Goal: Task Accomplishment & Management: Use online tool/utility

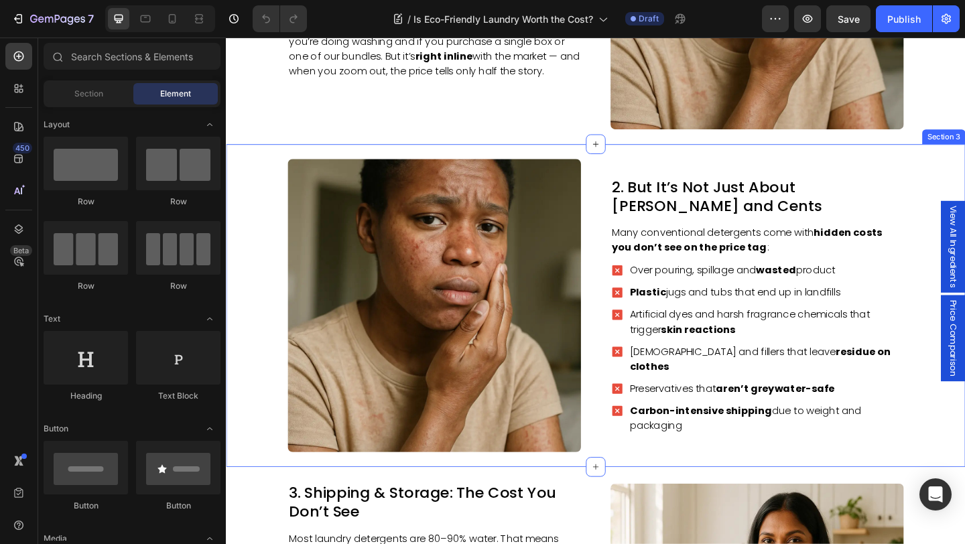
scroll to position [1045, 0]
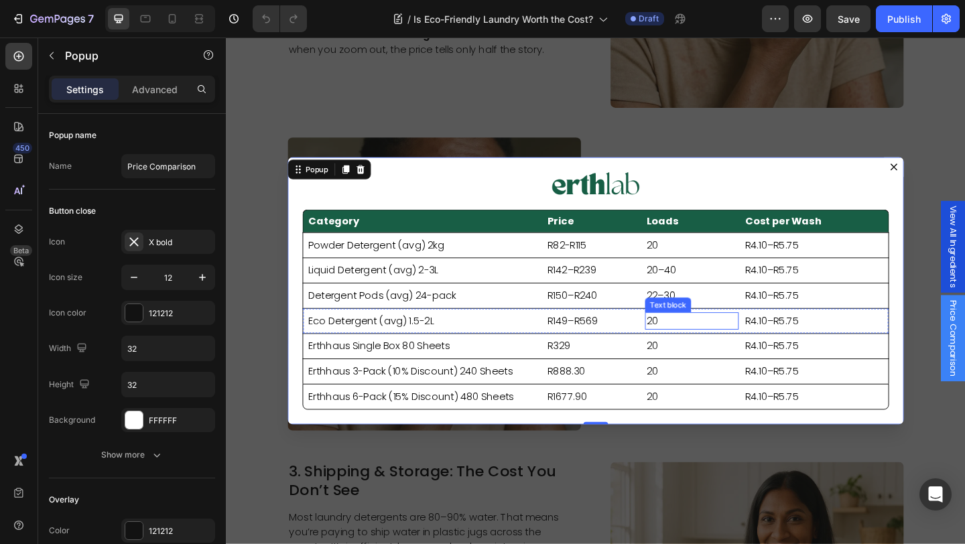
click at [700, 345] on p "20" at bounding box center [732, 346] width 99 height 16
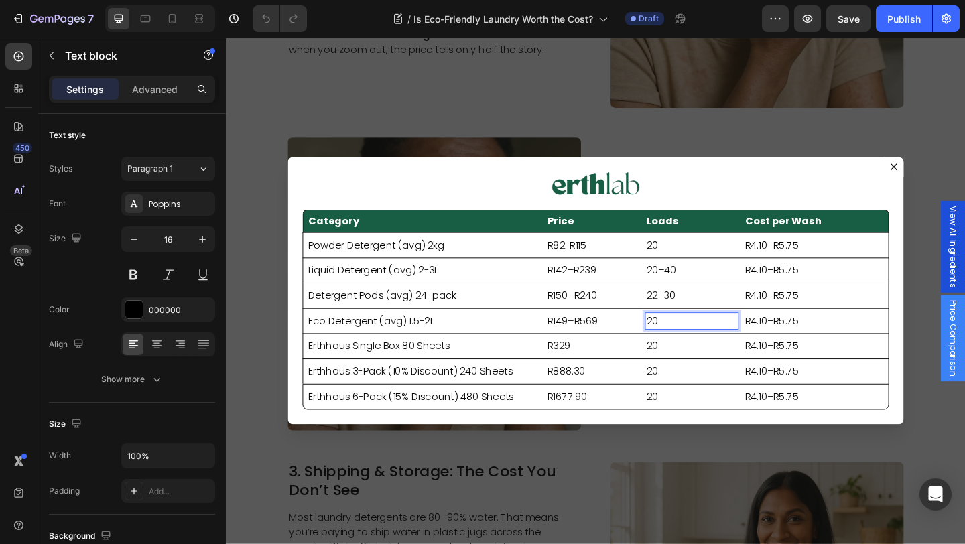
click at [697, 344] on p "20" at bounding box center [732, 346] width 99 height 16
click at [703, 374] on p "20" at bounding box center [732, 373] width 99 height 16
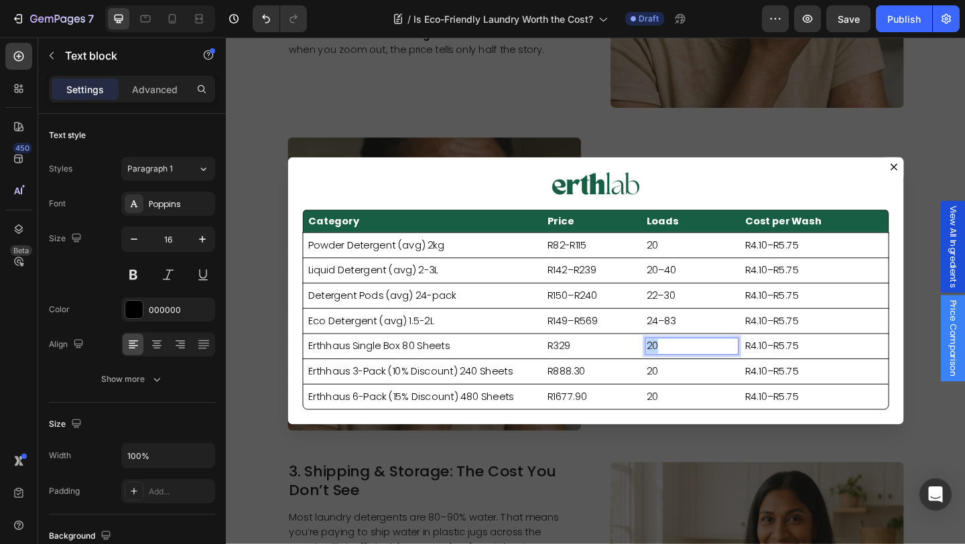
click at [703, 374] on p "20" at bounding box center [732, 373] width 99 height 16
click at [709, 399] on p "20" at bounding box center [732, 401] width 99 height 16
click at [705, 423] on p "20" at bounding box center [732, 428] width 99 height 16
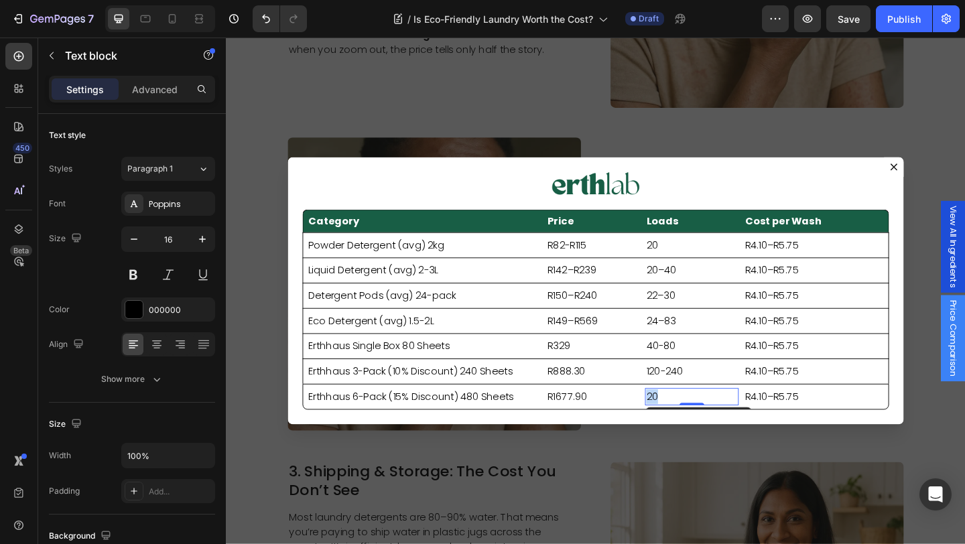
click at [705, 423] on p "20" at bounding box center [732, 428] width 99 height 16
click at [849, 428] on p "R4.10–R5.75" at bounding box center [865, 428] width 151 height 16
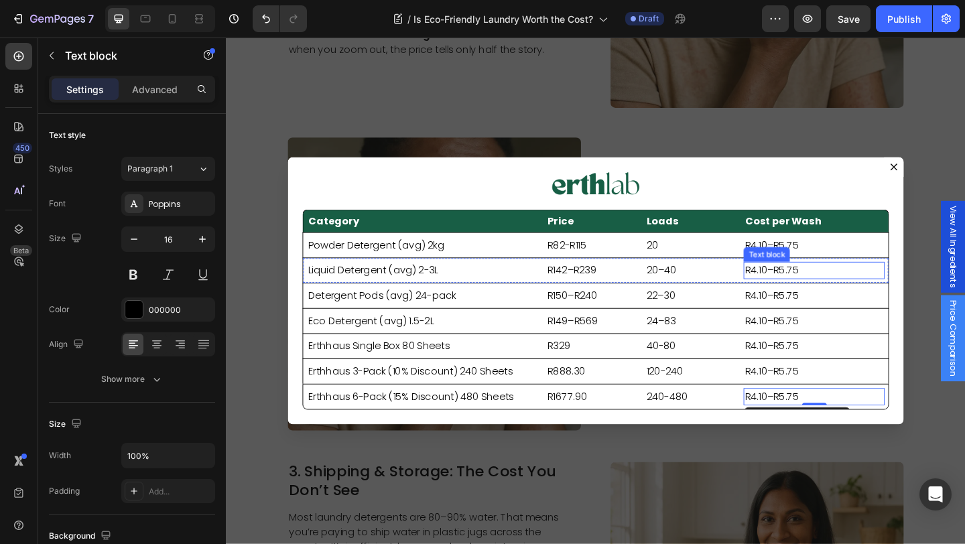
click at [821, 290] on p "R4.10–R5.75" at bounding box center [865, 291] width 151 height 16
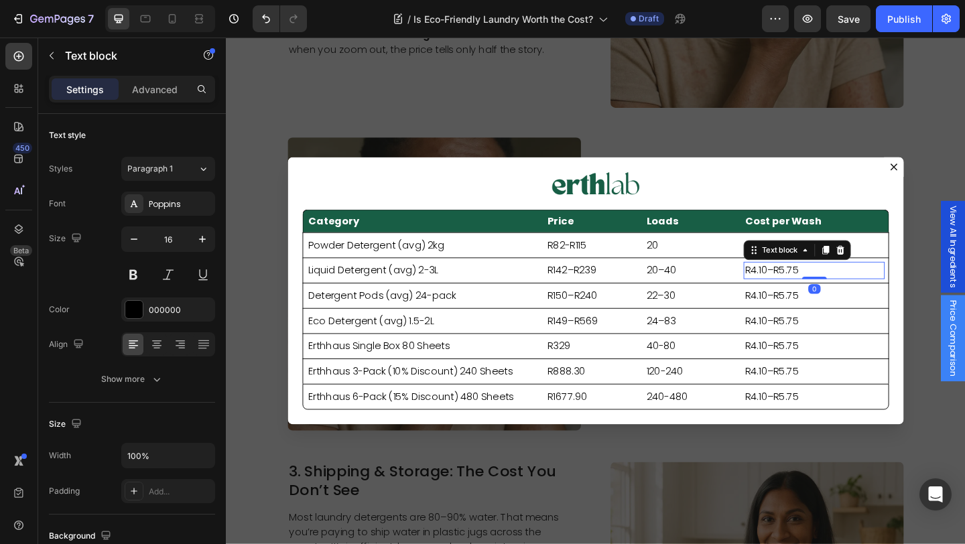
click at [821, 290] on p "R4.10–R5.75" at bounding box center [865, 291] width 151 height 16
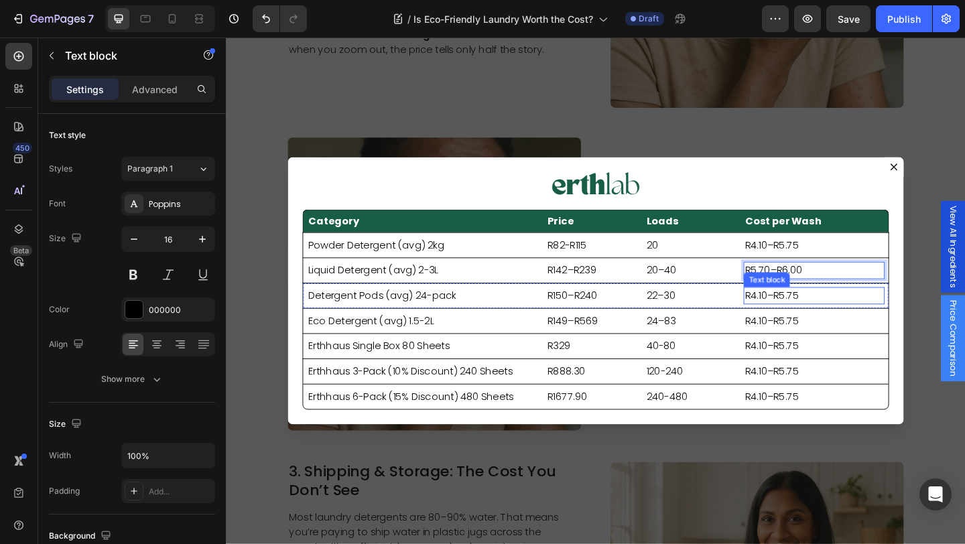
click at [823, 316] on p "R4.10–R5.75" at bounding box center [865, 318] width 151 height 16
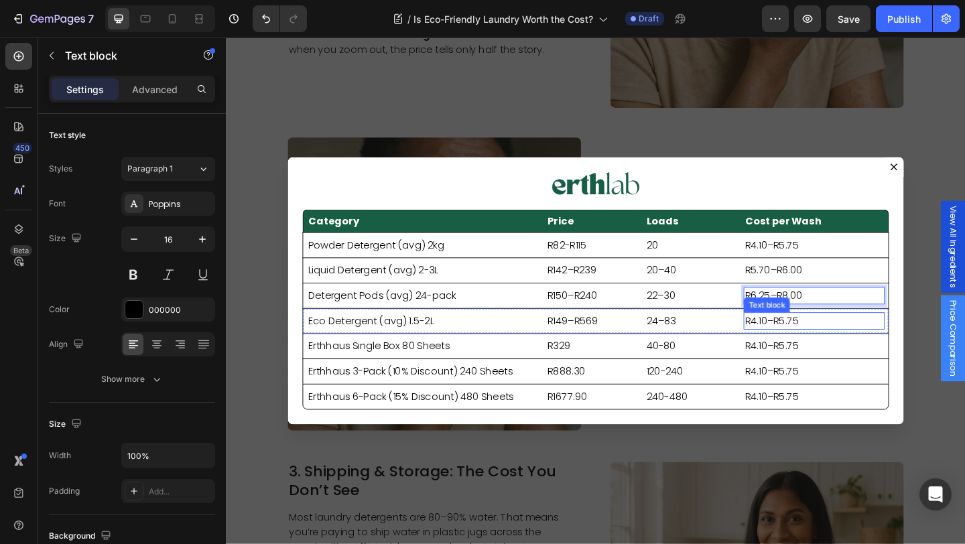
click at [835, 346] on p "R4.10–R5.75" at bounding box center [865, 346] width 151 height 16
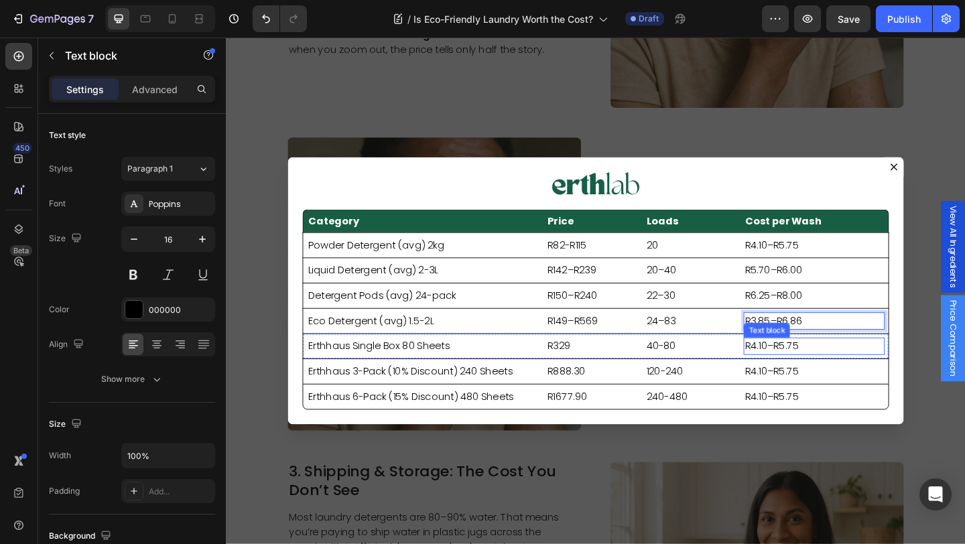
click at [840, 369] on p "R4.10–R5.75" at bounding box center [865, 373] width 151 height 16
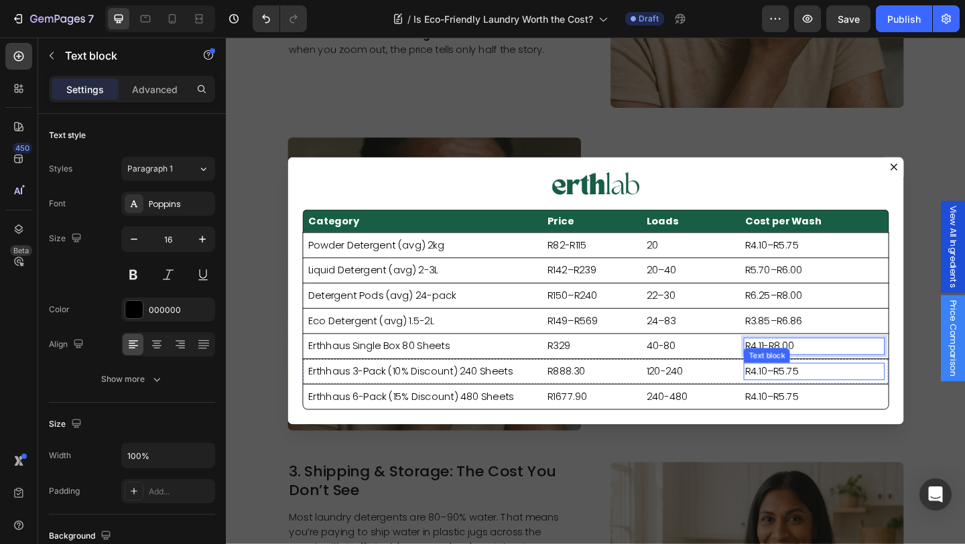
click at [835, 401] on p "R4.10–R5.75" at bounding box center [865, 401] width 151 height 16
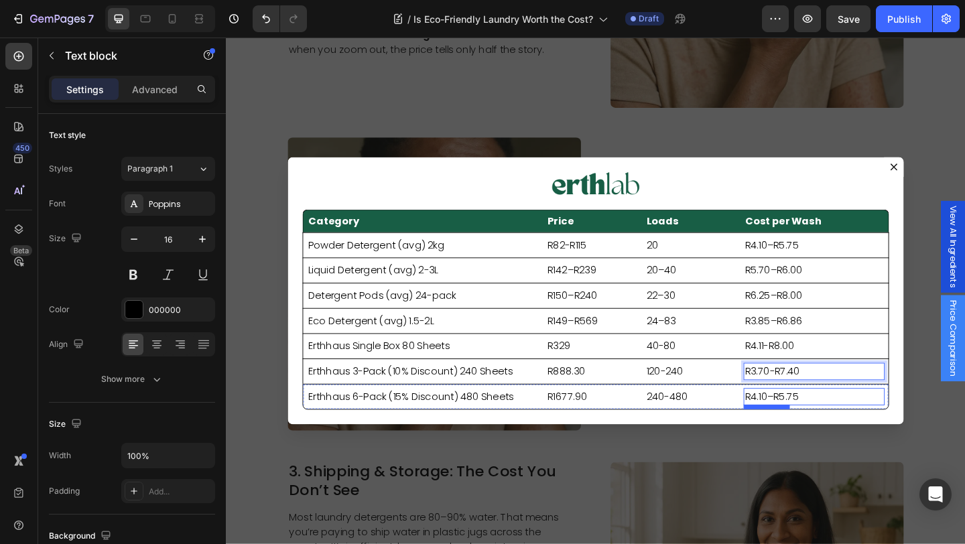
click at [833, 426] on p "R4.10–R5.75" at bounding box center [865, 428] width 151 height 16
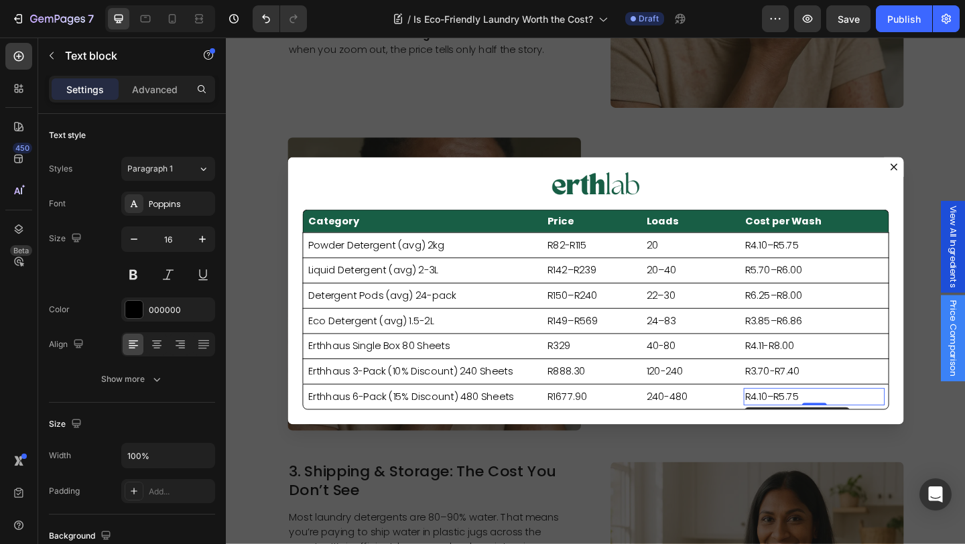
click at [833, 426] on p "R4.10–R5.75" at bounding box center [865, 428] width 151 height 16
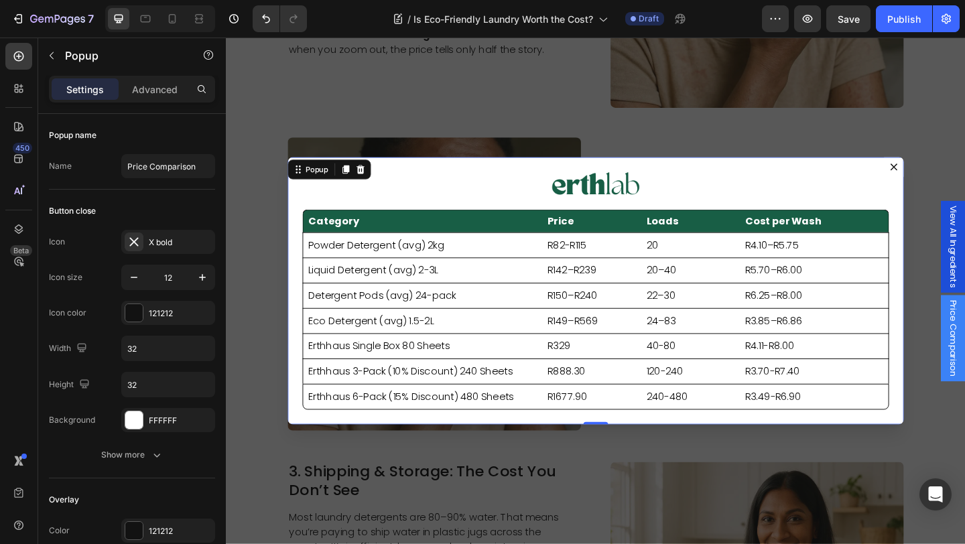
scroll to position [1045, 0]
click at [831, 447] on div "Image Category Heading Price Heading Loads Heading Cost per Wash Heading Row Po…" at bounding box center [628, 312] width 670 height 291
click at [957, 202] on div "Image Category Heading Price Heading Loads Heading Cost per Wash Heading Row Po…" at bounding box center [628, 312] width 670 height 291
click at [319, 186] on div "Popup" at bounding box center [324, 181] width 29 height 12
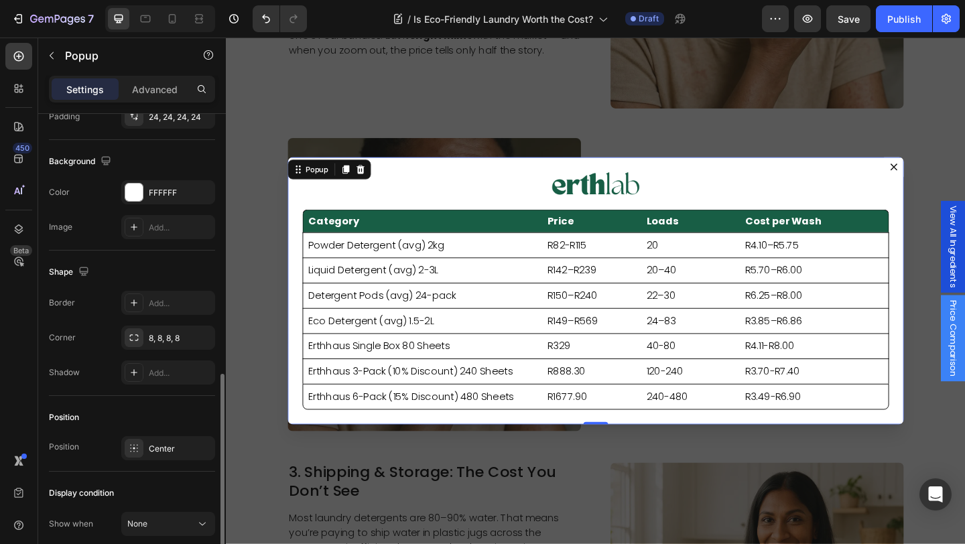
scroll to position [679, 0]
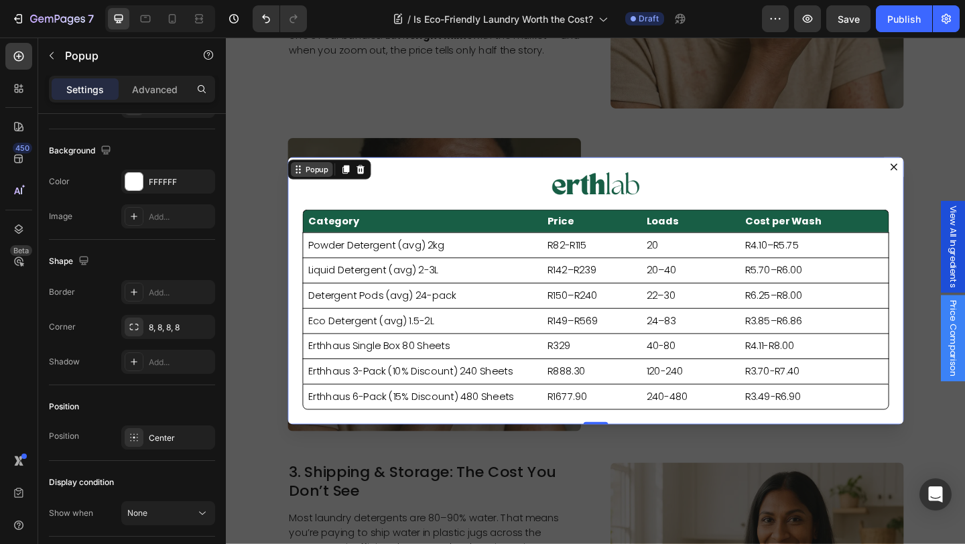
click at [327, 178] on div "Popup" at bounding box center [324, 181] width 29 height 12
click at [319, 184] on div "Popup" at bounding box center [324, 181] width 29 height 12
click at [154, 80] on div "Advanced" at bounding box center [154, 88] width 67 height 21
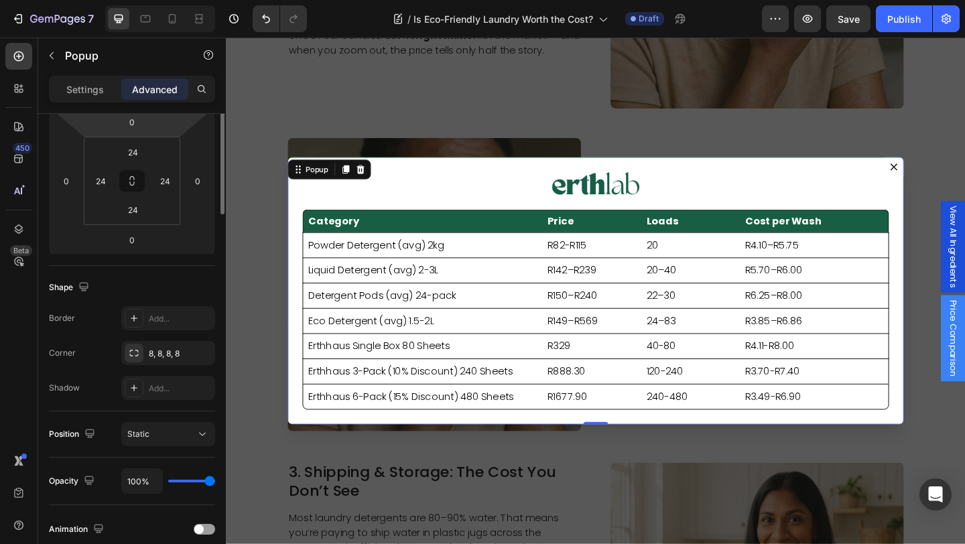
scroll to position [0, 0]
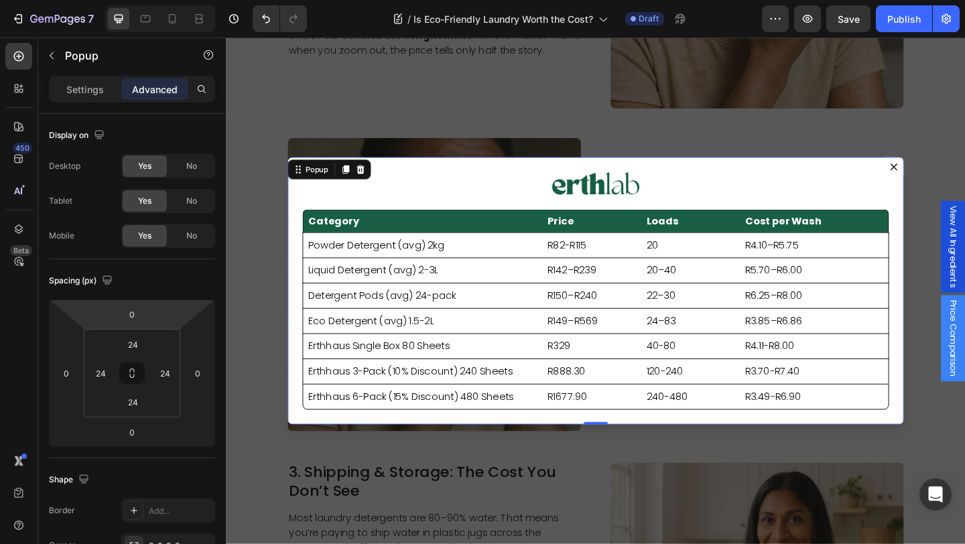
click at [466, 172] on div "Image Category Heading Price Heading Loads Heading Cost per Wash Heading Row Po…" at bounding box center [628, 312] width 670 height 291
click at [952, 178] on icon "Dialog content" at bounding box center [951, 177] width 7 height 7
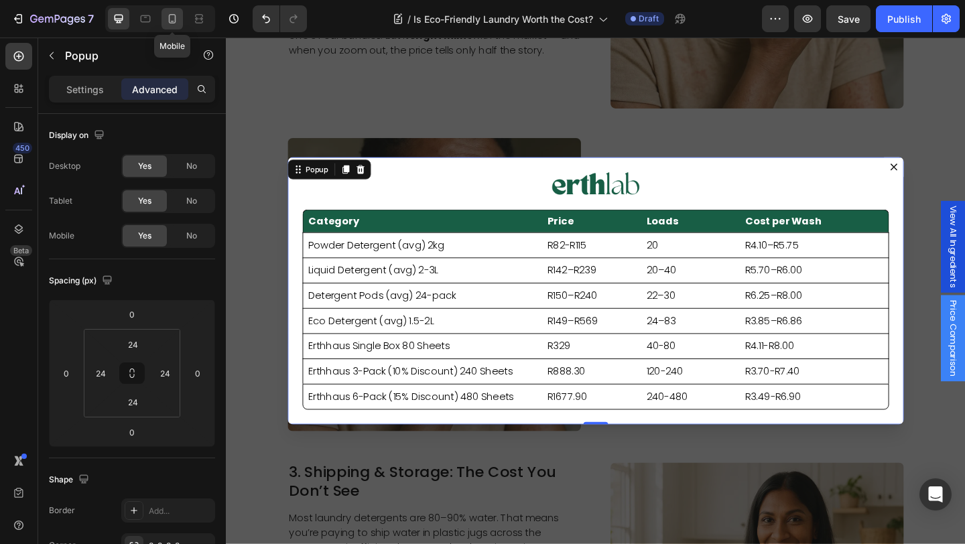
click at [175, 17] on icon at bounding box center [172, 18] width 7 height 9
type input "12"
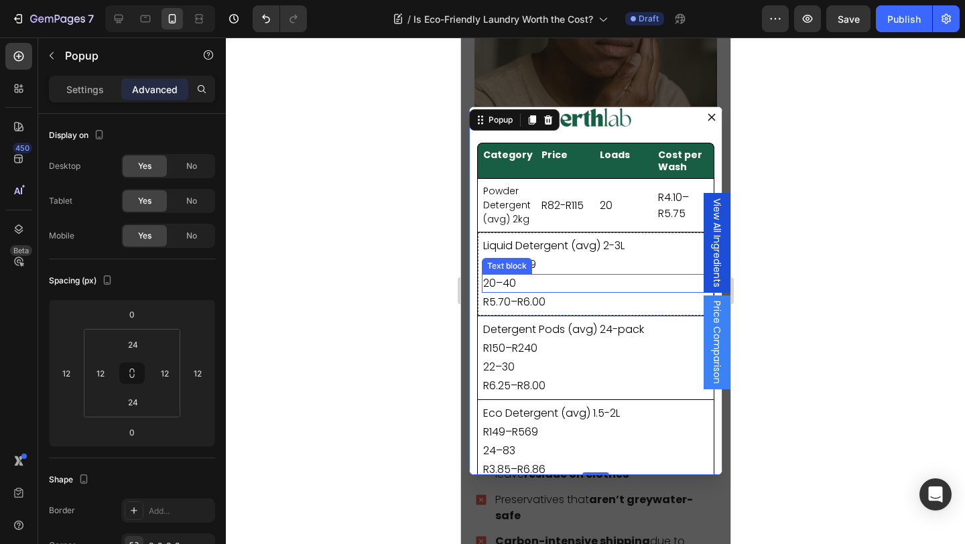
scroll to position [10, 0]
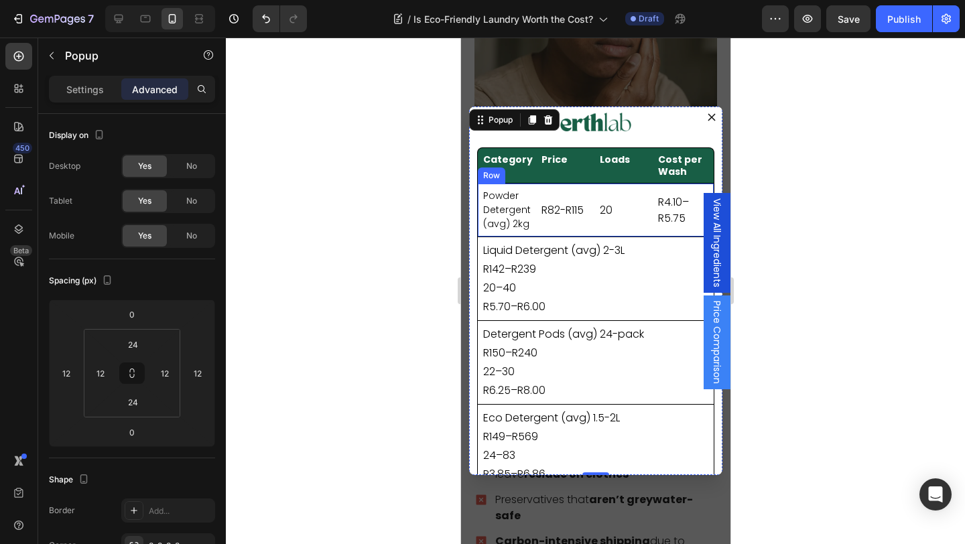
click at [571, 229] on div "R82-R115 Text block" at bounding box center [565, 210] width 53 height 45
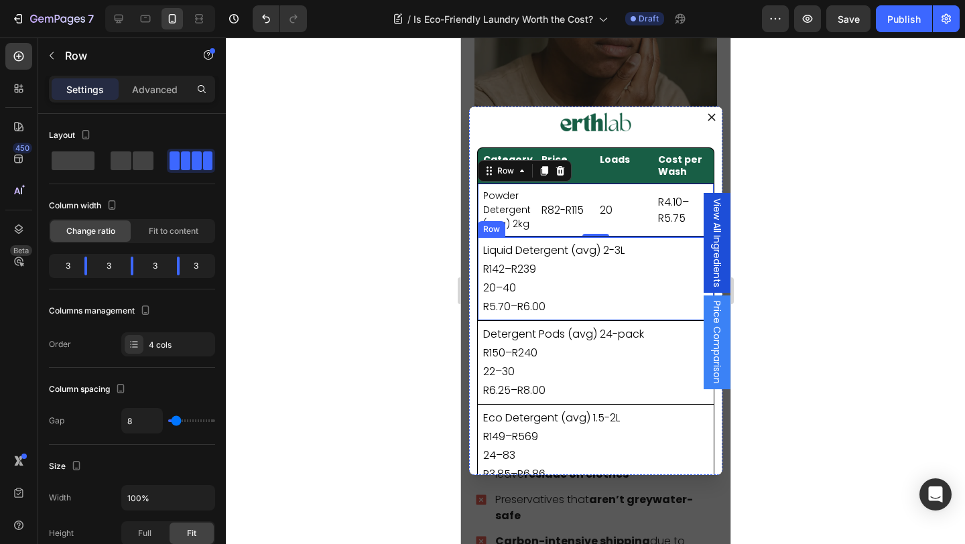
click at [573, 239] on div "Liquid Detergent (avg) 2-3L Text block R142–R239 Text block 20–40 Text block R5…" at bounding box center [594, 279] width 237 height 84
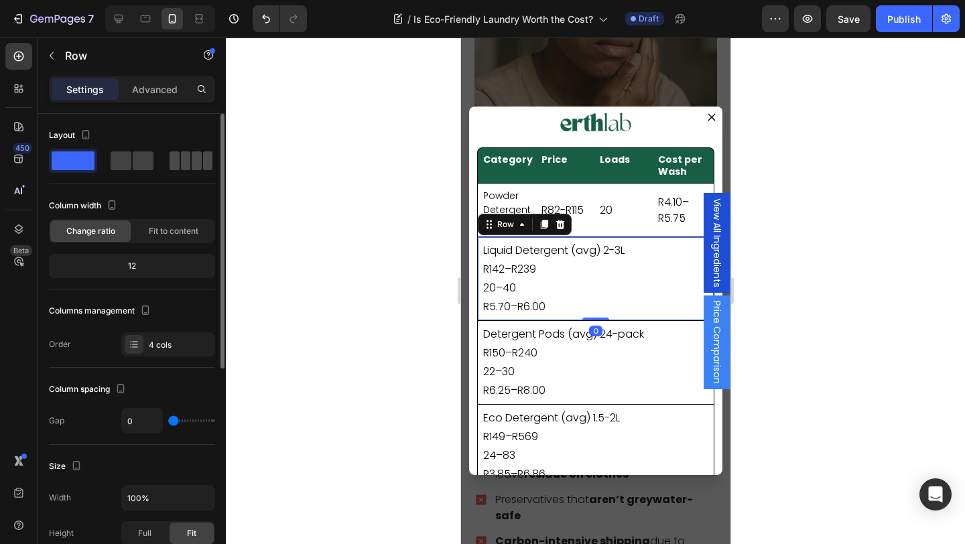
click at [192, 161] on span at bounding box center [197, 160] width 10 height 19
type input "8"
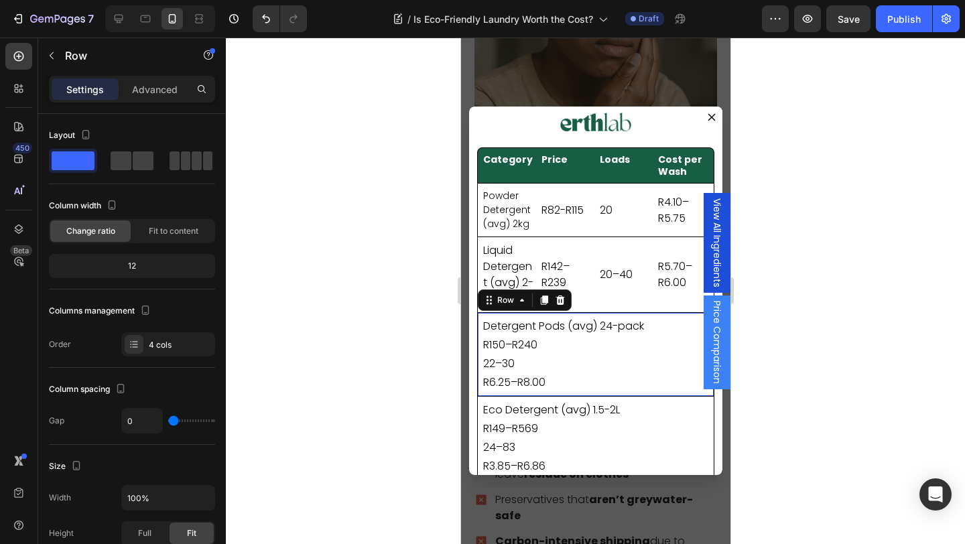
click at [566, 315] on div "Detergent Pods (avg) 24-pack Text block R150–R240 Text block 22–30 Text block R…" at bounding box center [594, 354] width 237 height 84
click at [203, 157] on span at bounding box center [208, 160] width 10 height 19
type input "8"
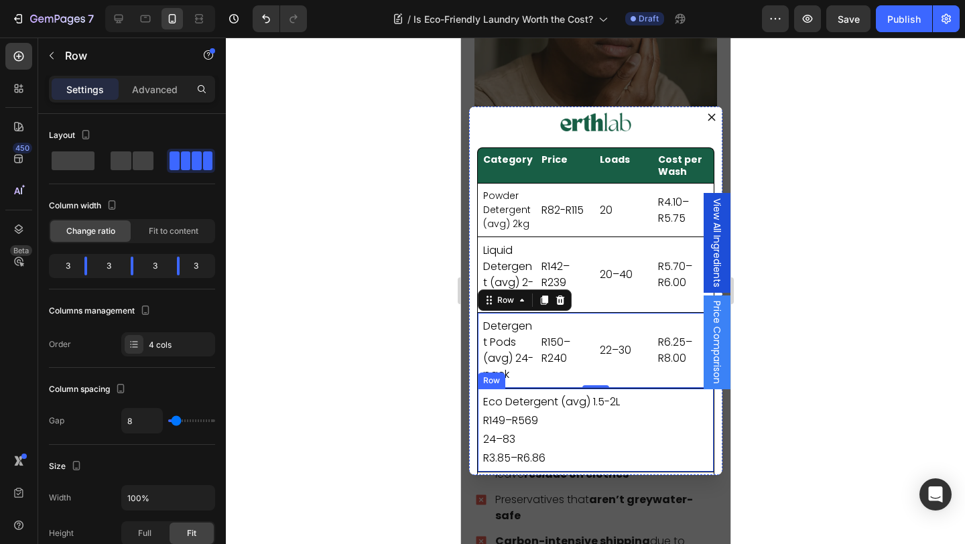
click at [555, 390] on div "Eco Detergent (avg) 1.5-2L Text block R149–R569 Text block 24–83 Text block R3.…" at bounding box center [594, 430] width 237 height 84
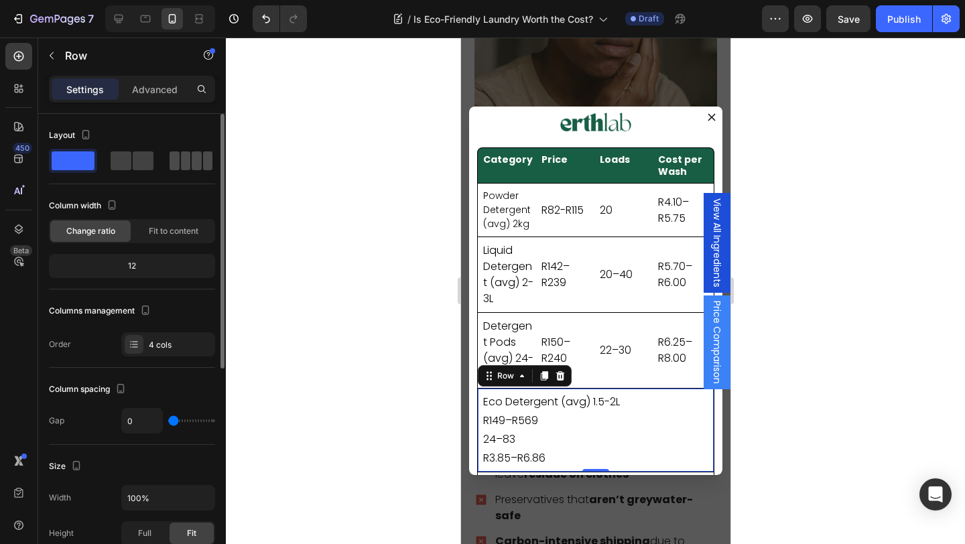
click at [203, 162] on span at bounding box center [208, 160] width 10 height 19
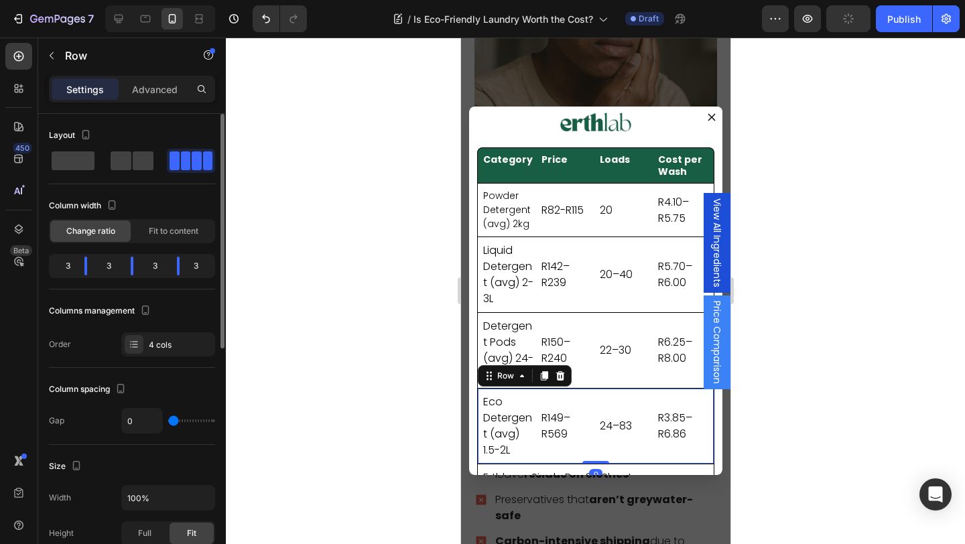
type input "8"
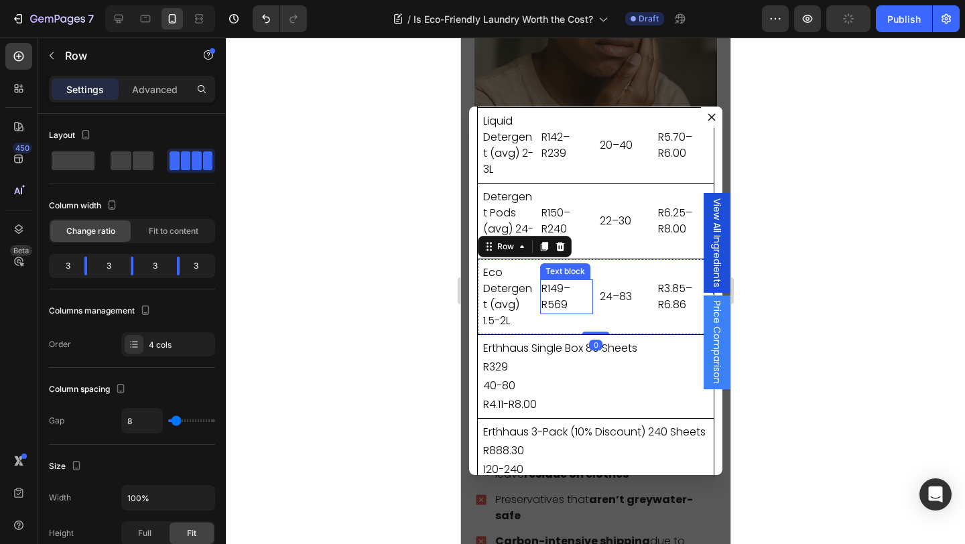
scroll to position [143, 0]
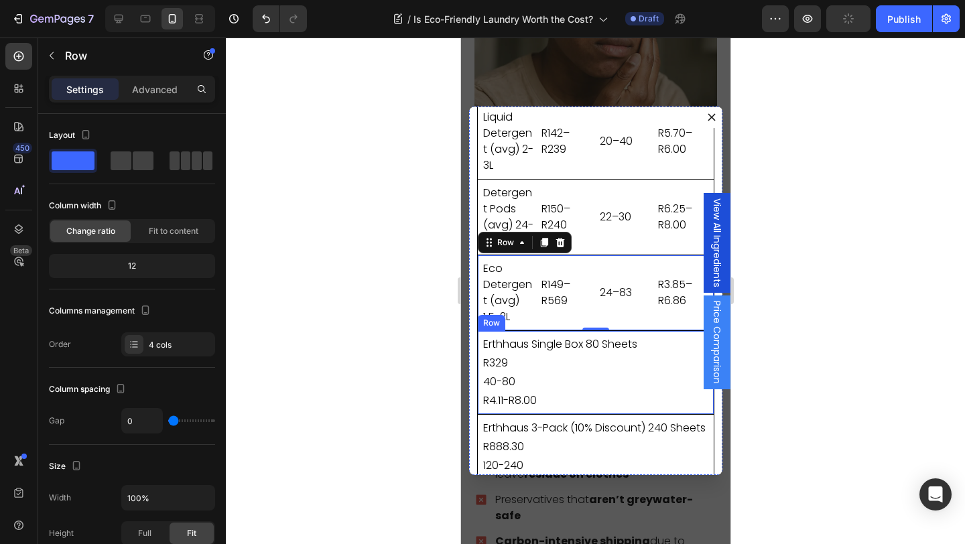
click at [545, 333] on div "Erthhaus Single Box 80 Sheets Text block R329 Text block 40-80 Text block R4.11…" at bounding box center [594, 372] width 237 height 84
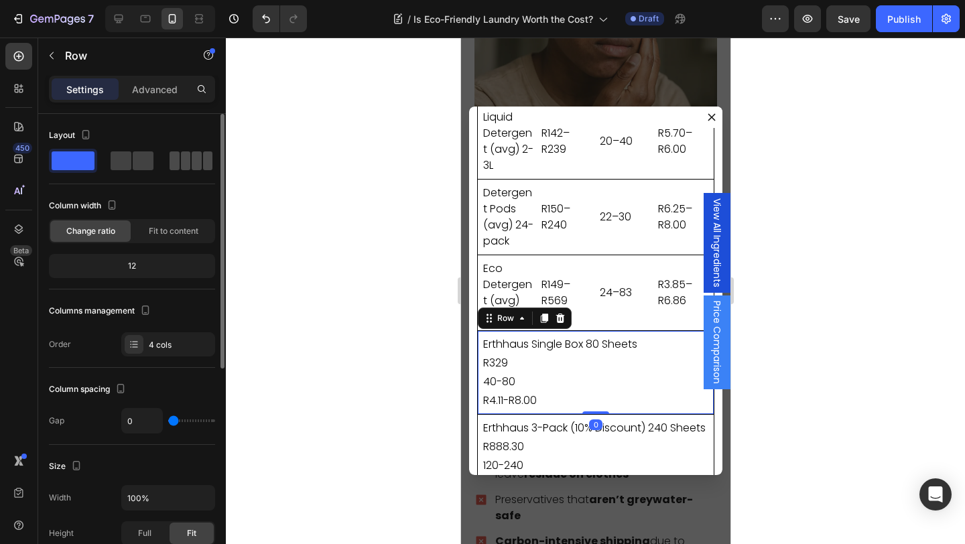
click at [203, 161] on span at bounding box center [208, 160] width 10 height 19
type input "8"
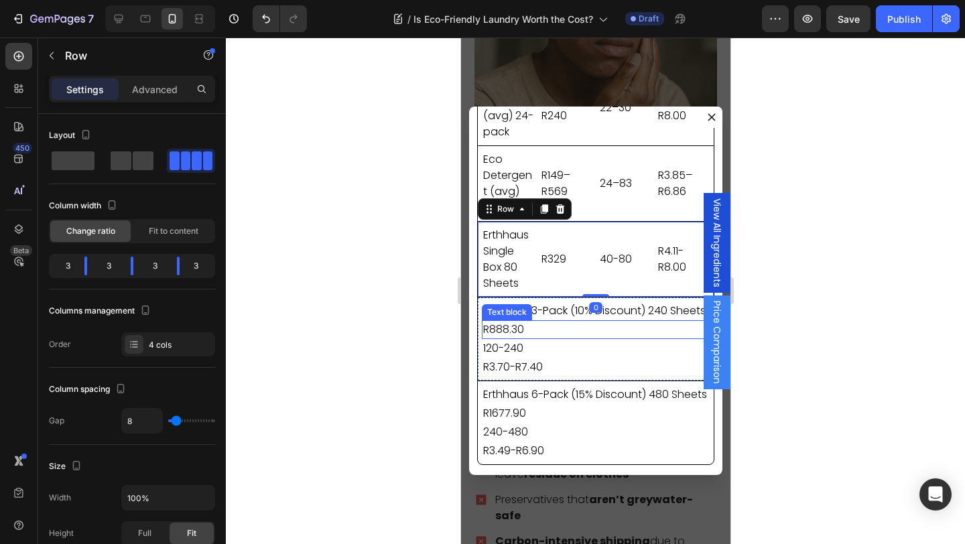
scroll to position [256, 0]
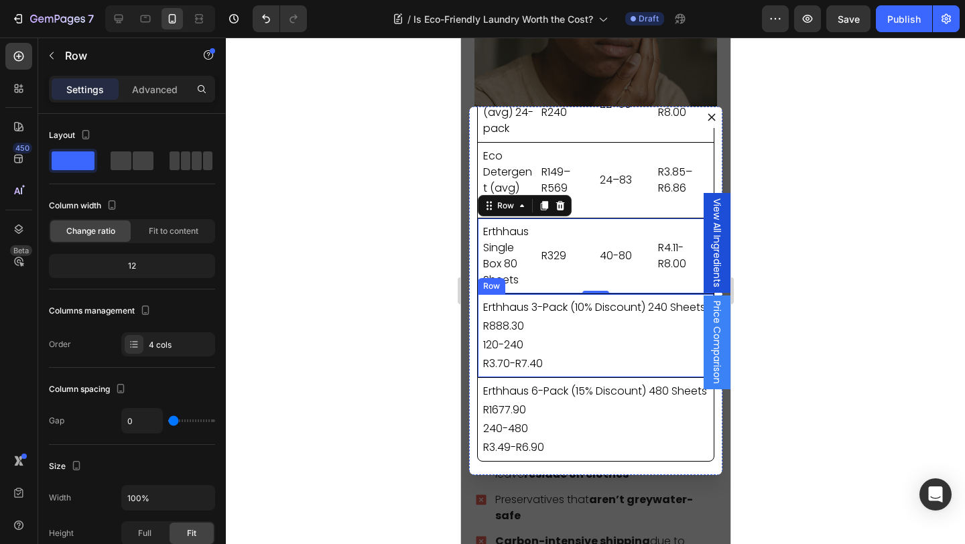
click at [551, 295] on div "Erthhaus 3-Pack (10% Discount) 240 Sheets Text block R888.30 Text block 120-240…" at bounding box center [594, 335] width 237 height 84
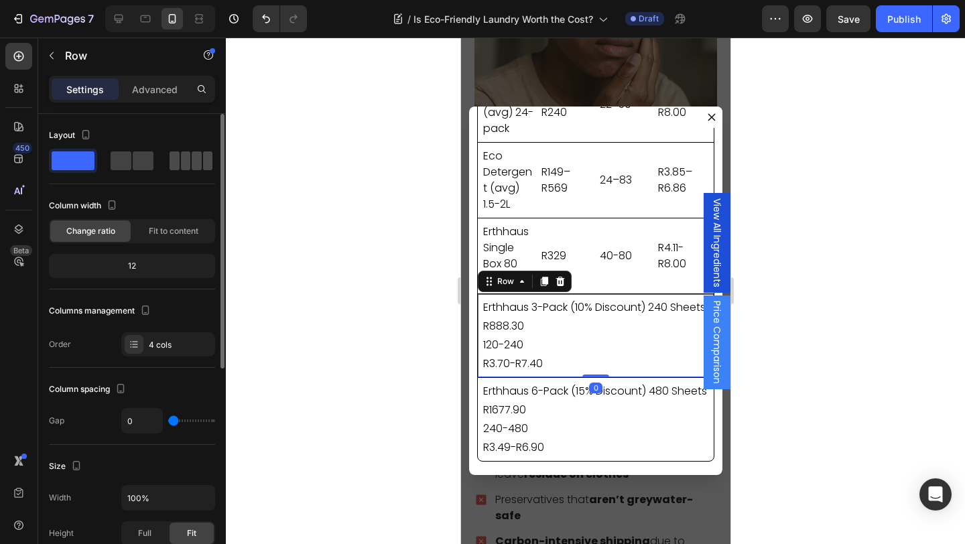
click at [192, 165] on span at bounding box center [197, 160] width 10 height 19
type input "8"
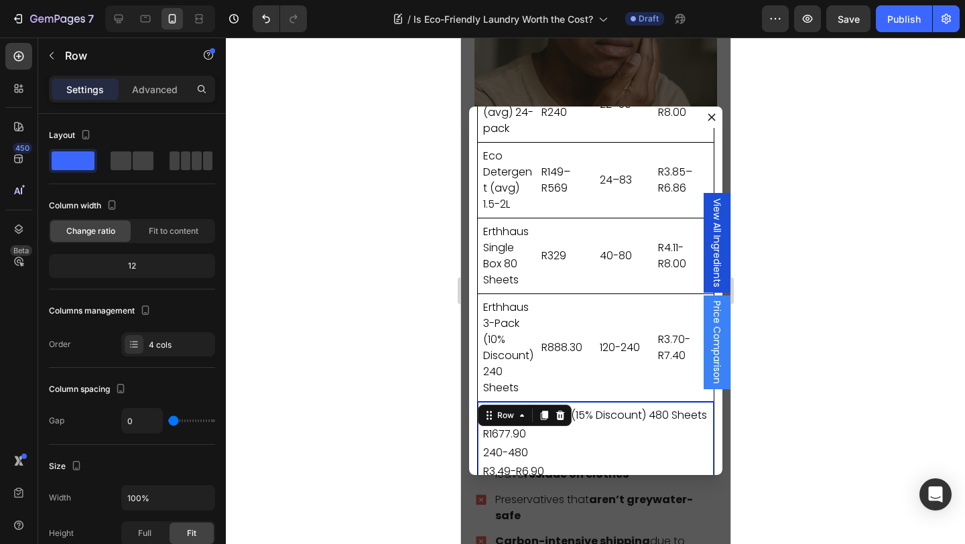
click at [555, 403] on div "Erthhaus 6-Pack (15% Discount) 480 Sheets Text block R1677.90 Text block 240-48…" at bounding box center [594, 443] width 237 height 84
click at [192, 167] on span at bounding box center [197, 160] width 10 height 19
type input "8"
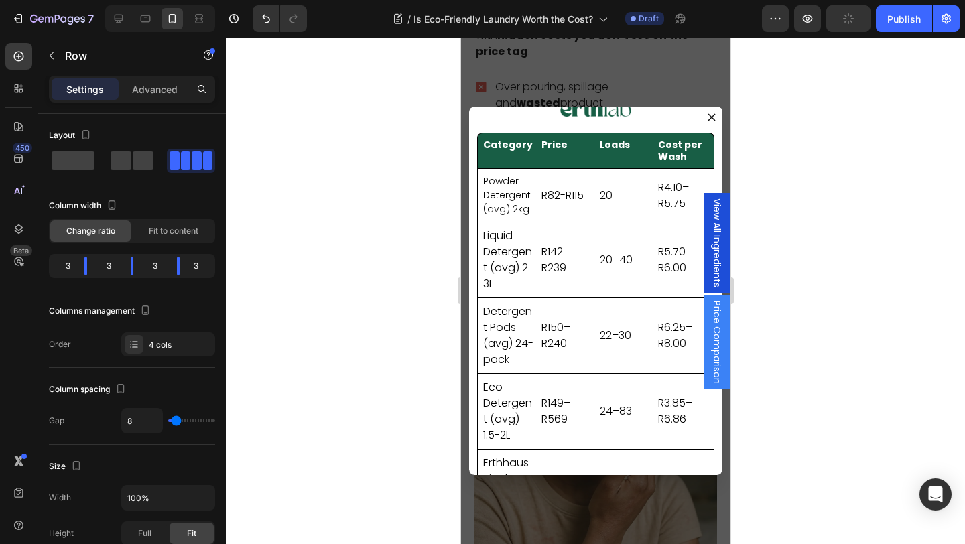
scroll to position [0, 0]
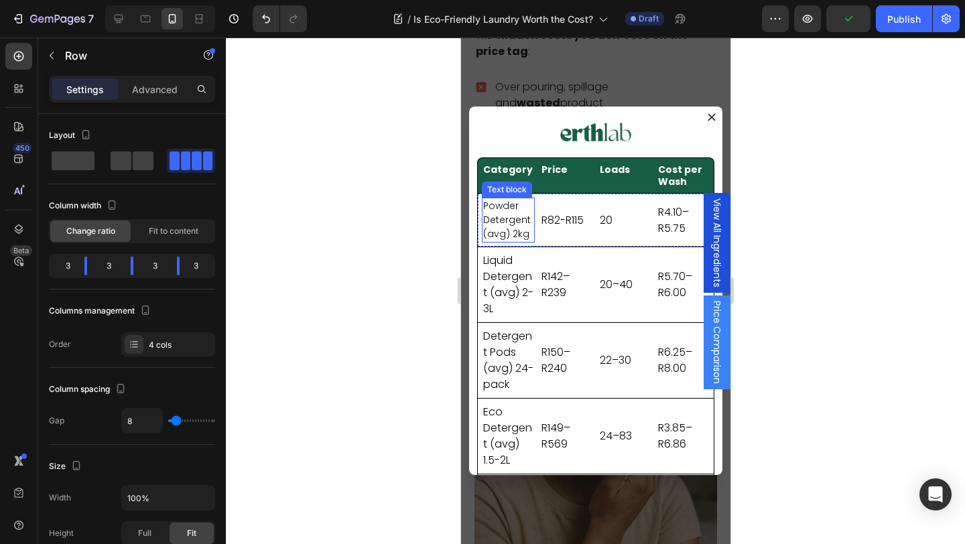
click at [520, 220] on p "Powder Detergent (avg) 2kg" at bounding box center [507, 220] width 50 height 42
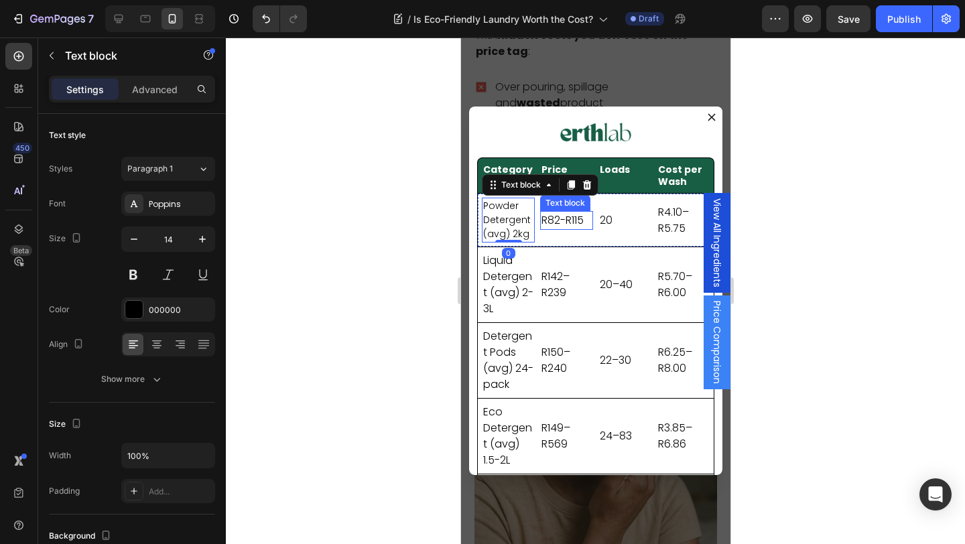
click at [574, 222] on p "R82-R115" at bounding box center [566, 220] width 50 height 16
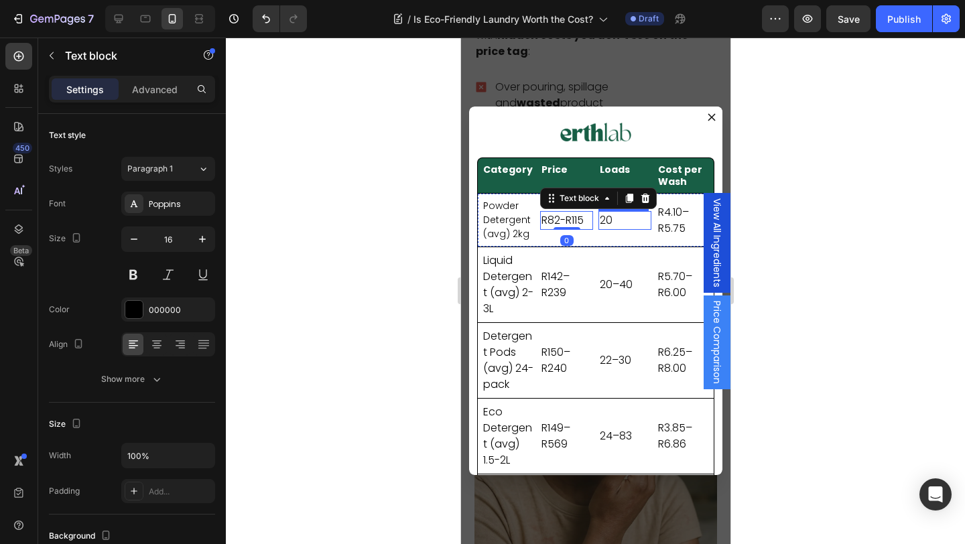
click at [617, 221] on p "20" at bounding box center [624, 220] width 50 height 16
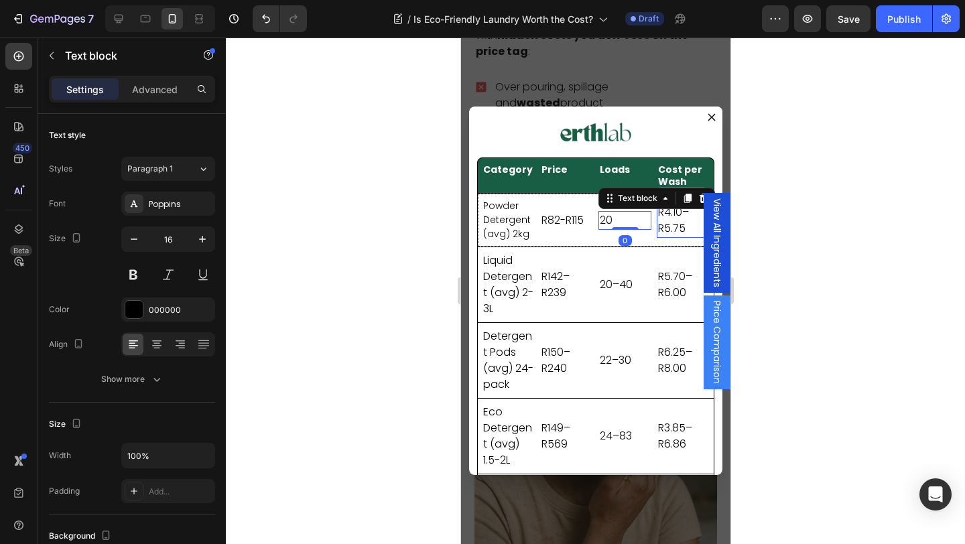
click at [676, 222] on p "R4.10–R5.75" at bounding box center [682, 220] width 50 height 32
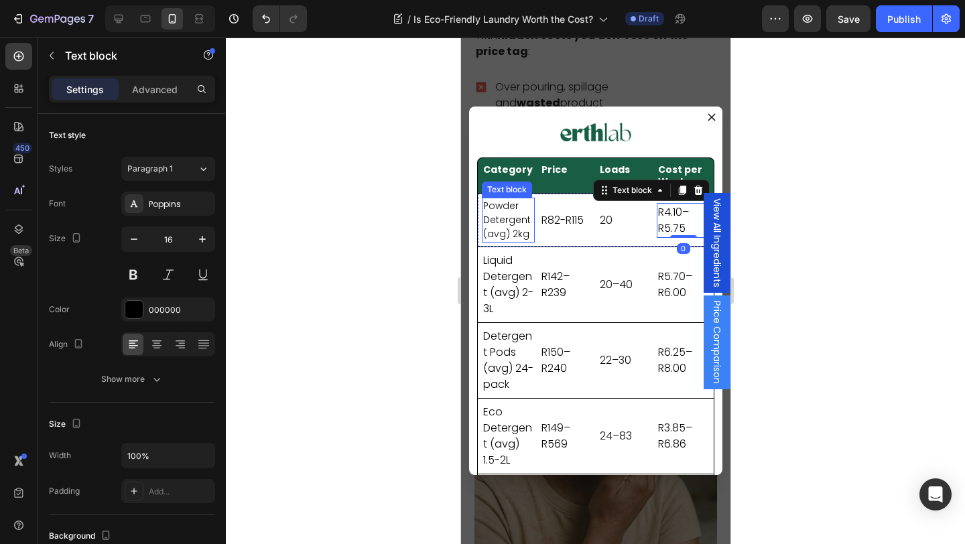
click at [523, 220] on p "Powder Detergent (avg) 2kg" at bounding box center [507, 220] width 50 height 42
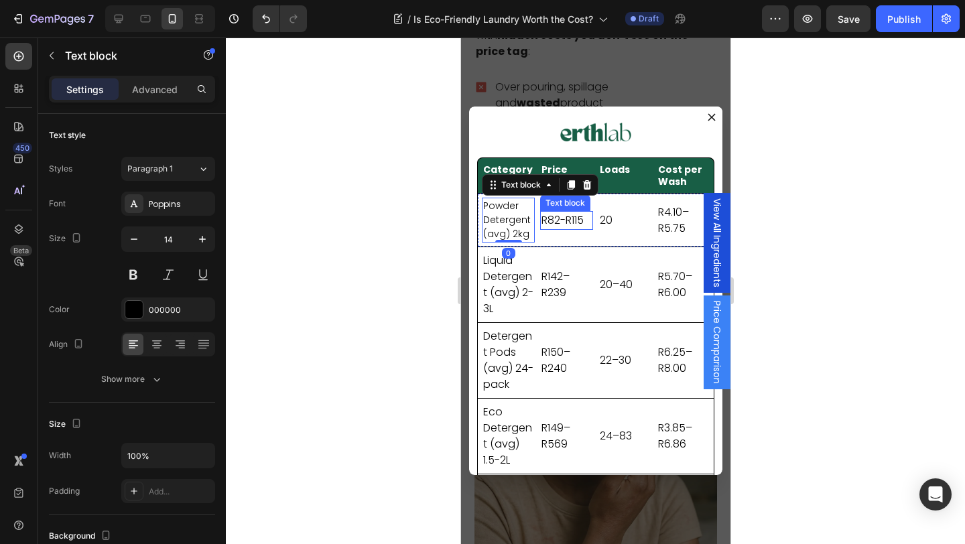
click at [570, 222] on p "R82-R115" at bounding box center [566, 220] width 50 height 16
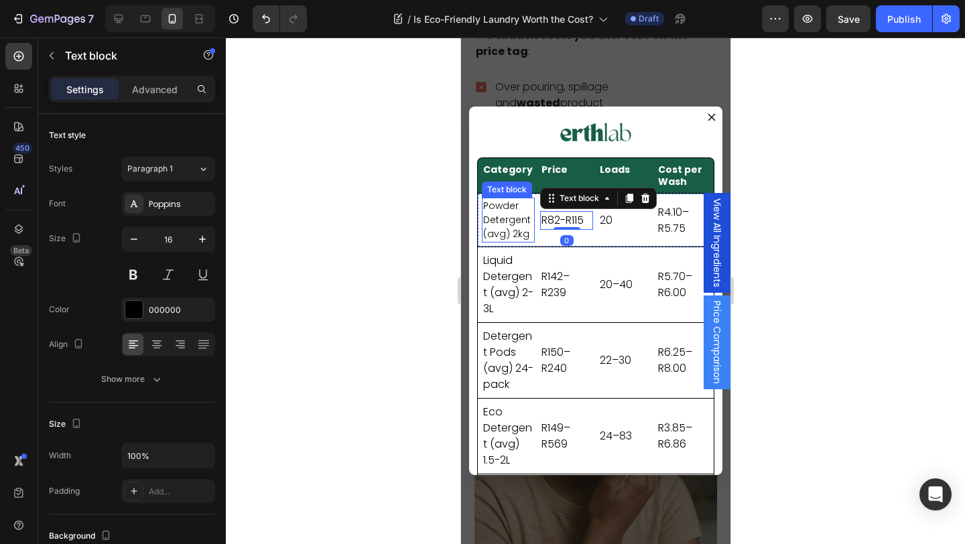
click at [519, 220] on p "Powder Detergent (avg) 2kg" at bounding box center [507, 220] width 50 height 42
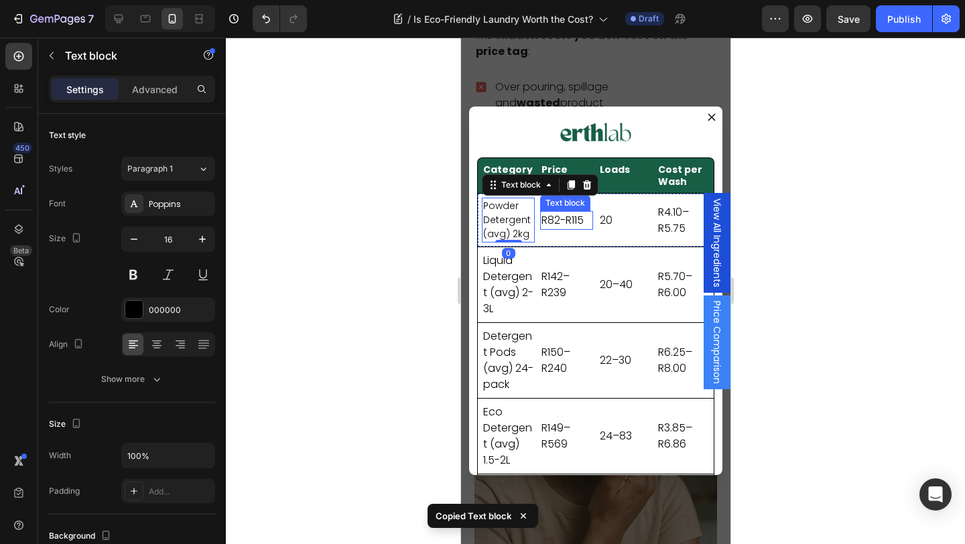
click at [555, 217] on p "R82-R115" at bounding box center [566, 220] width 50 height 16
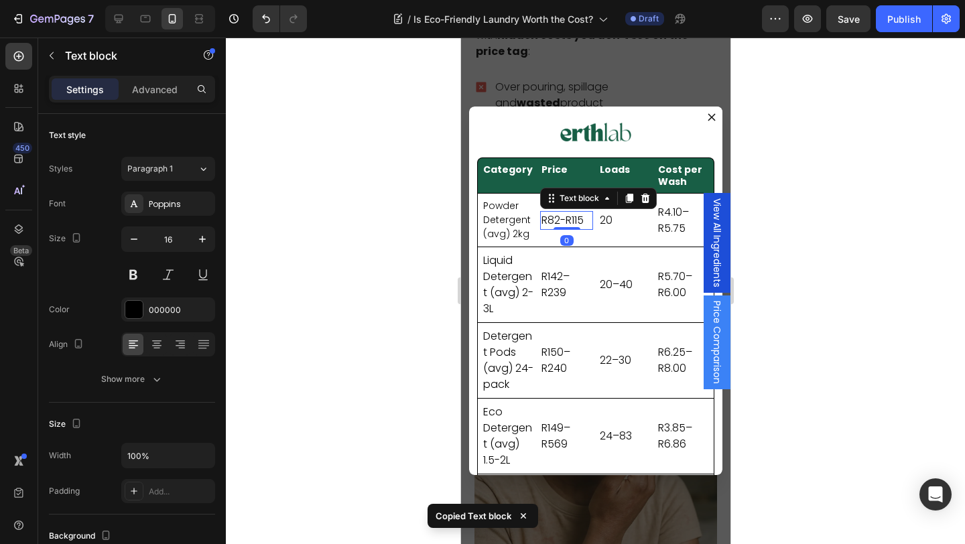
type input "14"
click at [600, 220] on p "20" at bounding box center [624, 220] width 50 height 16
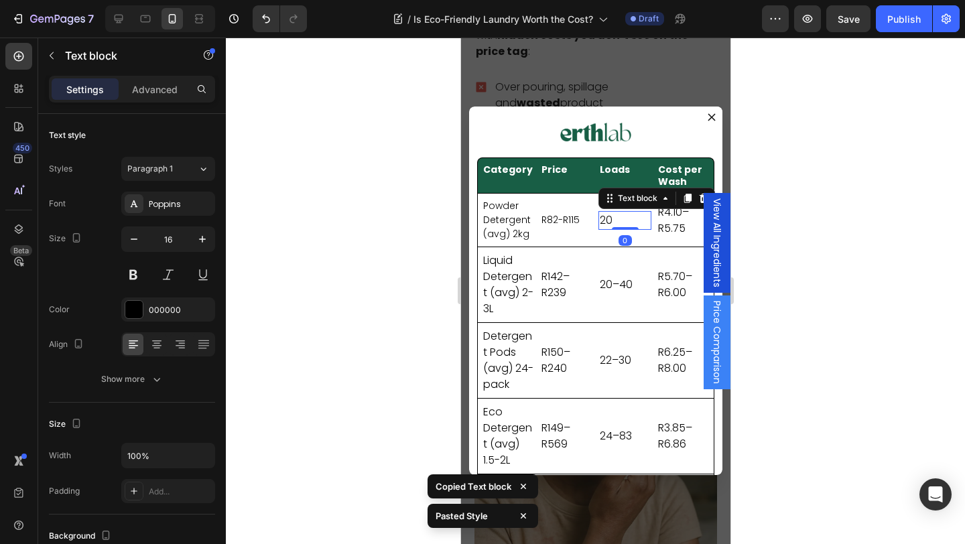
type input "14"
click at [682, 221] on p "R4.10–R5.75" at bounding box center [682, 220] width 50 height 32
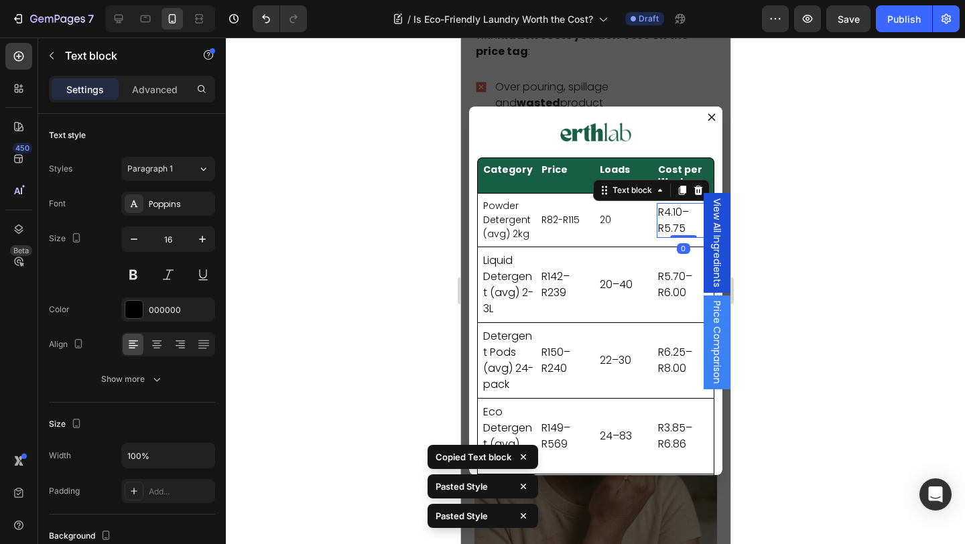
type input "14"
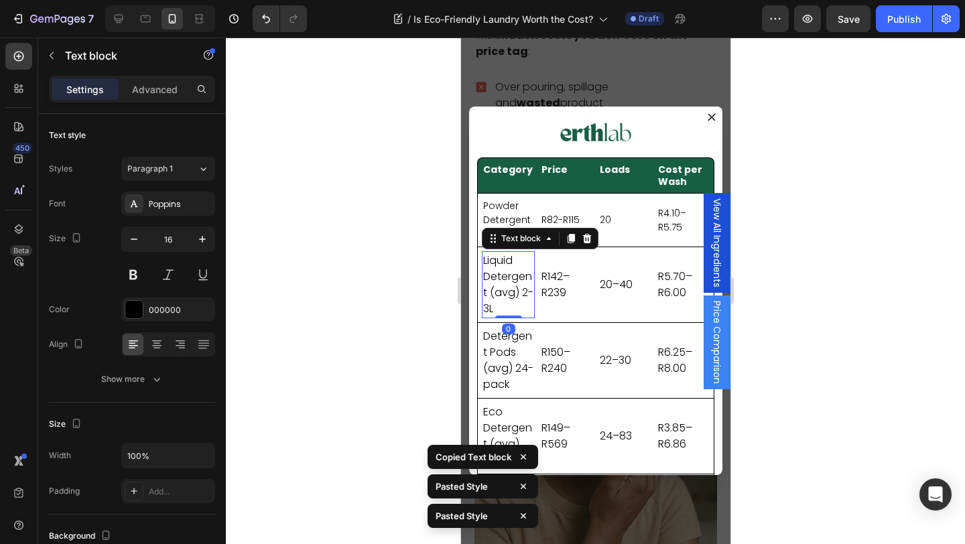
click at [500, 293] on p "Liquid Detergent (avg) 2-3L" at bounding box center [507, 285] width 50 height 64
type input "14"
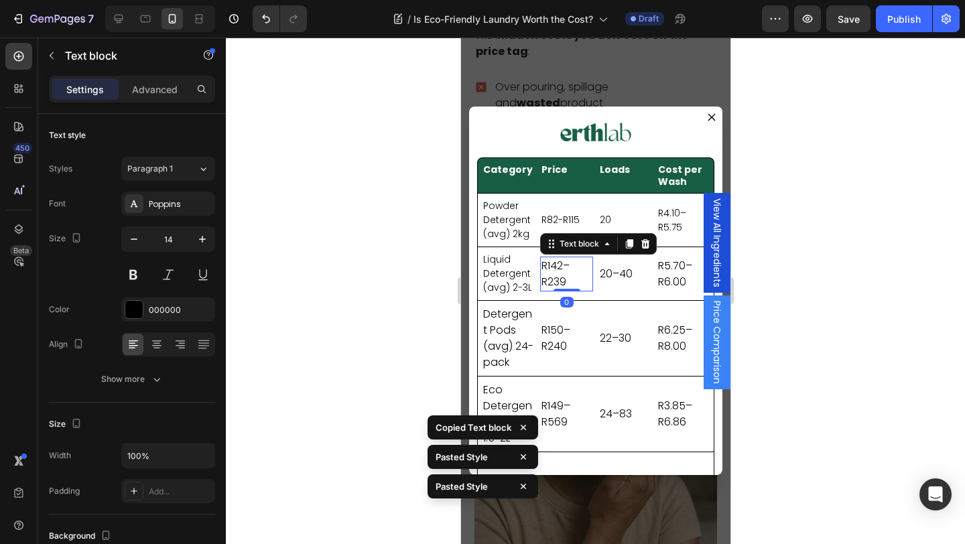
click at [554, 274] on p "R142–R239" at bounding box center [566, 274] width 50 height 32
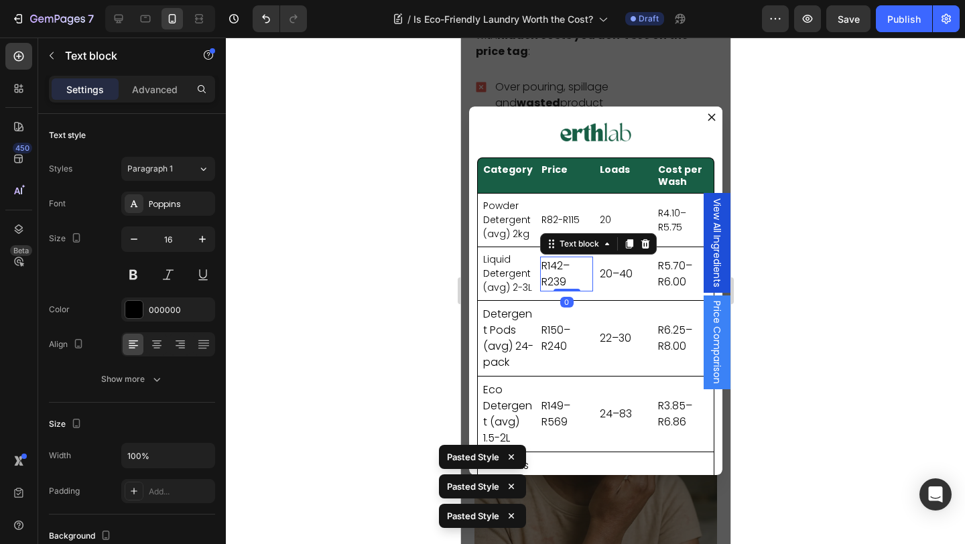
type input "14"
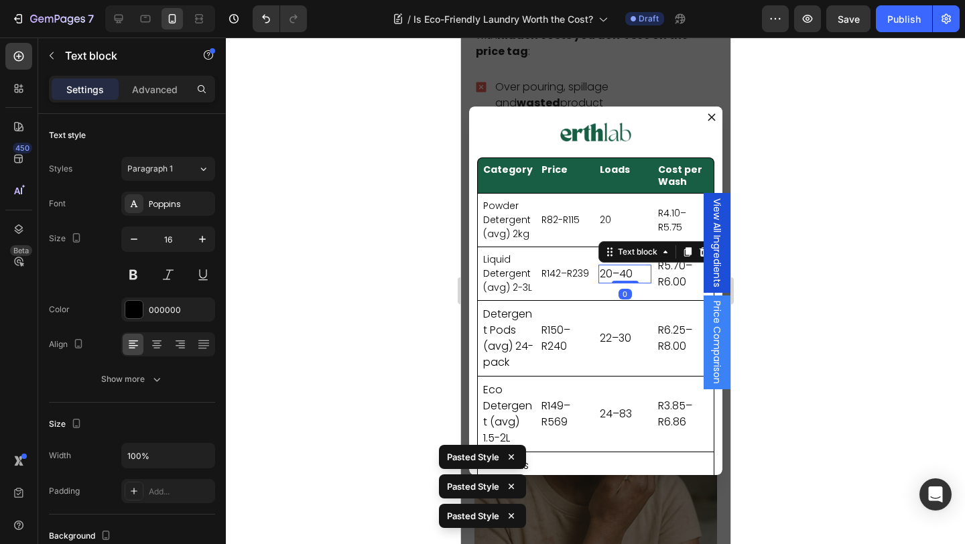
click at [618, 273] on p "20–40" at bounding box center [624, 274] width 50 height 16
type input "14"
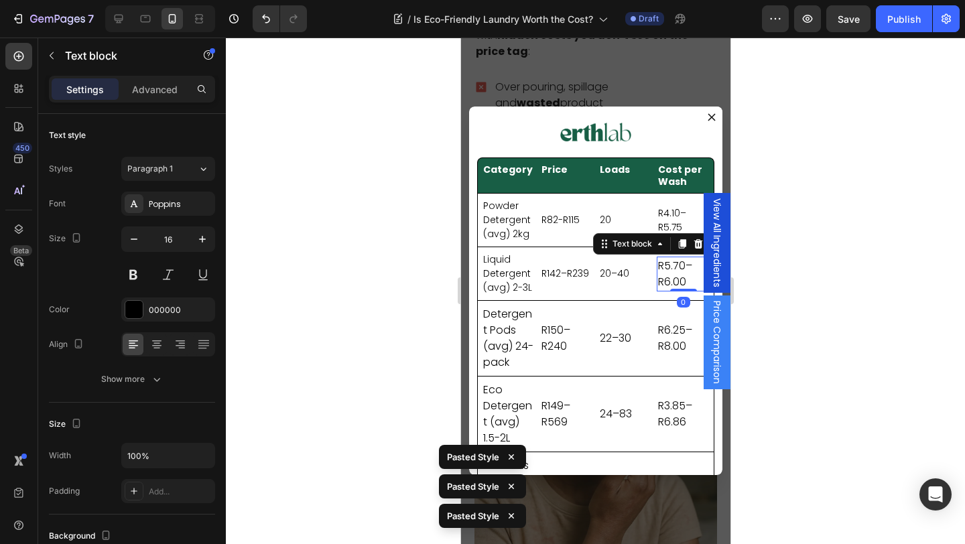
click at [661, 275] on p "R5.70–R6.00" at bounding box center [682, 274] width 50 height 32
click at [127, 19] on div at bounding box center [118, 18] width 21 height 21
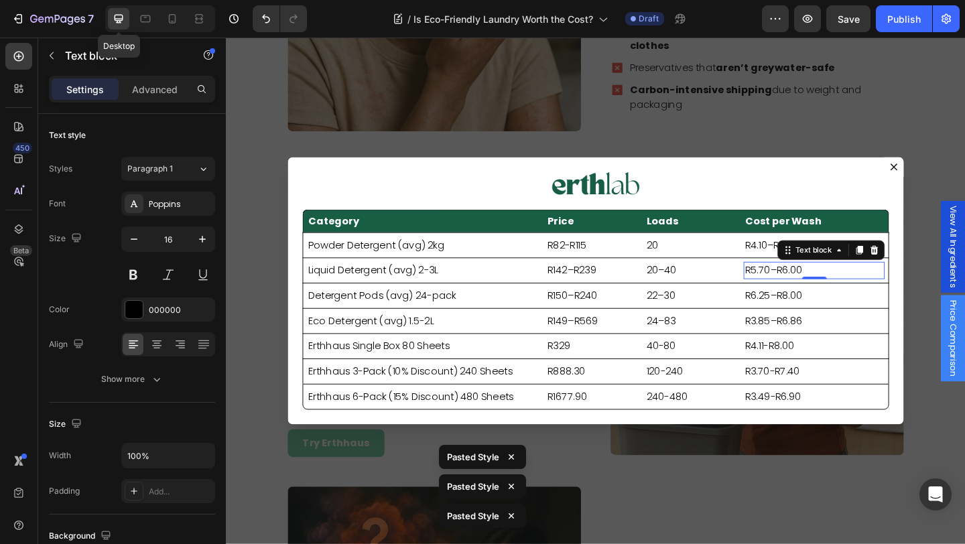
scroll to position [1541, 0]
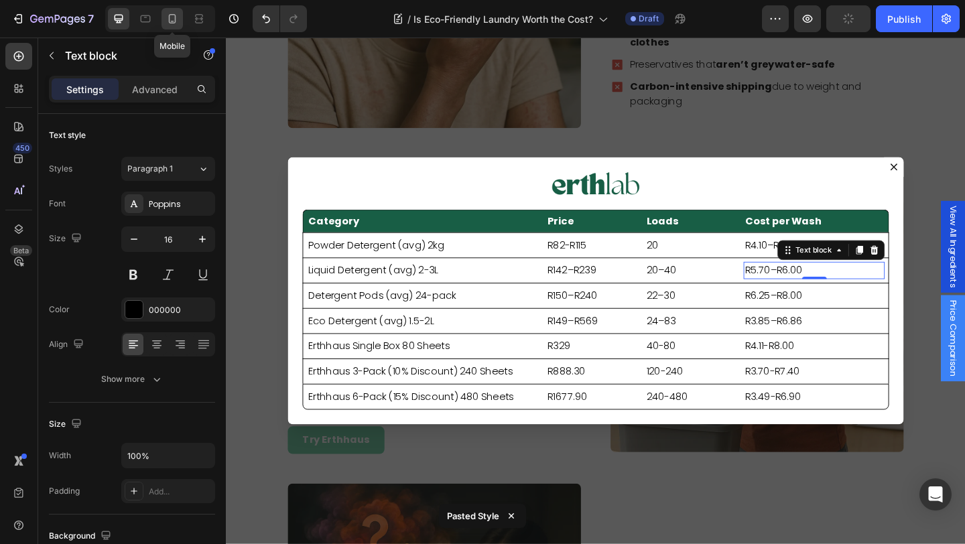
click at [172, 17] on icon at bounding box center [171, 18] width 13 height 13
type input "14"
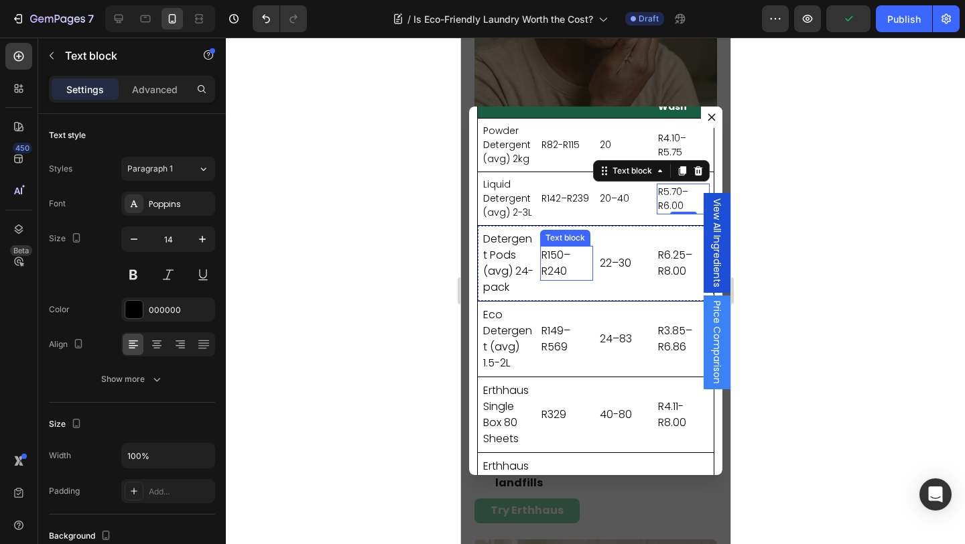
scroll to position [78, 0]
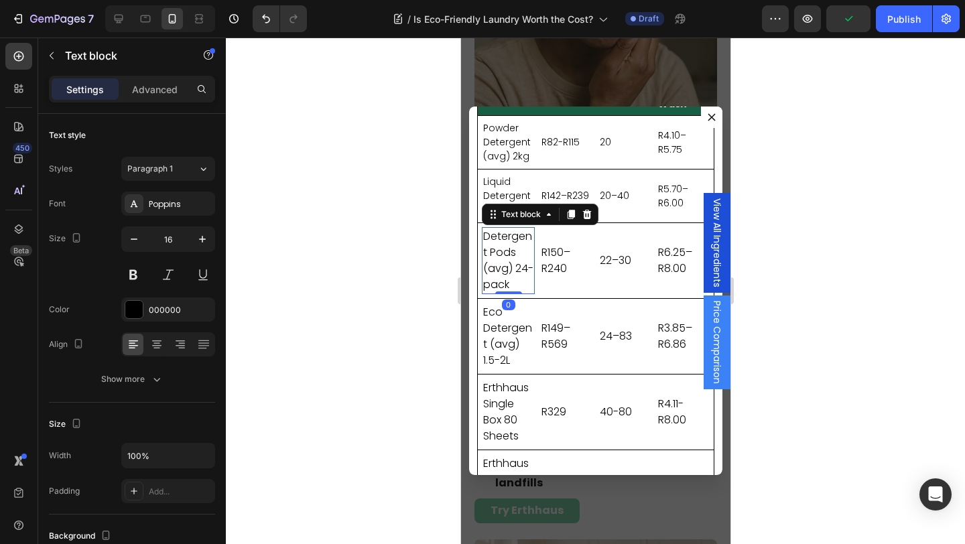
click at [521, 269] on p "Detergent Pods (avg) 24-pack" at bounding box center [507, 260] width 50 height 64
type input "14"
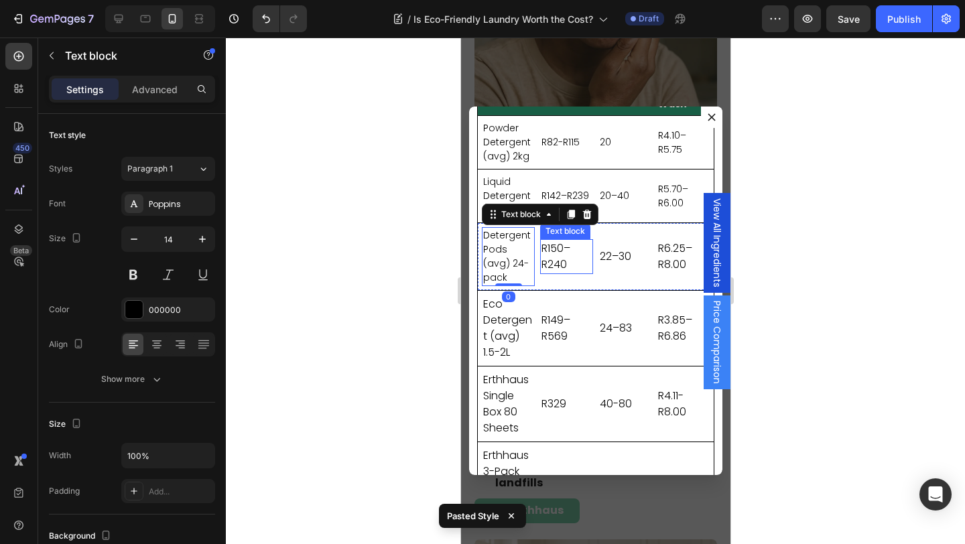
click at [558, 267] on p "R150–R240" at bounding box center [566, 257] width 50 height 32
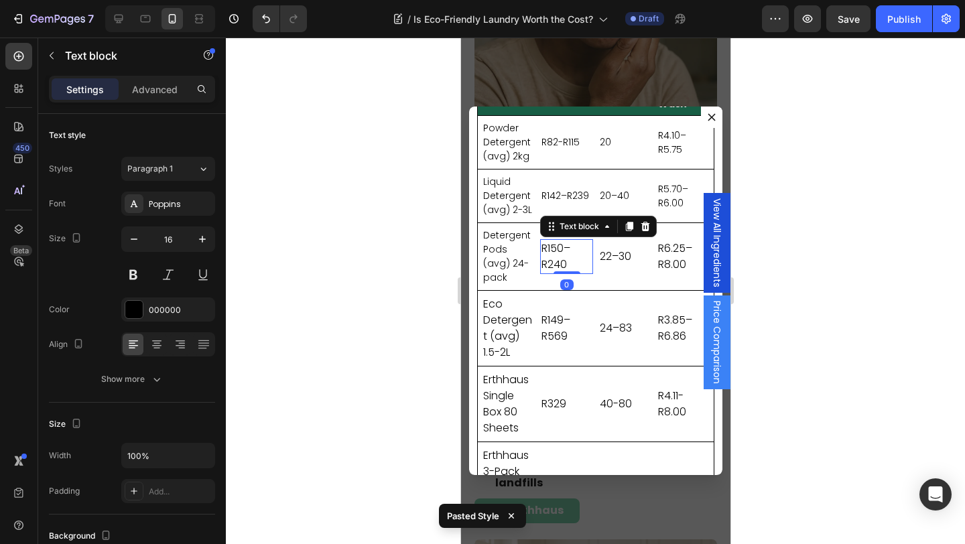
type input "14"
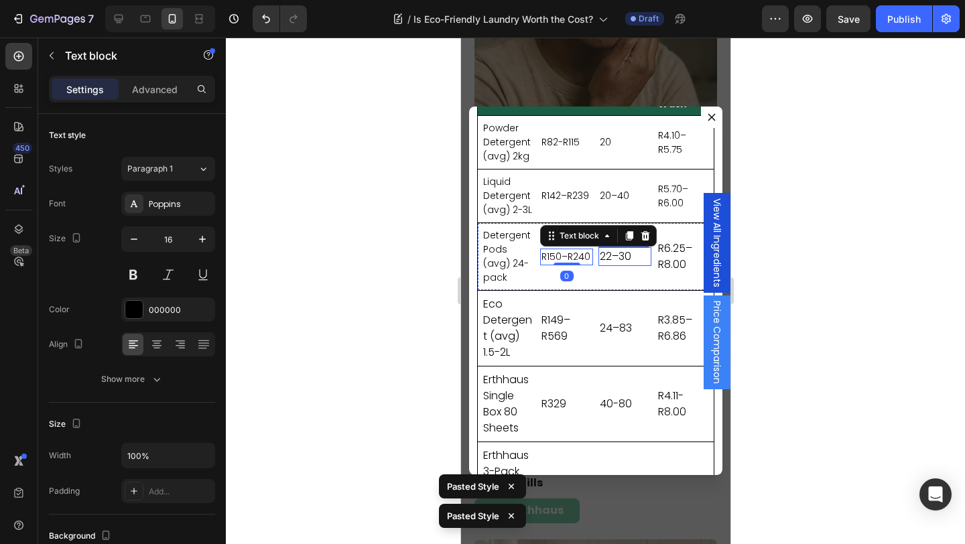
click at [618, 256] on p "22–30" at bounding box center [624, 257] width 50 height 16
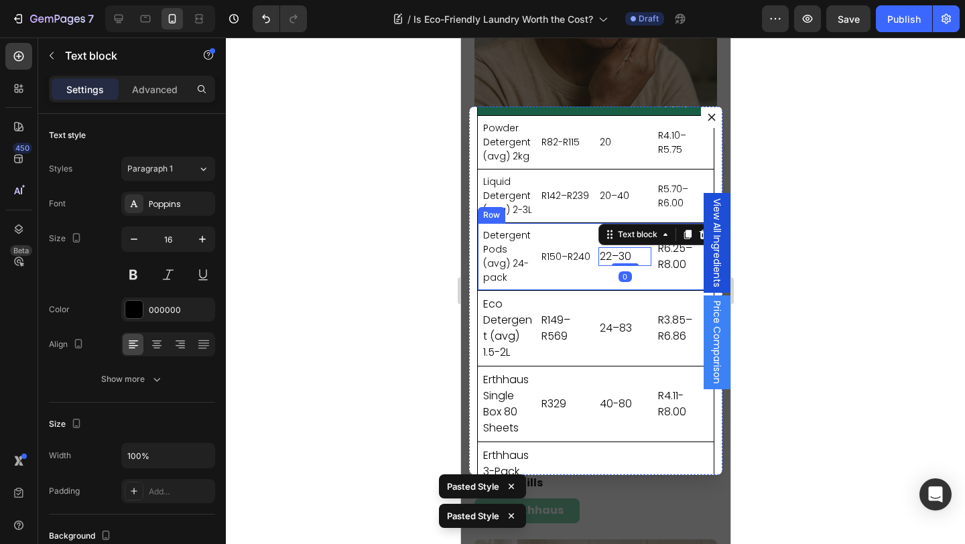
type input "14"
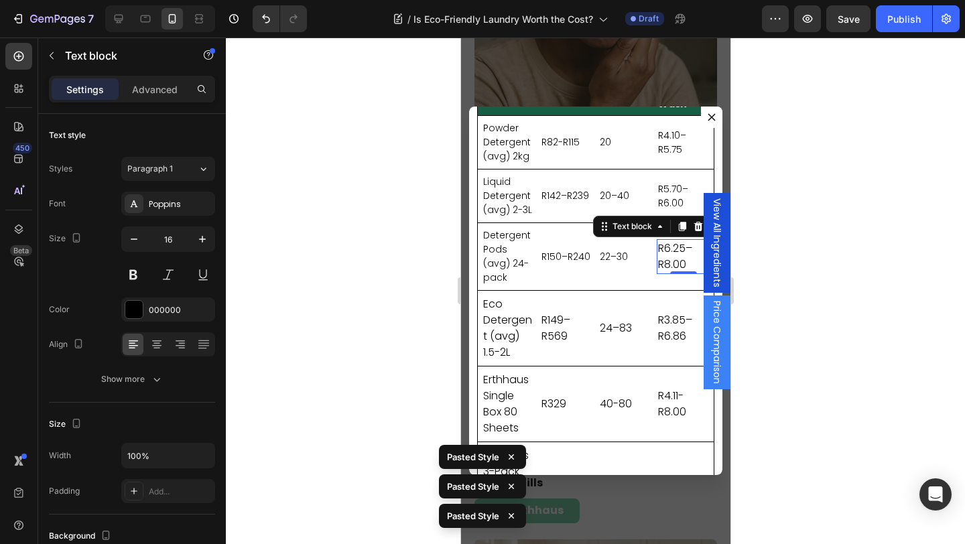
click at [667, 259] on p "R6.25–R8.00" at bounding box center [682, 257] width 50 height 32
type input "14"
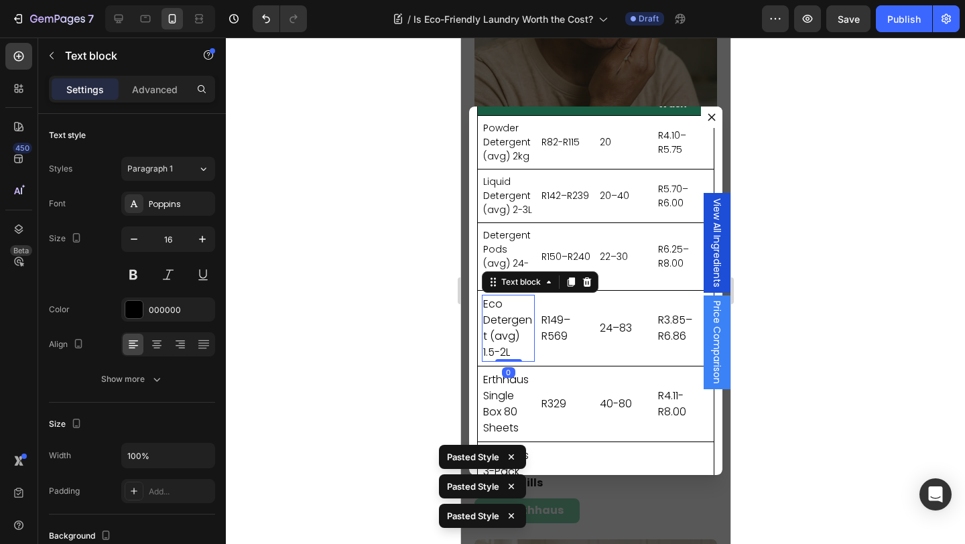
click at [488, 330] on p "Eco Detergent (avg) 1.5-2L" at bounding box center [507, 328] width 50 height 64
type input "14"
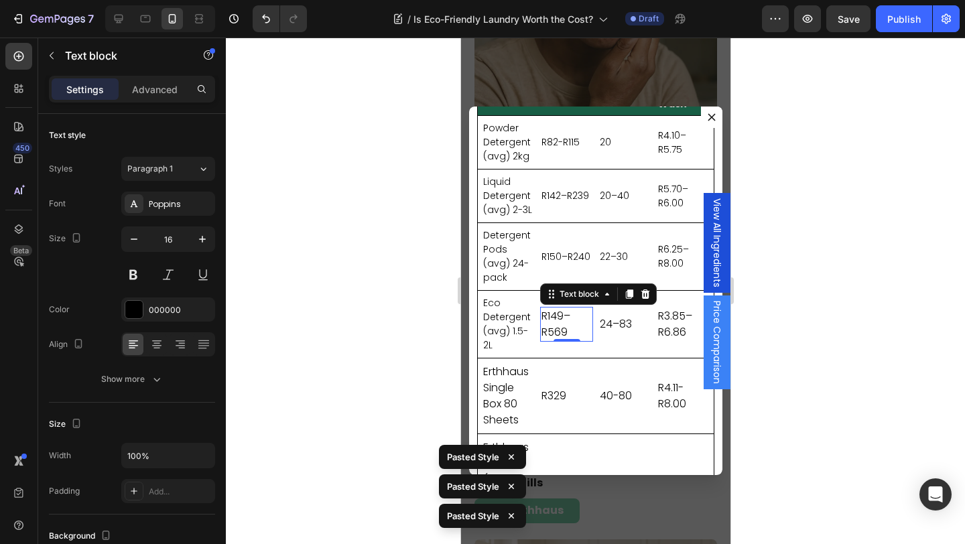
click at [559, 326] on p "R149–R569" at bounding box center [566, 324] width 50 height 32
type input "14"
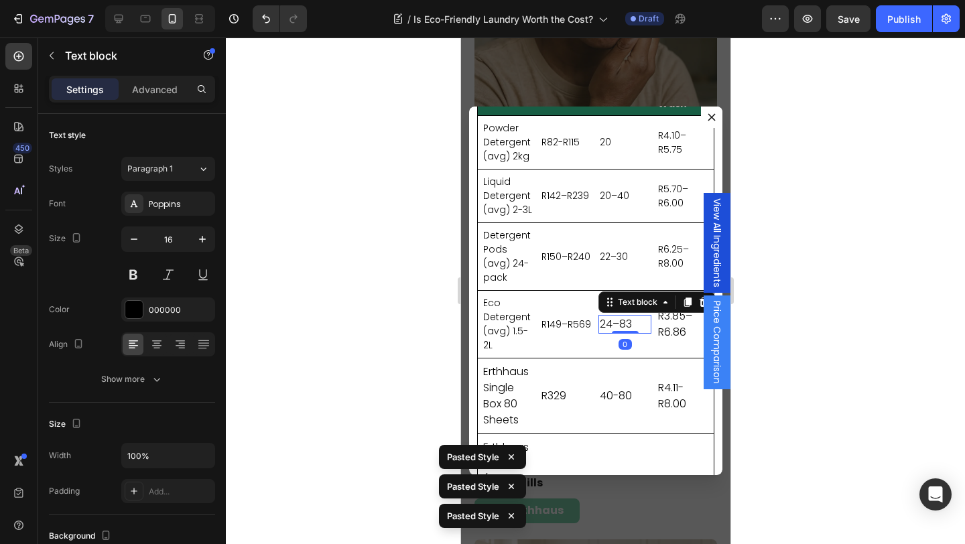
click at [624, 324] on p "24–83" at bounding box center [624, 324] width 50 height 16
type input "14"
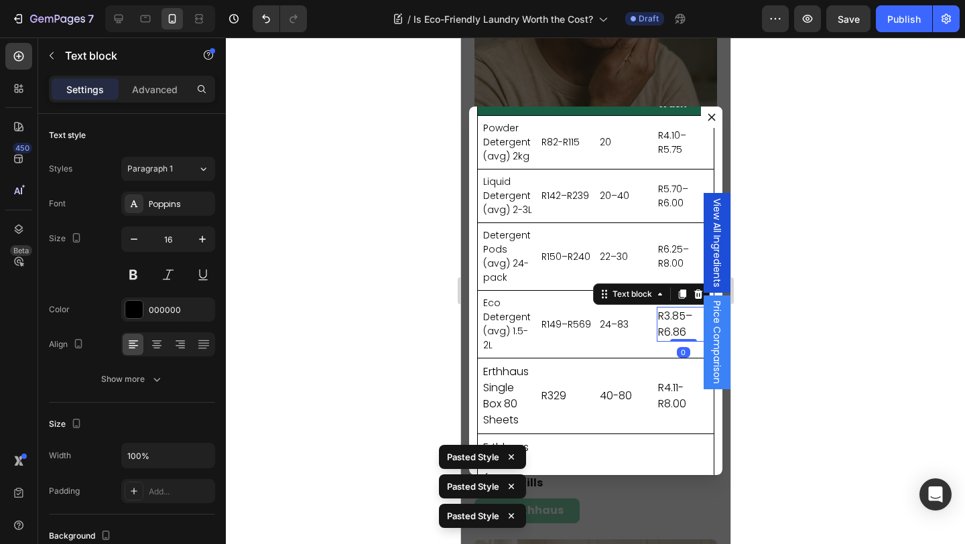
click at [675, 325] on p "R3.85–R6.86" at bounding box center [682, 324] width 50 height 32
type input "14"
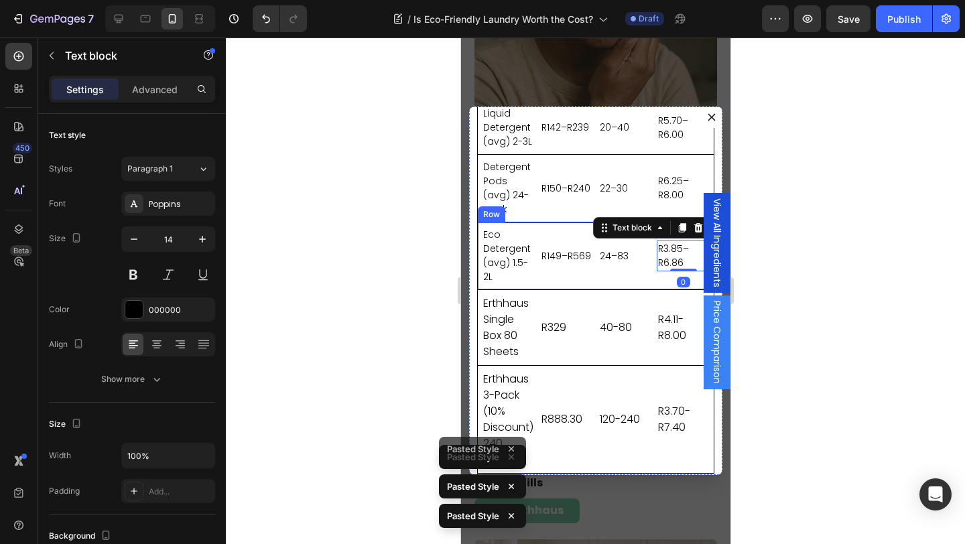
scroll to position [147, 0]
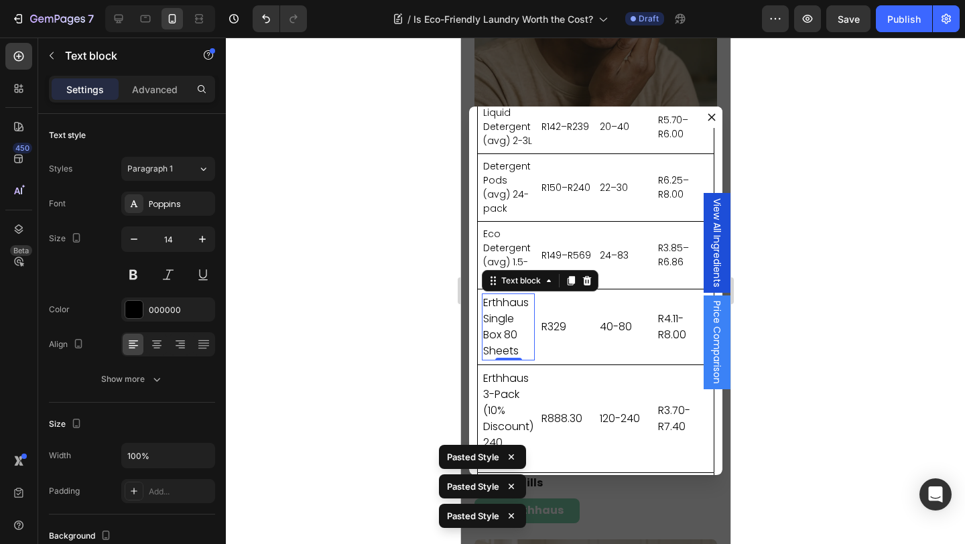
click at [508, 334] on p "Erthhaus Single Box 80 Sheets" at bounding box center [507, 327] width 50 height 64
type input "14"
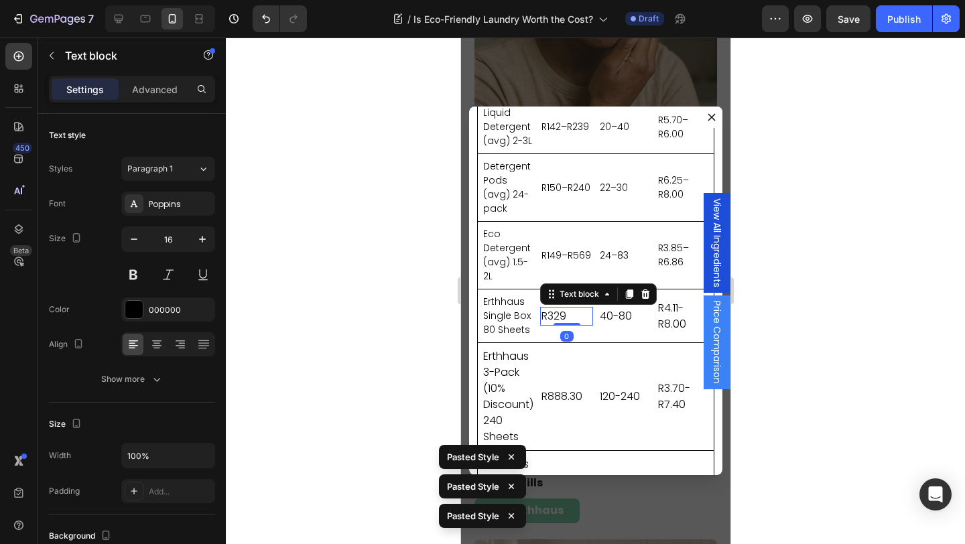
click at [559, 318] on p "R329" at bounding box center [566, 316] width 50 height 16
type input "14"
click at [614, 318] on p "40-80" at bounding box center [624, 316] width 50 height 16
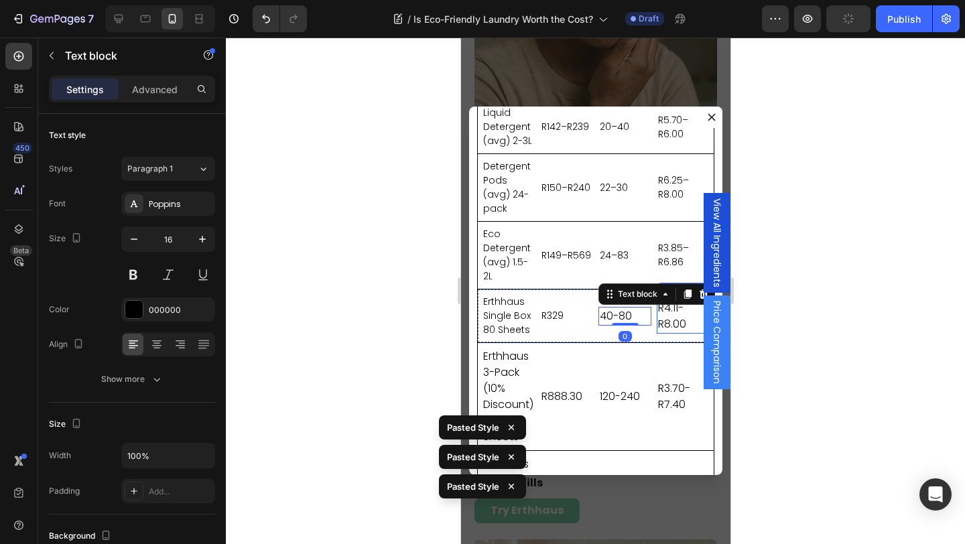
type input "14"
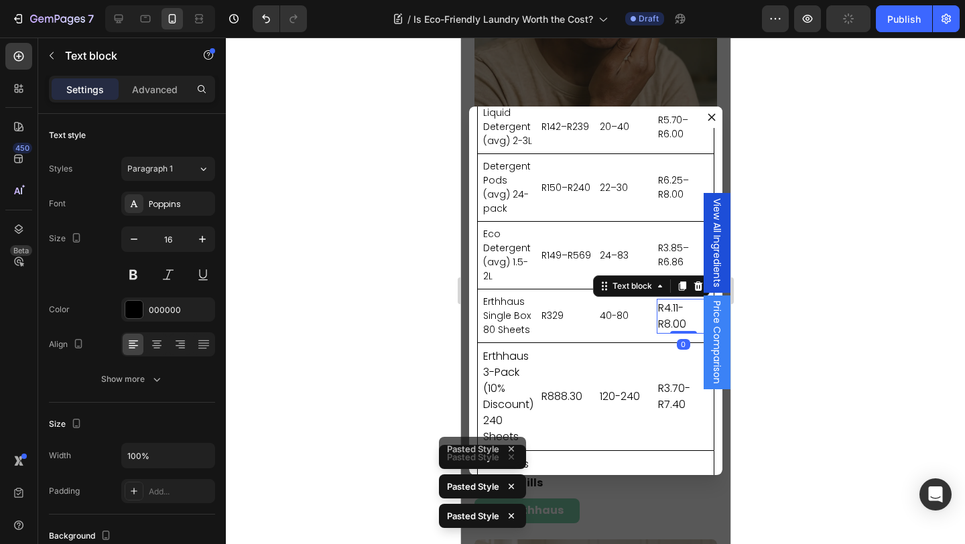
click at [667, 319] on p "R4.11-R8.00" at bounding box center [682, 316] width 50 height 32
type input "14"
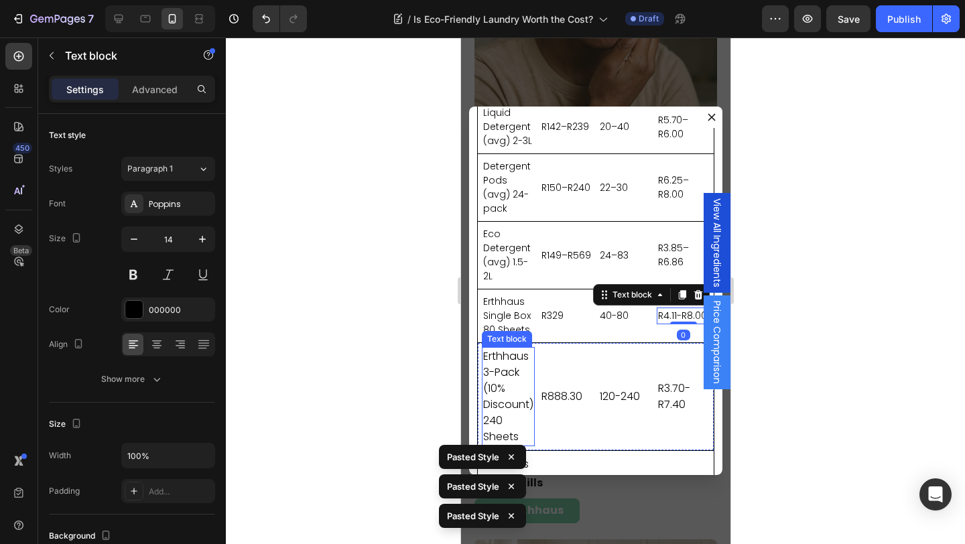
click at [494, 391] on p "Erthhaus 3-Pack (10% Discount) 240 Sheets" at bounding box center [507, 396] width 50 height 96
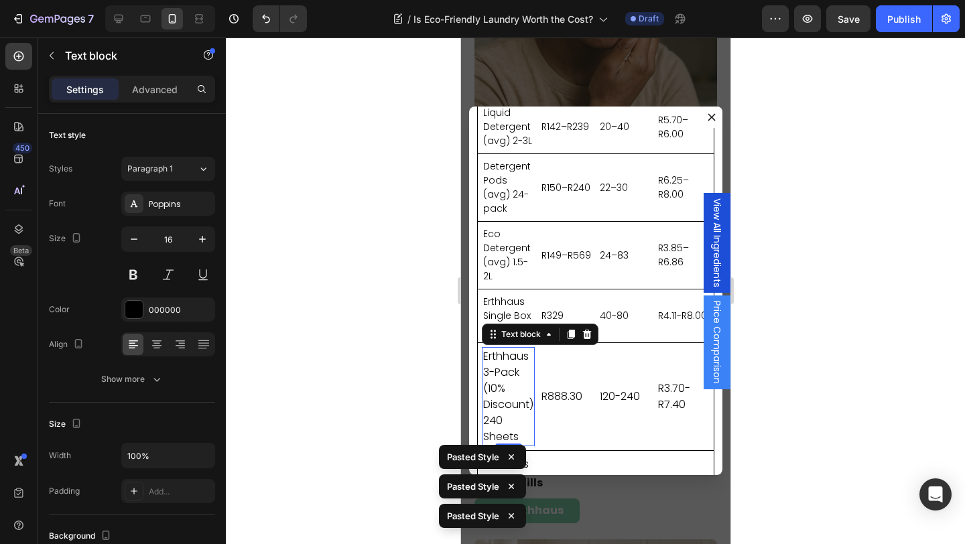
type input "14"
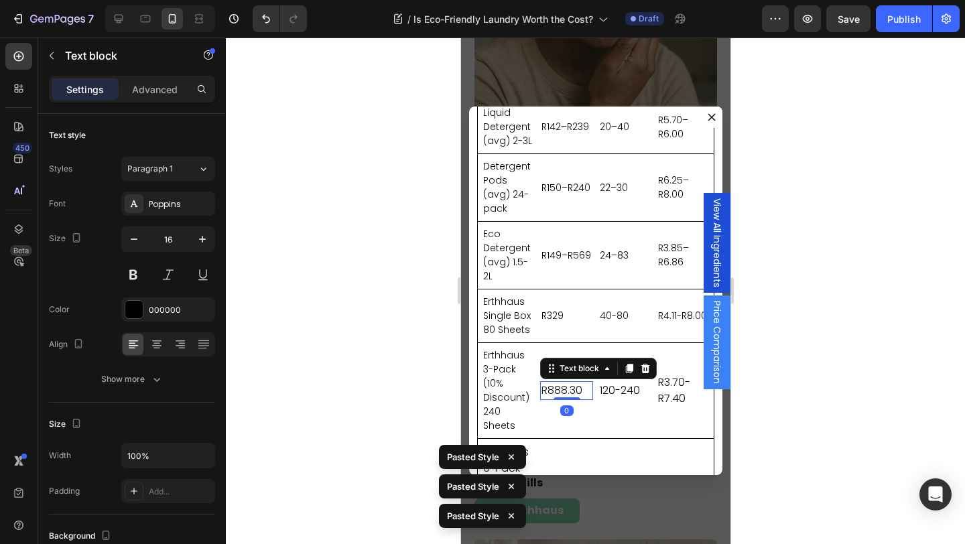
click at [562, 389] on p "R888.30" at bounding box center [566, 391] width 50 height 16
type input "14"
click at [616, 391] on p "120-240" at bounding box center [624, 391] width 50 height 16
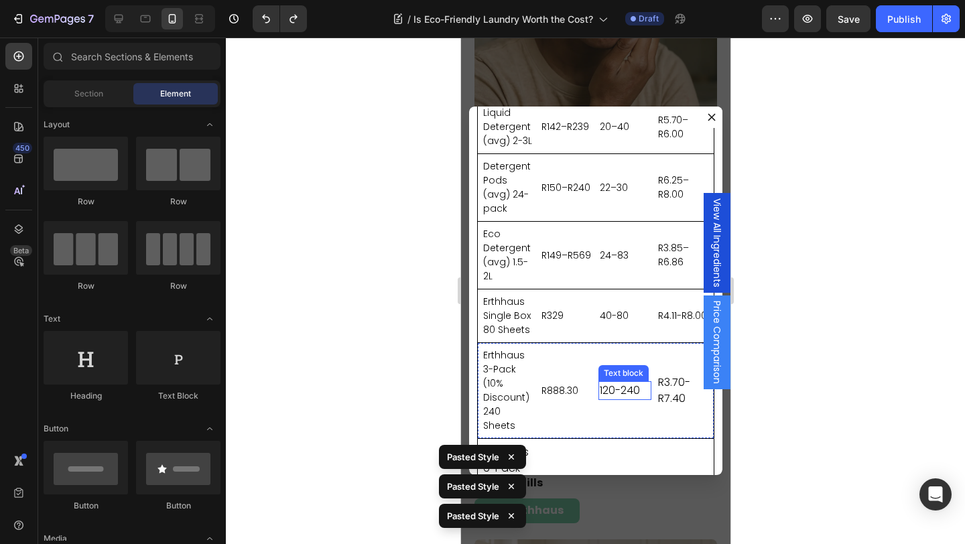
click at [622, 392] on p "120-240" at bounding box center [624, 391] width 50 height 16
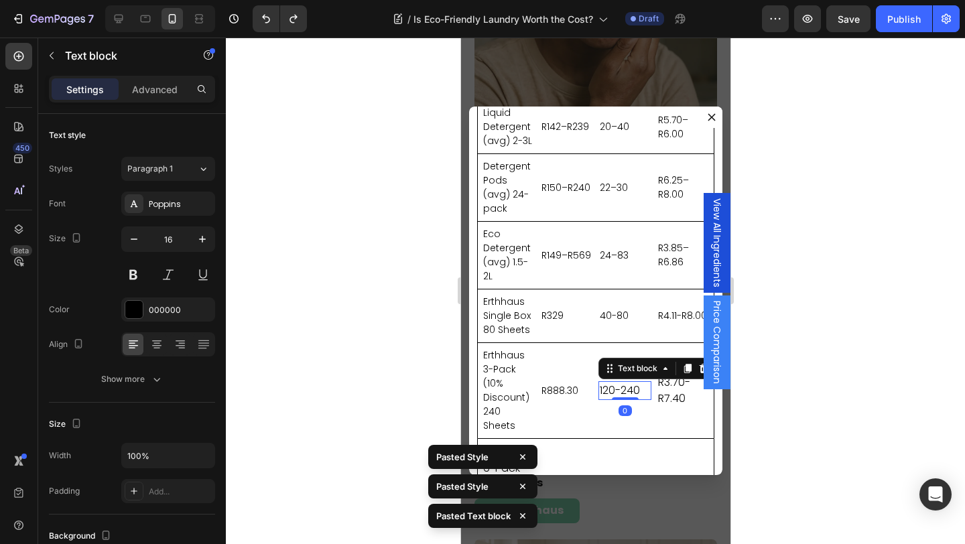
type input "14"
click at [671, 391] on p "R3.70-R7.40" at bounding box center [682, 391] width 50 height 32
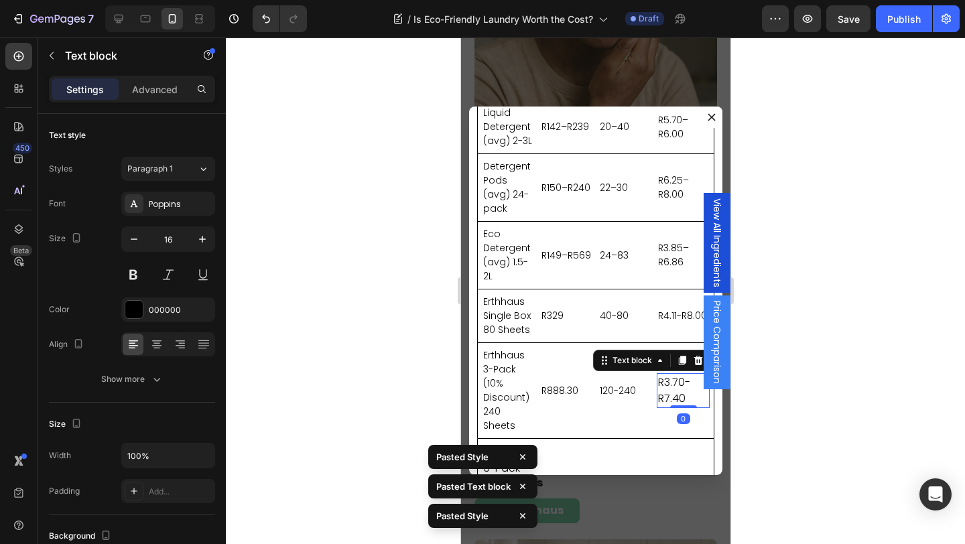
type input "14"
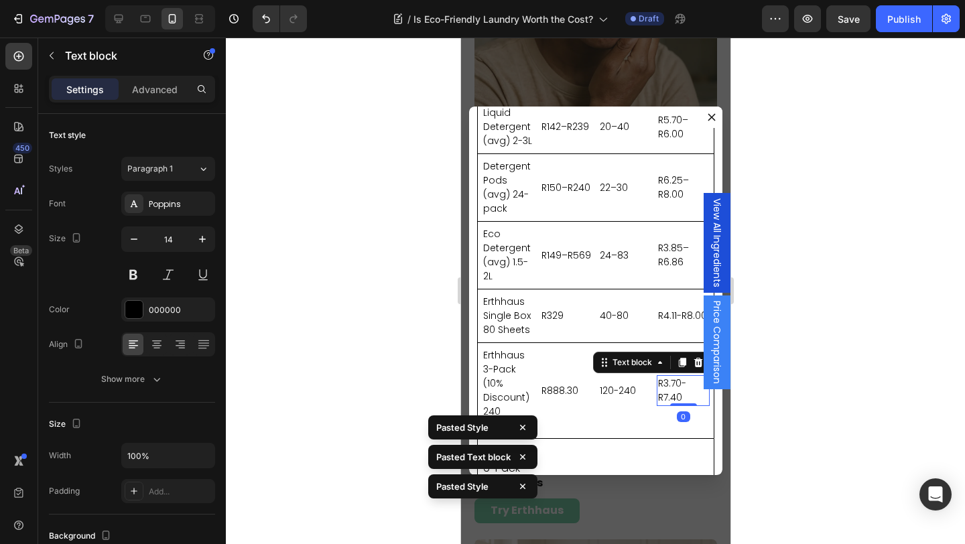
scroll to position [234, 0]
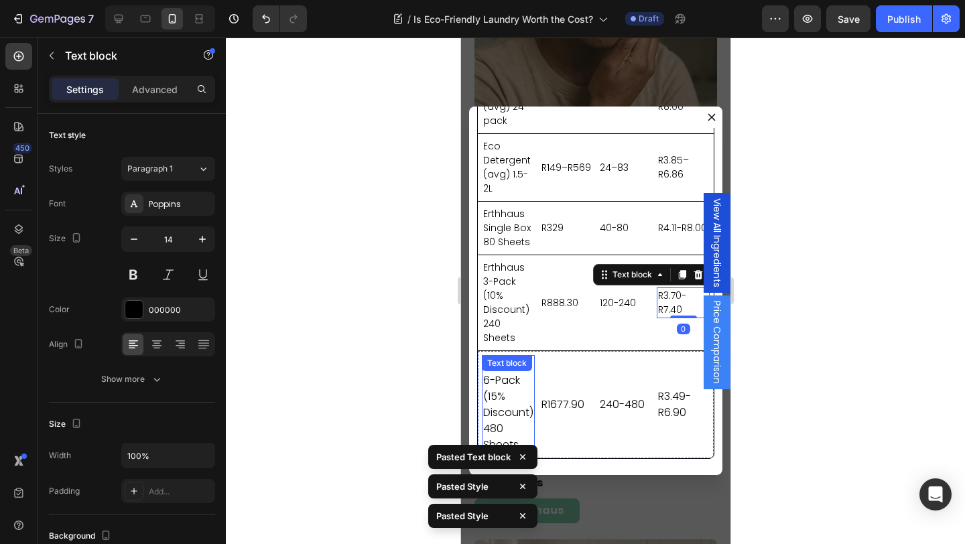
click at [497, 388] on p "Erthhaus 6-Pack (15% Discount) 480 Sheets" at bounding box center [507, 404] width 50 height 96
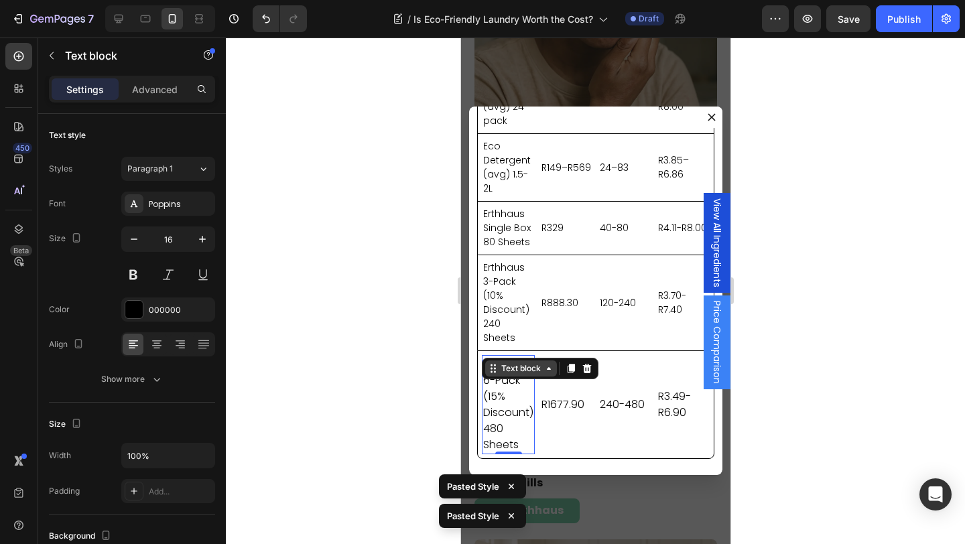
type input "14"
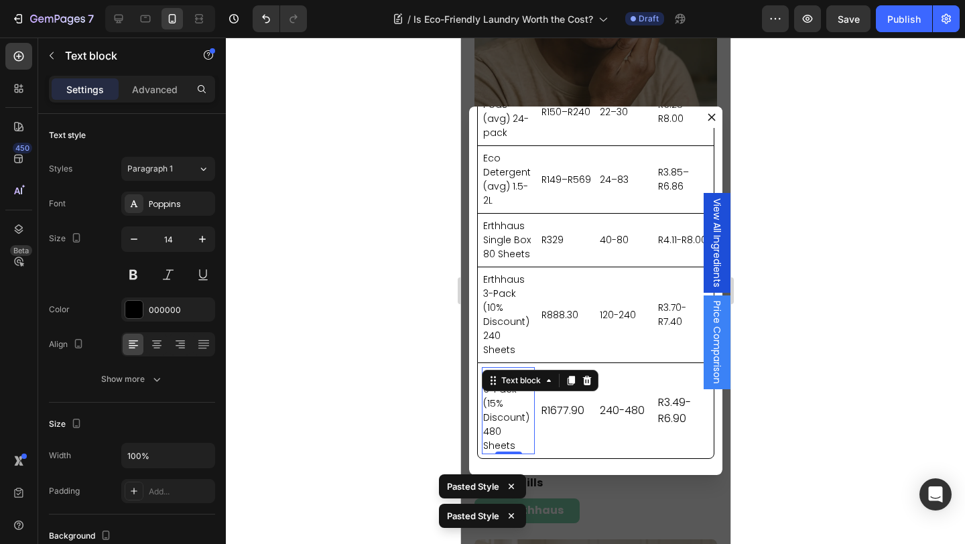
scroll to position [222, 0]
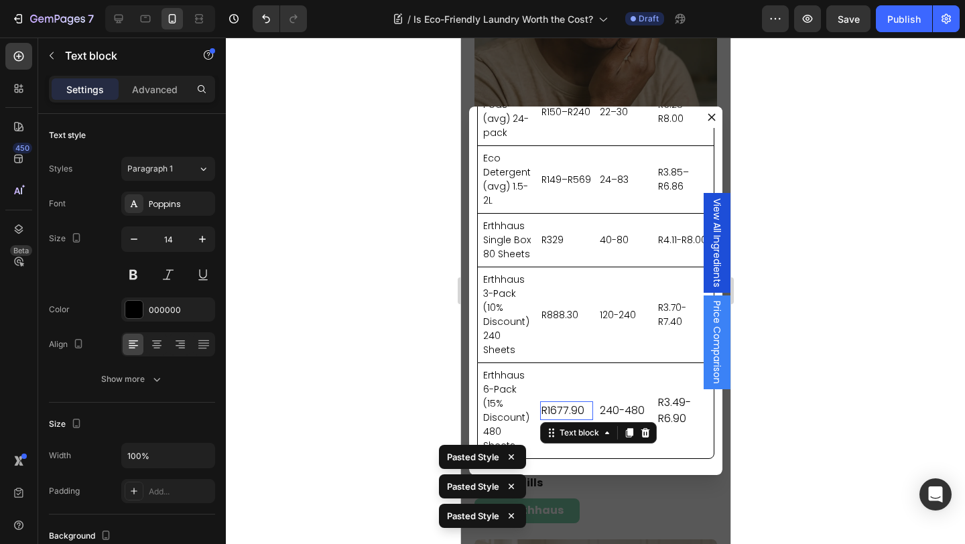
click at [569, 406] on p "R1677.90" at bounding box center [566, 411] width 50 height 16
type input "14"
click at [614, 411] on p "240-480" at bounding box center [624, 411] width 50 height 16
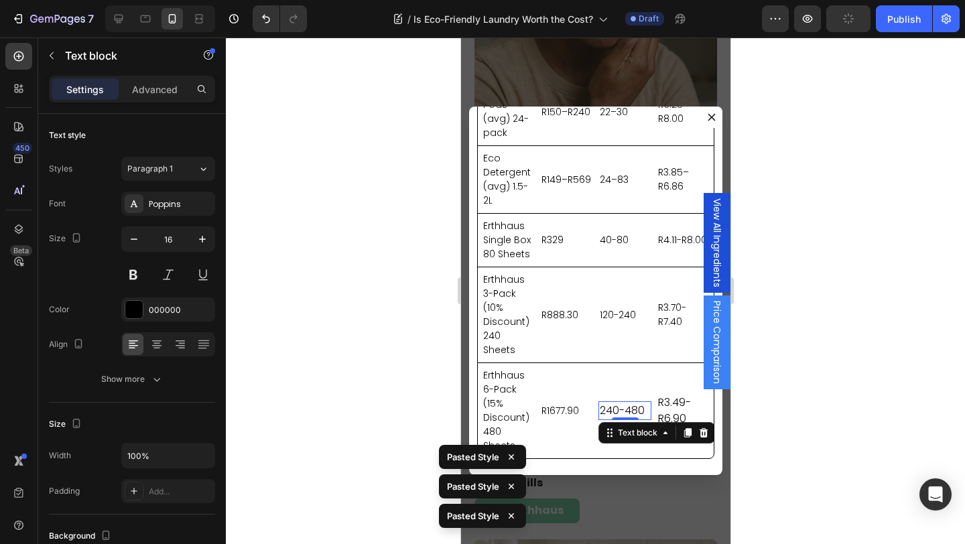
type input "14"
click at [668, 413] on p "R3.49-R6.90" at bounding box center [682, 411] width 50 height 32
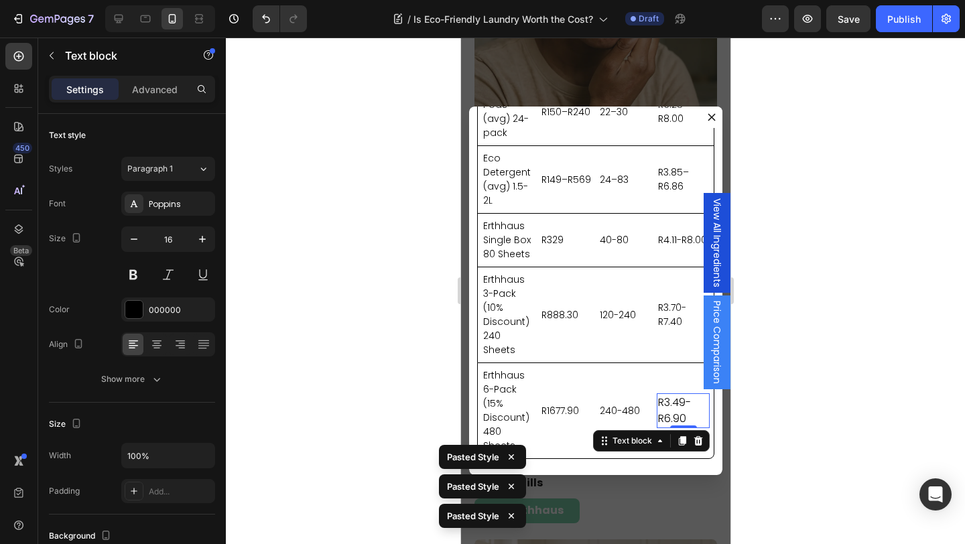
type input "14"
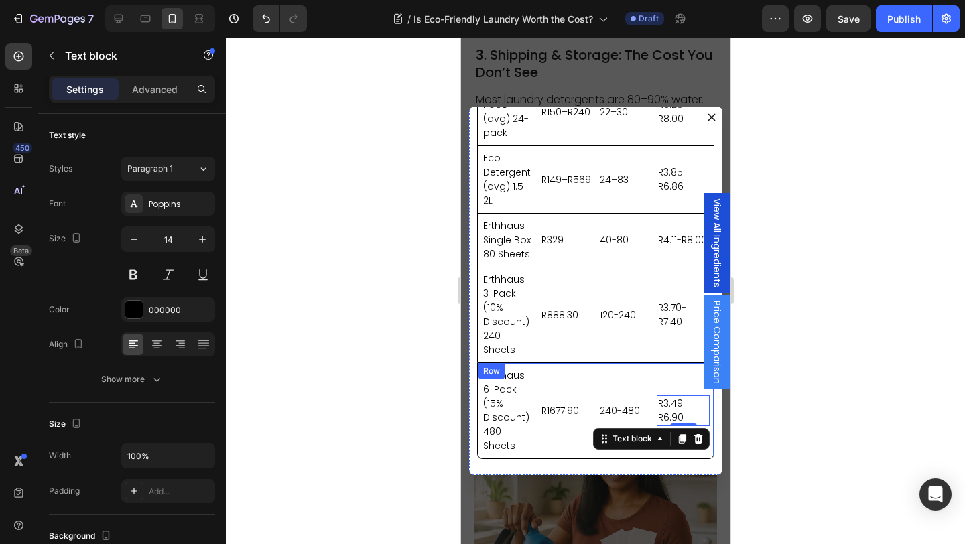
click at [559, 456] on div "Erthhaus 6-Pack (15% Discount) 480 Sheets Text block R1677.90 Text block 240-48…" at bounding box center [594, 410] width 237 height 96
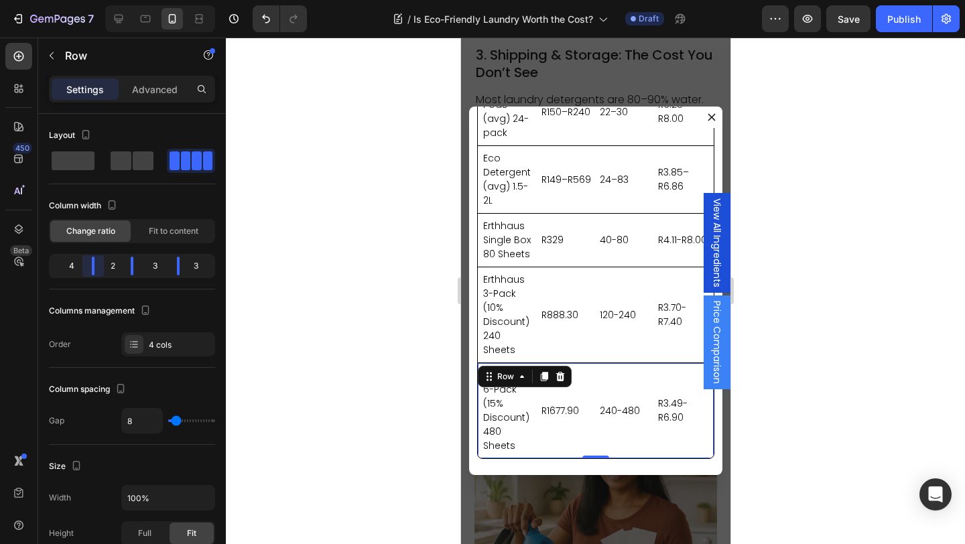
scroll to position [194, 0]
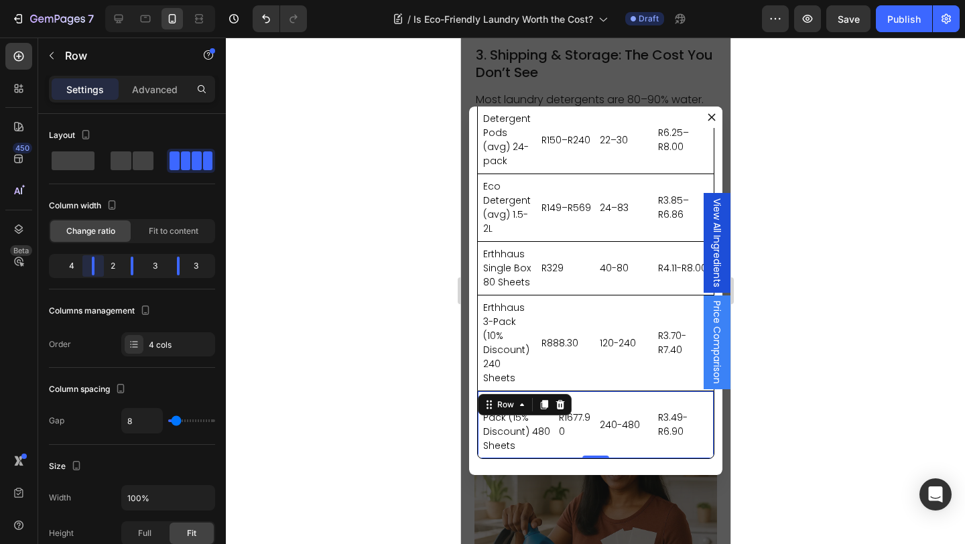
drag, startPoint x: 89, startPoint y: 269, endPoint x: 103, endPoint y: 269, distance: 13.4
click at [103, 0] on body "7 Version history / Is Eco-Friendly Laundry Worth the Cost? Draft Preview Save …" at bounding box center [482, 0] width 965 height 0
drag, startPoint x: 131, startPoint y: 265, endPoint x: 149, endPoint y: 265, distance: 18.8
click at [149, 0] on body "7 Version history / Is Eco-Friendly Laundry Worth the Cost? Draft Preview Save …" at bounding box center [482, 0] width 965 height 0
drag, startPoint x: 179, startPoint y: 267, endPoint x: 190, endPoint y: 267, distance: 11.4
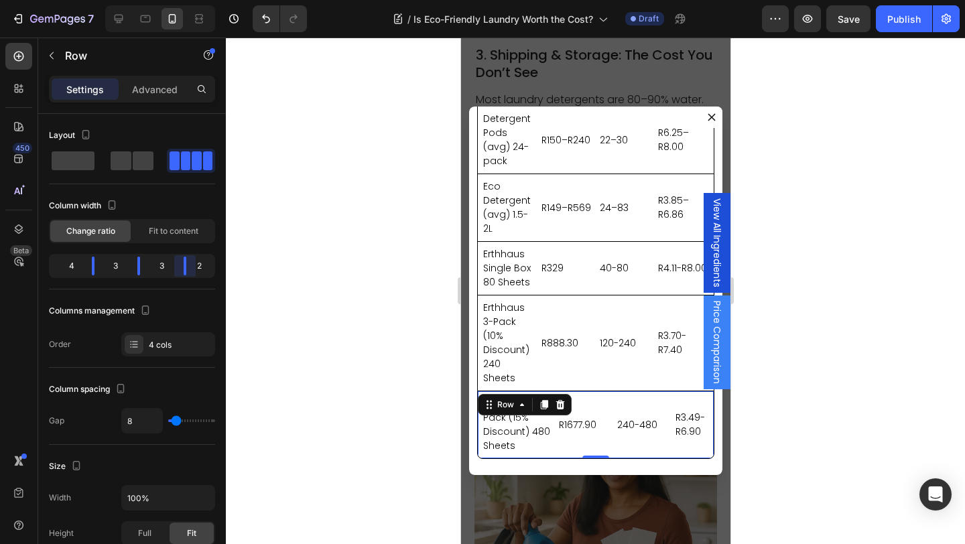
click at [190, 0] on body "7 Version history / Is Eco-Friendly Laundry Worth the Cost? Draft Preview Save …" at bounding box center [482, 0] width 965 height 0
drag, startPoint x: 90, startPoint y: 265, endPoint x: 102, endPoint y: 265, distance: 11.4
click at [102, 0] on body "7 Version history / Is Eco-Friendly Laundry Worth the Cost? Draft Preview Publi…" at bounding box center [482, 0] width 965 height 0
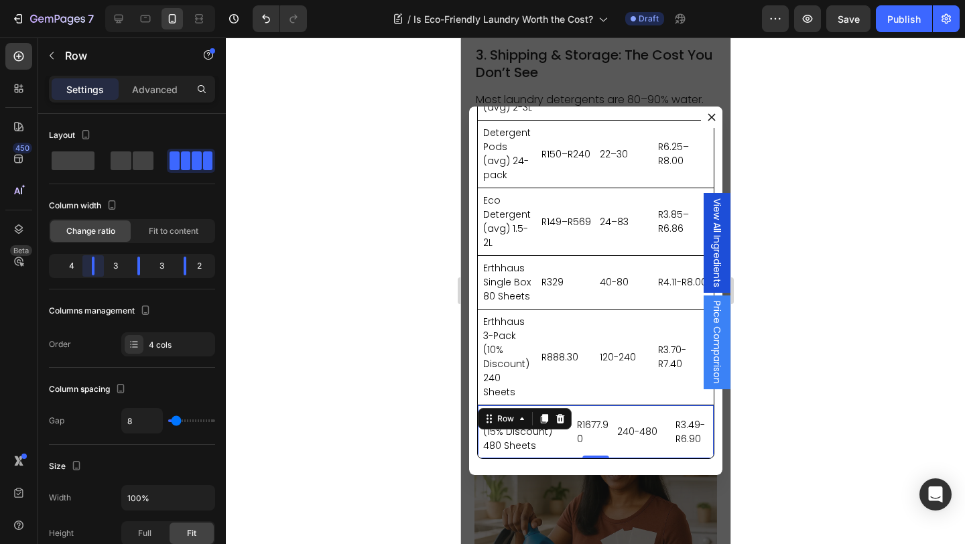
scroll to position [180, 0]
drag, startPoint x: 97, startPoint y: 268, endPoint x: 113, endPoint y: 268, distance: 15.4
click at [113, 0] on body "7 Version history / Is Eco-Friendly Laundry Worth the Cost? Draft Preview Save …" at bounding box center [482, 0] width 965 height 0
drag, startPoint x: 139, startPoint y: 266, endPoint x: 155, endPoint y: 266, distance: 16.1
click at [155, 0] on body "7 Version history / Is Eco-Friendly Laundry Worth the Cost? Draft Preview Save …" at bounding box center [482, 0] width 965 height 0
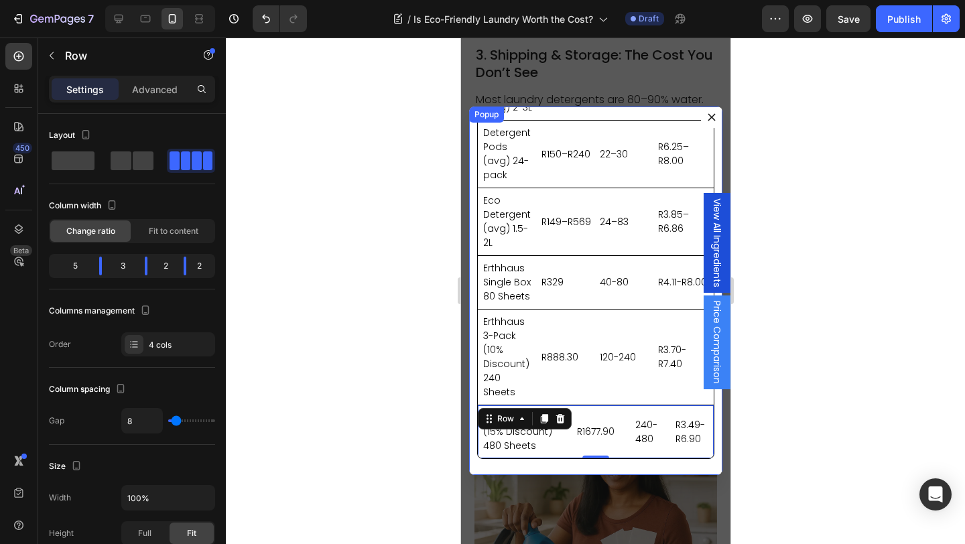
click at [643, 468] on div "Image Category Heading Price Heading Loads Heading Cost per Wash Heading Row Po…" at bounding box center [594, 291] width 253 height 368
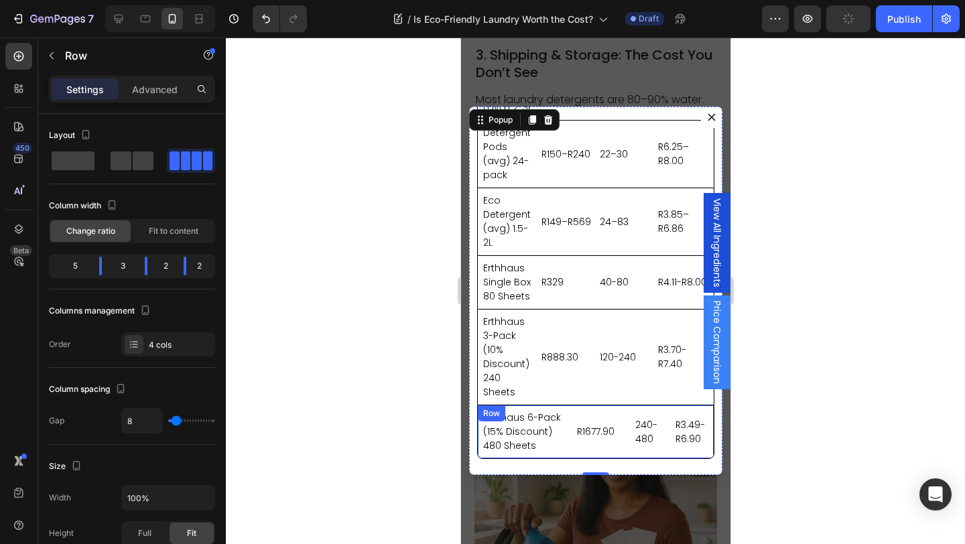
click at [582, 455] on div "Erthhaus 6-Pack (15% Discount) 480 Sheets Text block R1677.90 Text block 240-48…" at bounding box center [594, 432] width 237 height 54
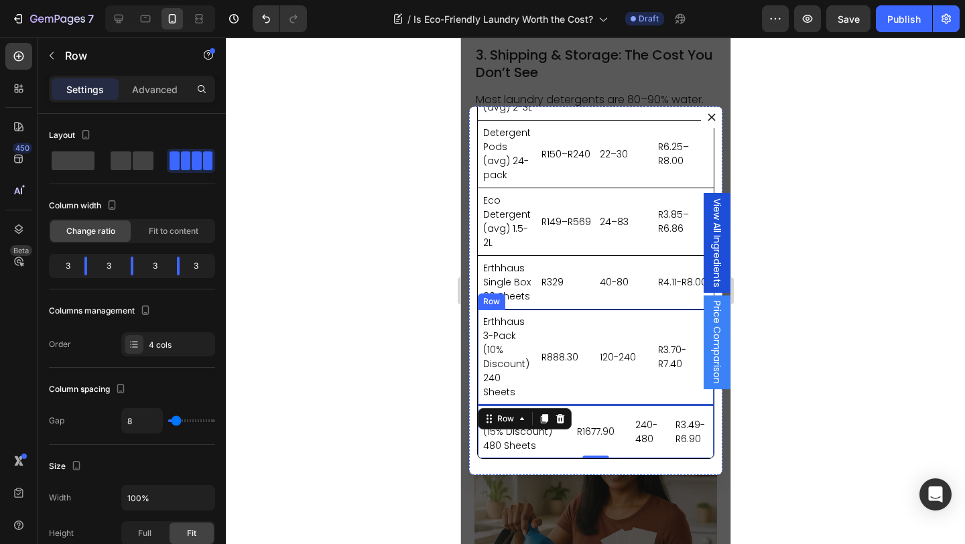
click at [613, 399] on div "120-240 Text block" at bounding box center [624, 357] width 53 height 87
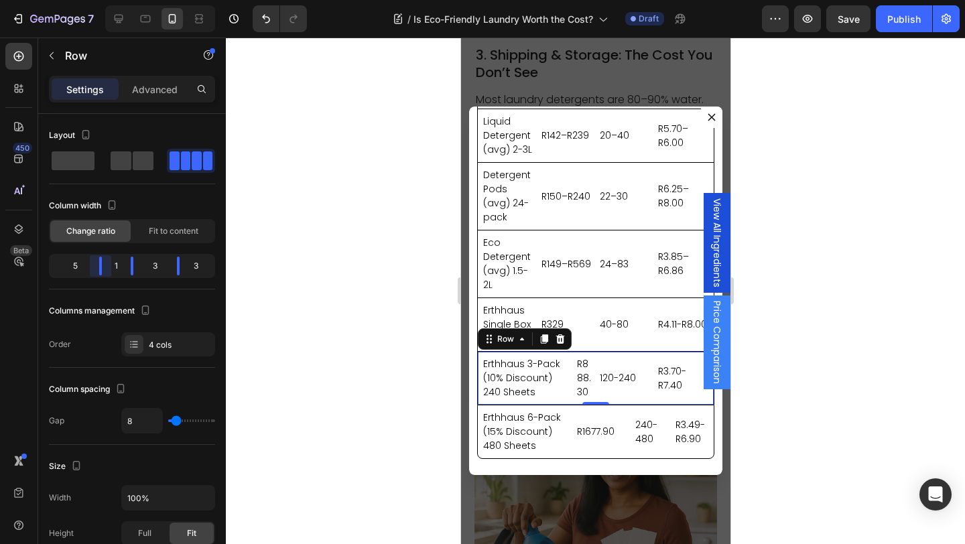
scroll to position [138, 0]
drag, startPoint x: 86, startPoint y: 264, endPoint x: 119, endPoint y: 263, distance: 32.2
click at [119, 0] on body "7 Version history / Is Eco-Friendly Laundry Worth the Cost? Draft Preview Save …" at bounding box center [482, 0] width 965 height 0
drag, startPoint x: 138, startPoint y: 265, endPoint x: 157, endPoint y: 265, distance: 18.8
click at [157, 0] on body "7 Version history / Is Eco-Friendly Laundry Worth the Cost? Draft Preview Save …" at bounding box center [482, 0] width 965 height 0
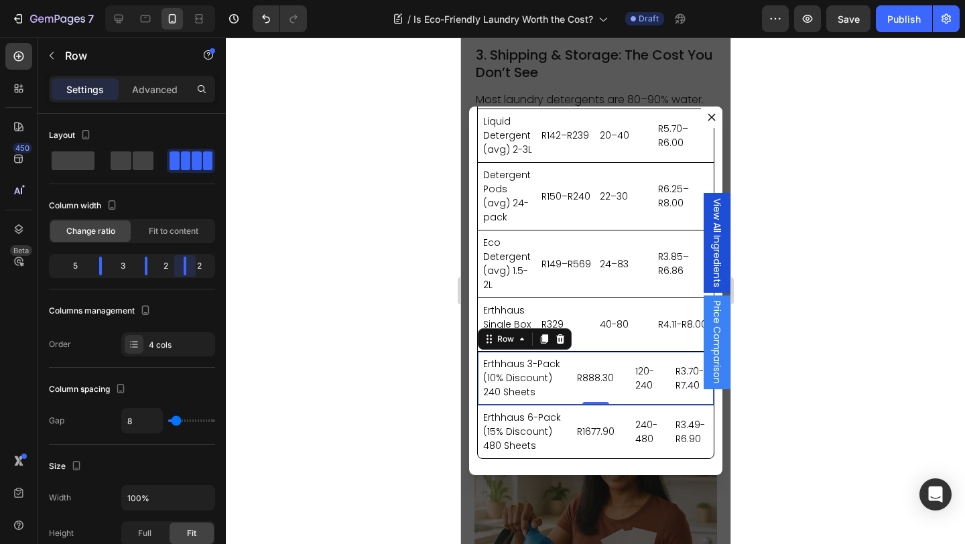
drag, startPoint x: 176, startPoint y: 265, endPoint x: 188, endPoint y: 265, distance: 12.1
click at [188, 0] on body "7 Version history / Is Eco-Friendly Laundry Worth the Cost? Draft Preview Save …" at bounding box center [482, 0] width 965 height 0
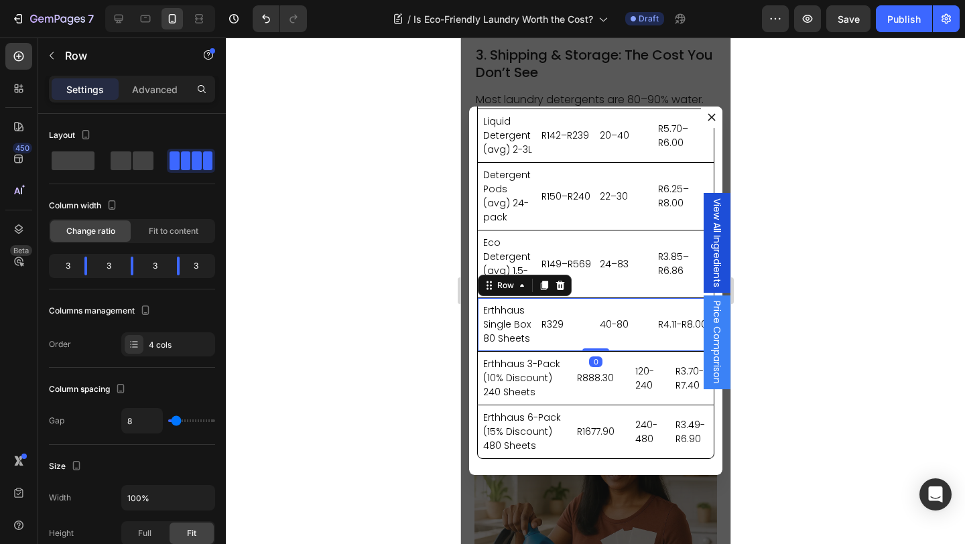
click at [596, 346] on div "Erthhaus Single Box 80 Sheets Text block R329 Text block 40-80 Text block R4.11…" at bounding box center [594, 324] width 237 height 54
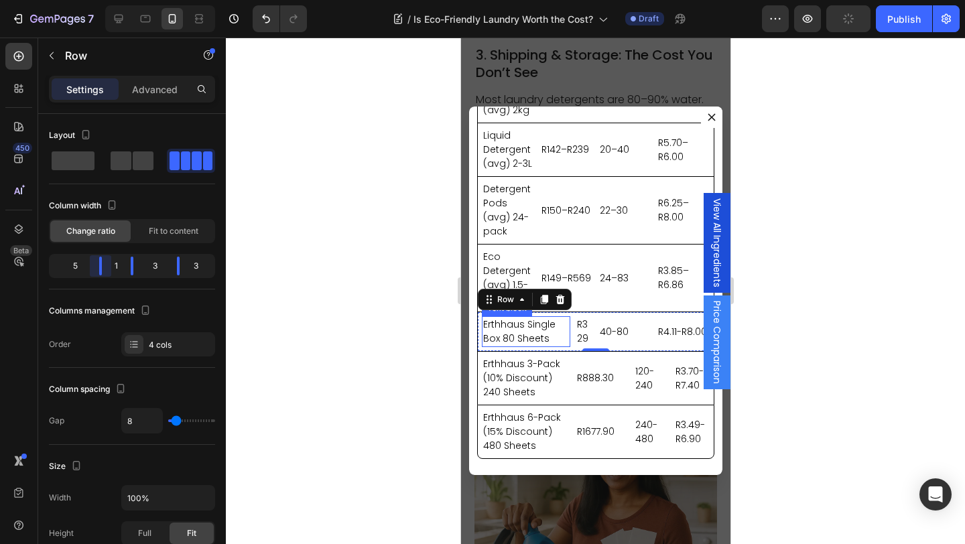
scroll to position [124, 0]
drag, startPoint x: 90, startPoint y: 265, endPoint x: 118, endPoint y: 266, distance: 28.1
click at [118, 0] on body "7 Version history / Is Eco-Friendly Laundry Worth the Cost? Draft Preview Publi…" at bounding box center [482, 0] width 965 height 0
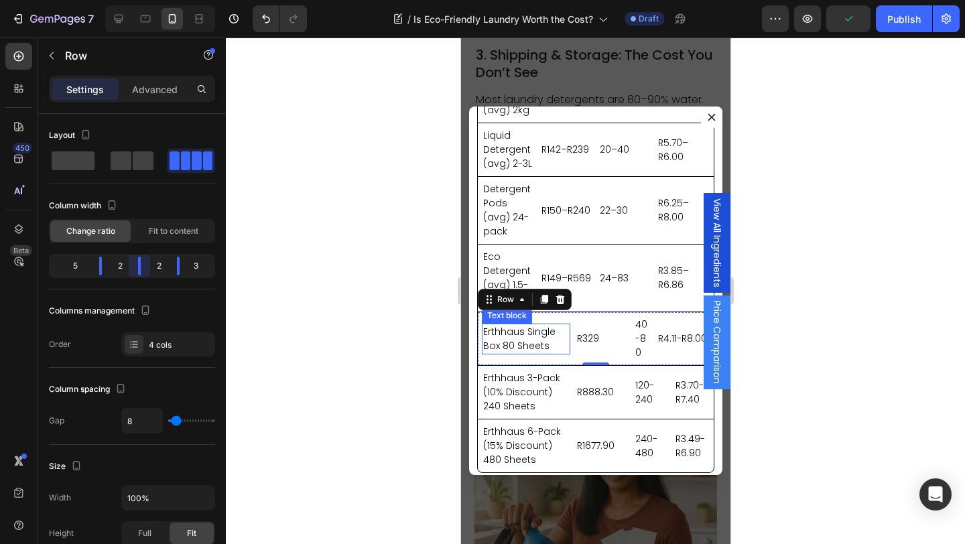
scroll to position [138, 0]
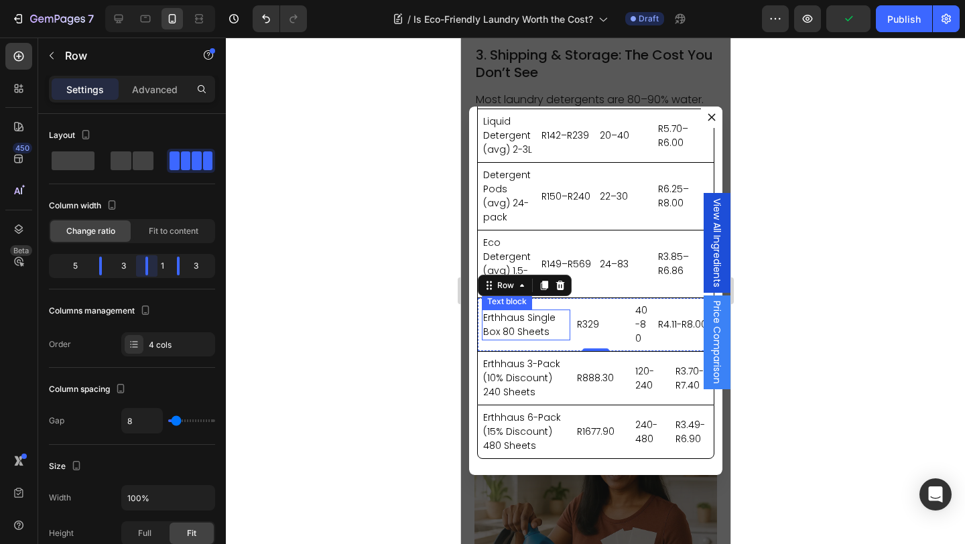
drag, startPoint x: 137, startPoint y: 265, endPoint x: 155, endPoint y: 265, distance: 18.8
click at [155, 0] on body "7 Version history / Is Eco-Friendly Laundry Worth the Cost? Draft Preview Publi…" at bounding box center [482, 0] width 965 height 0
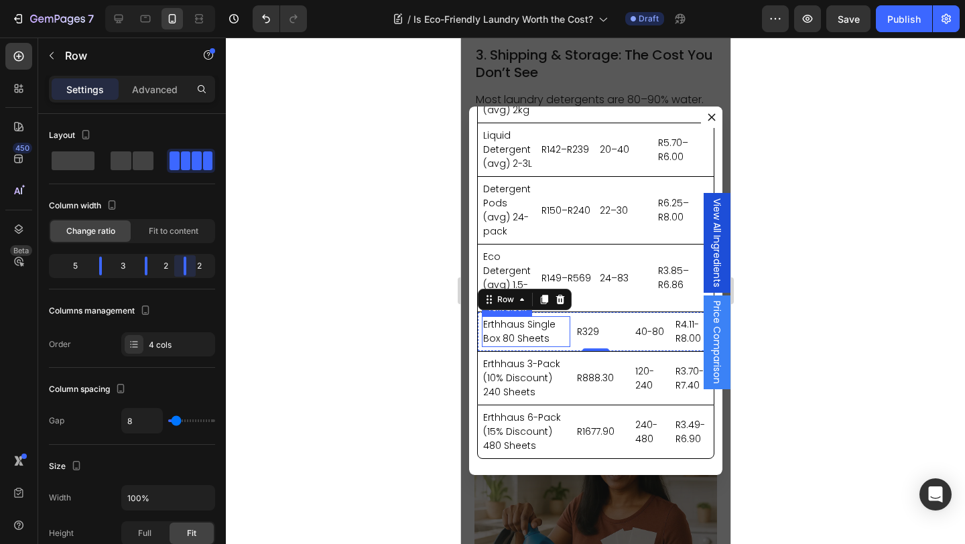
drag, startPoint x: 176, startPoint y: 265, endPoint x: 191, endPoint y: 266, distance: 15.4
click at [191, 0] on body "7 Version history / Is Eco-Friendly Laundry Worth the Cost? Draft Preview Save …" at bounding box center [482, 0] width 965 height 0
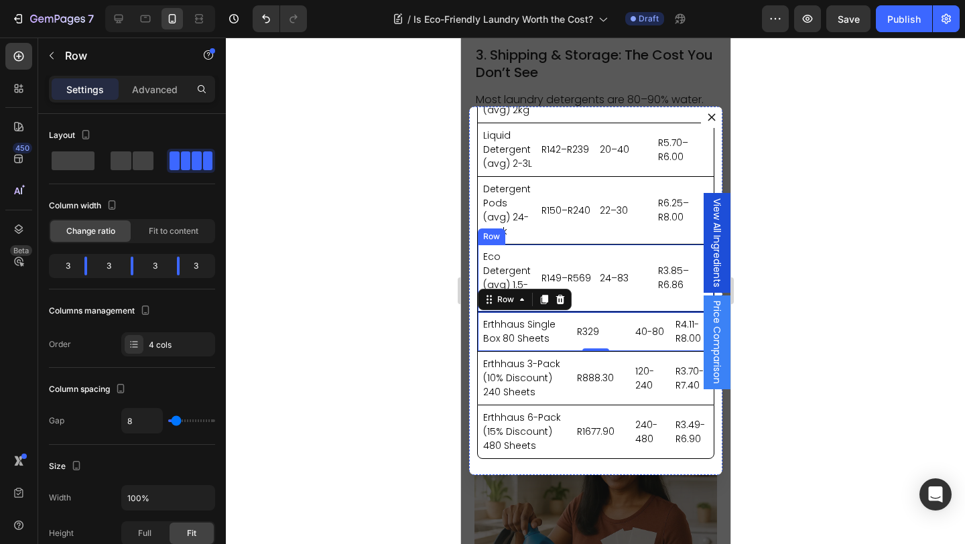
click at [541, 249] on div "R149–R569 Text block" at bounding box center [565, 278] width 53 height 59
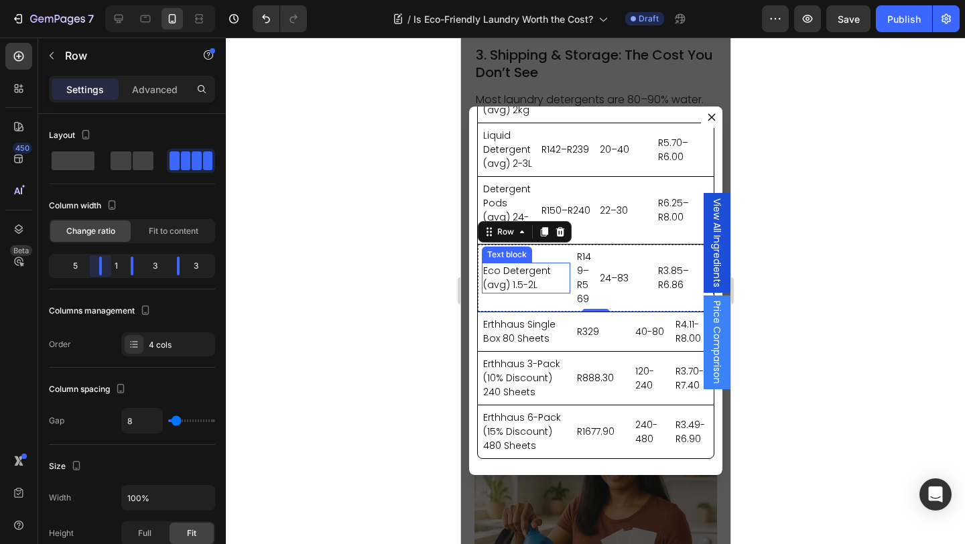
drag, startPoint x: 88, startPoint y: 267, endPoint x: 115, endPoint y: 269, distance: 26.2
click at [115, 0] on body "7 Version history / Is Eco-Friendly Laundry Worth the Cost? Draft Preview Save …" at bounding box center [482, 0] width 965 height 0
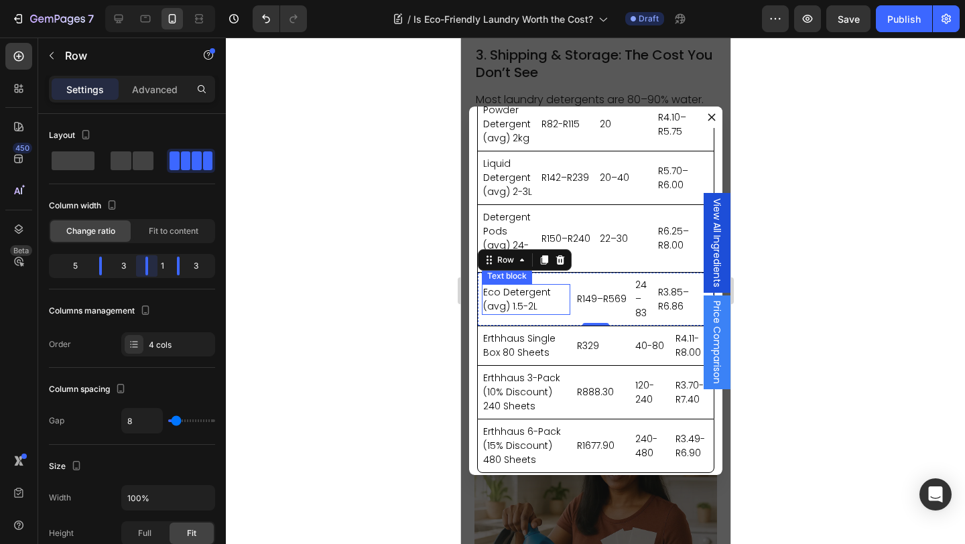
scroll to position [110, 0]
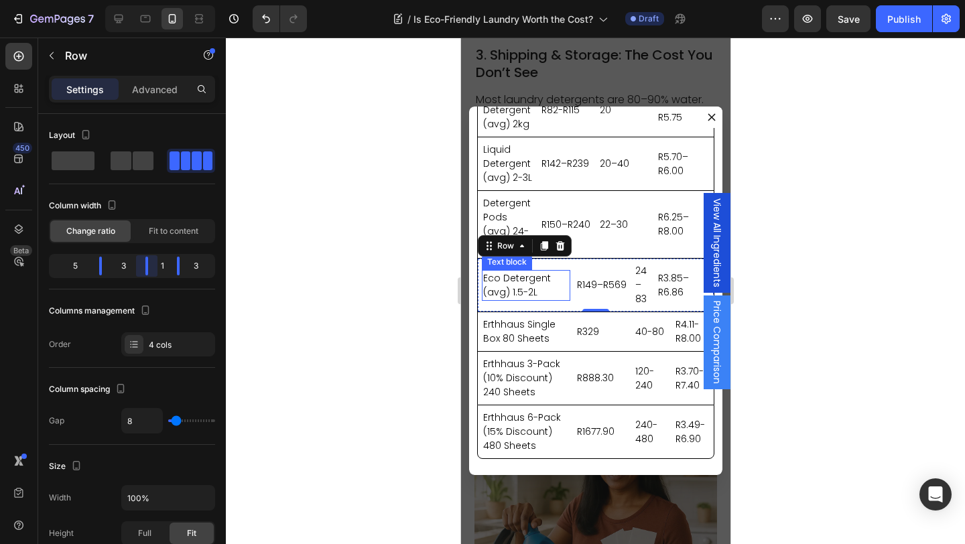
drag, startPoint x: 131, startPoint y: 268, endPoint x: 155, endPoint y: 269, distance: 23.5
click at [155, 0] on body "7 Version history / Is Eco-Friendly Laundry Worth the Cost? Draft Preview Save …" at bounding box center [482, 0] width 965 height 0
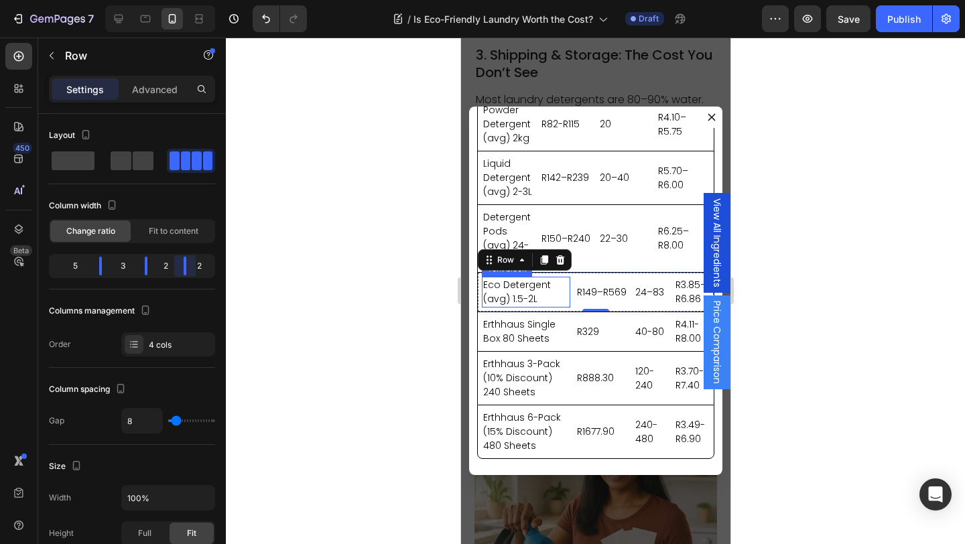
scroll to position [96, 0]
drag, startPoint x: 175, startPoint y: 267, endPoint x: 194, endPoint y: 268, distance: 18.8
click at [194, 0] on body "7 Version history / Is Eco-Friendly Laundry Worth the Cost? Draft Preview Save …" at bounding box center [482, 0] width 965 height 0
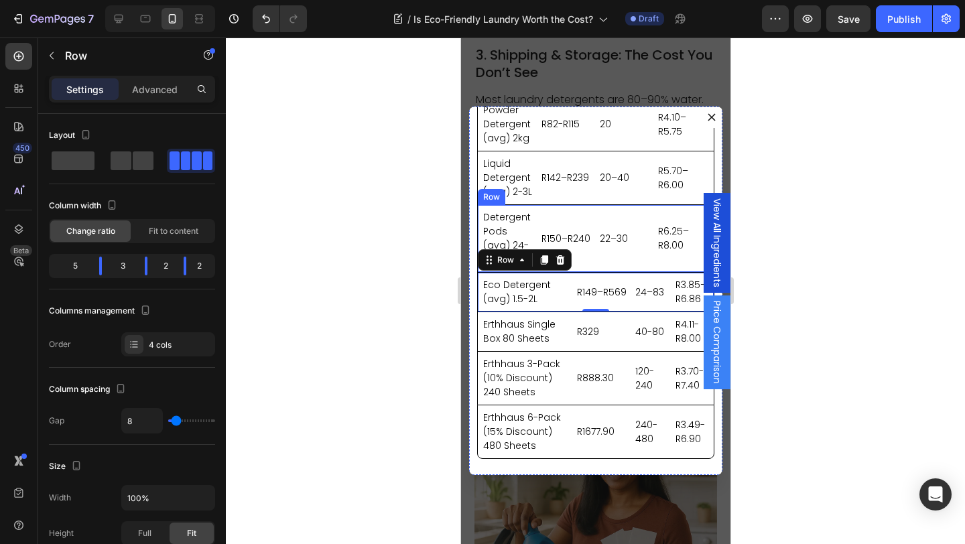
click at [552, 211] on div "R150–R240 Text block" at bounding box center [565, 238] width 53 height 59
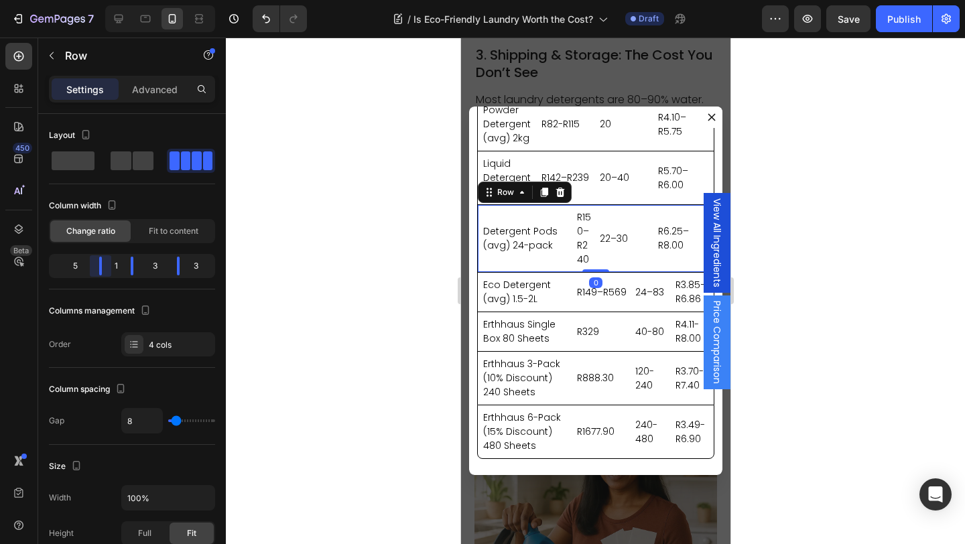
drag, startPoint x: 86, startPoint y: 265, endPoint x: 117, endPoint y: 269, distance: 31.0
click at [117, 0] on body "7 Version history / Is Eco-Friendly Laundry Worth the Cost? Draft Preview Save …" at bounding box center [482, 0] width 965 height 0
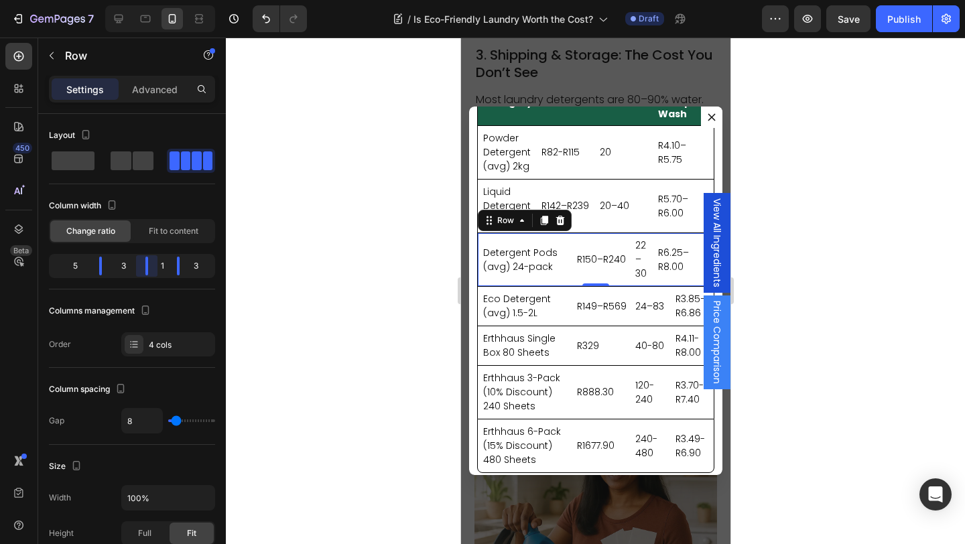
scroll to position [82, 0]
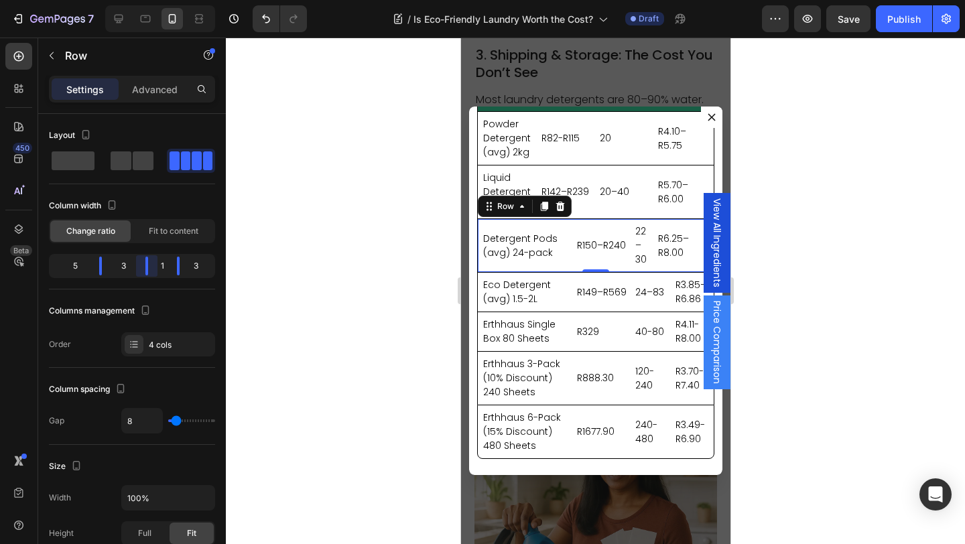
drag, startPoint x: 131, startPoint y: 268, endPoint x: 162, endPoint y: 271, distance: 30.9
click at [162, 0] on body "7 Version history / Is Eco-Friendly Laundry Worth the Cost? Draft Preview Save …" at bounding box center [482, 0] width 965 height 0
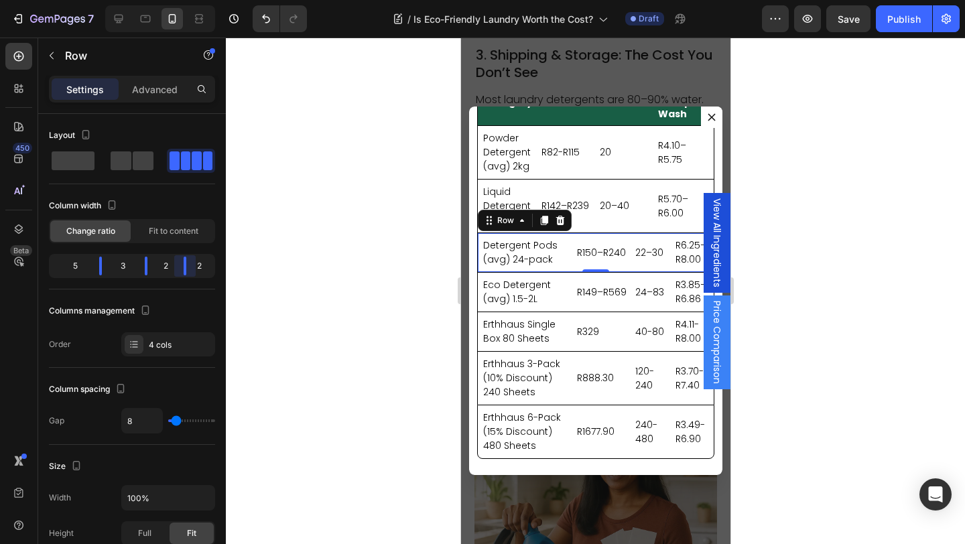
drag, startPoint x: 180, startPoint y: 268, endPoint x: 194, endPoint y: 269, distance: 14.1
click at [194, 0] on body "7 Version history / Is Eco-Friendly Laundry Worth the Cost? Draft Preview Save …" at bounding box center [482, 0] width 965 height 0
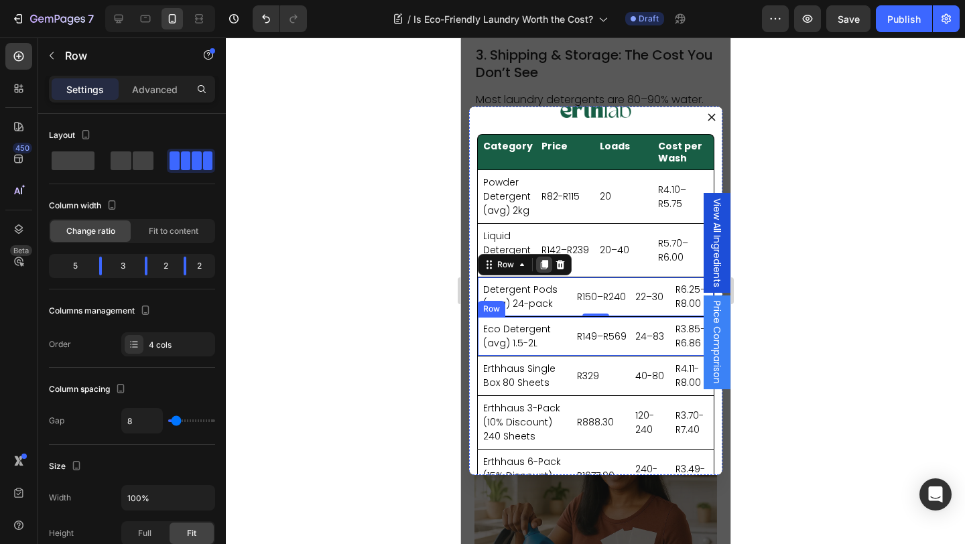
scroll to position [13, 0]
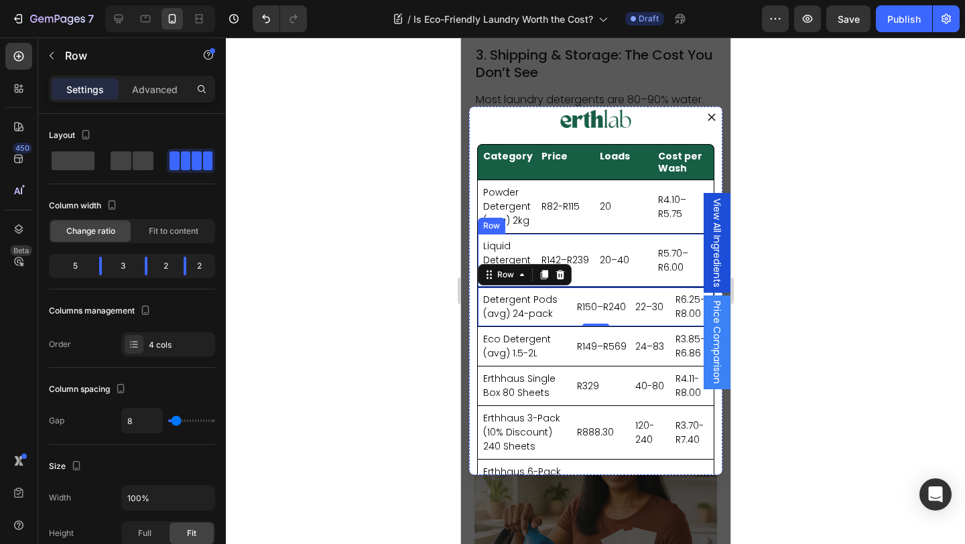
click at [549, 235] on div "Liquid Detergent (avg) 2-3L Text block R142–R239 Text block 20–40 Text block R5…" at bounding box center [594, 260] width 237 height 54
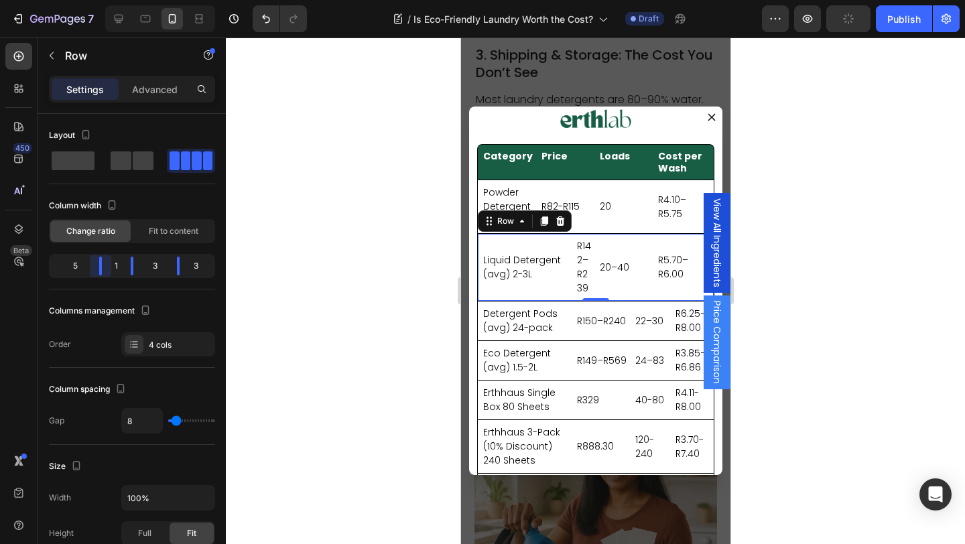
drag, startPoint x: 82, startPoint y: 267, endPoint x: 115, endPoint y: 272, distance: 32.5
click at [115, 0] on body "7 Version history / Is Eco-Friendly Laundry Worth the Cost? Draft Preview Publi…" at bounding box center [482, 0] width 965 height 0
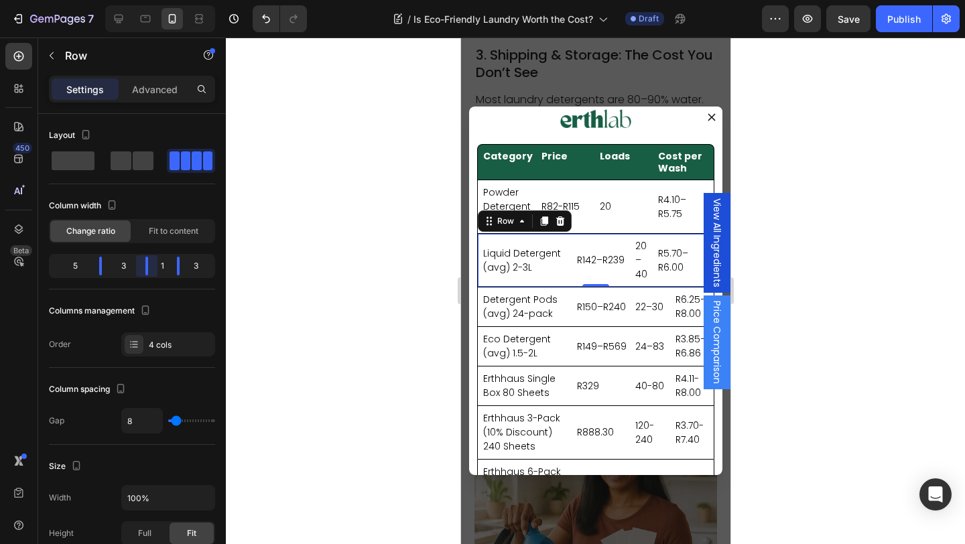
drag, startPoint x: 136, startPoint y: 270, endPoint x: 157, endPoint y: 271, distance: 21.5
click at [157, 0] on body "7 Version history / Is Eco-Friendly Laundry Worth the Cost? Draft Preview Save …" at bounding box center [482, 0] width 965 height 0
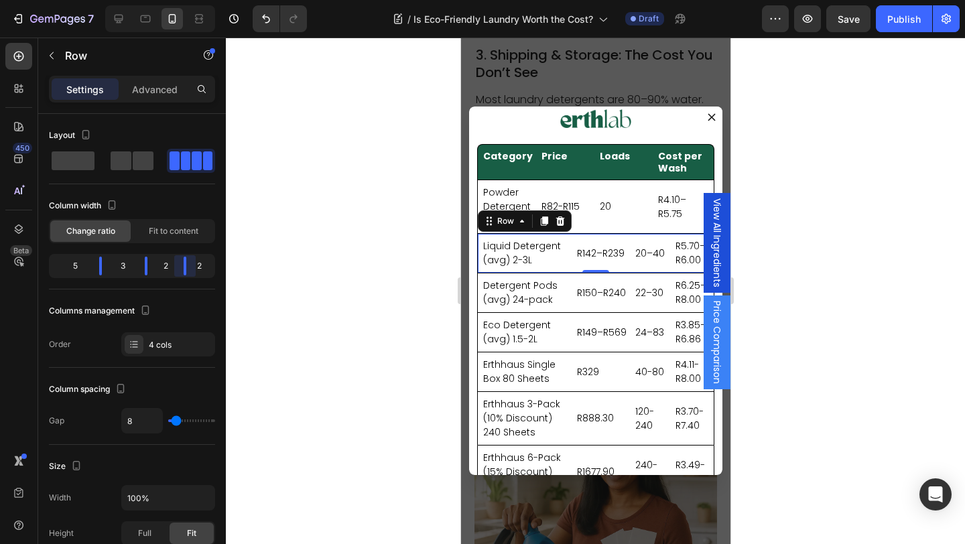
drag, startPoint x: 174, startPoint y: 269, endPoint x: 186, endPoint y: 271, distance: 11.5
click at [186, 0] on body "7 Version history / Is Eco-Friendly Laundry Worth the Cost? Draft Preview Save …" at bounding box center [482, 0] width 965 height 0
click at [540, 184] on div "Powder Detergent (avg) 2kg Text block R82-R115 Text block 20 Text block R4.10–R…" at bounding box center [594, 207] width 237 height 54
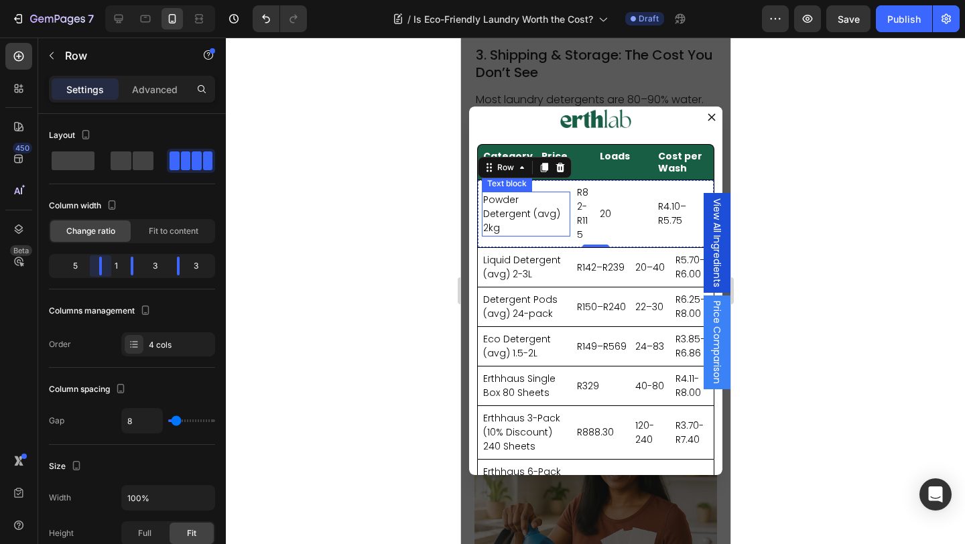
drag, startPoint x: 81, startPoint y: 265, endPoint x: 116, endPoint y: 270, distance: 35.2
click at [116, 0] on body "7 Version history / Is Eco-Friendly Laundry Worth the Cost? Draft Preview Save …" at bounding box center [482, 0] width 965 height 0
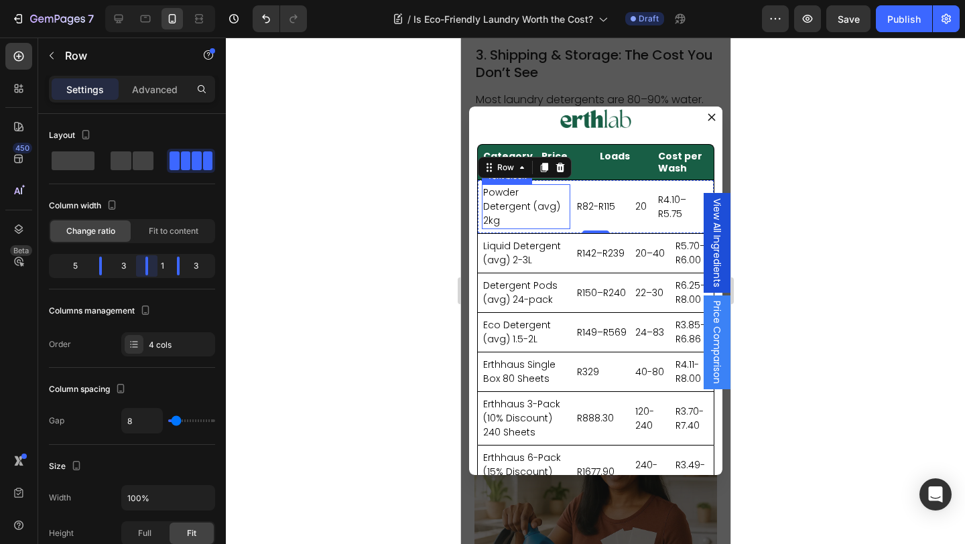
drag, startPoint x: 127, startPoint y: 270, endPoint x: 157, endPoint y: 273, distance: 30.3
click at [157, 0] on body "7 Version history / Is Eco-Friendly Laundry Worth the Cost? Draft Preview Save …" at bounding box center [482, 0] width 965 height 0
drag, startPoint x: 177, startPoint y: 268, endPoint x: 190, endPoint y: 273, distance: 14.2
click at [190, 0] on body "7 Version history / Is Eco-Friendly Laundry Worth the Cost? Draft Preview Save …" at bounding box center [482, 0] width 965 height 0
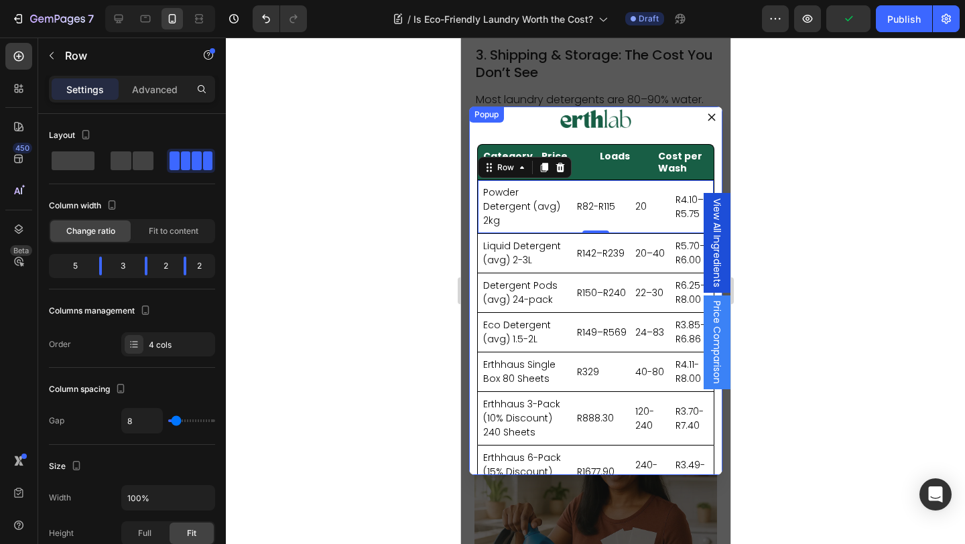
scroll to position [0, 0]
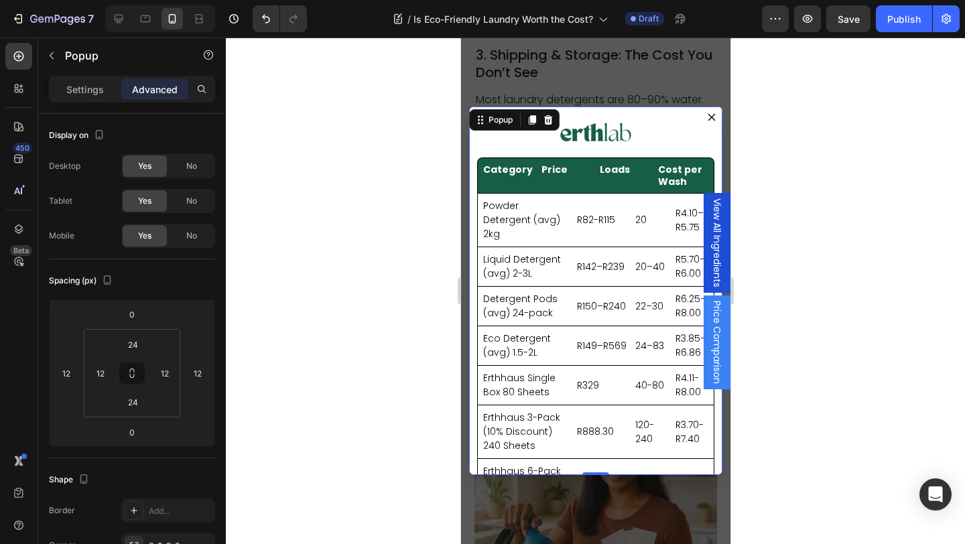
click at [470, 237] on div "Image Category Heading Price Heading Loads Heading Cost per Wash Heading Row Po…" at bounding box center [594, 291] width 253 height 368
click at [575, 226] on div "R82-R115 Text block" at bounding box center [601, 220] width 53 height 45
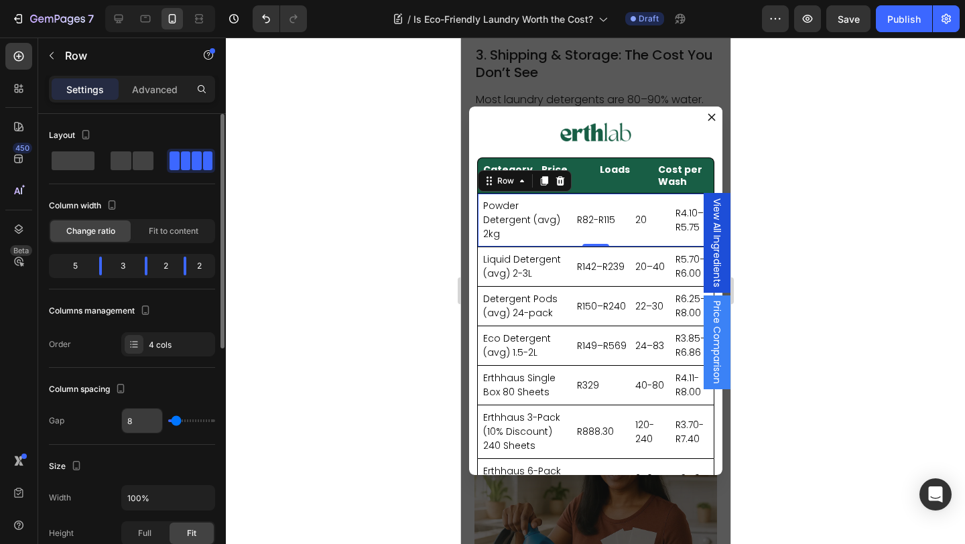
click at [139, 420] on input "8" at bounding box center [142, 421] width 40 height 24
type input "1"
type input "12"
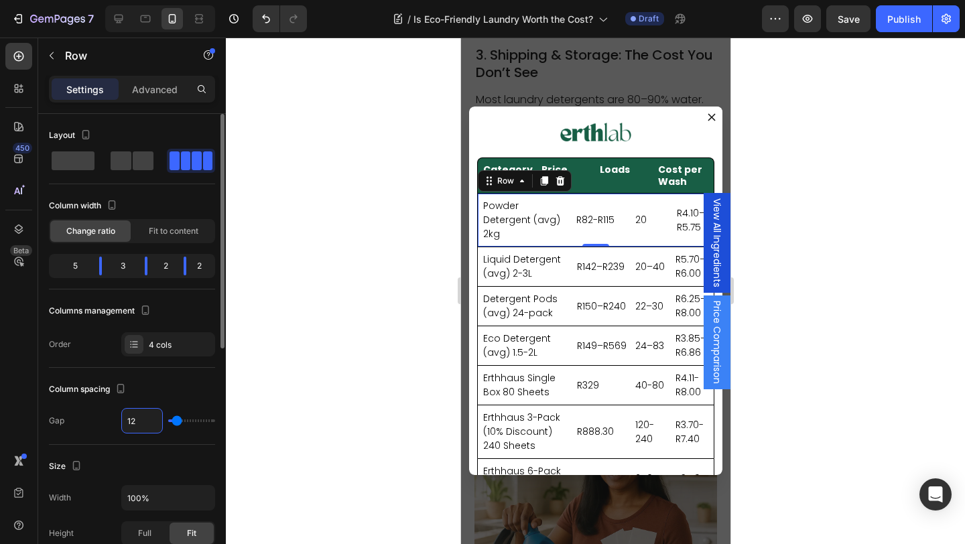
type input "1"
type input "0"
type input "8"
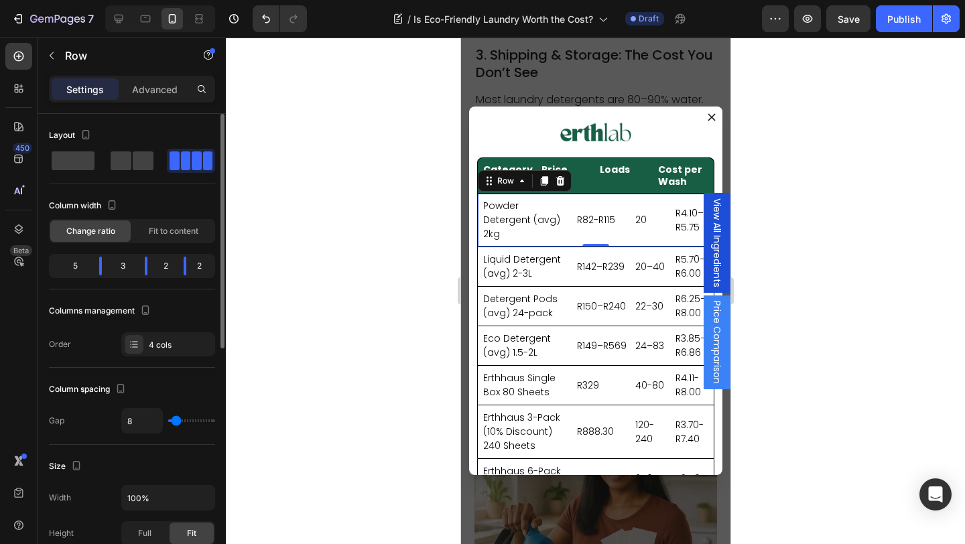
click at [174, 383] on div "Column spacing" at bounding box center [132, 389] width 166 height 21
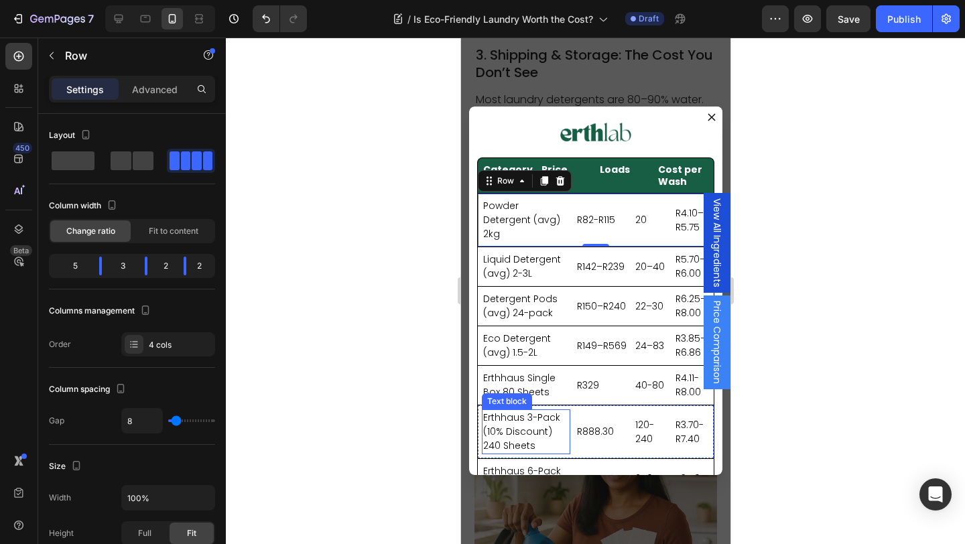
scroll to position [40, 0]
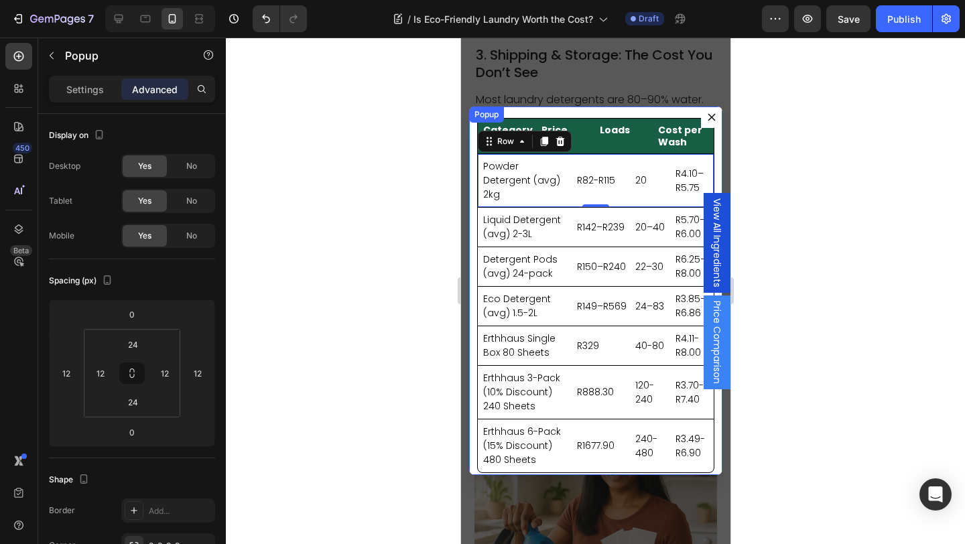
click at [589, 466] on div "Image Category Heading Price Heading Loads Heading Cost per Wash Heading Row Po…" at bounding box center [594, 291] width 253 height 368
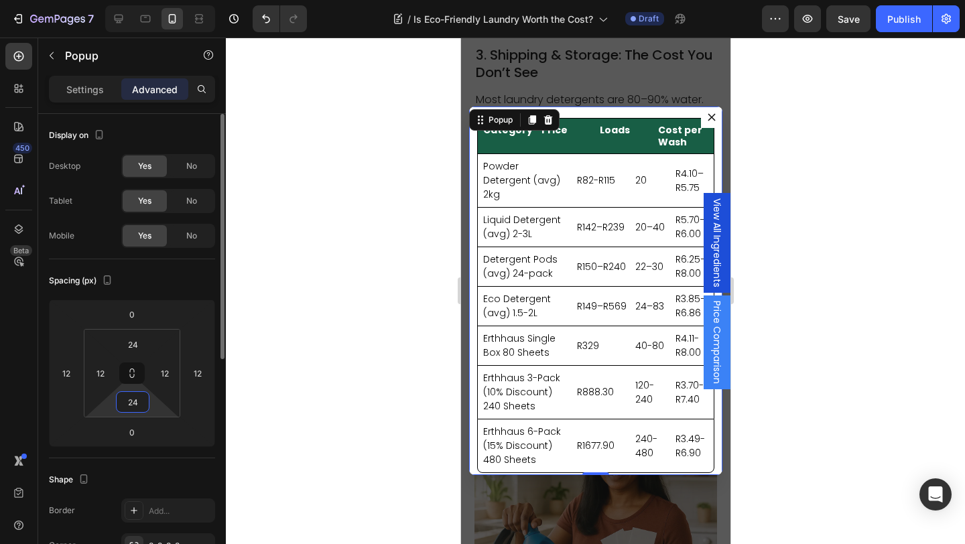
click at [142, 404] on input "24" at bounding box center [132, 402] width 27 height 20
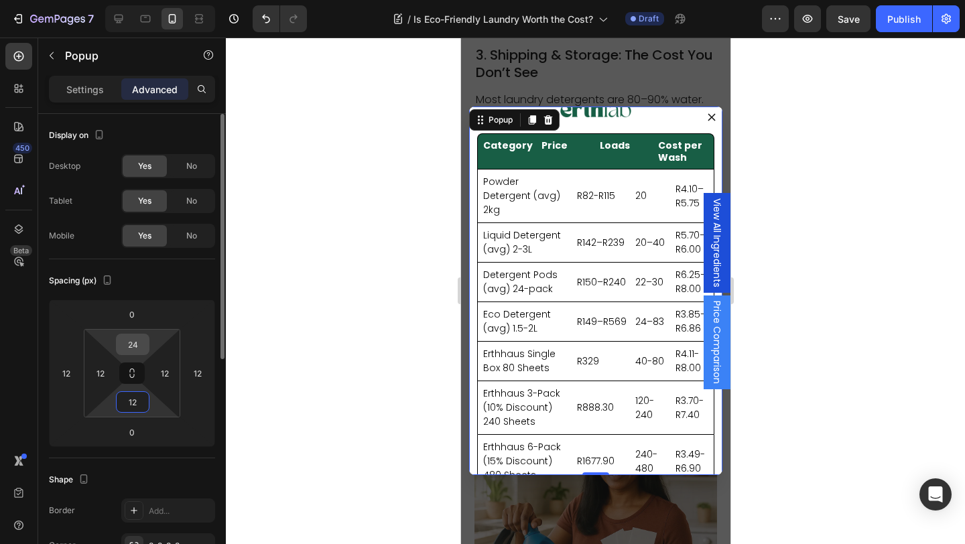
type input "12"
click at [141, 341] on input "24" at bounding box center [132, 344] width 27 height 20
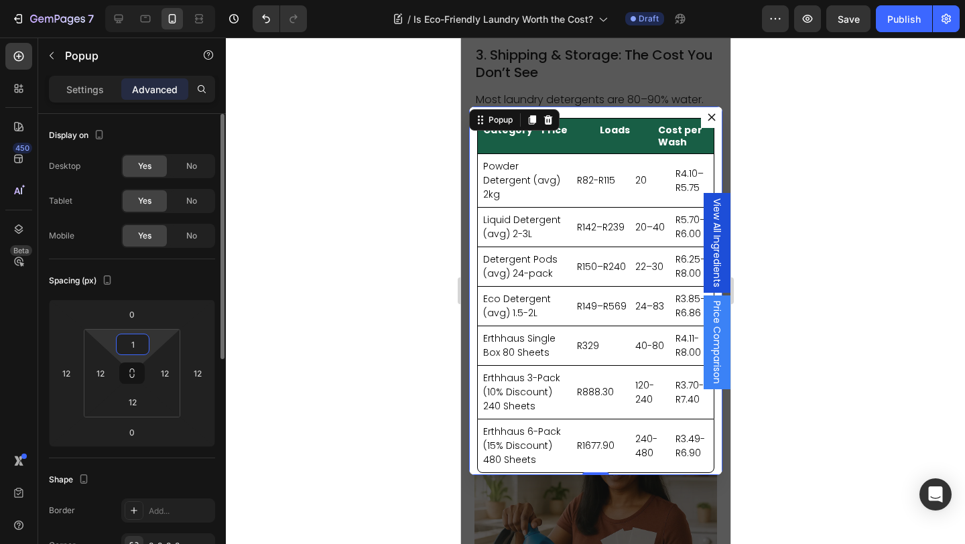
type input "12"
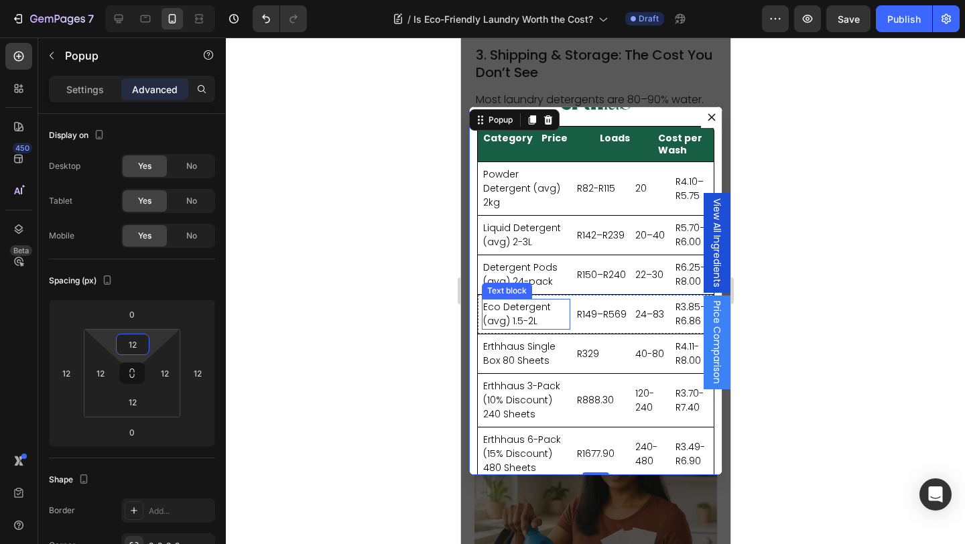
scroll to position [0, 0]
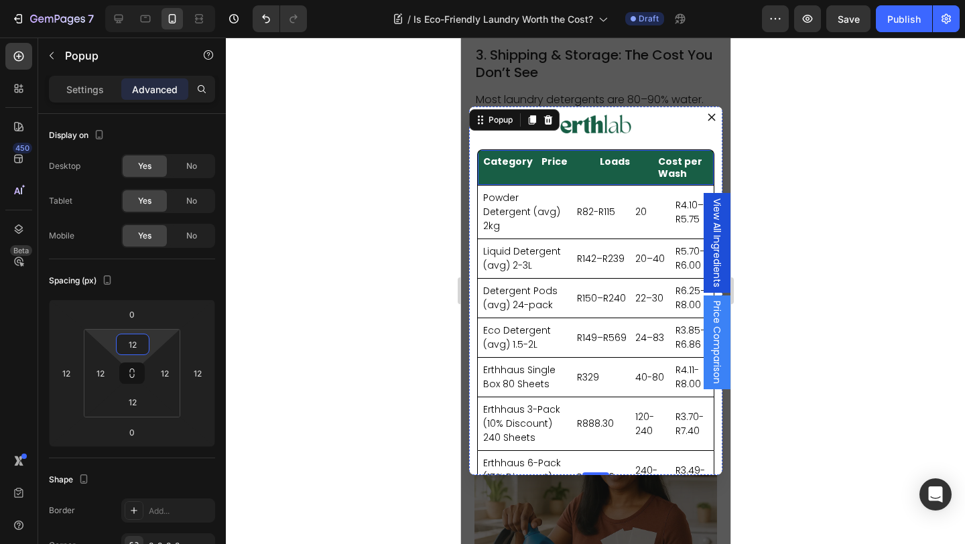
click at [534, 179] on div "Category Heading Price Heading Loads Heading Cost per Wash Heading Row" at bounding box center [594, 167] width 237 height 36
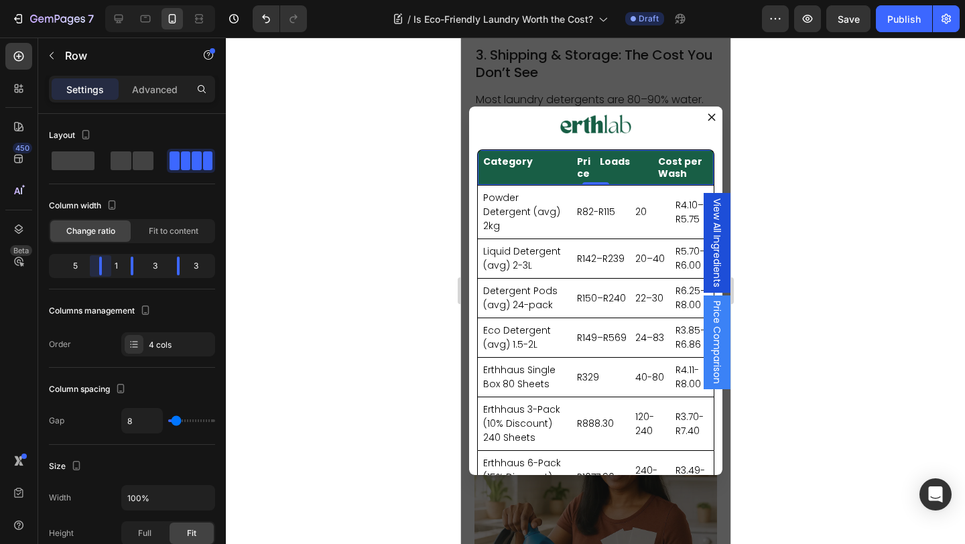
drag, startPoint x: 84, startPoint y: 267, endPoint x: 117, endPoint y: 274, distance: 33.6
click at [117, 0] on body "7 Version history / Is Eco-Friendly Laundry Worth the Cost? Draft Preview Save …" at bounding box center [482, 0] width 965 height 0
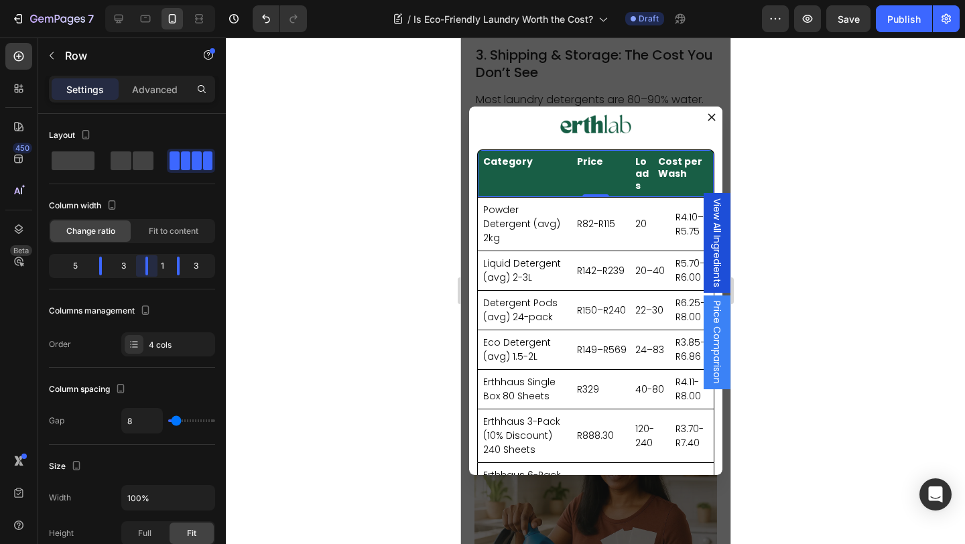
drag, startPoint x: 131, startPoint y: 269, endPoint x: 157, endPoint y: 275, distance: 26.7
click at [157, 0] on body "7 Version history / Is Eco-Friendly Laundry Worth the Cost? Draft Preview Save …" at bounding box center [482, 0] width 965 height 0
drag, startPoint x: 183, startPoint y: 271, endPoint x: 192, endPoint y: 272, distance: 8.7
click at [192, 0] on body "7 Version history / Is Eco-Friendly Laundry Worth the Cost? Draft Preview Save …" at bounding box center [482, 0] width 965 height 0
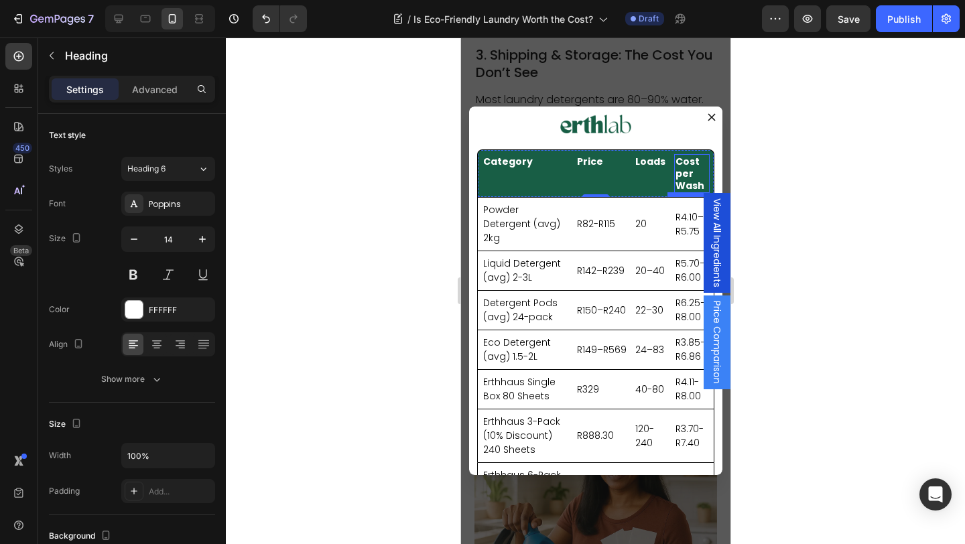
click at [694, 185] on h2 "Cost per Wash" at bounding box center [691, 174] width 36 height 40
click at [687, 180] on h2 "Cost per Wash" at bounding box center [691, 174] width 36 height 40
click at [694, 174] on p "Cost per Wash" at bounding box center [691, 173] width 33 height 37
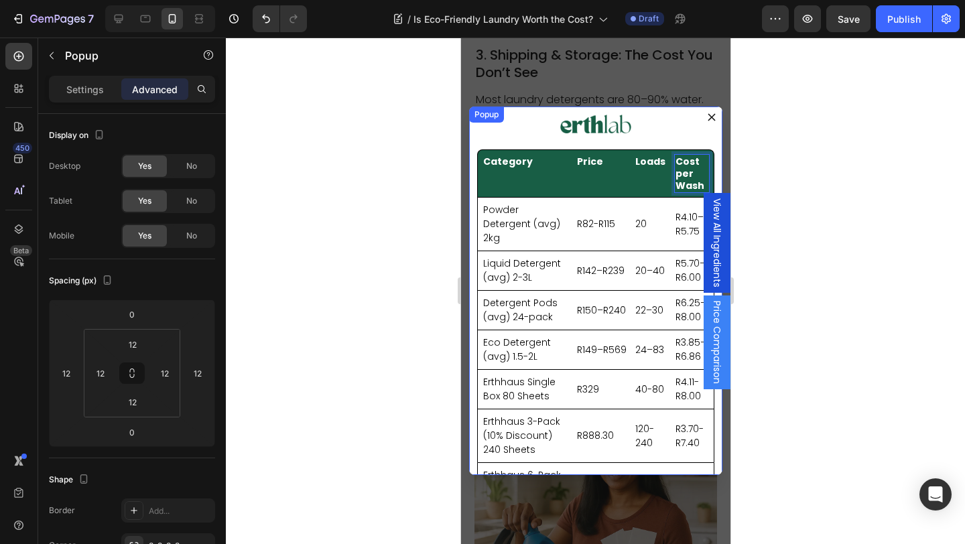
click at [472, 135] on div "Image Category Heading Price Heading Loads Heading Cost per Wash Heading 0 Row …" at bounding box center [594, 291] width 253 height 368
click at [677, 173] on p "Cost per Wash" at bounding box center [691, 173] width 33 height 37
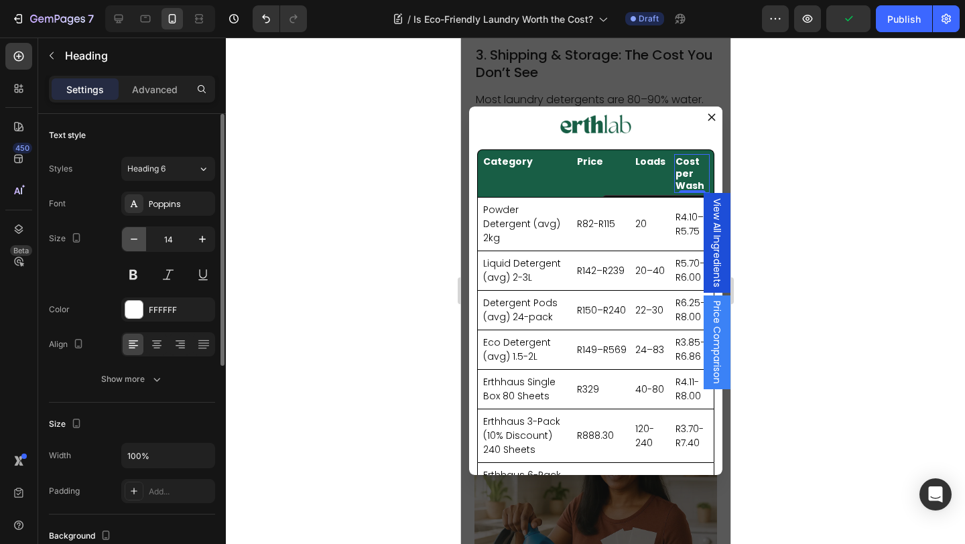
click at [125, 241] on button "button" at bounding box center [134, 239] width 24 height 24
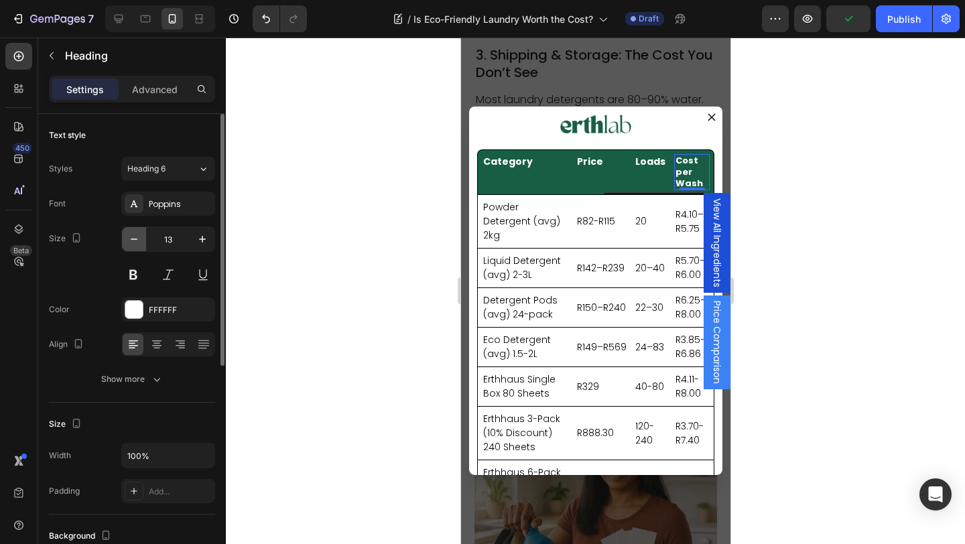
click at [125, 241] on button "button" at bounding box center [134, 239] width 24 height 24
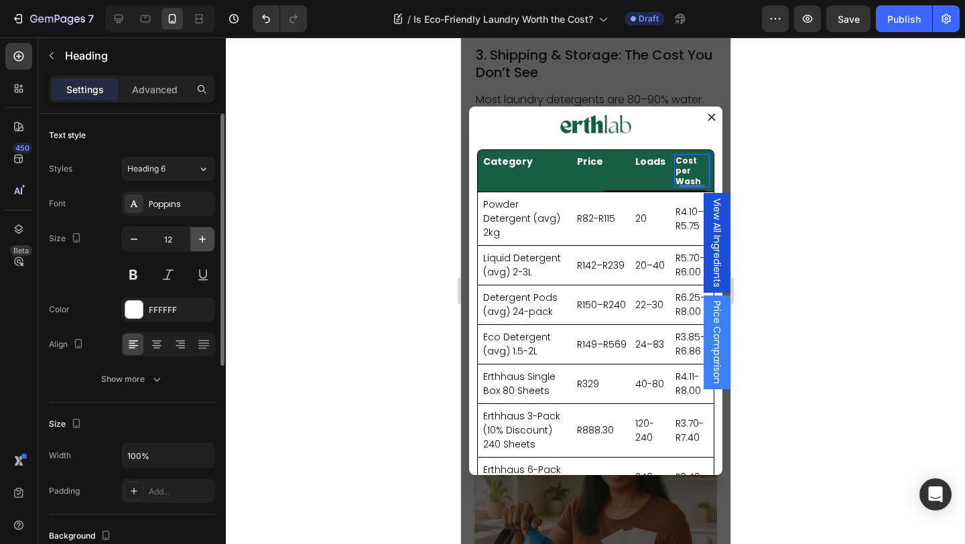
click at [202, 241] on icon "button" at bounding box center [202, 239] width 7 height 7
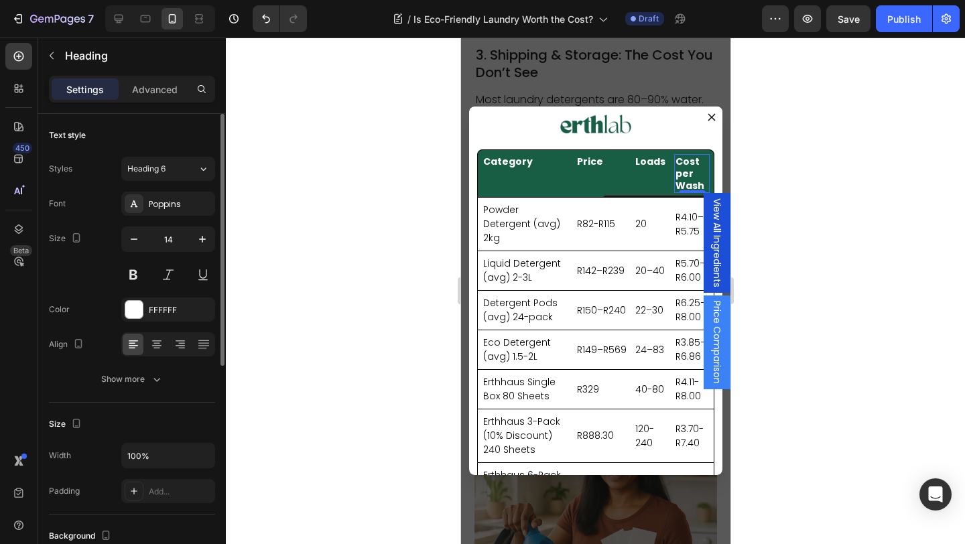
click at [95, 195] on div "Font Poppins" at bounding box center [132, 204] width 166 height 24
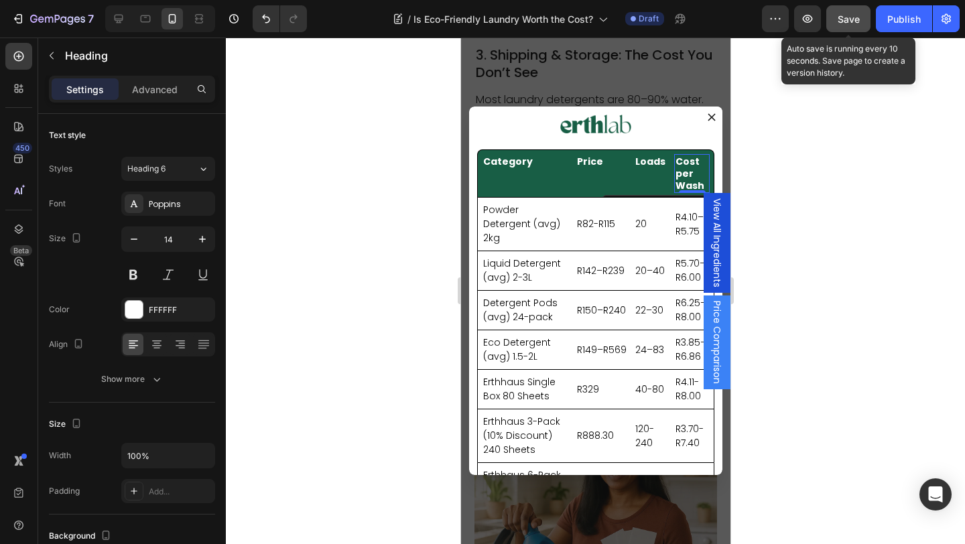
click at [842, 20] on span "Save" at bounding box center [848, 18] width 22 height 11
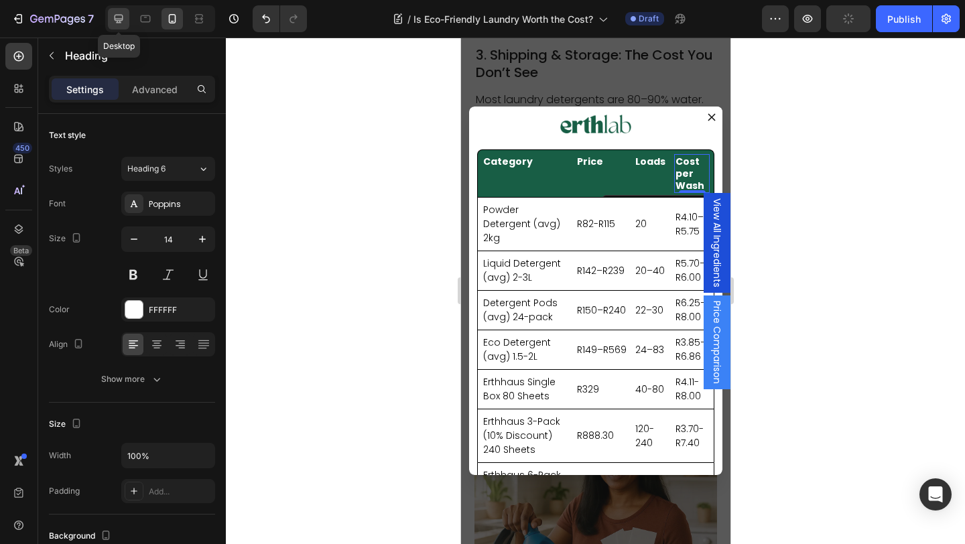
click at [114, 19] on icon at bounding box center [118, 18] width 13 height 13
type input "16"
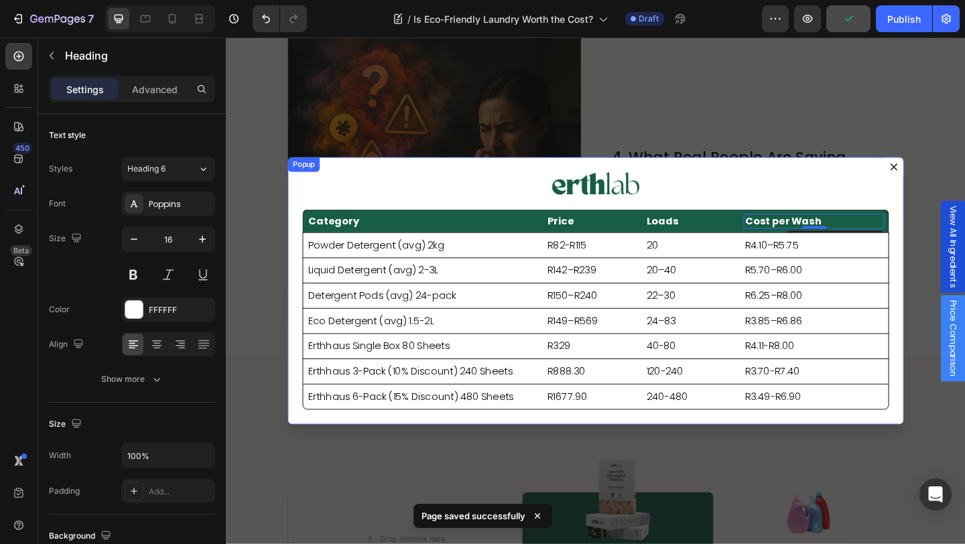
scroll to position [2062, 0]
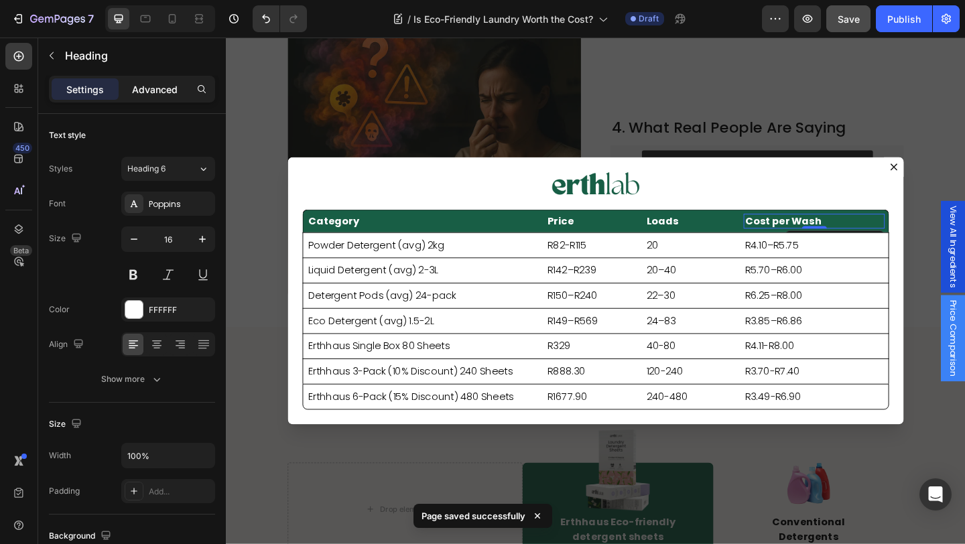
click at [165, 82] on p "Advanced" at bounding box center [155, 89] width 46 height 14
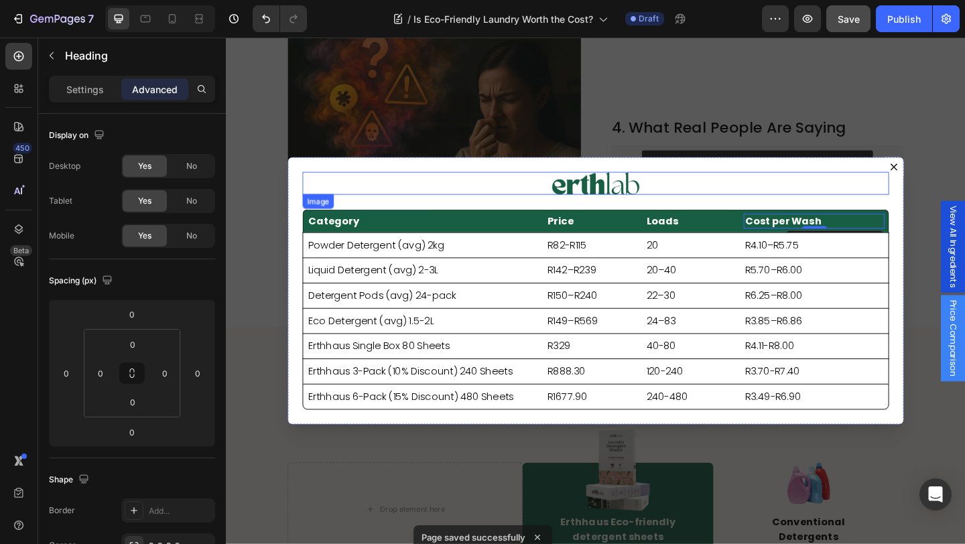
click at [344, 188] on div "Dialog body" at bounding box center [628, 196] width 638 height 25
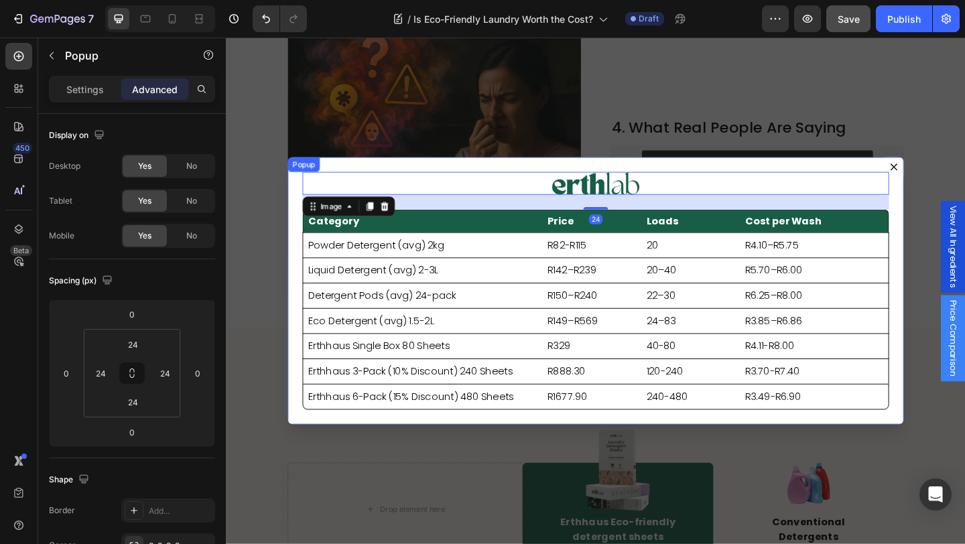
click at [359, 177] on div "Image 24 Category Heading Price Heading Loads Heading Cost per Wash Heading Row…" at bounding box center [628, 312] width 670 height 291
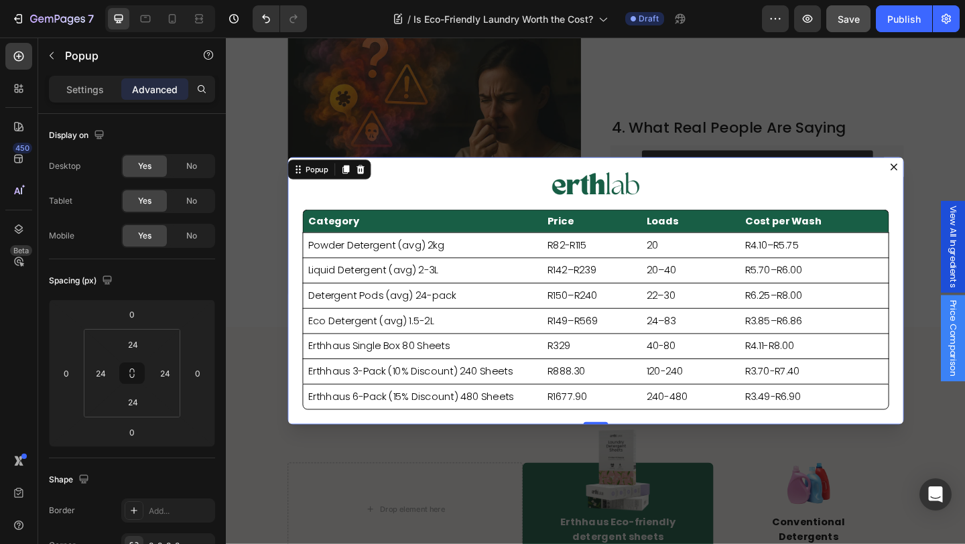
click at [949, 176] on icon "Dialog content" at bounding box center [952, 178] width 8 height 8
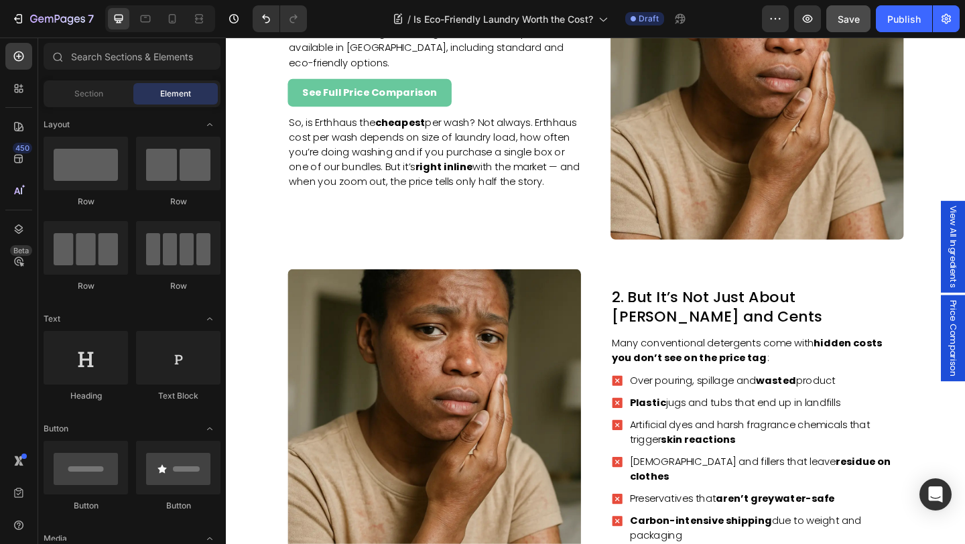
scroll to position [899, 0]
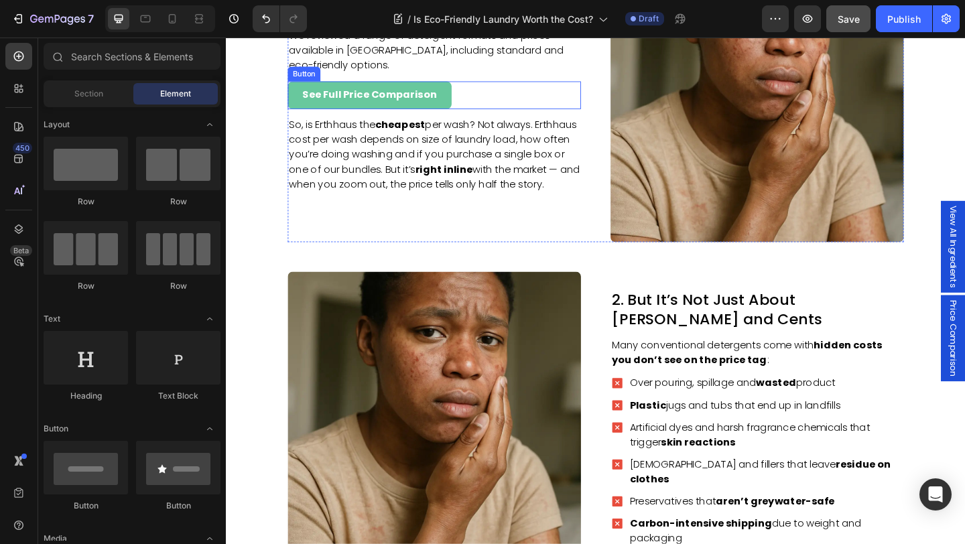
click at [496, 100] on div "See Full Price Comparison Button" at bounding box center [452, 100] width 319 height 30
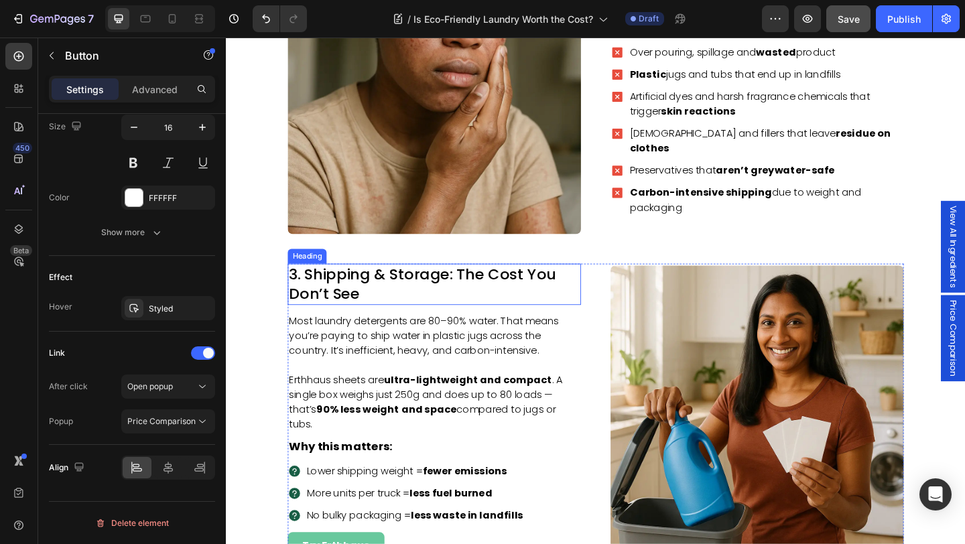
scroll to position [1386, 0]
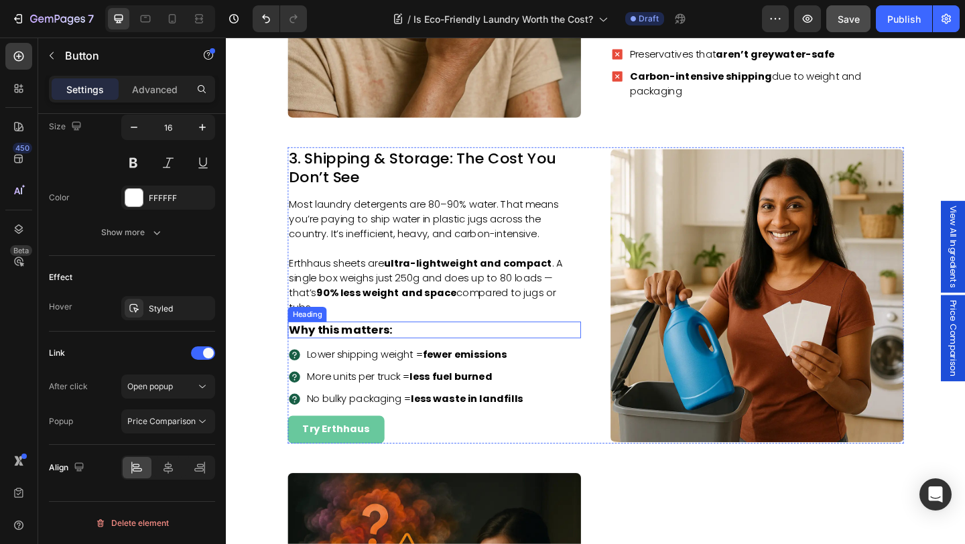
click at [431, 357] on h2 "Why this matters:" at bounding box center [452, 355] width 319 height 18
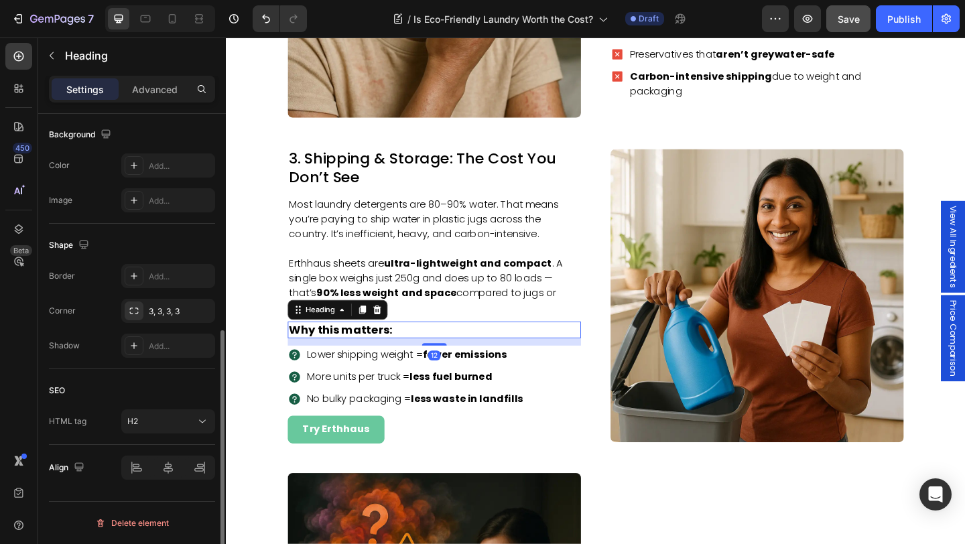
scroll to position [0, 0]
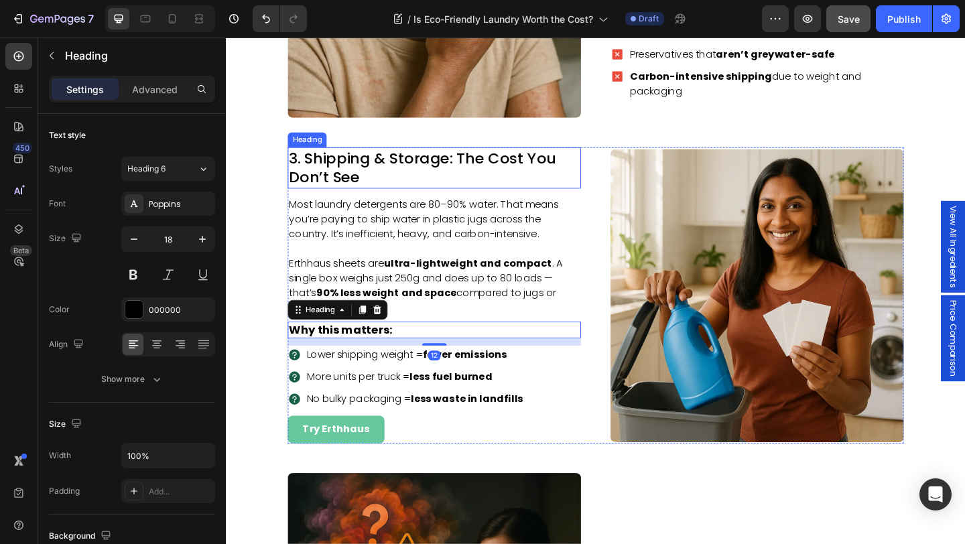
click at [393, 162] on h2 "3. Shipping & Storage: The Cost You Don’t See" at bounding box center [452, 179] width 319 height 44
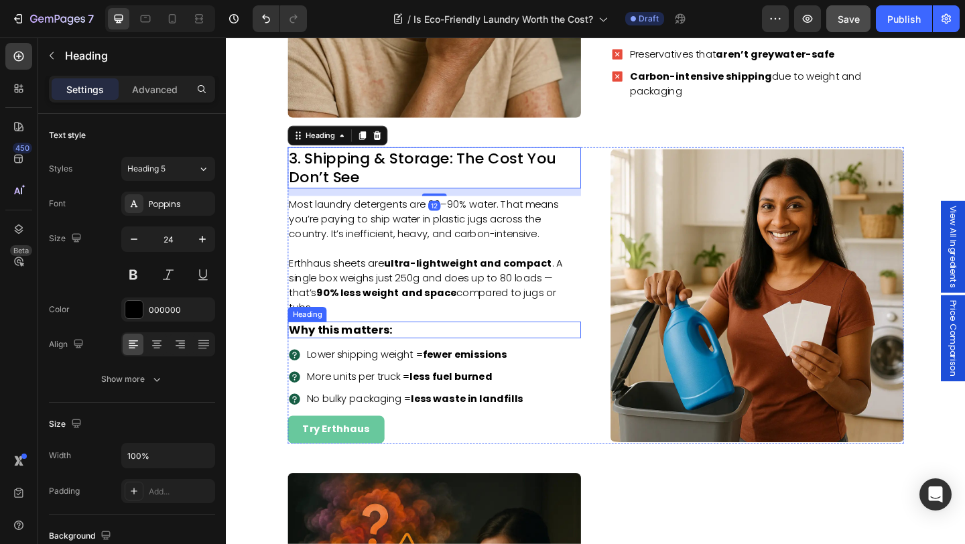
click at [399, 350] on h2 "Why this matters:" at bounding box center [452, 355] width 319 height 18
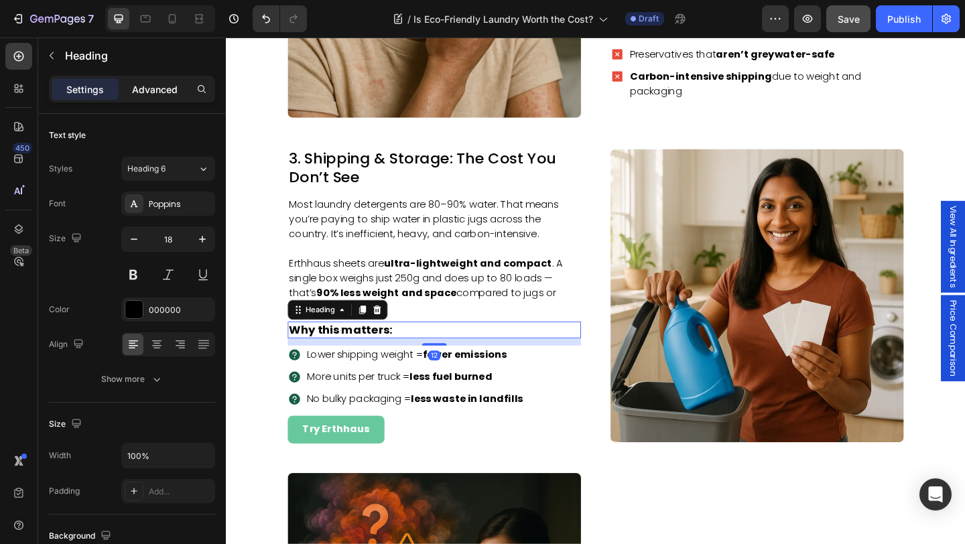
click at [151, 92] on p "Advanced" at bounding box center [155, 89] width 46 height 14
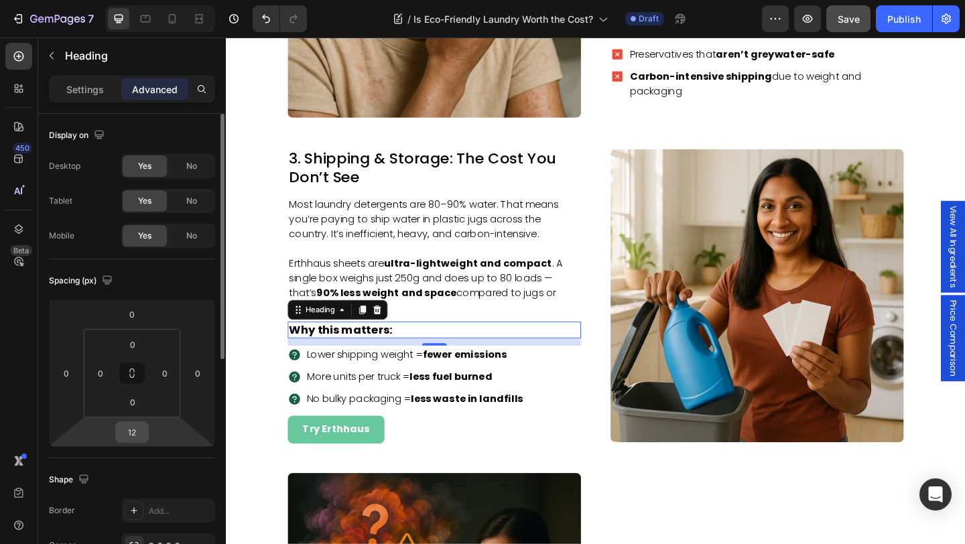
click at [141, 428] on input "12" at bounding box center [132, 432] width 27 height 20
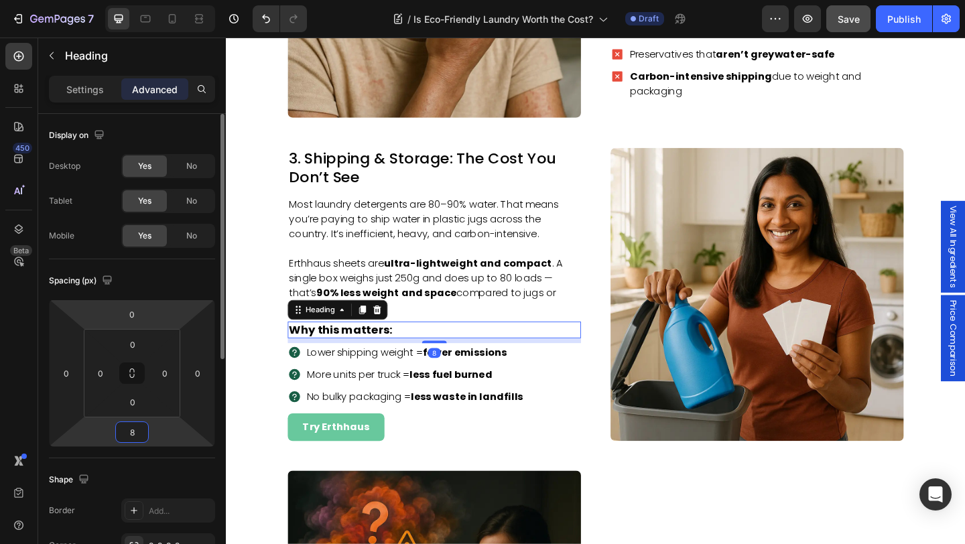
type input "8"
click at [0, 0] on div "Spacing (px) 0 0 8 0 0 0 0 0" at bounding box center [0, 0] width 0 height 0
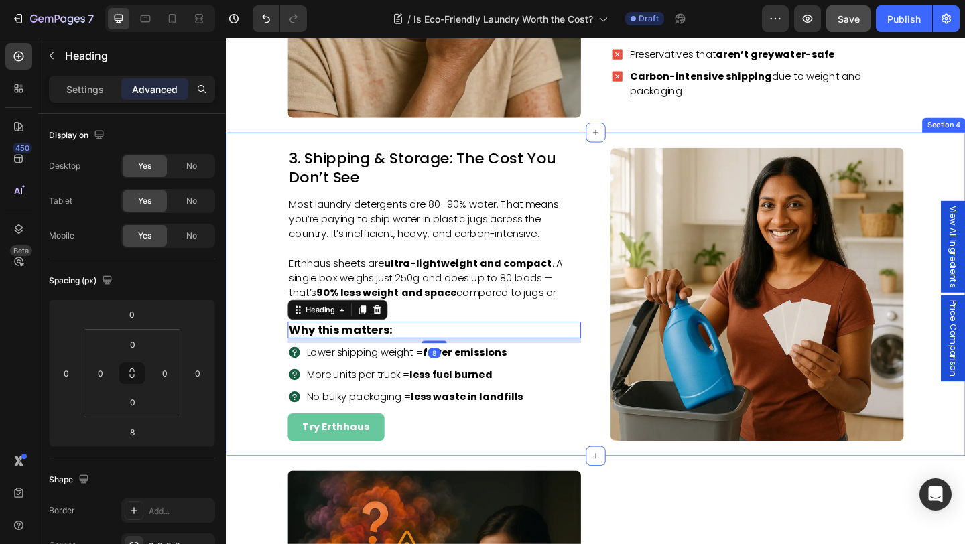
click at [247, 357] on div "3. Shipping & Storage: The Cost You Don’t See Heading Most laundry detergents a…" at bounding box center [628, 317] width 804 height 320
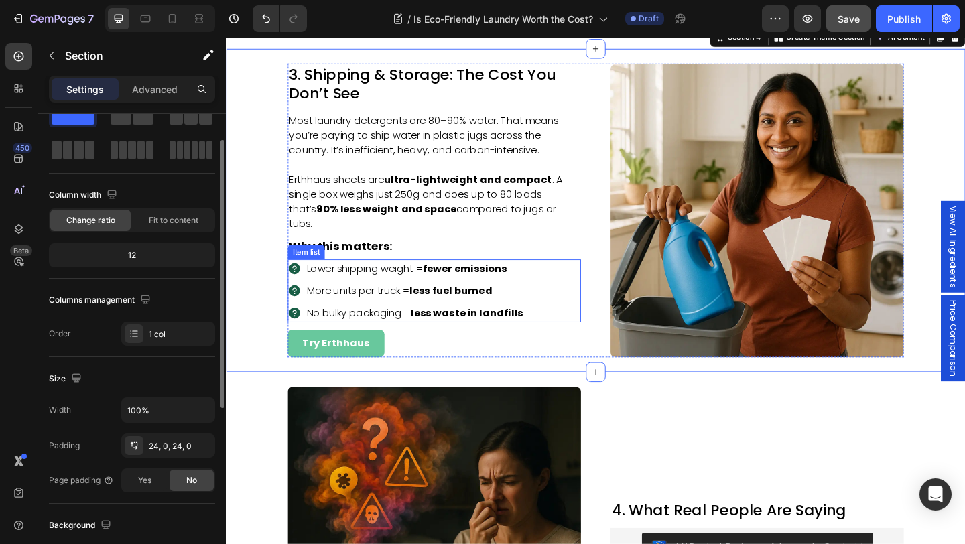
scroll to position [1553, 0]
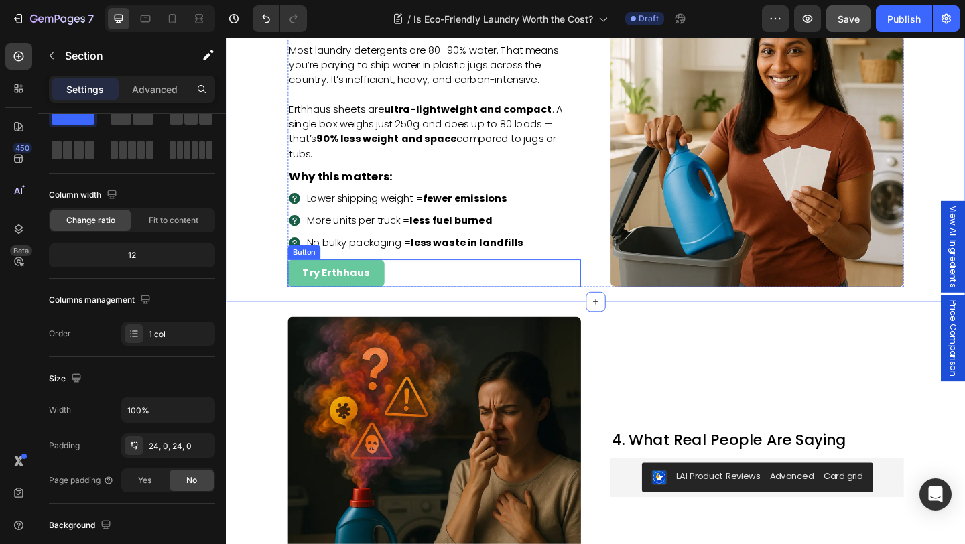
click at [430, 297] on div "Try Erthhaus Button" at bounding box center [452, 294] width 319 height 30
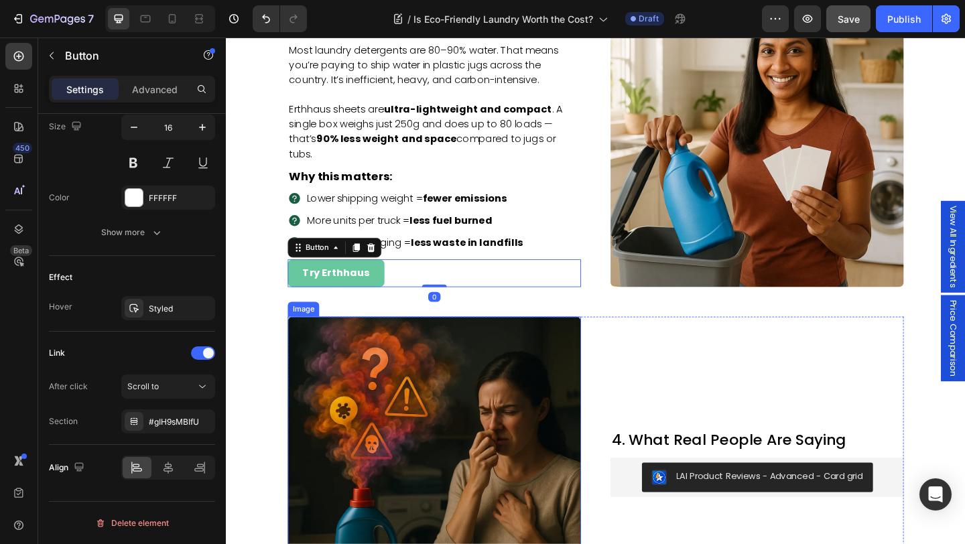
scroll to position [1572, 0]
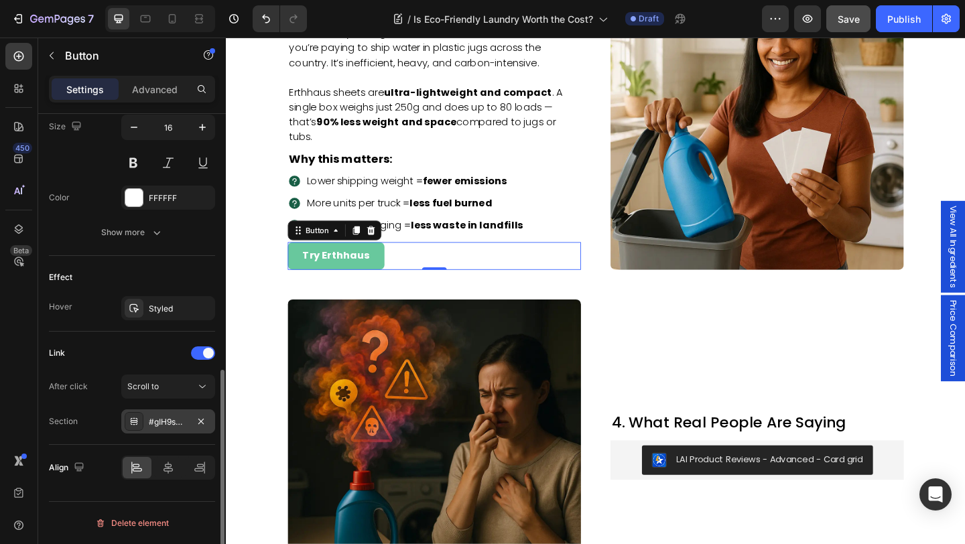
click at [159, 422] on div "#gIH9sMBIfU" at bounding box center [168, 422] width 39 height 12
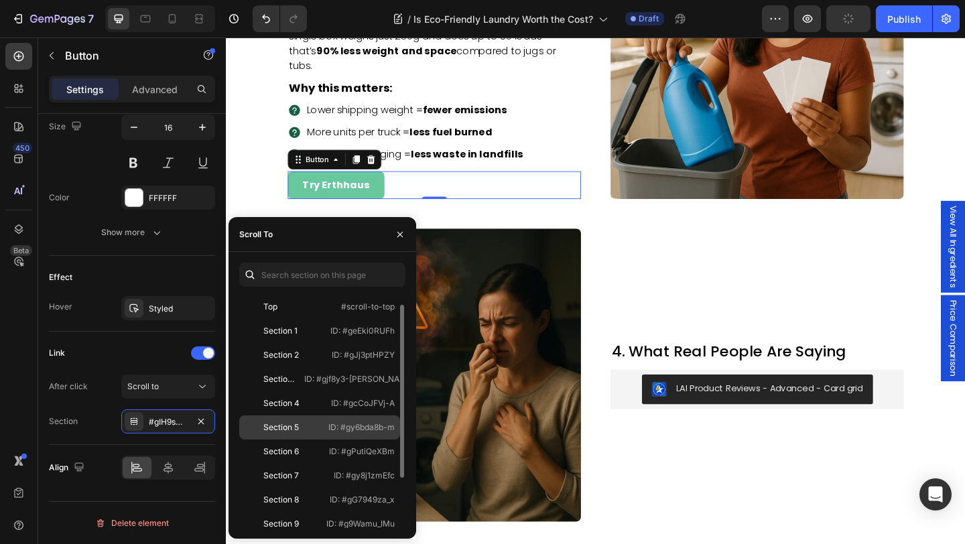
scroll to position [80, 0]
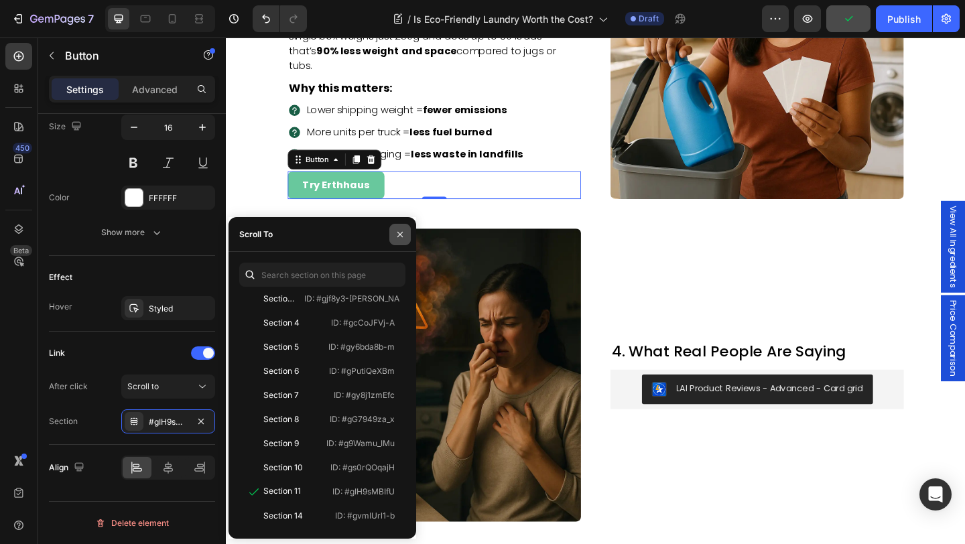
click at [399, 232] on icon "button" at bounding box center [400, 234] width 11 height 11
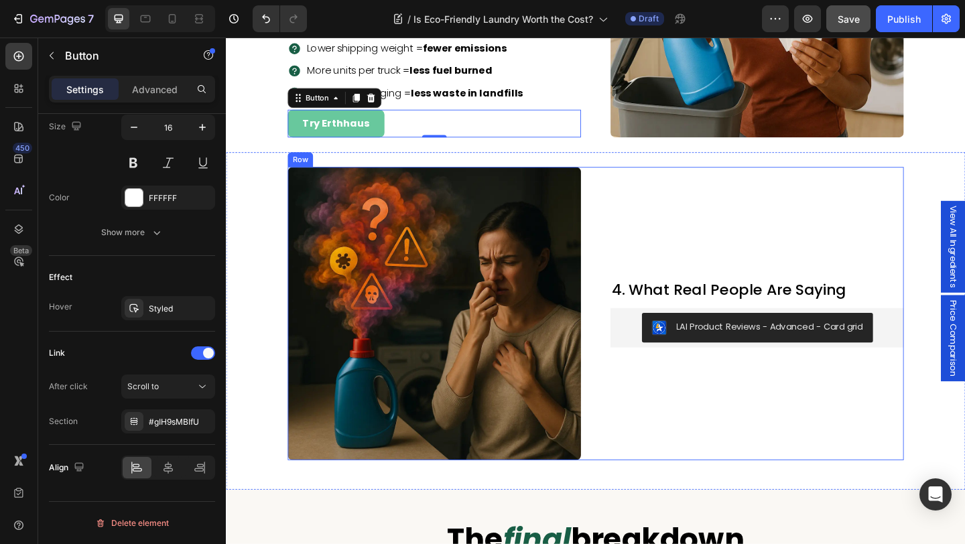
scroll to position [1722, 0]
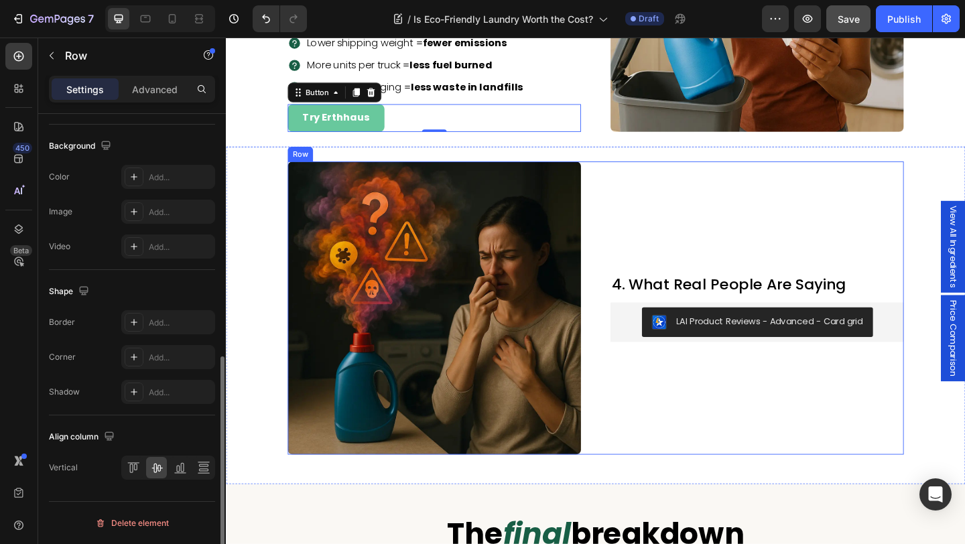
click at [658, 421] on div "4. What Real People Are Saying Heading LAI Product Reviews - Advanced - Card gr…" at bounding box center [803, 331] width 319 height 319
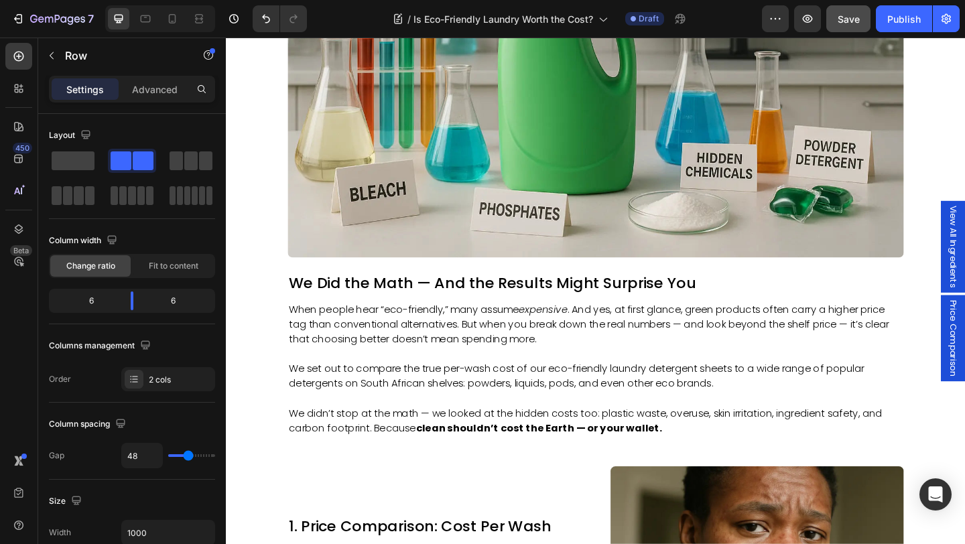
scroll to position [637, 0]
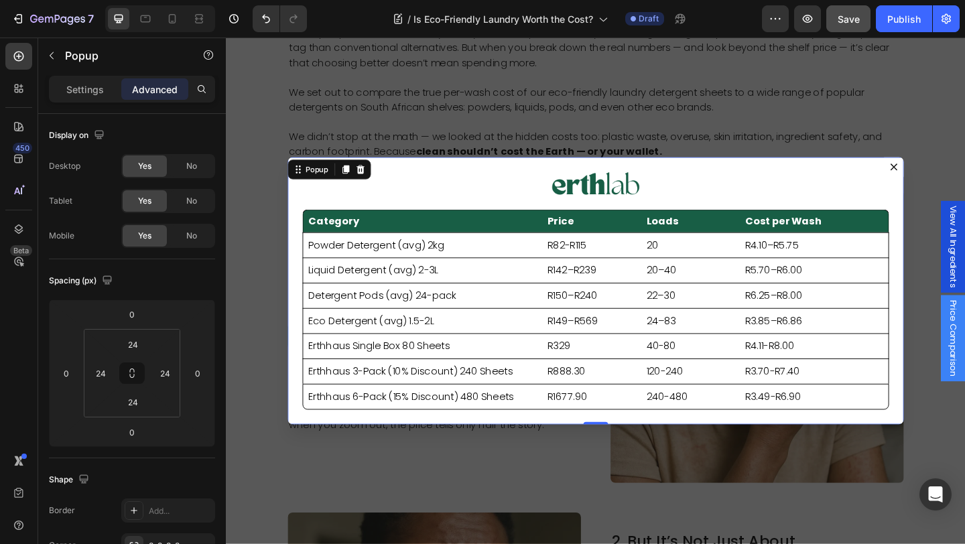
click at [949, 179] on icon "Dialog content" at bounding box center [952, 178] width 8 height 8
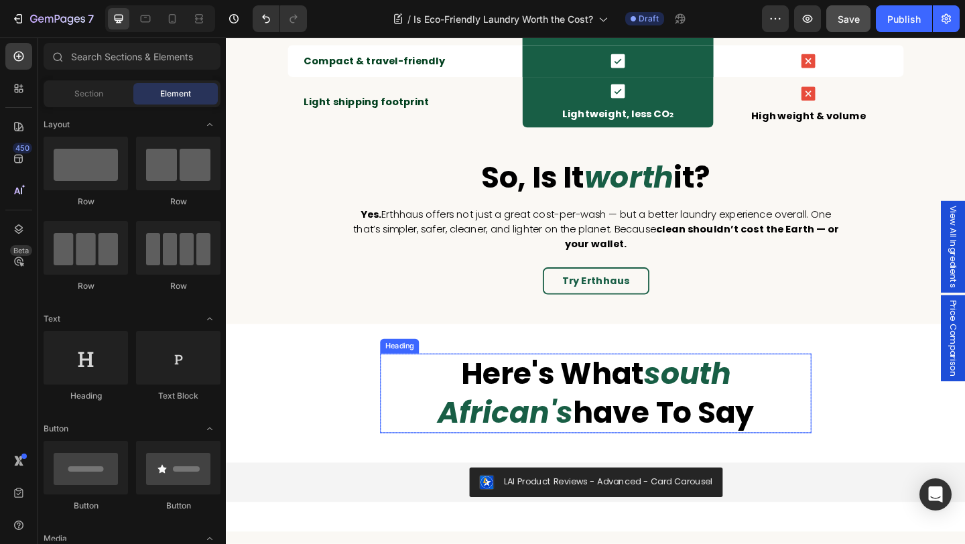
scroll to position [2305, 0]
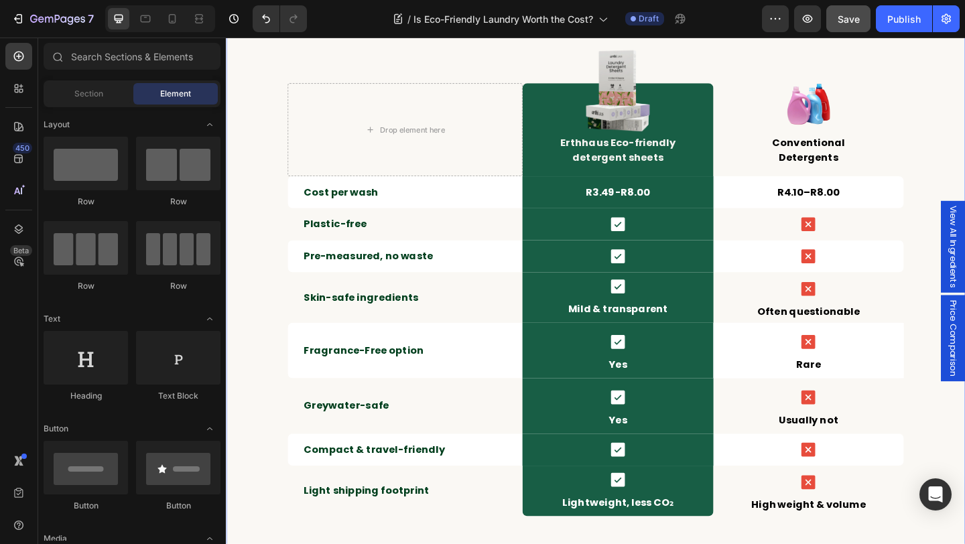
click at [255, 269] on div "the final breakdown Heading Row Drop element here Image Erthhaus Eco-friendly d…" at bounding box center [628, 356] width 804 height 768
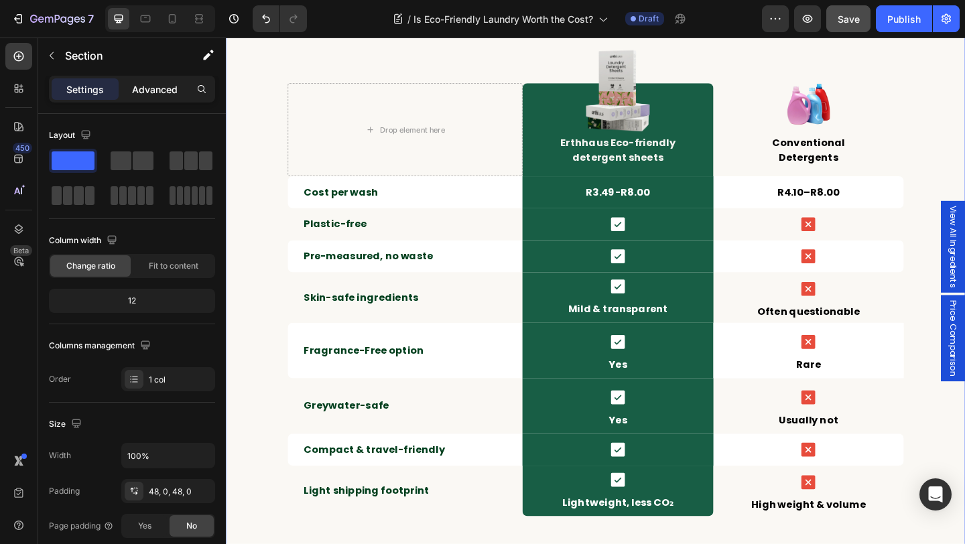
click at [146, 86] on p "Advanced" at bounding box center [155, 89] width 46 height 14
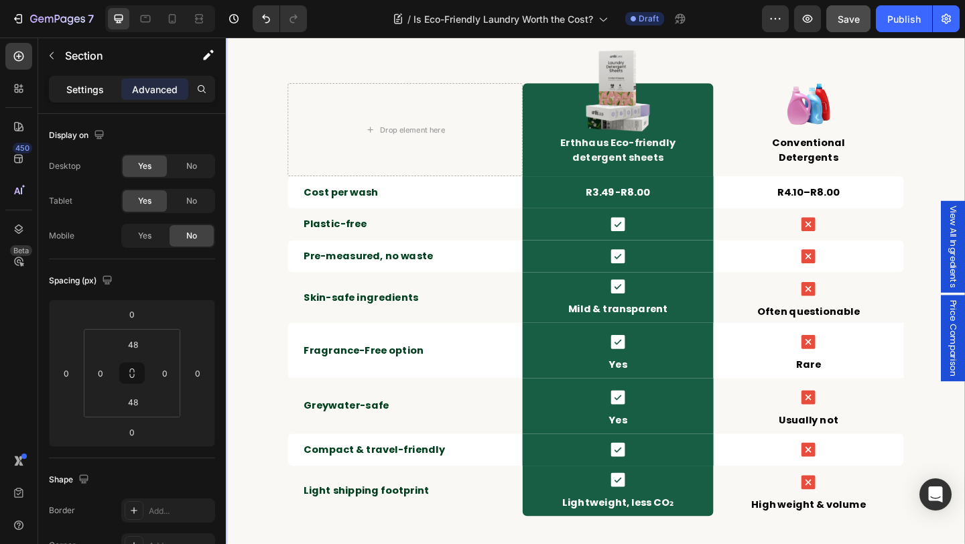
click at [87, 94] on p "Settings" at bounding box center [85, 89] width 38 height 14
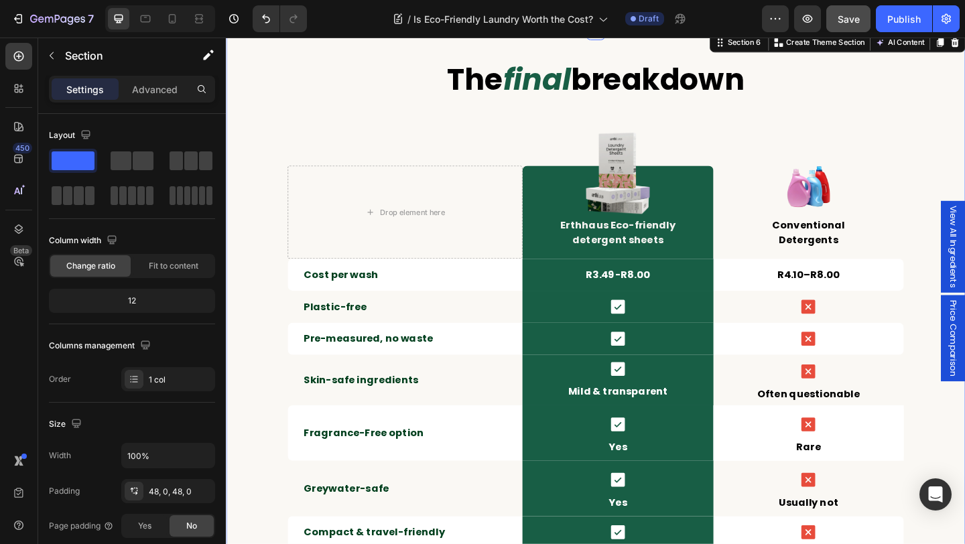
scroll to position [2168, 0]
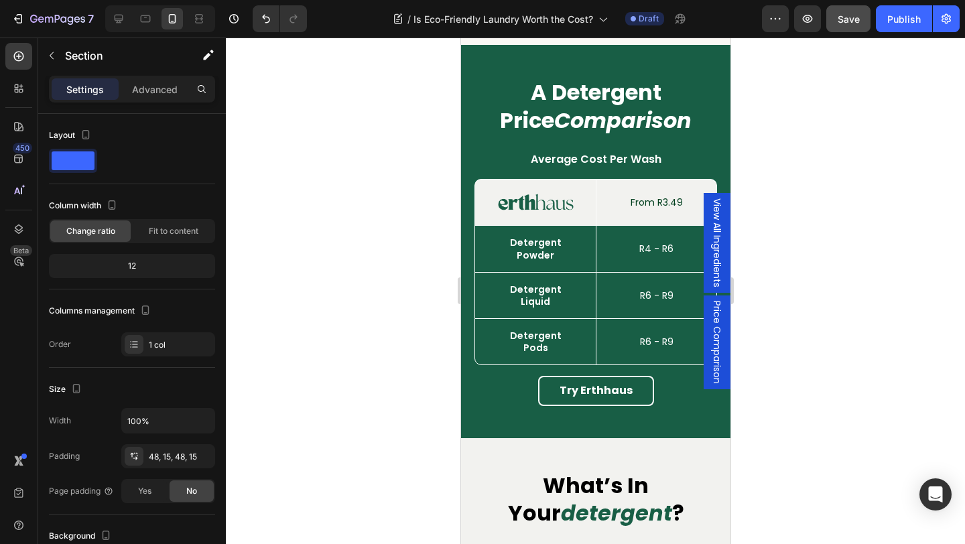
scroll to position [4967, 0]
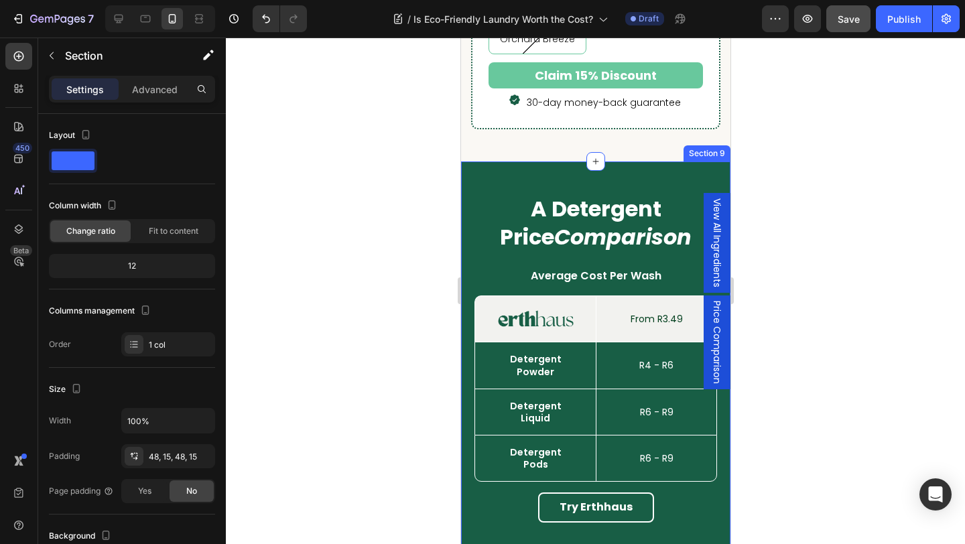
click at [595, 178] on div "A Detergent Price Comparison Heading Row Average Cost Per Wash Text Block Image…" at bounding box center [594, 357] width 269 height 393
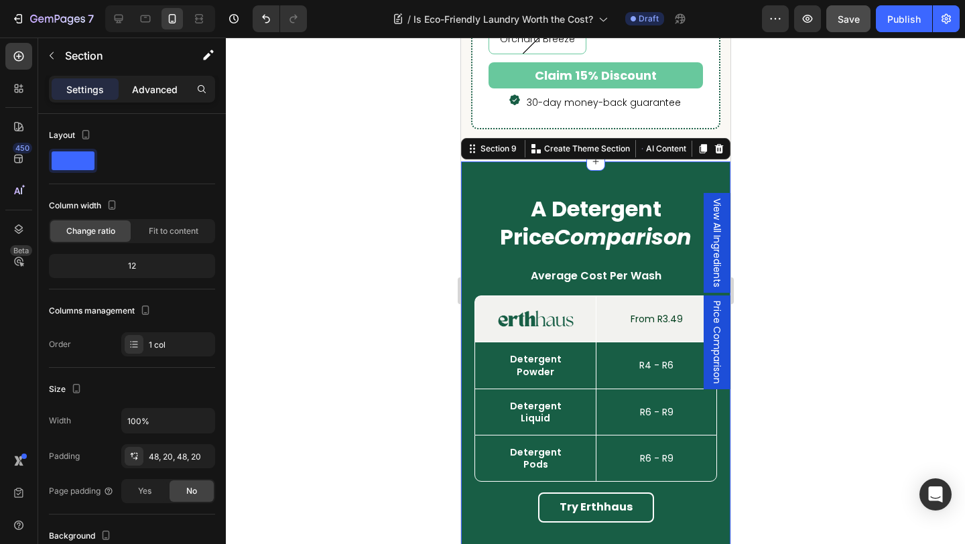
click at [139, 91] on p "Advanced" at bounding box center [155, 89] width 46 height 14
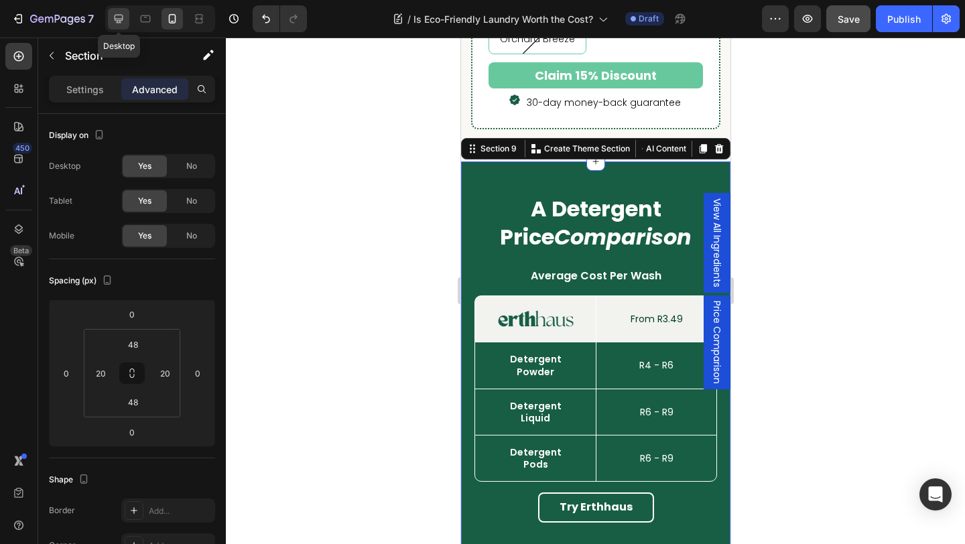
click at [119, 21] on icon at bounding box center [119, 19] width 9 height 9
type input "0"
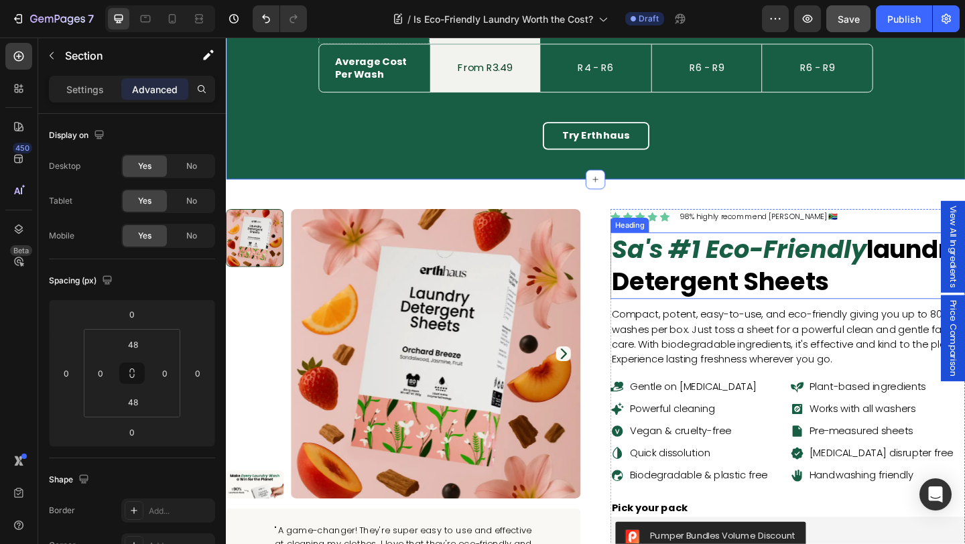
scroll to position [4798, 0]
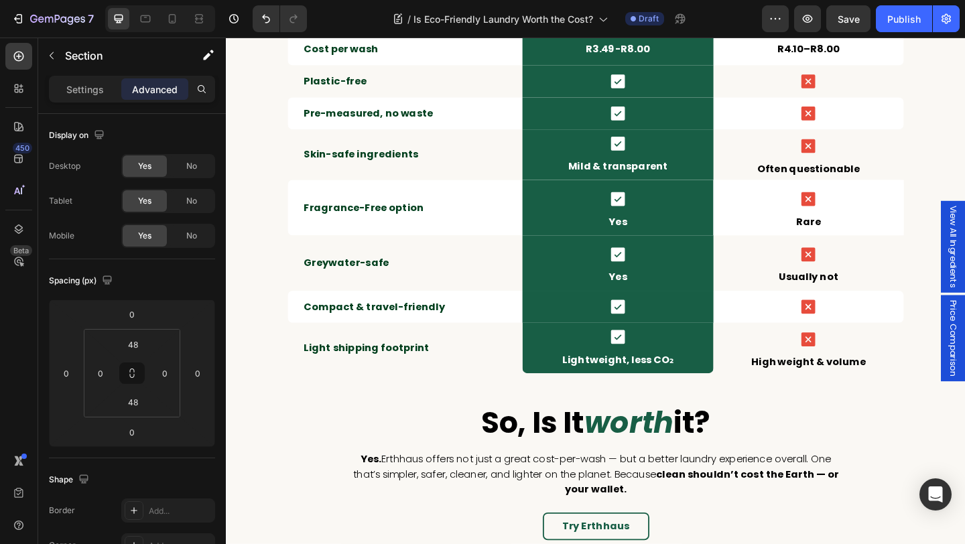
scroll to position [3132, 0]
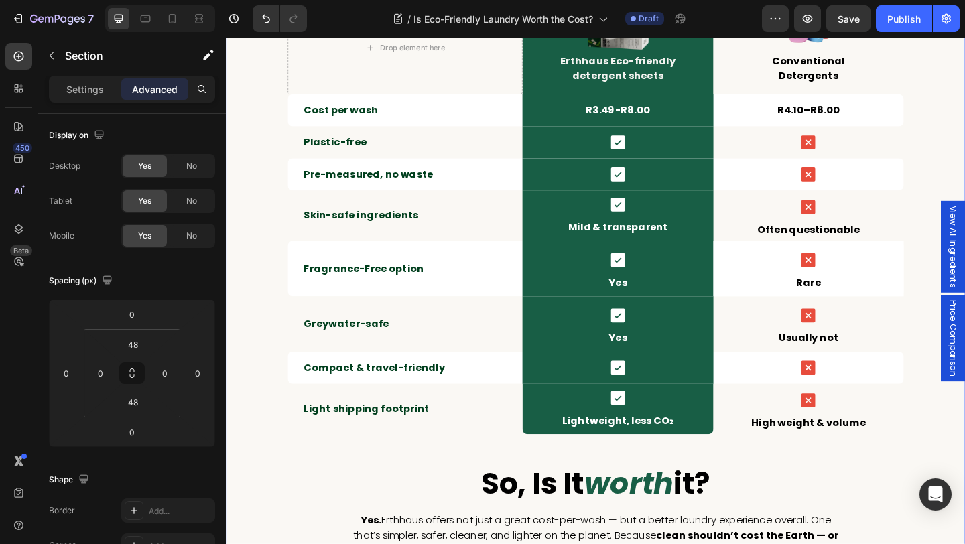
click at [252, 334] on div "the final breakdown Heading Row Drop element here Image Erthhaus Eco-friendly d…" at bounding box center [628, 266] width 804 height 768
click at [141, 232] on span "Yes" at bounding box center [144, 236] width 13 height 12
click at [175, 23] on icon at bounding box center [172, 18] width 7 height 9
type input "15"
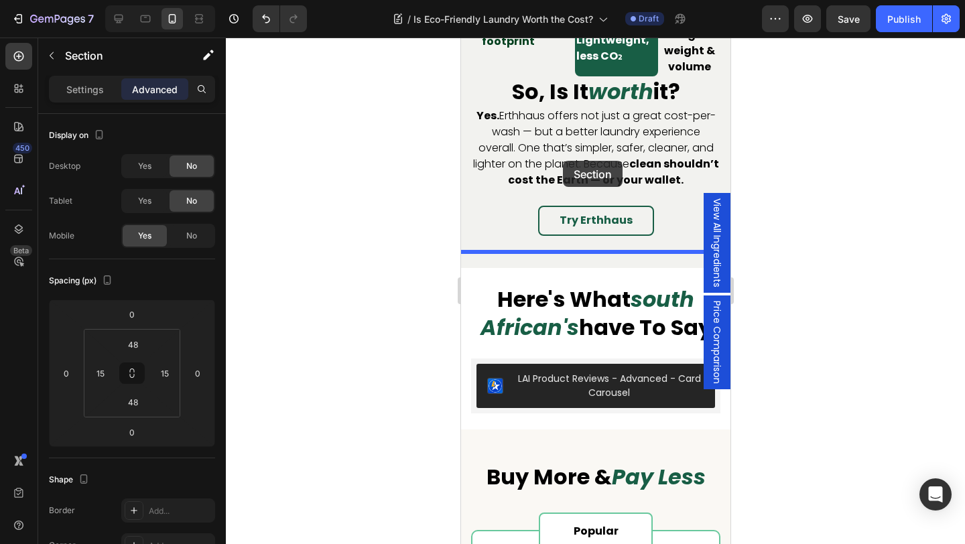
scroll to position [3578, 0]
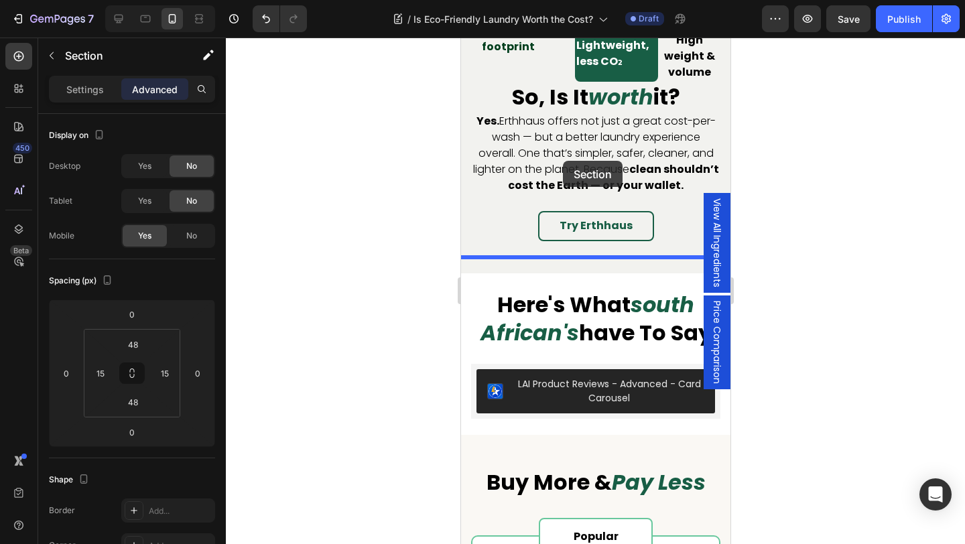
drag, startPoint x: 491, startPoint y: 218, endPoint x: 562, endPoint y: 161, distance: 91.0
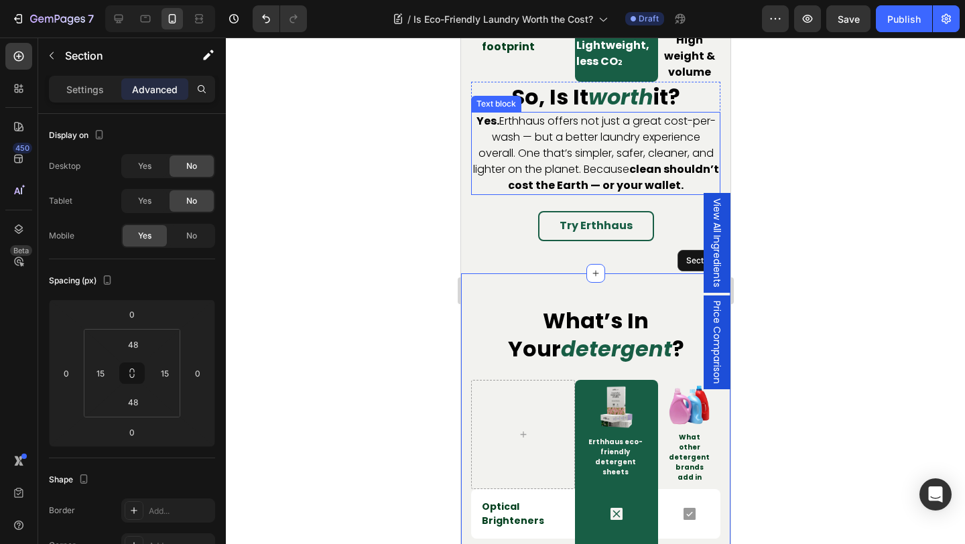
click at [511, 94] on div "so, is it worth it? Heading Yes. Erthhaus offers not just a great cost-per-wash…" at bounding box center [594, 139] width 249 height 114
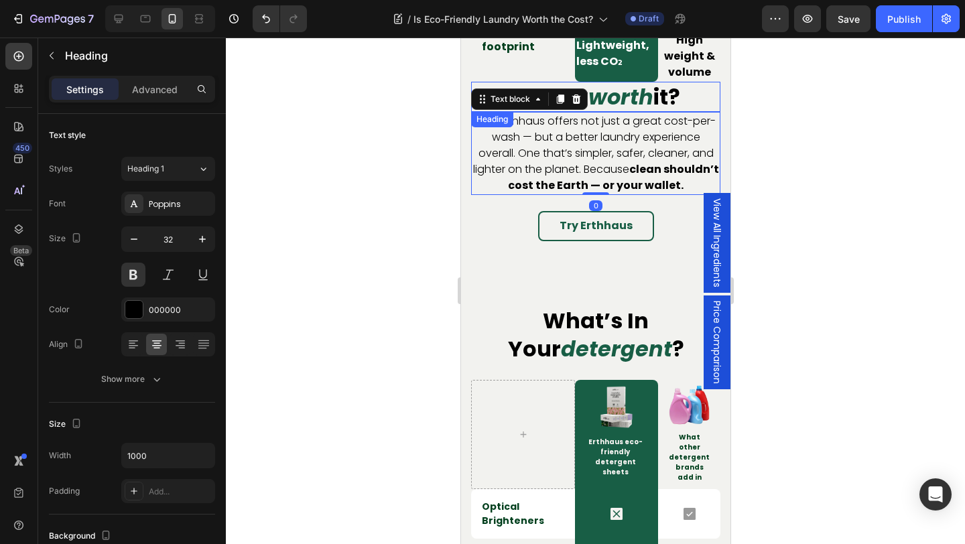
click at [608, 82] on icon "worth" at bounding box center [620, 97] width 65 height 30
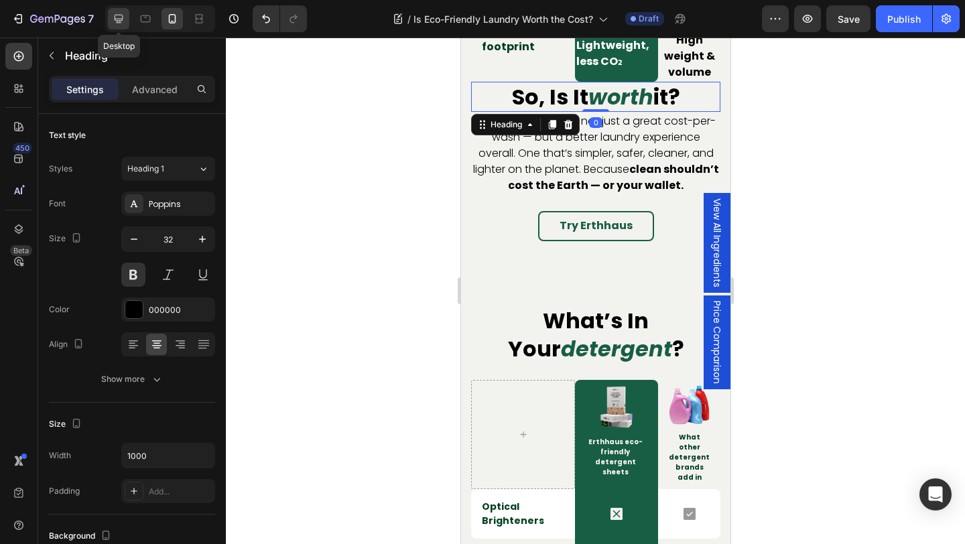
click at [121, 20] on icon at bounding box center [119, 19] width 9 height 9
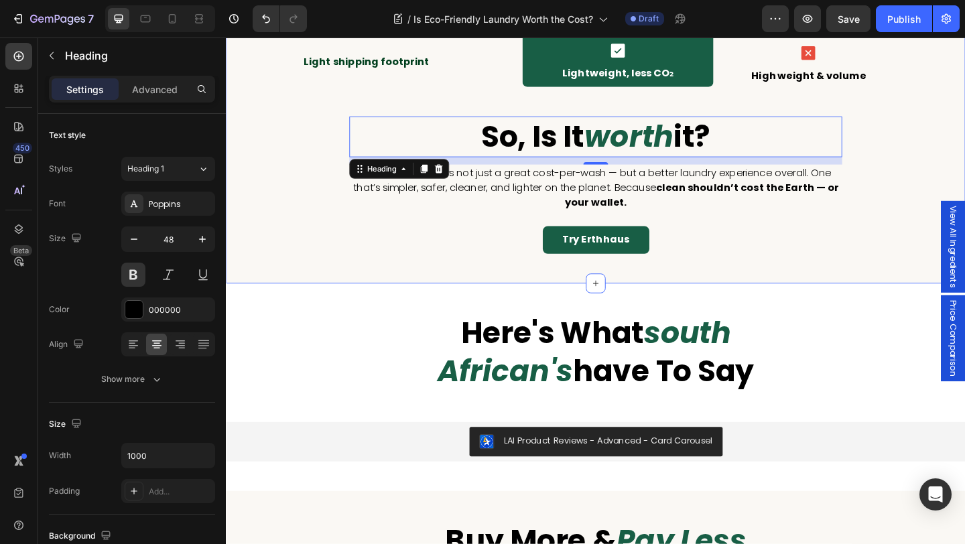
scroll to position [3548, 0]
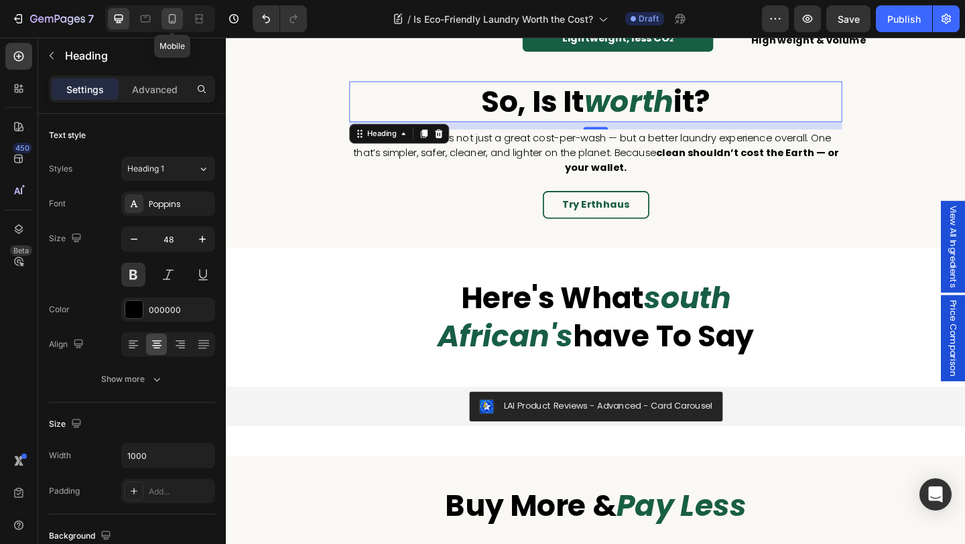
click at [178, 21] on icon at bounding box center [171, 18] width 13 height 13
type input "32"
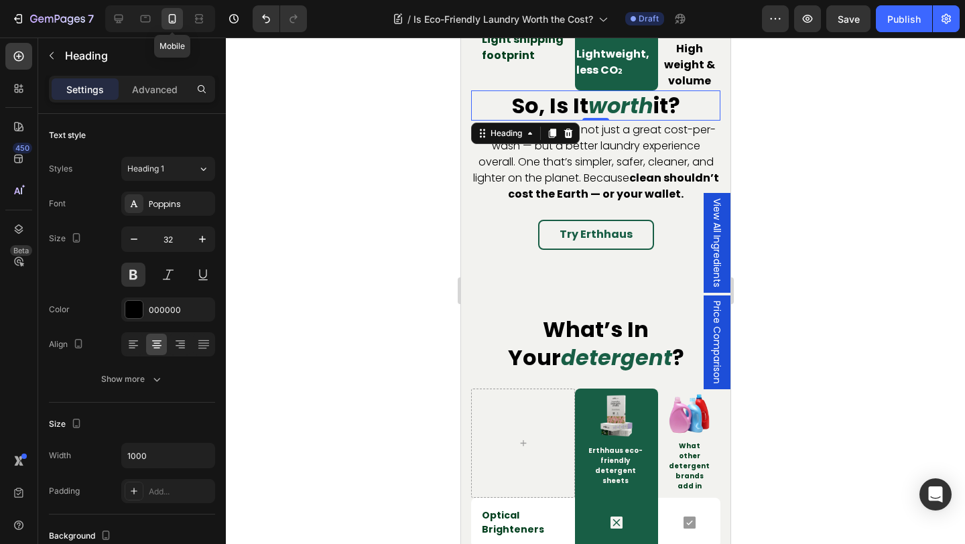
scroll to position [3560, 0]
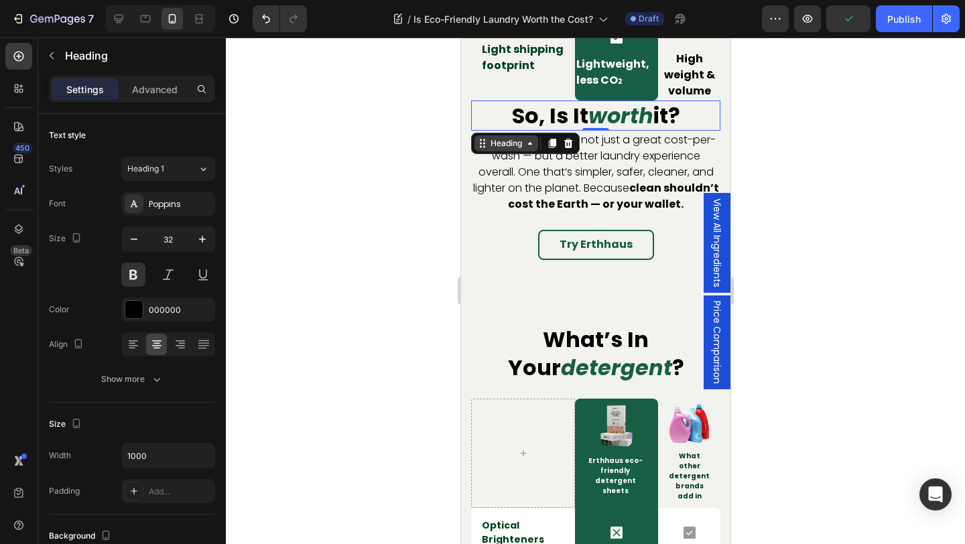
click at [503, 137] on div "Heading" at bounding box center [505, 143] width 37 height 12
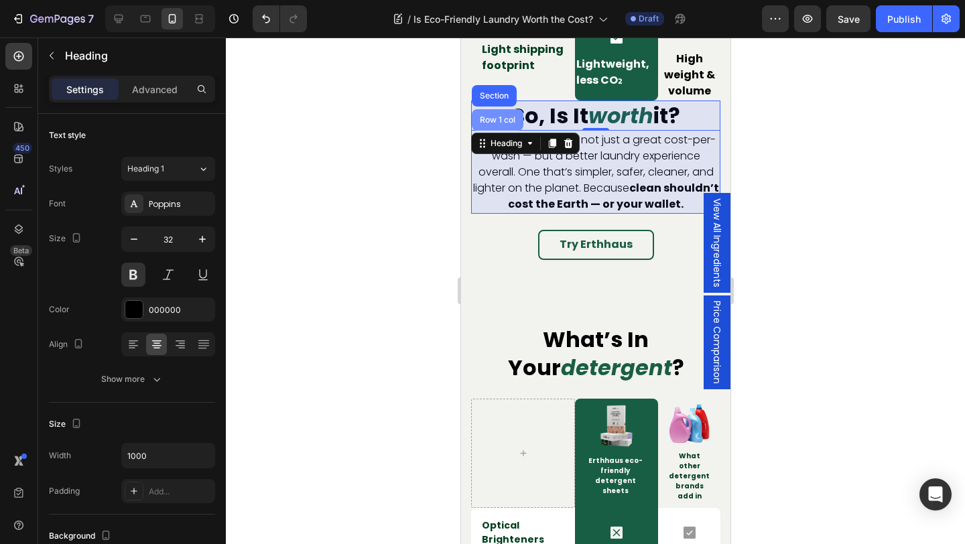
click at [495, 116] on div "Row 1 col" at bounding box center [496, 120] width 41 height 8
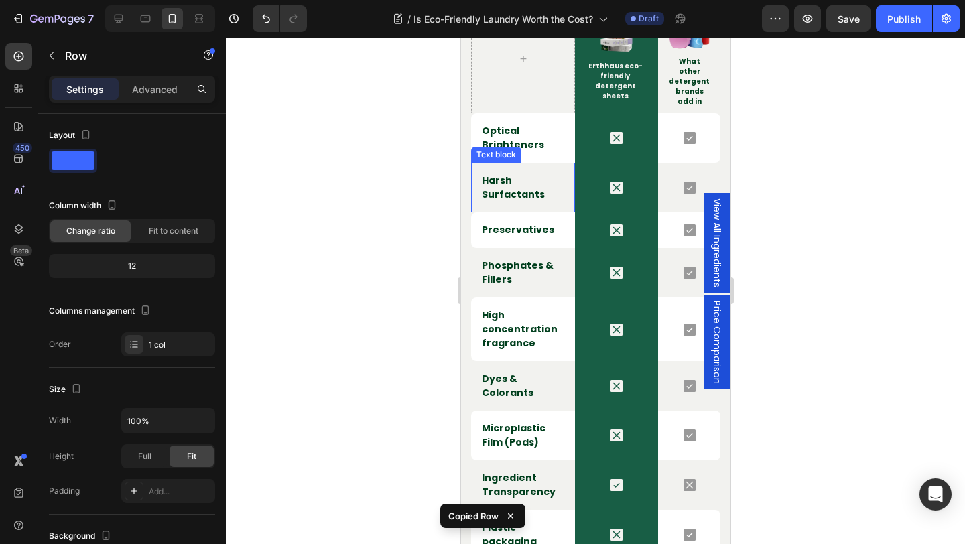
scroll to position [4150, 0]
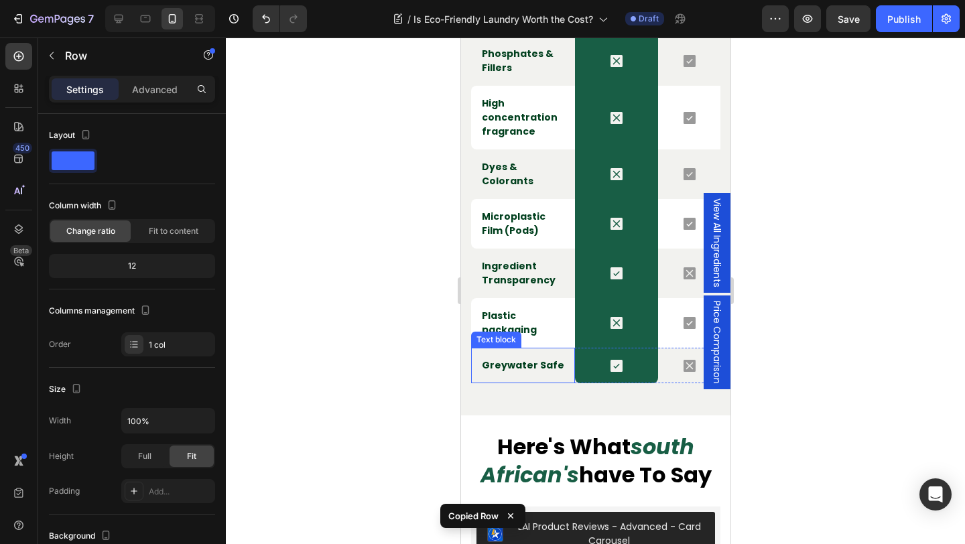
click at [557, 371] on div "Greywater Safe Text block" at bounding box center [522, 366] width 104 height 36
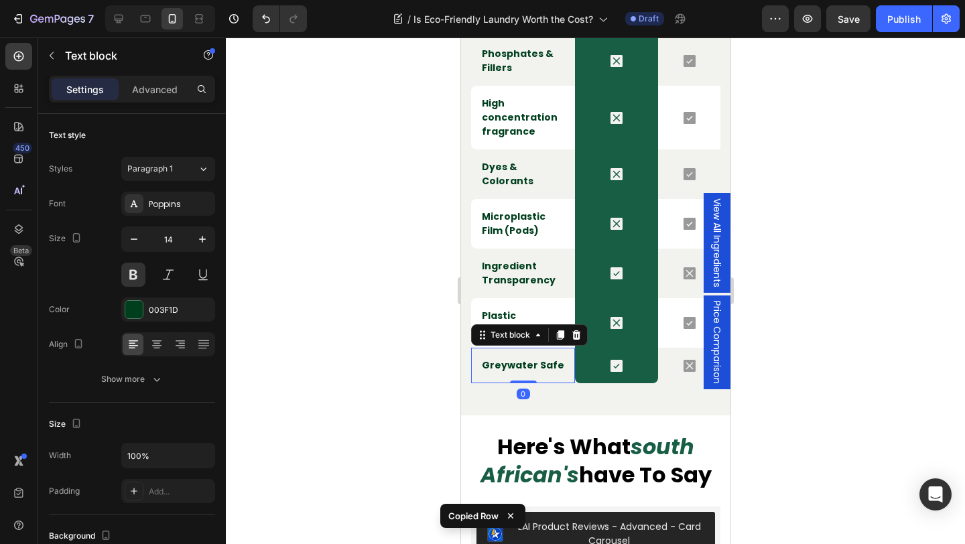
click at [519, 334] on div "Text block" at bounding box center [528, 334] width 117 height 21
click at [513, 329] on div "Text block" at bounding box center [509, 335] width 45 height 12
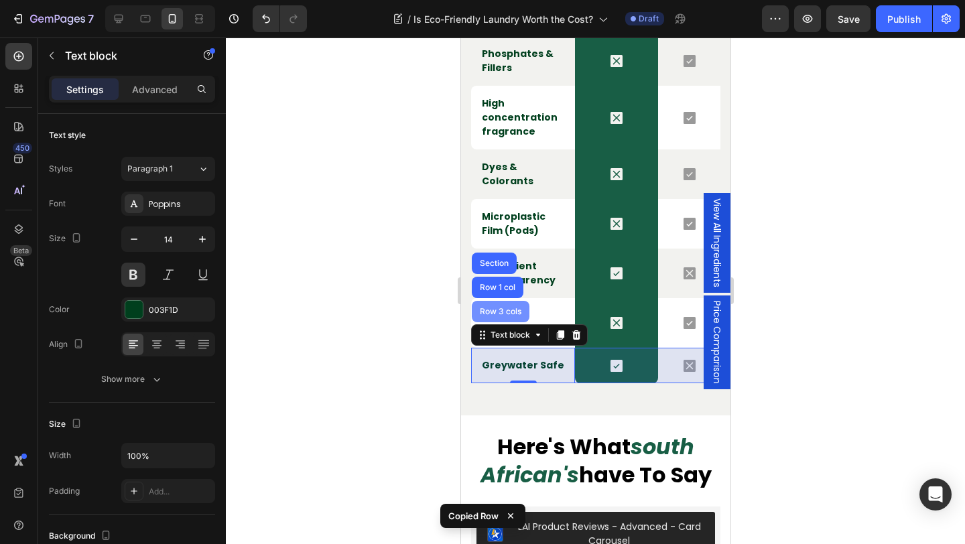
click at [501, 308] on div "Row 3 cols" at bounding box center [499, 312] width 47 height 8
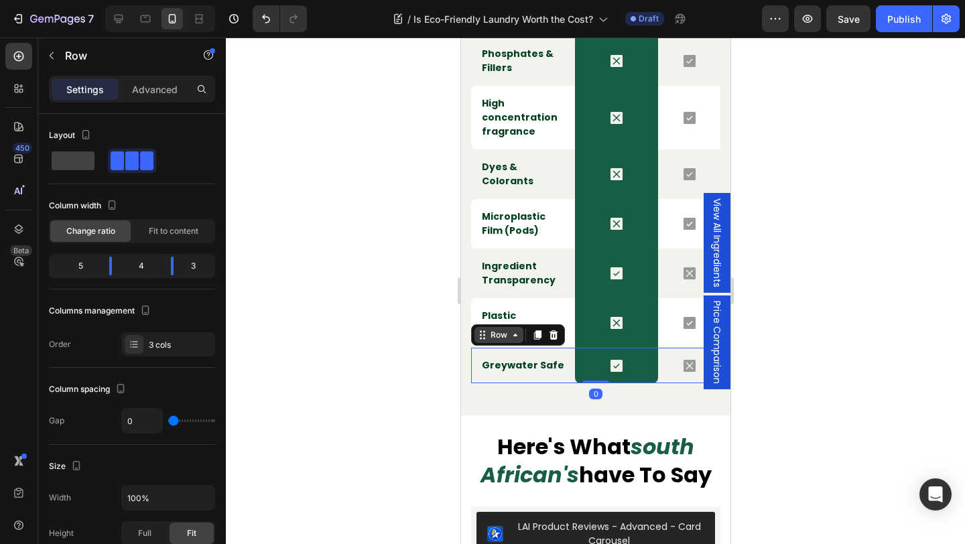
click at [500, 329] on div "Row" at bounding box center [498, 335] width 22 height 12
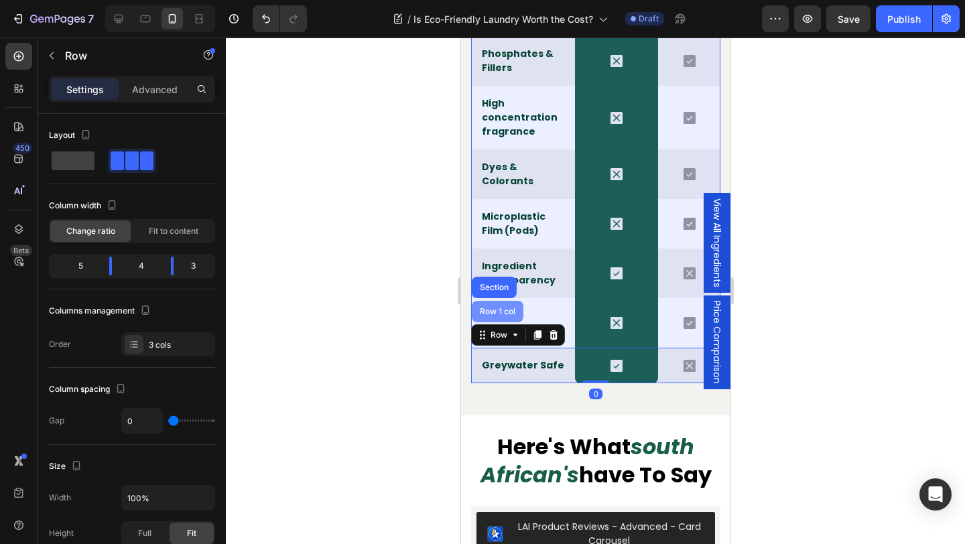
click at [499, 306] on div "Row 1 col" at bounding box center [497, 311] width 52 height 21
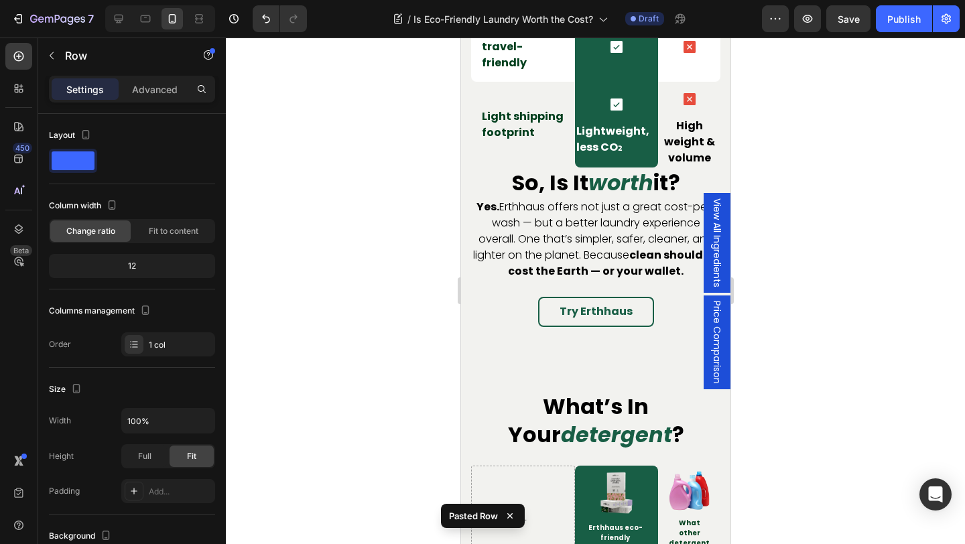
scroll to position [3487, 0]
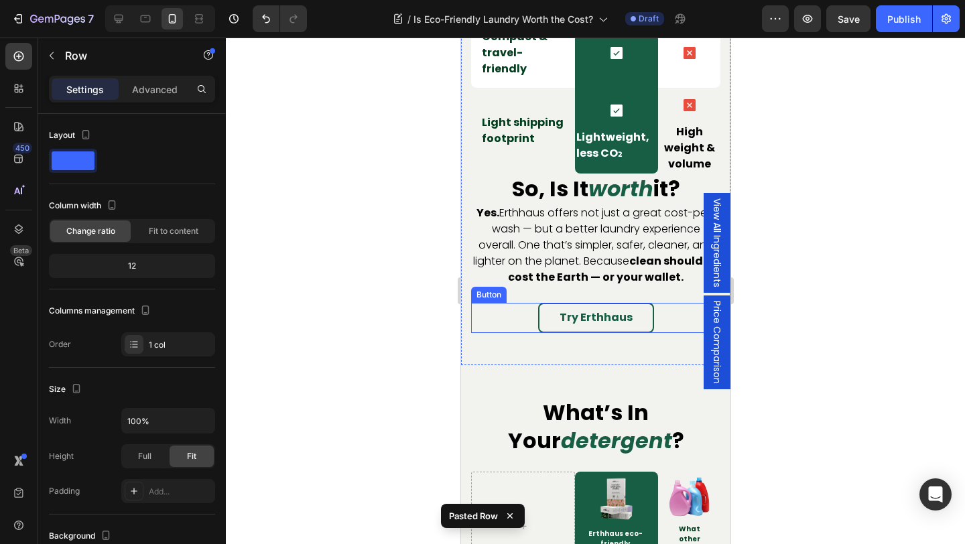
click at [521, 303] on div "Try Erthhaus Button" at bounding box center [594, 318] width 249 height 30
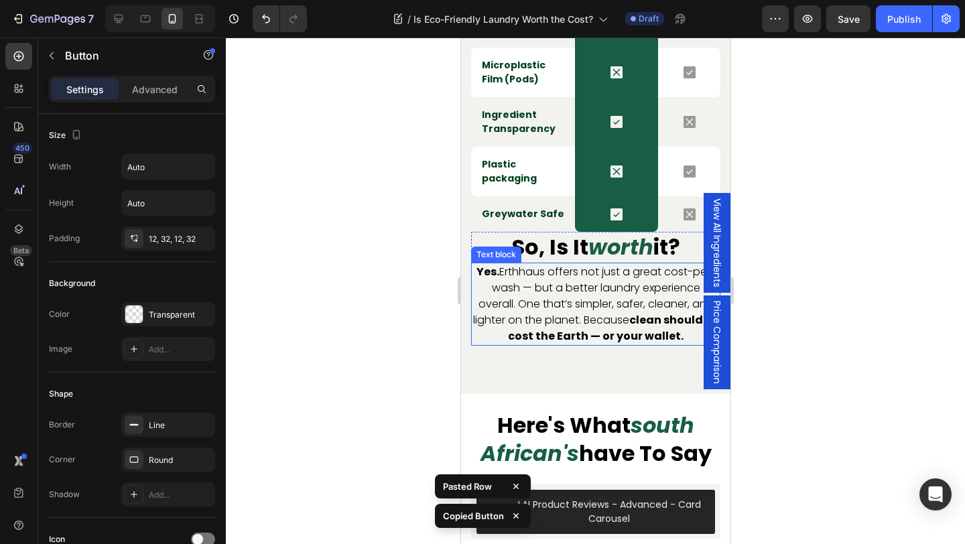
scroll to position [4360, 0]
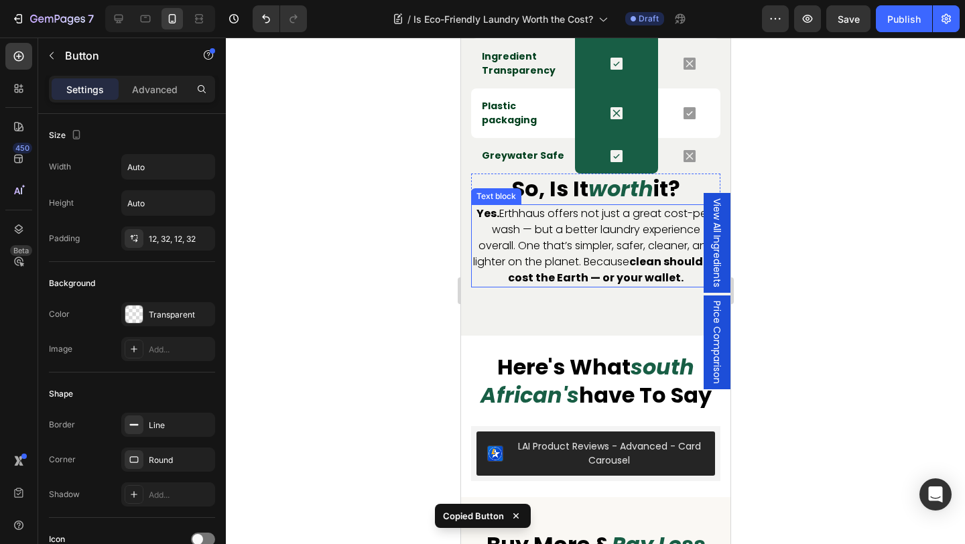
click at [580, 217] on p "Yes. Erthhaus offers not just a great cost-per-wash — but a better laundry expe…" at bounding box center [595, 246] width 247 height 80
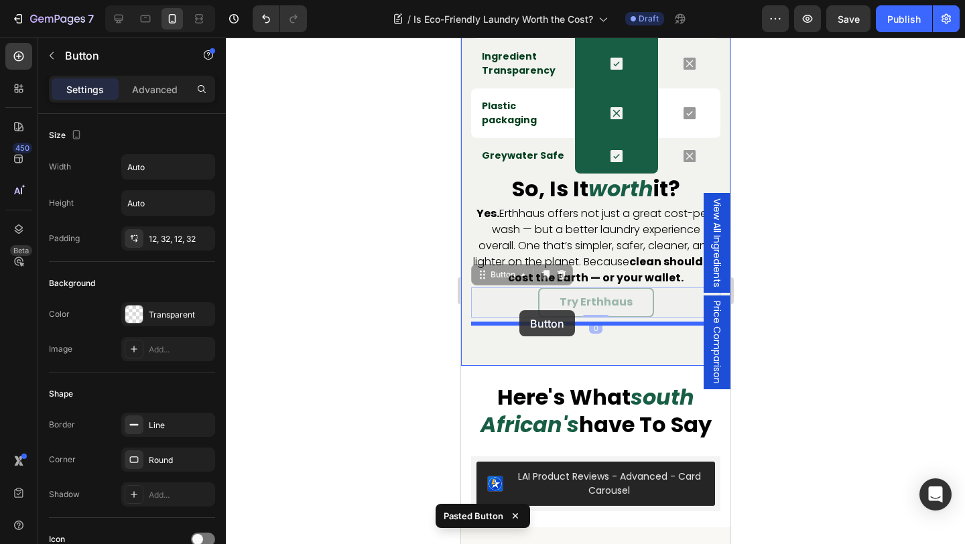
drag, startPoint x: 504, startPoint y: 263, endPoint x: 519, endPoint y: 310, distance: 49.2
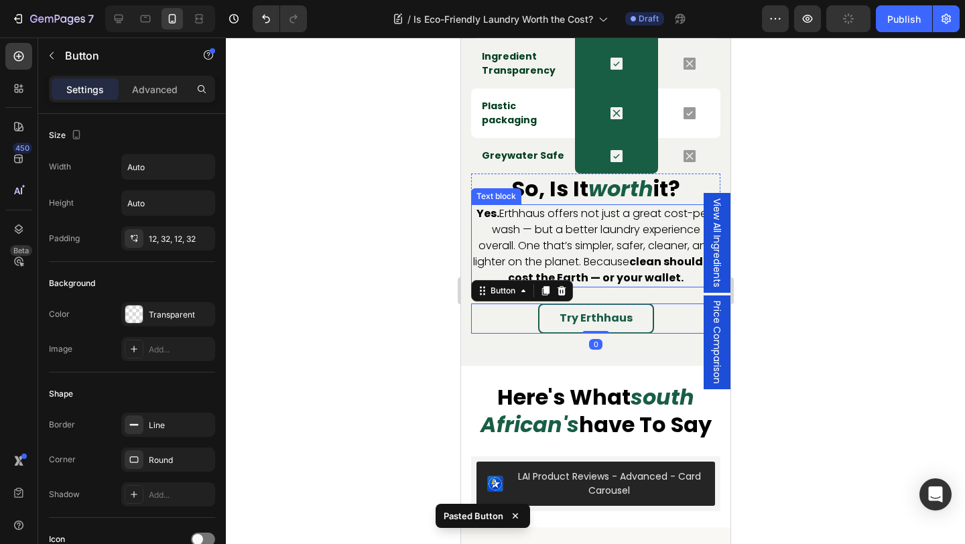
click at [586, 259] on p "Yes. Erthhaus offers not just a great cost-per-wash — but a better laundry expe…" at bounding box center [595, 246] width 247 height 80
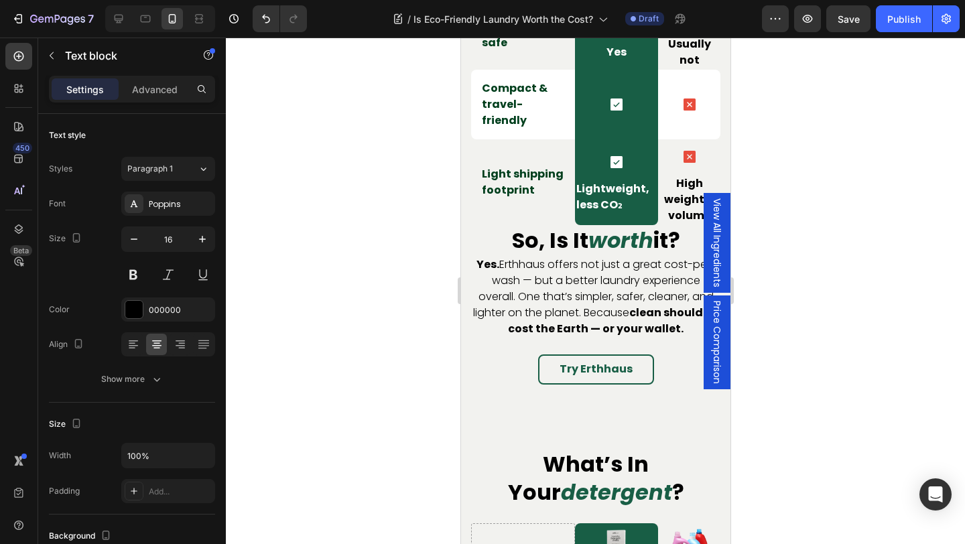
scroll to position [3434, 0]
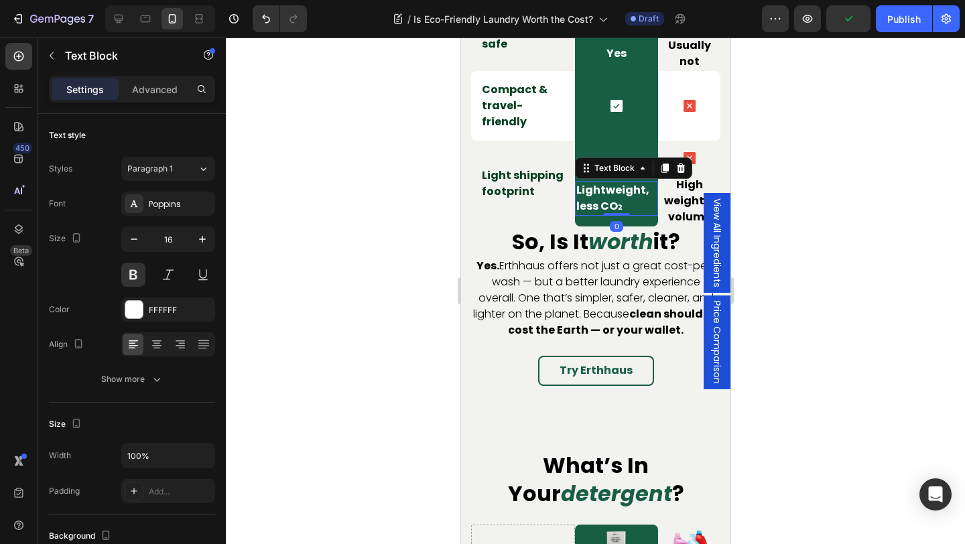
click at [622, 182] on p "Lightweight, less CO₂" at bounding box center [616, 198] width 80 height 32
click at [131, 245] on icon "button" at bounding box center [133, 238] width 13 height 13
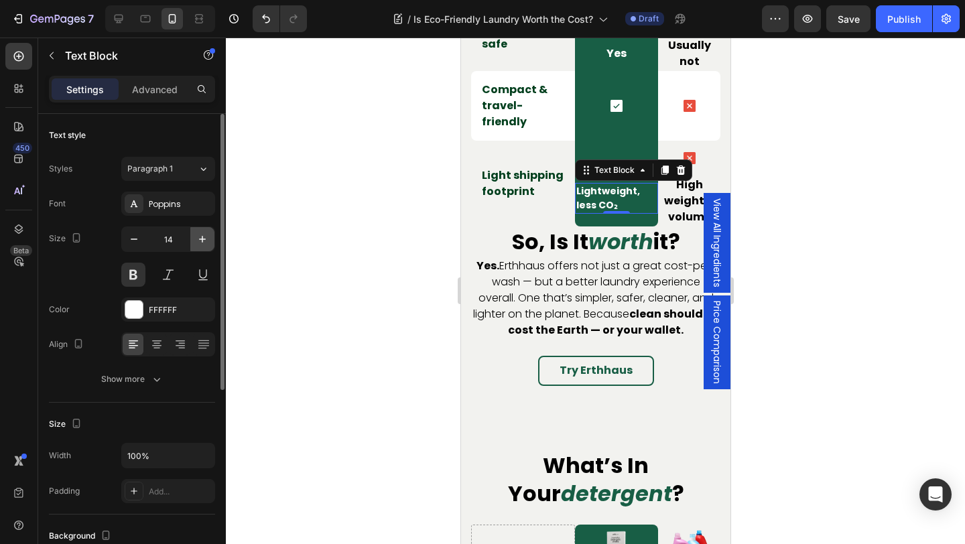
click at [206, 243] on icon "button" at bounding box center [202, 238] width 13 height 13
type input "16"
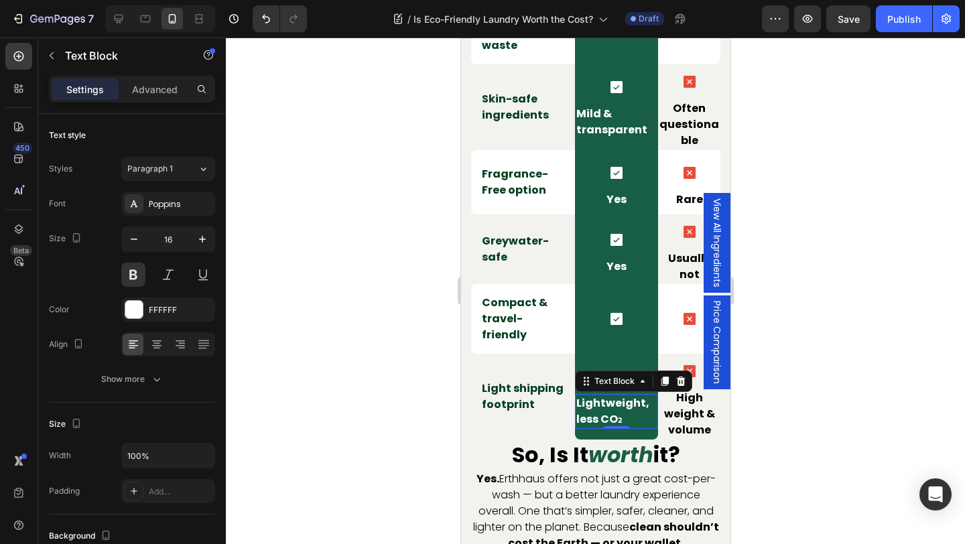
scroll to position [3197, 0]
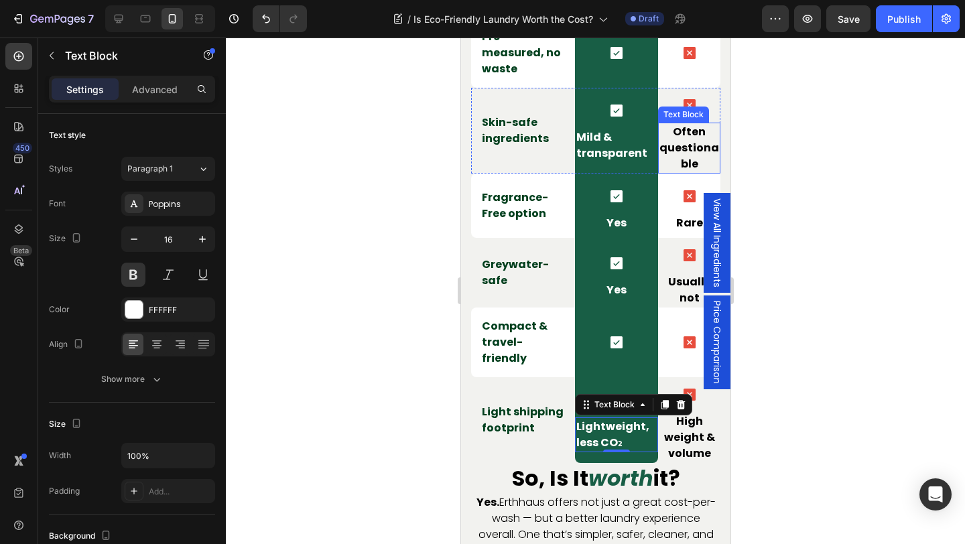
click at [689, 153] on p "Often questionable" at bounding box center [689, 148] width 60 height 48
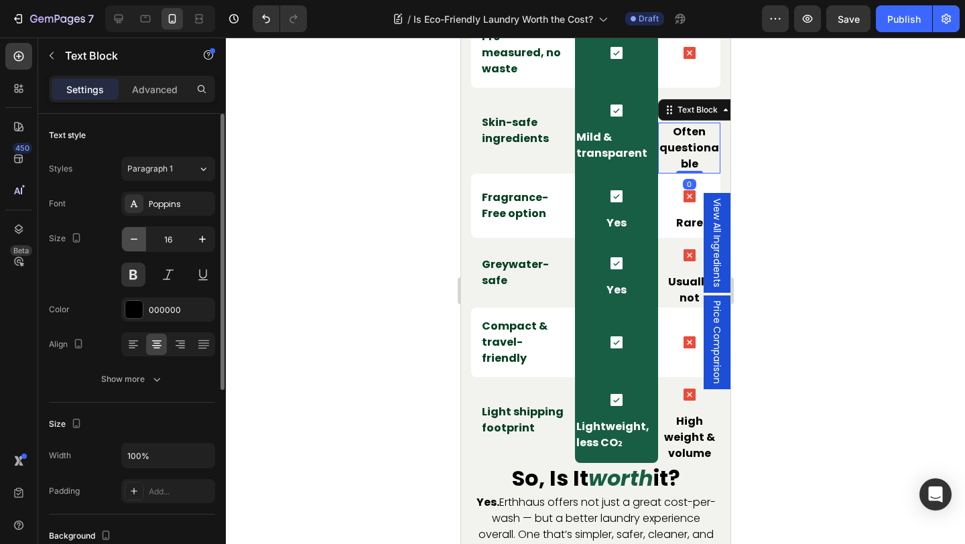
click at [137, 241] on icon "button" at bounding box center [133, 238] width 13 height 13
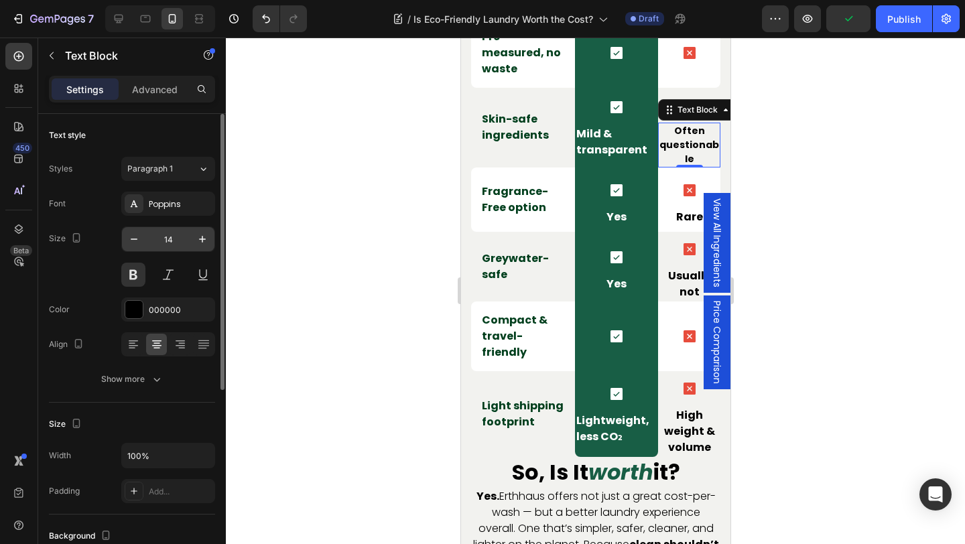
click at [188, 237] on input "14" at bounding box center [168, 239] width 44 height 24
click at [200, 237] on icon "button" at bounding box center [202, 238] width 13 height 13
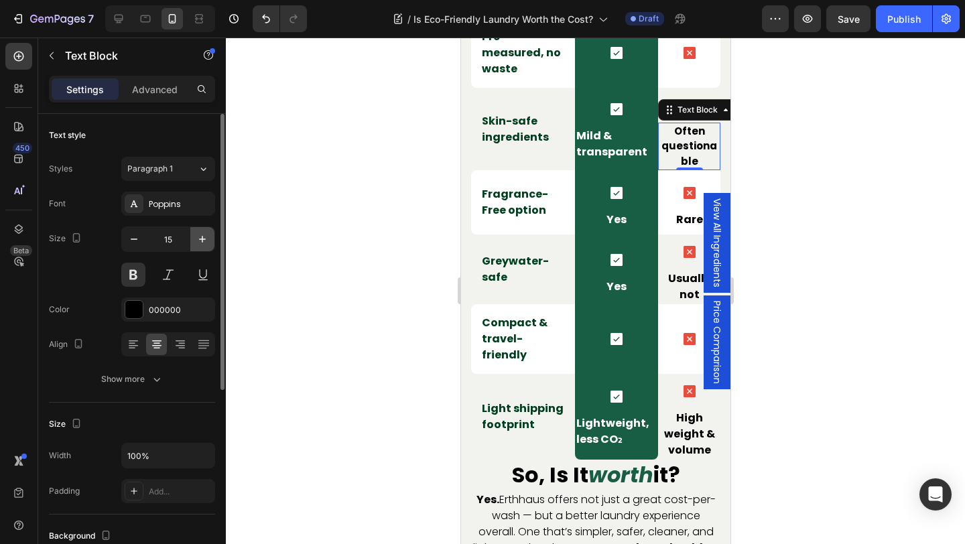
type input "16"
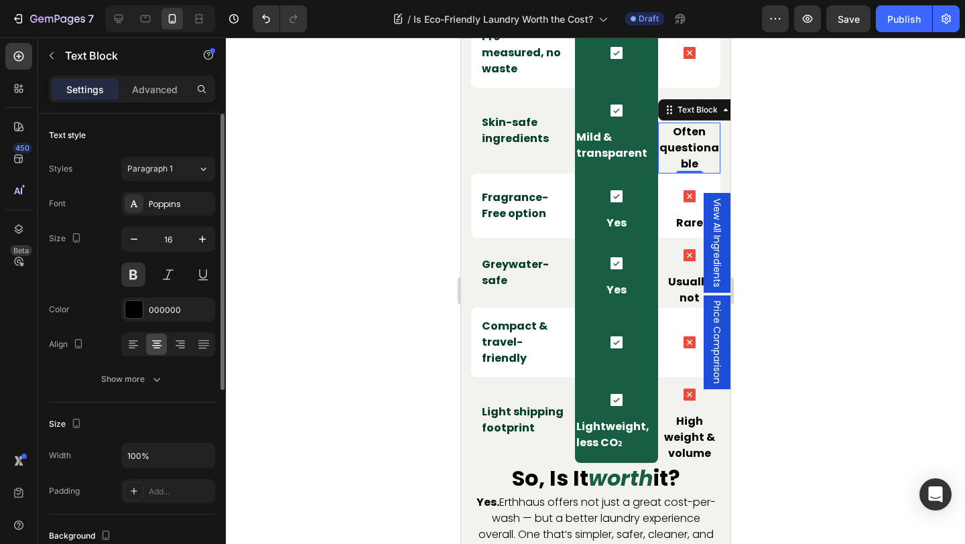
click at [192, 130] on div "Text style" at bounding box center [132, 135] width 166 height 21
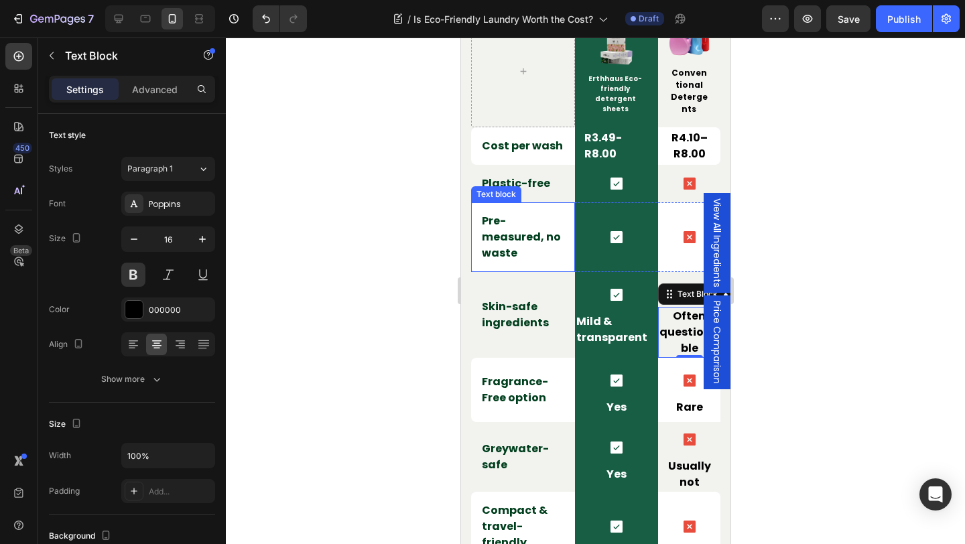
scroll to position [2884, 0]
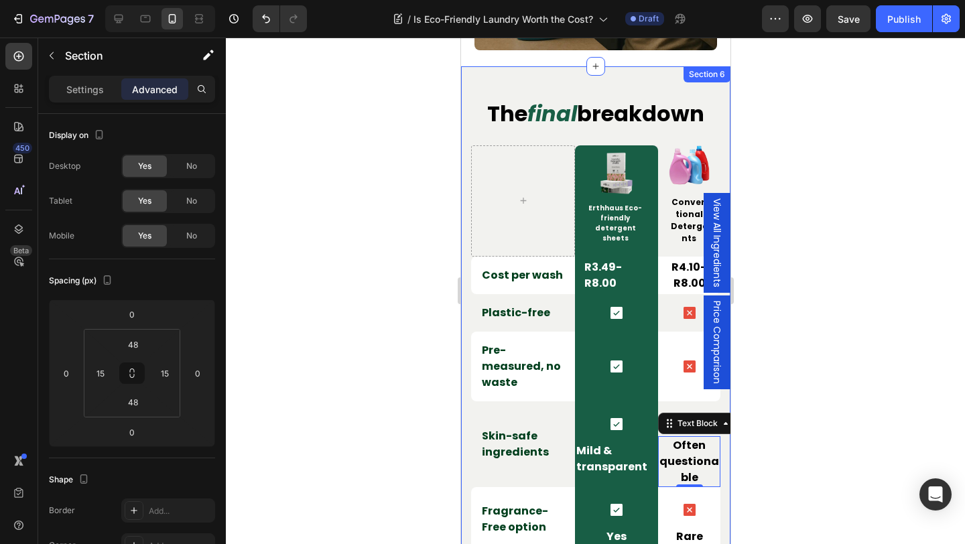
click at [574, 87] on div "the final breakdown Heading Row Image Erthhaus Eco-friendly detergent sheets Te…" at bounding box center [594, 517] width 269 height 902
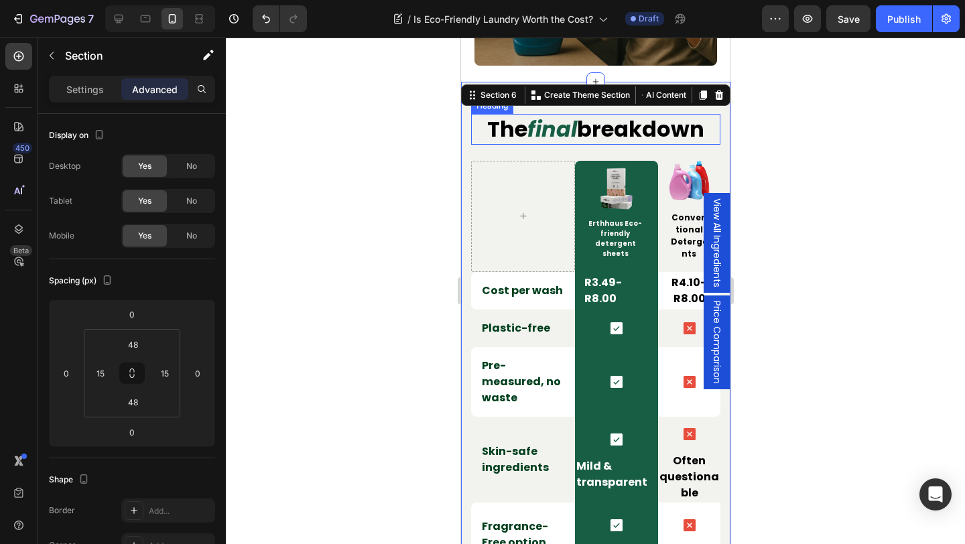
scroll to position [2868, 0]
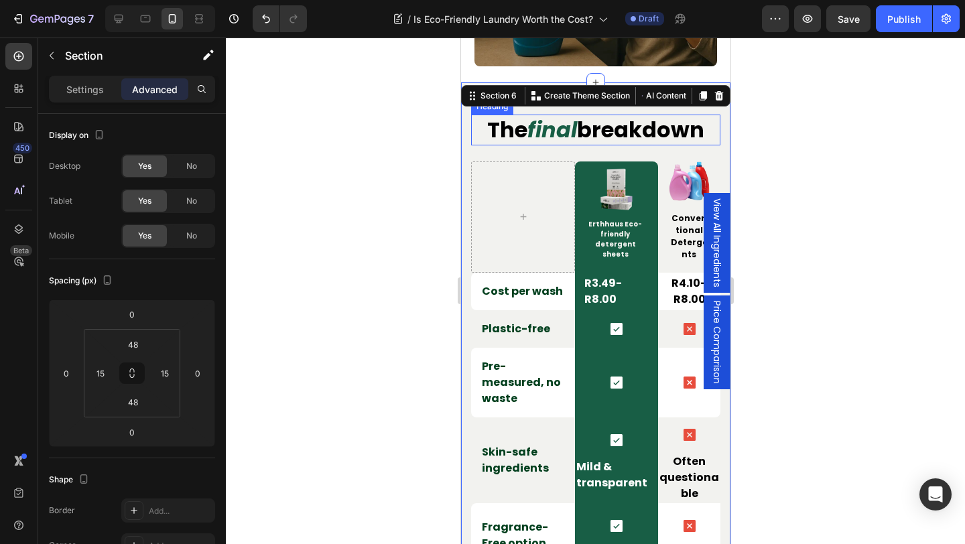
click at [582, 120] on h2 "the final breakdown" at bounding box center [594, 130] width 249 height 31
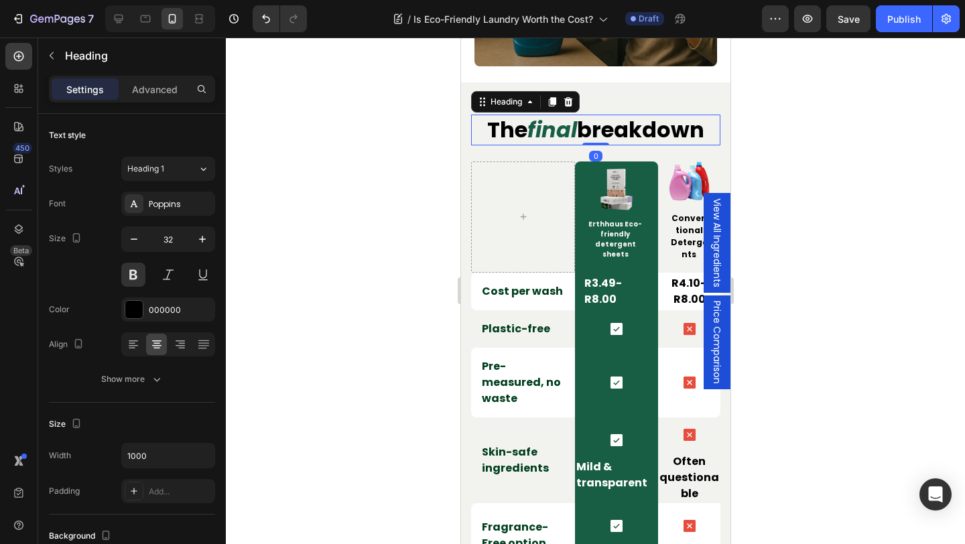
click at [582, 120] on h2 "the final breakdown" at bounding box center [594, 130] width 249 height 31
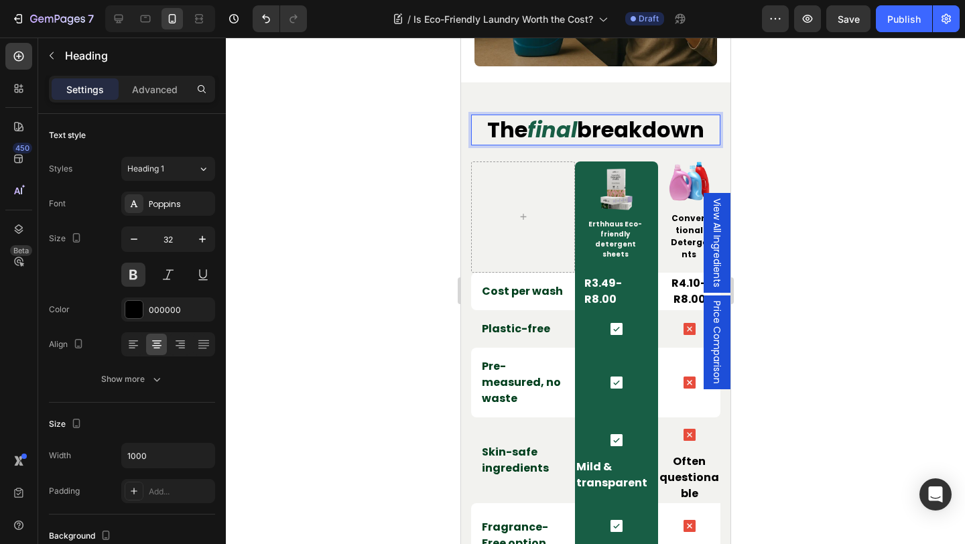
click at [582, 120] on p "the final breakdown" at bounding box center [595, 130] width 247 height 28
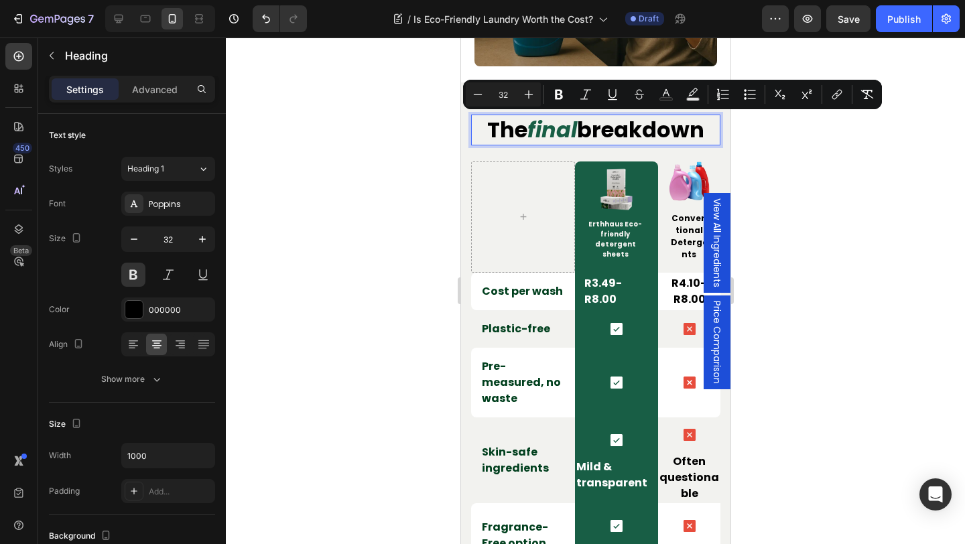
copy p "the final breakdown"
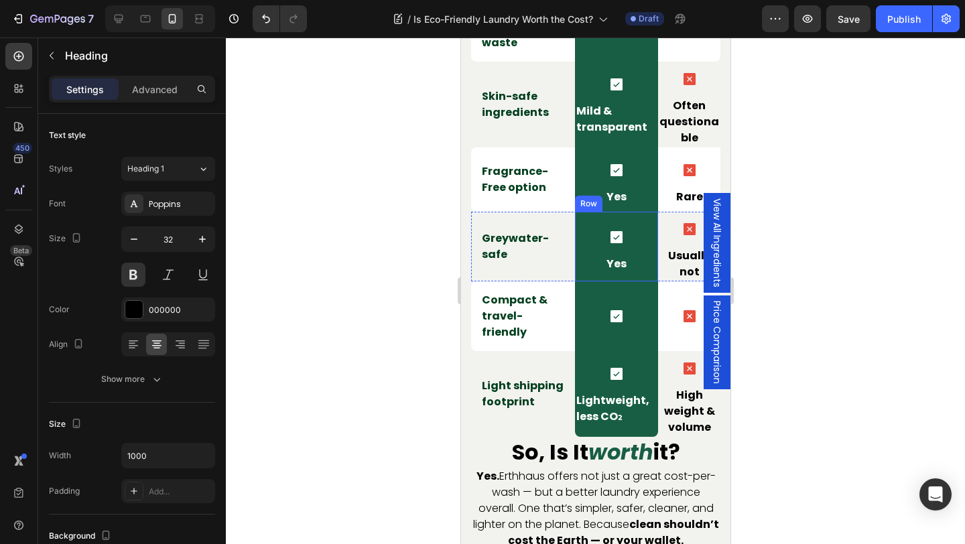
scroll to position [3527, 0]
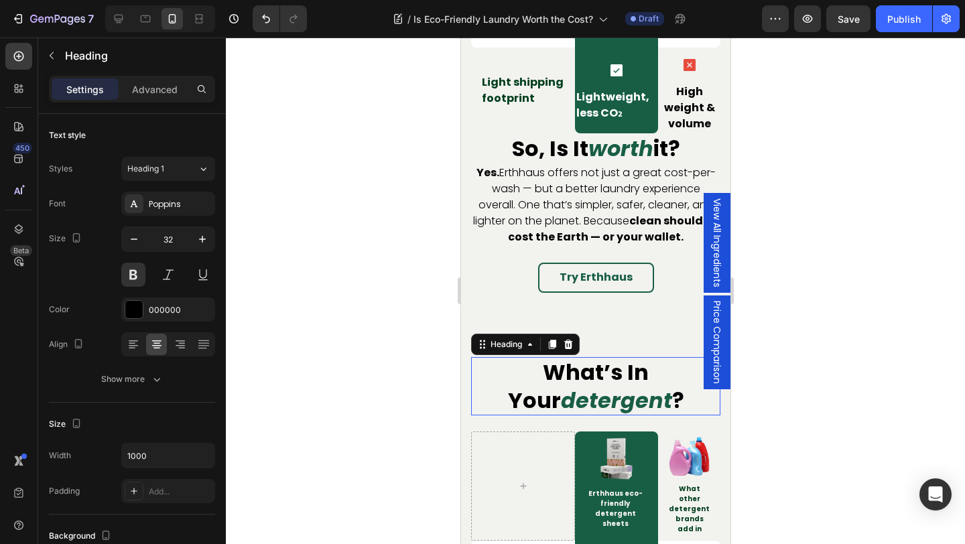
click at [600, 385] on icon "detergent" at bounding box center [615, 400] width 111 height 30
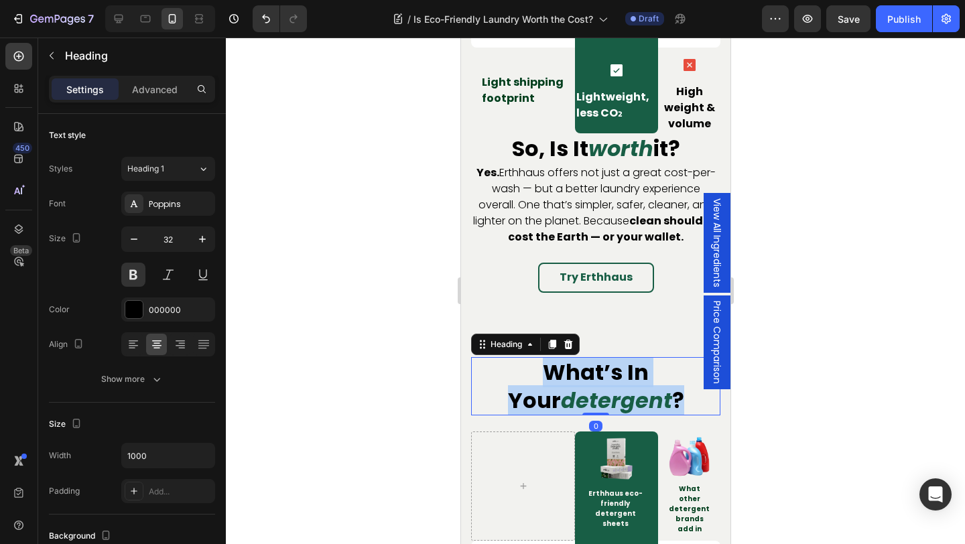
click at [600, 385] on icon "detergent" at bounding box center [615, 400] width 111 height 30
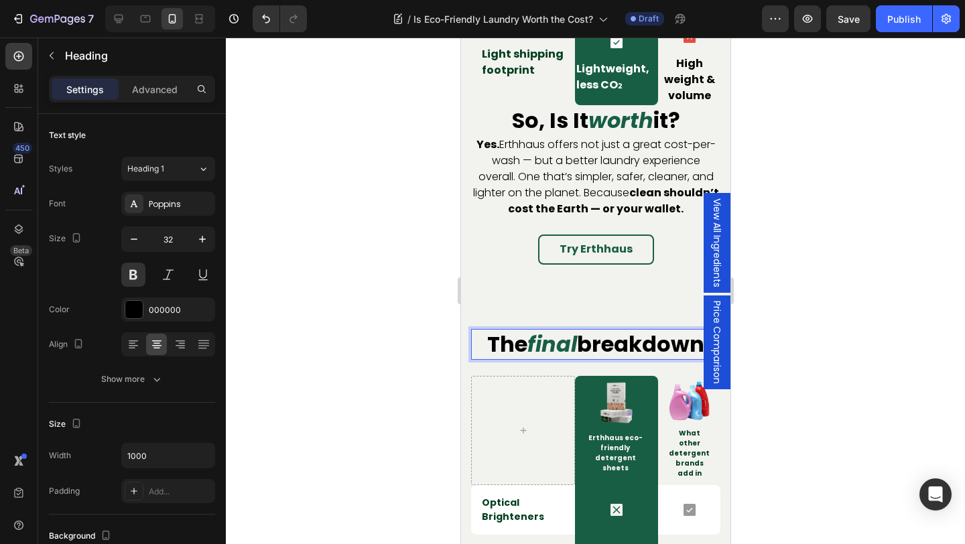
scroll to position [3550, 0]
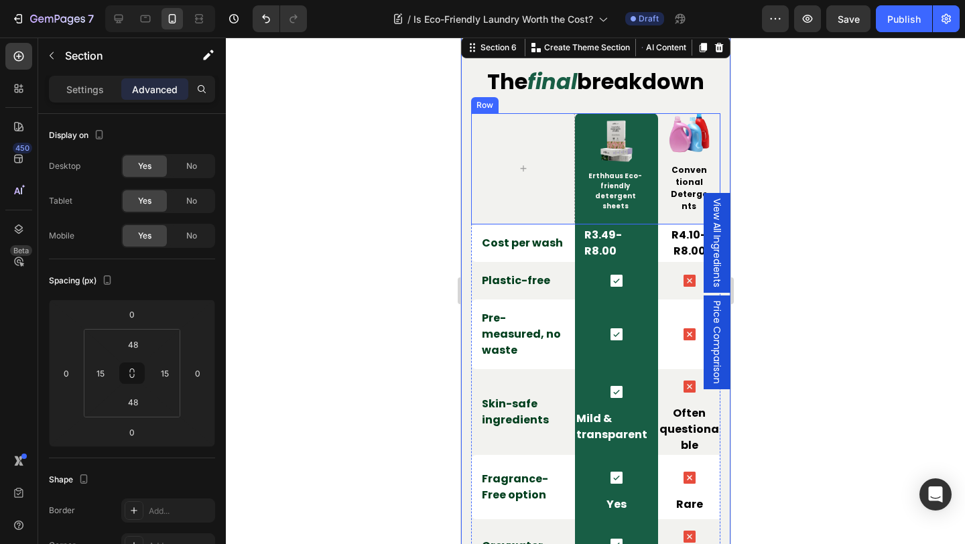
scroll to position [2916, 0]
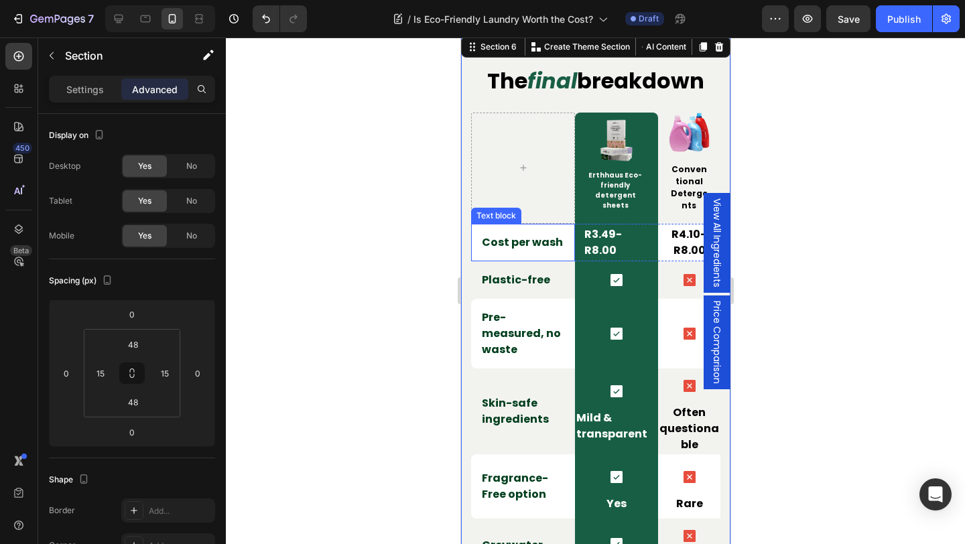
click at [523, 245] on p "Cost per wash" at bounding box center [522, 242] width 82 height 16
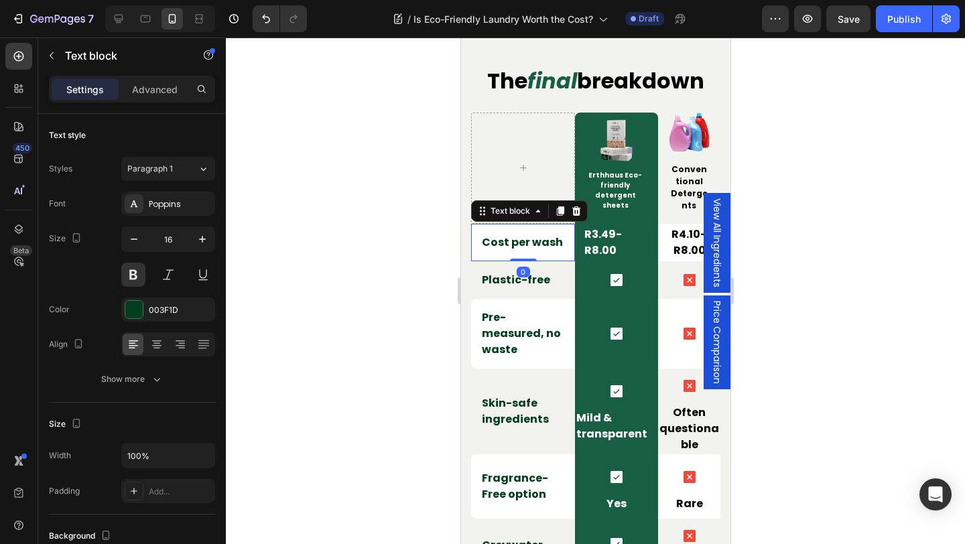
click at [523, 245] on p "Cost per wash" at bounding box center [522, 242] width 82 height 16
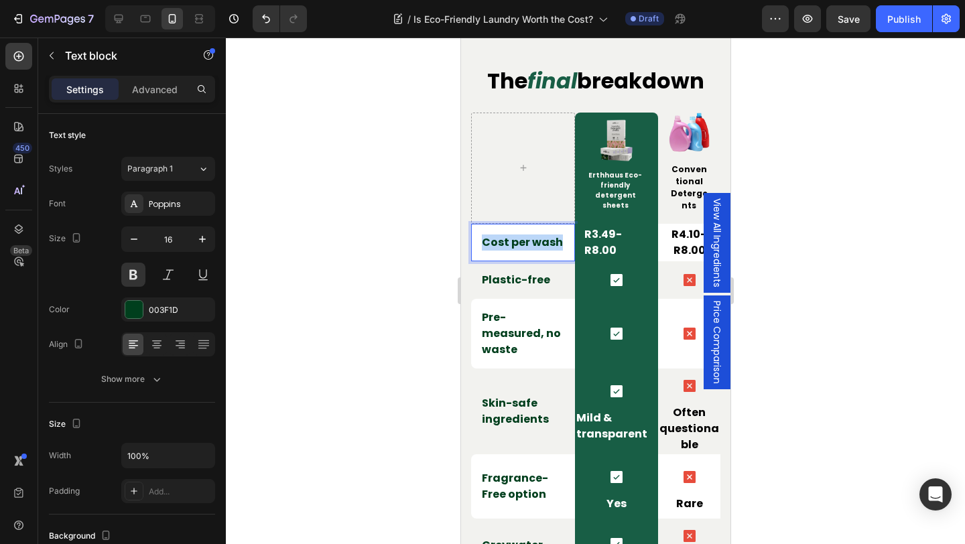
click at [523, 245] on p "Cost per wash" at bounding box center [522, 242] width 82 height 16
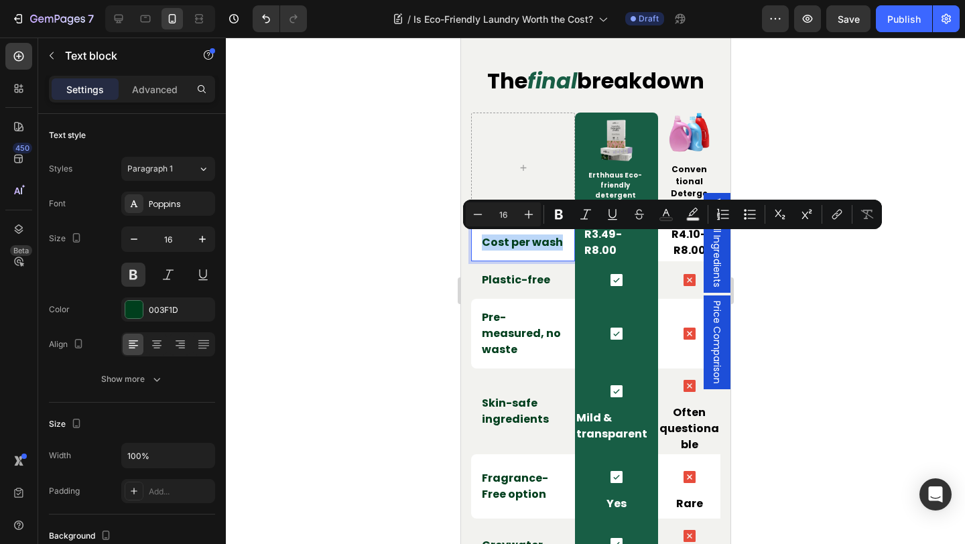
copy p "Cost per wash"
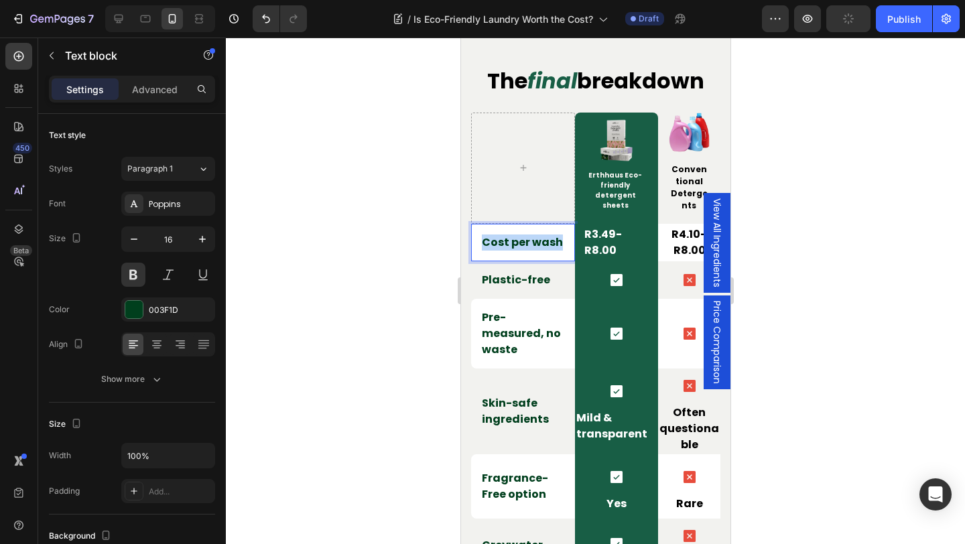
scroll to position [3741, 0]
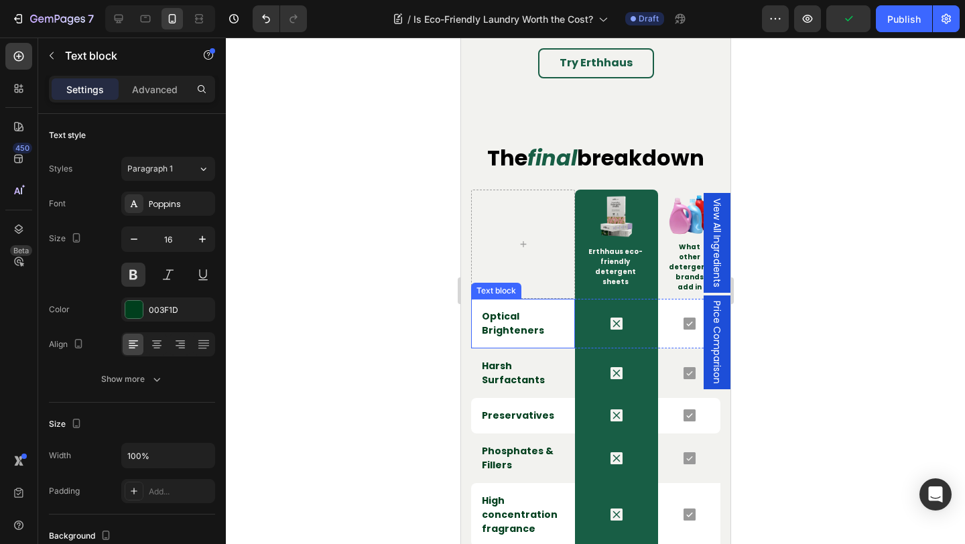
click at [504, 310] on p "Optical Brighteners" at bounding box center [522, 324] width 82 height 28
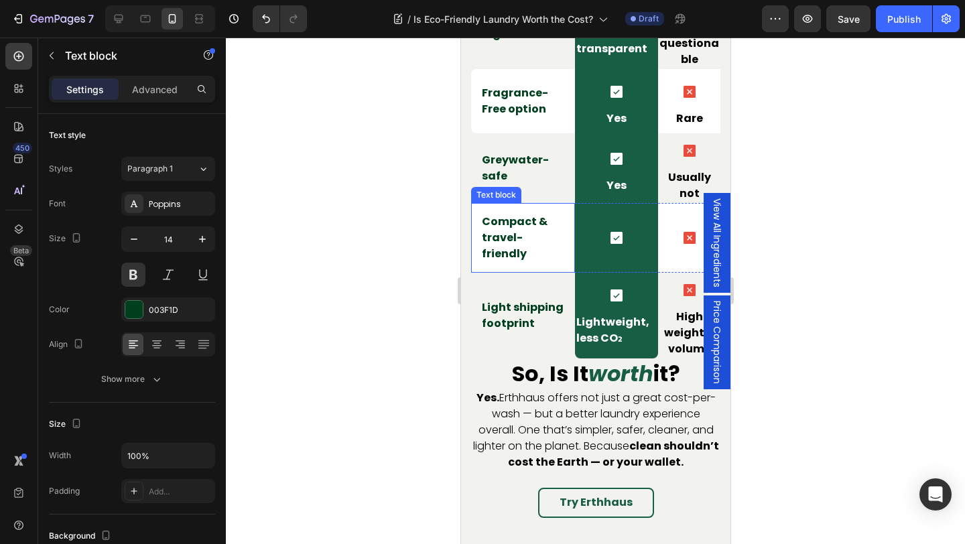
scroll to position [3237, 0]
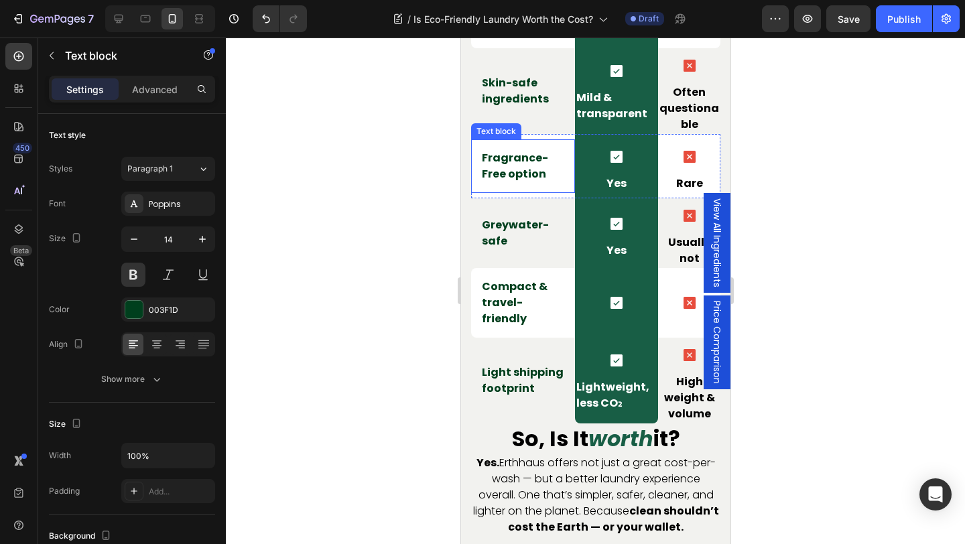
click at [513, 172] on p "Fragrance-Free option" at bounding box center [522, 166] width 82 height 32
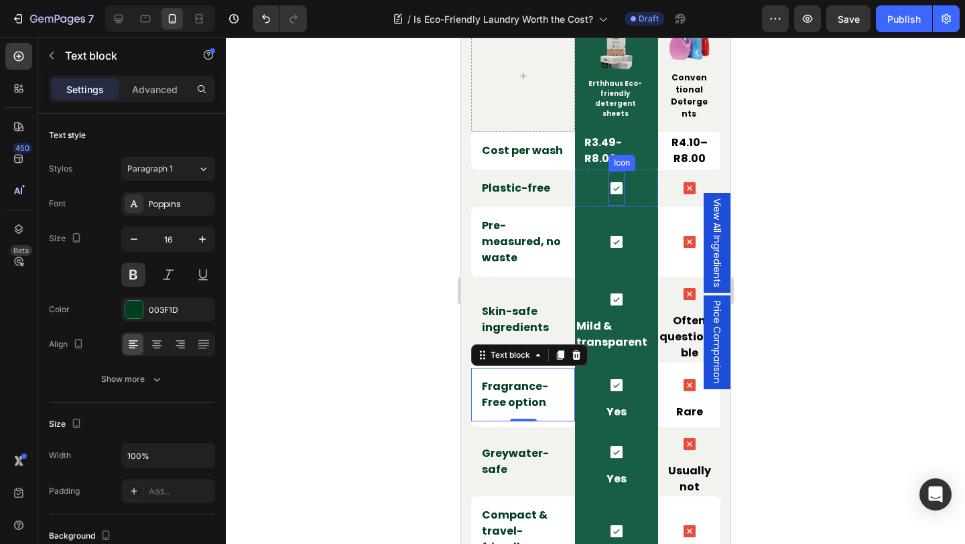
scroll to position [2932, 0]
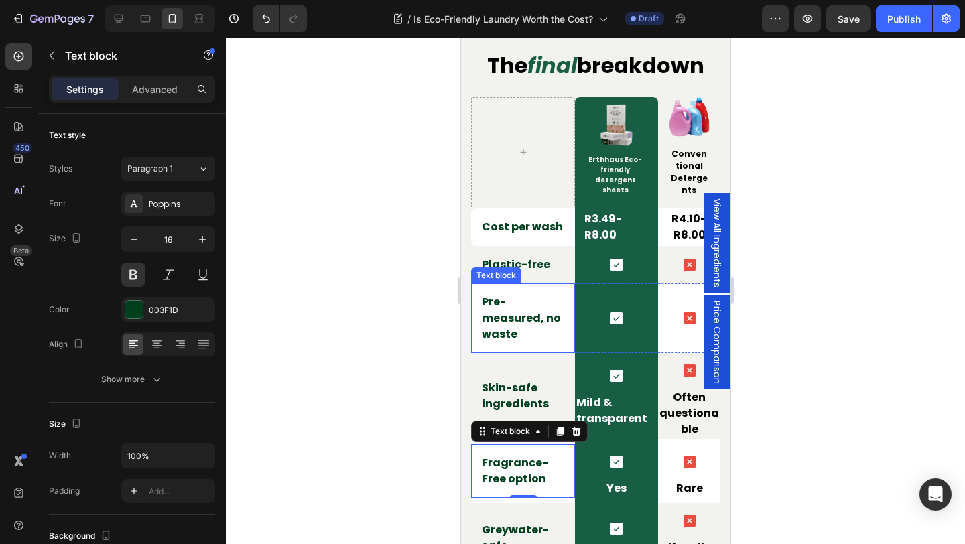
click at [504, 325] on p "Pre-measured, no waste" at bounding box center [522, 318] width 82 height 48
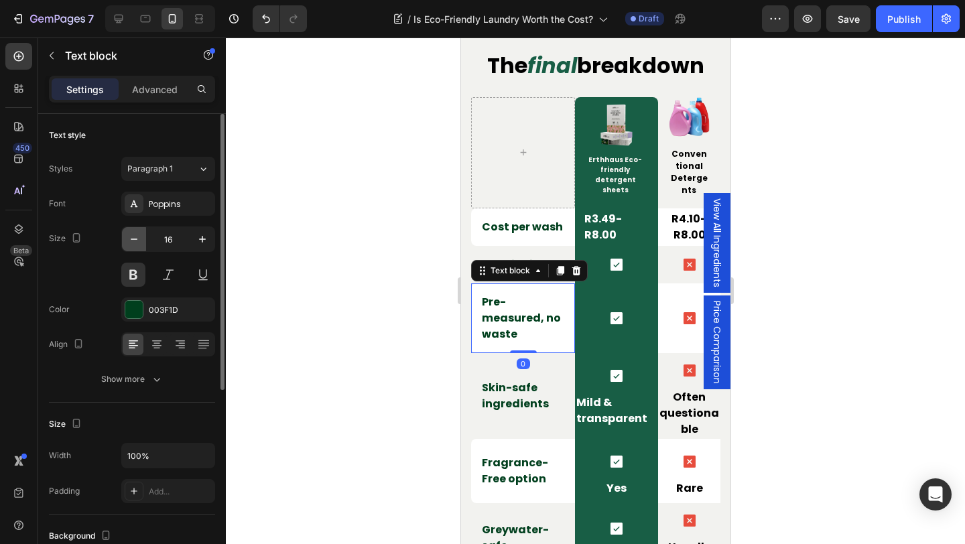
click at [127, 237] on icon "button" at bounding box center [133, 238] width 13 height 13
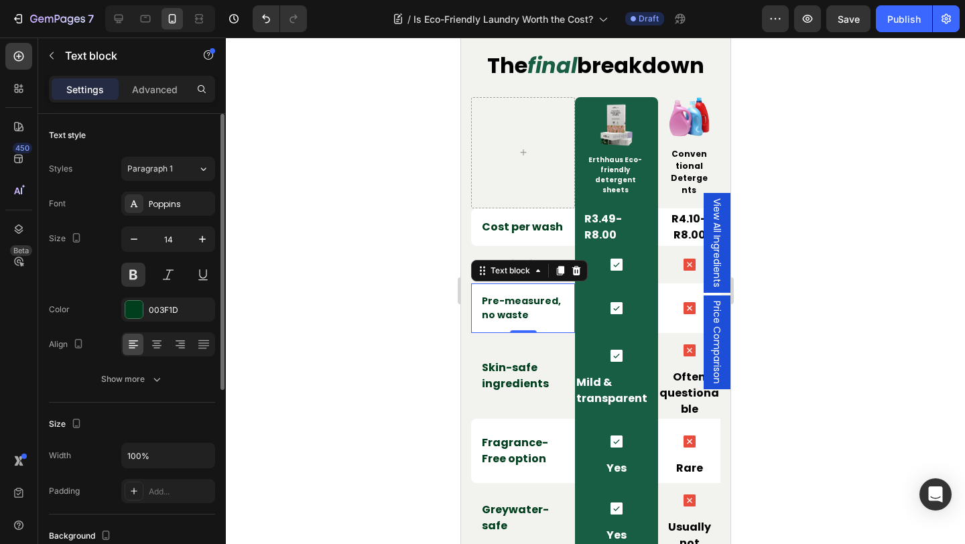
click at [100, 232] on div "Size 14" at bounding box center [132, 256] width 166 height 60
click at [117, 21] on icon at bounding box center [118, 18] width 13 height 13
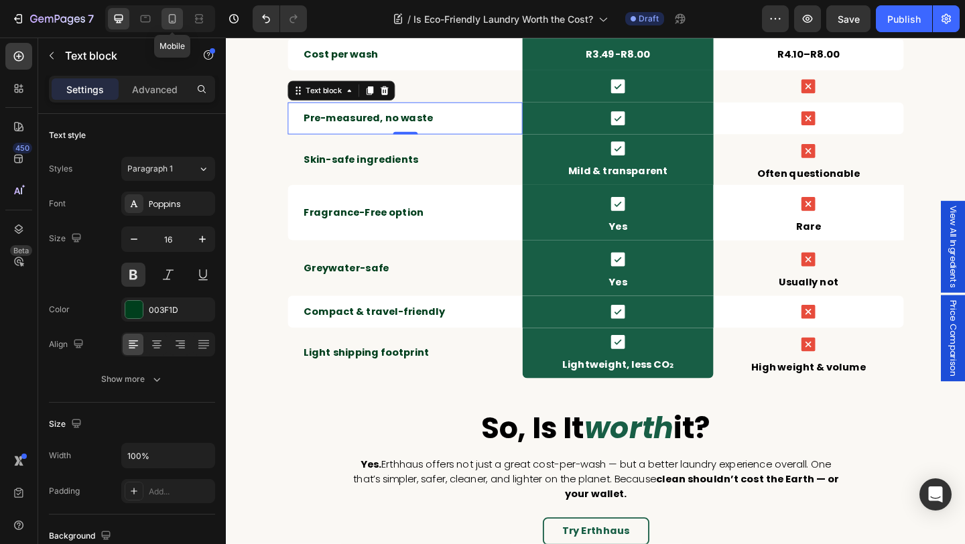
scroll to position [3209, 0]
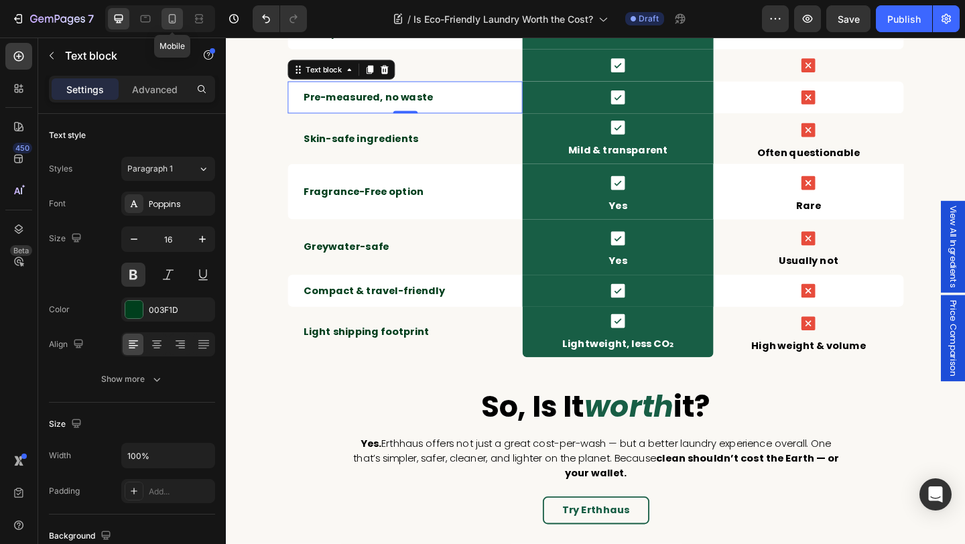
click at [176, 19] on icon at bounding box center [171, 18] width 13 height 13
type input "14"
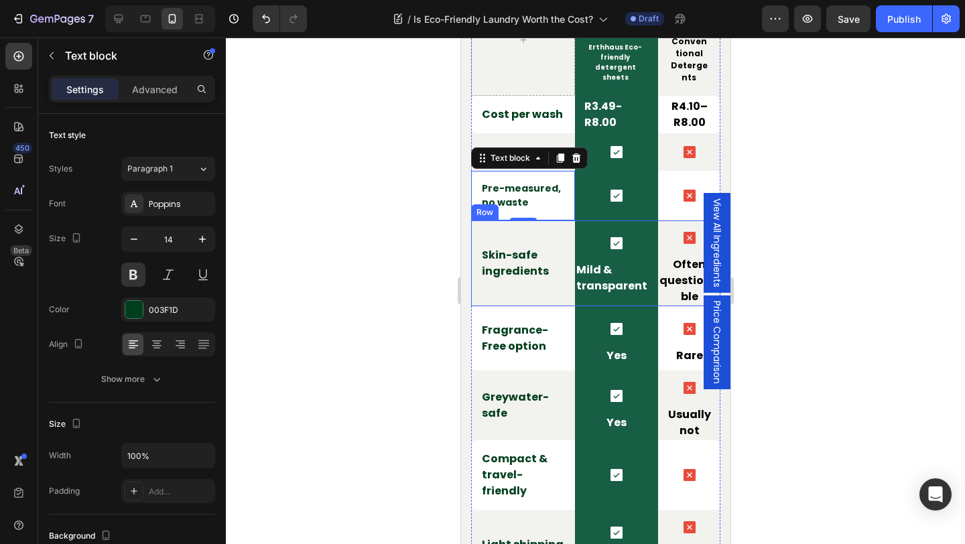
scroll to position [2942, 0]
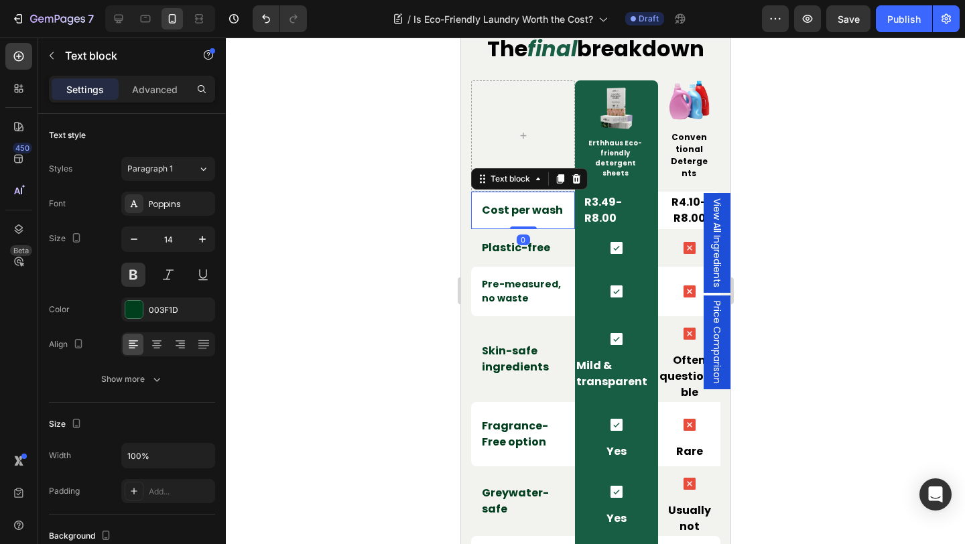
click at [521, 206] on p "Cost per wash" at bounding box center [522, 210] width 82 height 16
click at [139, 239] on icon "button" at bounding box center [133, 238] width 13 height 13
type input "14"
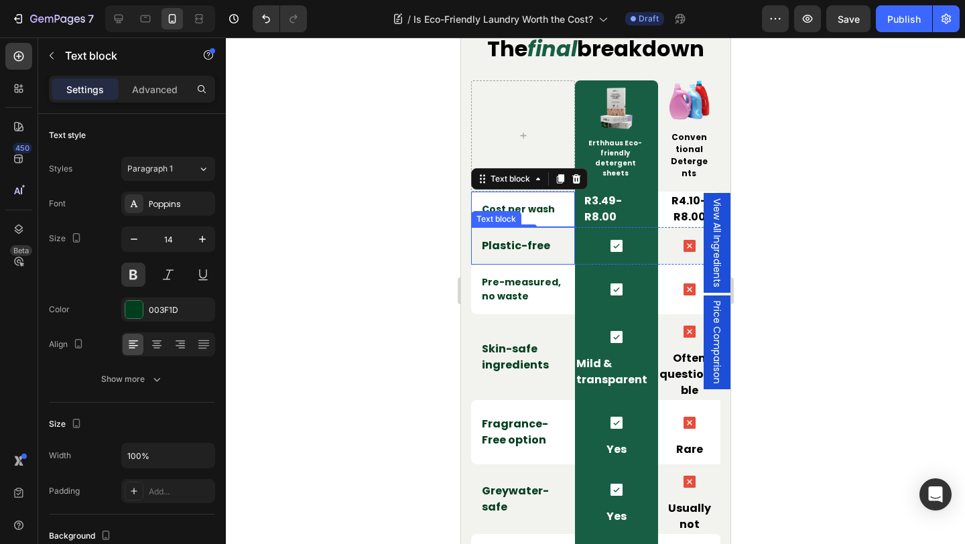
click at [498, 245] on p "Plastic-free" at bounding box center [522, 246] width 82 height 16
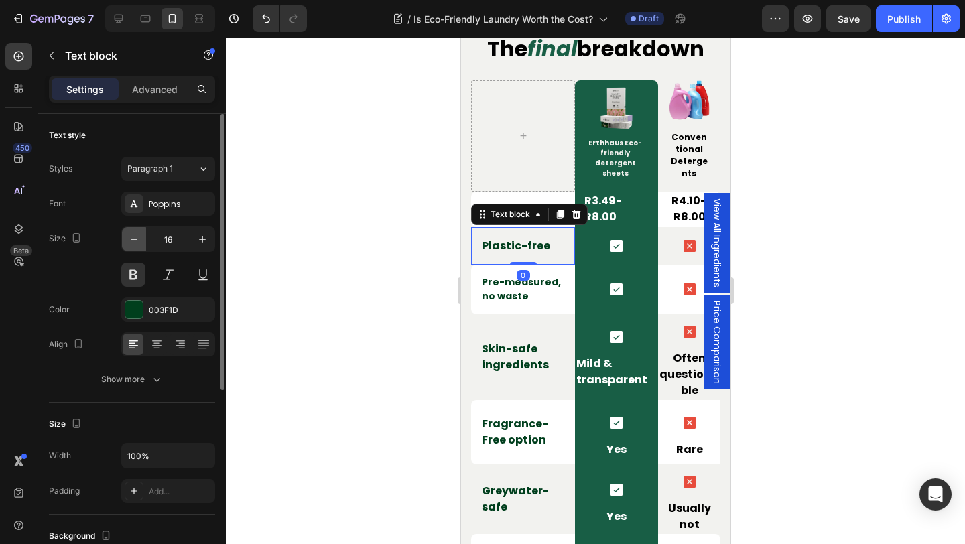
click at [137, 237] on icon "button" at bounding box center [133, 238] width 13 height 13
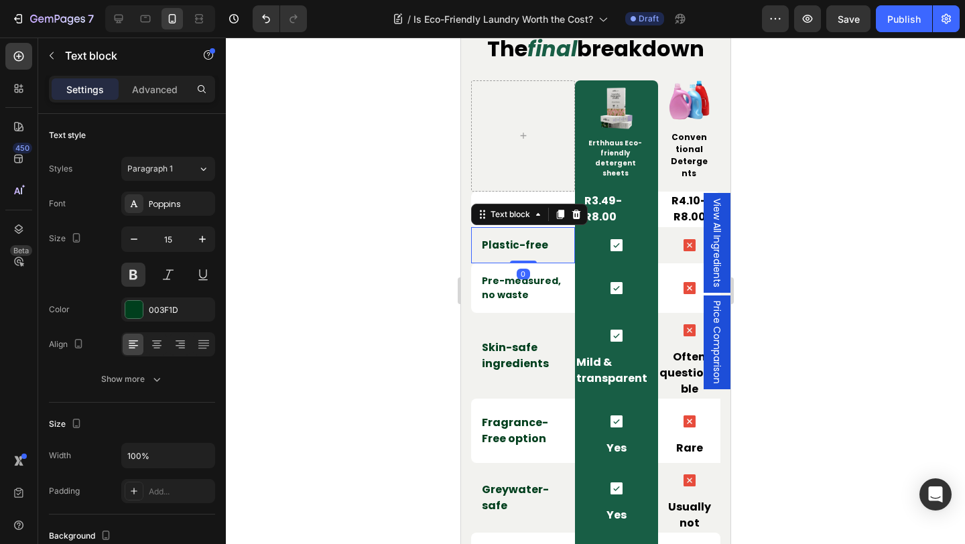
type input "14"
click at [495, 361] on p "Skin-safe ingredients" at bounding box center [522, 355] width 82 height 32
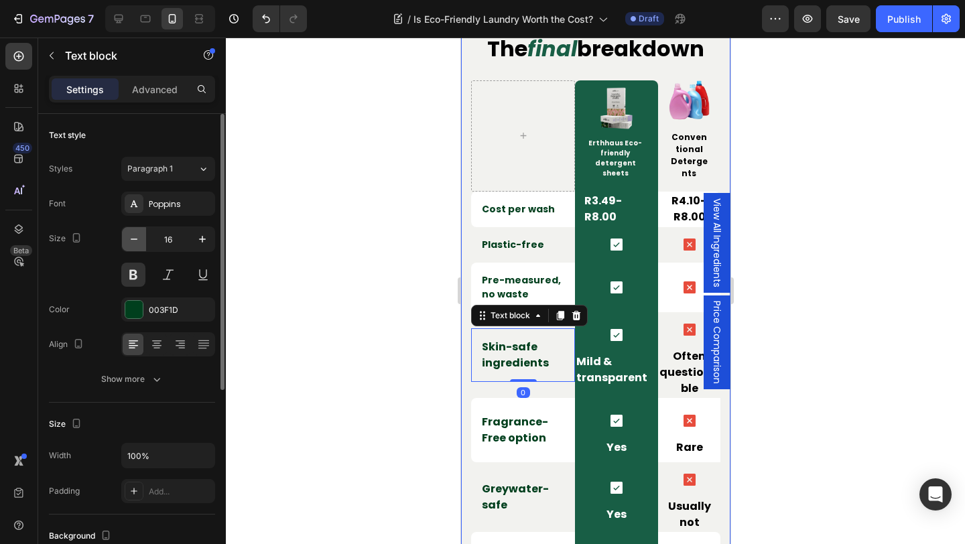
click at [137, 237] on icon "button" at bounding box center [133, 238] width 13 height 13
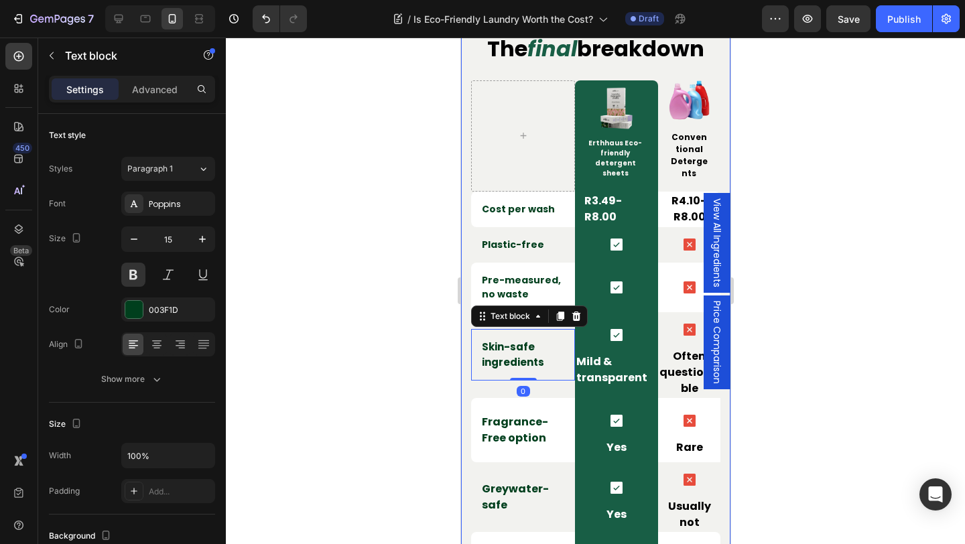
type input "14"
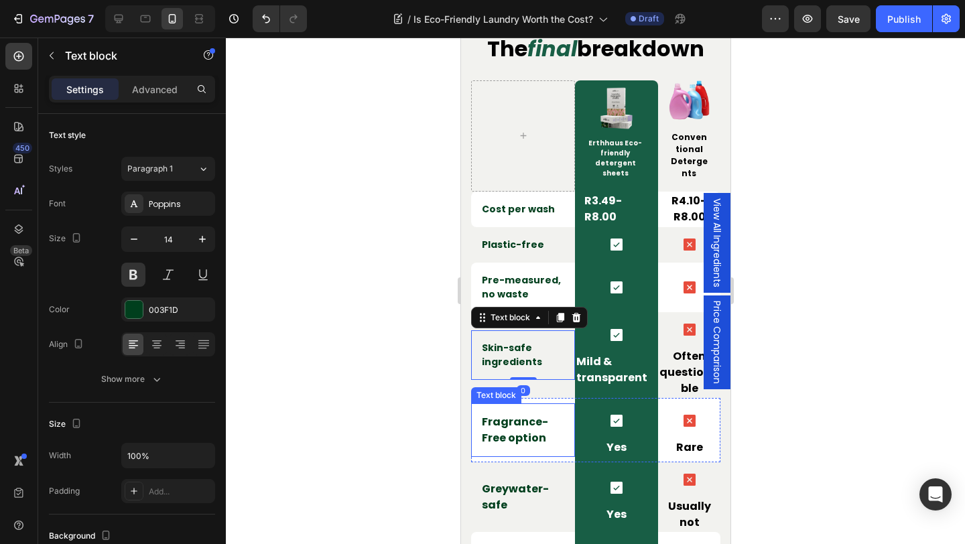
click at [506, 423] on p "Fragrance-Free option" at bounding box center [522, 430] width 82 height 32
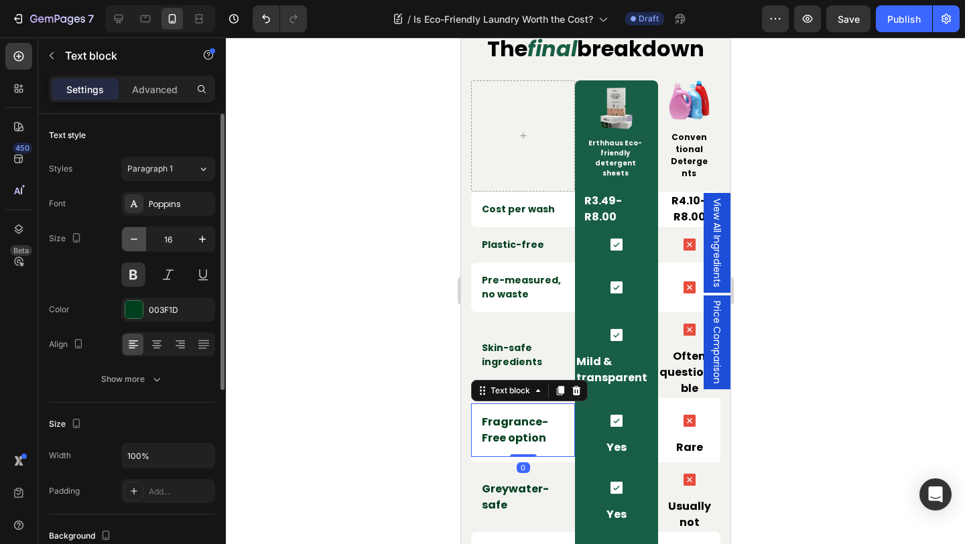
click at [133, 237] on icon "button" at bounding box center [133, 238] width 13 height 13
type input "14"
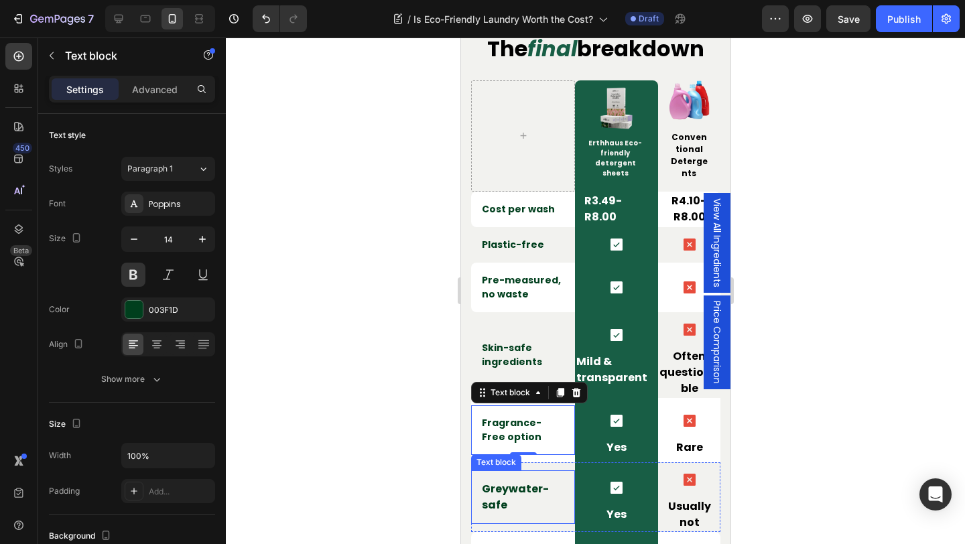
click at [512, 485] on p "Greywater-safe" at bounding box center [522, 497] width 82 height 32
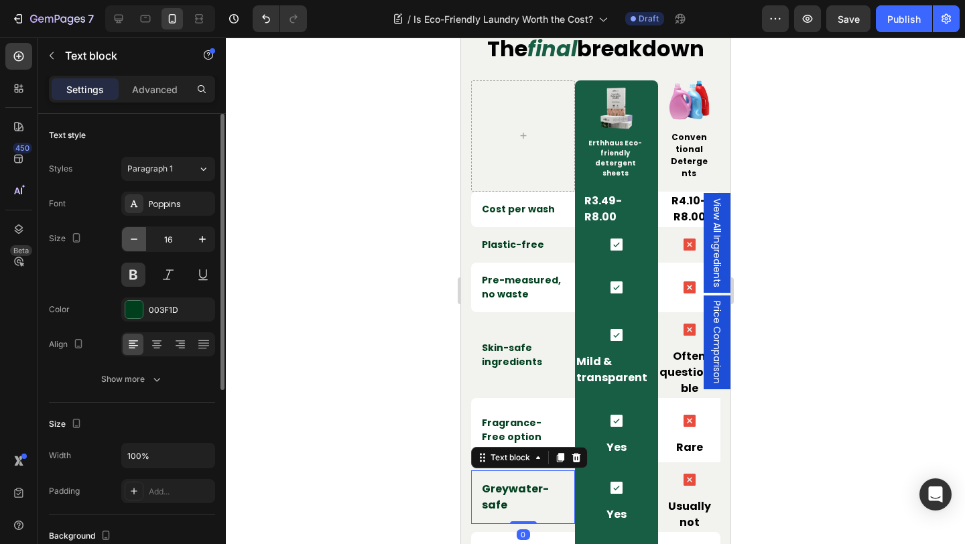
click at [133, 236] on icon "button" at bounding box center [133, 238] width 13 height 13
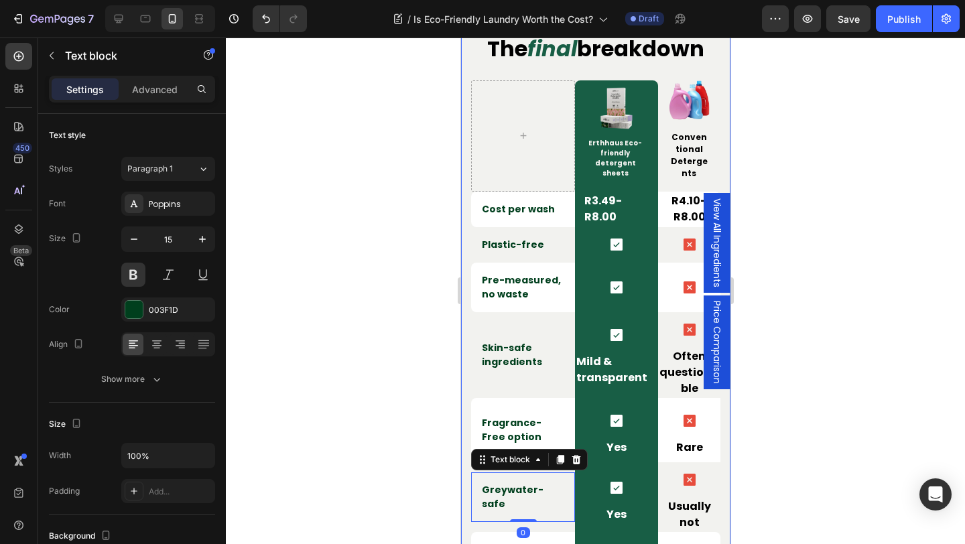
type input "14"
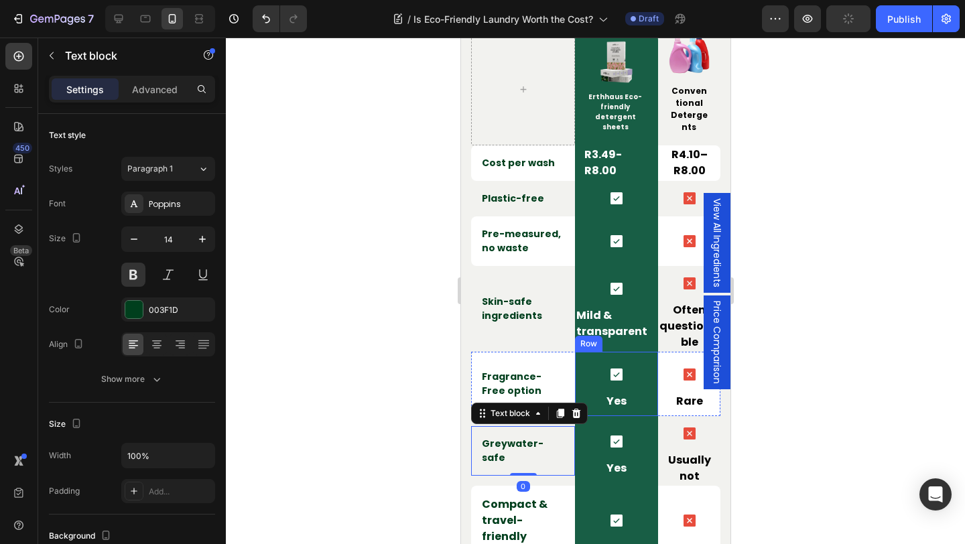
scroll to position [3059, 0]
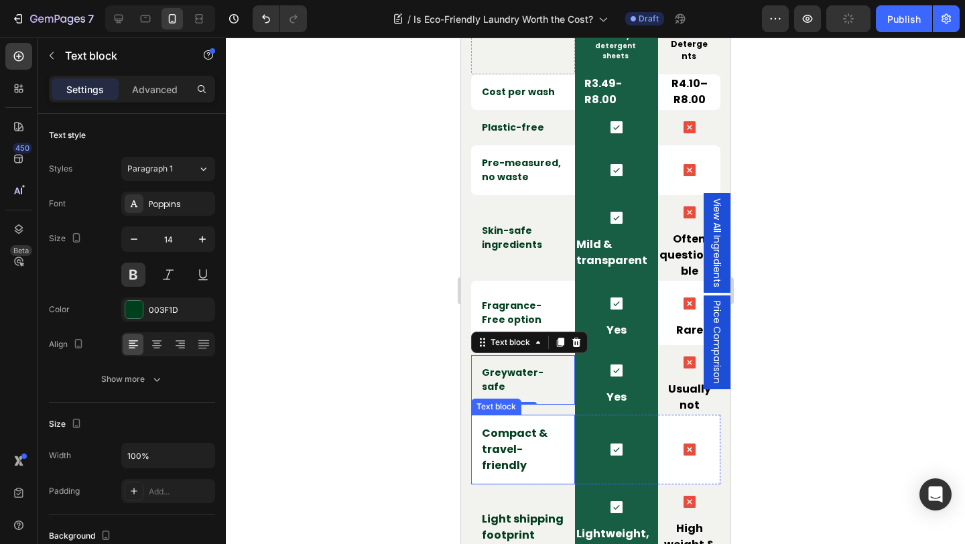
click at [524, 442] on p "Compact & travel-friendly" at bounding box center [522, 449] width 82 height 48
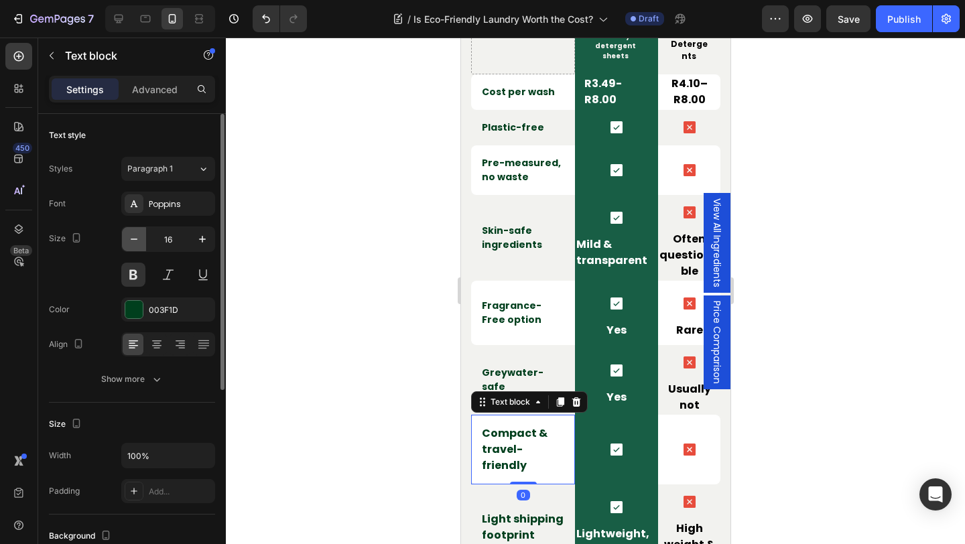
click at [133, 240] on icon "button" at bounding box center [133, 238] width 13 height 13
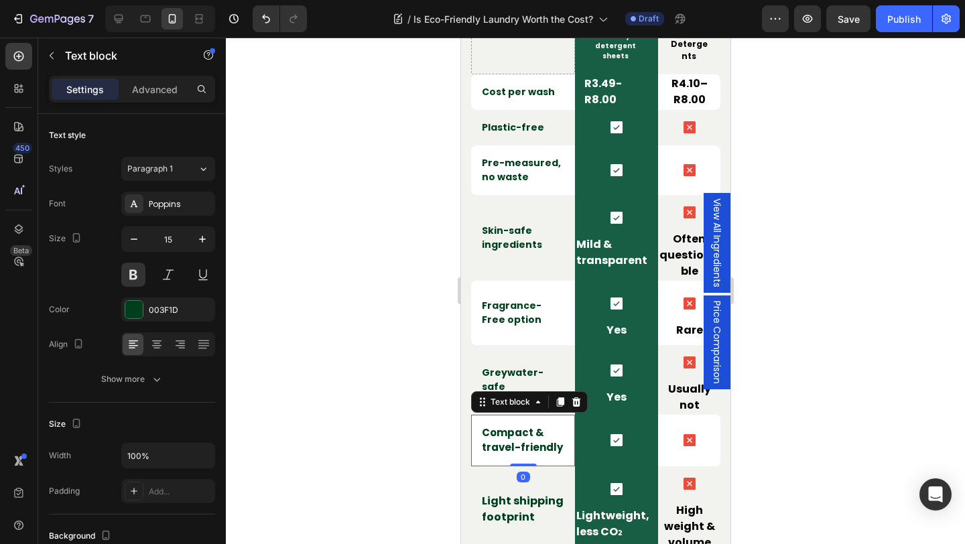
type input "14"
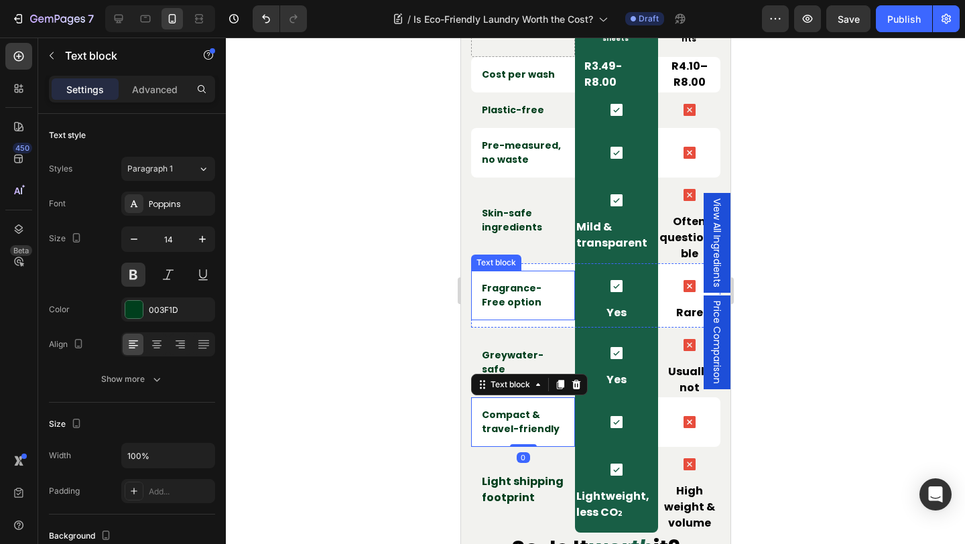
scroll to position [3176, 0]
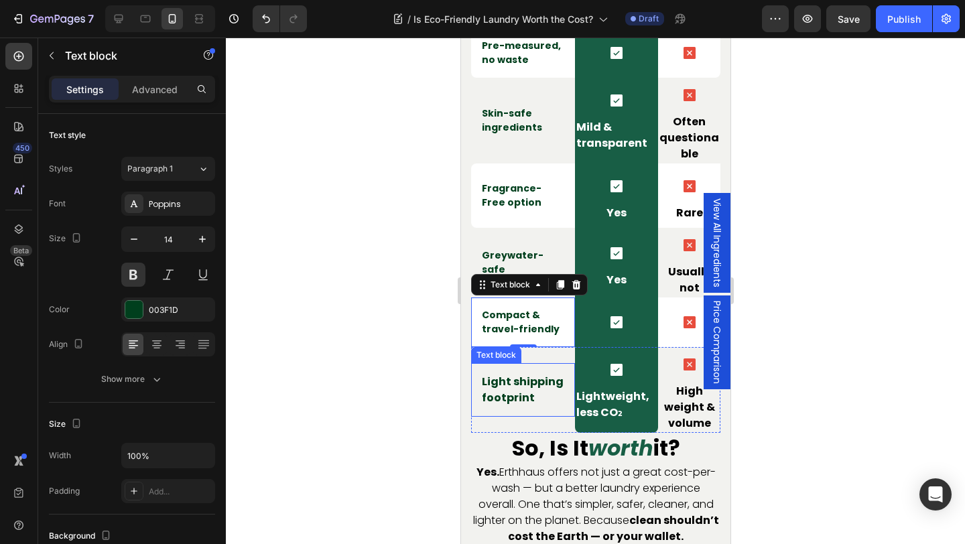
click at [510, 391] on p "Light shipping footprint" at bounding box center [522, 390] width 82 height 32
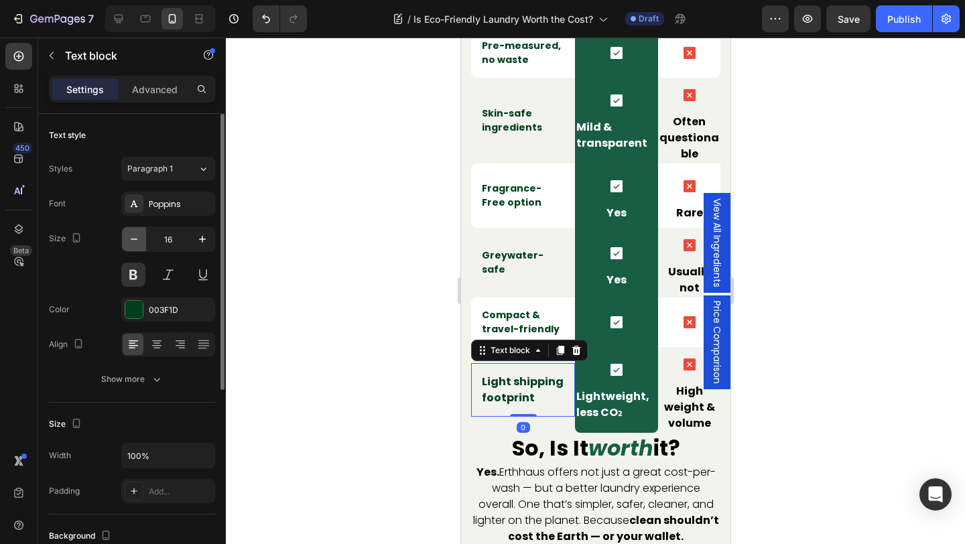
click at [133, 240] on icon "button" at bounding box center [133, 238] width 13 height 13
type input "14"
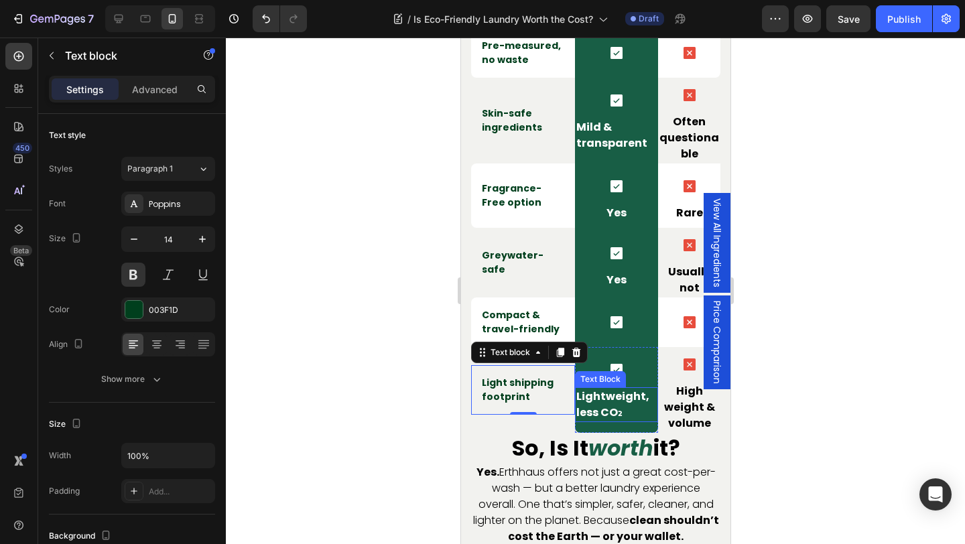
click at [611, 403] on p "Lightweight, less CO₂" at bounding box center [616, 405] width 80 height 32
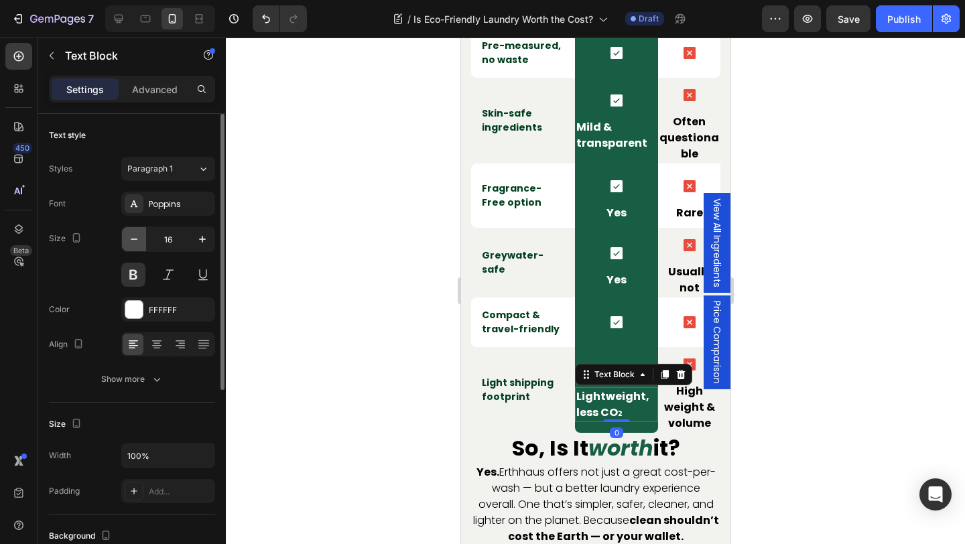
click at [135, 235] on icon "button" at bounding box center [133, 238] width 13 height 13
type input "14"
click at [157, 339] on icon at bounding box center [156, 344] width 13 height 13
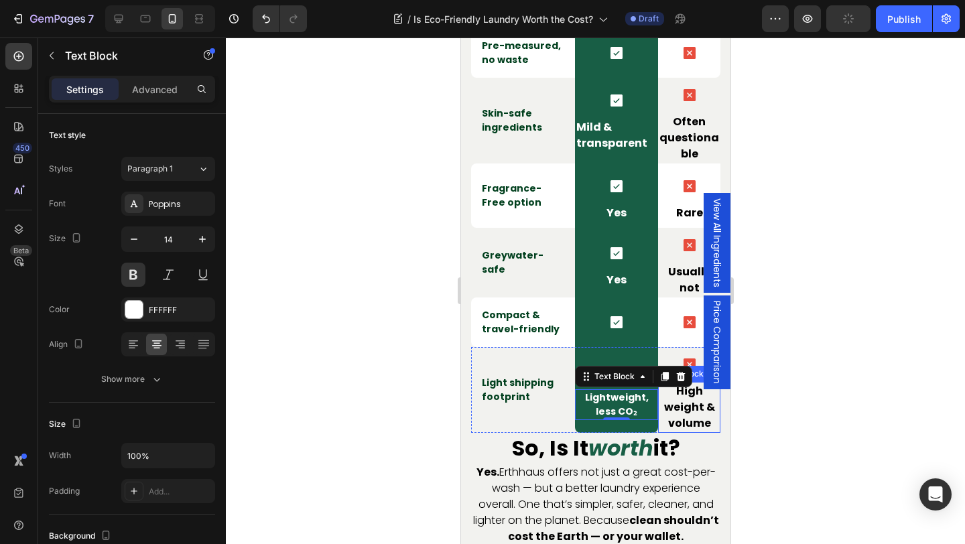
click at [669, 410] on p "High weight & volume" at bounding box center [689, 407] width 60 height 48
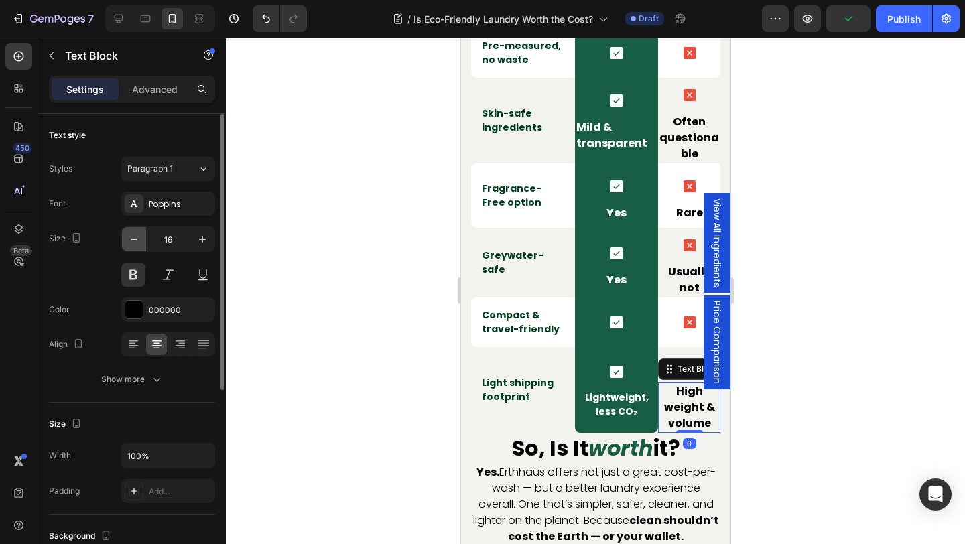
click at [133, 235] on icon "button" at bounding box center [133, 238] width 13 height 13
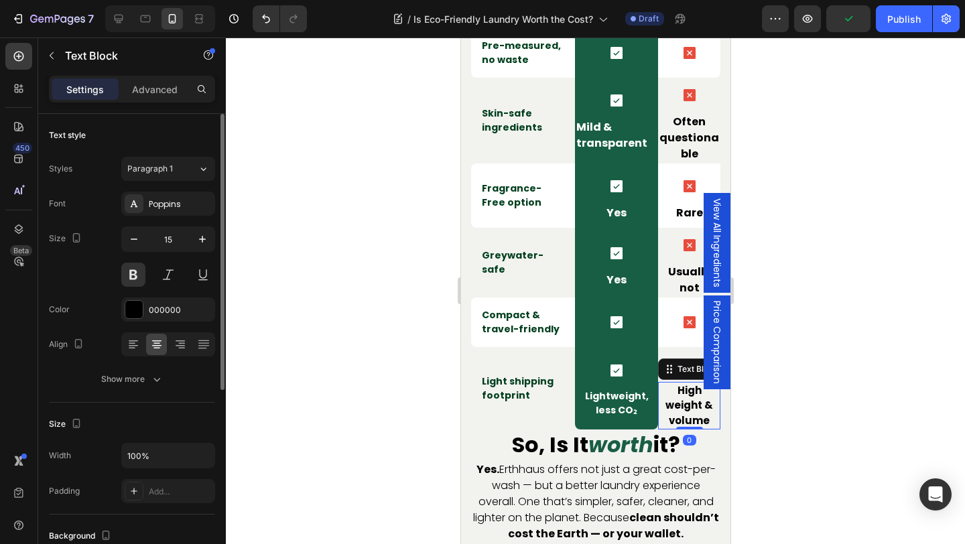
type input "14"
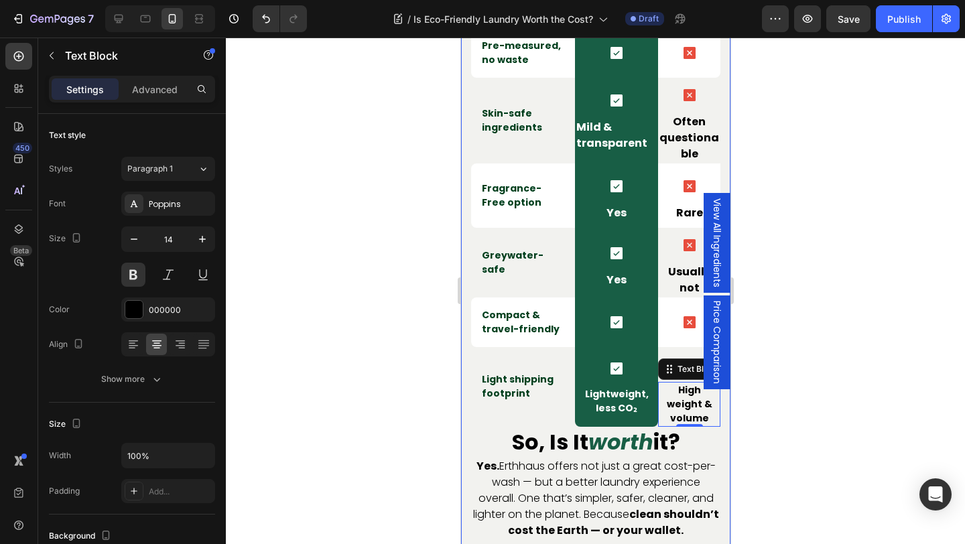
click at [728, 419] on div "the final breakdown Heading Row Image Erthhaus Eco-friendly detergent sheets Te…" at bounding box center [594, 193] width 269 height 852
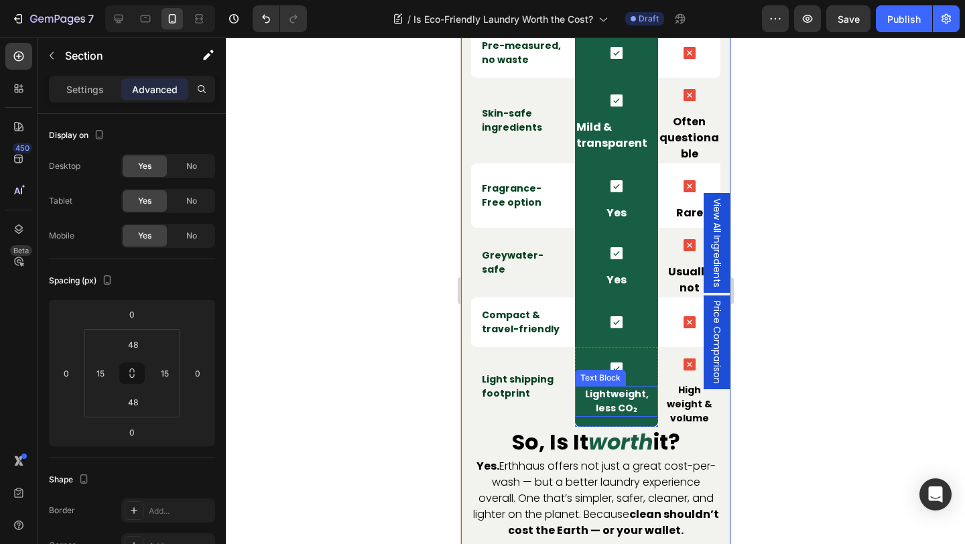
click at [655, 399] on p "Lightweight, less CO₂" at bounding box center [616, 401] width 80 height 28
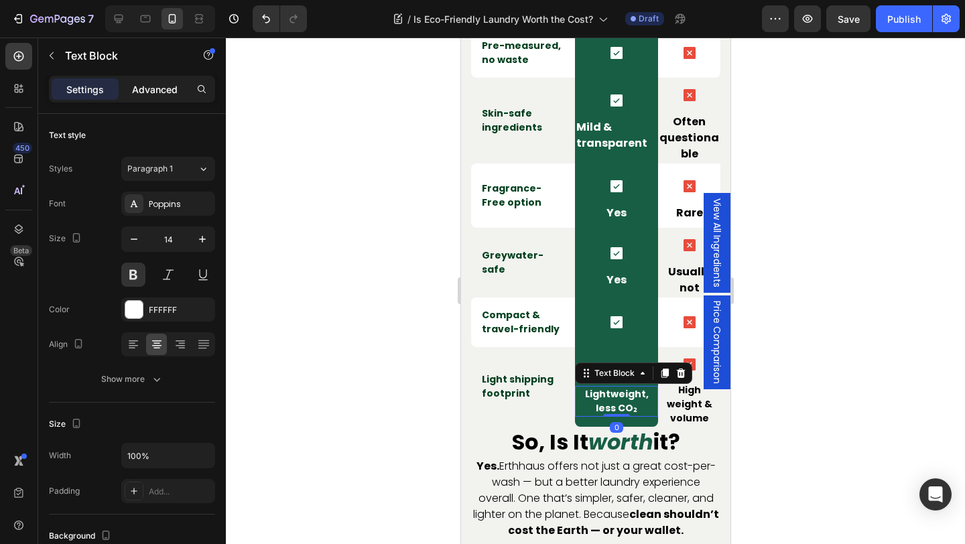
click at [159, 80] on div "Advanced" at bounding box center [154, 88] width 67 height 21
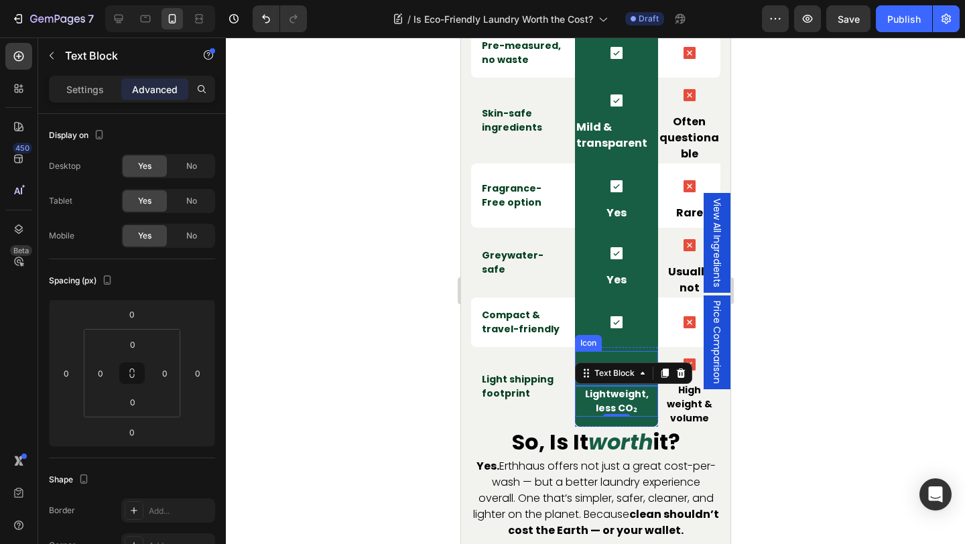
click at [578, 352] on div "Icon" at bounding box center [615, 368] width 83 height 35
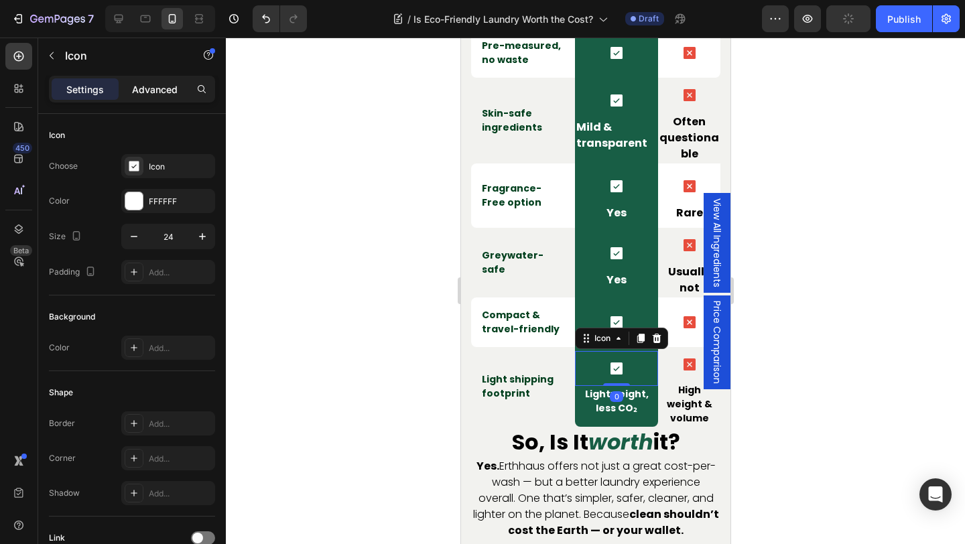
click at [150, 92] on p "Advanced" at bounding box center [155, 89] width 46 height 14
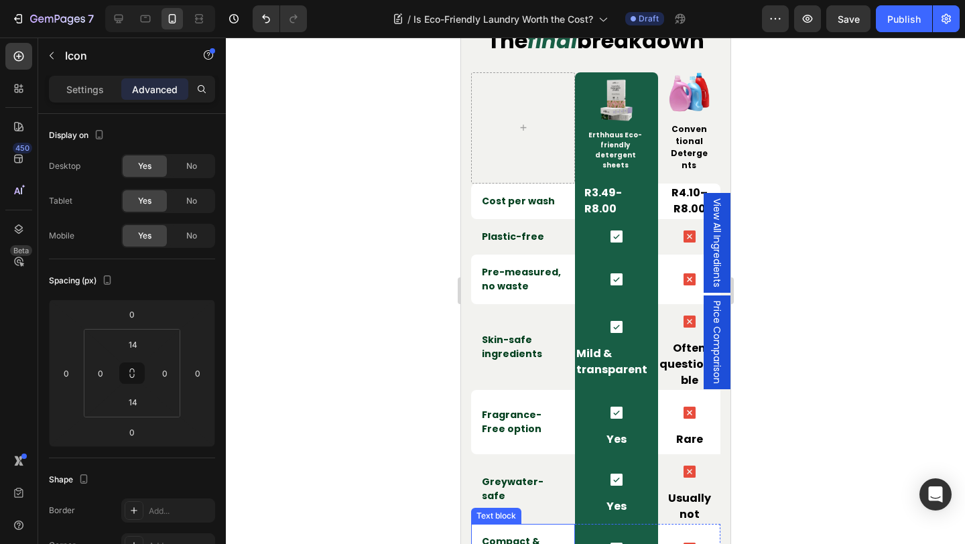
scroll to position [2912, 0]
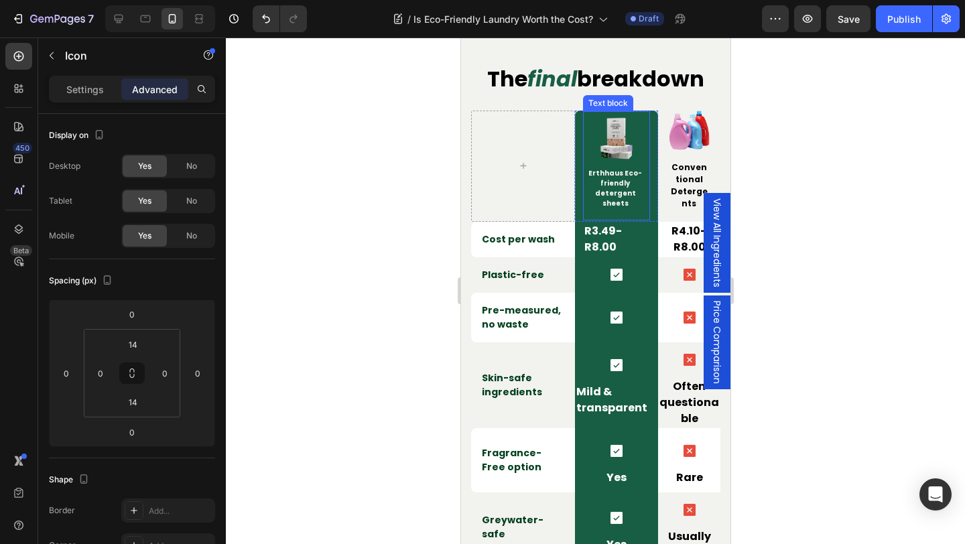
click at [618, 182] on p "Erthhaus Eco-friendly detergent sheets" at bounding box center [615, 188] width 62 height 40
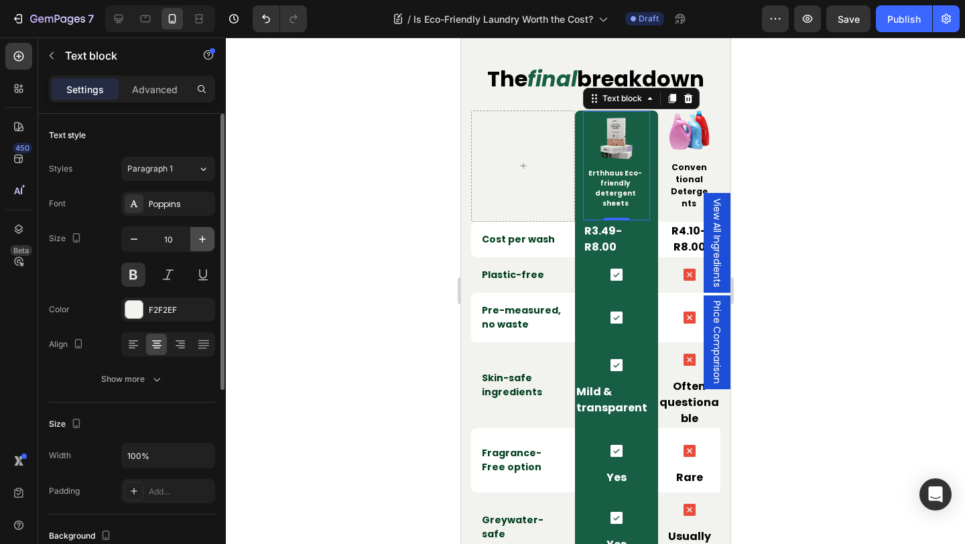
click at [203, 238] on icon "button" at bounding box center [202, 238] width 13 height 13
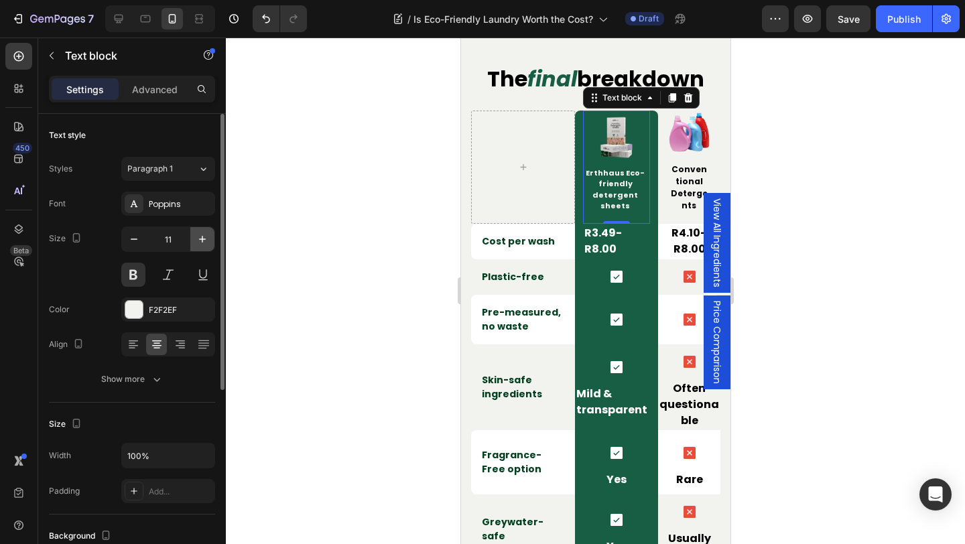
type input "12"
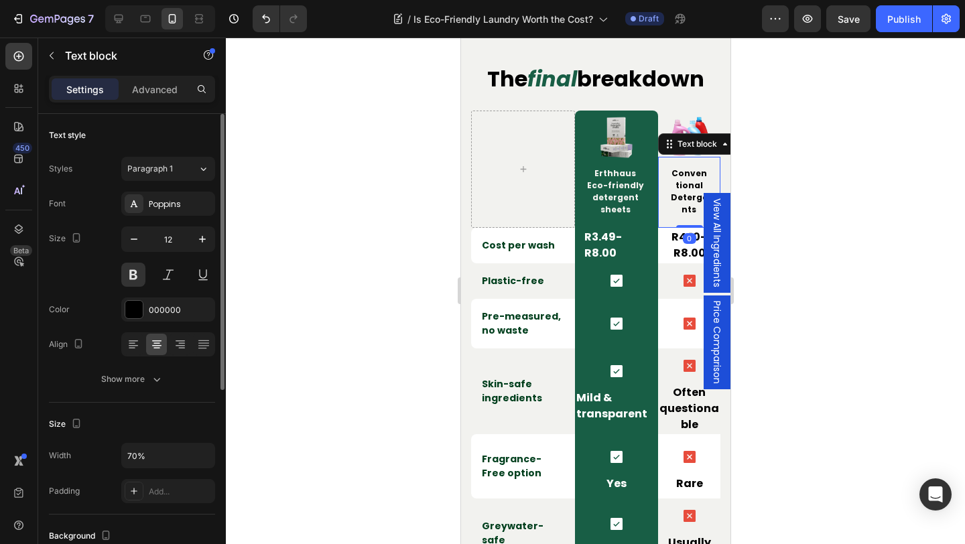
click at [679, 187] on p "Conventional" at bounding box center [688, 179] width 38 height 24
click at [128, 236] on icon "button" at bounding box center [133, 238] width 13 height 13
click at [129, 236] on icon "button" at bounding box center [133, 238] width 13 height 13
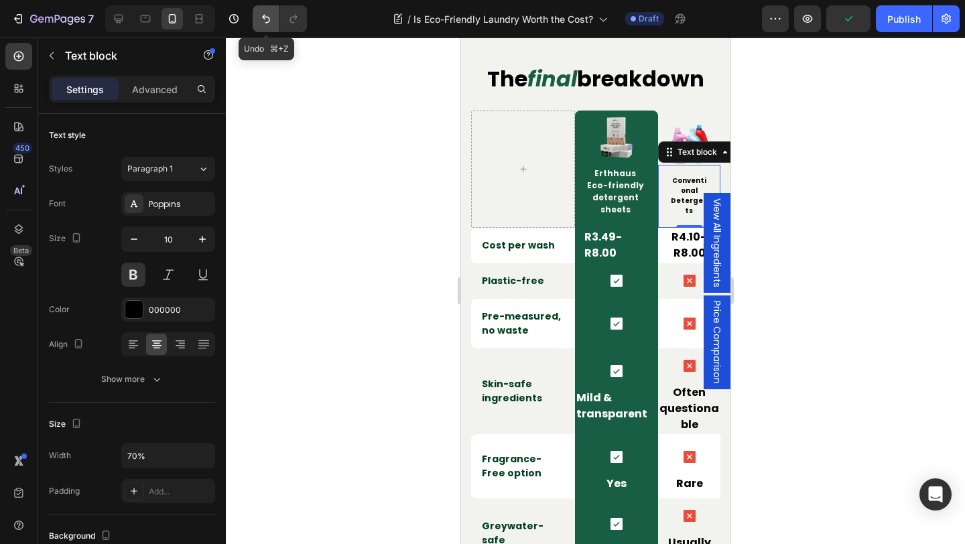
click at [261, 18] on icon "Undo/Redo" at bounding box center [265, 18] width 13 height 13
type input "12"
click at [261, 18] on icon "Undo/Redo" at bounding box center [265, 18] width 13 height 13
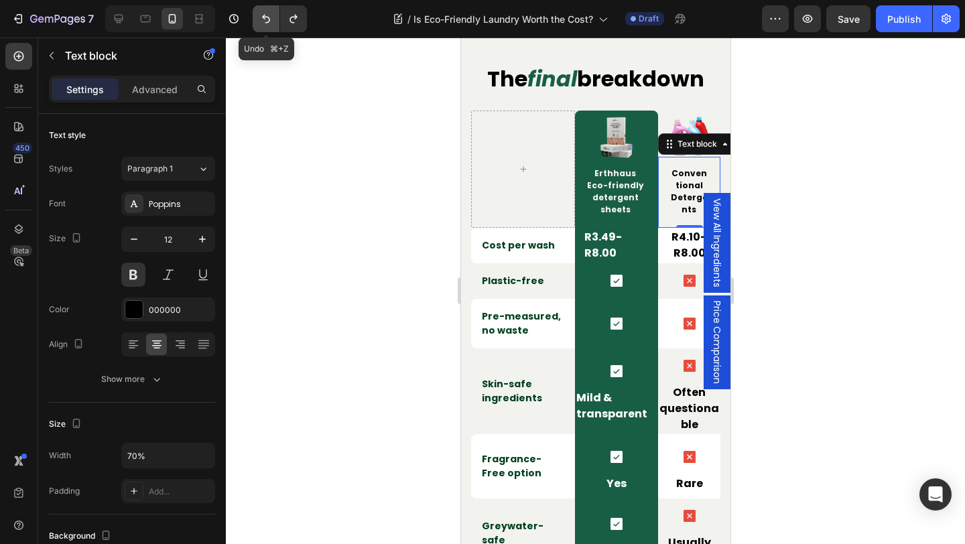
click at [261, 18] on icon "Undo/Redo" at bounding box center [265, 18] width 13 height 13
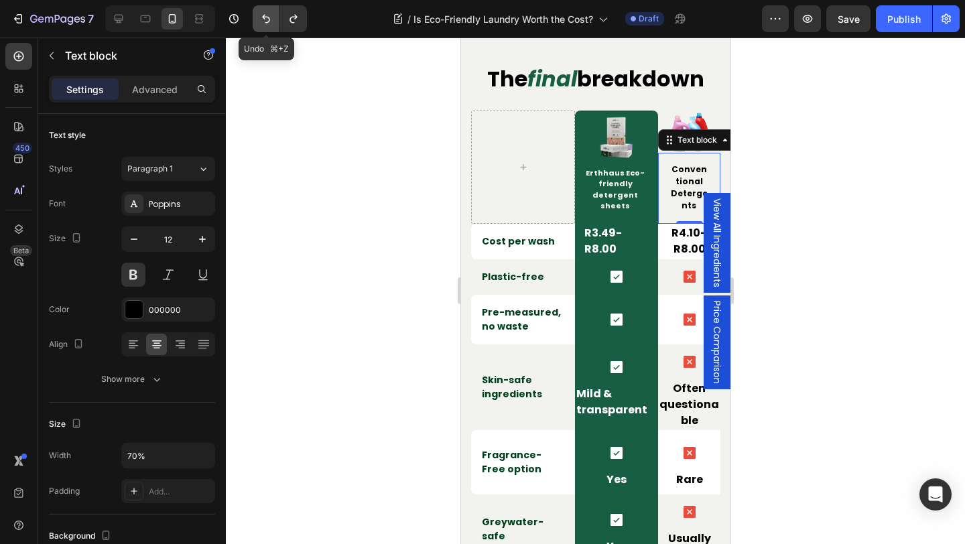
click at [261, 18] on icon "Undo/Redo" at bounding box center [265, 18] width 13 height 13
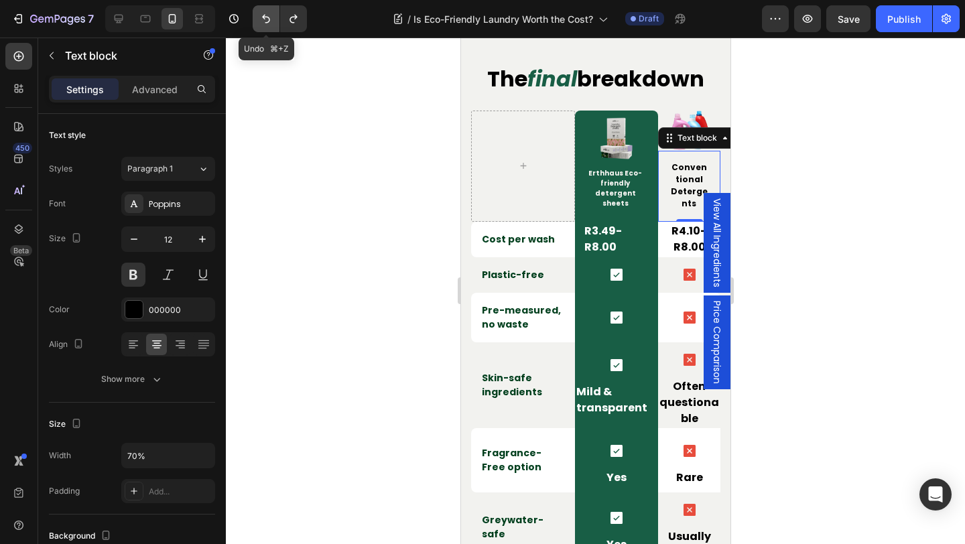
click at [261, 18] on icon "Undo/Redo" at bounding box center [265, 18] width 13 height 13
click at [295, 21] on icon "Undo/Redo" at bounding box center [293, 18] width 13 height 13
click at [606, 235] on p "R3.49-R8.00" at bounding box center [616, 239] width 64 height 32
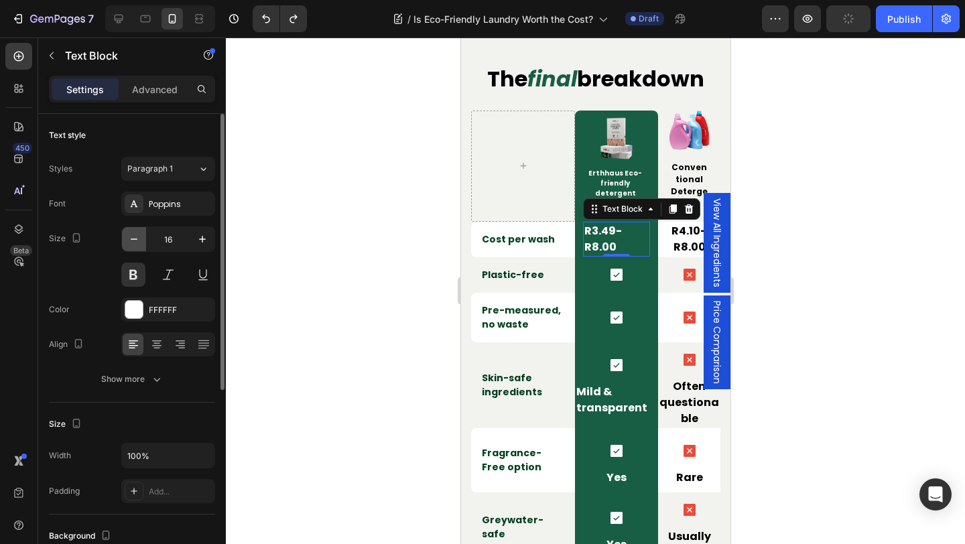
click at [135, 243] on icon "button" at bounding box center [133, 238] width 13 height 13
type input "14"
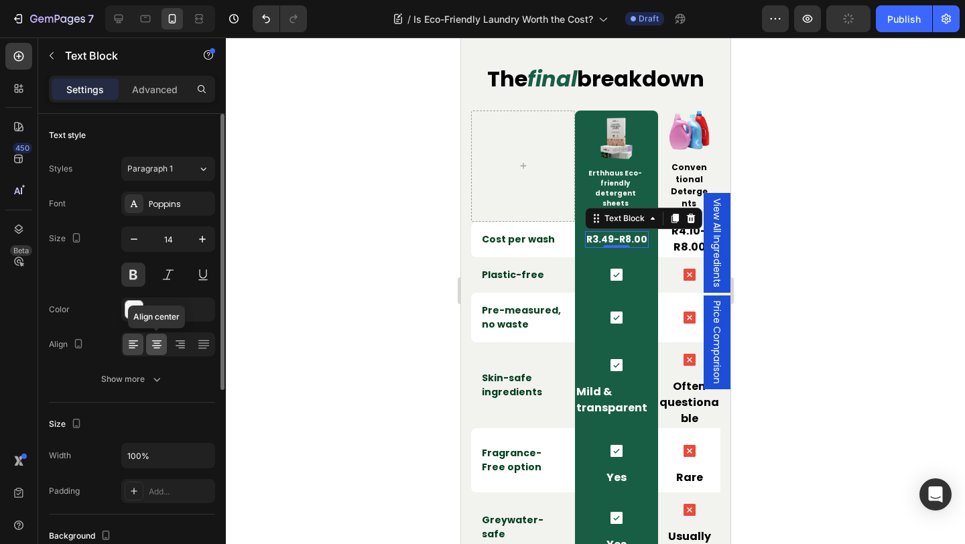
click at [157, 343] on icon at bounding box center [156, 343] width 7 height 1
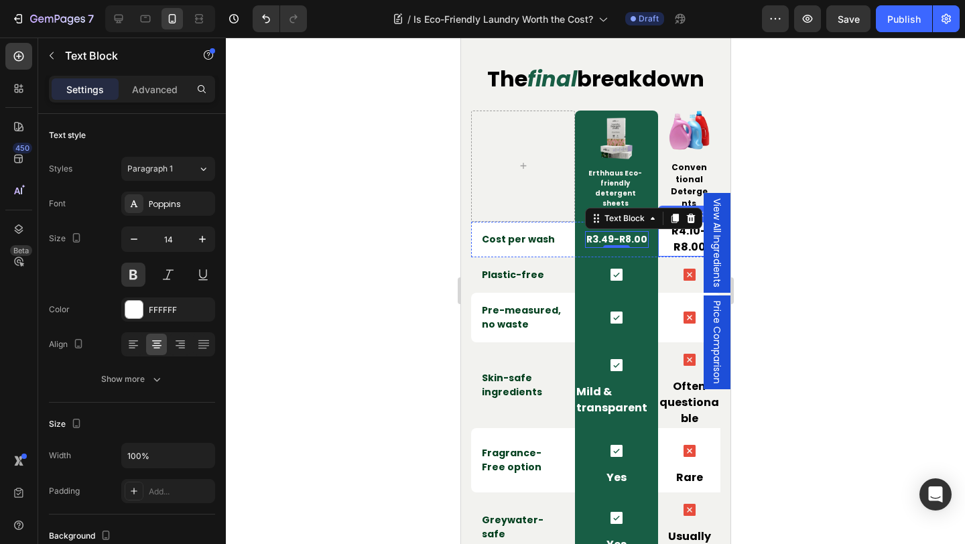
click at [694, 245] on p "R4.10–R8.00" at bounding box center [689, 239] width 60 height 32
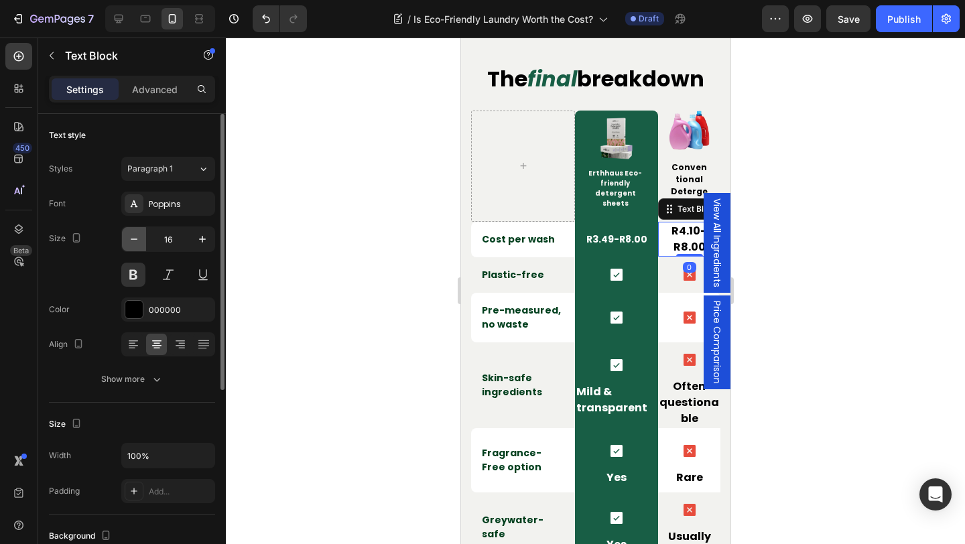
click at [139, 237] on icon "button" at bounding box center [133, 238] width 13 height 13
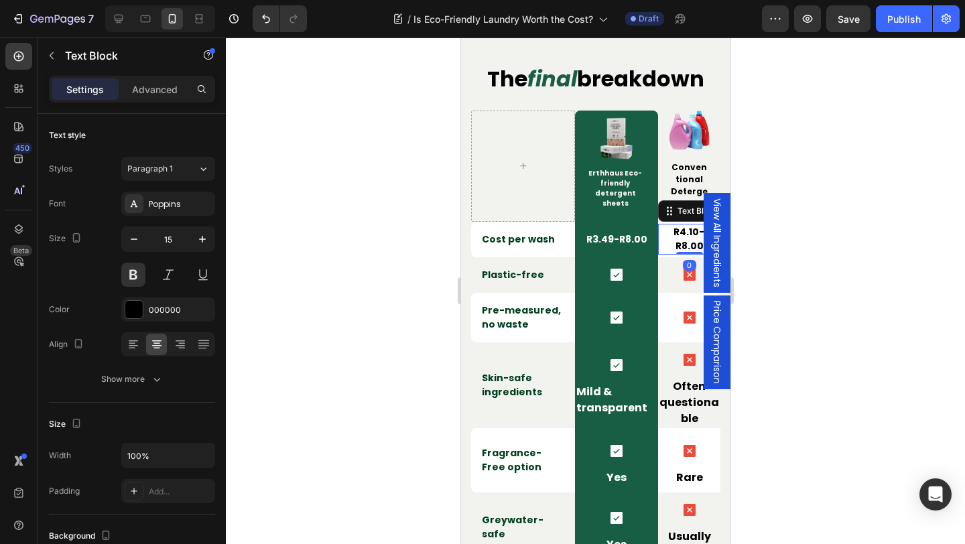
type input "14"
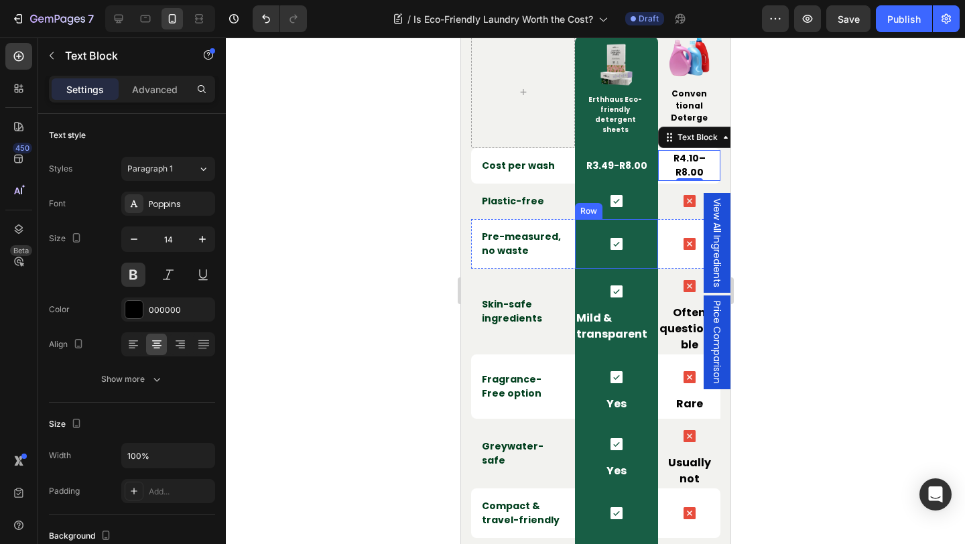
scroll to position [2989, 0]
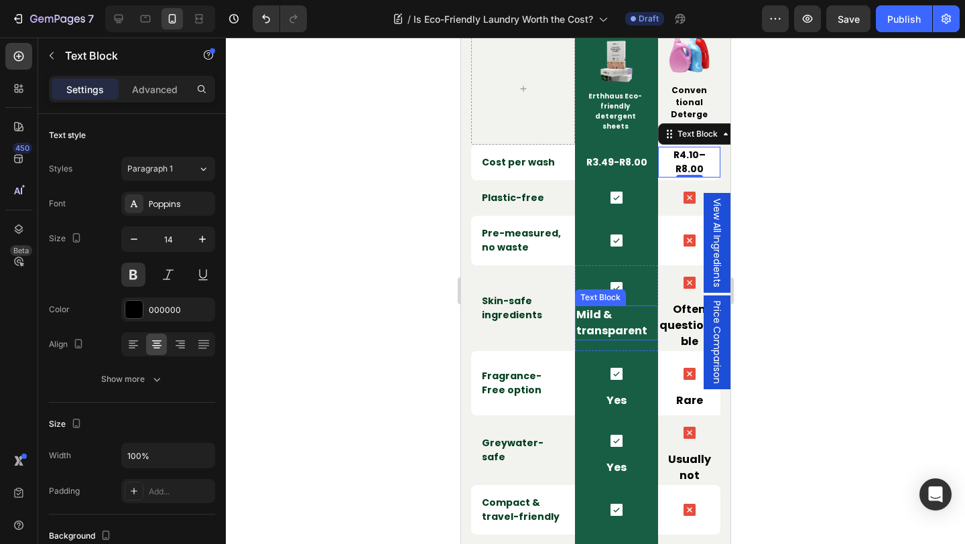
drag, startPoint x: 614, startPoint y: 333, endPoint x: 598, endPoint y: 332, distance: 16.8
click at [614, 333] on p "Mild & transparent" at bounding box center [616, 323] width 80 height 32
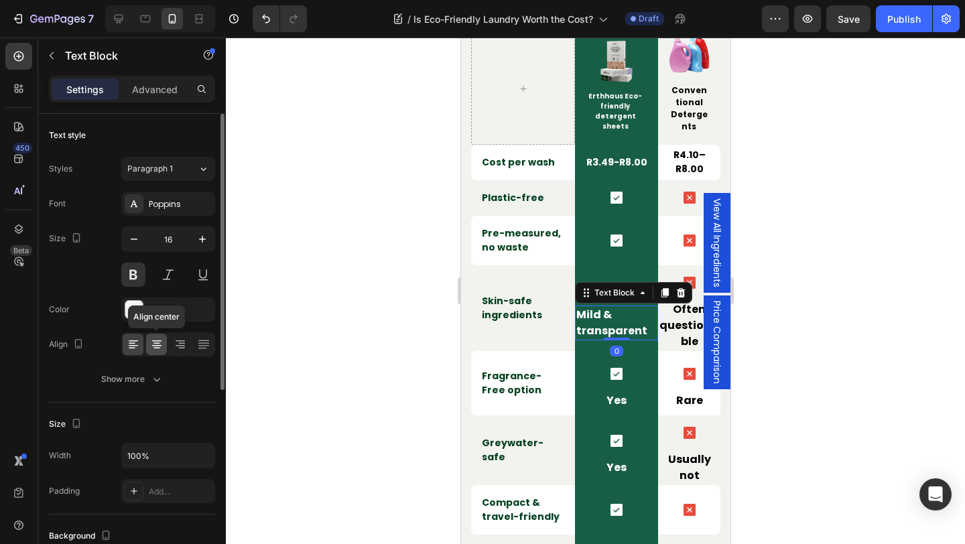
click at [153, 344] on icon at bounding box center [156, 344] width 13 height 13
click at [132, 244] on icon "button" at bounding box center [133, 238] width 13 height 13
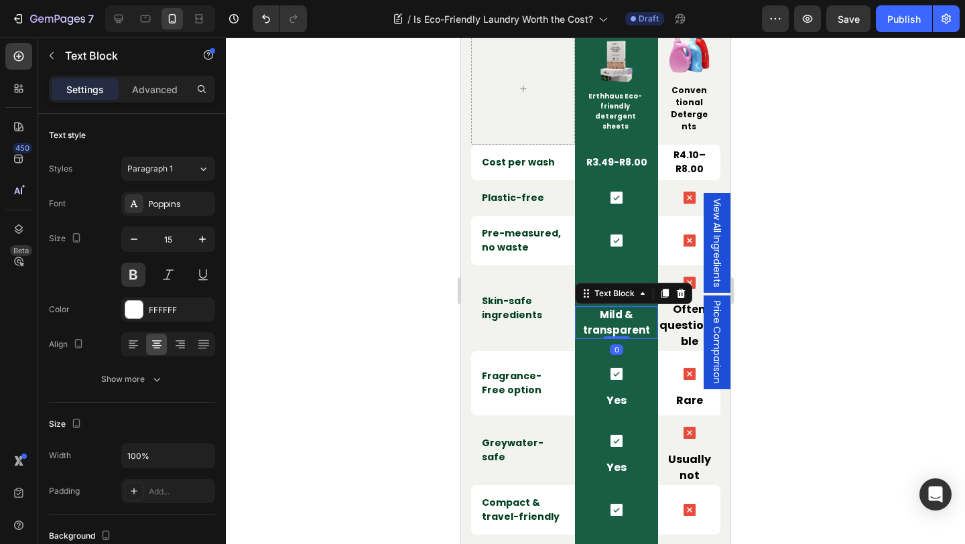
type input "14"
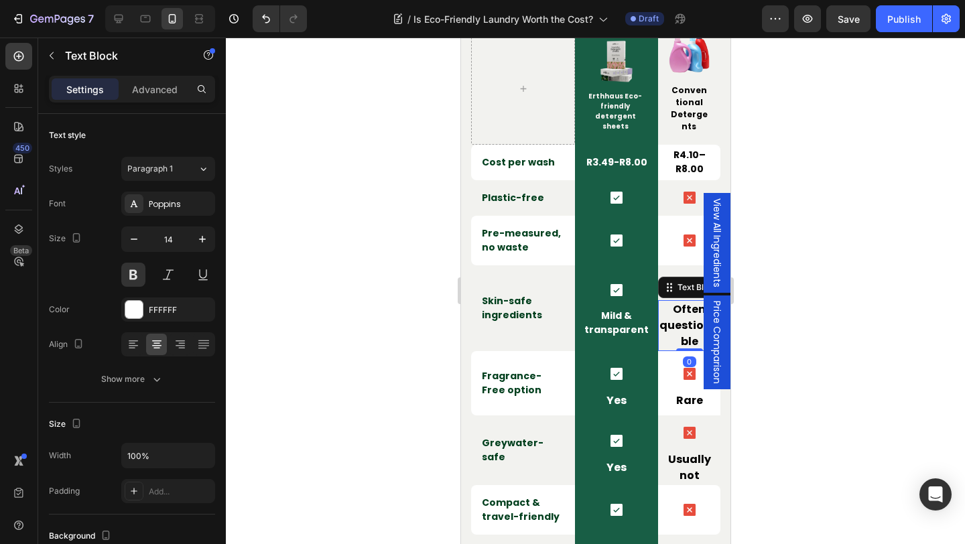
click at [685, 331] on p "Often questionable" at bounding box center [689, 325] width 60 height 48
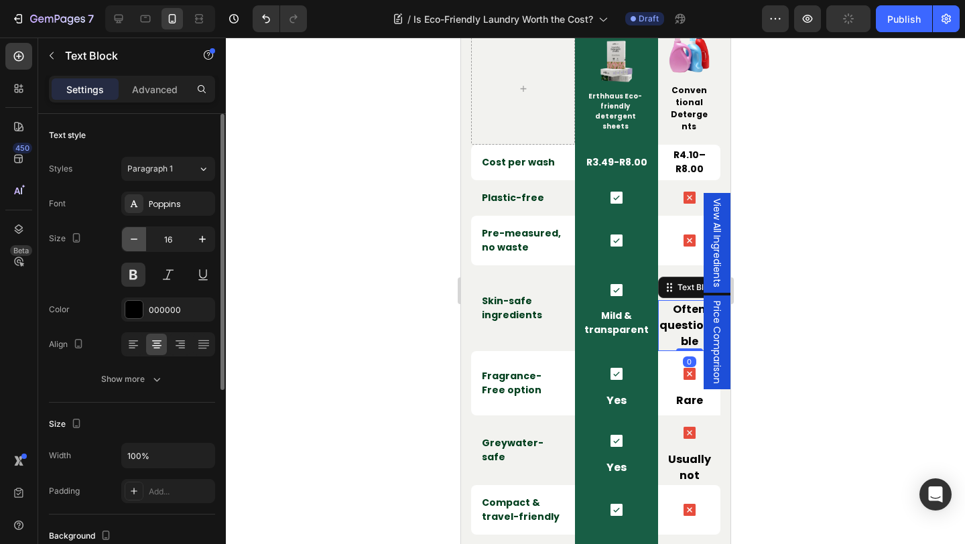
click at [137, 245] on icon "button" at bounding box center [133, 238] width 13 height 13
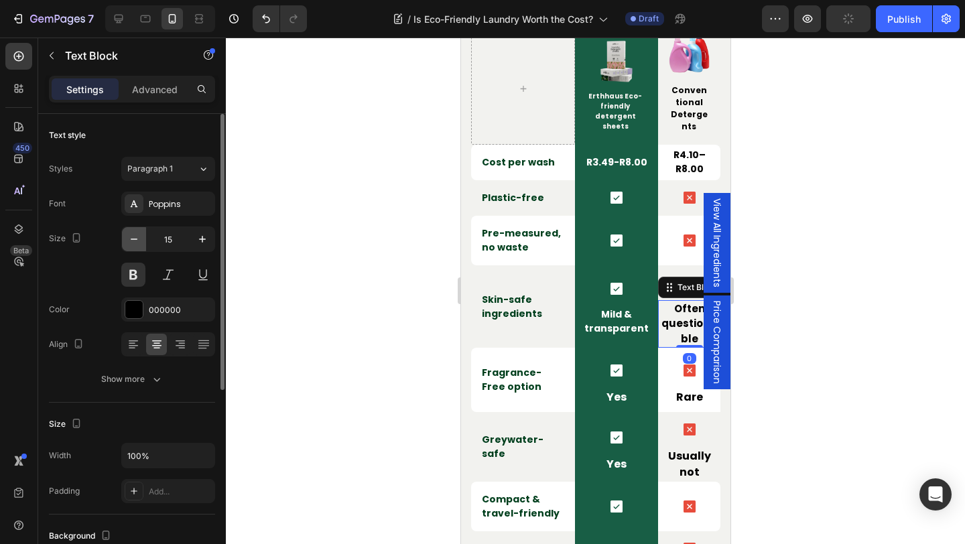
type input "14"
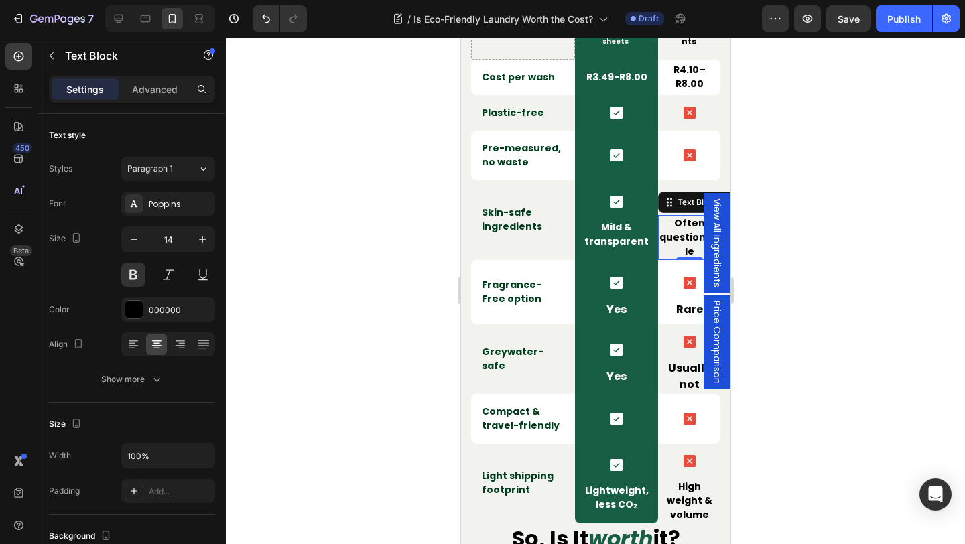
scroll to position [3083, 0]
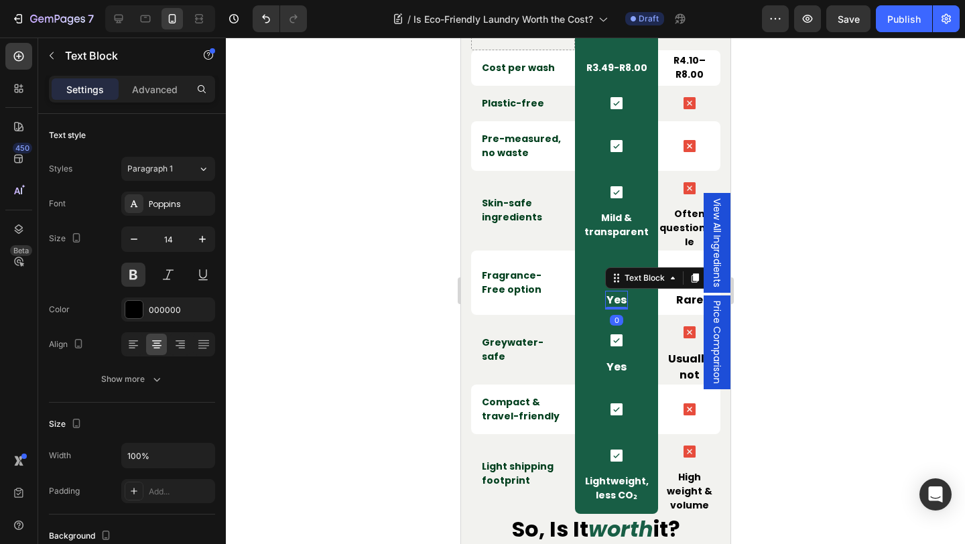
click at [622, 301] on p "Yes" at bounding box center [616, 300] width 20 height 16
click at [679, 226] on p "Often questionable" at bounding box center [689, 228] width 60 height 42
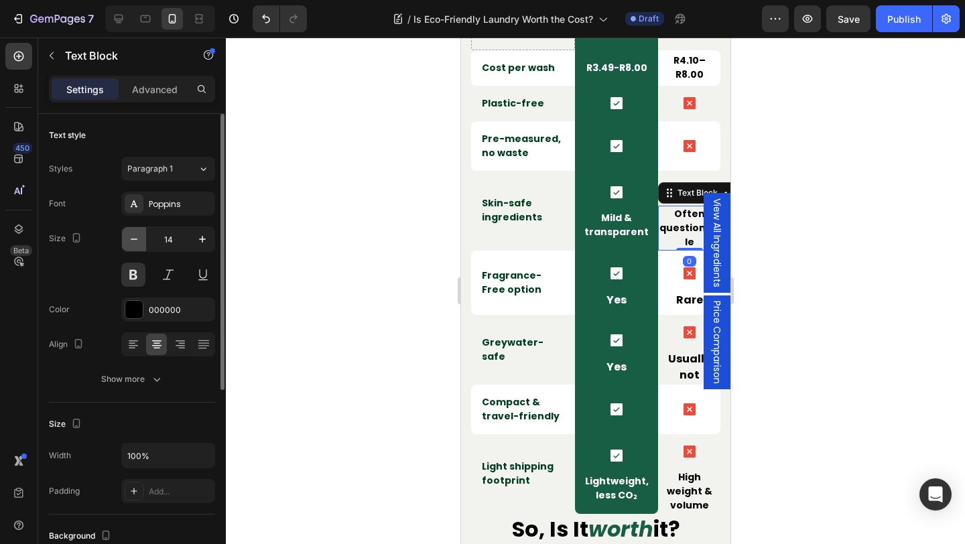
click at [138, 230] on button "button" at bounding box center [134, 239] width 24 height 24
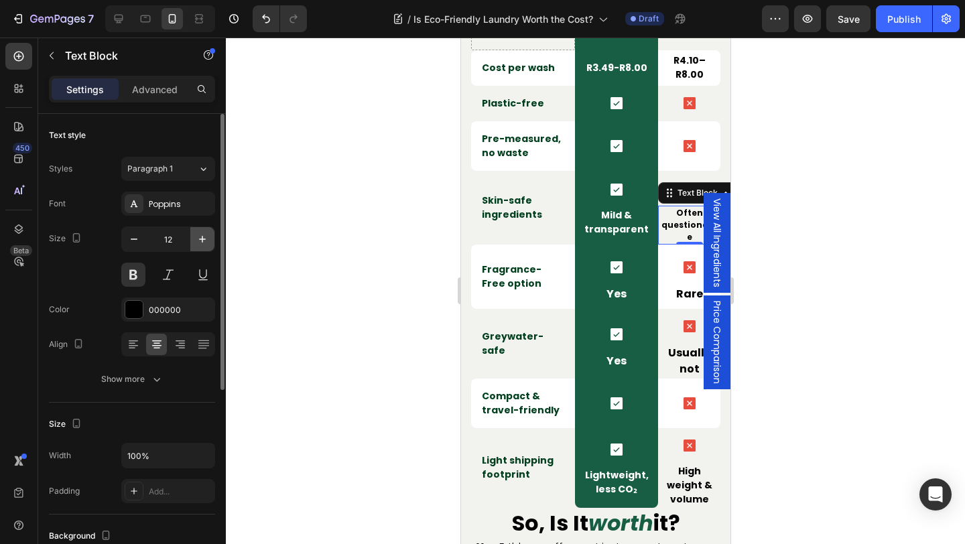
click at [205, 238] on icon "button" at bounding box center [202, 238] width 13 height 13
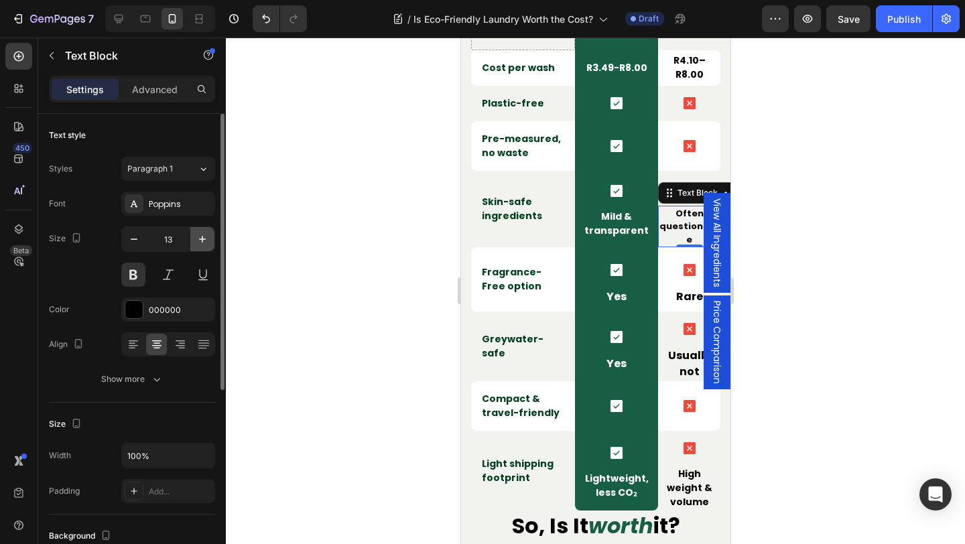
type input "14"
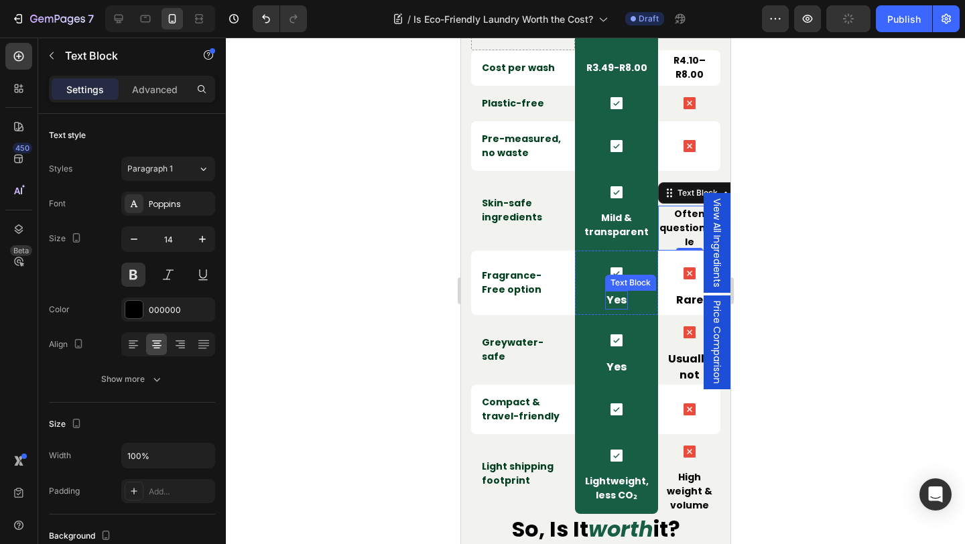
click at [616, 304] on p "Yes" at bounding box center [616, 300] width 20 height 16
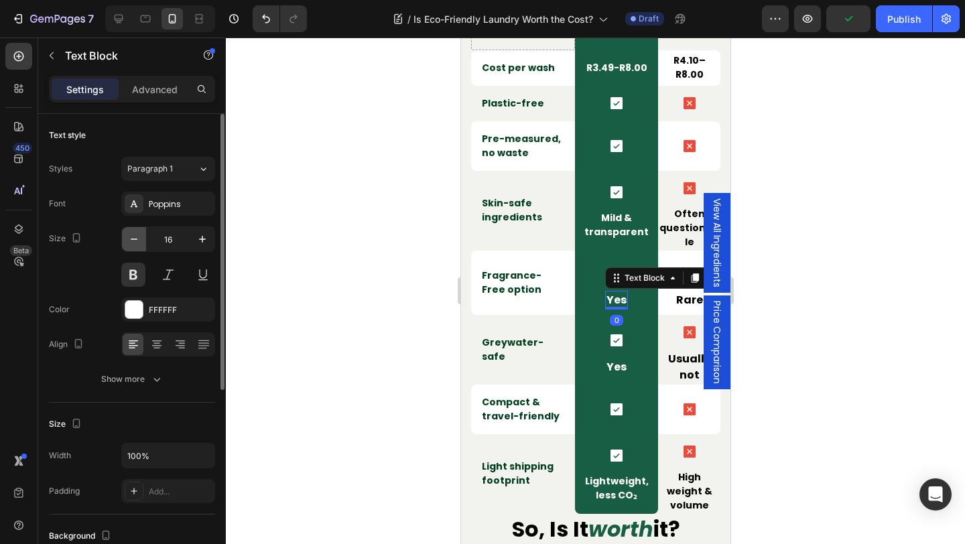
click at [135, 237] on icon "button" at bounding box center [133, 238] width 13 height 13
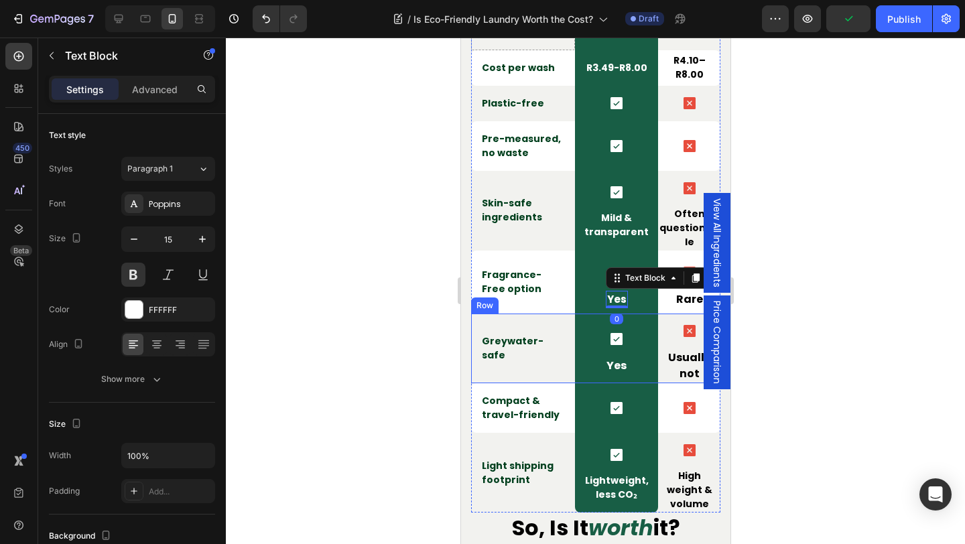
type input "14"
click at [625, 365] on p "Yes" at bounding box center [616, 365] width 20 height 16
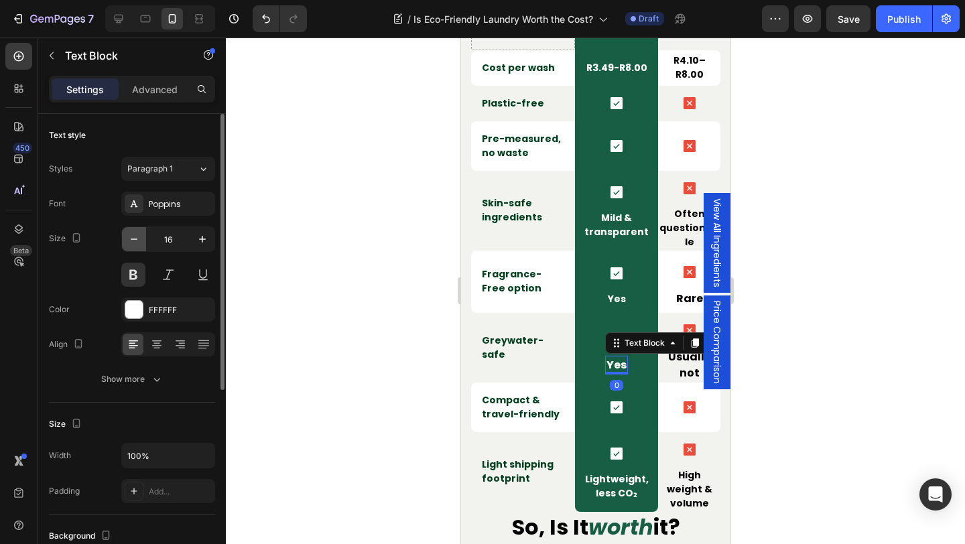
click at [130, 234] on icon "button" at bounding box center [133, 238] width 13 height 13
type input "14"
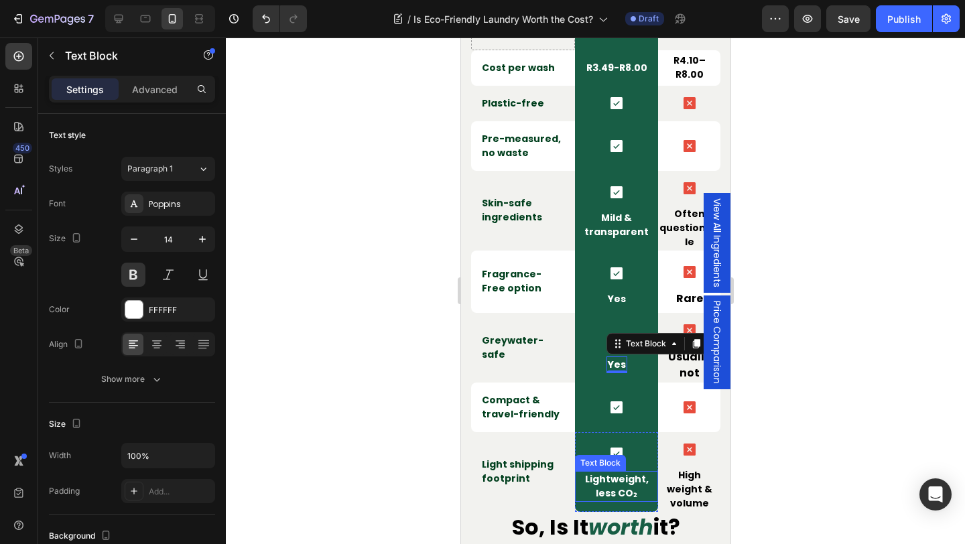
click at [627, 478] on p "Lightweight, less CO₂" at bounding box center [616, 486] width 80 height 28
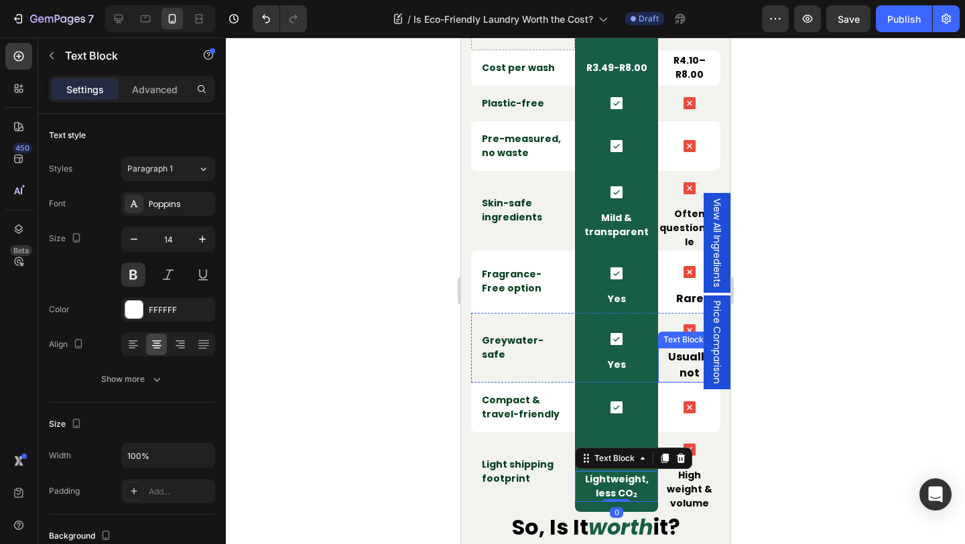
click at [695, 363] on p "Usually not" at bounding box center [689, 365] width 60 height 32
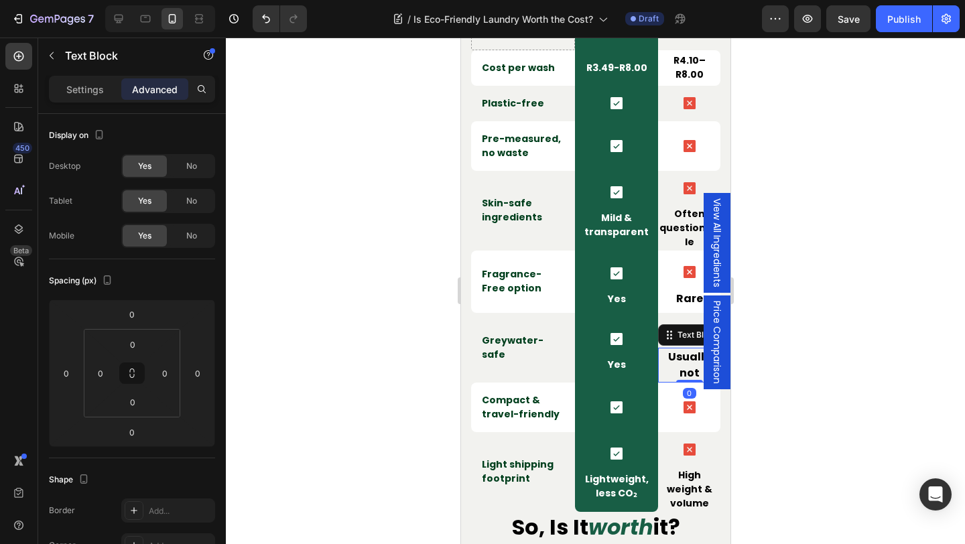
click at [90, 96] on div "Settings" at bounding box center [85, 88] width 67 height 21
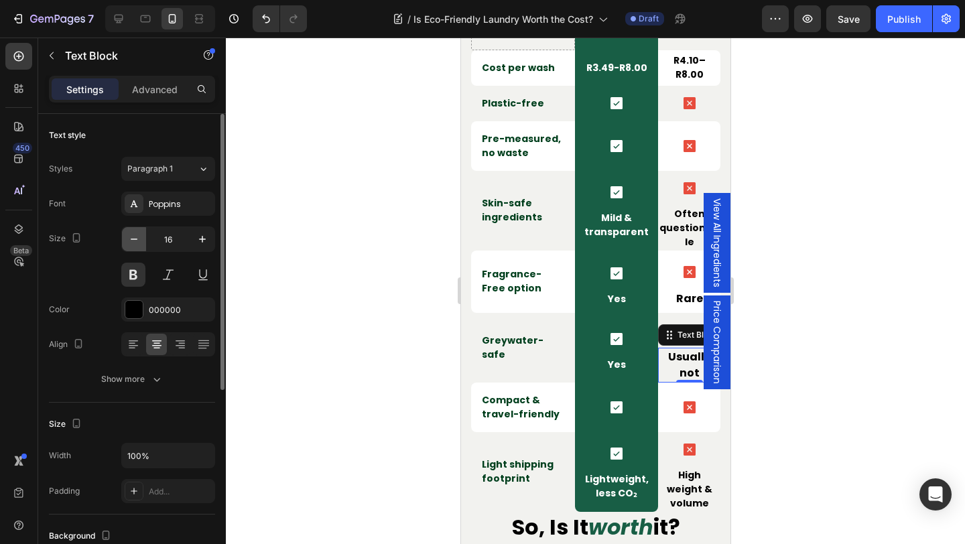
click at [133, 239] on icon "button" at bounding box center [133, 238] width 13 height 13
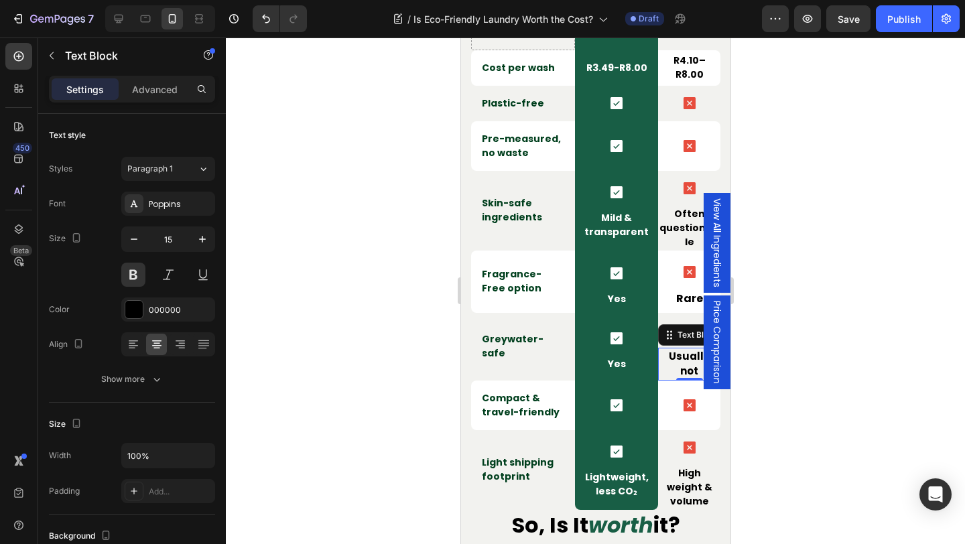
type input "14"
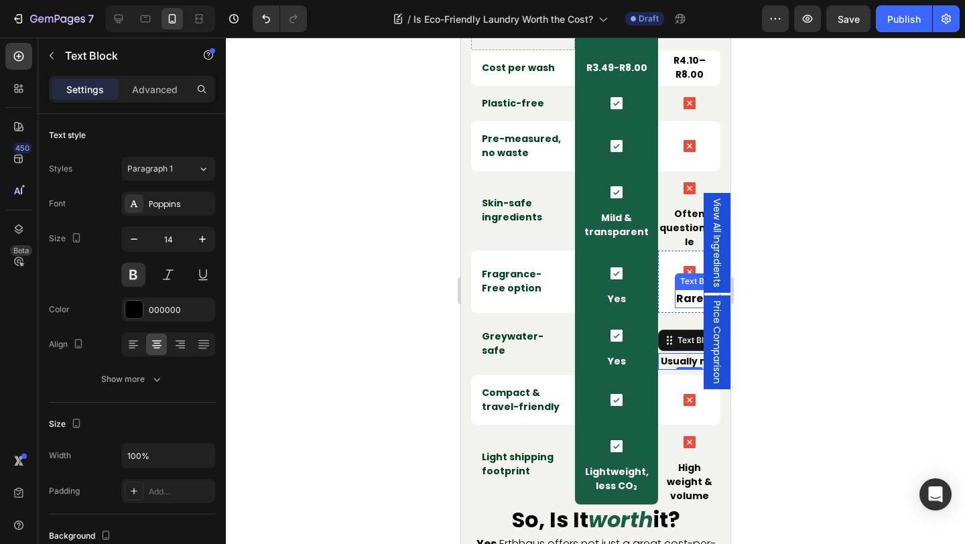
click at [689, 301] on p "Rare" at bounding box center [688, 299] width 27 height 16
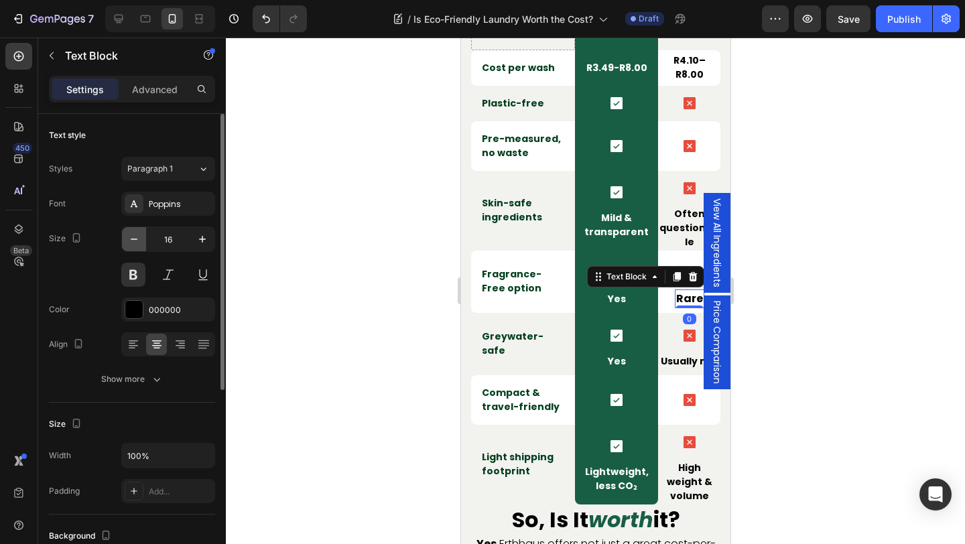
click at [140, 237] on icon "button" at bounding box center [133, 238] width 13 height 13
click at [141, 237] on button "button" at bounding box center [134, 239] width 24 height 24
type input "14"
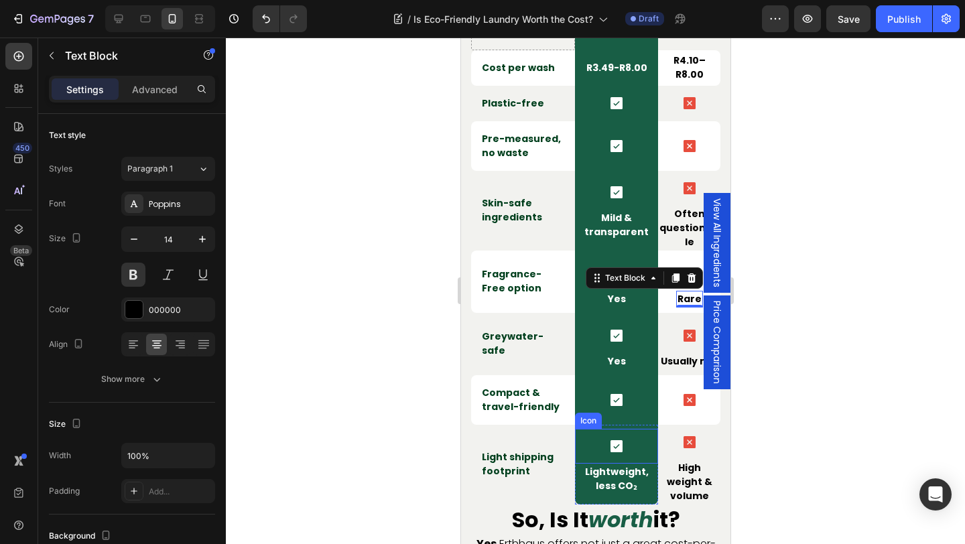
click at [655, 457] on div "Icon" at bounding box center [615, 446] width 83 height 35
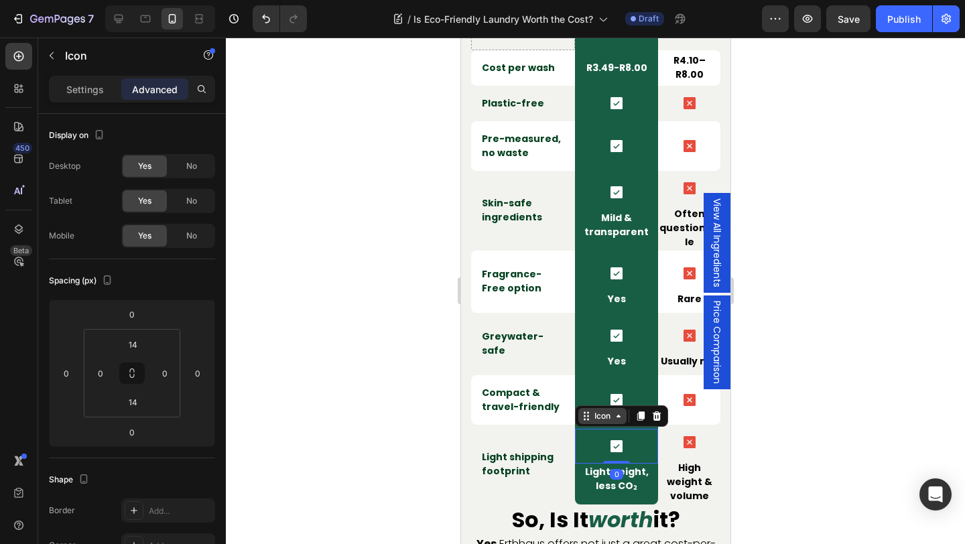
click at [606, 417] on div "Icon" at bounding box center [602, 416] width 48 height 16
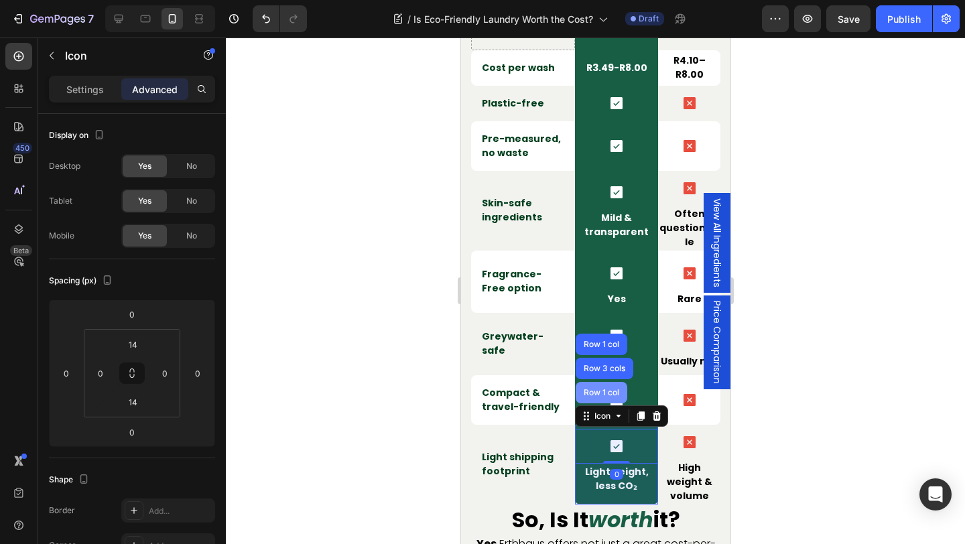
click at [604, 397] on div "Row 1 col" at bounding box center [601, 392] width 52 height 21
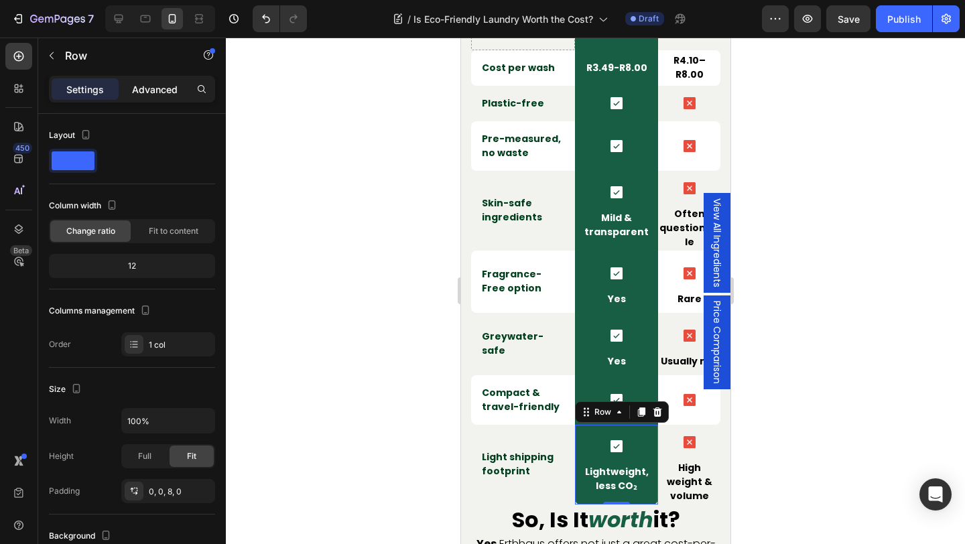
click at [157, 87] on p "Advanced" at bounding box center [155, 89] width 46 height 14
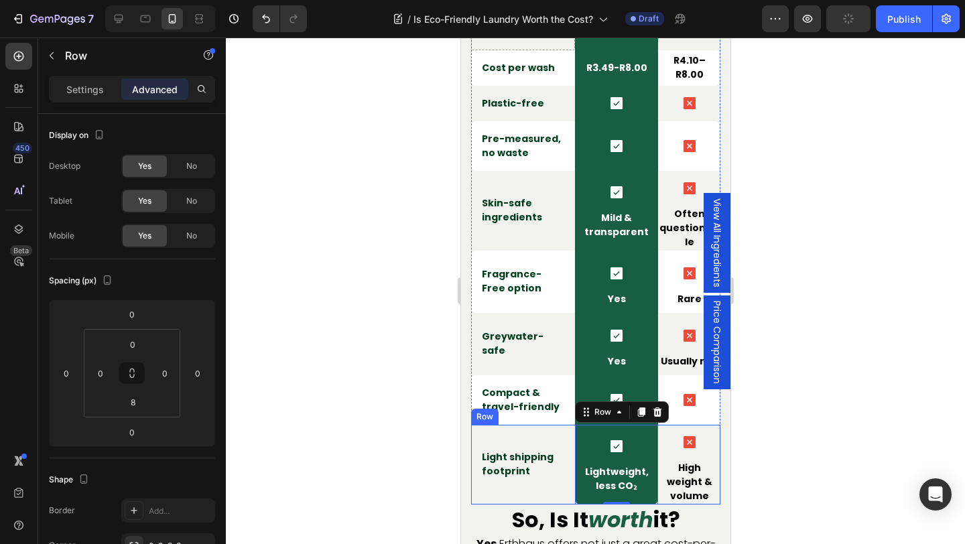
click at [536, 490] on div "Light shipping footprint Text block" at bounding box center [522, 465] width 104 height 80
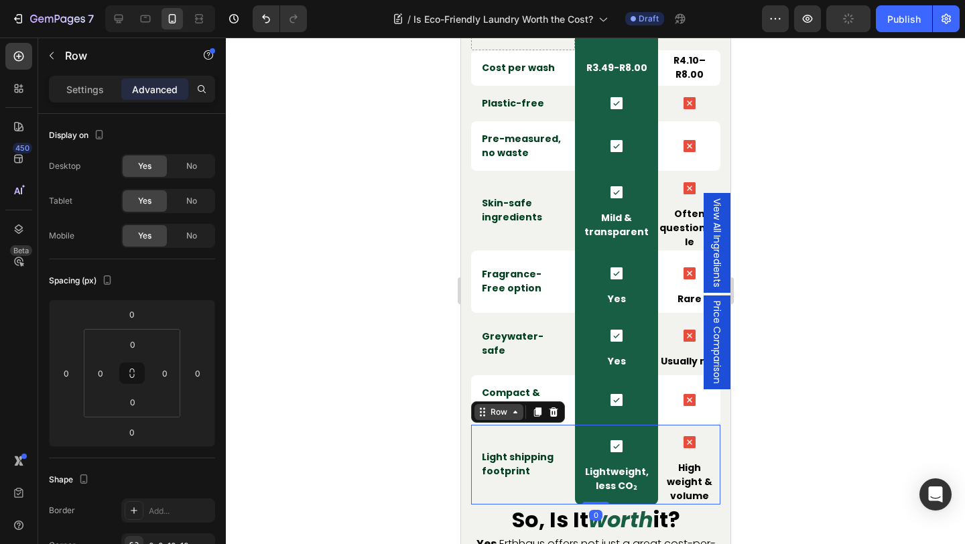
click at [490, 409] on div "Row" at bounding box center [498, 412] width 22 height 12
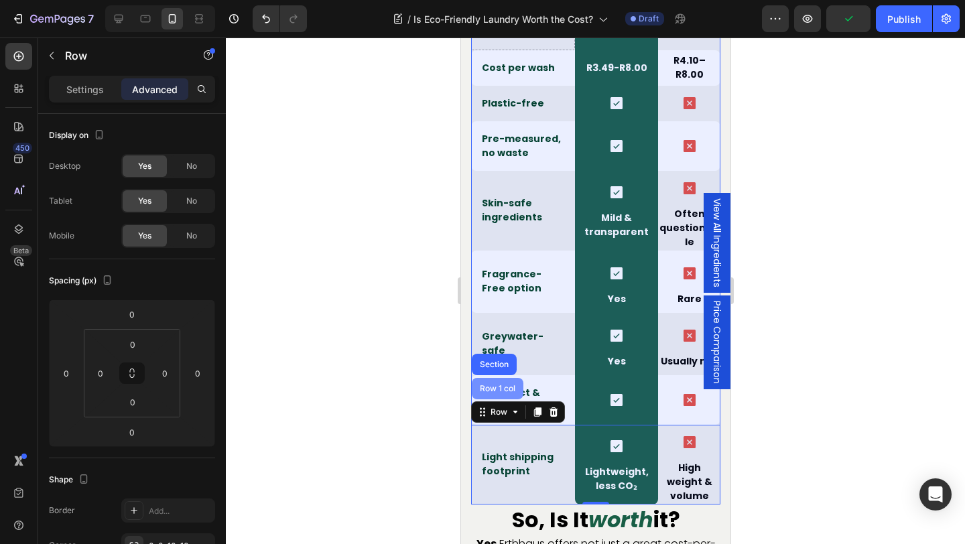
click at [491, 391] on div "Row 1 col" at bounding box center [496, 389] width 41 height 8
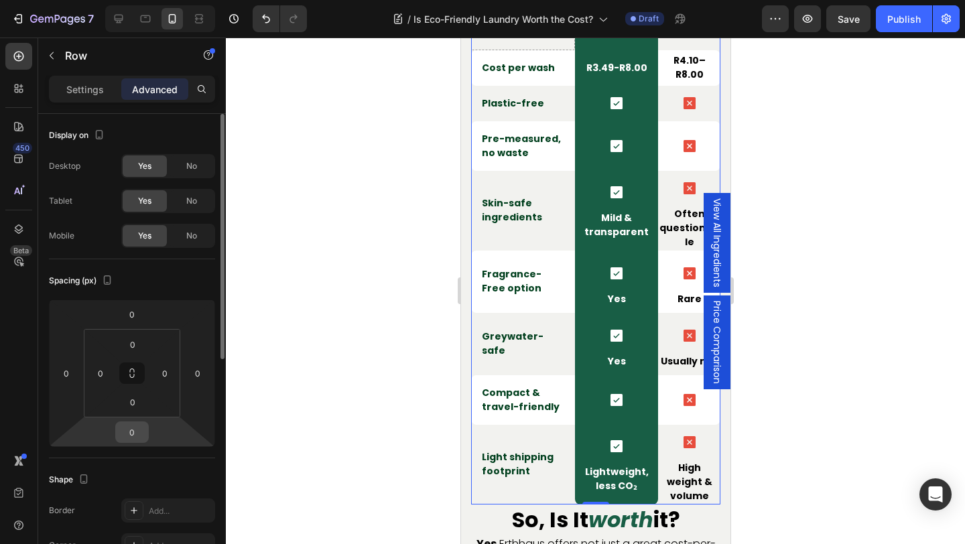
click at [137, 426] on input "0" at bounding box center [132, 432] width 27 height 20
type input "24"
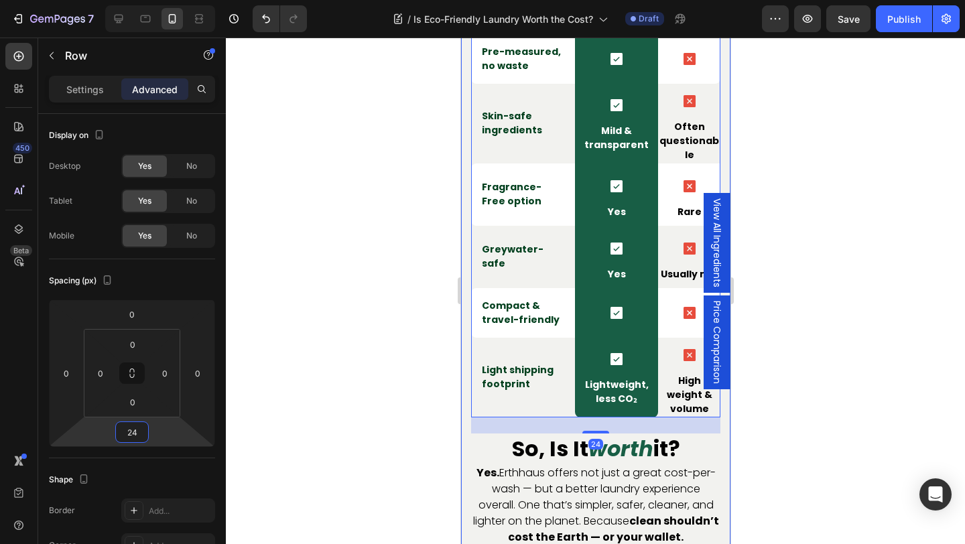
scroll to position [3280, 0]
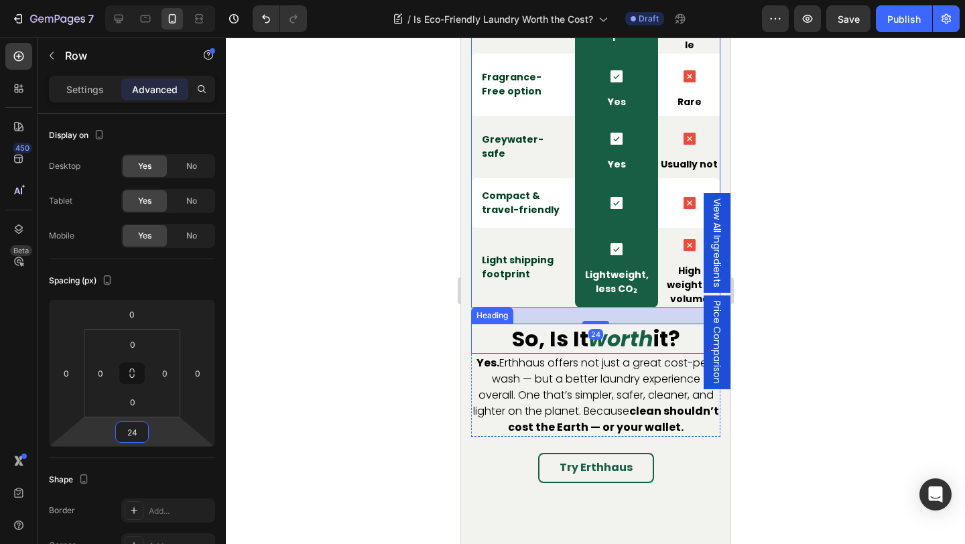
click at [559, 326] on h2 "so, is it worth it?" at bounding box center [594, 339] width 249 height 31
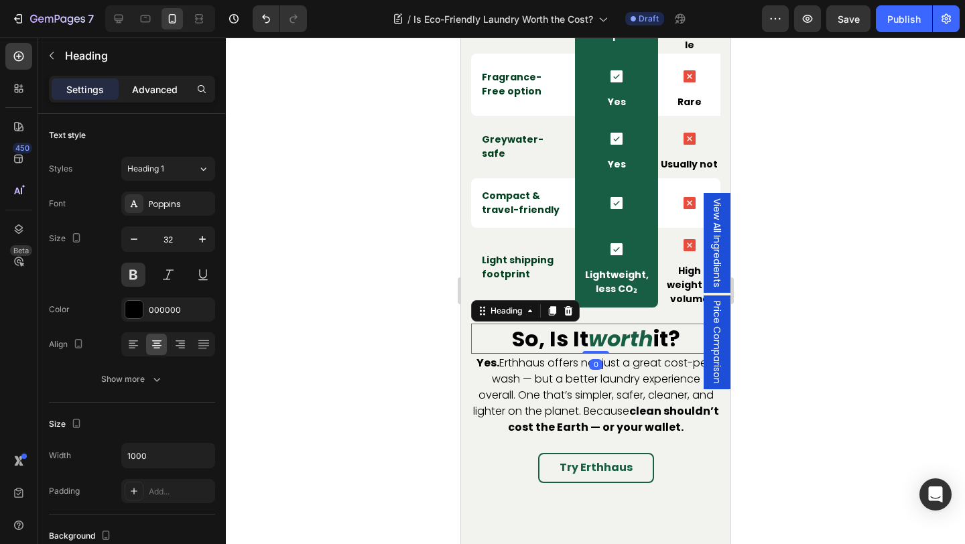
click at [154, 90] on p "Advanced" at bounding box center [155, 89] width 46 height 14
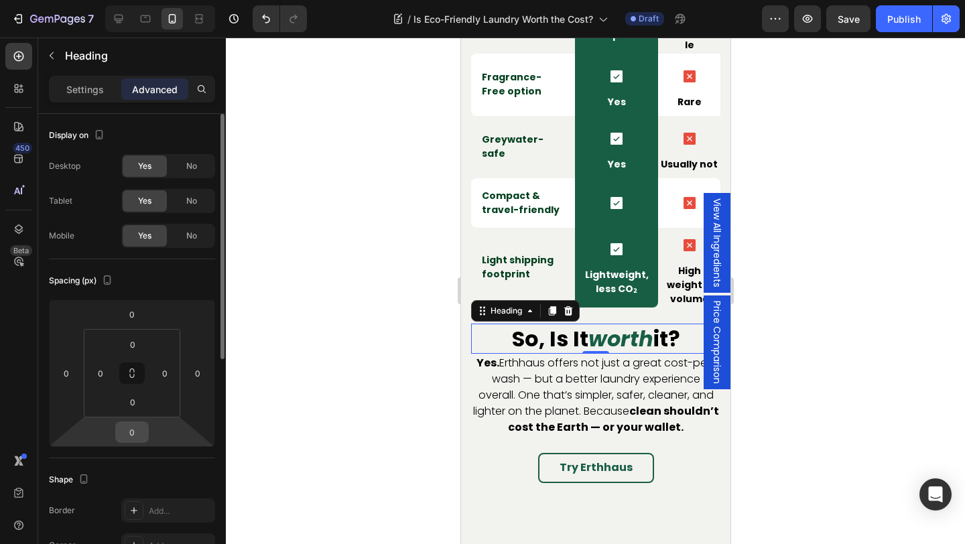
click at [137, 433] on input "0" at bounding box center [132, 432] width 27 height 20
type input "12"
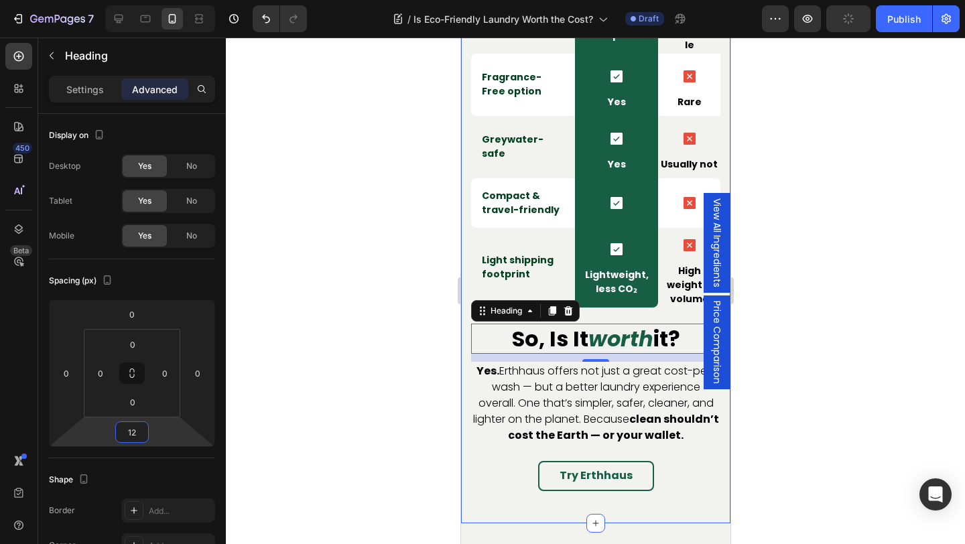
click at [559, 511] on div "the final breakdown Heading Row Image Erthhaus Eco-friendly detergent sheets Te…" at bounding box center [594, 93] width 269 height 860
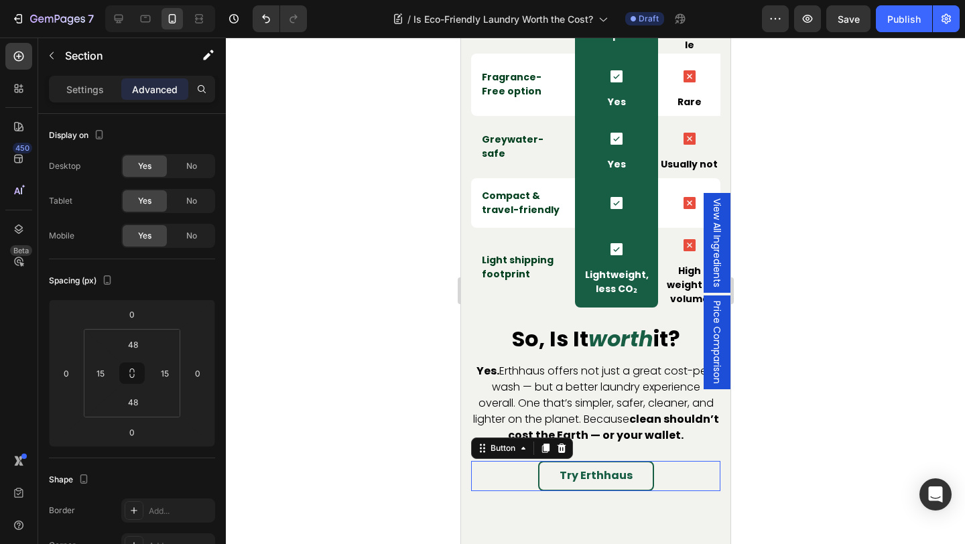
click at [669, 468] on div "Try Erthhaus Button 0" at bounding box center [594, 476] width 249 height 30
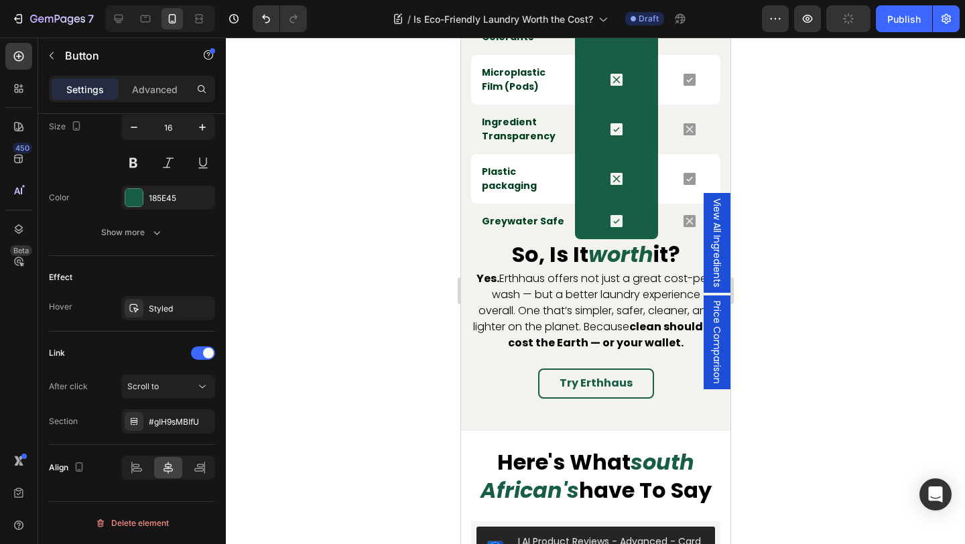
scroll to position [4366, 0]
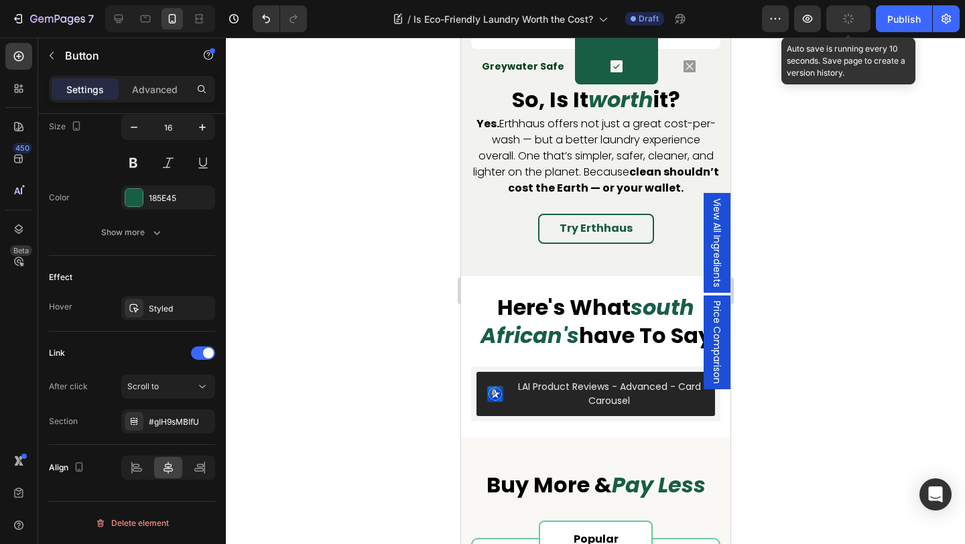
click at [848, 16] on icon "button" at bounding box center [848, 19] width 12 height 12
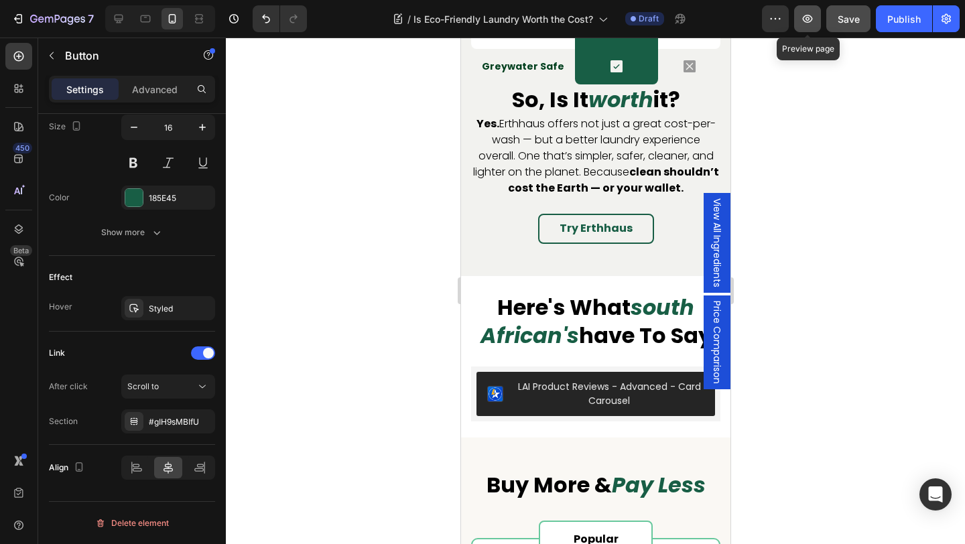
click at [809, 17] on icon "button" at bounding box center [807, 18] width 13 height 13
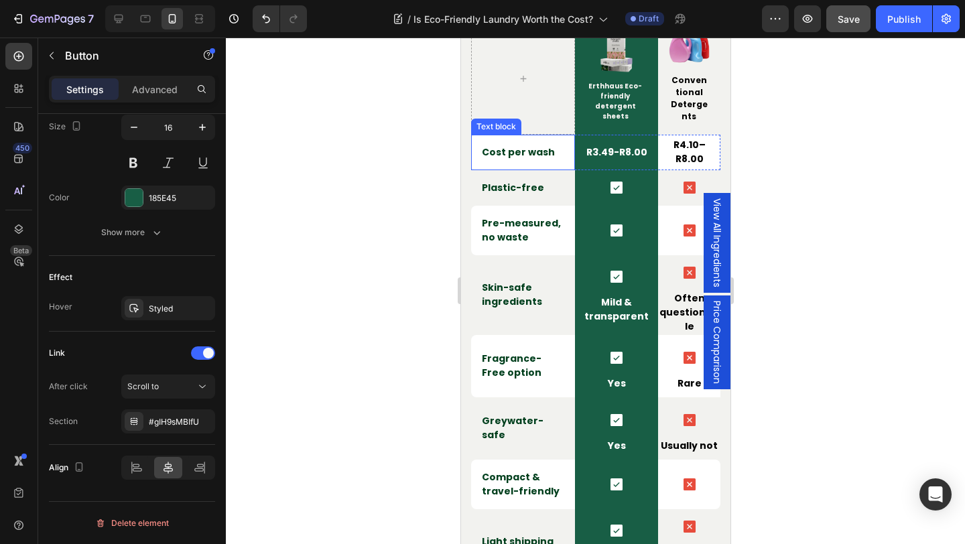
scroll to position [3001, 0]
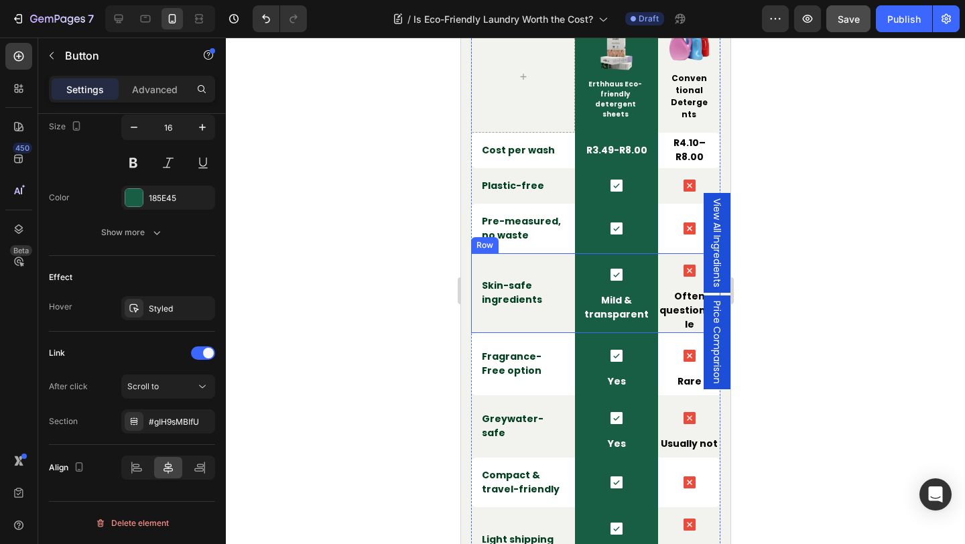
click at [569, 264] on div "Skin-safe ingredients Text block" at bounding box center [522, 293] width 104 height 80
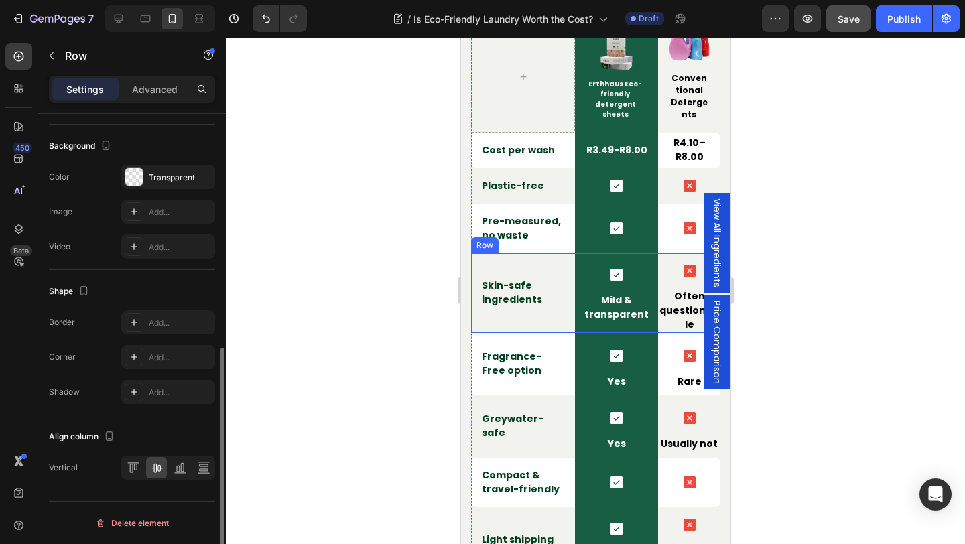
scroll to position [0, 0]
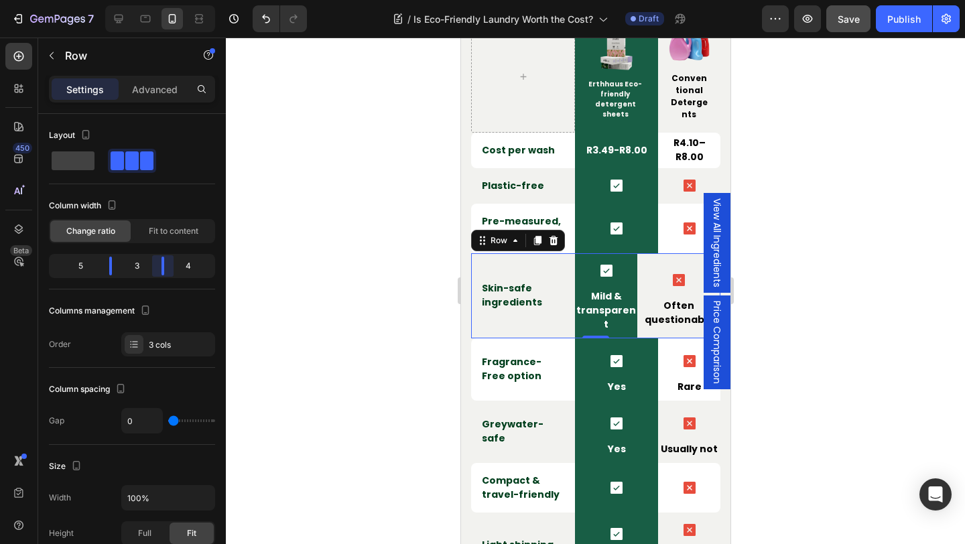
click at [165, 0] on body "7 Version history / Is Eco-Friendly Laundry Worth the Cost? Draft Preview Save …" at bounding box center [482, 0] width 965 height 0
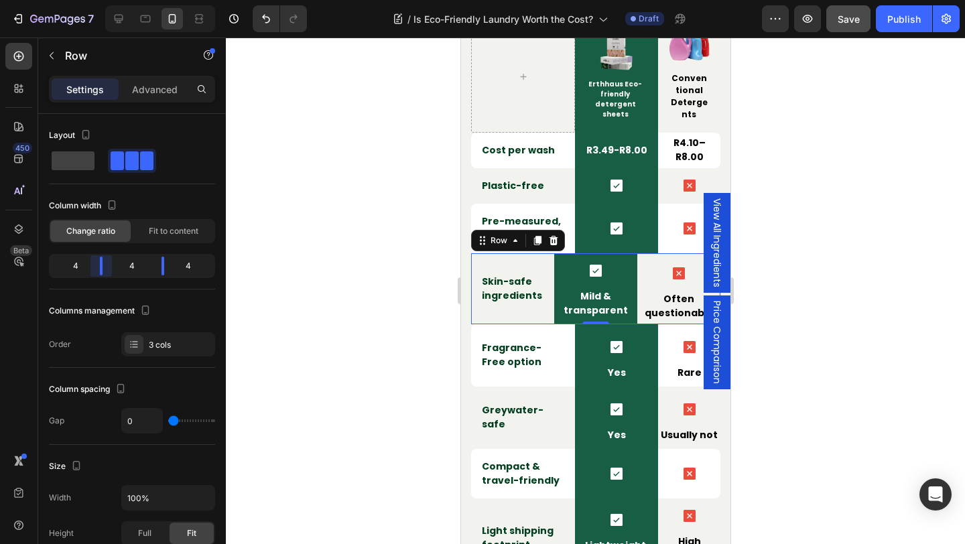
click at [102, 0] on body "7 Version history / Is Eco-Friendly Laundry Worth the Cost? Draft Preview Save …" at bounding box center [482, 0] width 965 height 0
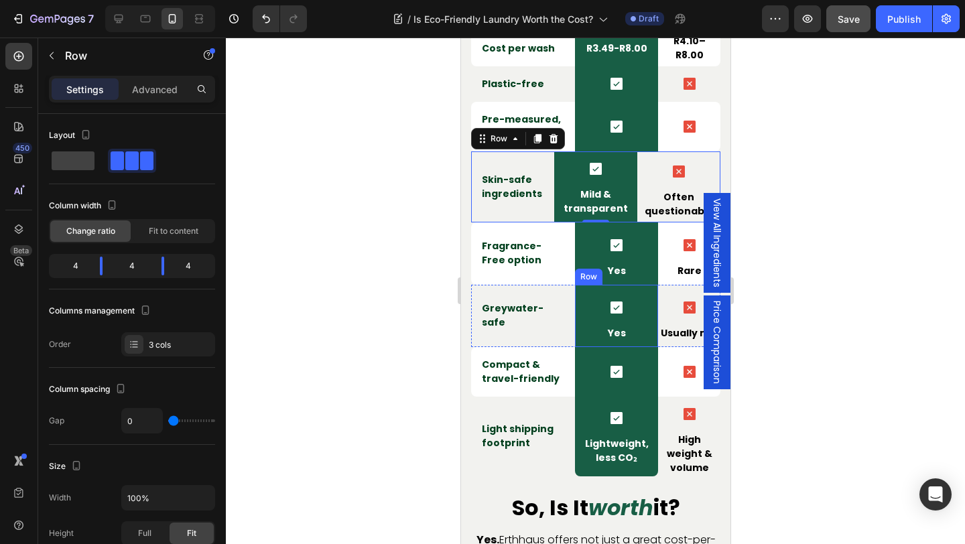
scroll to position [3104, 0]
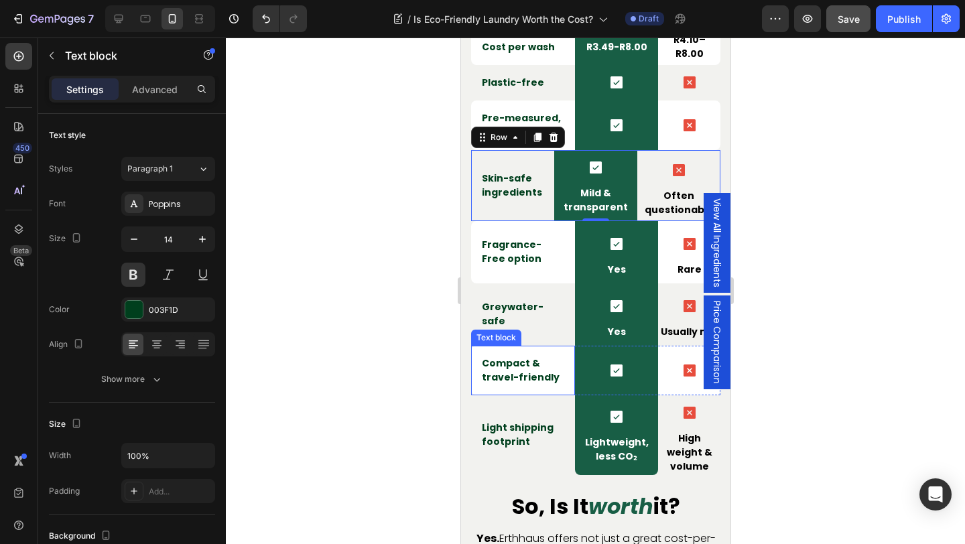
click at [570, 375] on div "Compact & travel-friendly Text block" at bounding box center [522, 371] width 104 height 50
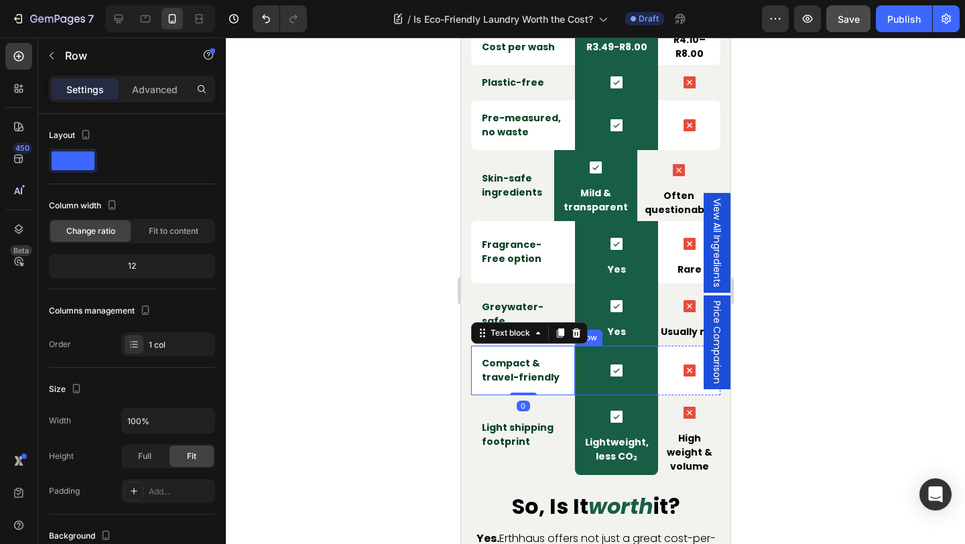
click at [578, 354] on div "Icon Row" at bounding box center [615, 371] width 83 height 50
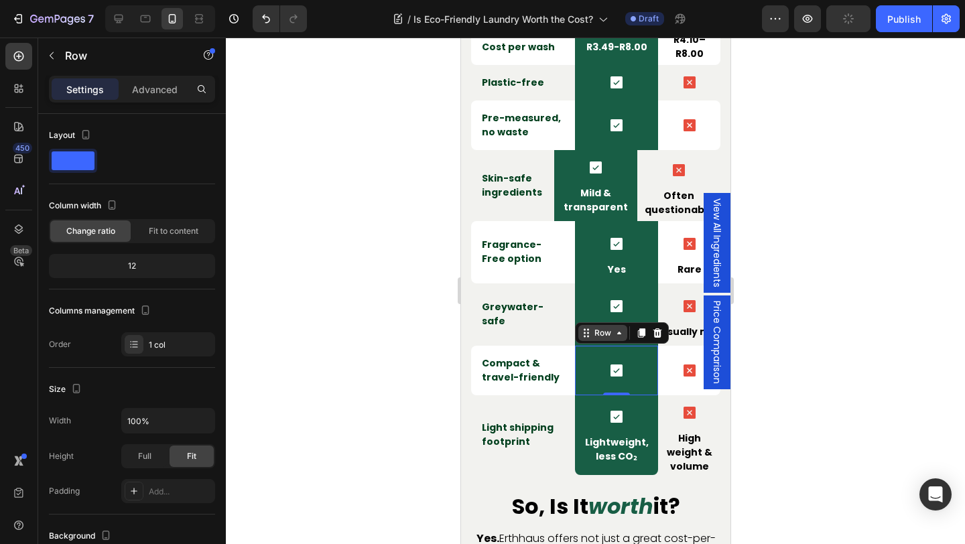
click at [596, 332] on div "Row" at bounding box center [602, 333] width 22 height 12
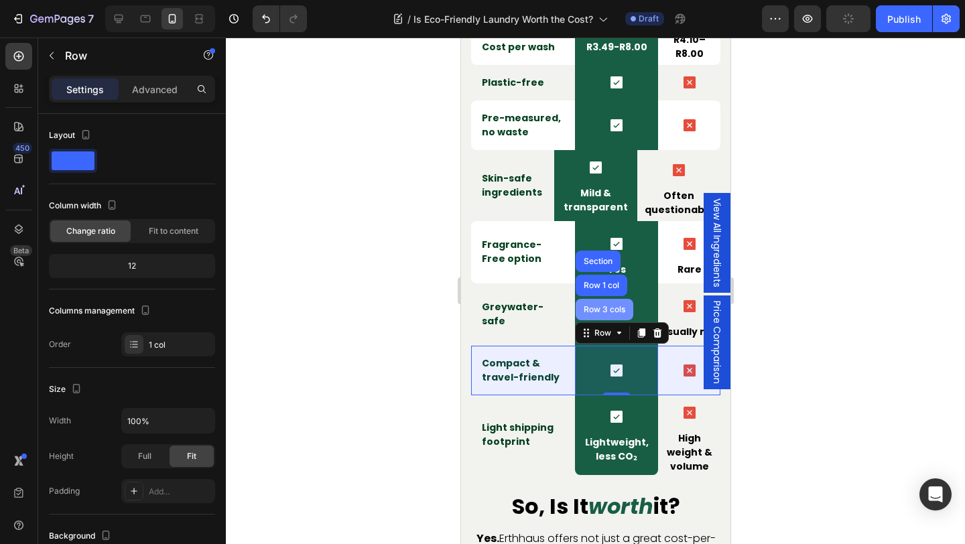
click at [598, 316] on div "Row 3 cols" at bounding box center [604, 309] width 58 height 21
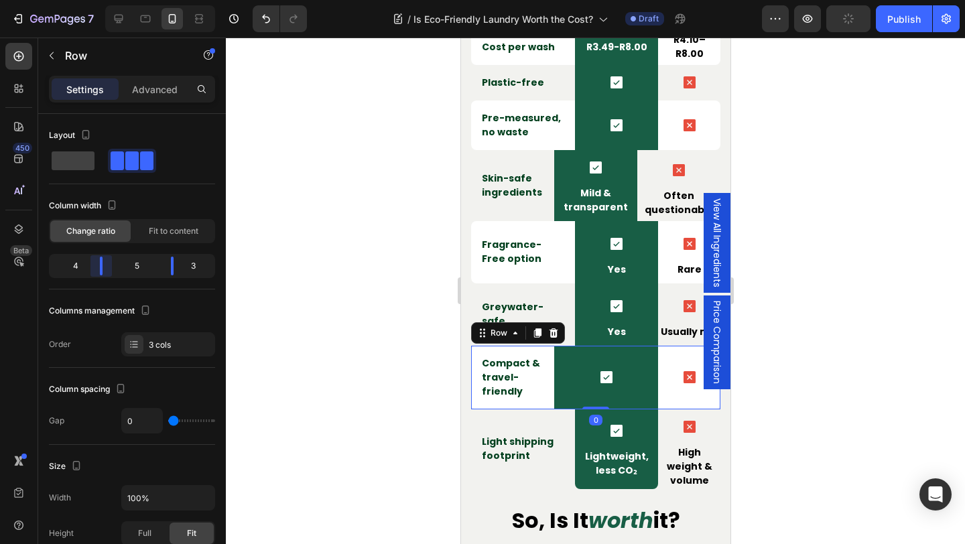
drag, startPoint x: 111, startPoint y: 266, endPoint x: 103, endPoint y: 267, distance: 7.4
click at [103, 0] on body "7 Version history / Is Eco-Friendly Laundry Worth the Cost? Draft Preview Publi…" at bounding box center [482, 0] width 965 height 0
drag, startPoint x: 169, startPoint y: 267, endPoint x: 160, endPoint y: 268, distance: 8.7
click at [160, 0] on body "7 Version history / Is Eco-Friendly Laundry Worth the Cost? Draft Preview Save …" at bounding box center [482, 0] width 965 height 0
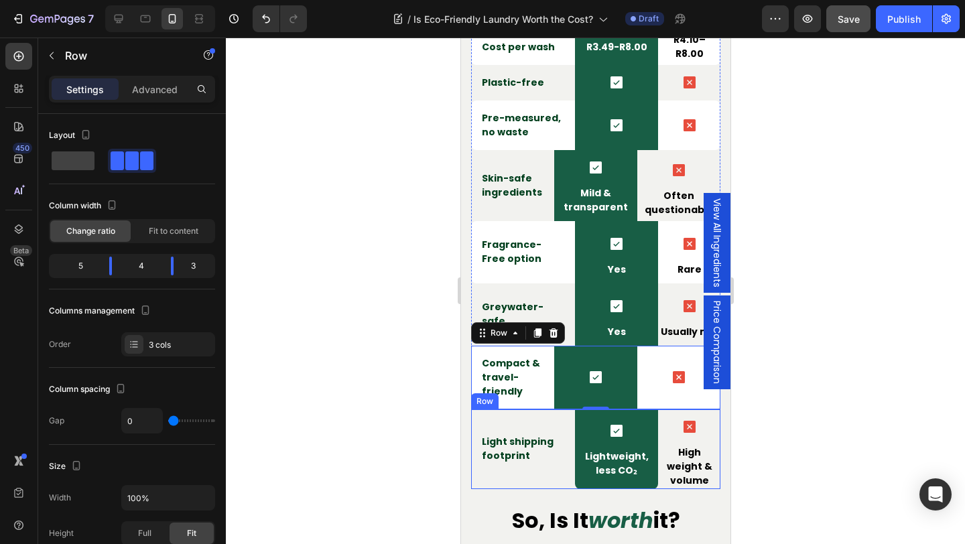
click at [563, 414] on div "Light shipping footprint Text block" at bounding box center [522, 449] width 104 height 80
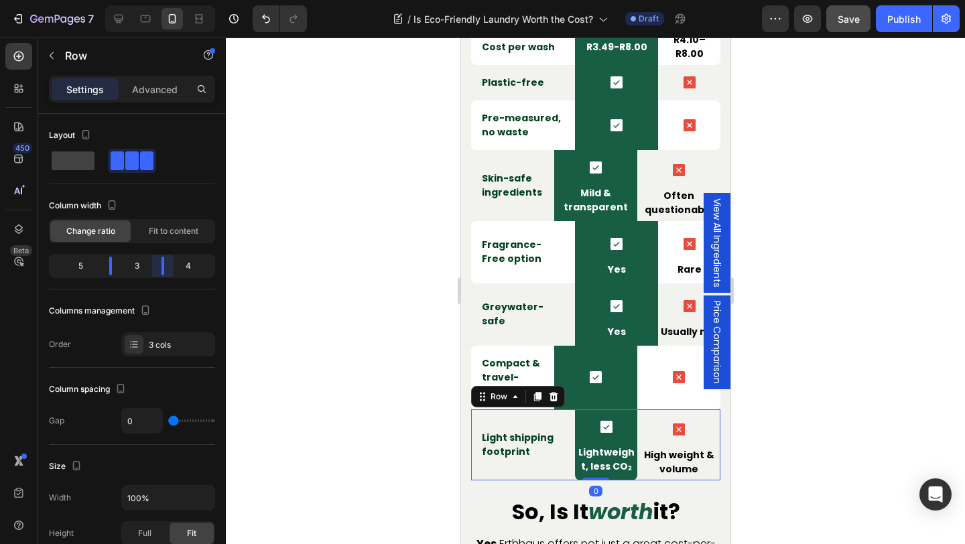
click at [160, 0] on body "7 Version history / Is Eco-Friendly Laundry Worth the Cost? Draft Preview Save …" at bounding box center [482, 0] width 965 height 0
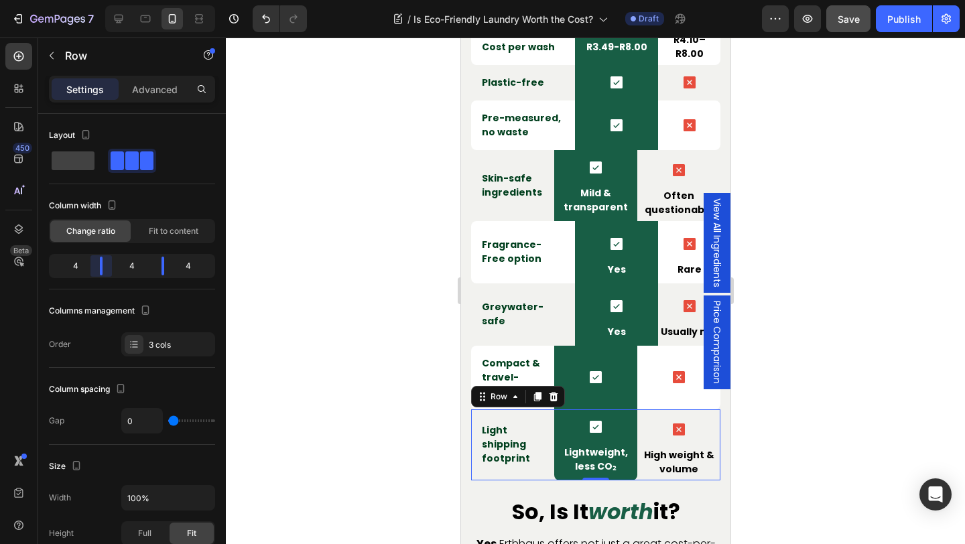
click at [105, 0] on body "7 Version history / Is Eco-Friendly Laundry Worth the Cost? Draft Preview Save …" at bounding box center [482, 0] width 965 height 0
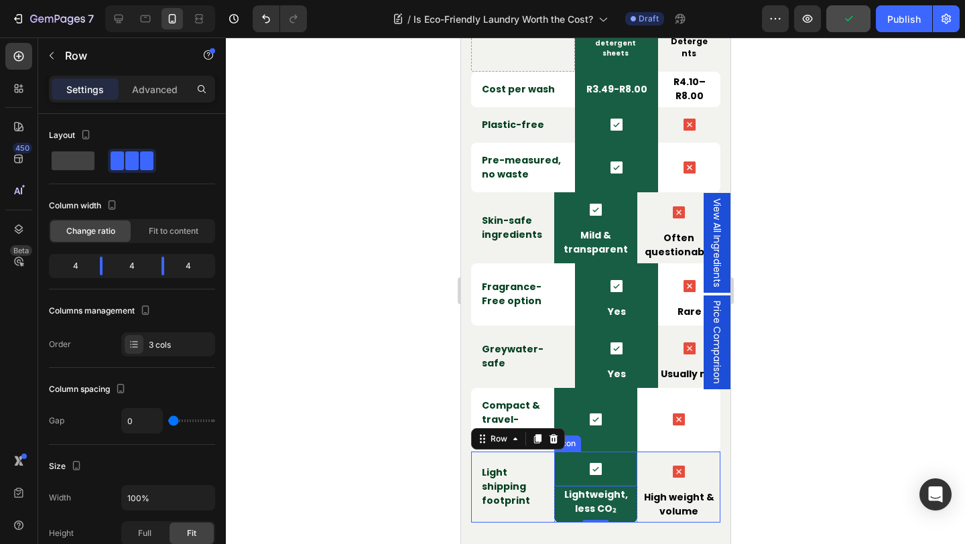
scroll to position [3060, 0]
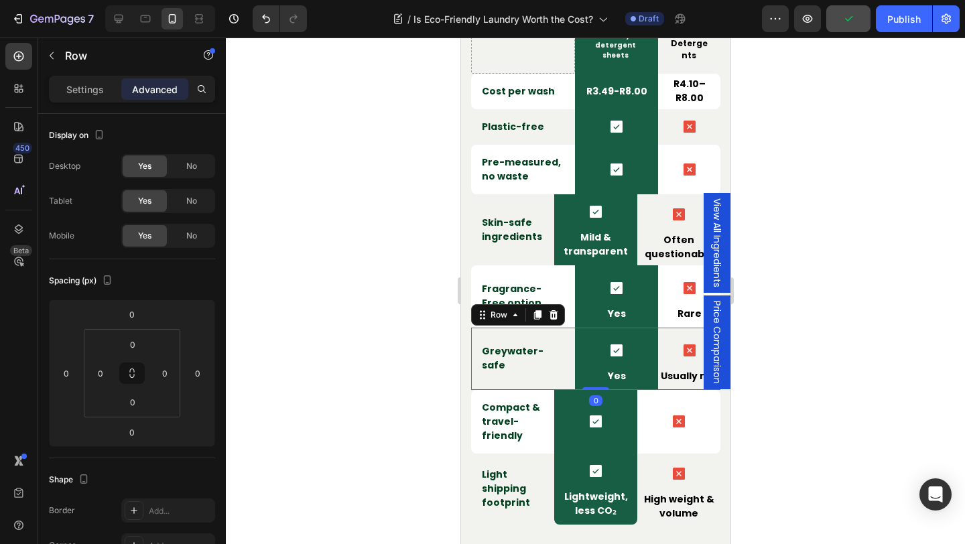
click at [569, 336] on div "Greywater-safe Text block" at bounding box center [522, 359] width 104 height 62
click at [81, 82] on p "Settings" at bounding box center [85, 89] width 38 height 14
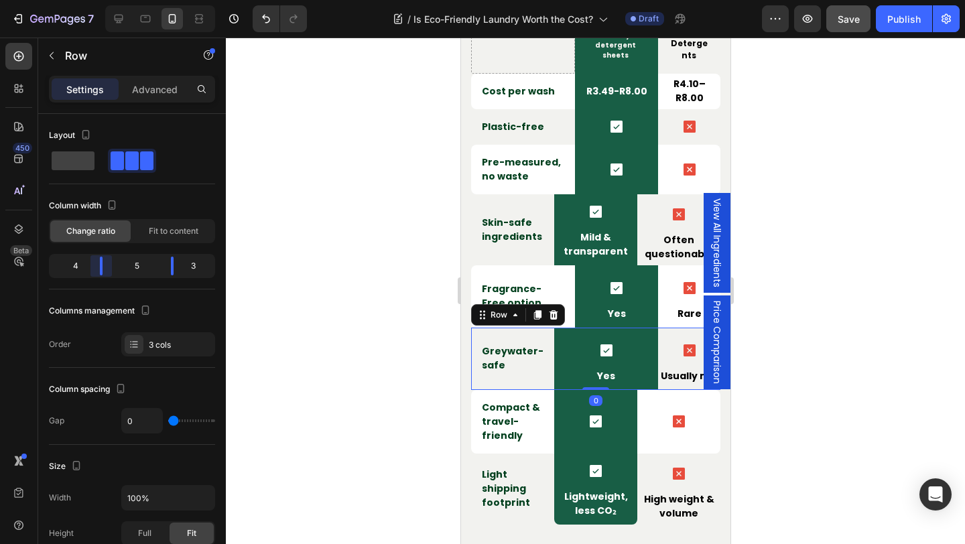
click at [103, 0] on body "7 Version history / Is Eco-Friendly Laundry Worth the Cost? Draft Preview Save …" at bounding box center [482, 0] width 965 height 0
click at [164, 0] on body "7 Version history / Is Eco-Friendly Laundry Worth the Cost? Draft Preview Save …" at bounding box center [482, 0] width 965 height 0
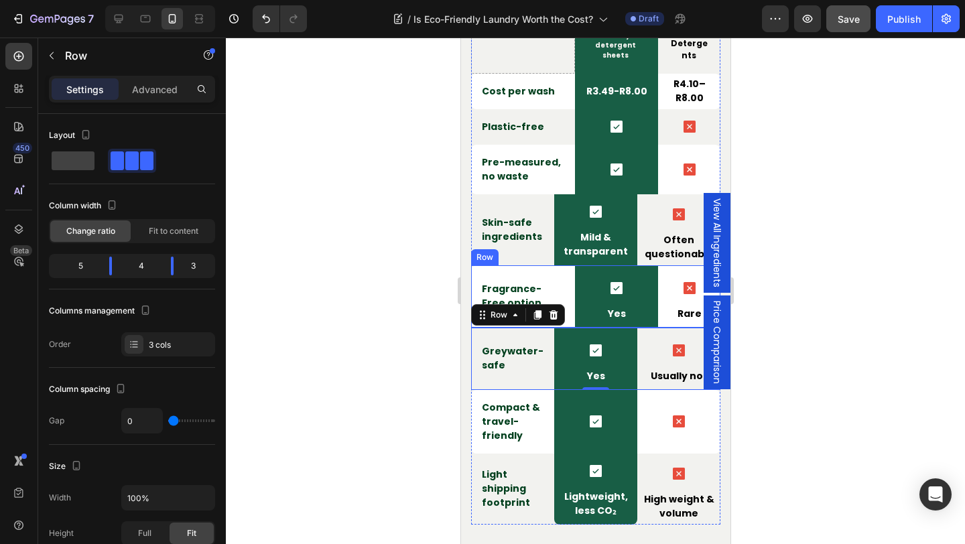
click at [565, 268] on div "Fragrance-Free option Text block" at bounding box center [522, 296] width 104 height 62
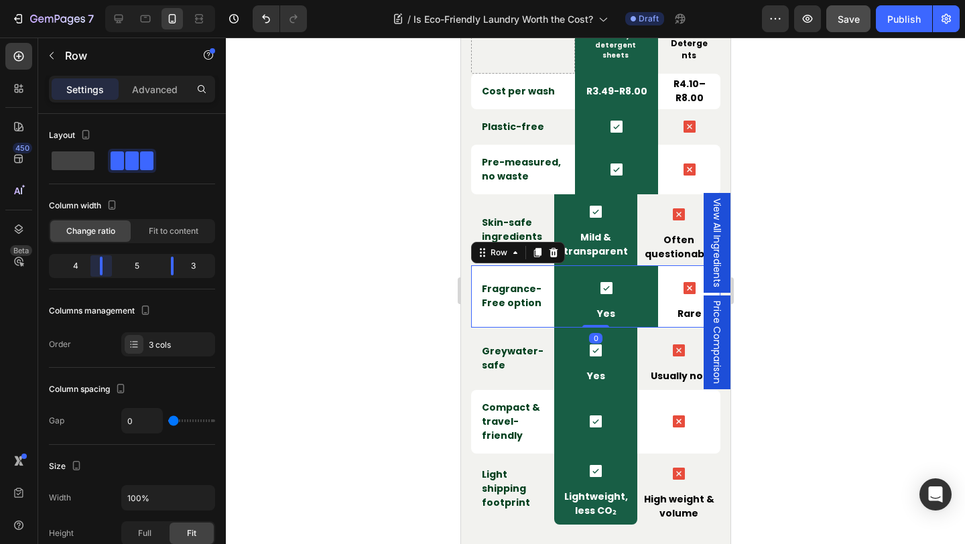
click at [105, 0] on body "7 Version history / Is Eco-Friendly Laundry Worth the Cost? Draft Preview Save …" at bounding box center [482, 0] width 965 height 0
drag, startPoint x: 174, startPoint y: 267, endPoint x: 165, endPoint y: 267, distance: 9.4
click at [165, 0] on body "7 Version history / Is Eco-Friendly Laundry Worth the Cost? Draft Preview Save …" at bounding box center [482, 0] width 965 height 0
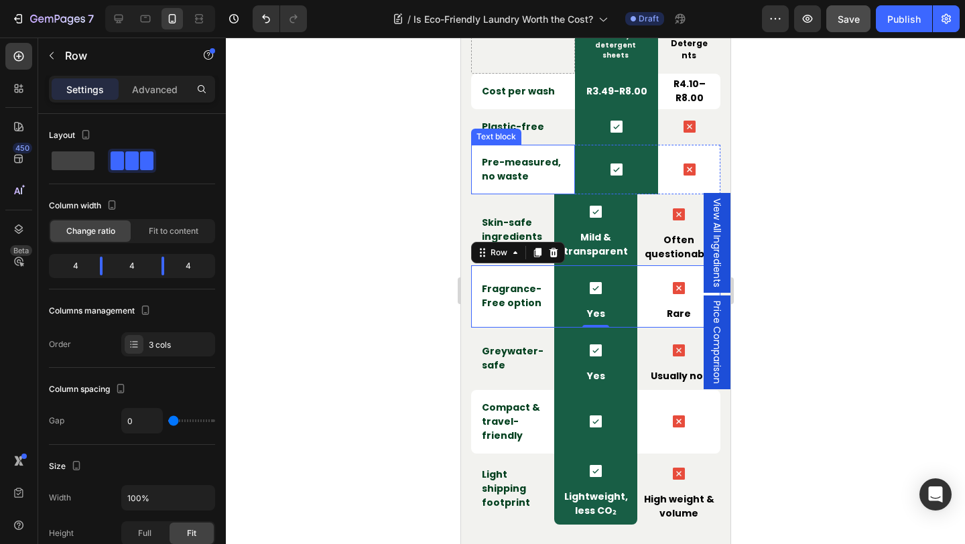
click at [547, 188] on div "Pre-measured, no waste Text block" at bounding box center [522, 170] width 104 height 50
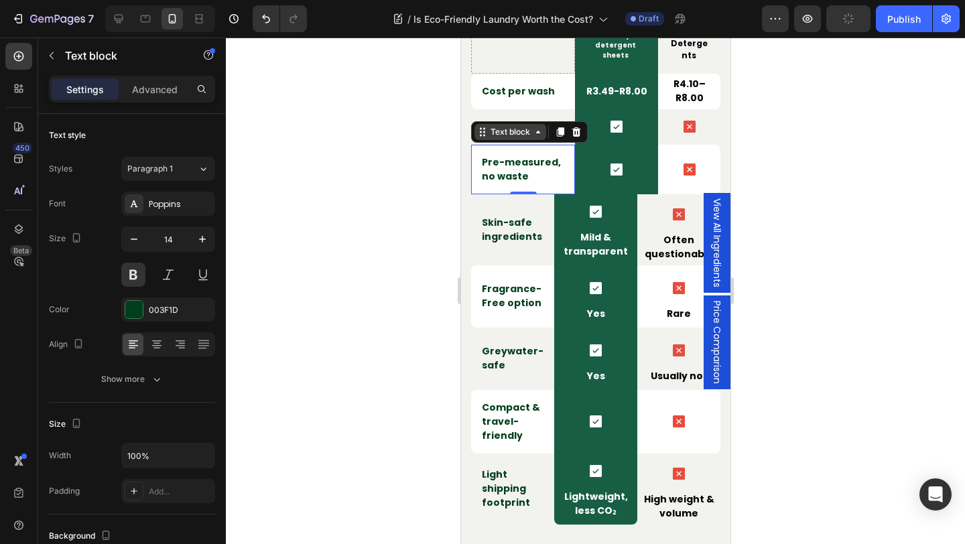
click at [517, 129] on div "Text block" at bounding box center [509, 132] width 45 height 12
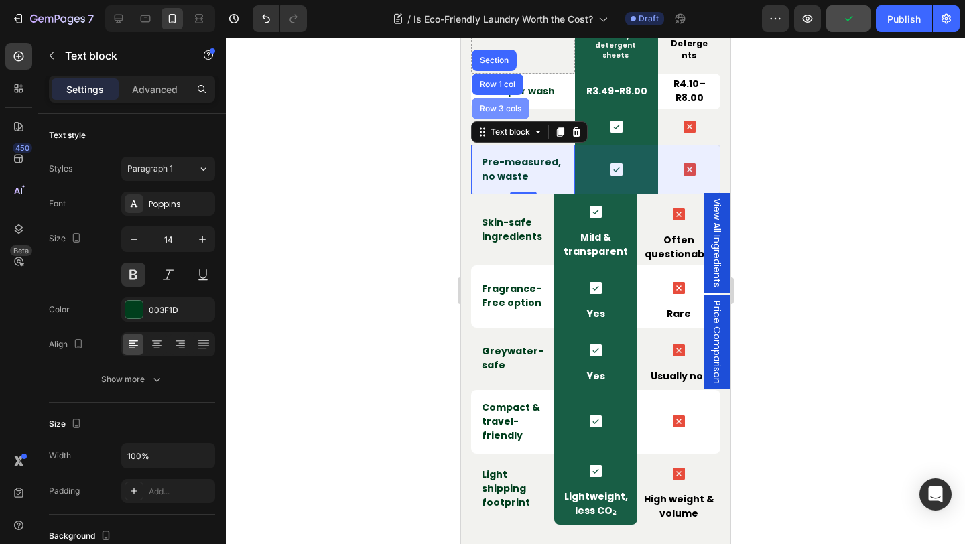
click at [494, 115] on div "Row 3 cols" at bounding box center [500, 108] width 58 height 21
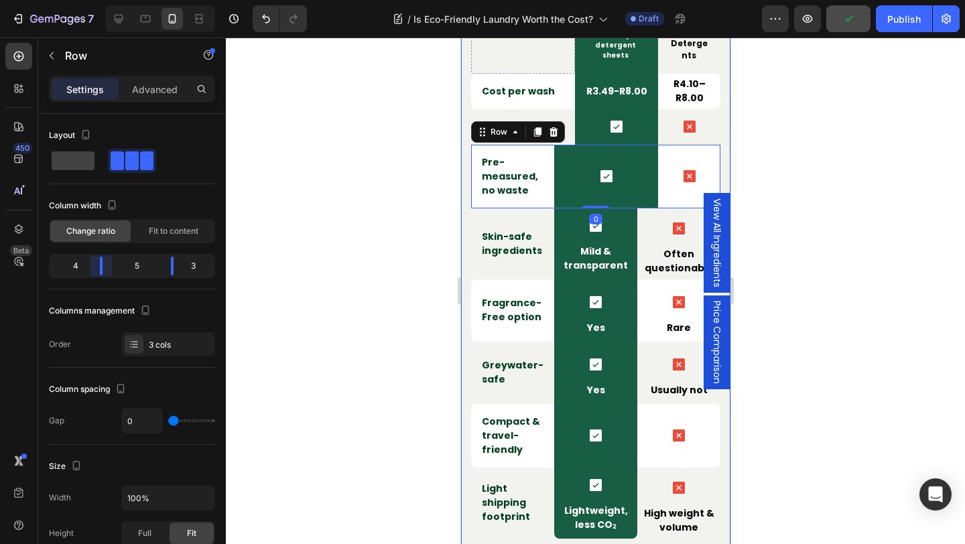
click at [103, 0] on body "7 Version history / Is Eco-Friendly Laundry Worth the Cost? Draft Preview Publi…" at bounding box center [482, 0] width 965 height 0
drag, startPoint x: 172, startPoint y: 265, endPoint x: 165, endPoint y: 266, distance: 7.4
click at [165, 0] on body "7 Version history / Is Eco-Friendly Laundry Worth the Cost? Draft Preview Save …" at bounding box center [482, 0] width 965 height 0
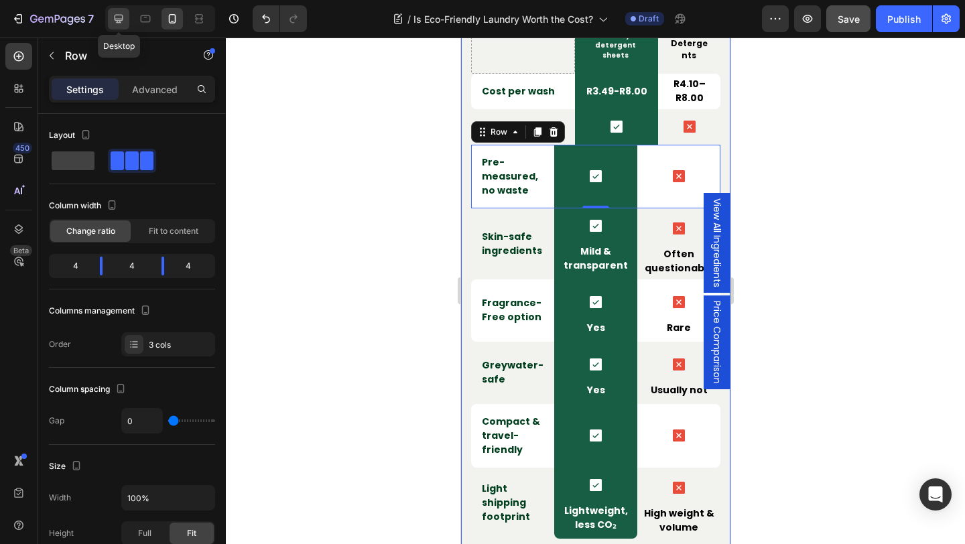
click at [115, 16] on icon at bounding box center [118, 18] width 13 height 13
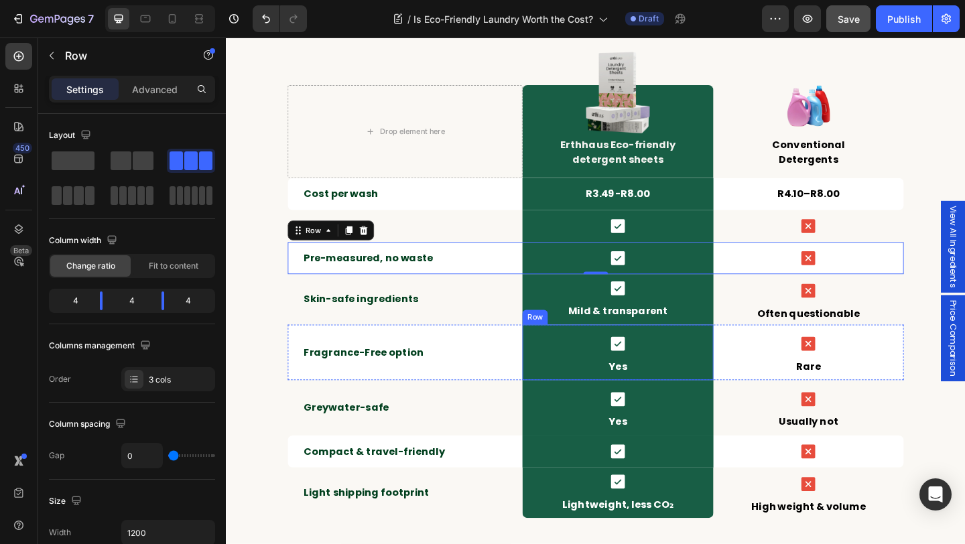
scroll to position [3033, 0]
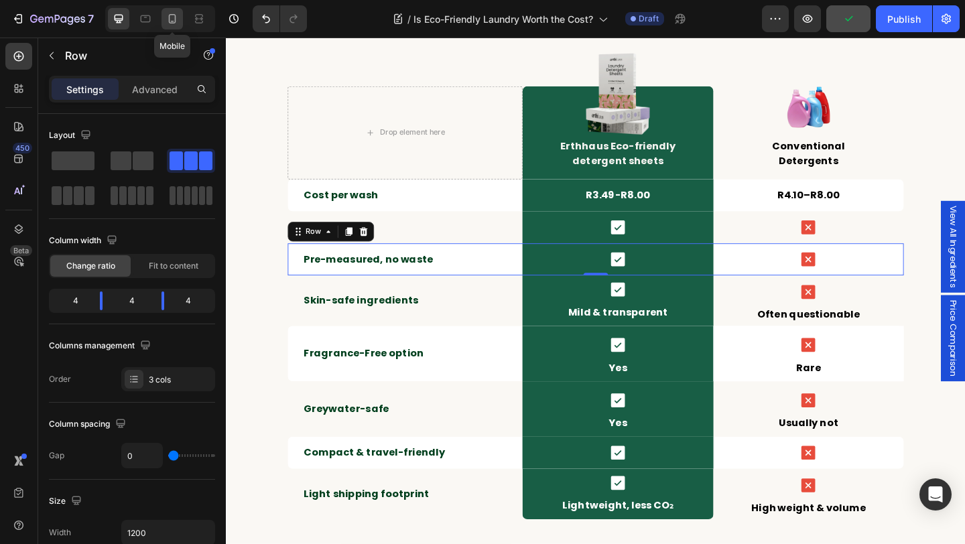
click at [178, 17] on icon at bounding box center [171, 18] width 13 height 13
type input "100%"
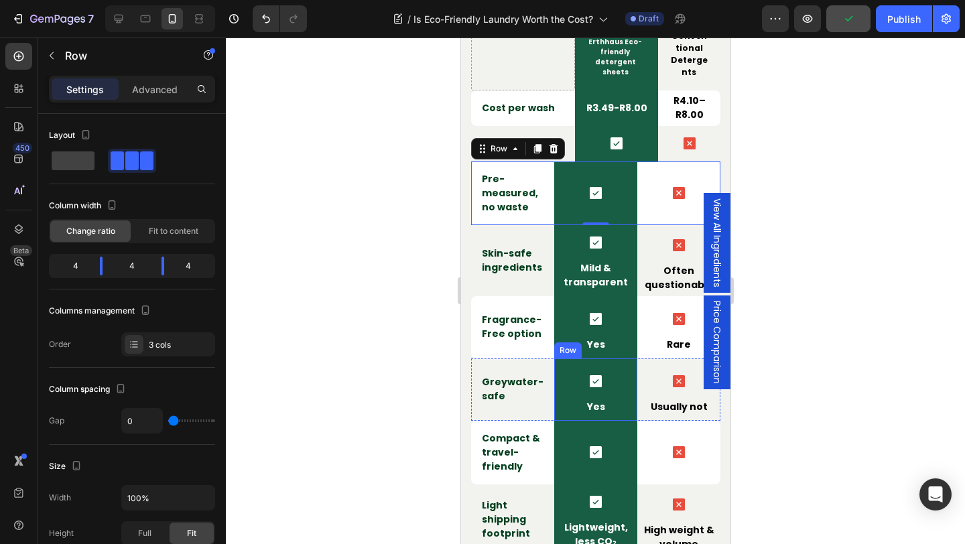
scroll to position [3042, 0]
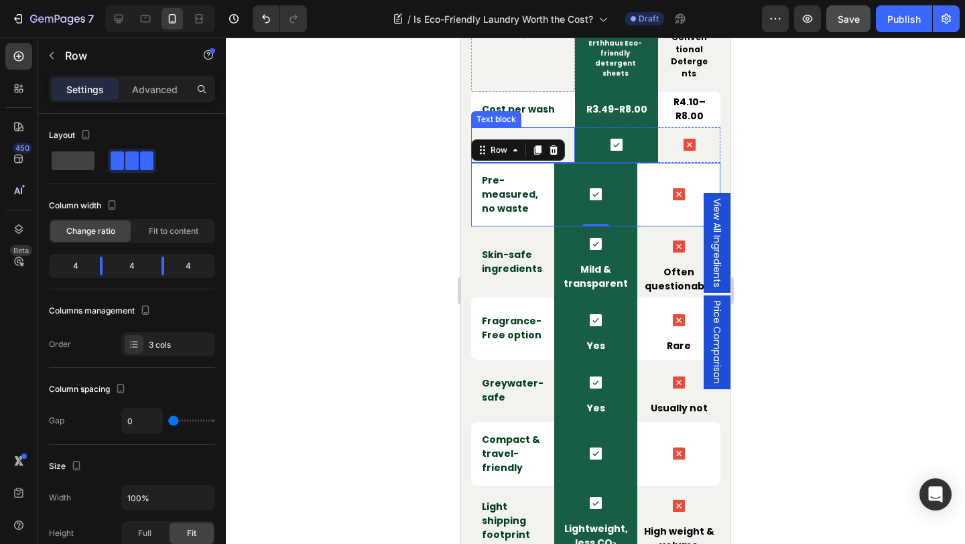
click at [567, 127] on div "Plastic-free Text block" at bounding box center [522, 145] width 104 height 36
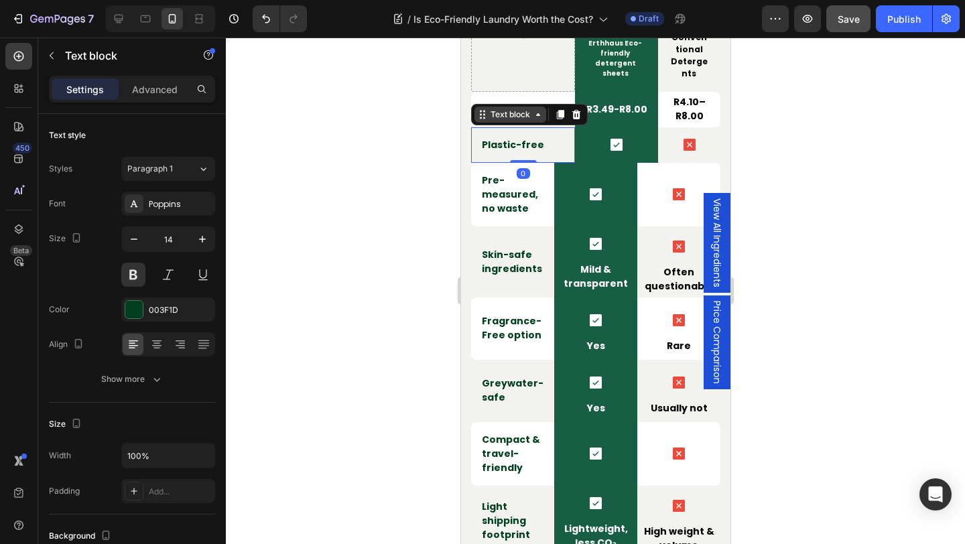
click at [510, 112] on div "Text block" at bounding box center [509, 115] width 45 height 12
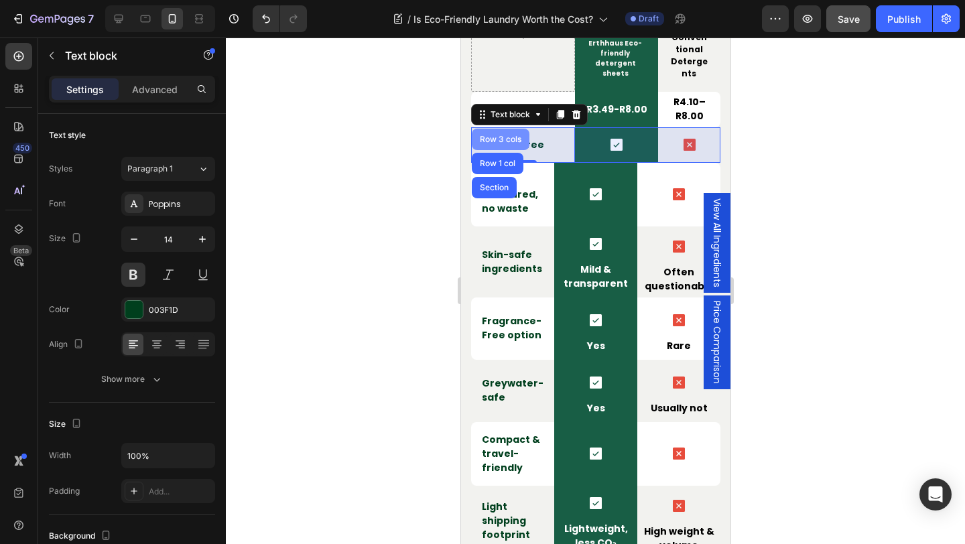
click at [498, 137] on div "Row 3 cols" at bounding box center [499, 139] width 47 height 8
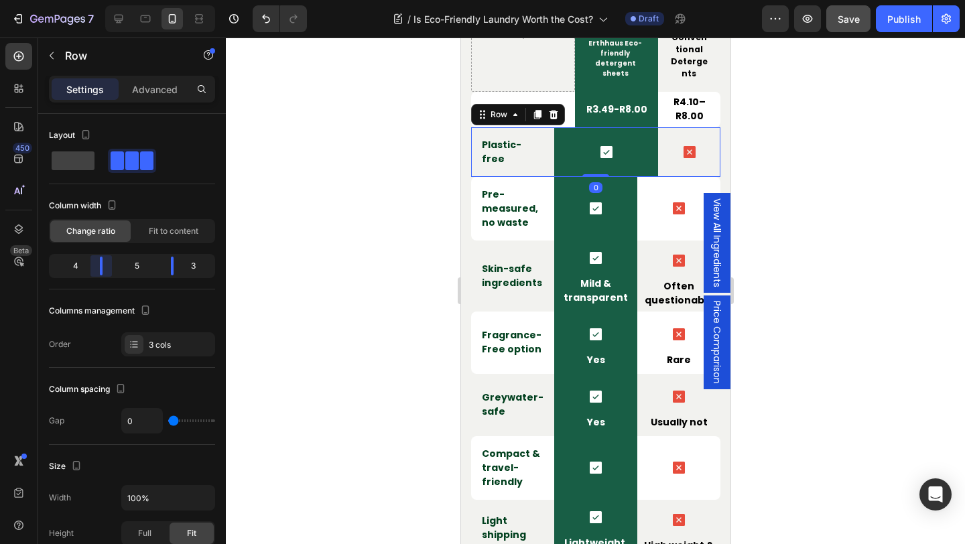
drag, startPoint x: 109, startPoint y: 263, endPoint x: 100, endPoint y: 265, distance: 8.2
click at [100, 0] on body "7 Version history / Is Eco-Friendly Laundry Worth the Cost? Draft Preview Save …" at bounding box center [482, 0] width 965 height 0
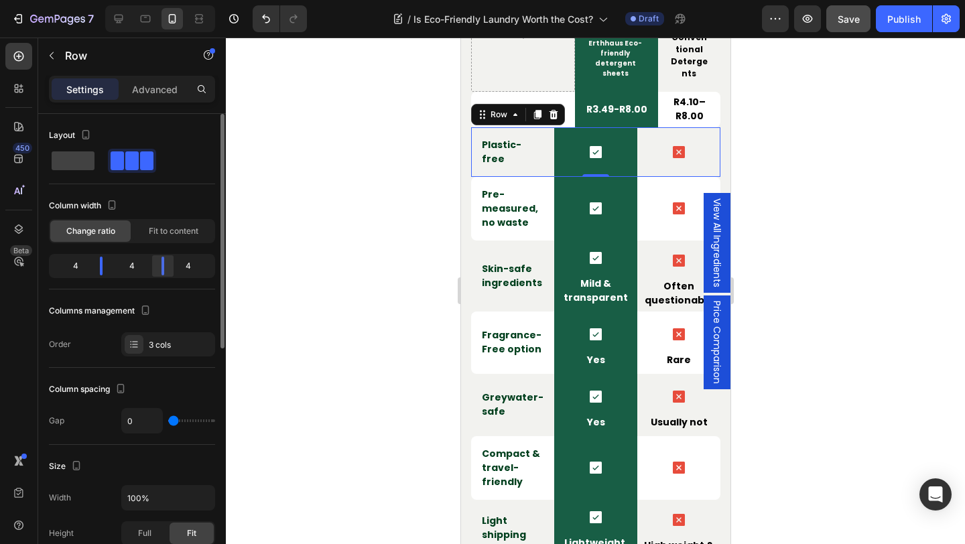
click at [161, 0] on body "7 Version history / Is Eco-Friendly Laundry Worth the Cost? Draft Preview Save …" at bounding box center [482, 0] width 965 height 0
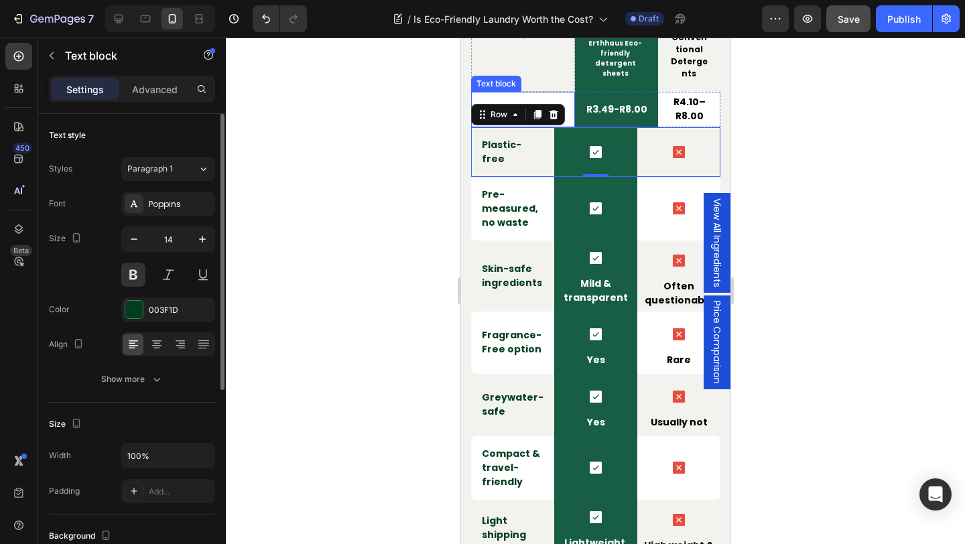
click at [558, 94] on div "Cost per wash Text block" at bounding box center [522, 110] width 104 height 36
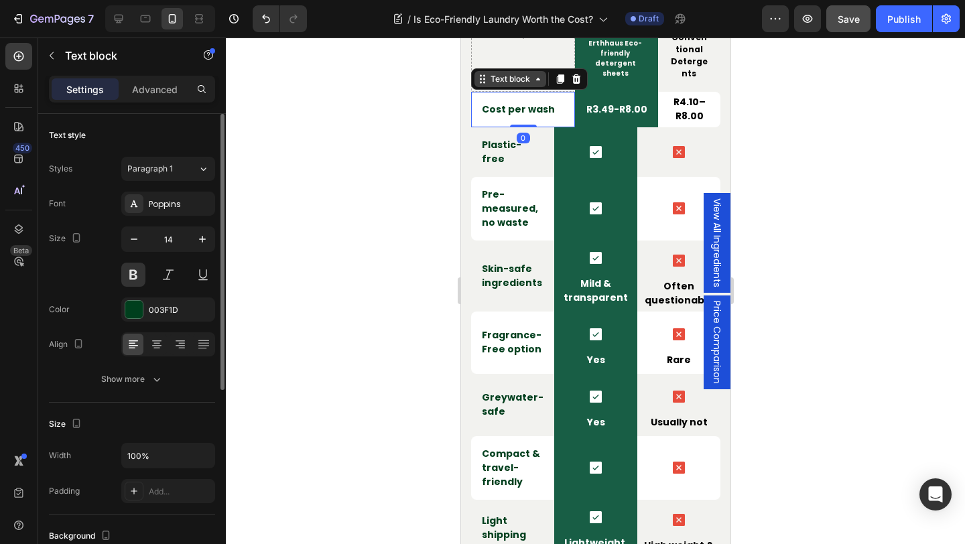
click at [514, 75] on div "Text block" at bounding box center [509, 79] width 45 height 12
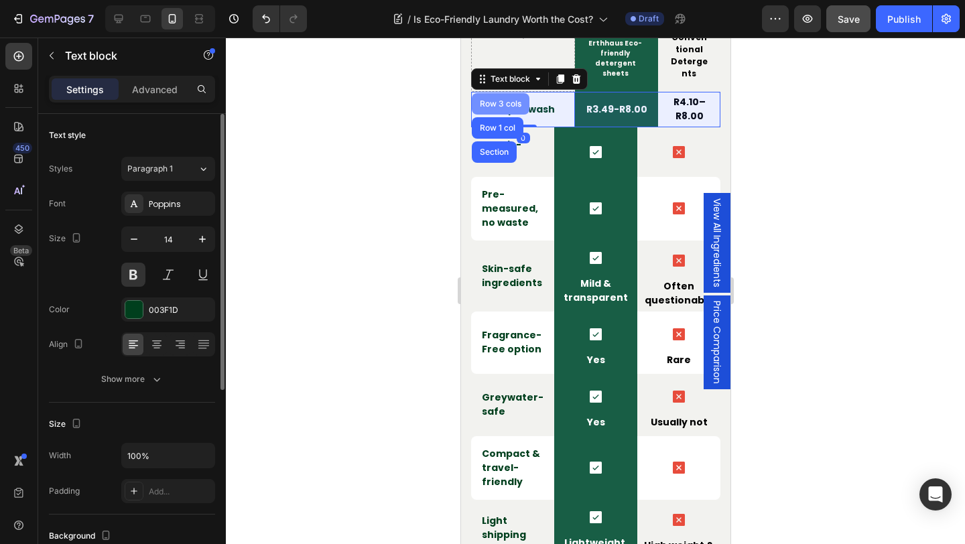
click at [502, 105] on div "Row 3 cols" at bounding box center [499, 104] width 47 height 8
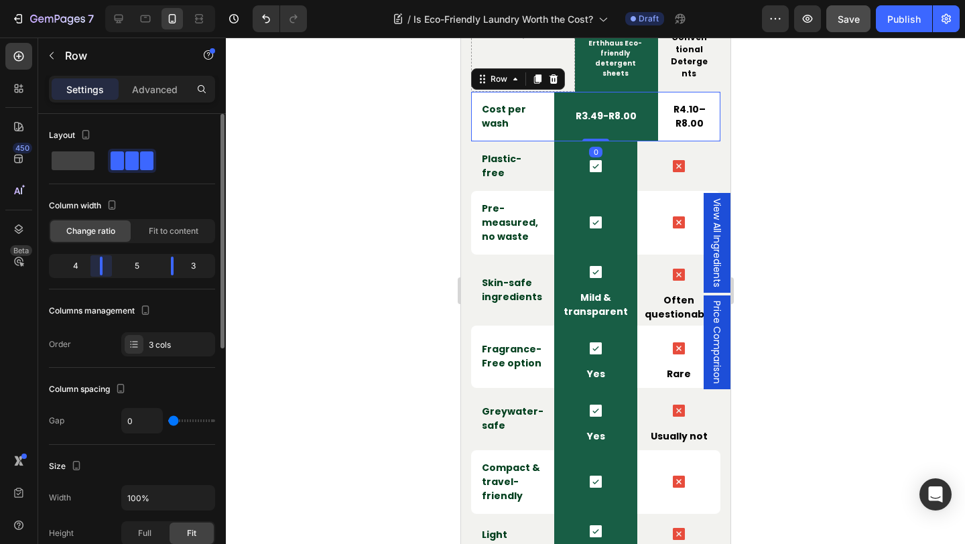
drag, startPoint x: 106, startPoint y: 267, endPoint x: 148, endPoint y: 267, distance: 42.2
click at [102, 0] on body "7 Version history / Is Eco-Friendly Laundry Worth the Cost? Draft Preview Save …" at bounding box center [482, 0] width 965 height 0
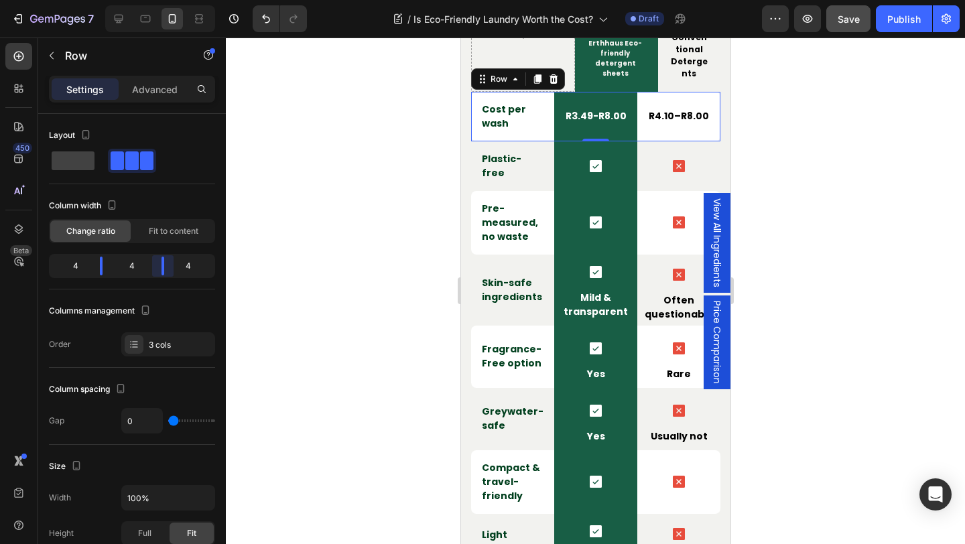
drag, startPoint x: 168, startPoint y: 270, endPoint x: 161, endPoint y: 271, distance: 6.7
click at [161, 0] on body "7 Version history / Is Eco-Friendly Laundry Worth the Cost? Draft Preview Save …" at bounding box center [482, 0] width 965 height 0
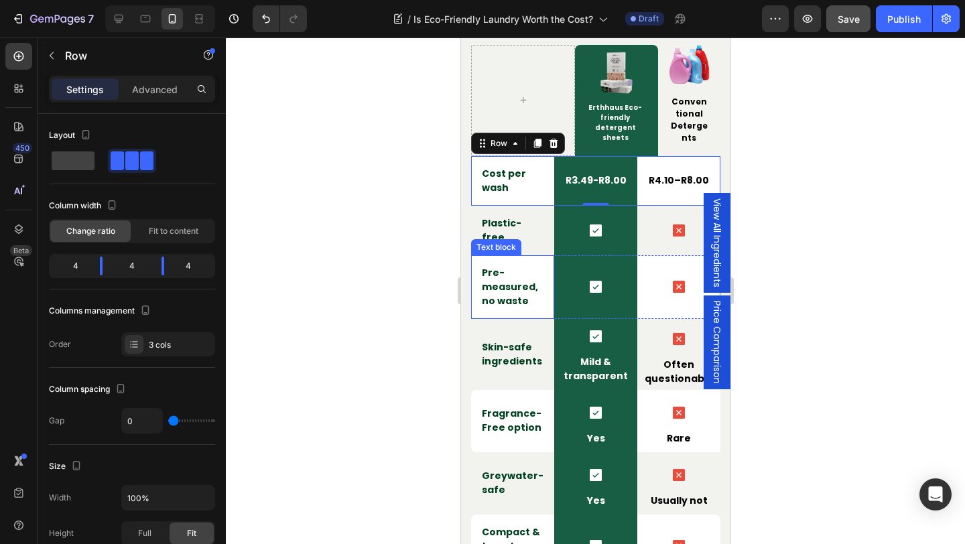
scroll to position [2970, 0]
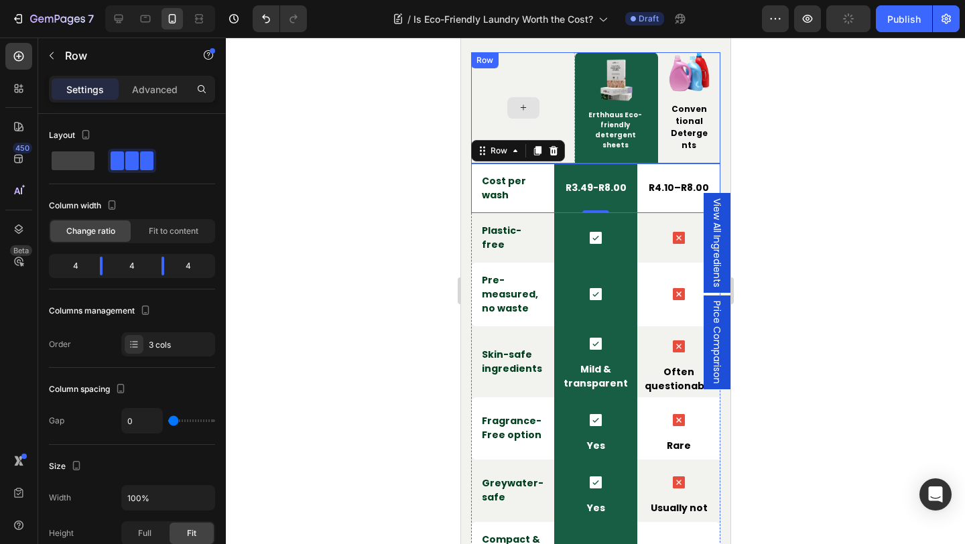
click at [561, 64] on div "Image Erthhaus Eco-friendly detergent sheets Text block Row Image Conventional …" at bounding box center [594, 107] width 249 height 111
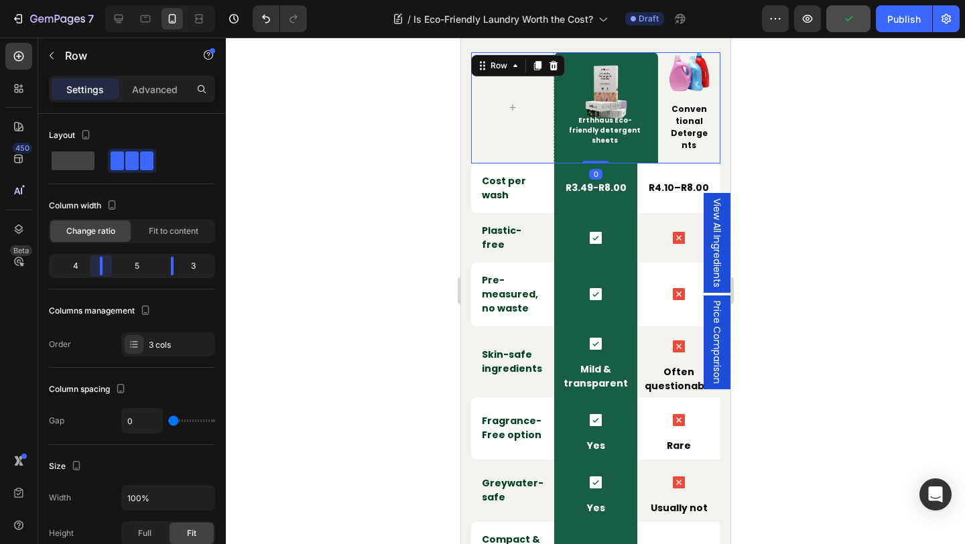
drag, startPoint x: 111, startPoint y: 273, endPoint x: 103, endPoint y: 273, distance: 8.0
click at [103, 0] on body "7 Version history / Is Eco-Friendly Laundry Worth the Cost? Draft Preview Publi…" at bounding box center [482, 0] width 965 height 0
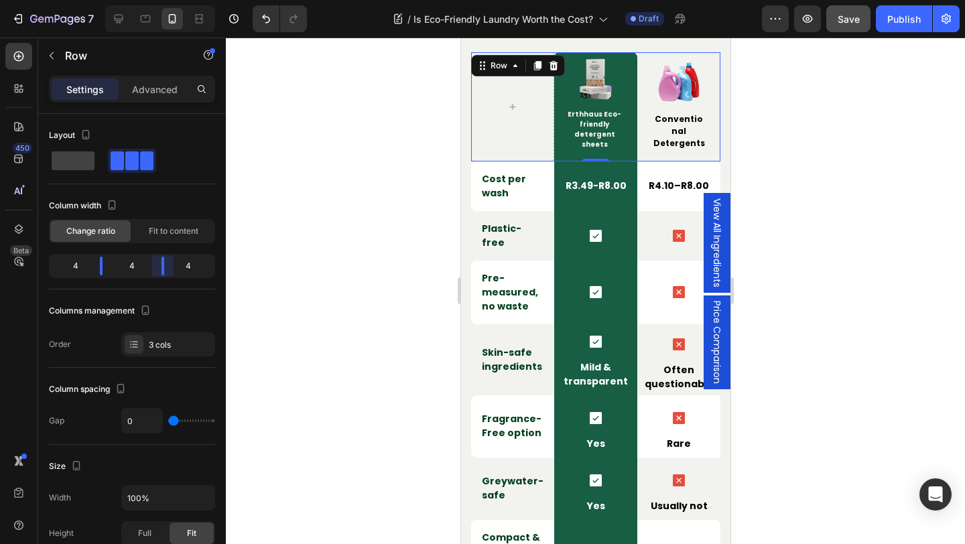
drag, startPoint x: 173, startPoint y: 269, endPoint x: 163, endPoint y: 270, distance: 9.4
click at [163, 0] on body "7 Version history / Is Eco-Friendly Laundry Worth the Cost? Draft Preview Save …" at bounding box center [482, 0] width 965 height 0
click at [681, 137] on p "Detergents" at bounding box center [678, 143] width 53 height 12
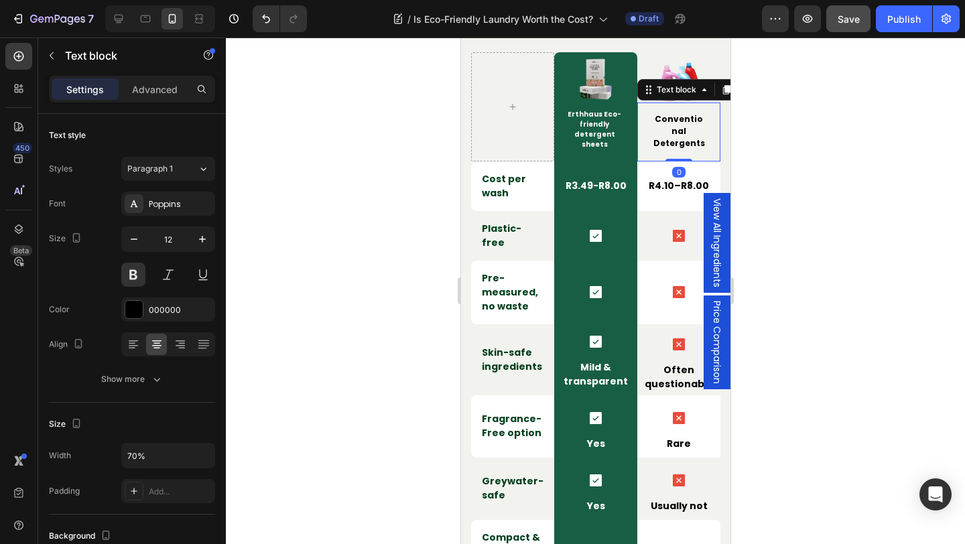
click at [702, 123] on p "Conventional" at bounding box center [678, 125] width 53 height 24
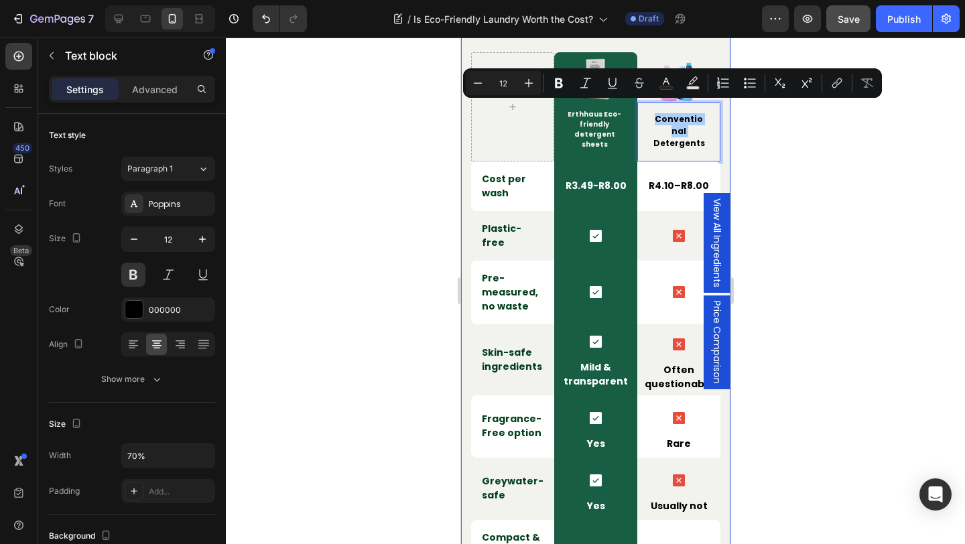
click at [763, 128] on div at bounding box center [595, 291] width 739 height 507
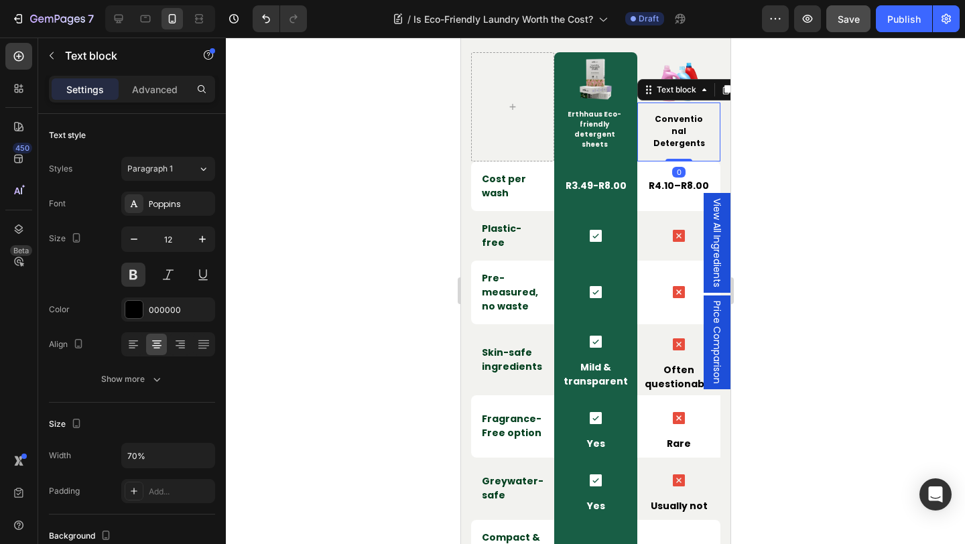
click at [657, 137] on p "Detergents" at bounding box center [678, 143] width 53 height 12
click at [146, 86] on p "Advanced" at bounding box center [155, 89] width 46 height 14
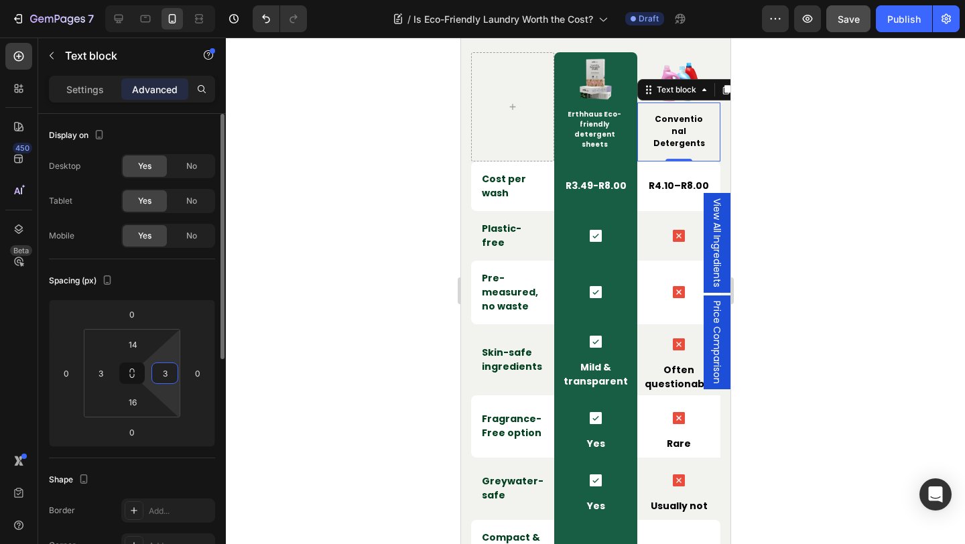
click at [165, 381] on input "3" at bounding box center [165, 373] width 20 height 20
type input "0"
click at [108, 378] on input "3" at bounding box center [100, 373] width 20 height 20
type input "0"
click at [180, 287] on div "Spacing (px)" at bounding box center [132, 280] width 166 height 21
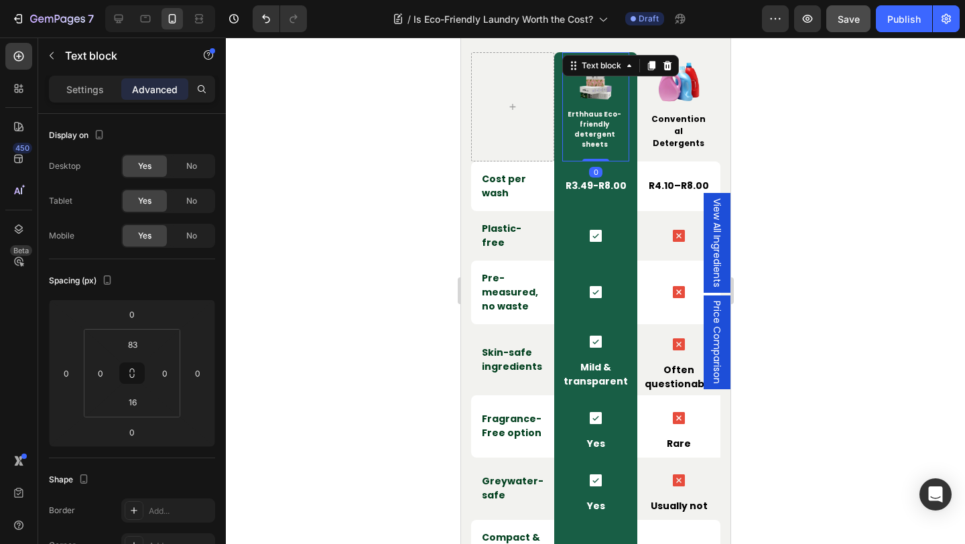
click at [602, 127] on p "Erthhaus Eco-friendly detergent sheets" at bounding box center [594, 129] width 62 height 40
click at [80, 88] on p "Settings" at bounding box center [85, 89] width 38 height 14
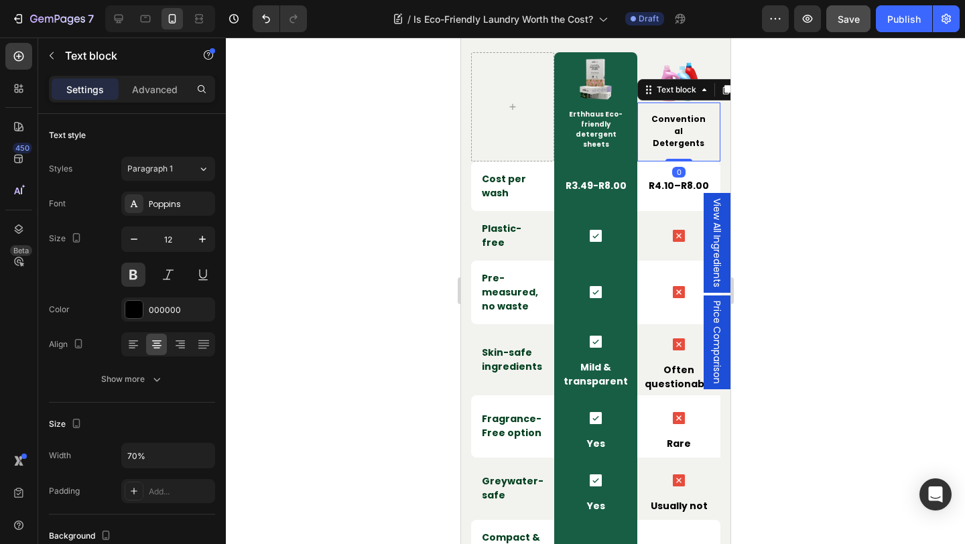
click at [689, 120] on p "Conventional" at bounding box center [679, 125] width 56 height 24
click at [133, 241] on icon "button" at bounding box center [133, 238] width 13 height 13
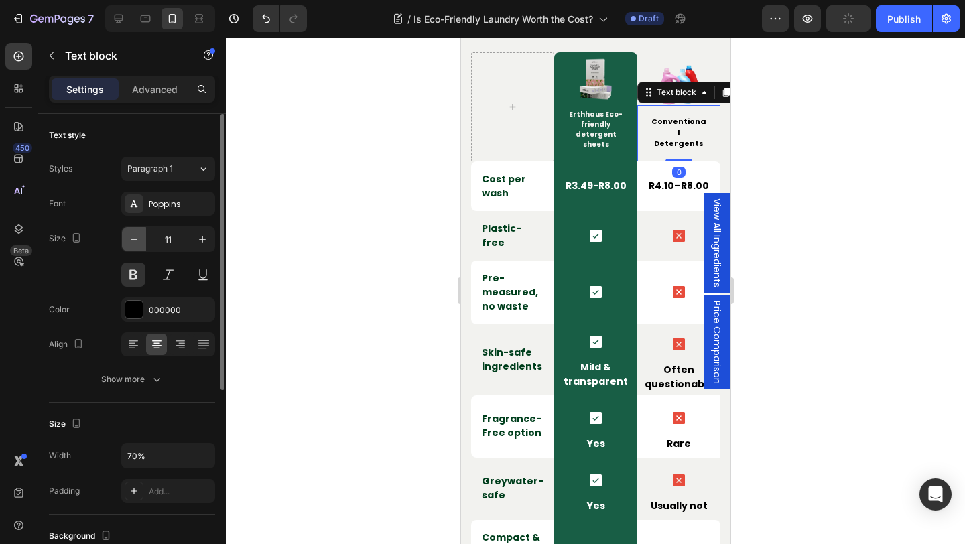
type input "10"
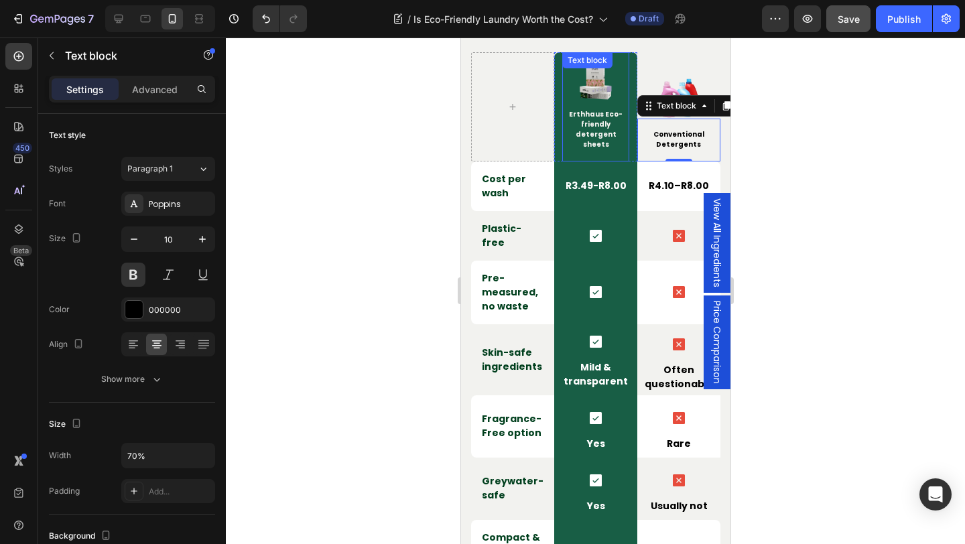
click at [598, 135] on p "Erthhaus Eco-friendly detergent sheets" at bounding box center [595, 129] width 64 height 40
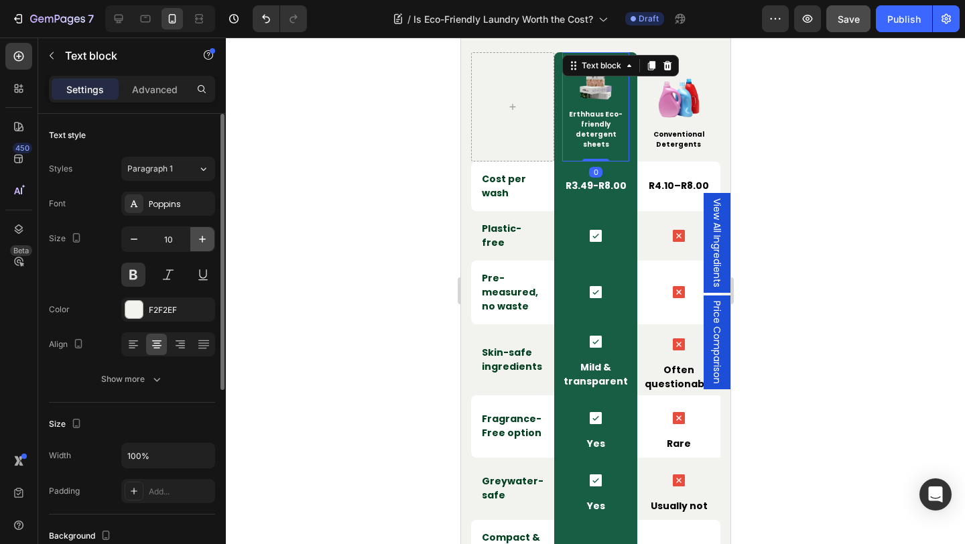
click at [196, 241] on icon "button" at bounding box center [202, 238] width 13 height 13
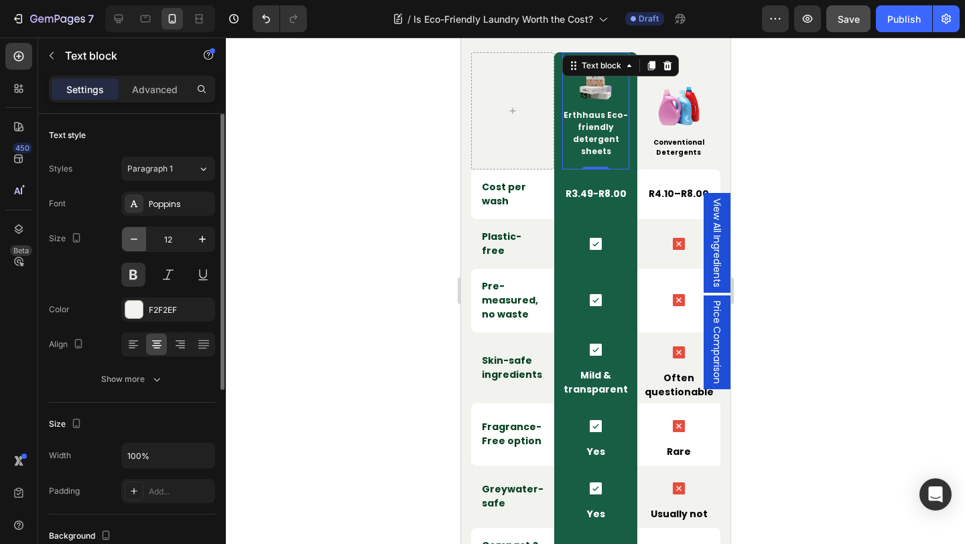
click at [129, 241] on icon "button" at bounding box center [133, 238] width 13 height 13
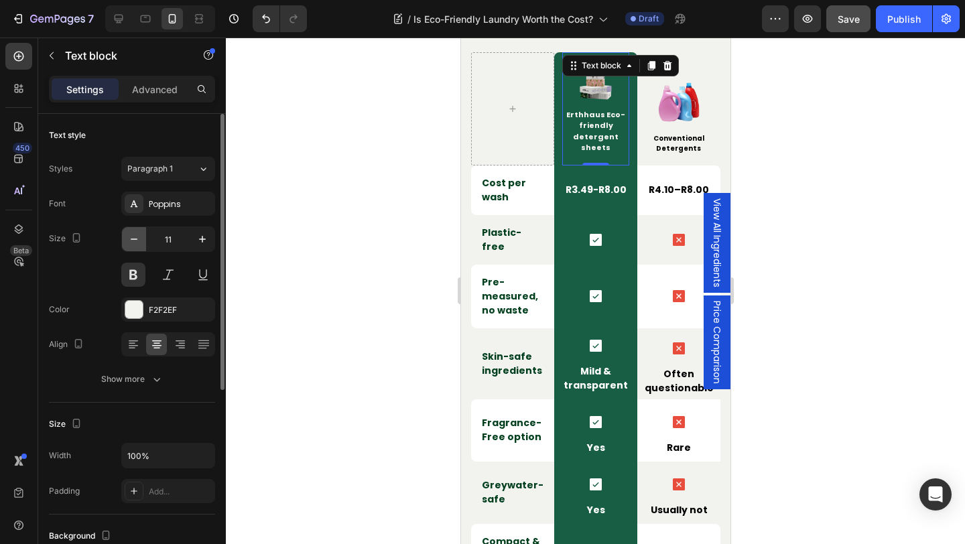
click at [129, 241] on icon "button" at bounding box center [133, 238] width 13 height 13
type input "10"
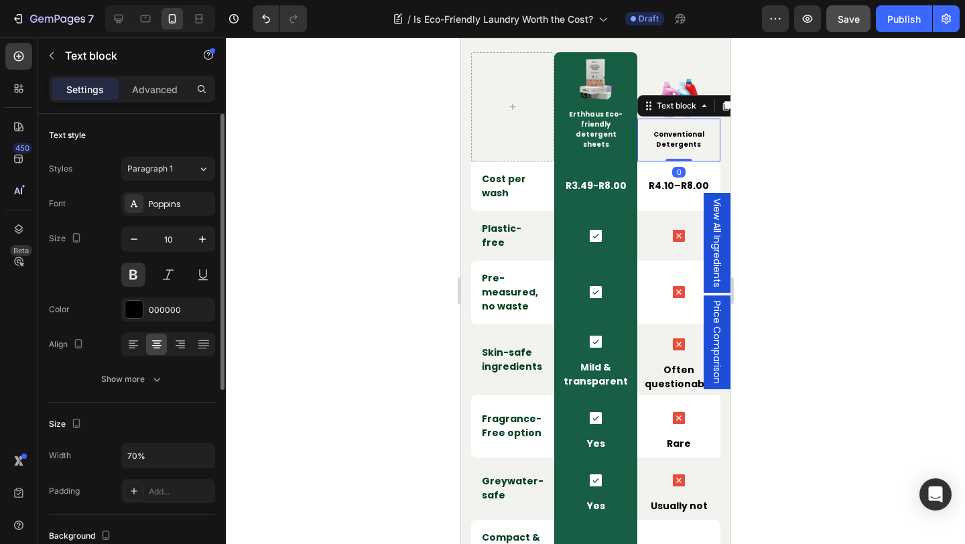
click at [675, 129] on p "Conventional" at bounding box center [679, 134] width 56 height 10
click at [652, 46] on div "the final breakdown Heading Row Image Erthhaus Eco-friendly detergent sheets Te…" at bounding box center [594, 421] width 249 height 833
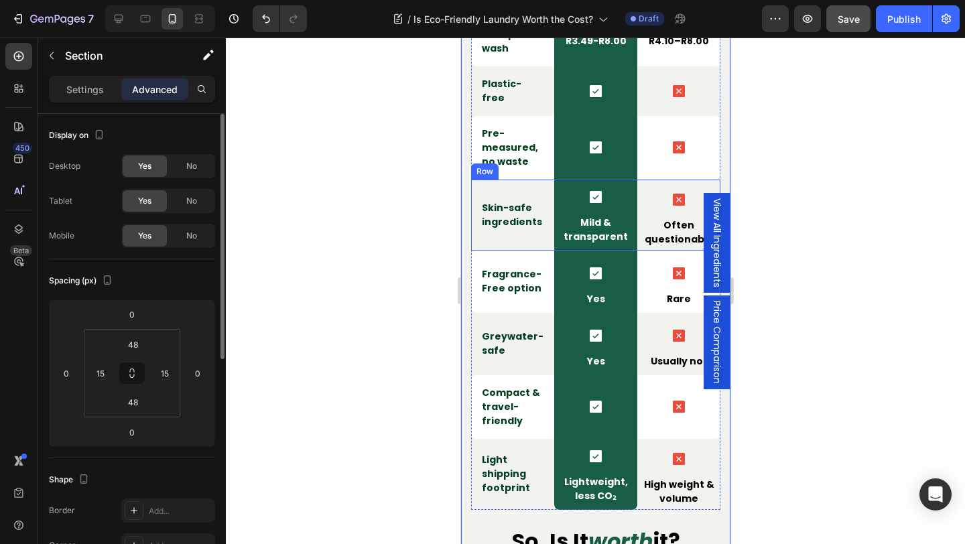
scroll to position [3160, 0]
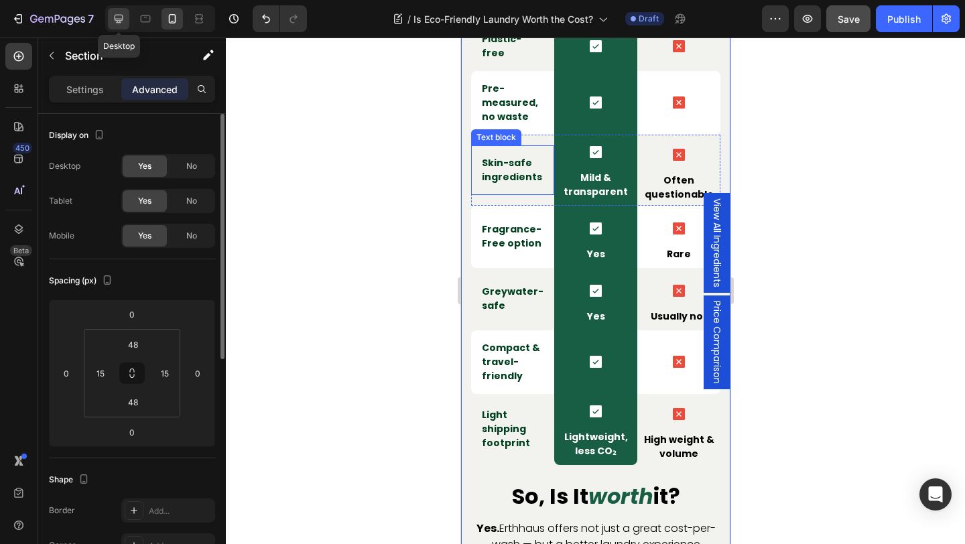
click at [121, 26] on div at bounding box center [118, 18] width 21 height 21
type input "0"
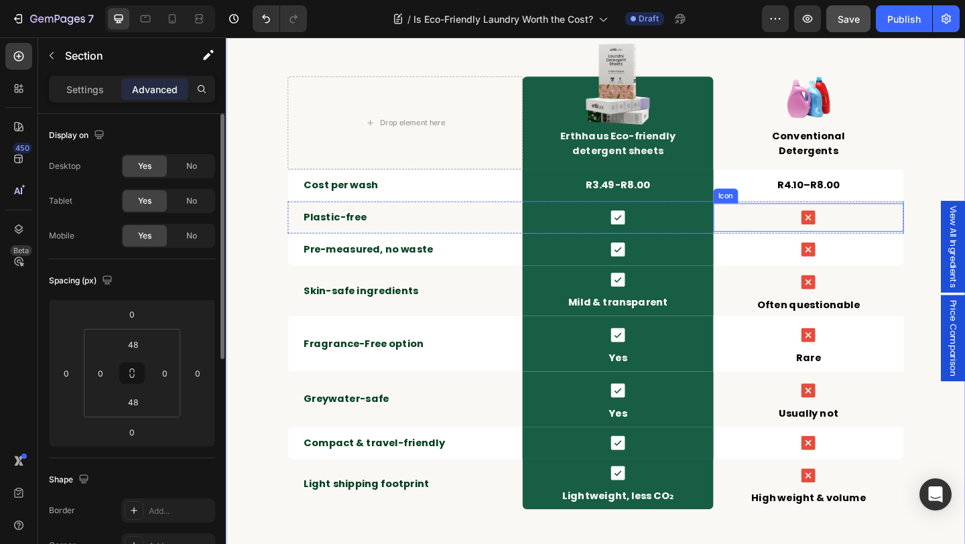
scroll to position [3053, 0]
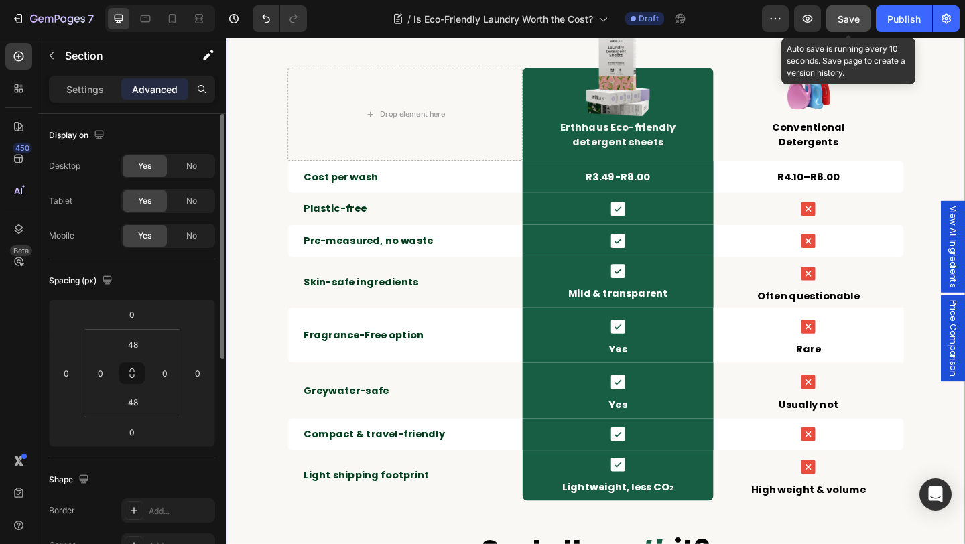
click at [840, 8] on button "Save" at bounding box center [848, 18] width 44 height 27
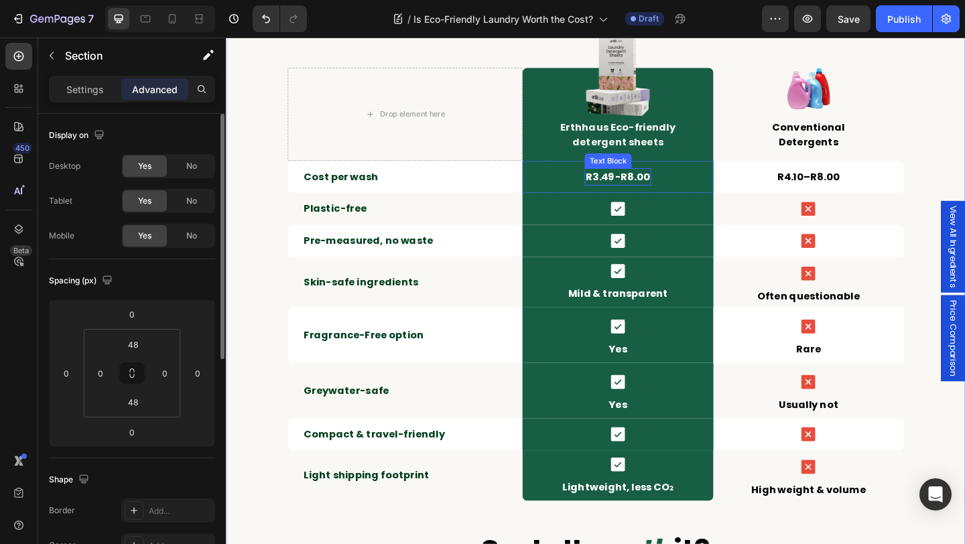
click at [655, 185] on p "R3.49-R8.00" at bounding box center [652, 189] width 70 height 16
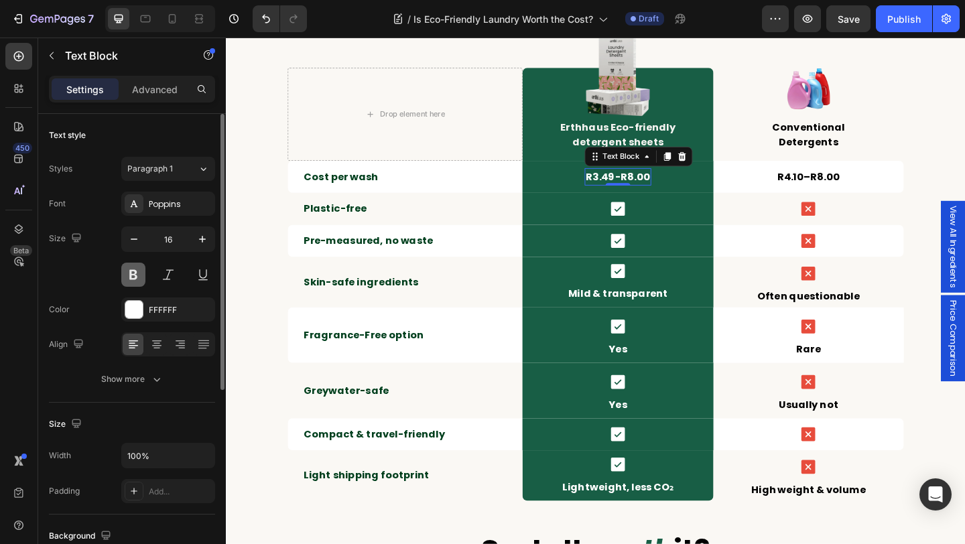
click at [139, 278] on button at bounding box center [133, 275] width 24 height 24
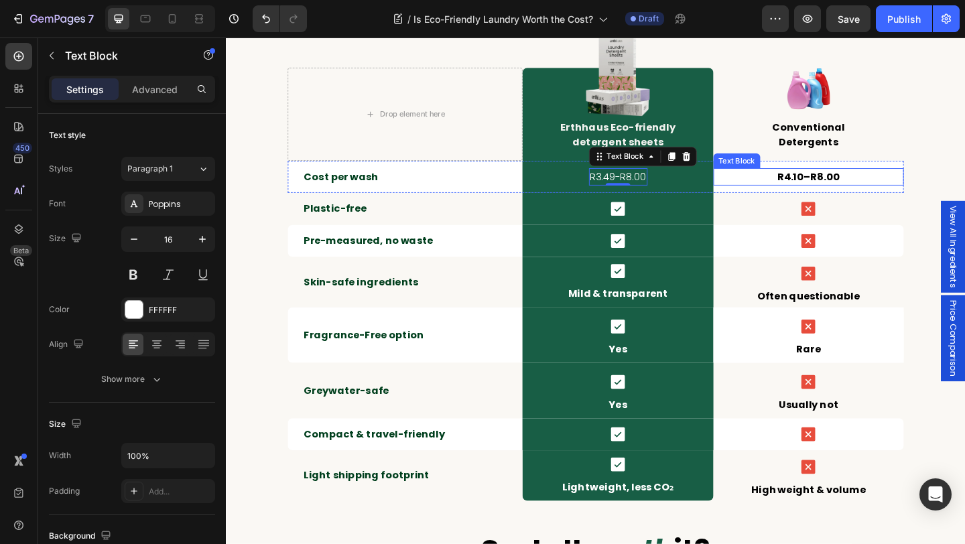
click at [853, 190] on p "R4.10–R8.00" at bounding box center [859, 189] width 204 height 16
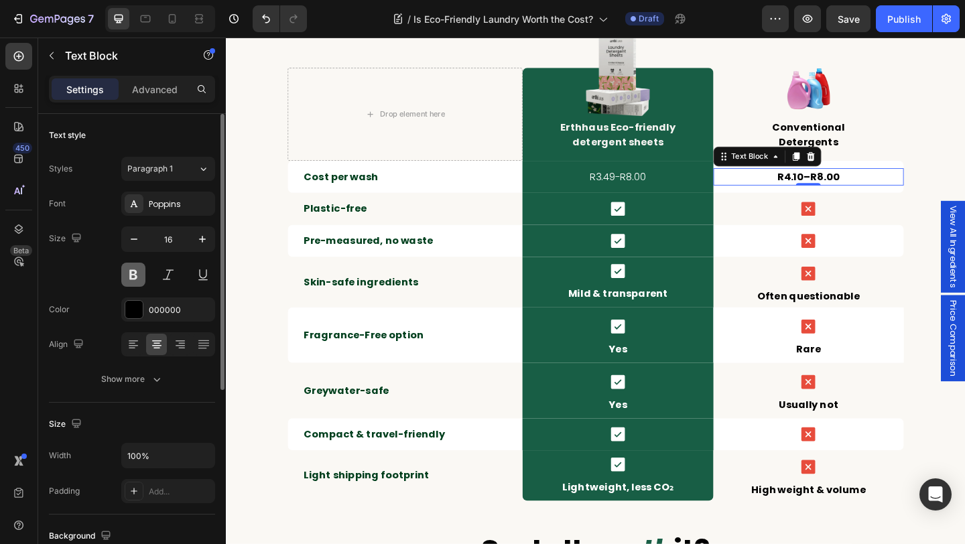
click at [129, 272] on button at bounding box center [133, 275] width 24 height 24
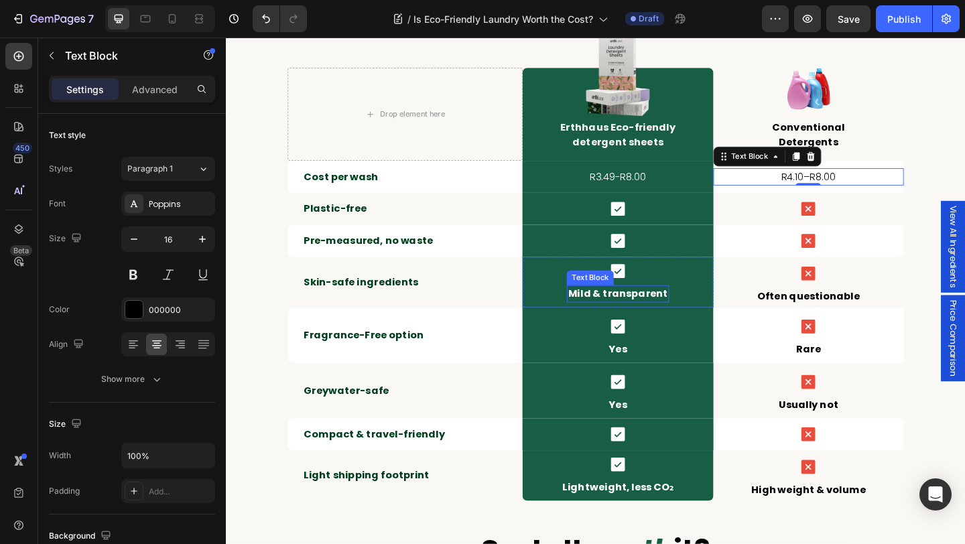
click at [636, 318] on p "Mild & transparent" at bounding box center [652, 316] width 109 height 16
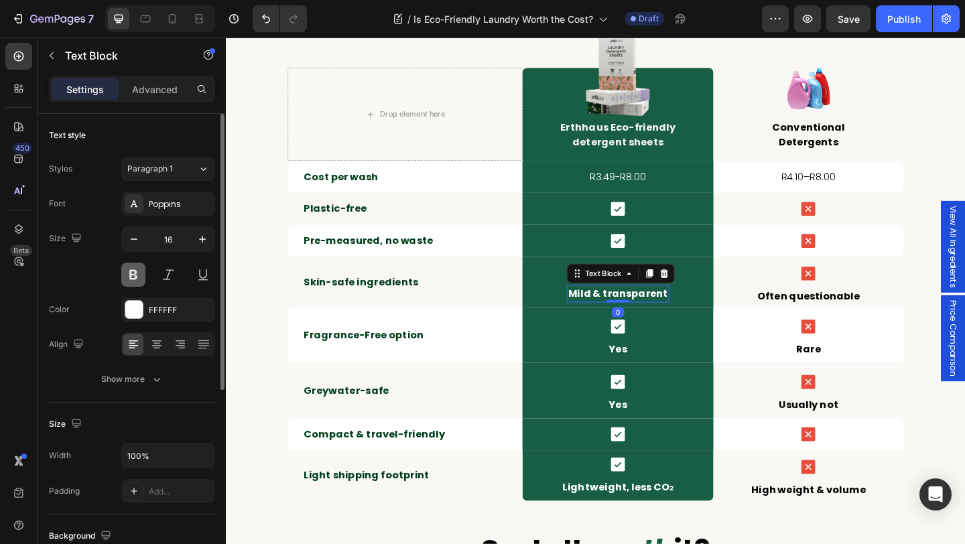
click at [133, 274] on button at bounding box center [133, 275] width 24 height 24
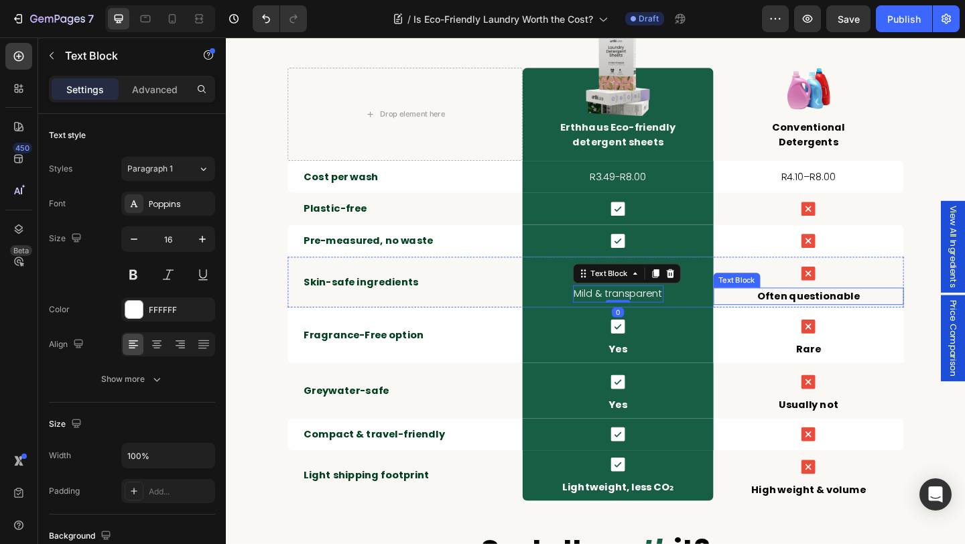
click at [880, 317] on p "Often questionable" at bounding box center [859, 319] width 204 height 16
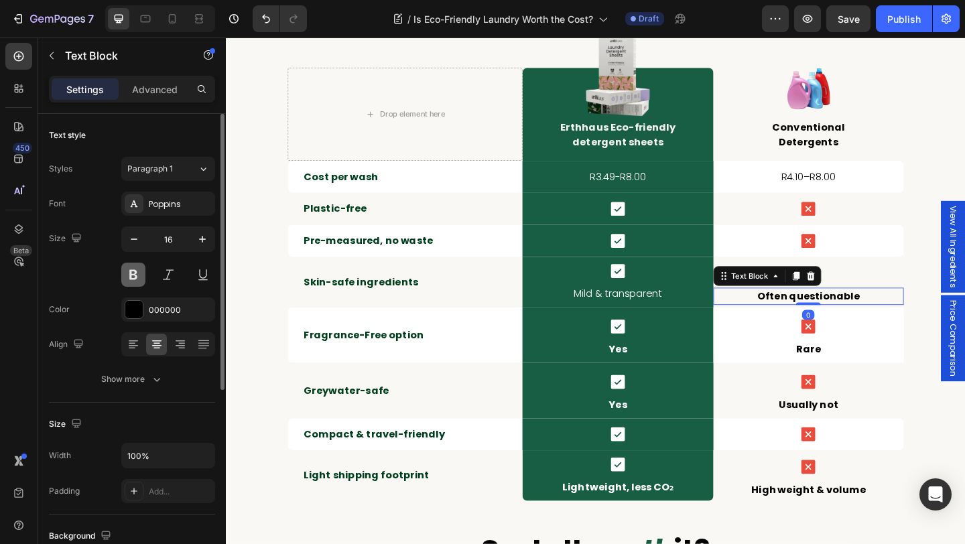
click at [134, 277] on button at bounding box center [133, 275] width 24 height 24
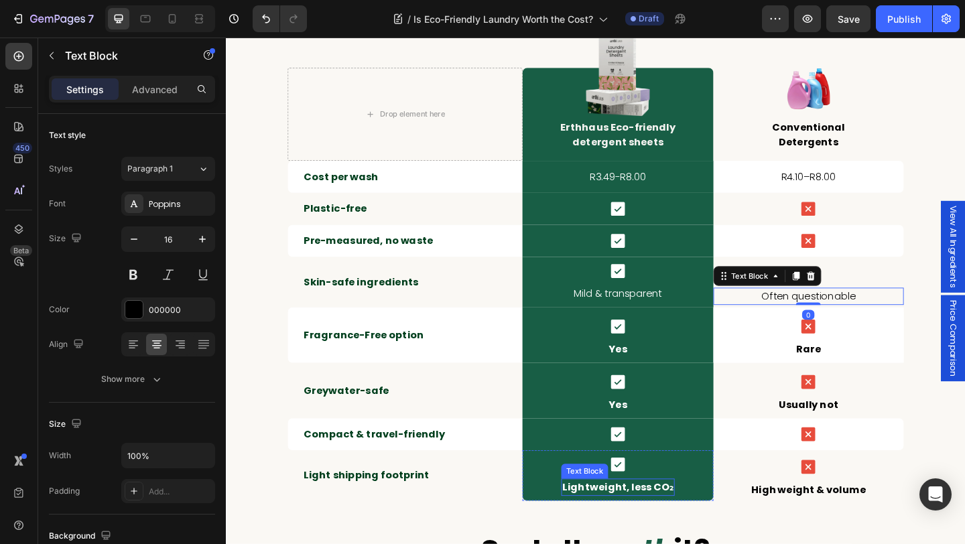
click at [635, 527] on p "Lightweight, less CO₂" at bounding box center [652, 527] width 121 height 16
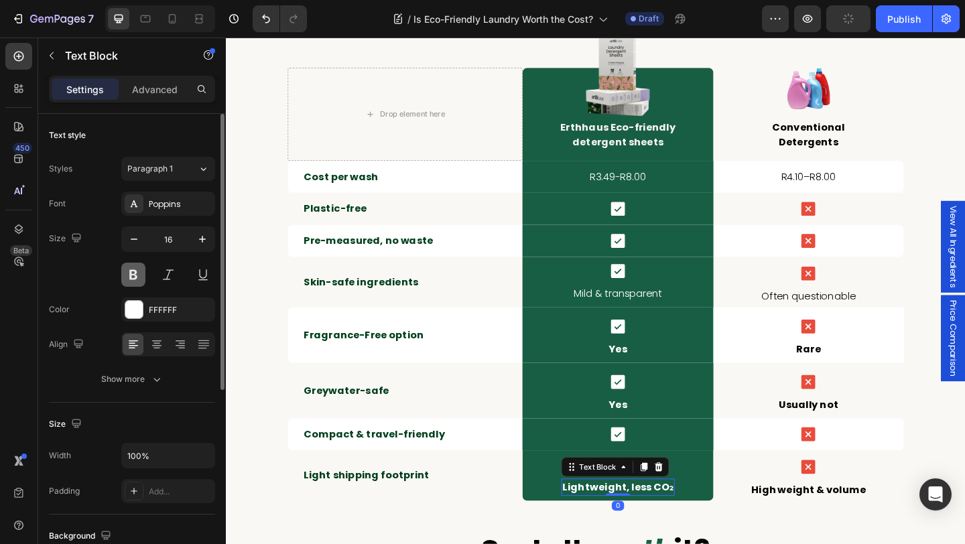
drag, startPoint x: 131, startPoint y: 281, endPoint x: 654, endPoint y: 448, distance: 548.6
click at [131, 281] on button at bounding box center [133, 275] width 24 height 24
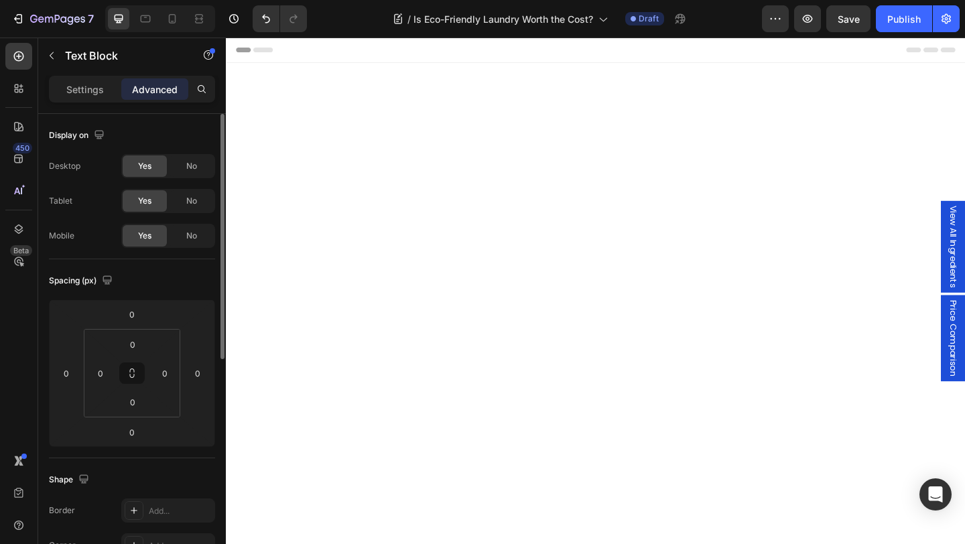
scroll to position [3053, 0]
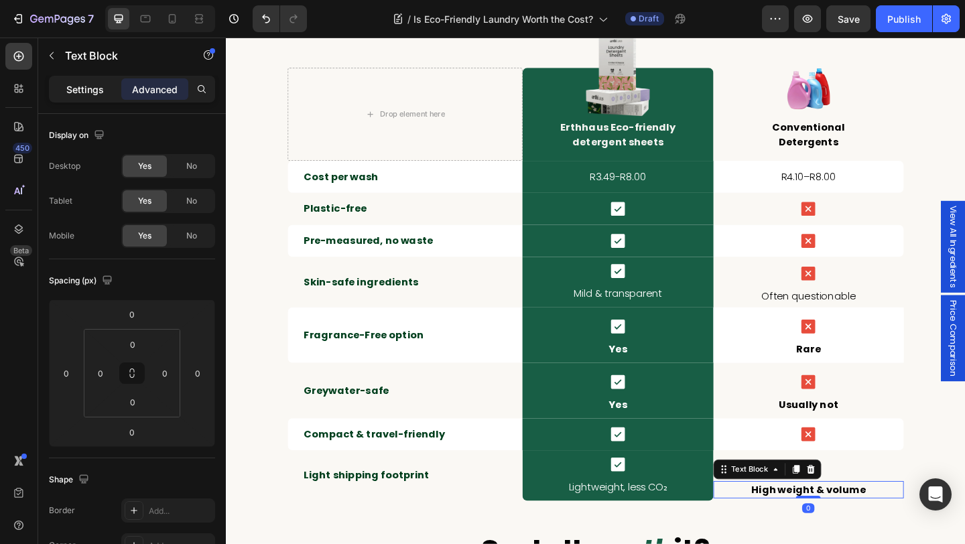
click at [91, 88] on p "Settings" at bounding box center [85, 89] width 38 height 14
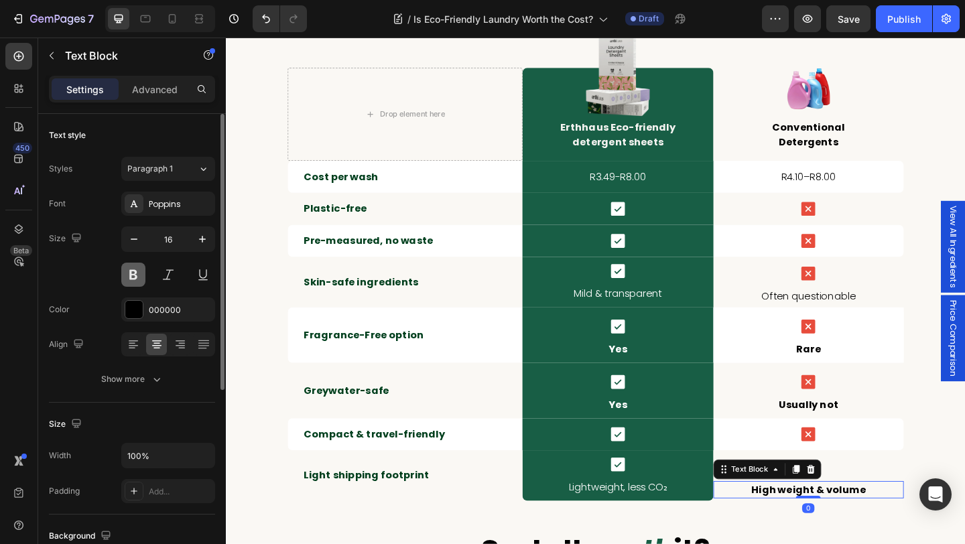
click at [135, 273] on button at bounding box center [133, 275] width 24 height 24
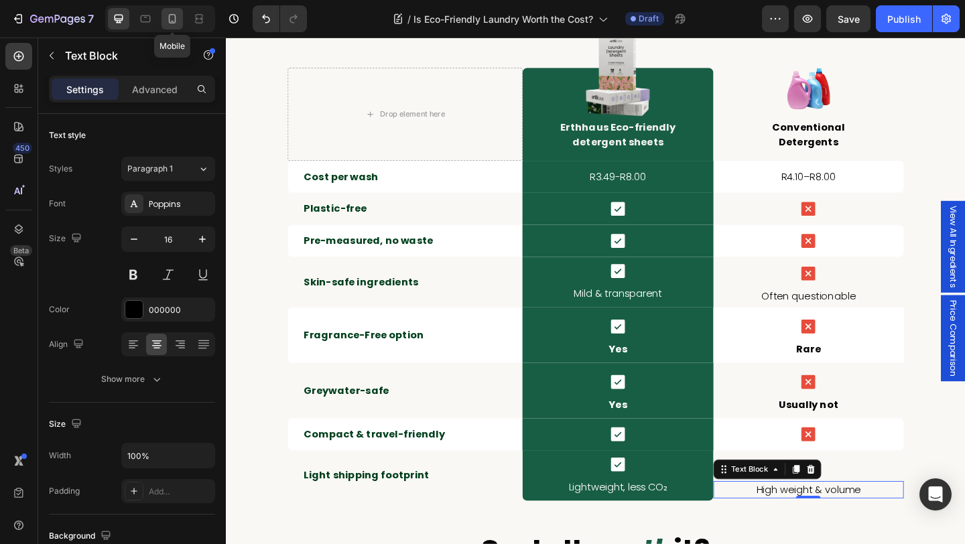
click at [176, 26] on div at bounding box center [171, 18] width 21 height 21
type input "14"
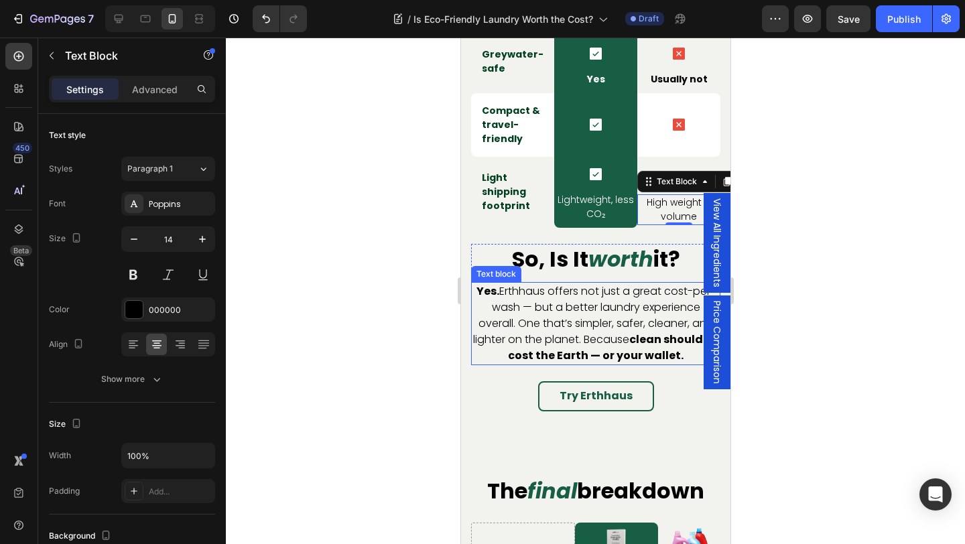
scroll to position [3396, 0]
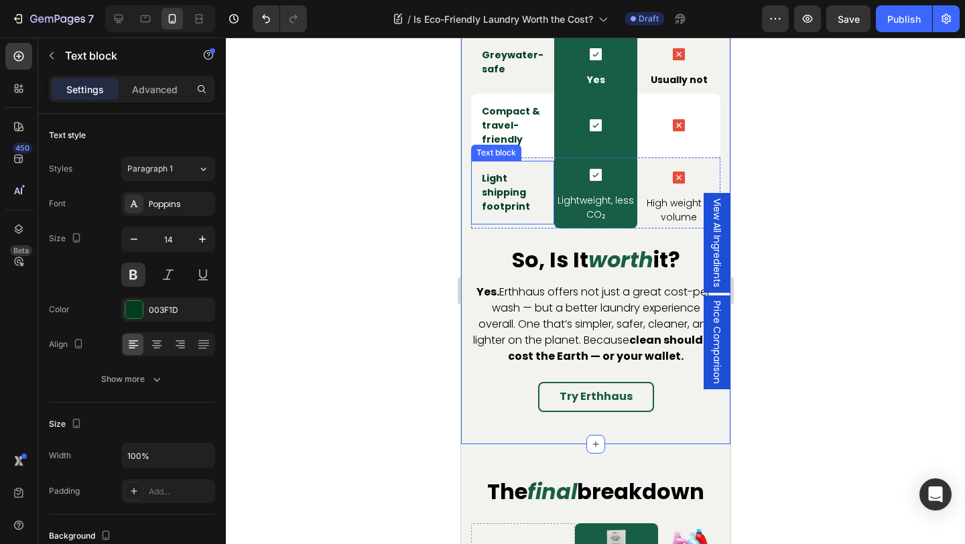
click at [537, 172] on p "Light shipping footprint" at bounding box center [512, 193] width 62 height 42
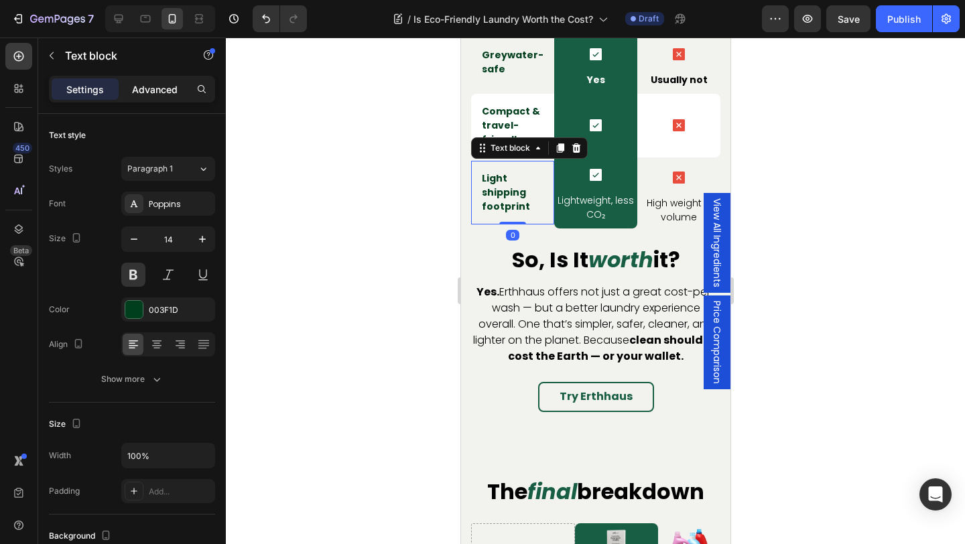
click at [158, 87] on p "Advanced" at bounding box center [155, 89] width 46 height 14
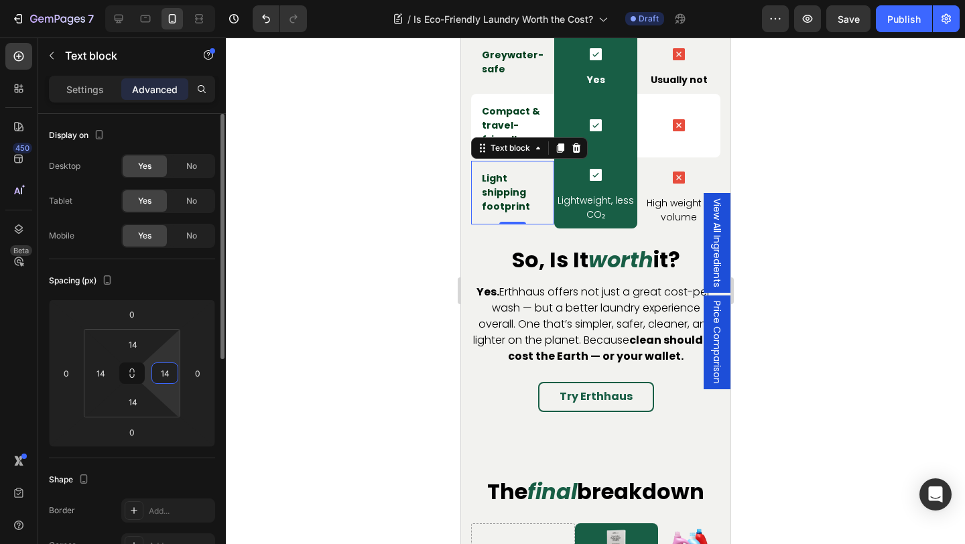
click at [172, 375] on input "14" at bounding box center [165, 373] width 20 height 20
type input "0"
type input "14"
click at [137, 373] on button at bounding box center [131, 372] width 25 height 21
click at [139, 352] on input "14" at bounding box center [132, 344] width 27 height 20
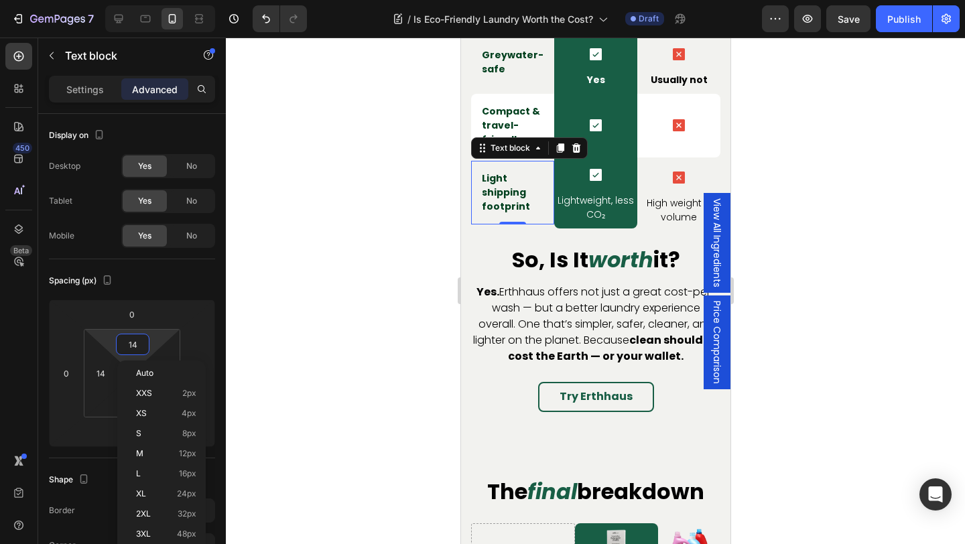
type input "1"
type input "12"
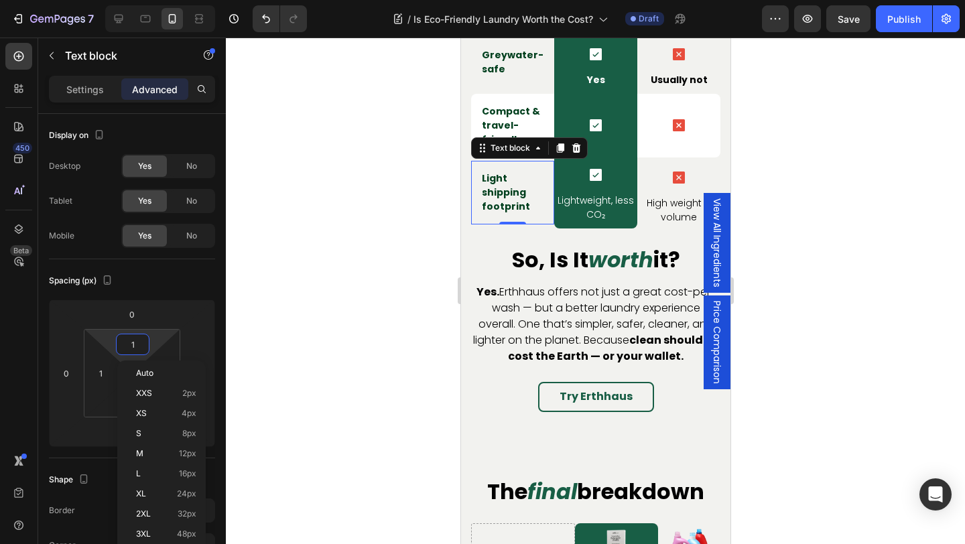
type input "12"
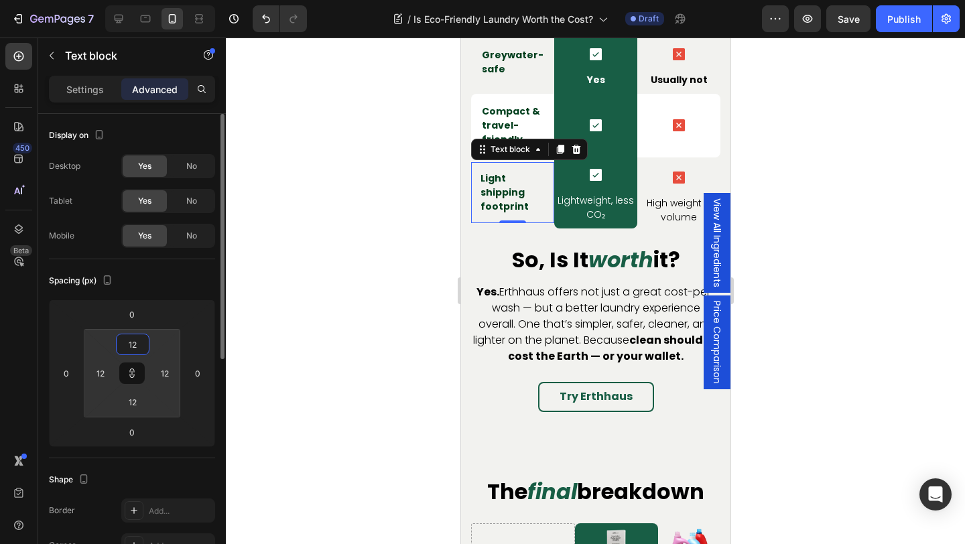
type input "12"
click at [187, 286] on div "Spacing (px)" at bounding box center [132, 280] width 166 height 21
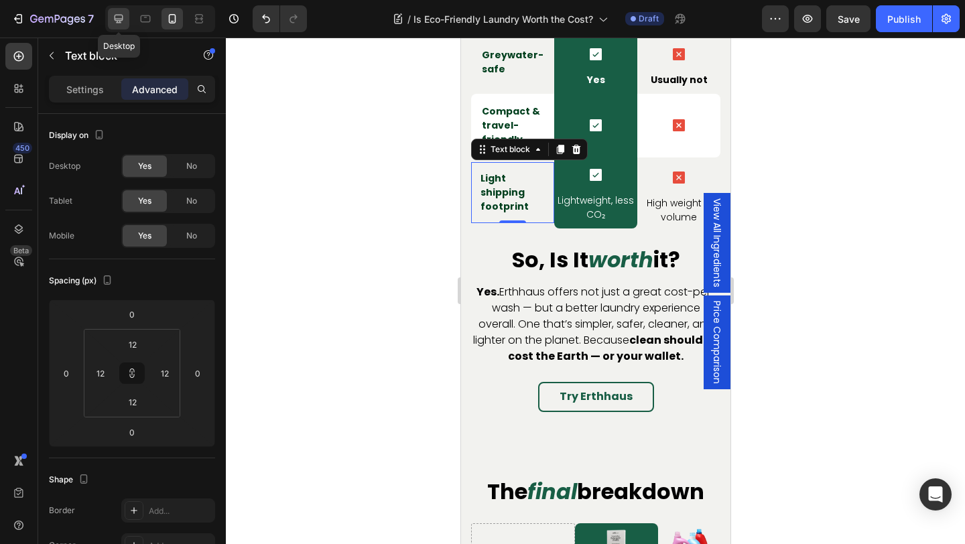
click at [123, 20] on icon at bounding box center [118, 18] width 13 height 13
type input "24"
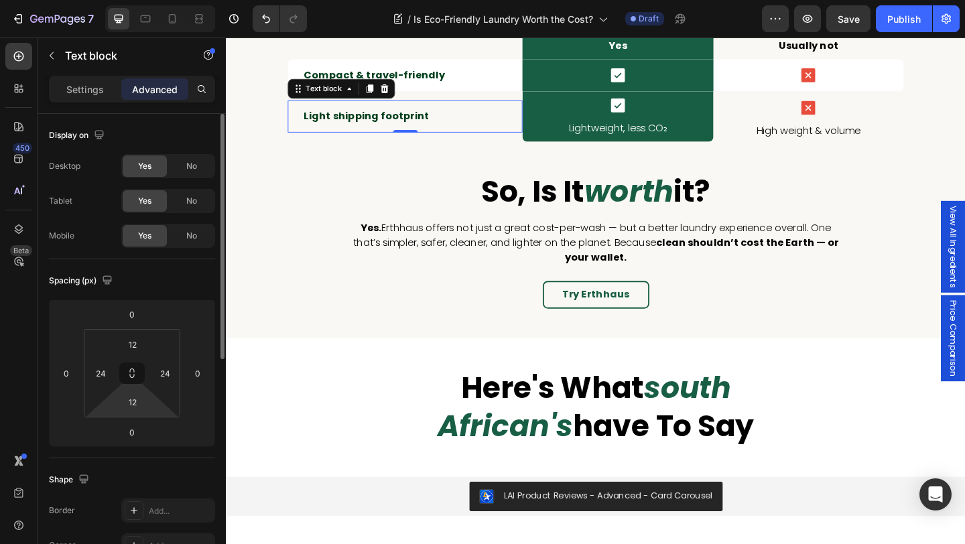
scroll to position [3465, 0]
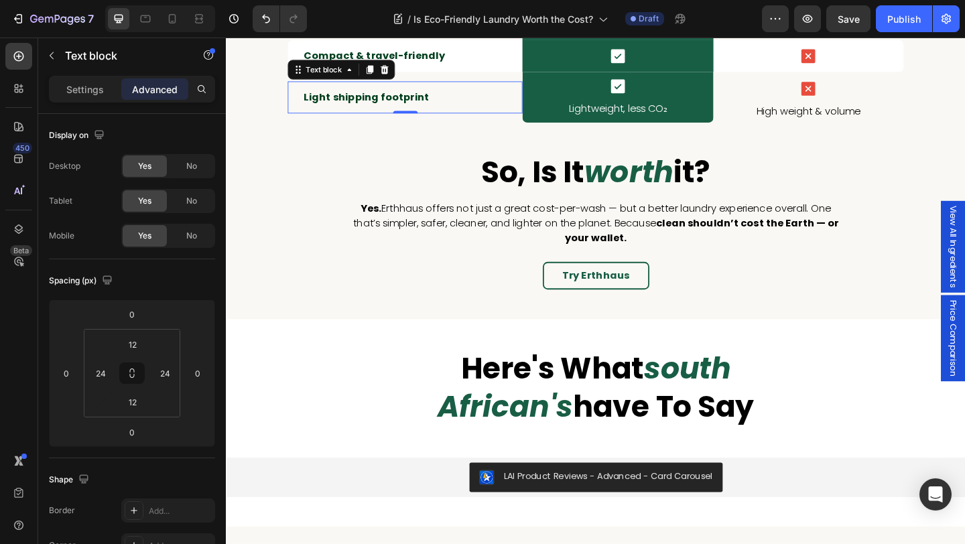
click at [304, 102] on div "Light shipping footprint Text block 0" at bounding box center [420, 102] width 255 height 35
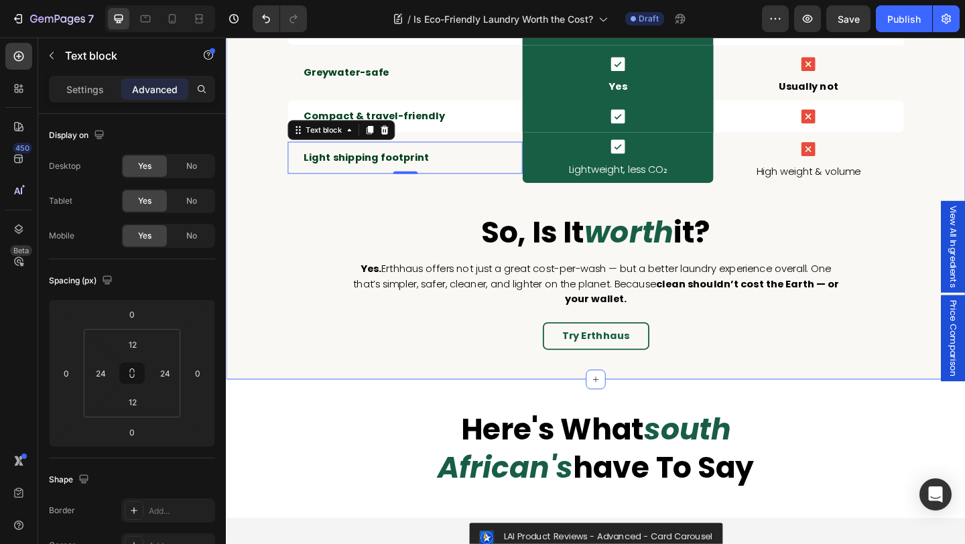
scroll to position [3398, 0]
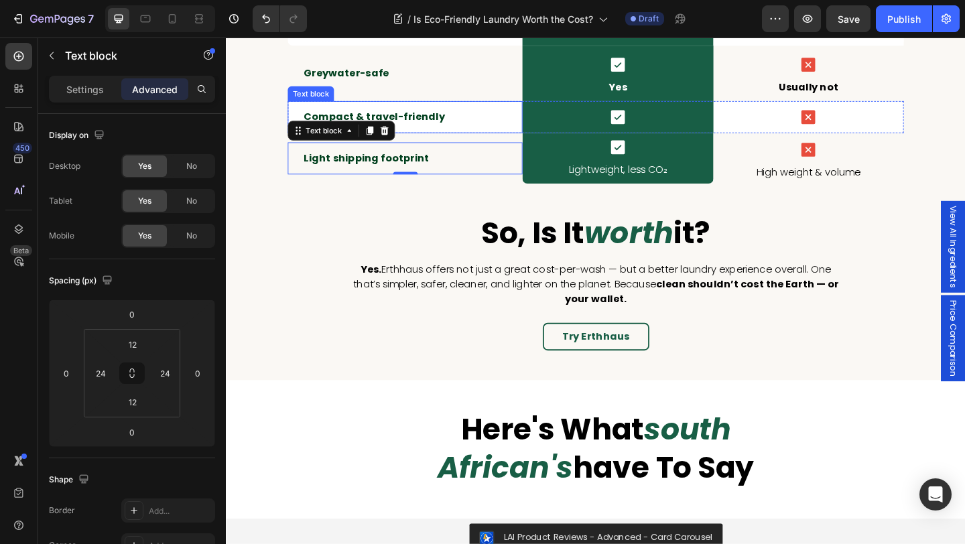
click at [306, 108] on div "Compact & travel-friendly Text block" at bounding box center [420, 124] width 255 height 35
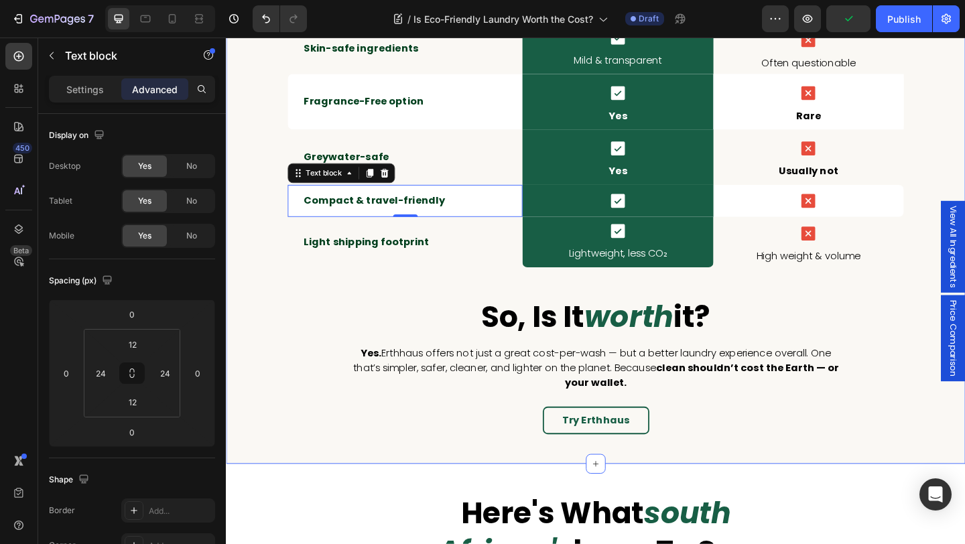
scroll to position [3301, 0]
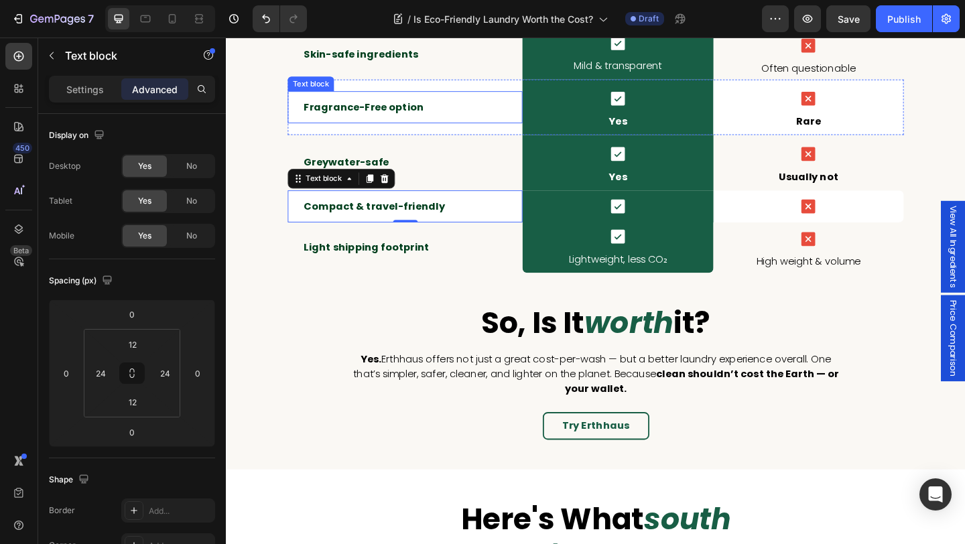
click at [437, 112] on p "Fragrance-Free option" at bounding box center [420, 113] width 220 height 16
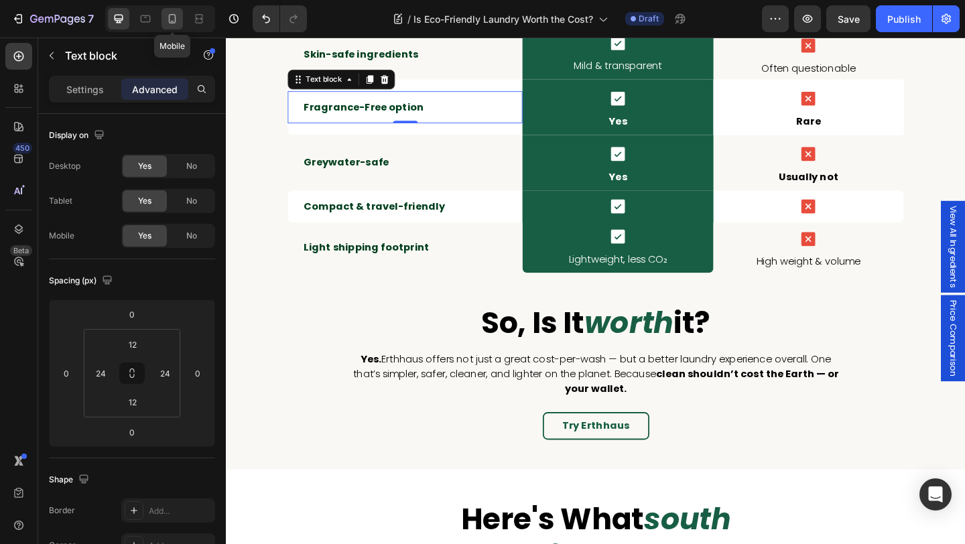
click at [167, 19] on icon at bounding box center [171, 18] width 13 height 13
type input "14"
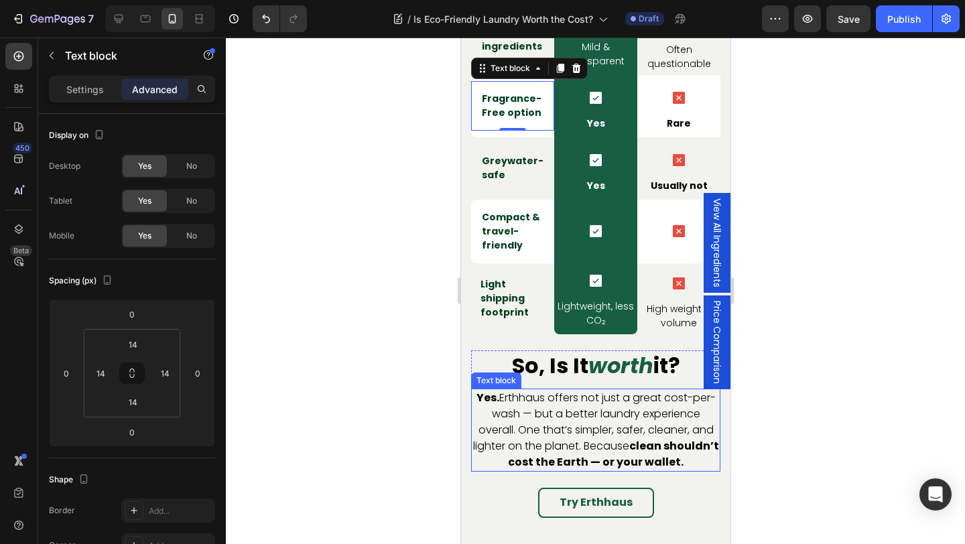
scroll to position [3263, 0]
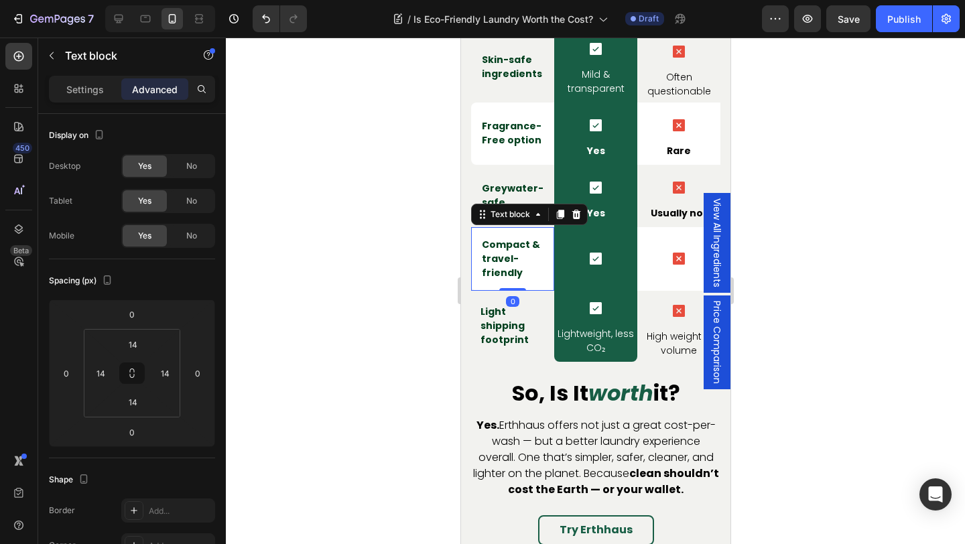
click at [531, 262] on div "Compact & travel-friendly Text block 0" at bounding box center [511, 259] width 83 height 64
click at [139, 379] on button at bounding box center [131, 372] width 25 height 21
click at [137, 402] on input "14" at bounding box center [132, 402] width 27 height 20
type input "1"
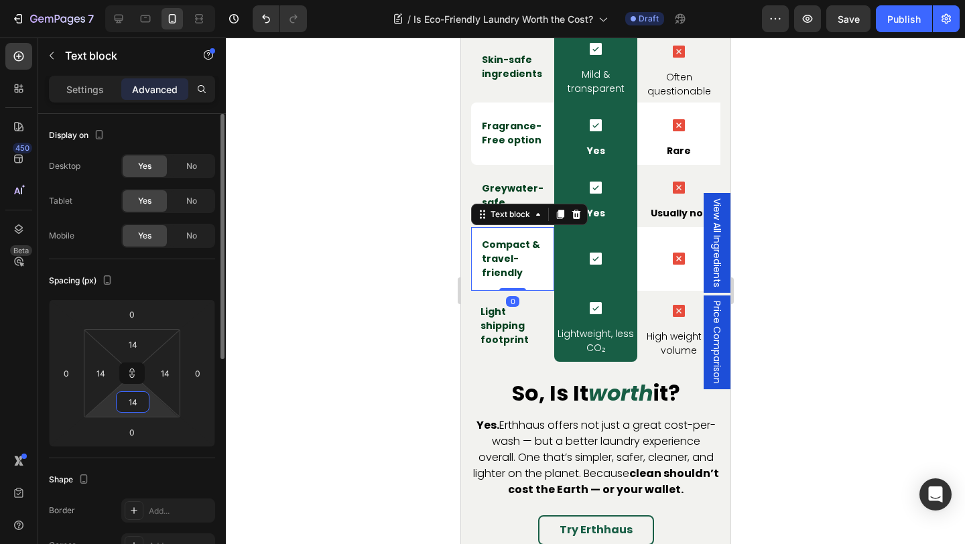
type input "1"
type input "12"
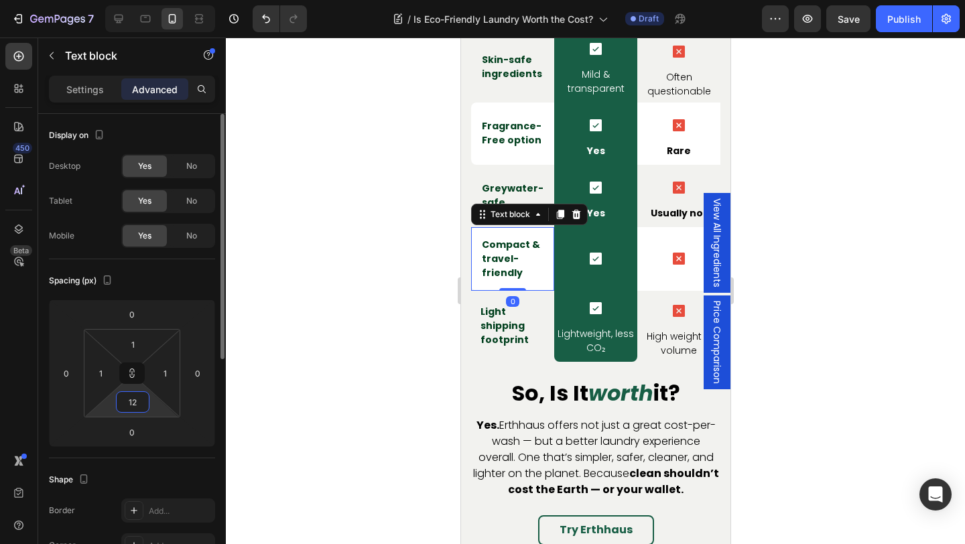
type input "12"
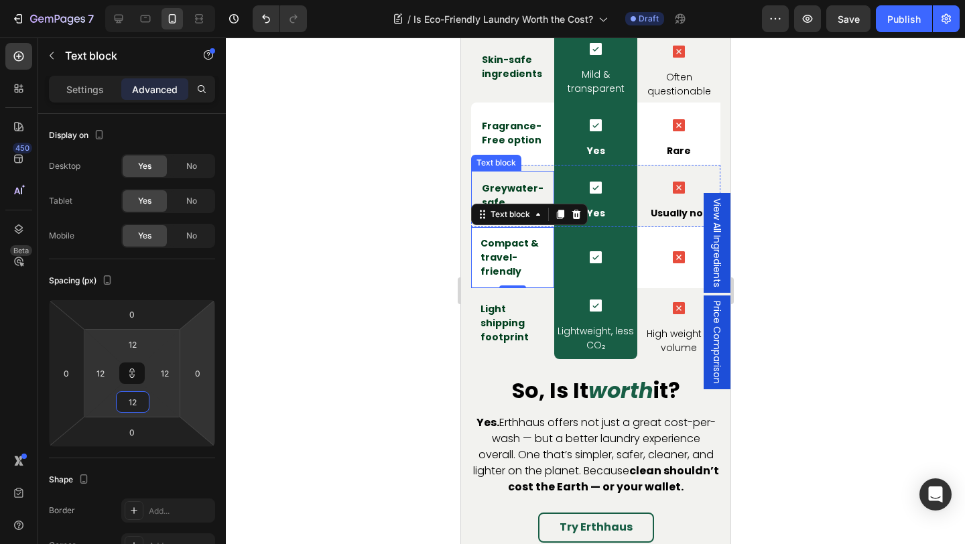
click at [520, 171] on div "Greywater-safe Text block" at bounding box center [511, 196] width 83 height 50
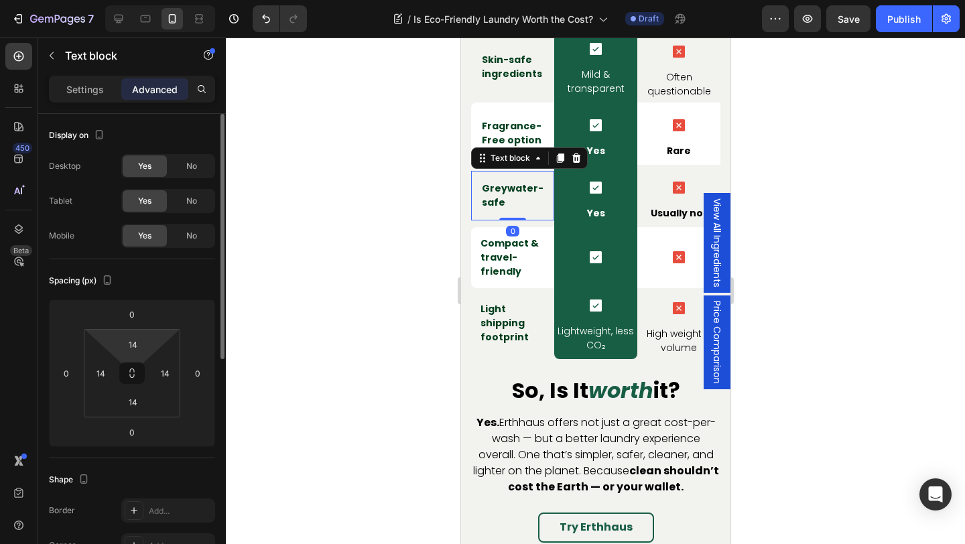
drag, startPoint x: 132, startPoint y: 374, endPoint x: 136, endPoint y: 355, distance: 19.2
click at [133, 373] on icon at bounding box center [132, 373] width 11 height 11
click at [135, 344] on input "14" at bounding box center [132, 344] width 27 height 20
type input "1"
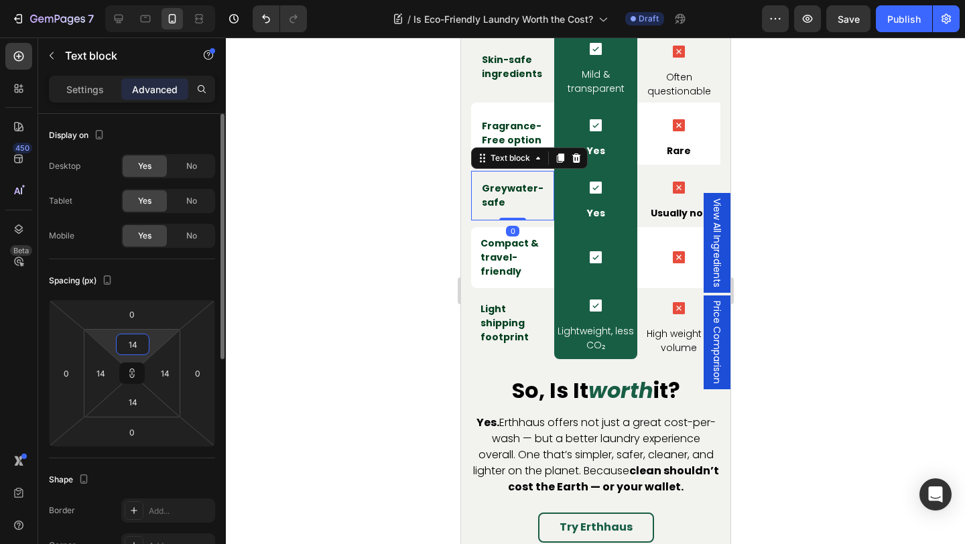
type input "1"
type input "12"
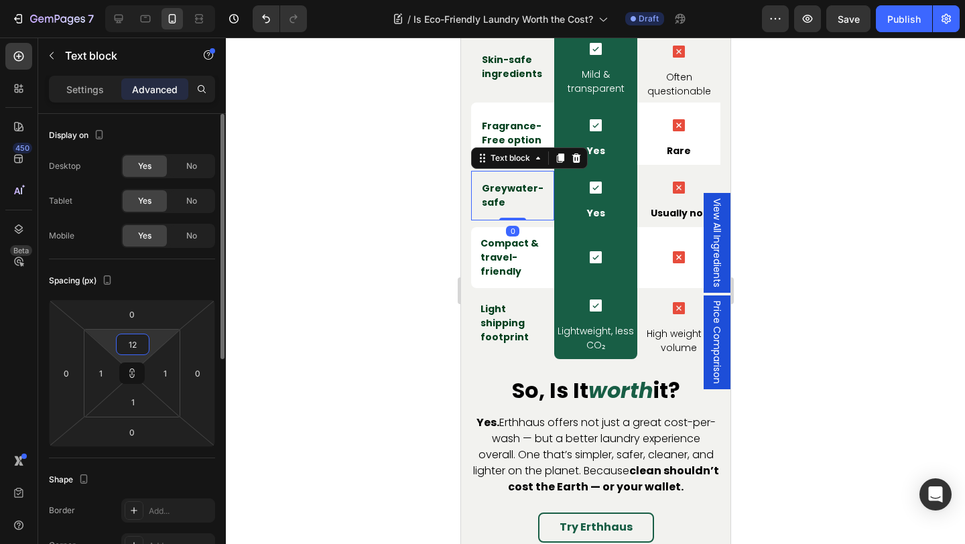
type input "12"
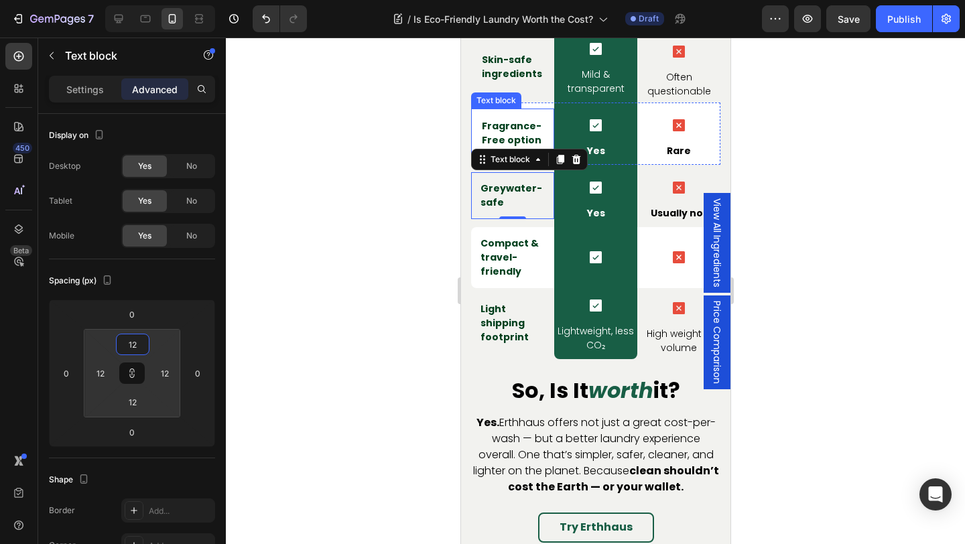
click at [502, 119] on p "Fragrance-Free option" at bounding box center [512, 133] width 62 height 28
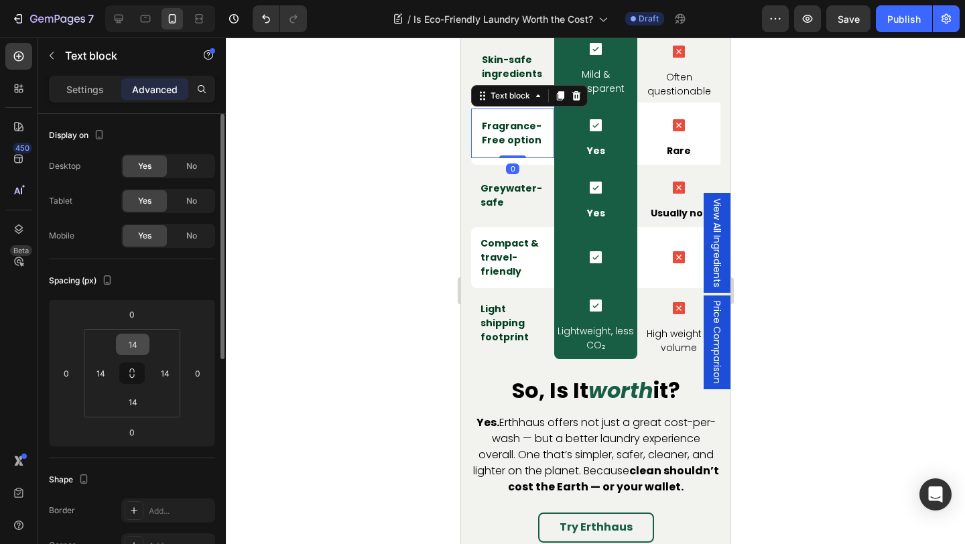
click at [134, 373] on icon at bounding box center [132, 373] width 11 height 11
click at [137, 344] on input "14" at bounding box center [132, 344] width 27 height 20
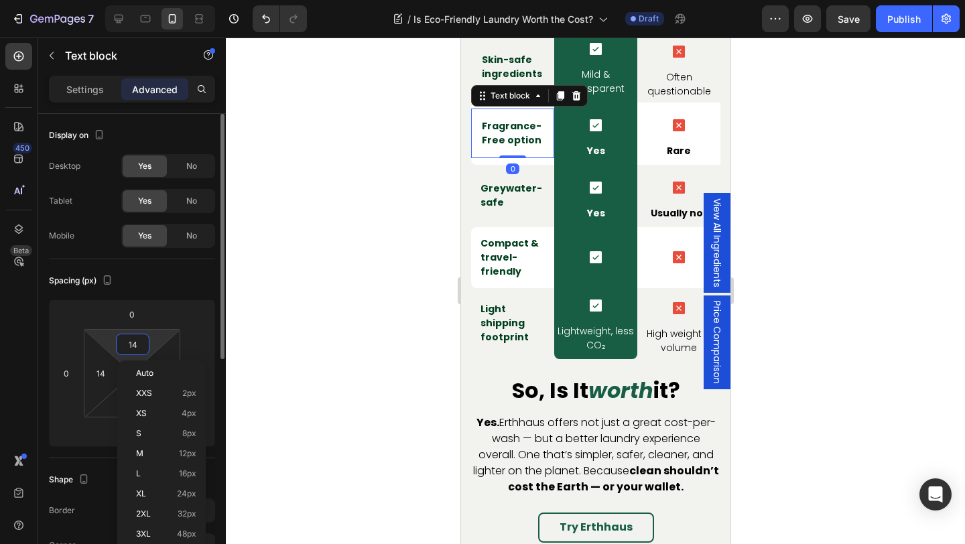
type input "1"
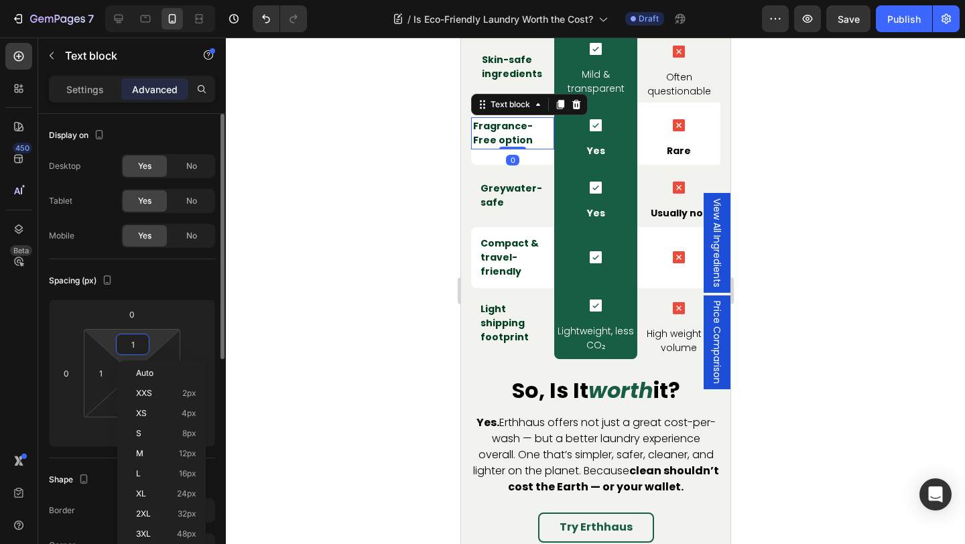
type input "12"
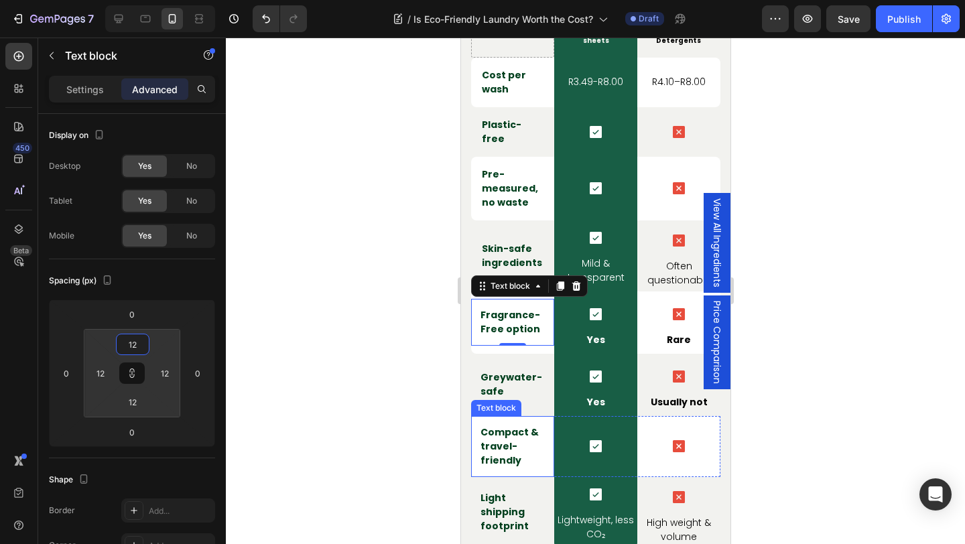
scroll to position [3066, 0]
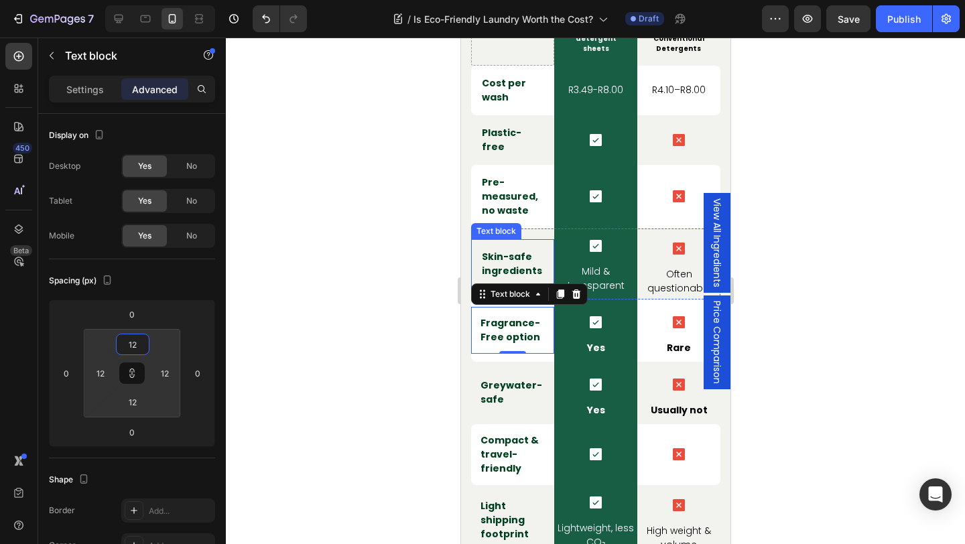
click at [506, 250] on p "Skin-safe ingredients" at bounding box center [512, 264] width 62 height 28
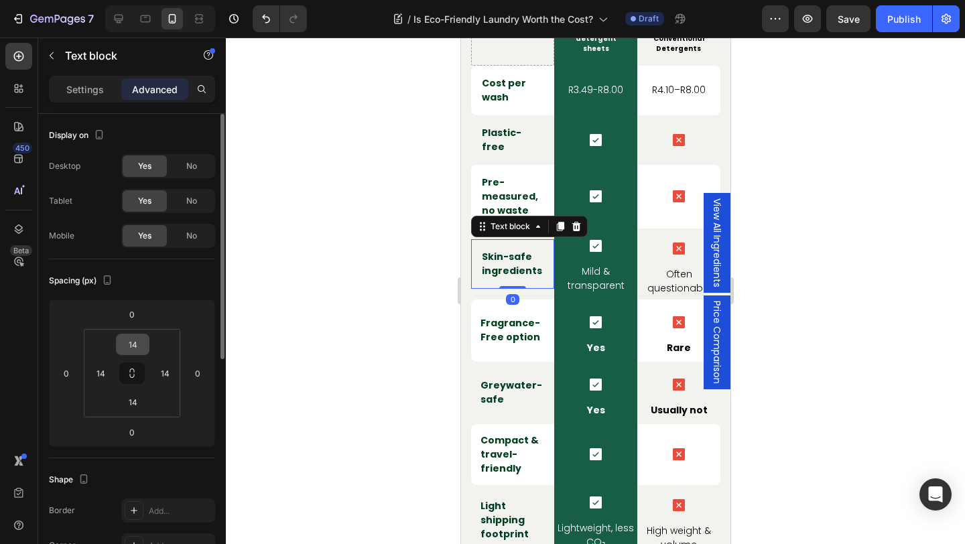
drag, startPoint x: 132, startPoint y: 375, endPoint x: 137, endPoint y: 353, distance: 22.6
click at [132, 375] on icon at bounding box center [132, 373] width 11 height 11
click at [139, 340] on input "14" at bounding box center [132, 344] width 27 height 20
type input "1"
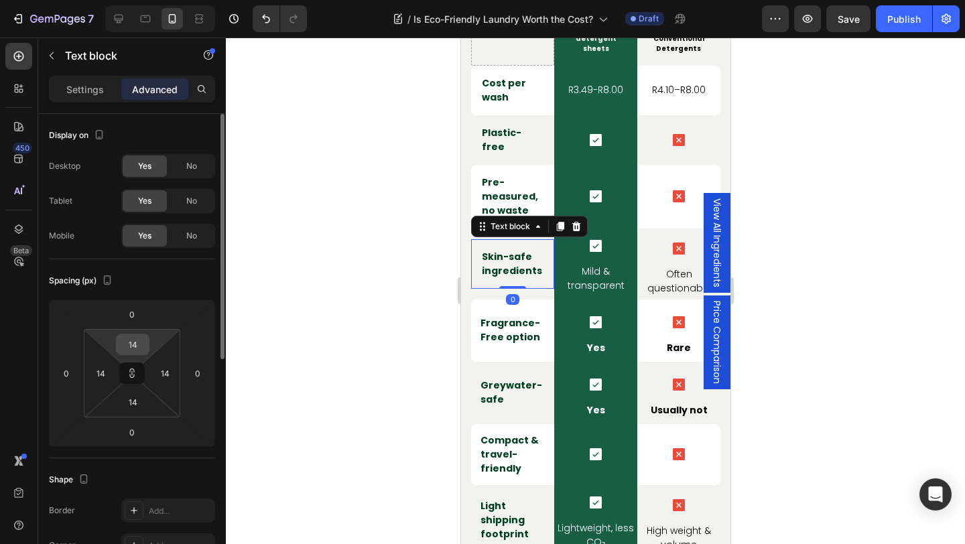
type input "1"
type input "12"
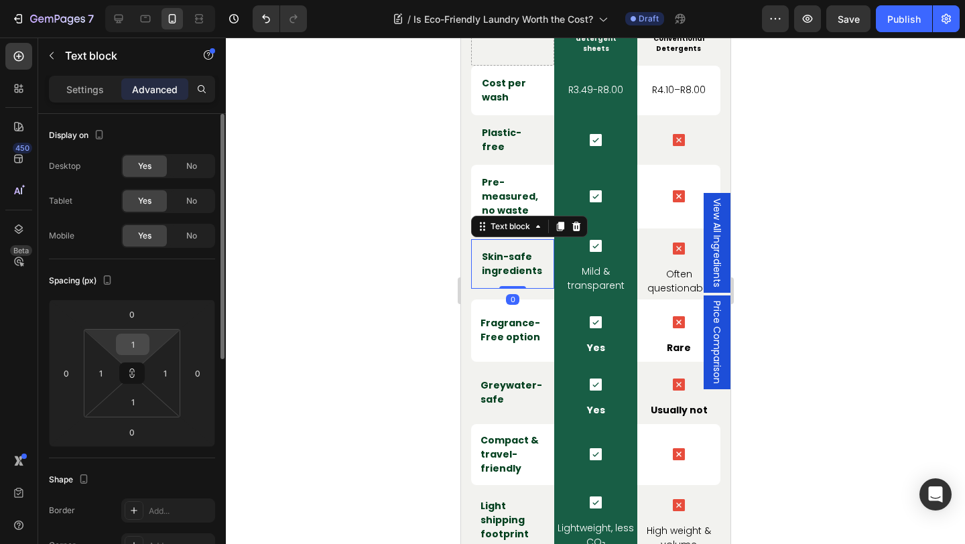
type input "12"
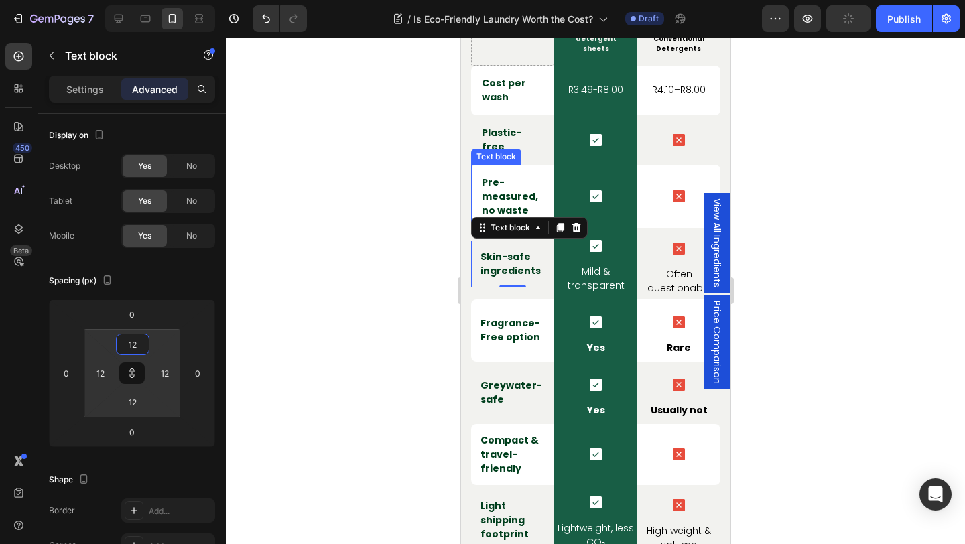
click at [529, 176] on p "Pre-measured, no waste" at bounding box center [512, 197] width 62 height 42
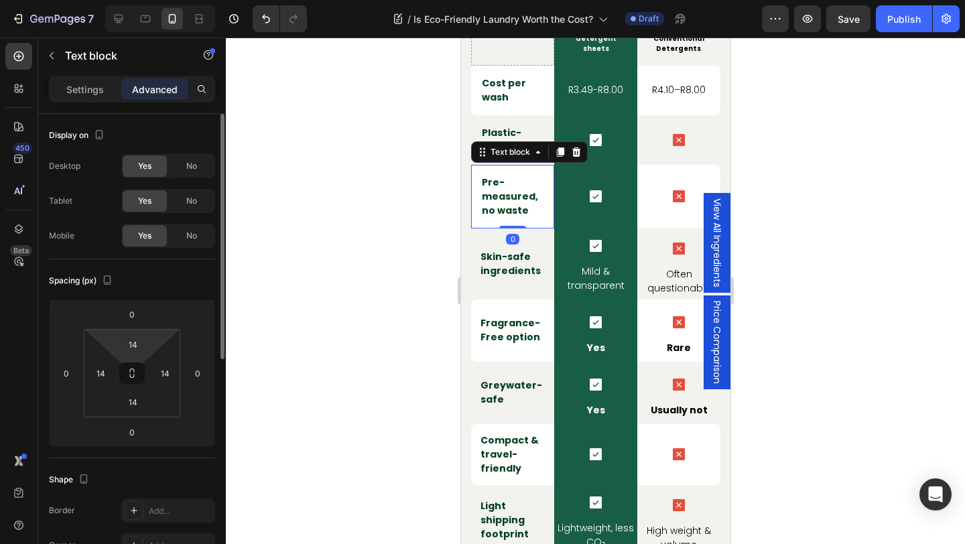
drag, startPoint x: 133, startPoint y: 377, endPoint x: 134, endPoint y: 359, distance: 17.4
click at [133, 377] on icon at bounding box center [132, 376] width 5 height 4
click at [135, 344] on input "14" at bounding box center [132, 344] width 27 height 20
type input "1"
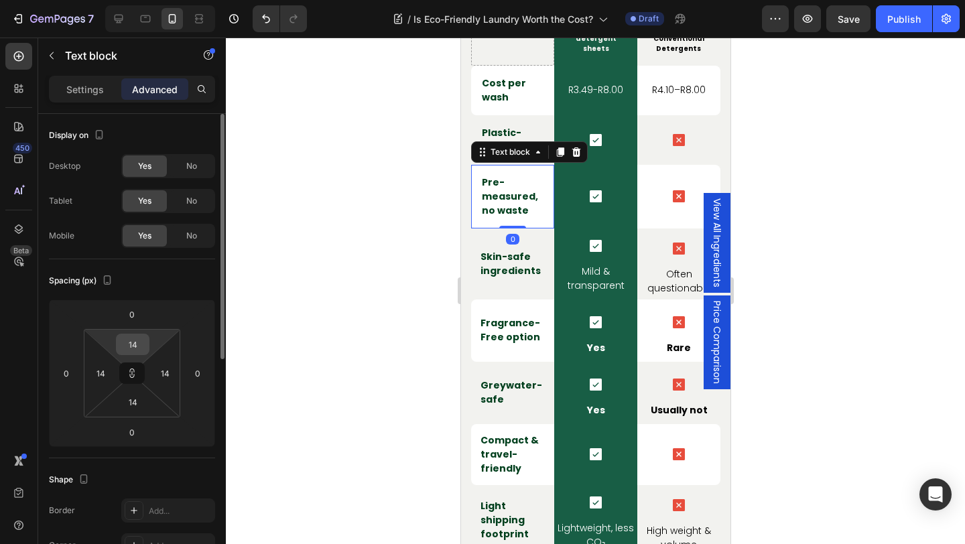
type input "1"
type input "12"
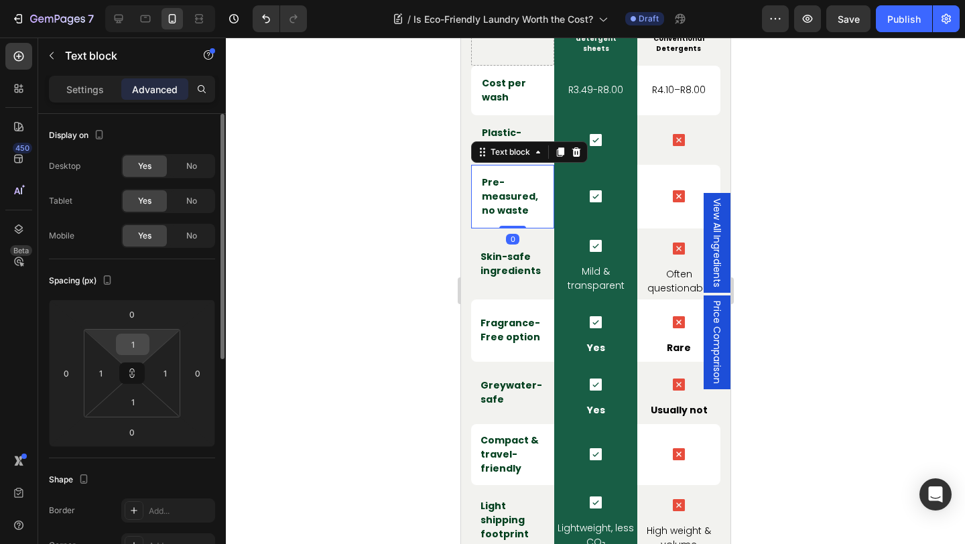
type input "12"
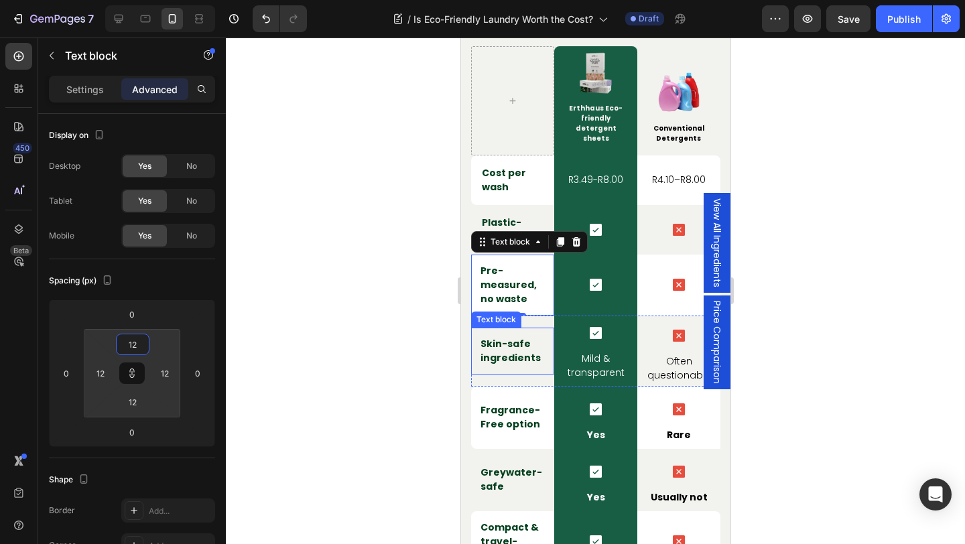
scroll to position [2889, 0]
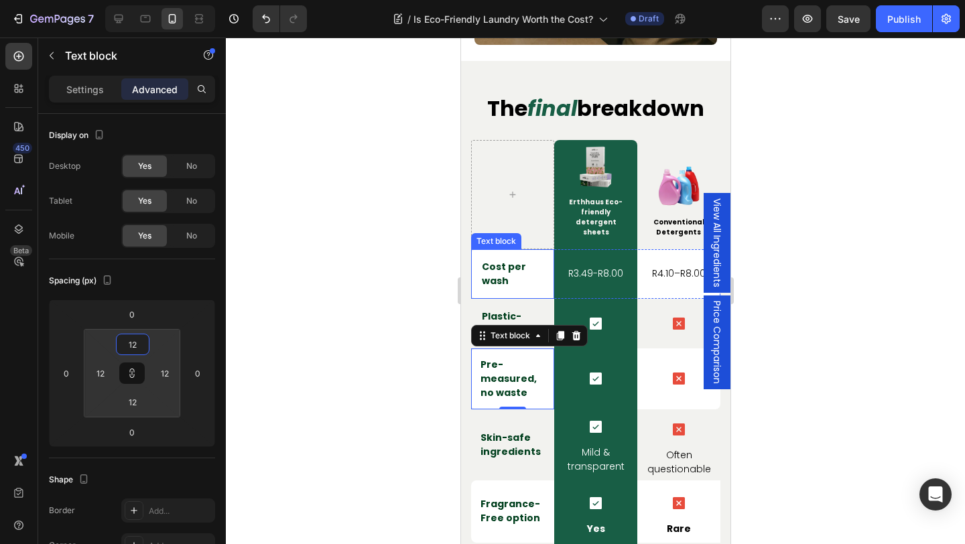
click at [486, 260] on p "Cost per wash" at bounding box center [512, 274] width 62 height 28
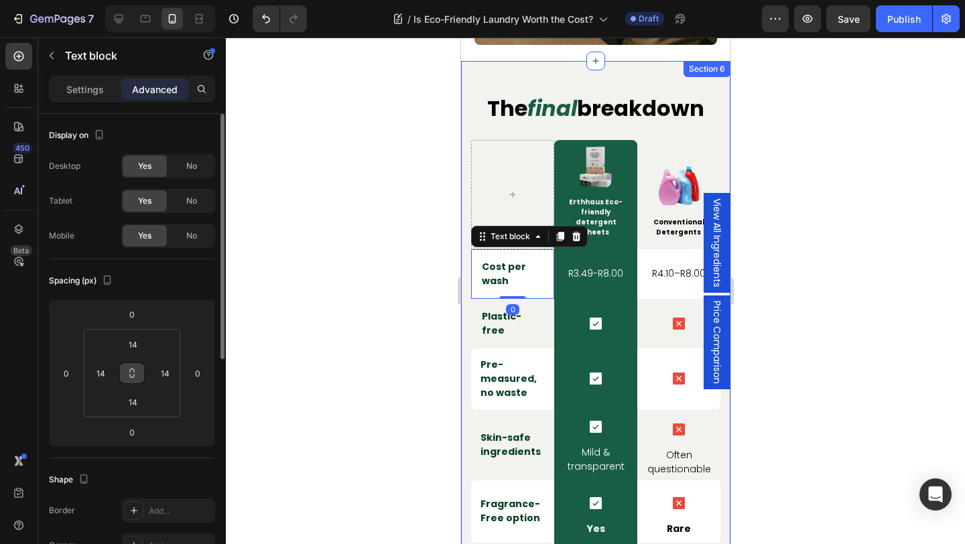
click at [135, 371] on icon at bounding box center [132, 373] width 11 height 11
click at [135, 350] on input "14" at bounding box center [132, 344] width 27 height 20
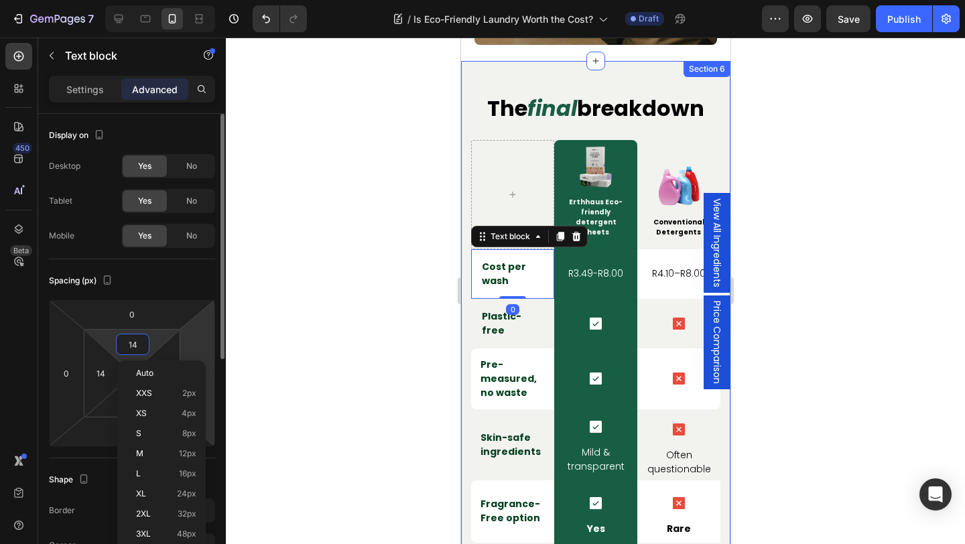
type input "1"
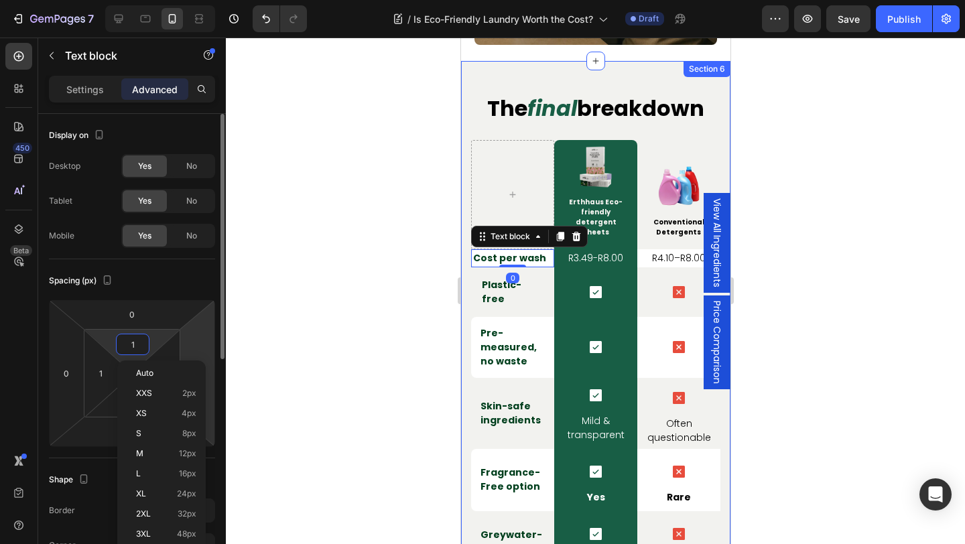
type input "12"
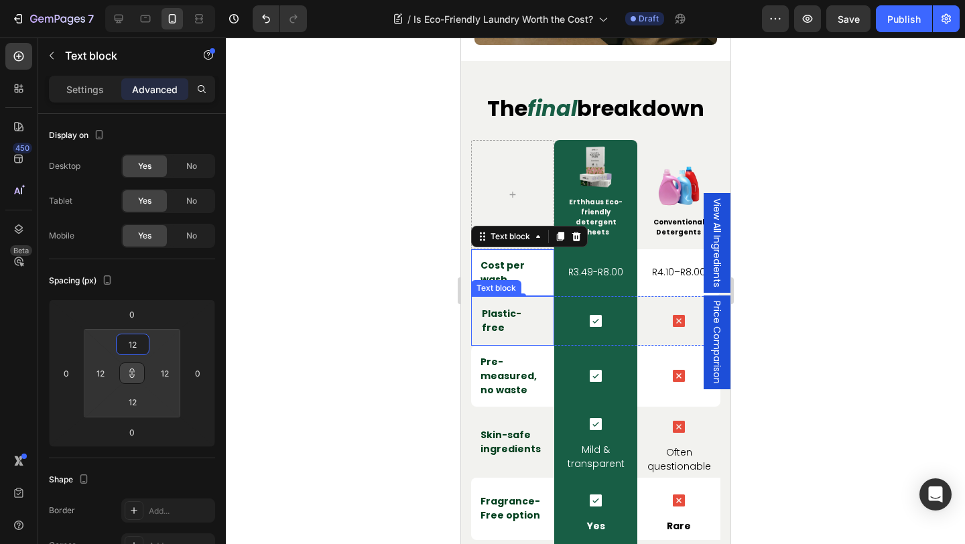
click at [535, 307] on p "Plastic-free" at bounding box center [512, 321] width 62 height 28
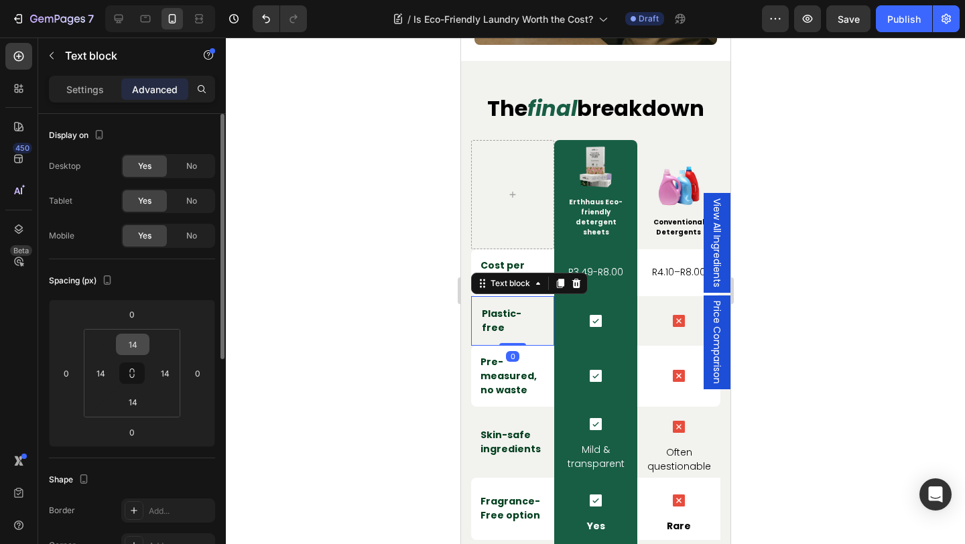
drag, startPoint x: 137, startPoint y: 373, endPoint x: 139, endPoint y: 353, distance: 20.2
click at [137, 373] on icon at bounding box center [132, 373] width 11 height 11
click at [139, 353] on input "14" at bounding box center [132, 344] width 27 height 20
type input "1"
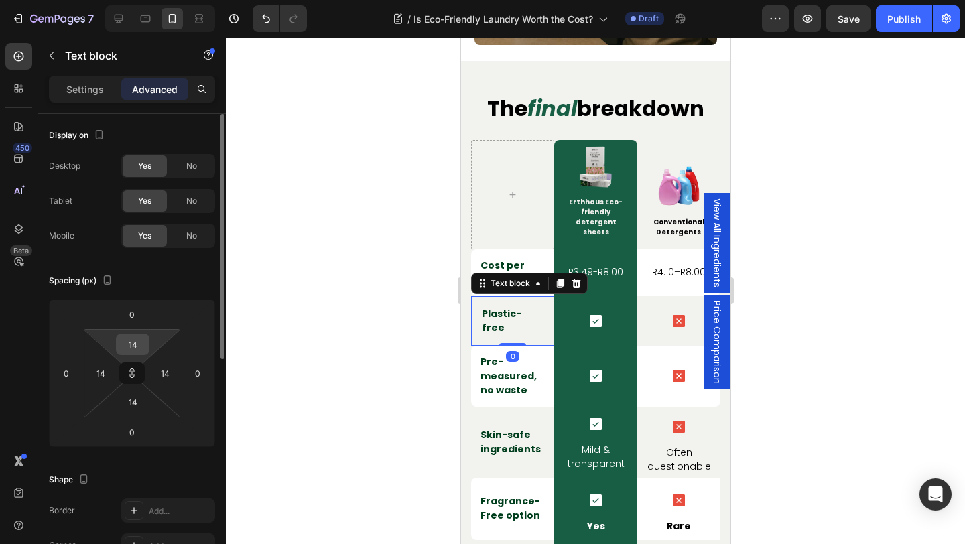
type input "1"
type input "12"
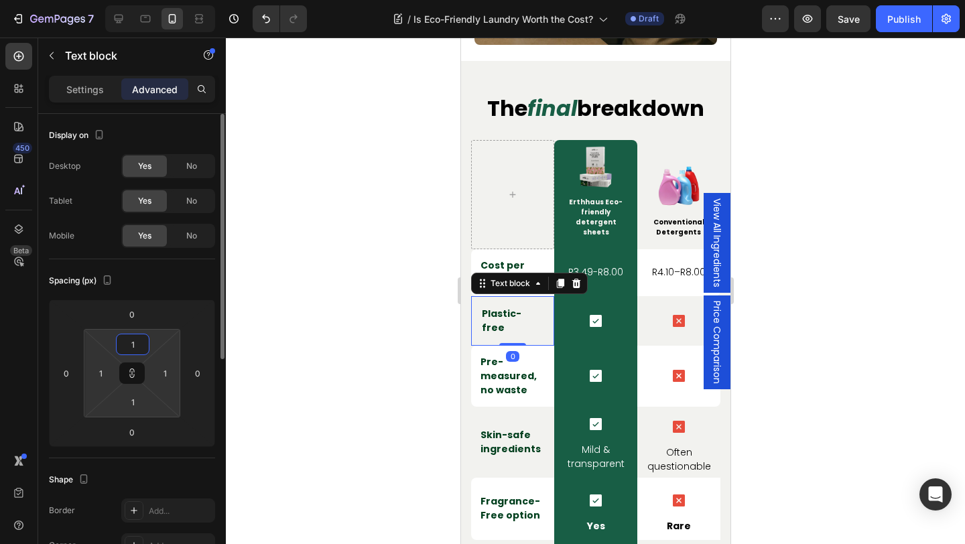
type input "12"
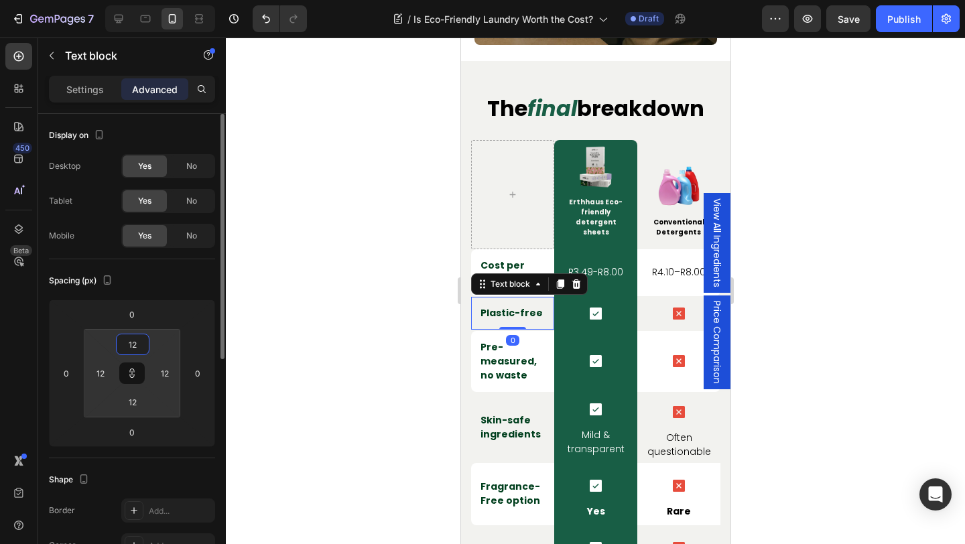
type input "12"
click at [185, 284] on div "Spacing (px)" at bounding box center [132, 280] width 166 height 21
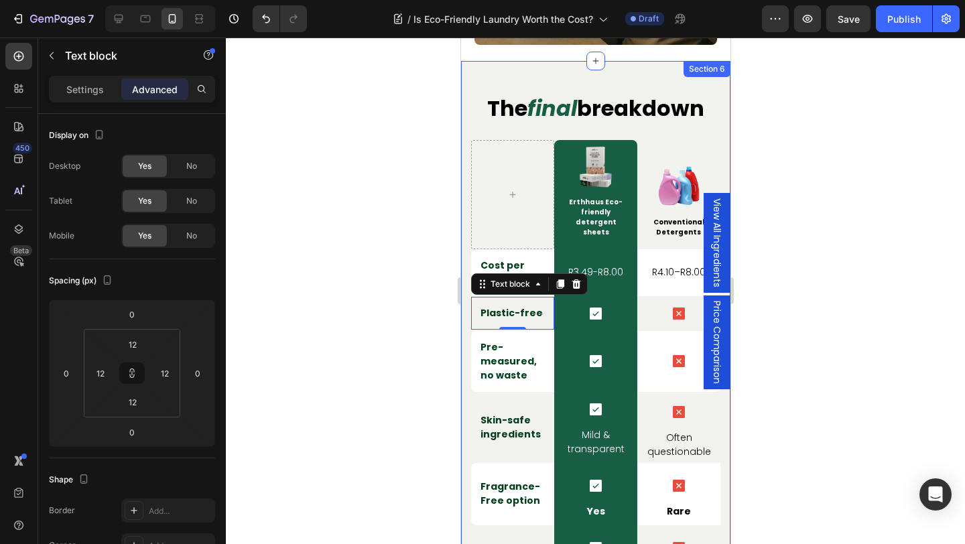
click at [464, 348] on div "the final breakdown Heading Row Image Erthhaus Eco-friendly detergent sheets Te…" at bounding box center [594, 498] width 269 height 874
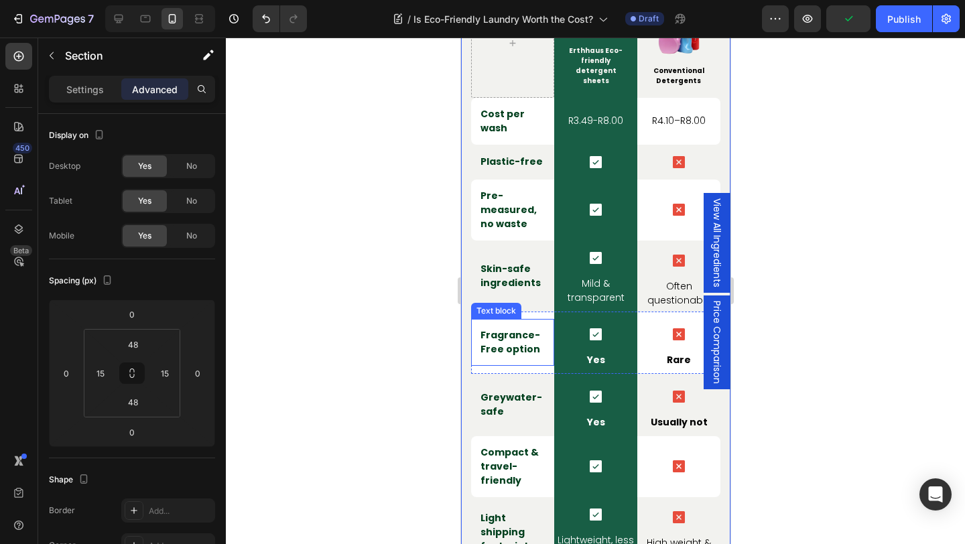
scroll to position [3045, 0]
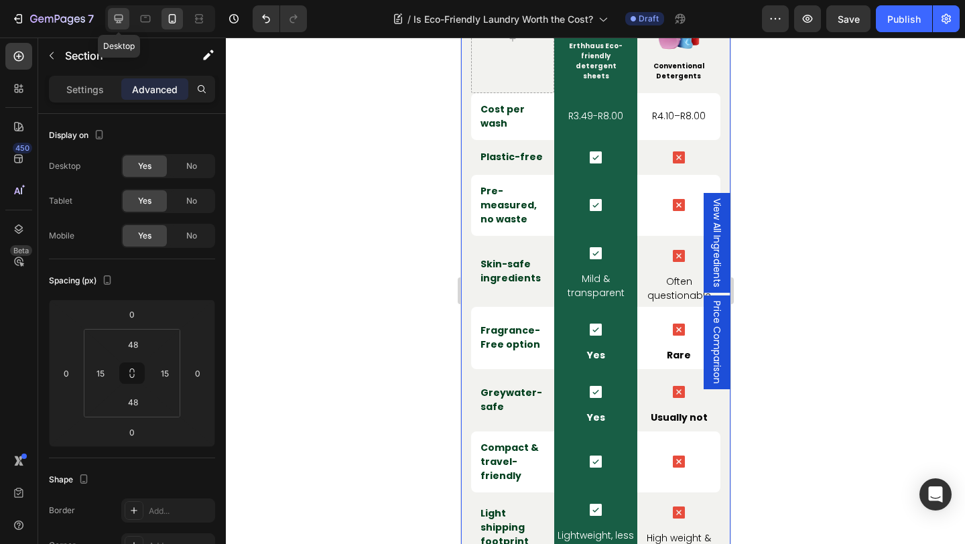
click at [116, 19] on icon at bounding box center [118, 18] width 13 height 13
type input "0"
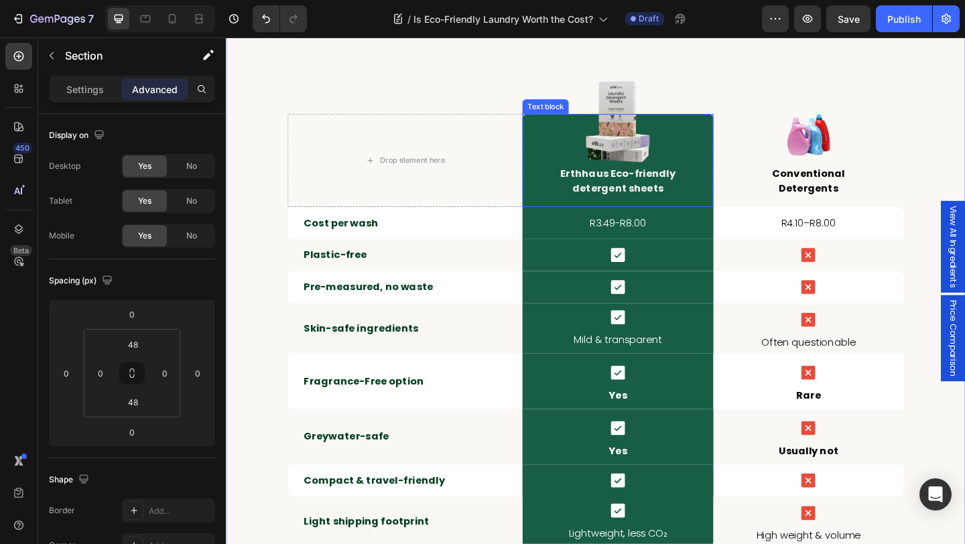
scroll to position [3008, 0]
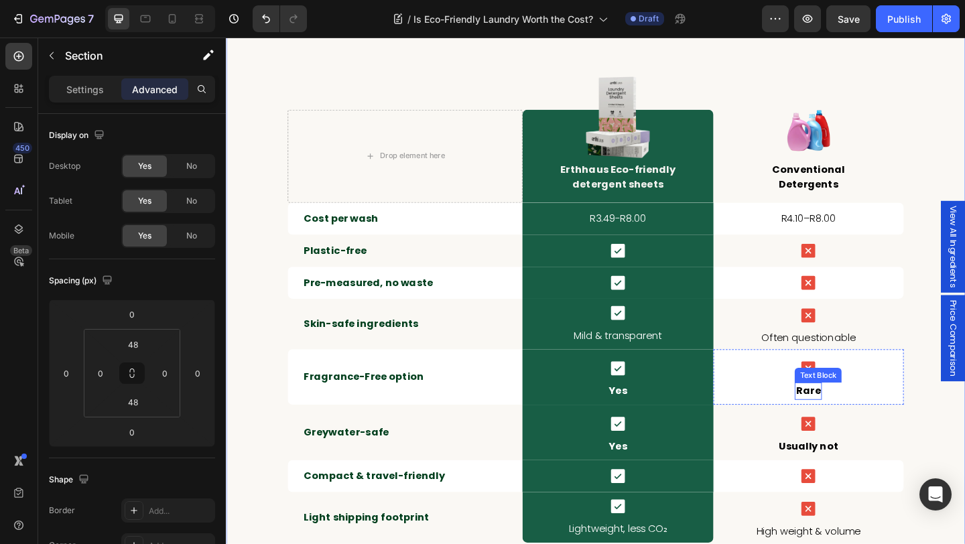
click at [862, 423] on p "Rare" at bounding box center [859, 422] width 27 height 16
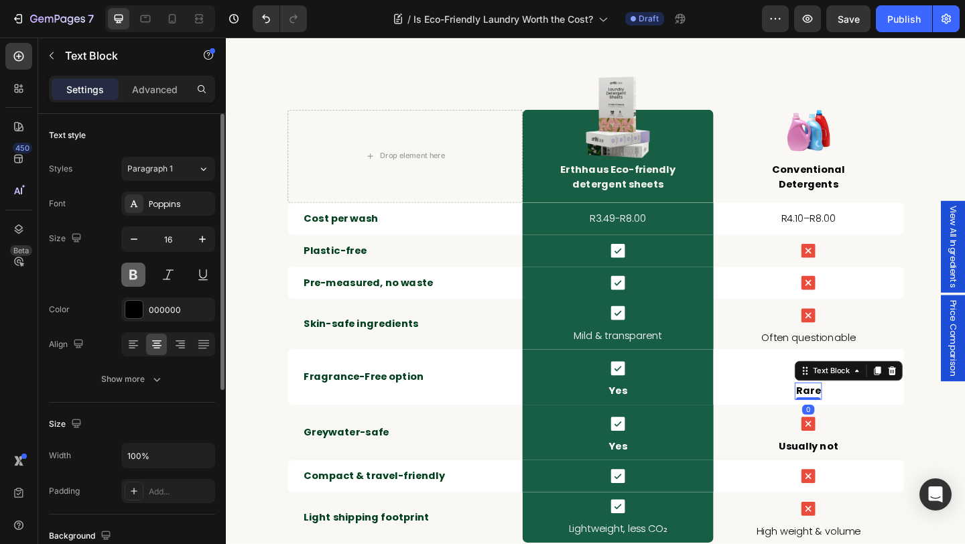
drag, startPoint x: 135, startPoint y: 269, endPoint x: 669, endPoint y: 509, distance: 586.3
click at [135, 269] on button at bounding box center [133, 275] width 24 height 24
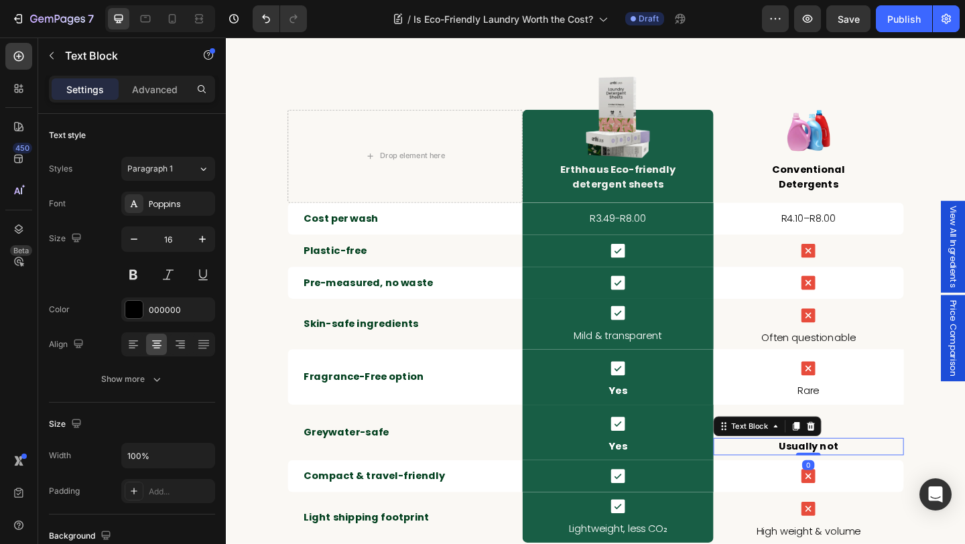
click at [877, 482] on p "Usually not" at bounding box center [859, 482] width 204 height 16
click at [130, 273] on button at bounding box center [133, 275] width 24 height 24
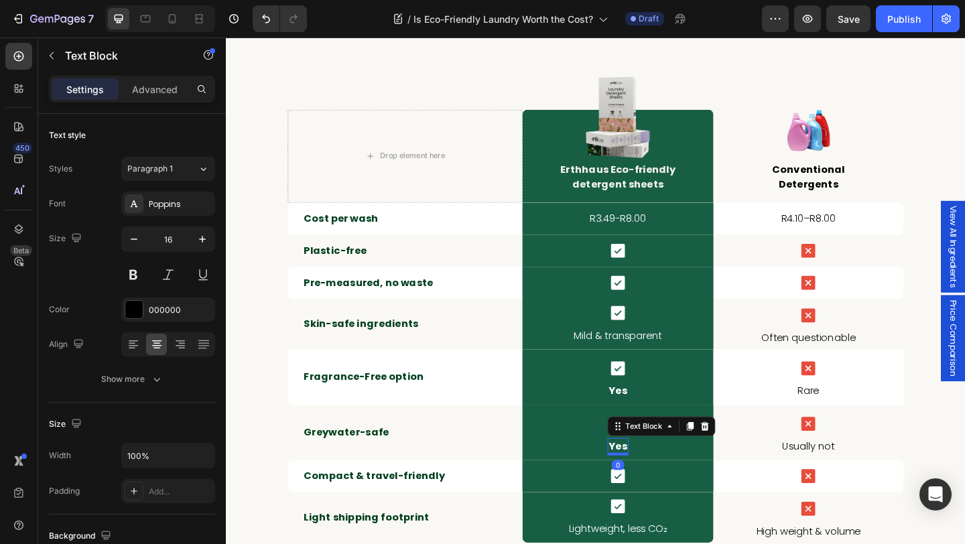
click at [656, 482] on p "Yes" at bounding box center [652, 482] width 20 height 16
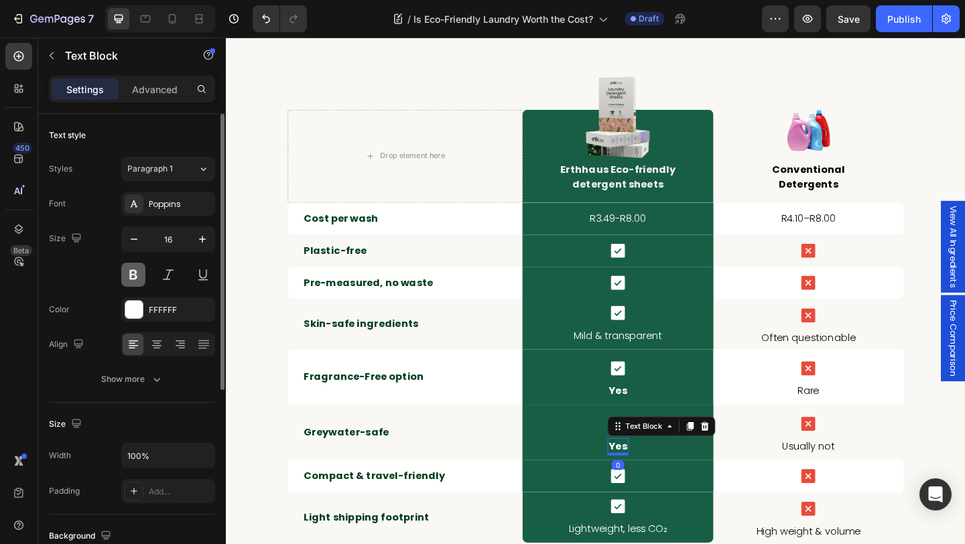
drag, startPoint x: 125, startPoint y: 275, endPoint x: 31, endPoint y: 305, distance: 99.0
click at [125, 275] on button at bounding box center [133, 275] width 24 height 24
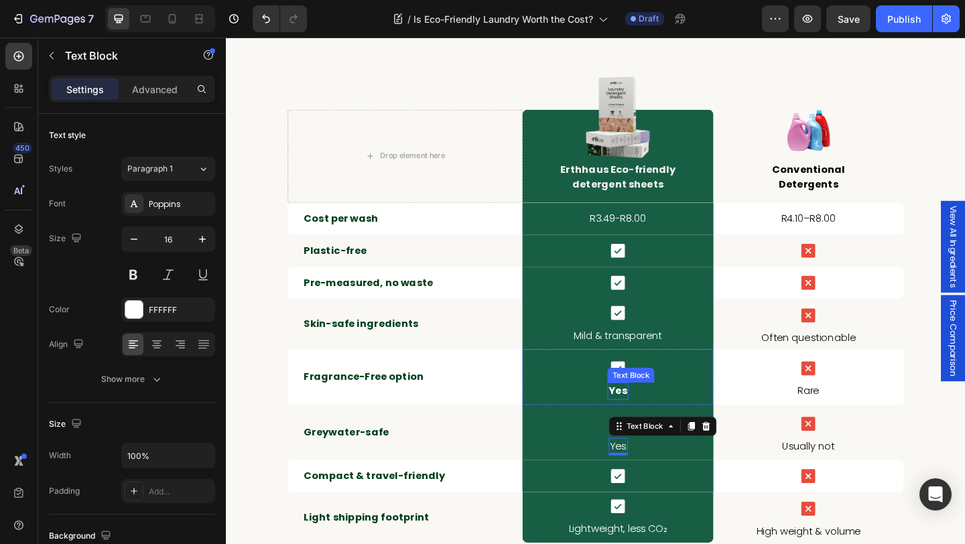
click at [653, 424] on p "Yes" at bounding box center [652, 422] width 20 height 16
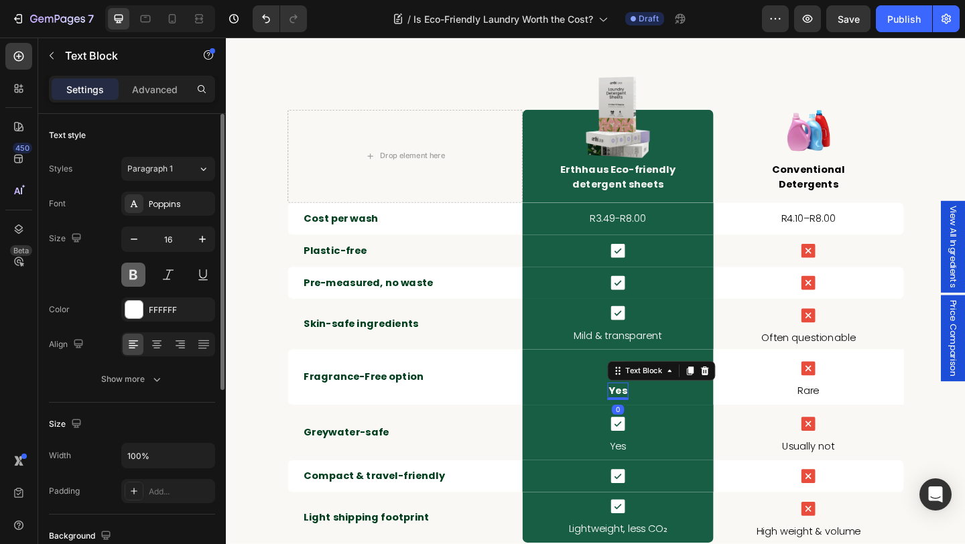
drag, startPoint x: 136, startPoint y: 276, endPoint x: 82, endPoint y: 312, distance: 65.2
click at [136, 276] on button at bounding box center [133, 275] width 24 height 24
click at [283, 352] on div "the final breakdown Heading Row Drop element here Image Erthhaus Eco-friendly d…" at bounding box center [628, 384] width 804 height 768
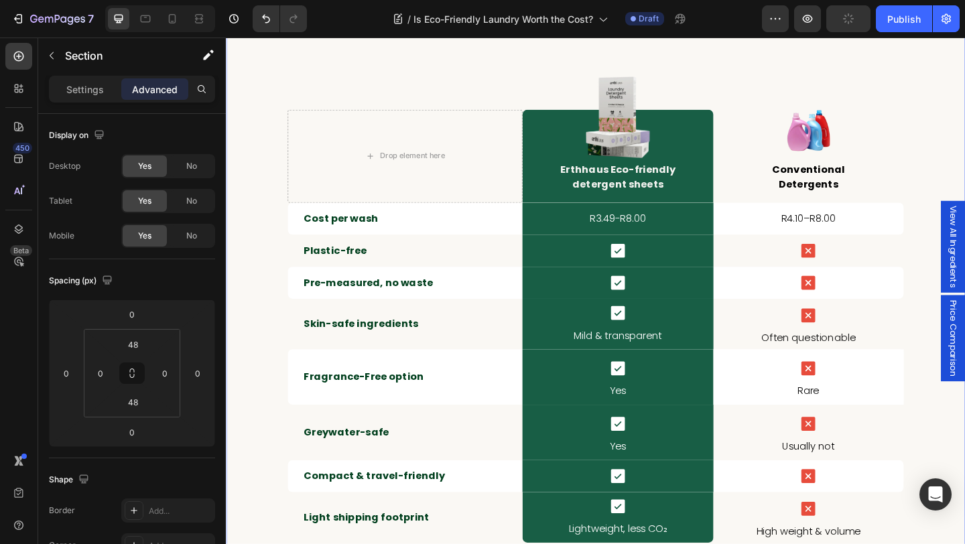
scroll to position [3060, 0]
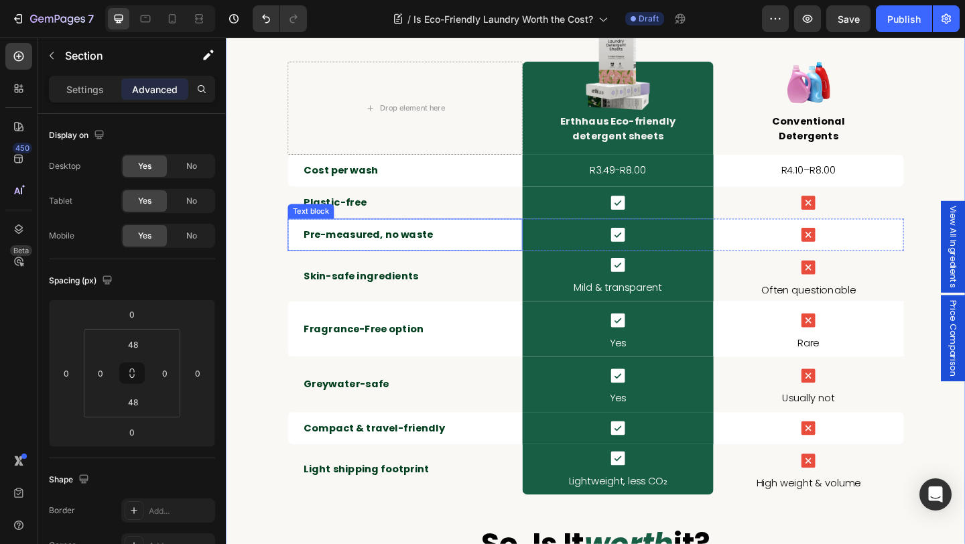
click at [350, 241] on div "Pre-measured, no waste Text block" at bounding box center [420, 251] width 255 height 35
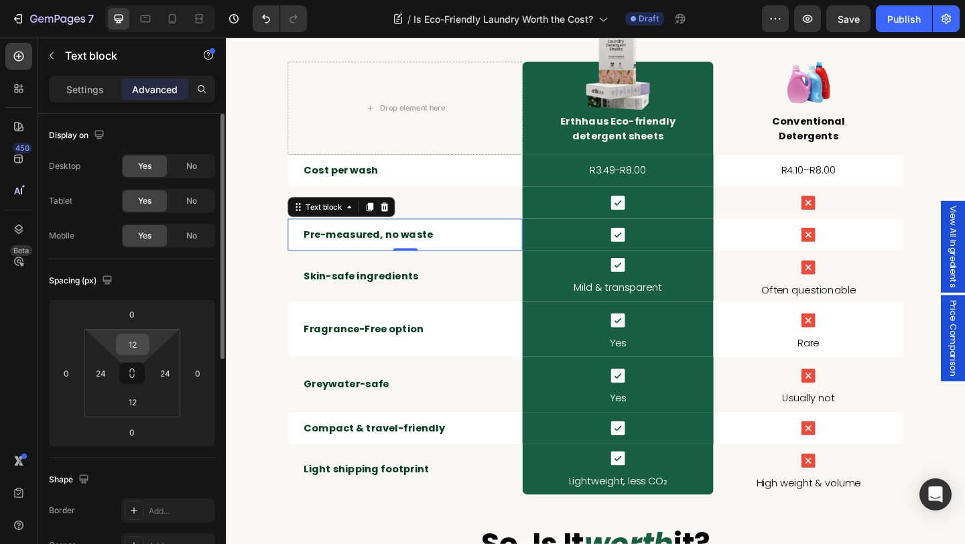
click at [136, 342] on input "12" at bounding box center [132, 344] width 27 height 20
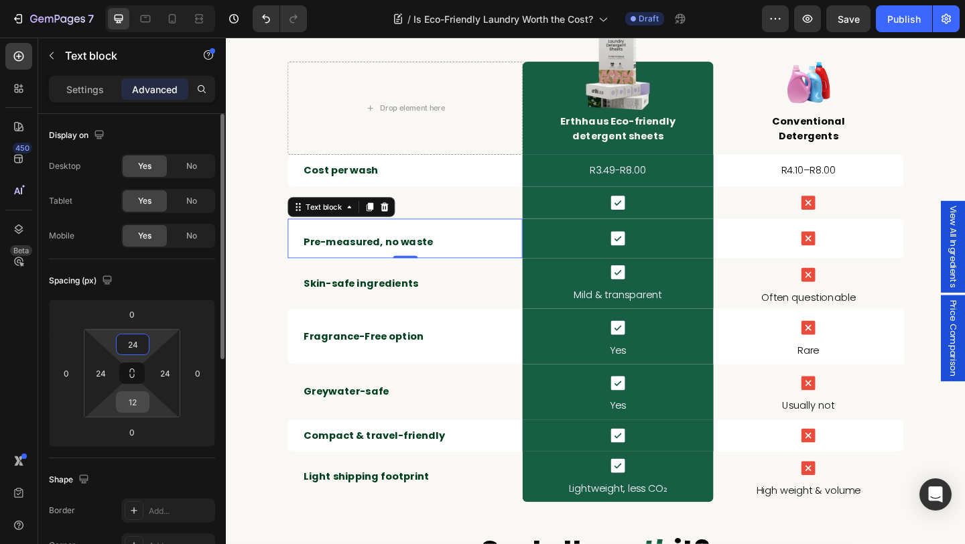
type input "24"
click at [135, 401] on input "12" at bounding box center [132, 402] width 27 height 20
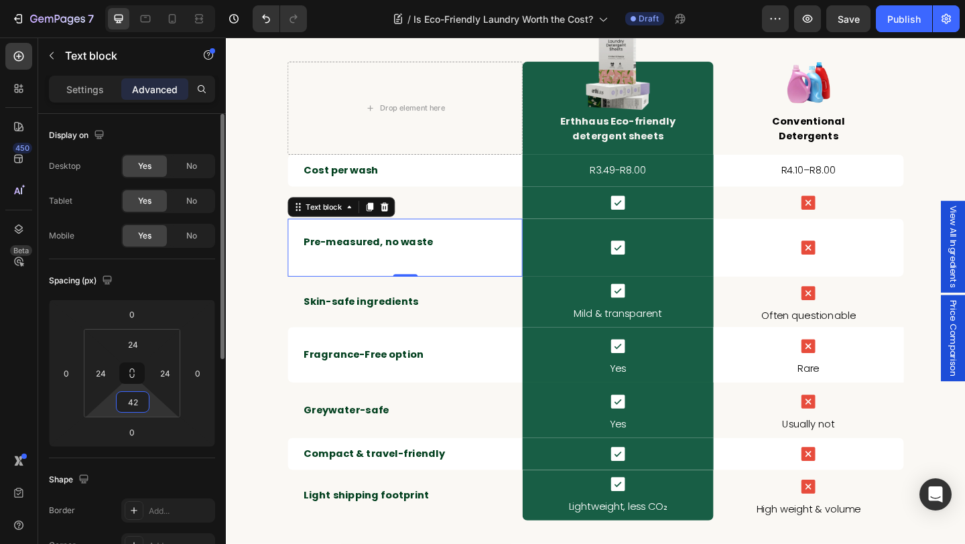
type input "4"
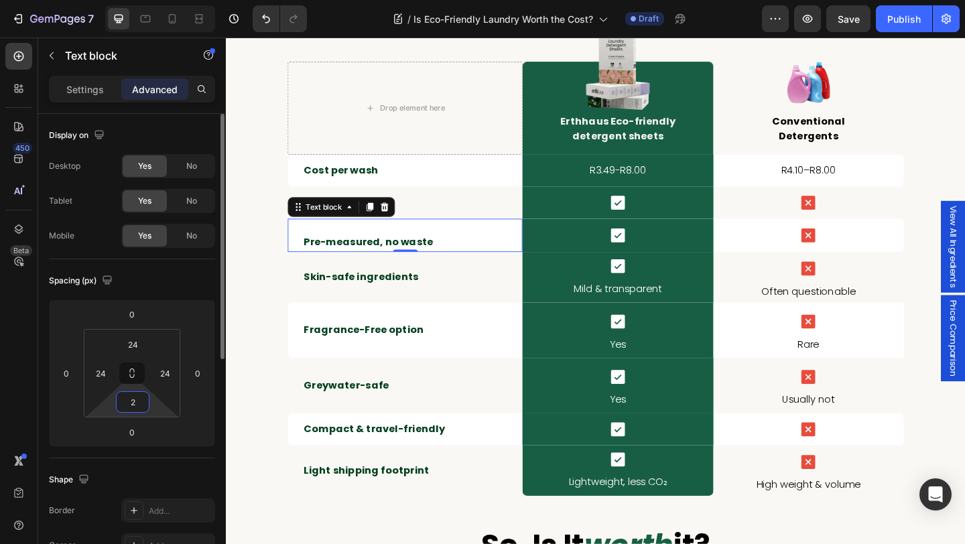
type input "24"
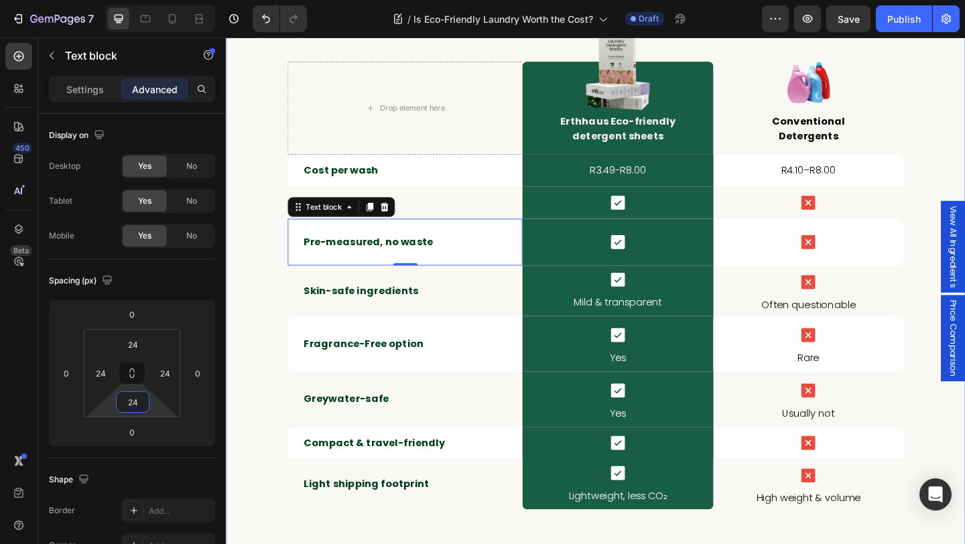
click at [249, 281] on div "the final breakdown Heading Row Drop element here Image Erthhaus Eco-friendly d…" at bounding box center [628, 340] width 804 height 785
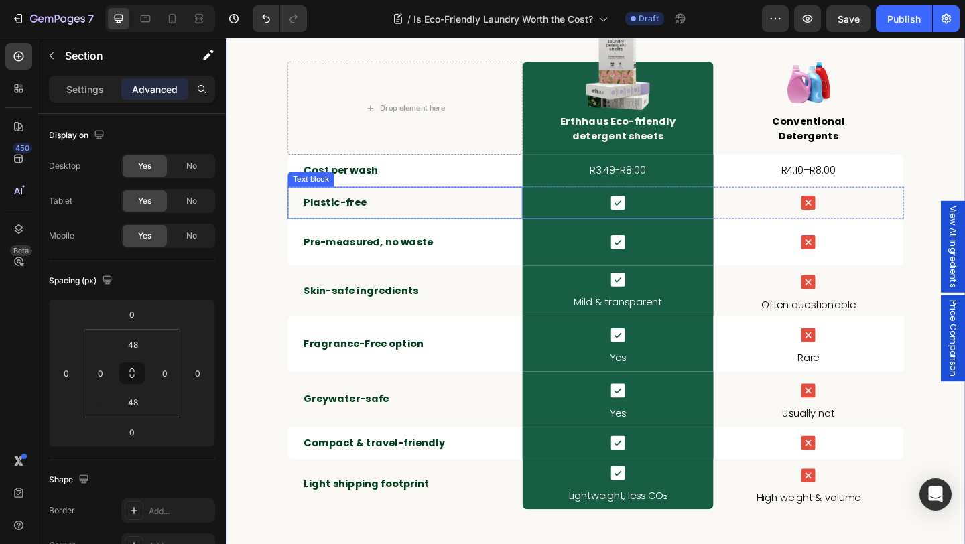
click at [299, 216] on div "Plastic-free Text block" at bounding box center [420, 217] width 255 height 35
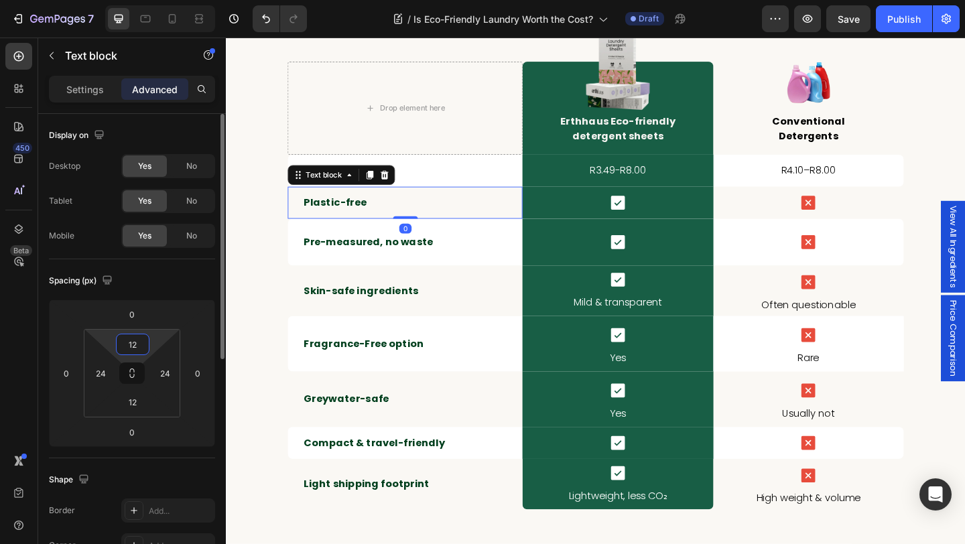
click at [141, 349] on input "12" at bounding box center [132, 344] width 27 height 20
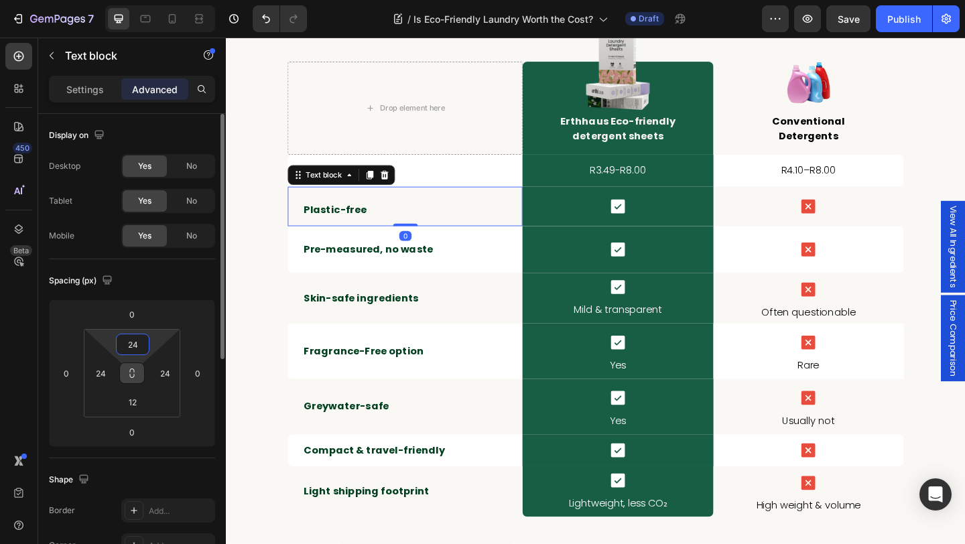
click at [137, 368] on icon at bounding box center [132, 373] width 11 height 11
click at [135, 403] on input "12" at bounding box center [132, 402] width 27 height 20
type input "2"
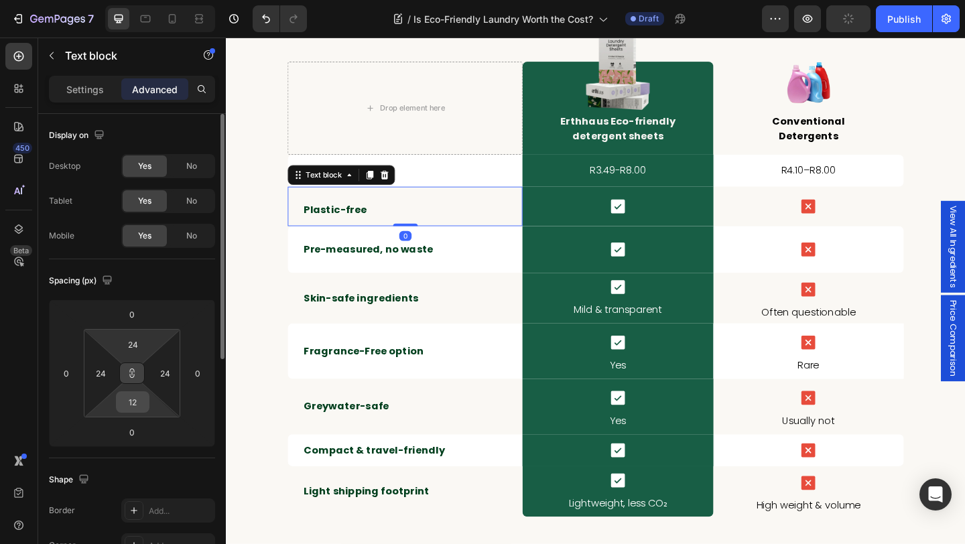
type input "2"
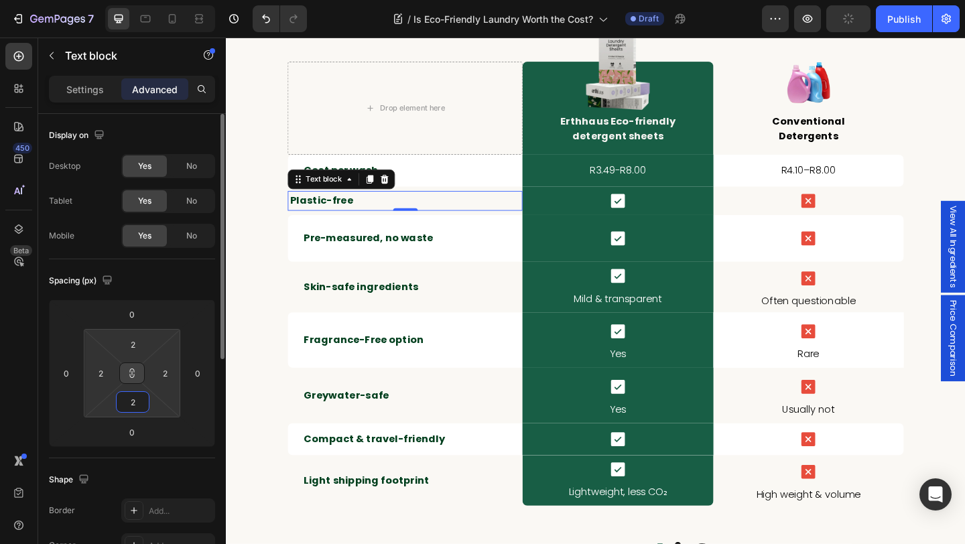
type input "24"
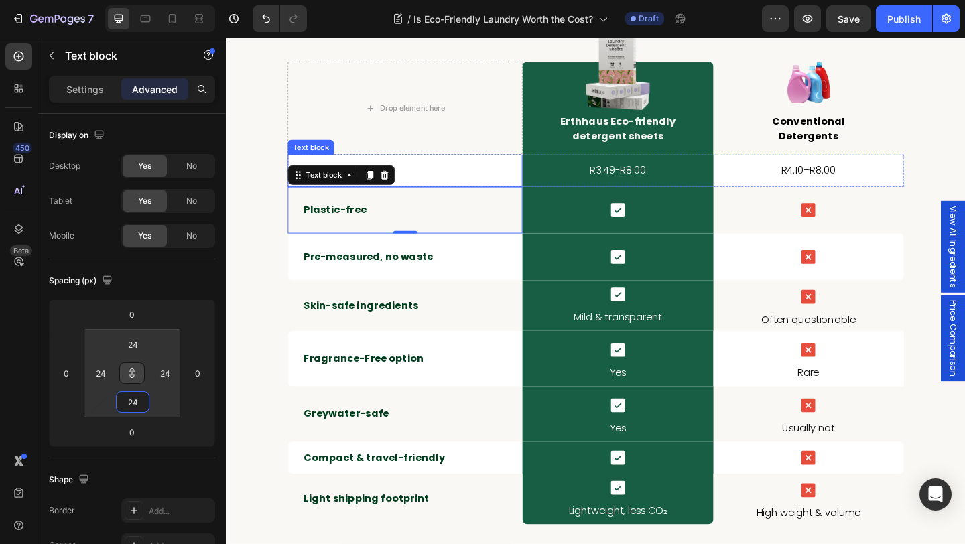
click at [442, 167] on div "Cost per wash Text block" at bounding box center [420, 182] width 255 height 35
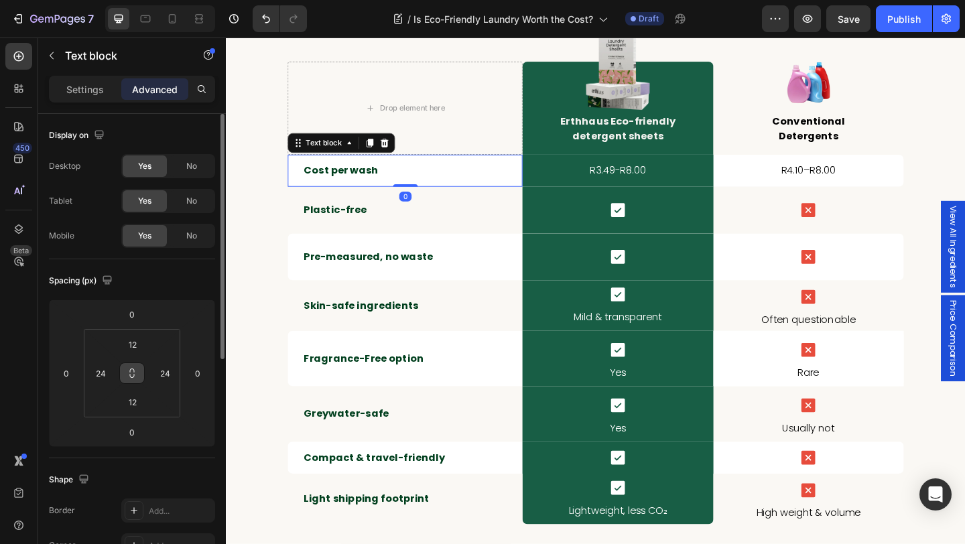
click at [133, 379] on button at bounding box center [131, 372] width 25 height 21
click at [139, 347] on input "12" at bounding box center [132, 344] width 27 height 20
type input "2"
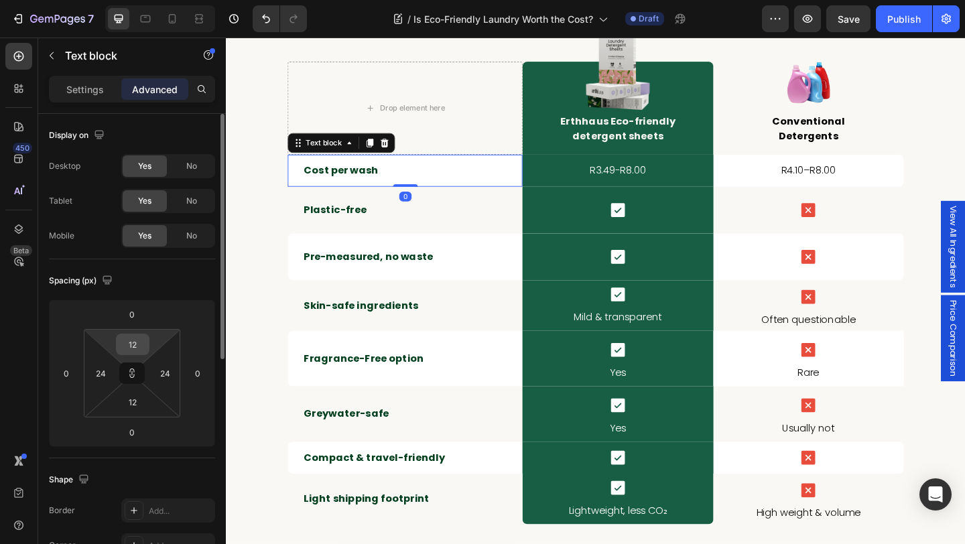
type input "2"
type input "24"
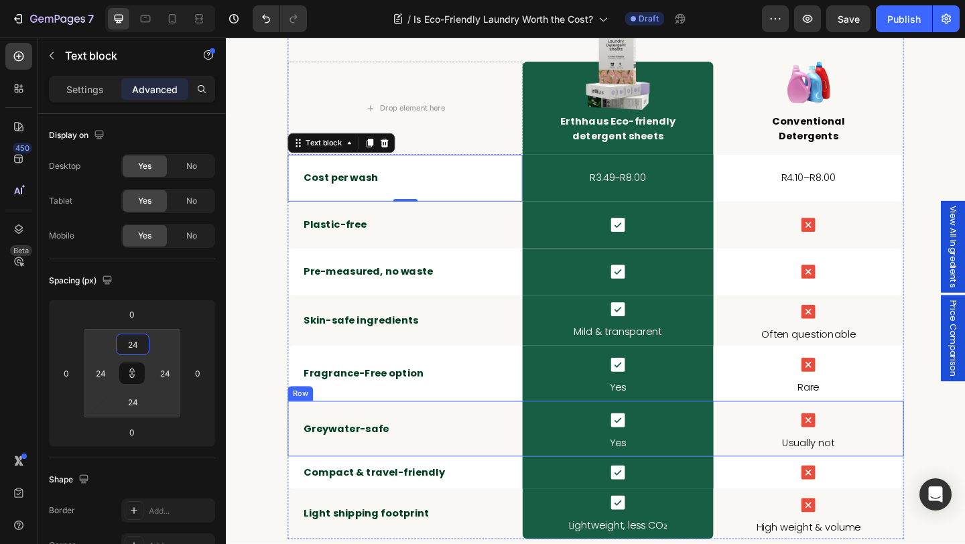
click at [319, 437] on div "Greywater-safe Text block" at bounding box center [420, 463] width 255 height 60
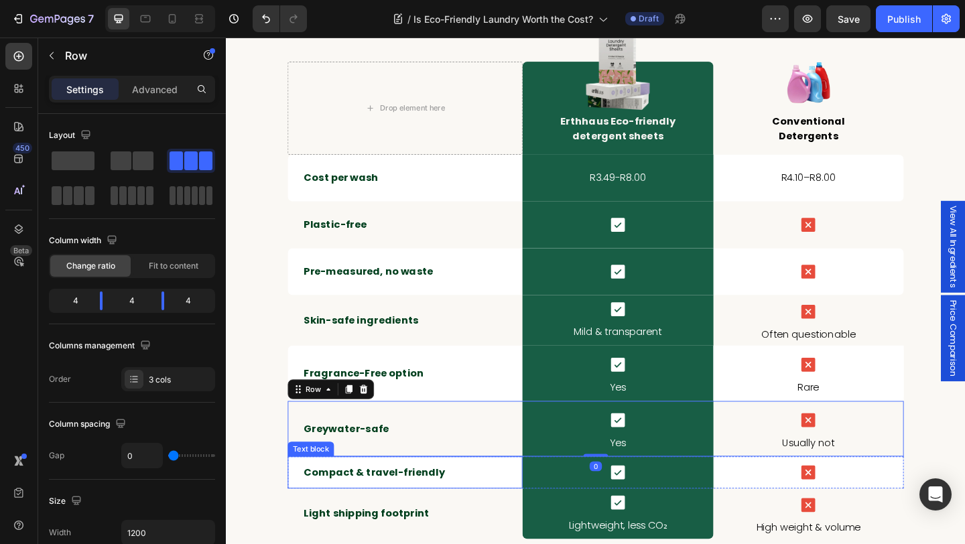
click at [314, 494] on div "Compact & travel-friendly Text block" at bounding box center [420, 510] width 255 height 35
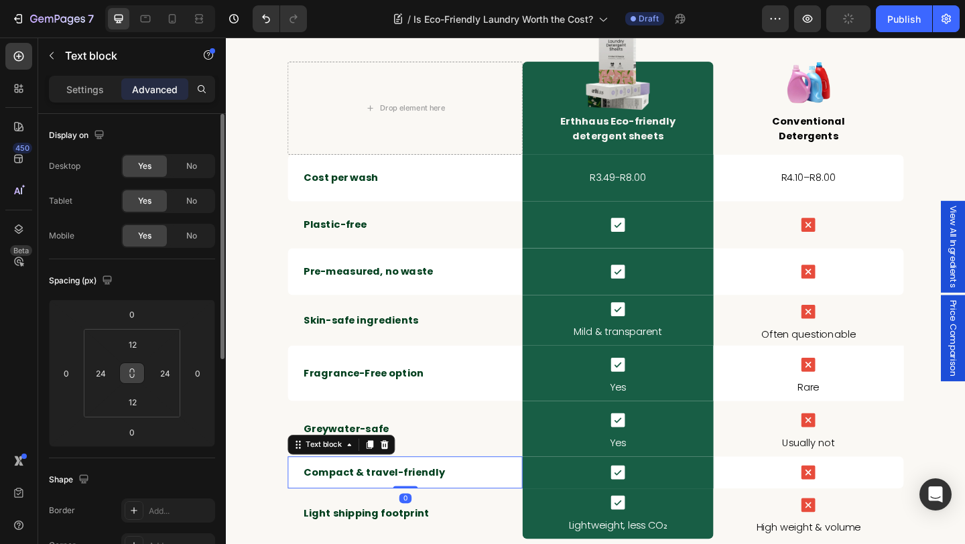
click at [133, 368] on icon at bounding box center [132, 373] width 11 height 11
click at [140, 342] on input "12" at bounding box center [132, 344] width 27 height 20
type input "24"
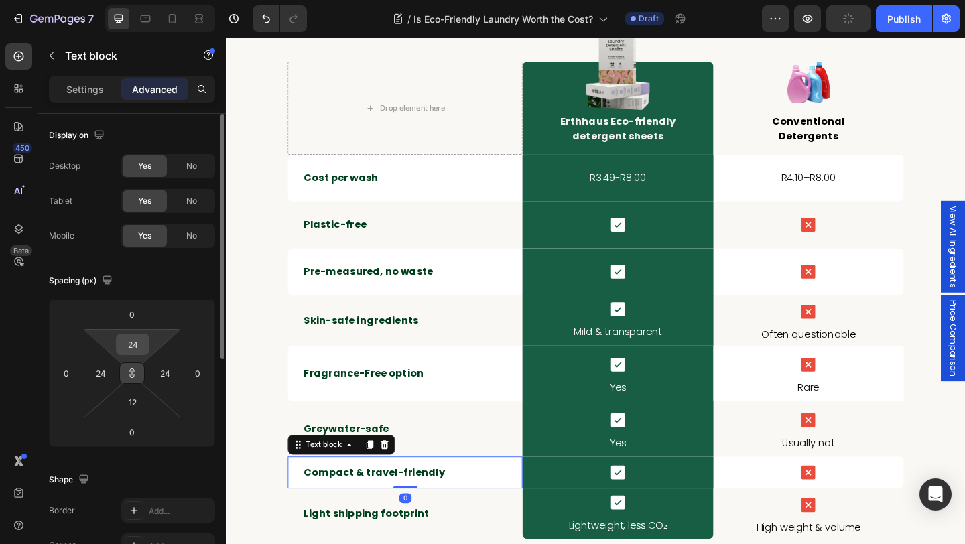
type input "24"
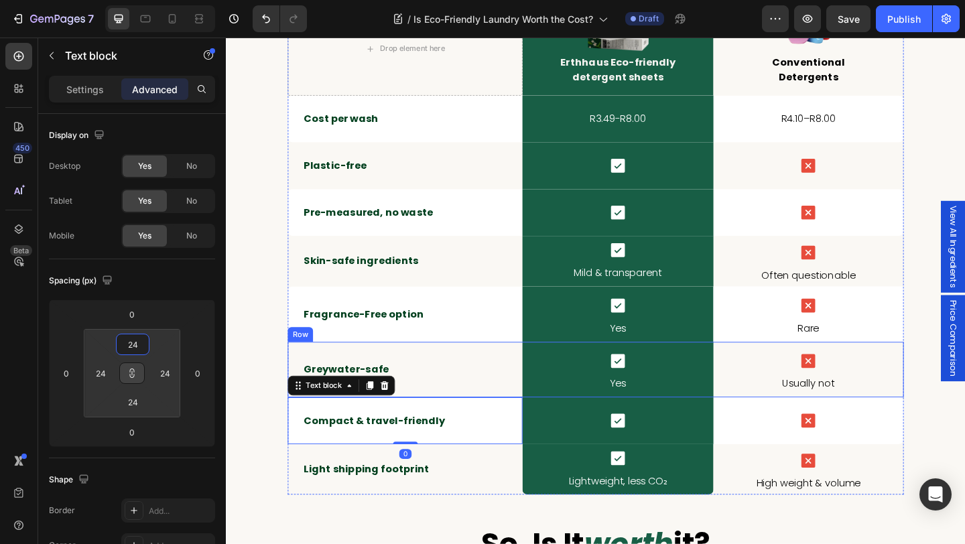
scroll to position [3134, 0]
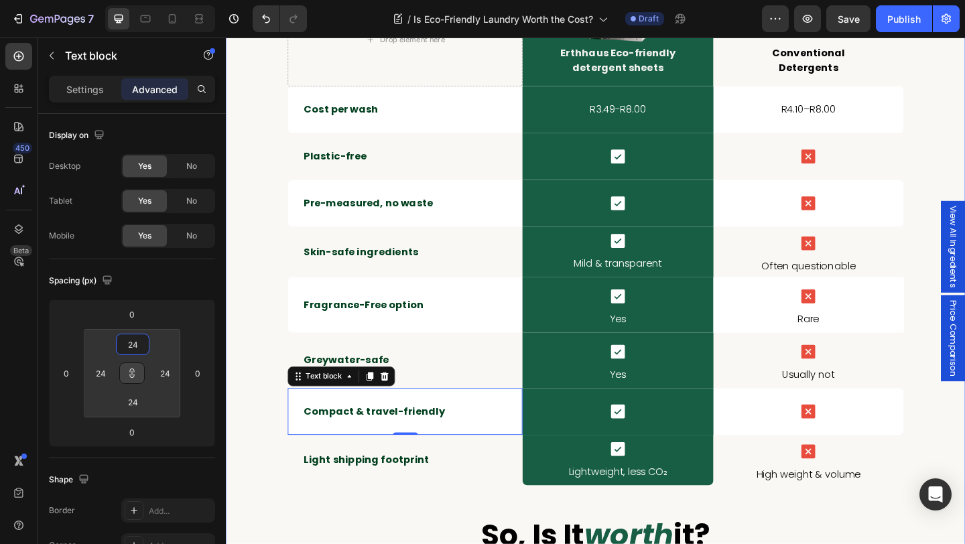
click at [267, 461] on div "the final breakdown Heading Row Drop element here Image Erthhaus Eco-friendly d…" at bounding box center [628, 289] width 804 height 833
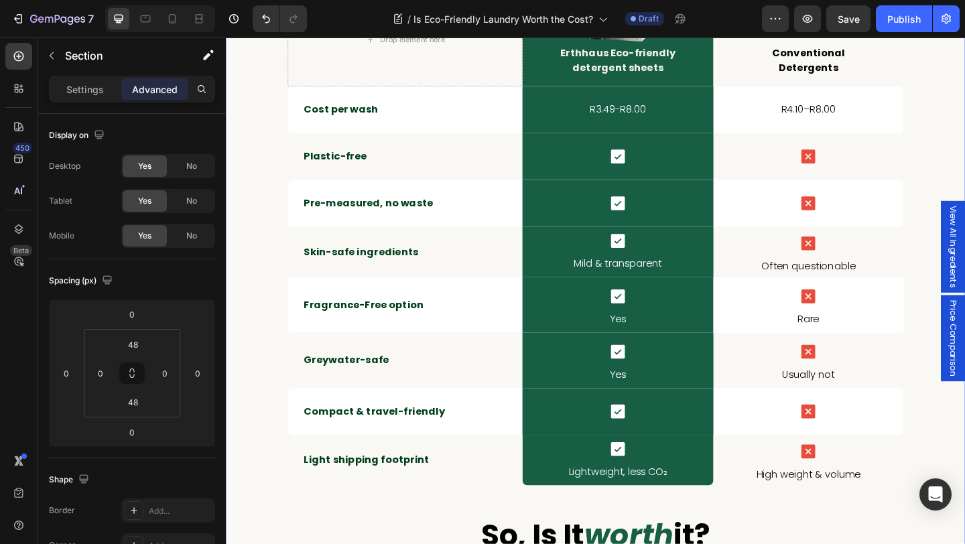
scroll to position [3109, 0]
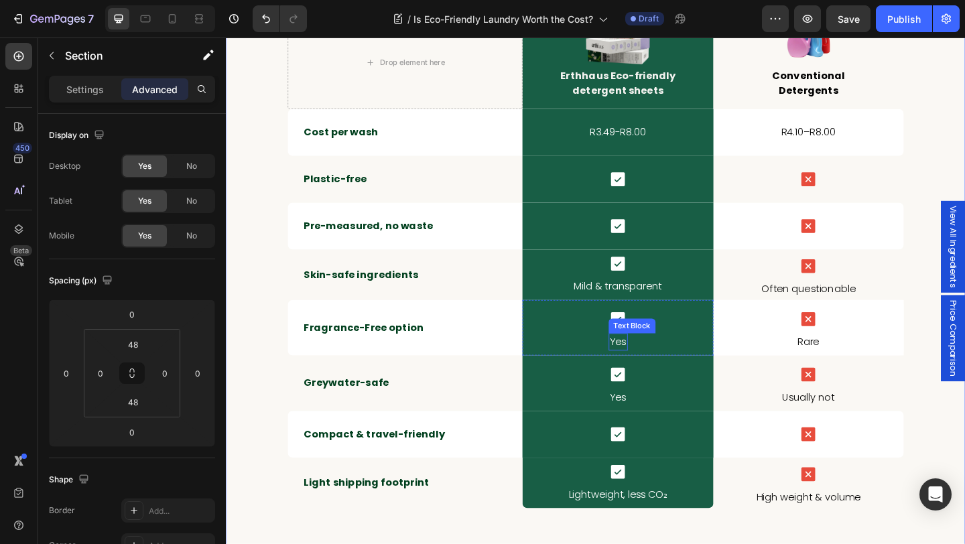
click at [662, 364] on div "Yes" at bounding box center [652, 368] width 21 height 19
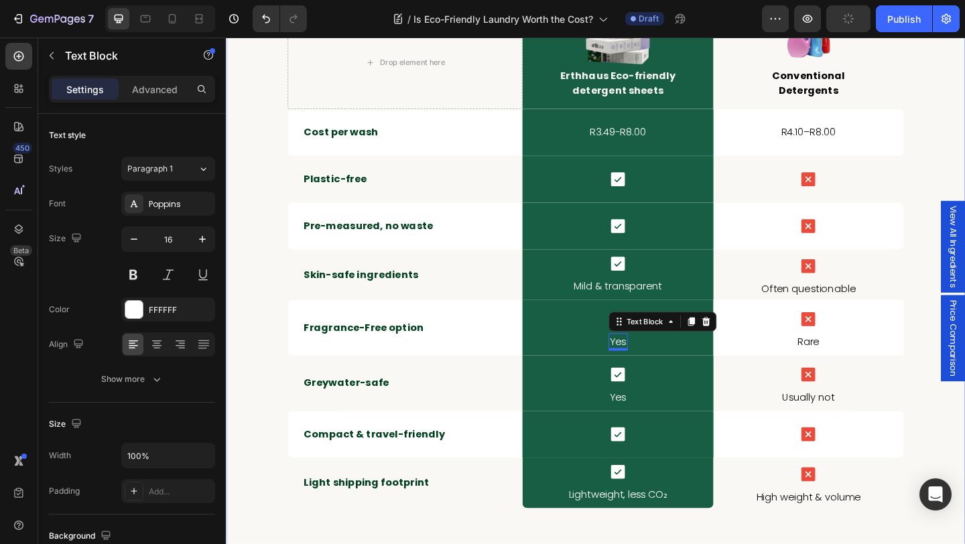
click at [271, 303] on div "the final breakdown Heading Row Drop element here Image Erthhaus Eco-friendly d…" at bounding box center [628, 314] width 804 height 833
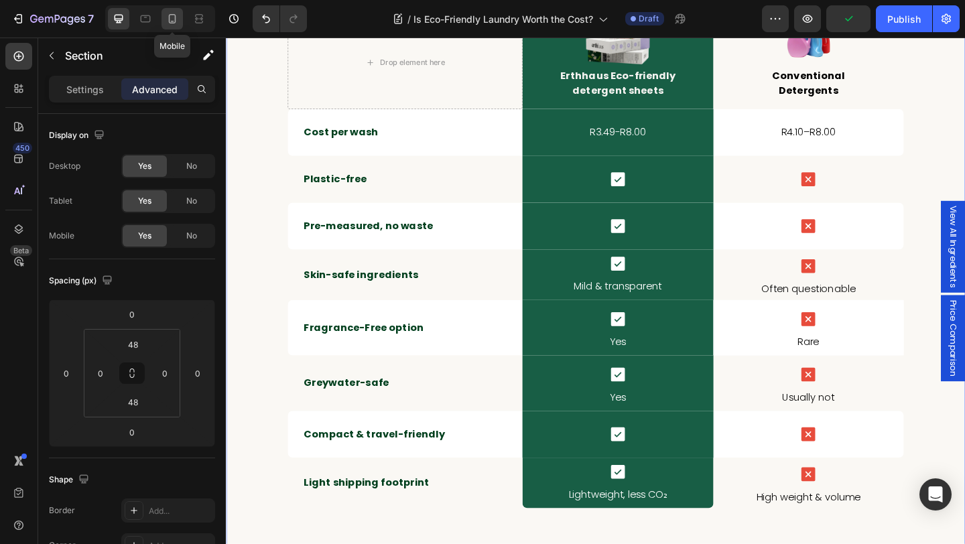
click at [176, 21] on icon at bounding box center [171, 18] width 13 height 13
type input "15"
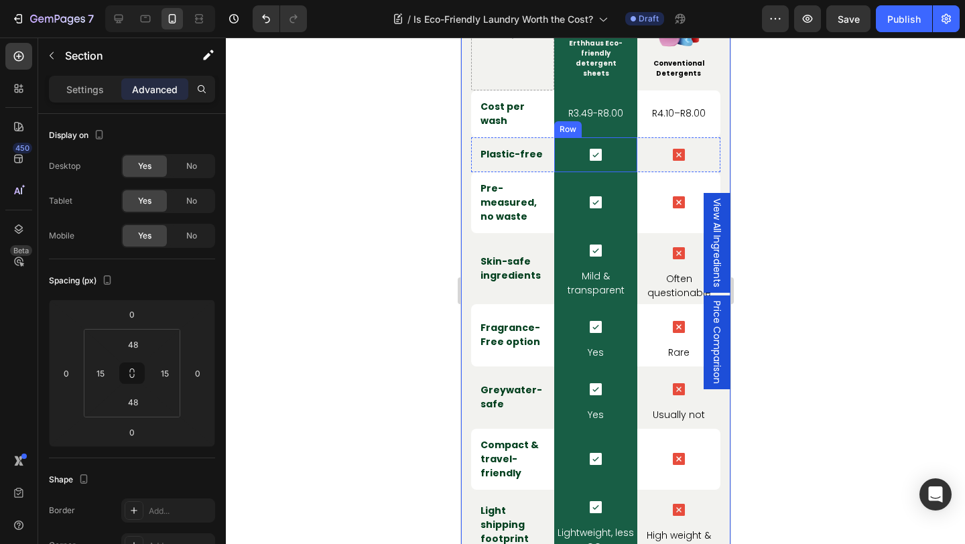
scroll to position [3066, 0]
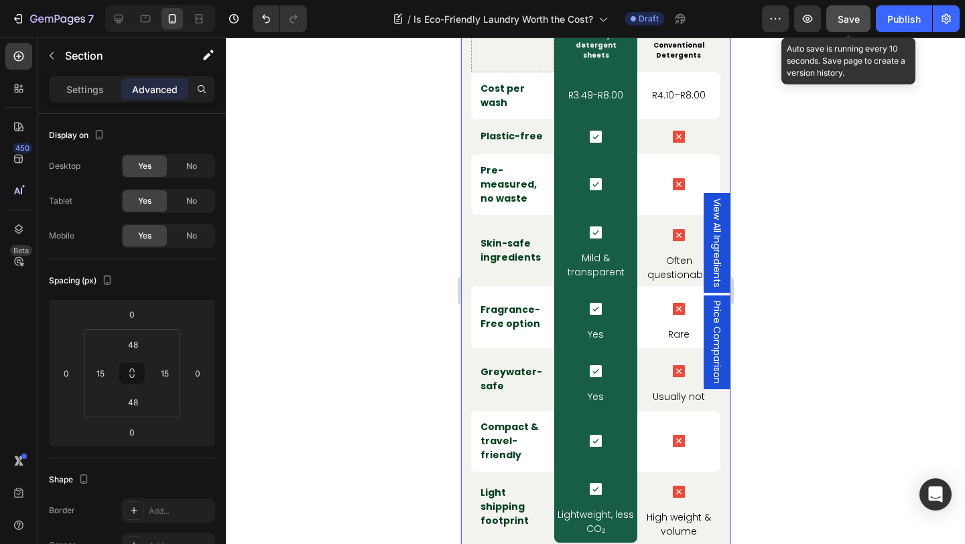
click at [857, 20] on span "Save" at bounding box center [848, 18] width 22 height 11
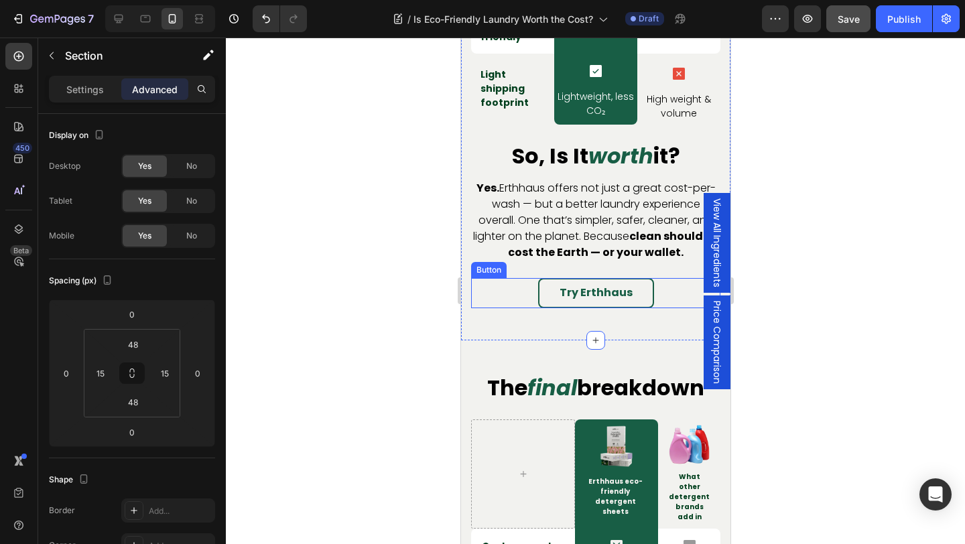
scroll to position [3485, 0]
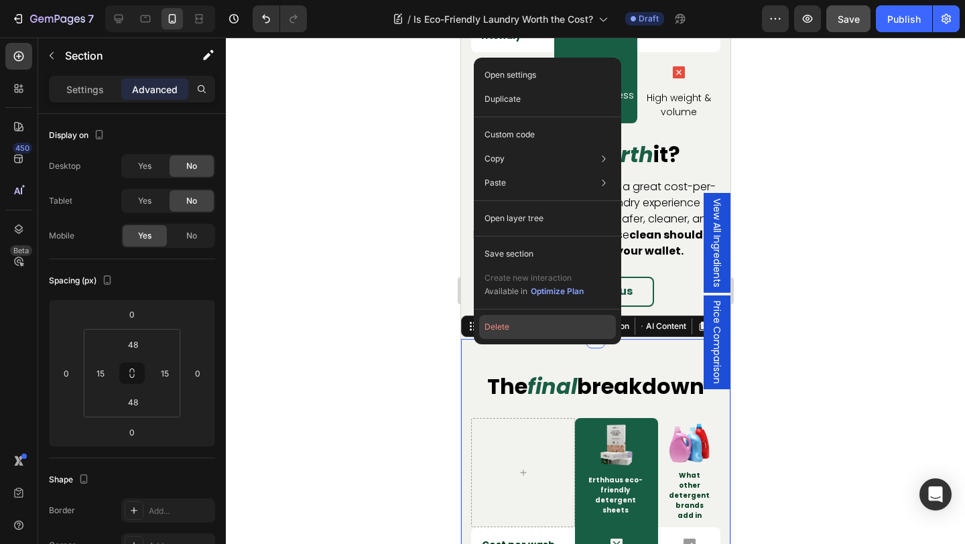
click at [525, 324] on button "Delete" at bounding box center [547, 327] width 137 height 24
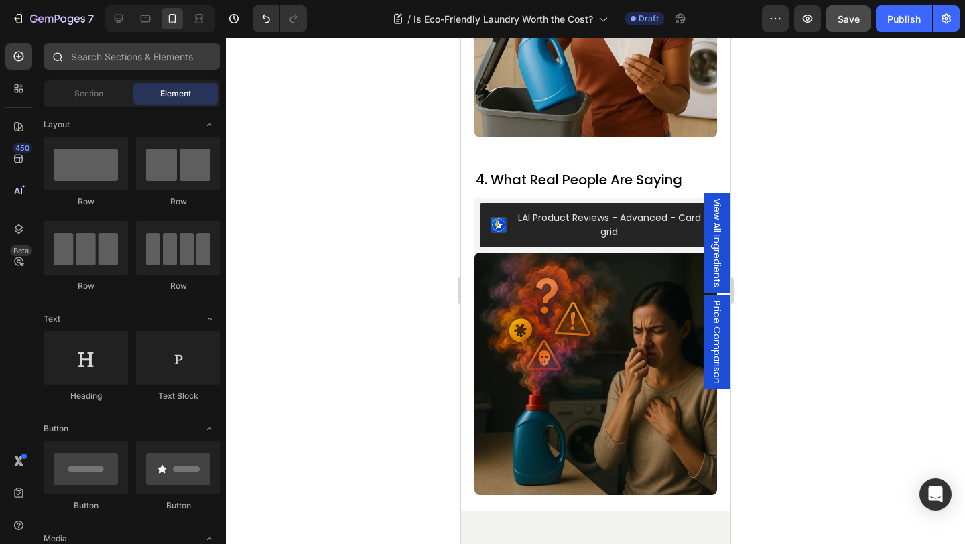
scroll to position [2374, 0]
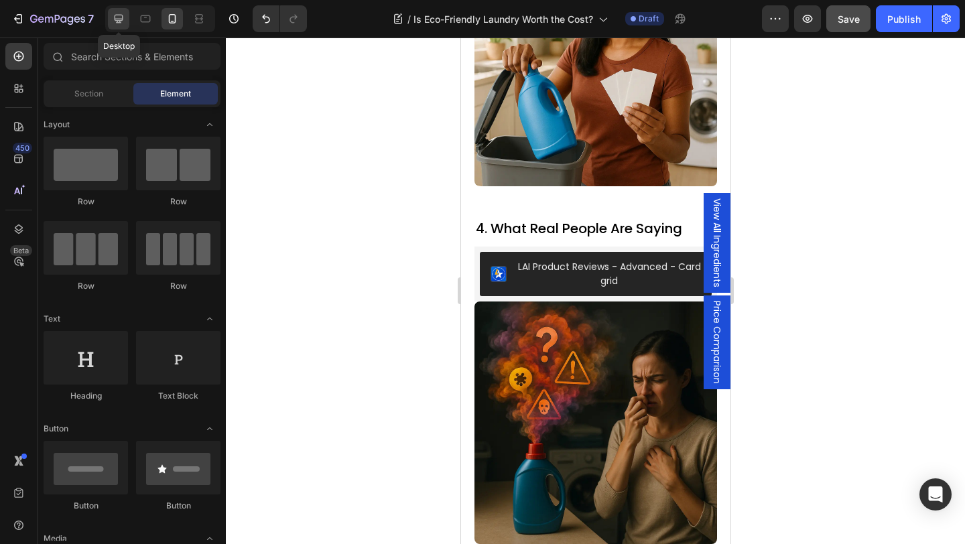
click at [123, 21] on icon at bounding box center [118, 18] width 13 height 13
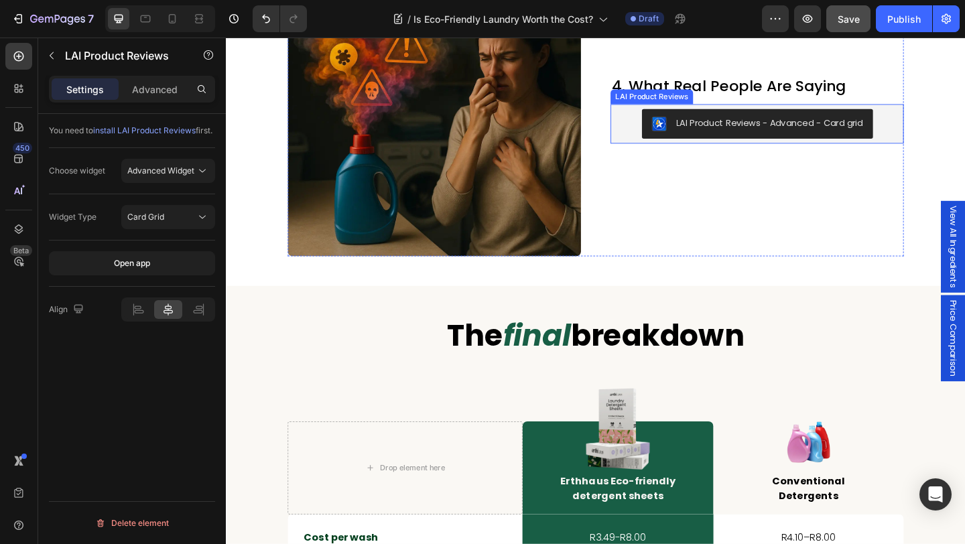
click at [651, 133] on div "LAI Product Reviews - Advanced - Card grid" at bounding box center [803, 131] width 308 height 32
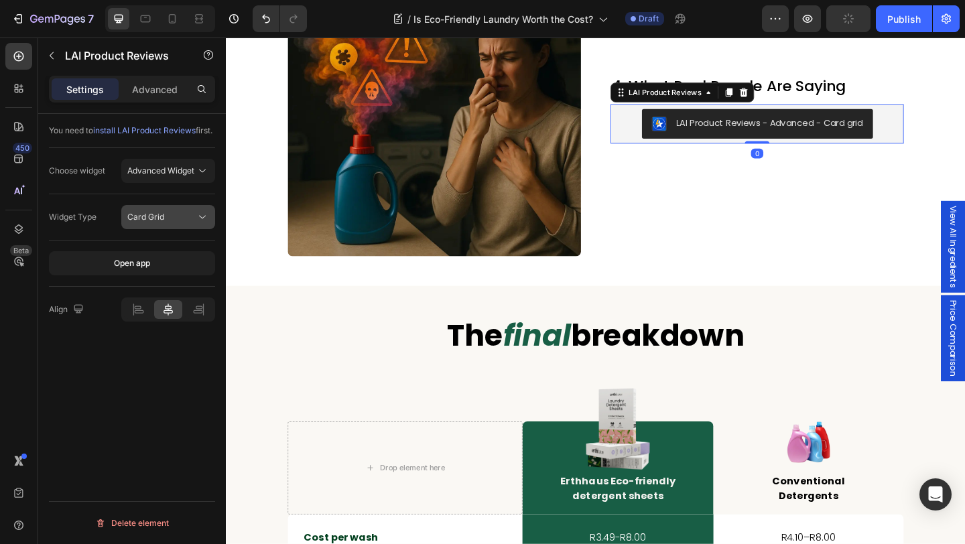
click at [168, 223] on div "Card Grid" at bounding box center [161, 217] width 68 height 12
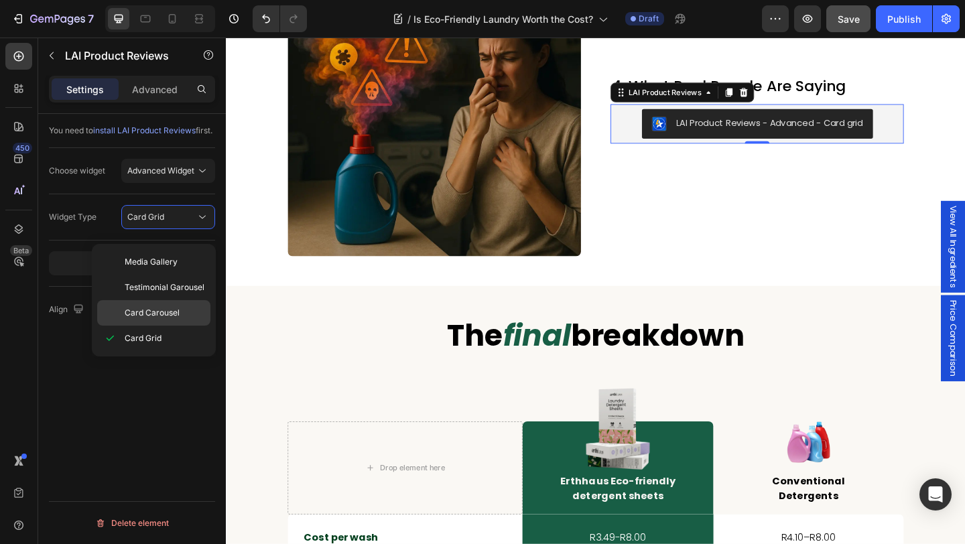
click at [190, 314] on p "Card Carousel" at bounding box center [165, 313] width 80 height 12
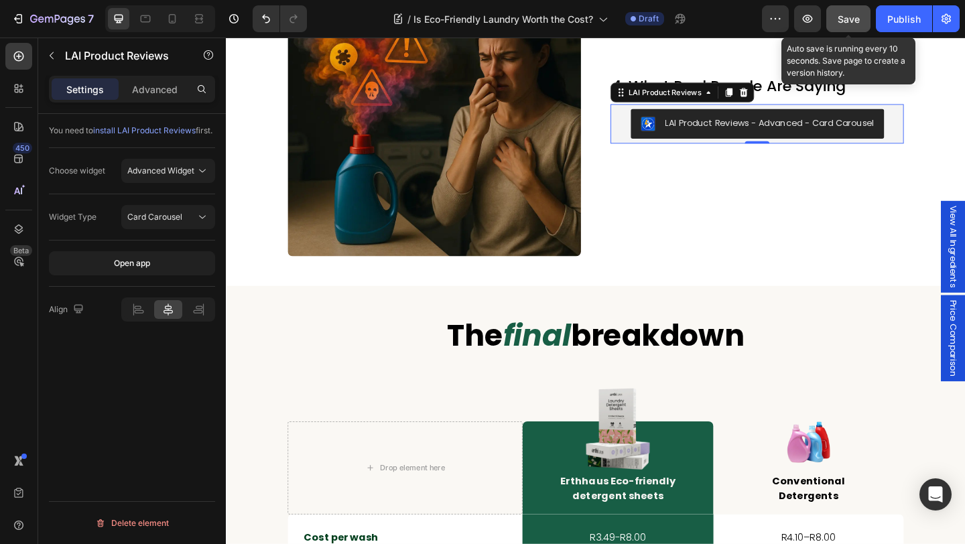
click at [843, 22] on span "Save" at bounding box center [848, 18] width 22 height 11
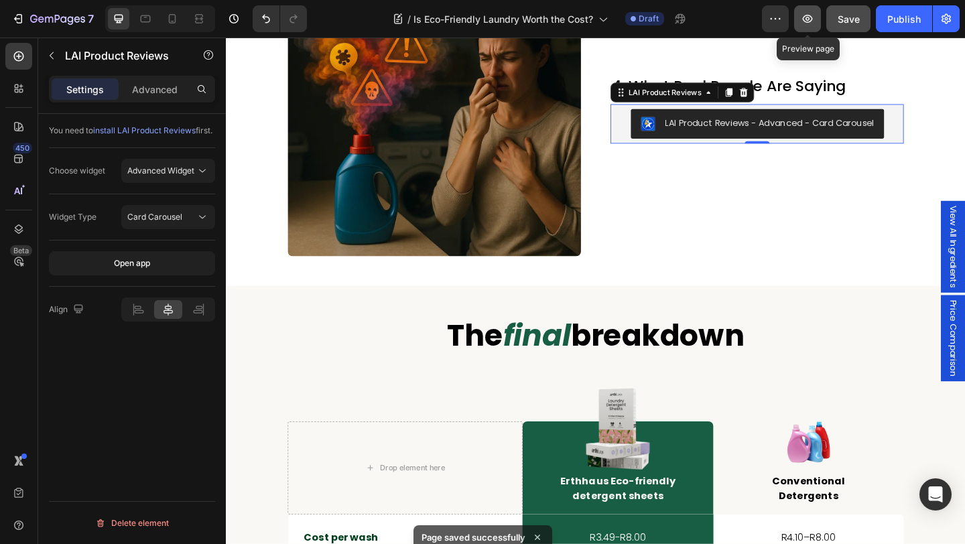
click at [797, 21] on button "button" at bounding box center [807, 18] width 27 height 27
click at [803, 25] on icon "button" at bounding box center [807, 18] width 13 height 13
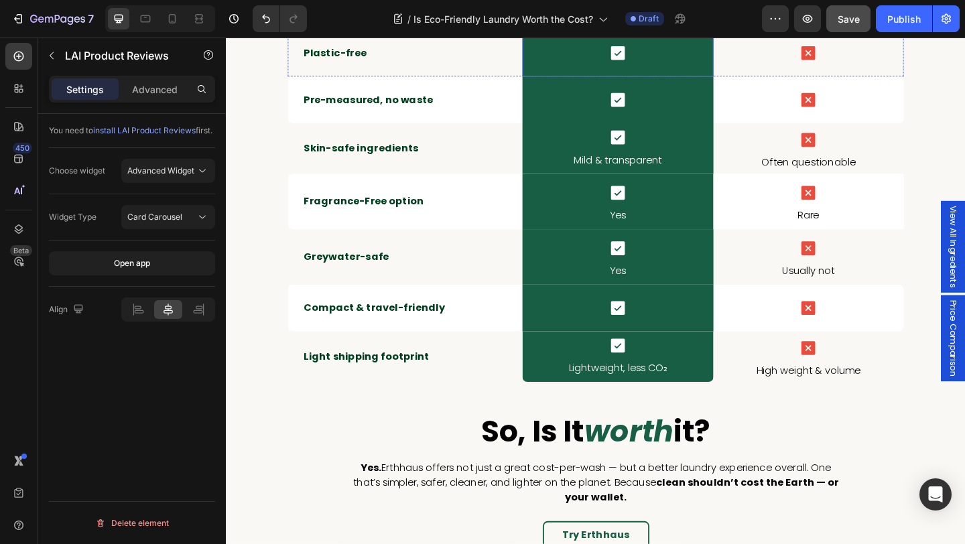
scroll to position [3013, 0]
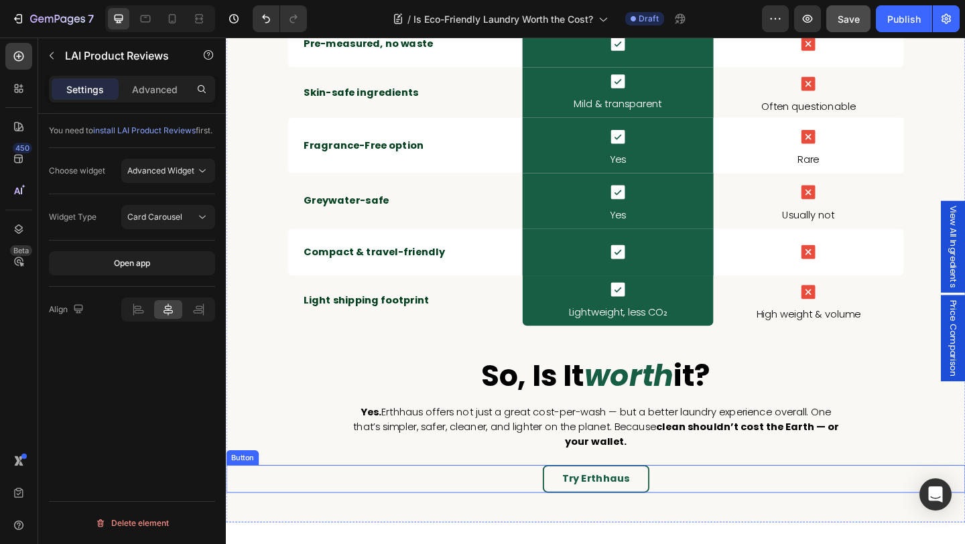
click at [701, 521] on div "Try Erthhaus Button" at bounding box center [628, 517] width 804 height 30
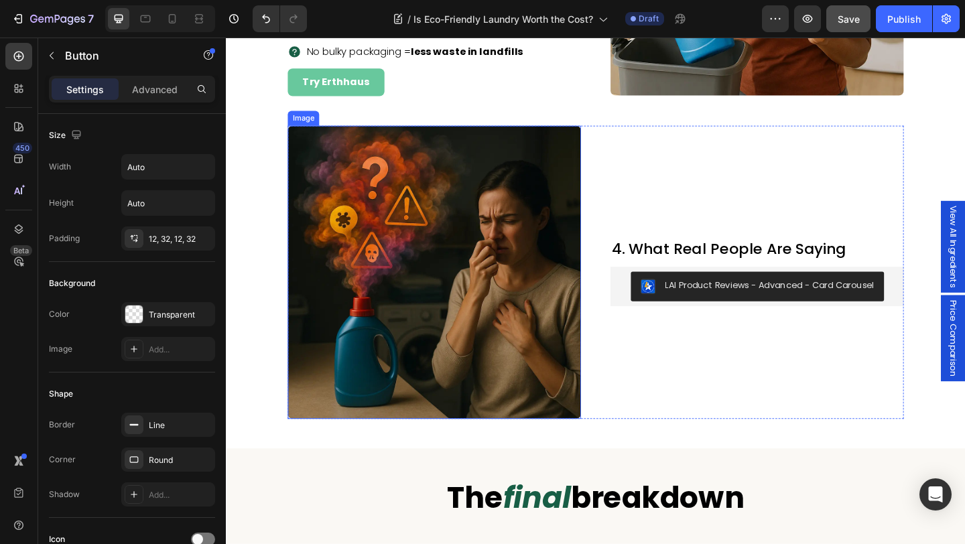
scroll to position [1627, 0]
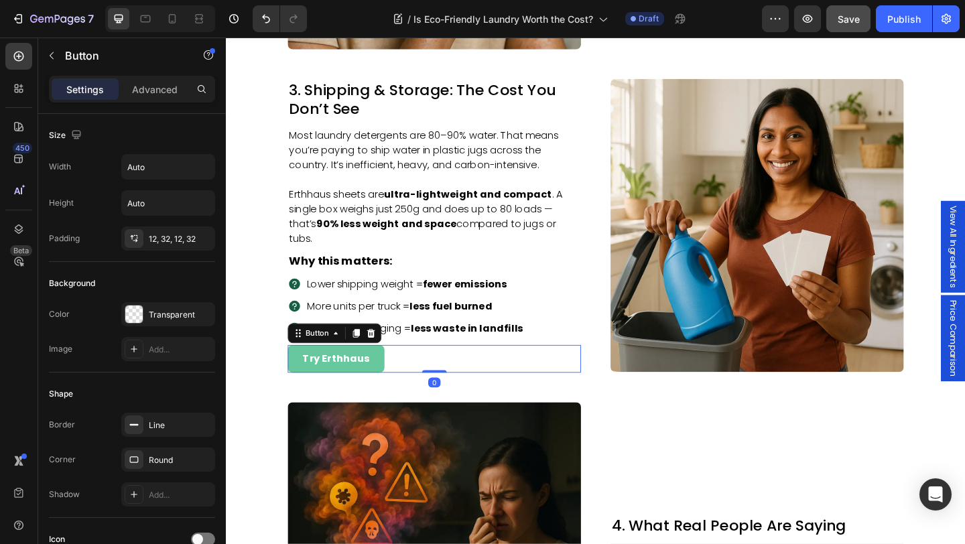
click at [416, 382] on div "Try Erthhaus Button 0" at bounding box center [452, 387] width 319 height 30
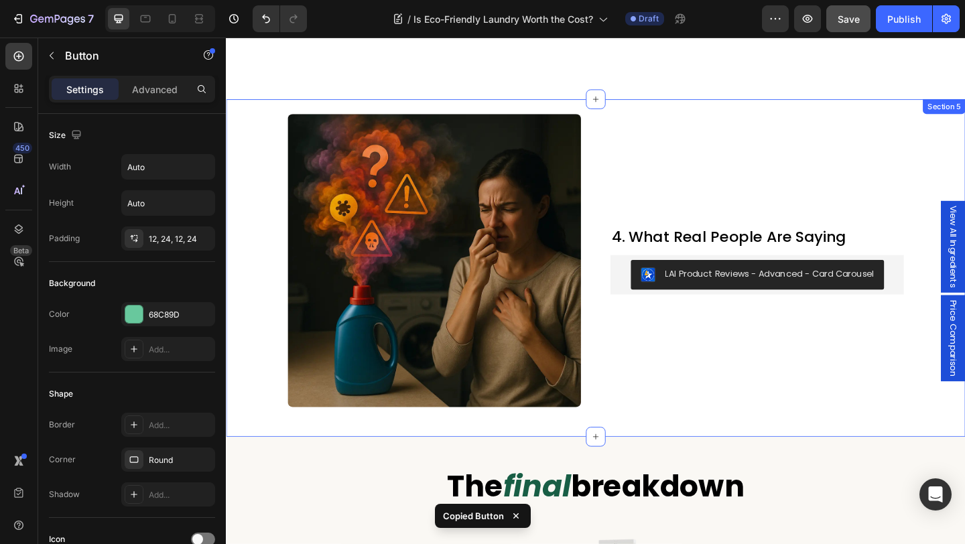
scroll to position [2117, 0]
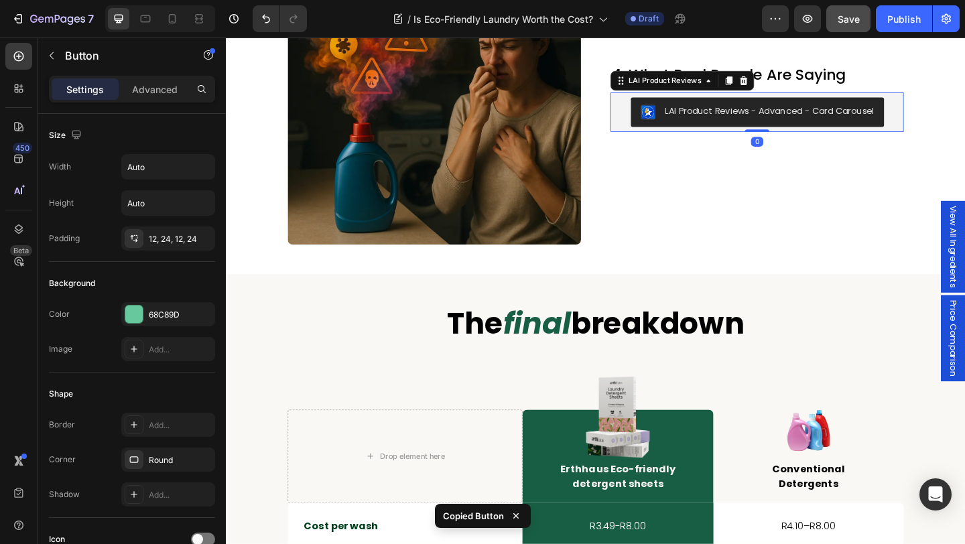
click at [652, 128] on div "LAI Product Reviews - Advanced - Card Carousel" at bounding box center [803, 119] width 308 height 32
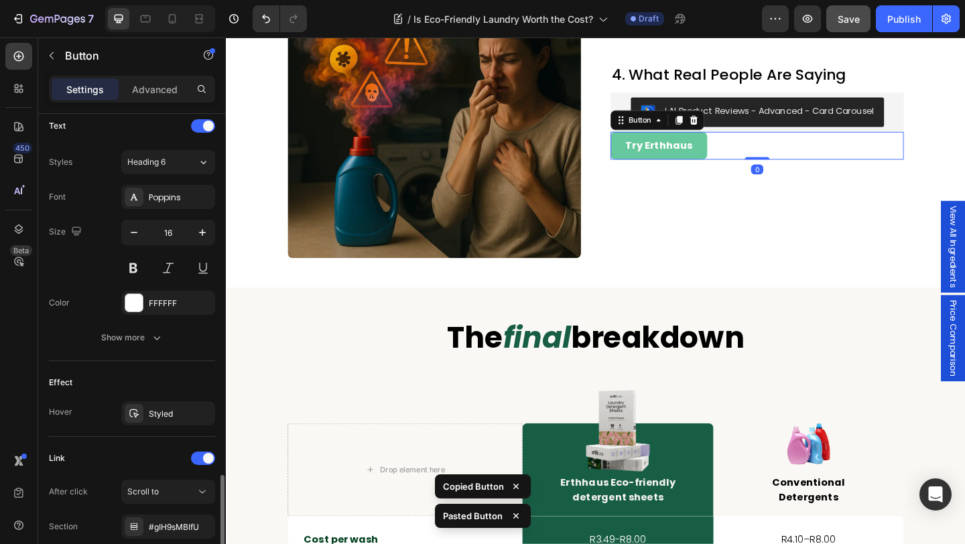
scroll to position [562, 0]
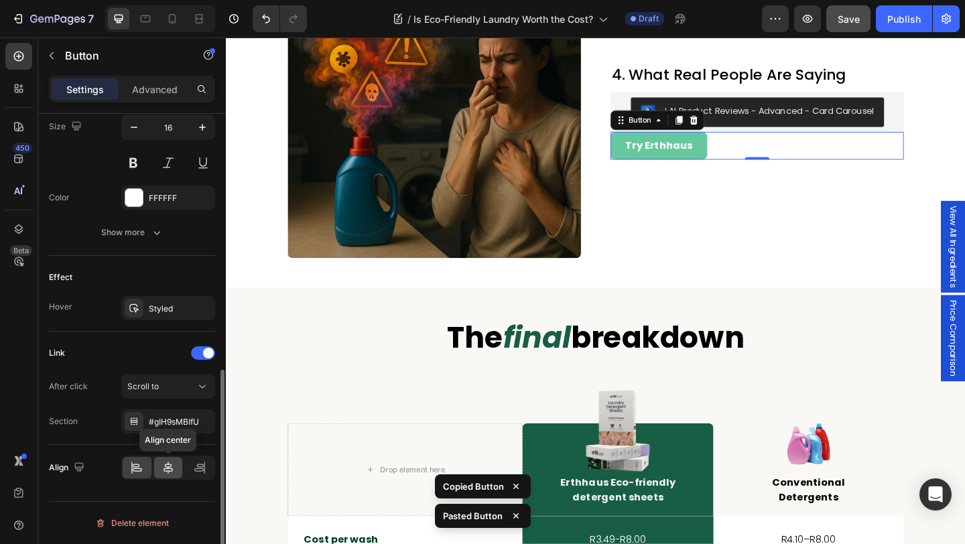
drag, startPoint x: 165, startPoint y: 464, endPoint x: 373, endPoint y: 119, distance: 402.2
click at [165, 464] on icon at bounding box center [167, 467] width 13 height 13
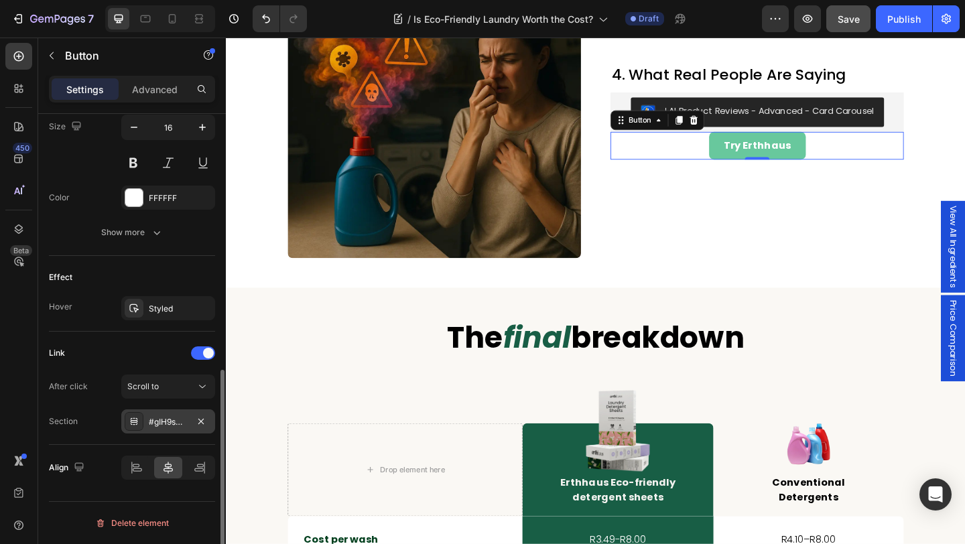
click at [159, 418] on div "#gIH9sMBIfU" at bounding box center [168, 422] width 39 height 12
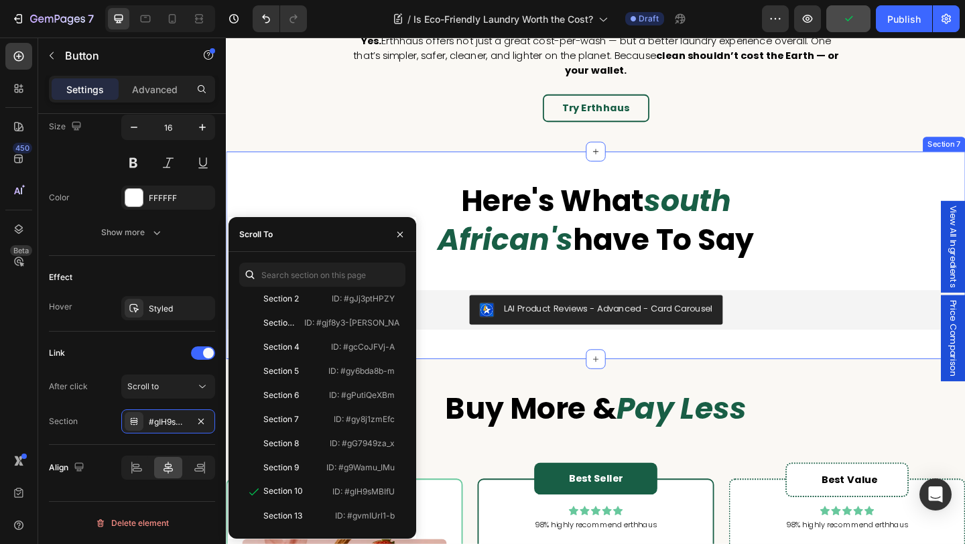
scroll to position [3160, 0]
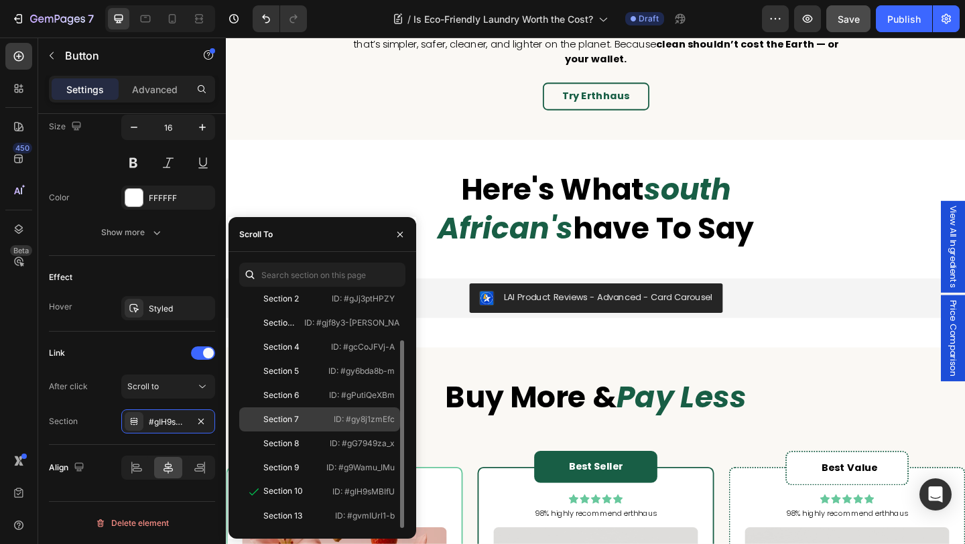
click at [289, 416] on div "Section 7" at bounding box center [281, 419] width 36 height 12
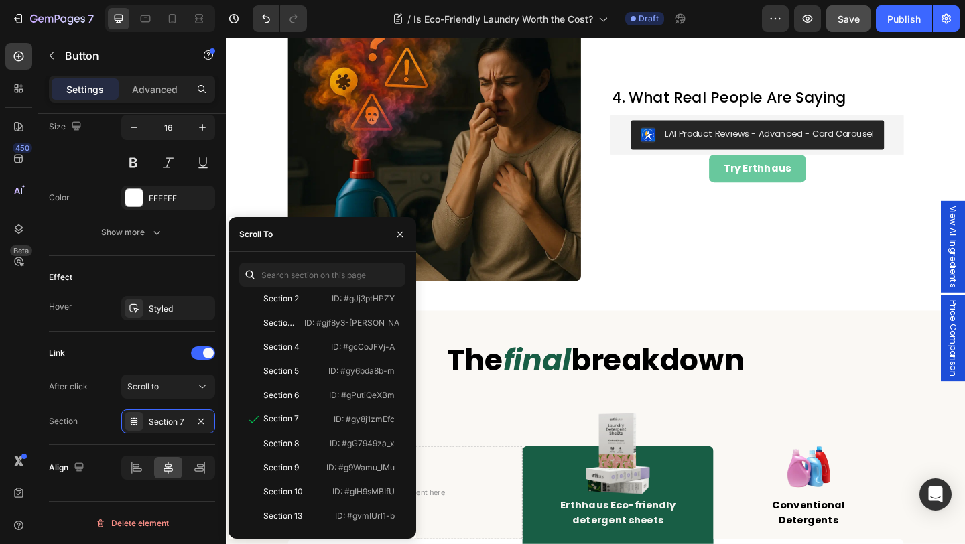
scroll to position [1984, 0]
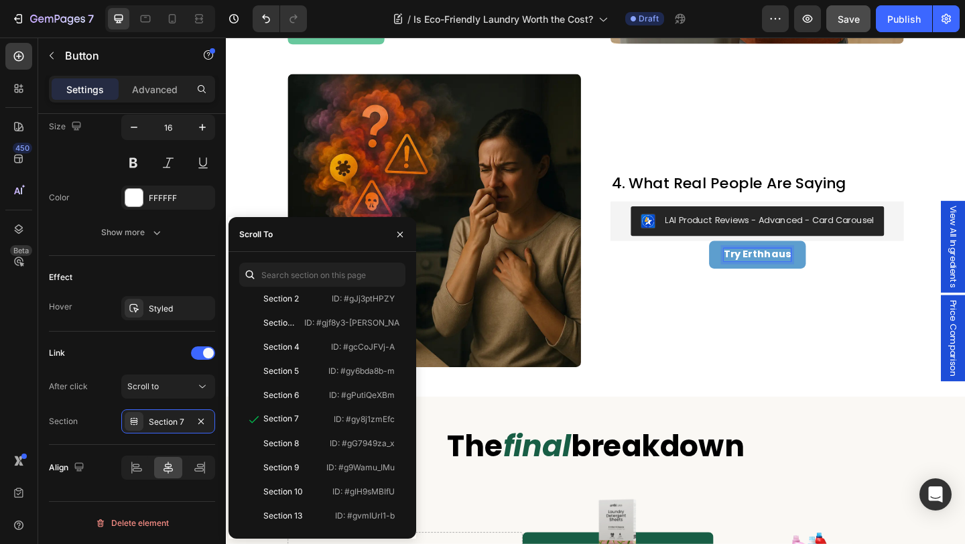
click at [784, 271] on p "Try Erthhaus" at bounding box center [803, 274] width 73 height 14
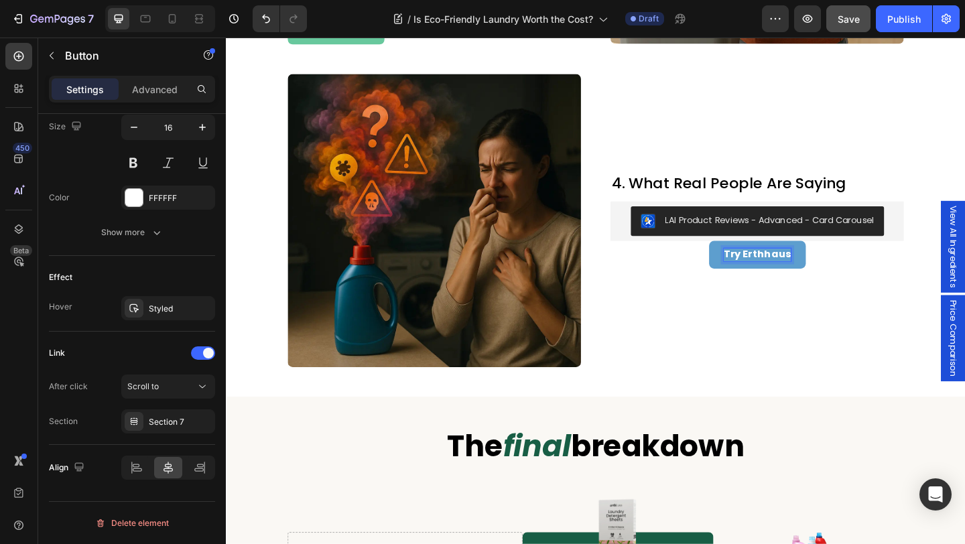
click at [800, 271] on p "Try Erthhaus" at bounding box center [803, 274] width 73 height 14
click at [889, 277] on div "Read More Reveiws Button" at bounding box center [803, 274] width 319 height 30
click at [705, 273] on div "Read More Reveiws Button" at bounding box center [803, 274] width 319 height 30
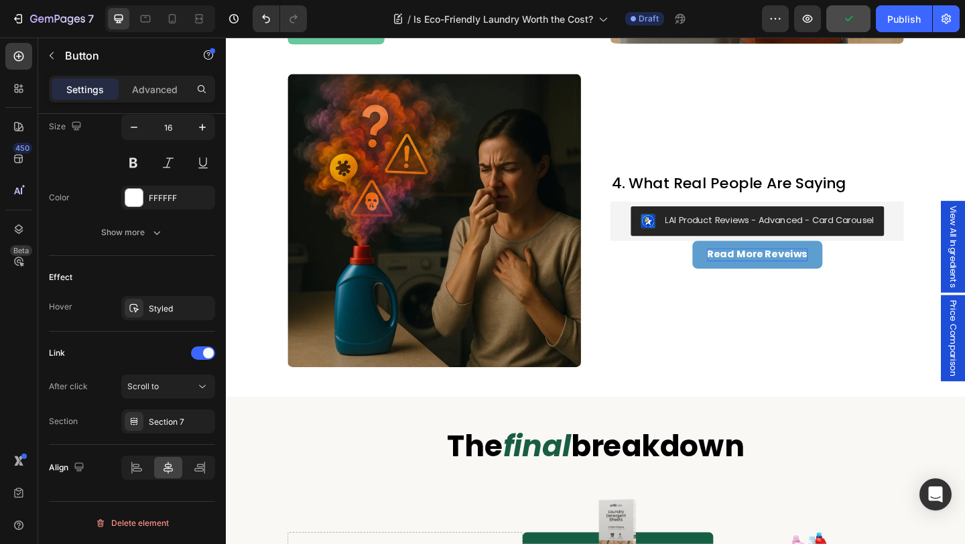
click at [723, 349] on div "4. What Real People Are Saying Heading LAI Product Reviews - Advanced - Card Ca…" at bounding box center [803, 236] width 319 height 319
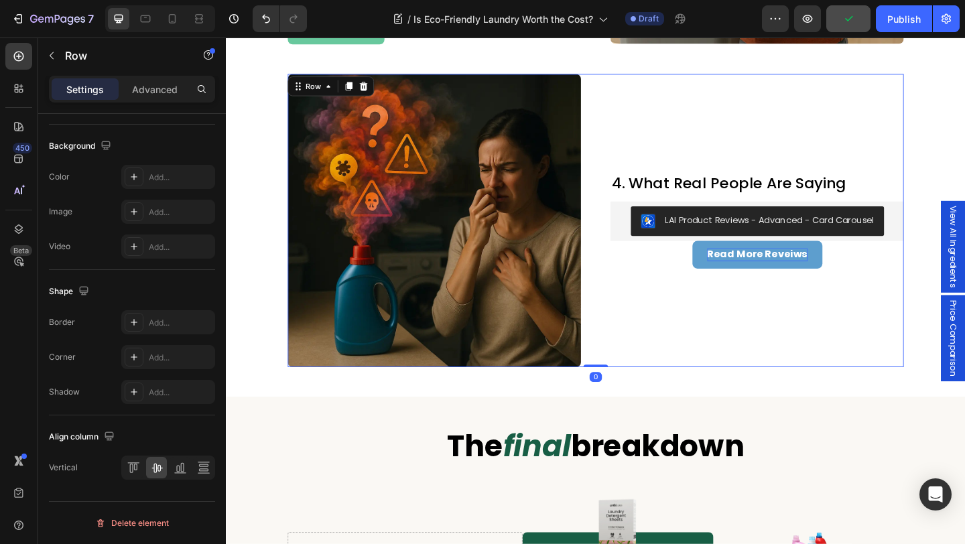
scroll to position [0, 0]
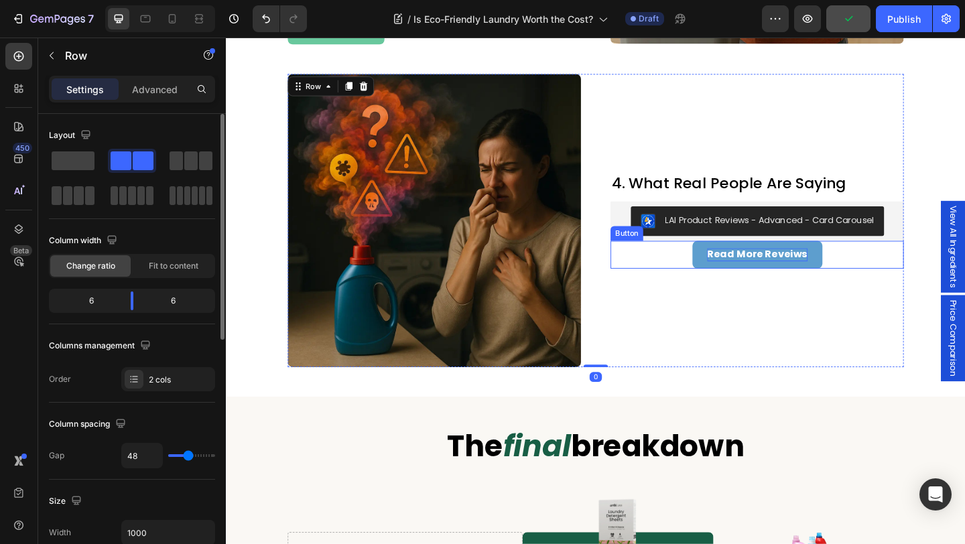
click at [716, 276] on div "Read More Reveiws Button" at bounding box center [803, 274] width 319 height 30
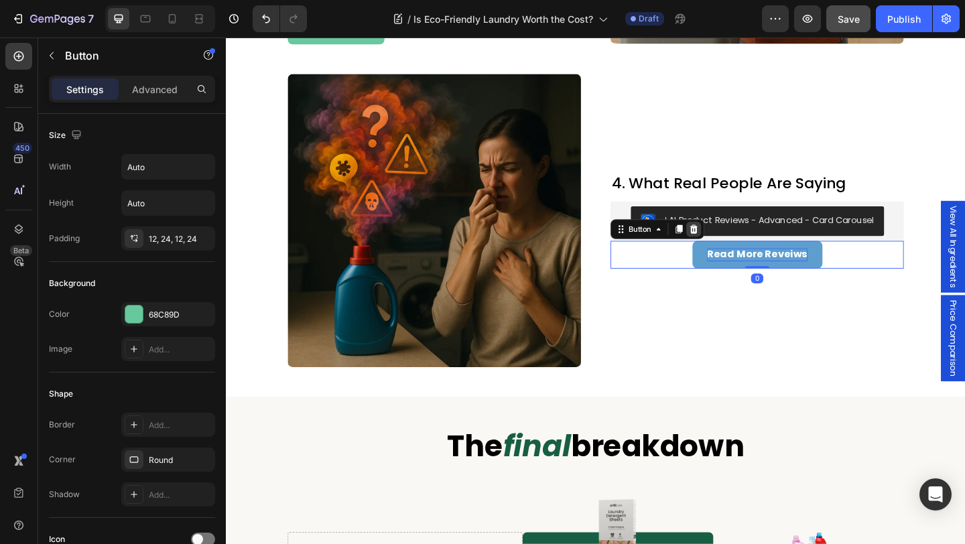
click at [736, 245] on icon at bounding box center [734, 245] width 9 height 9
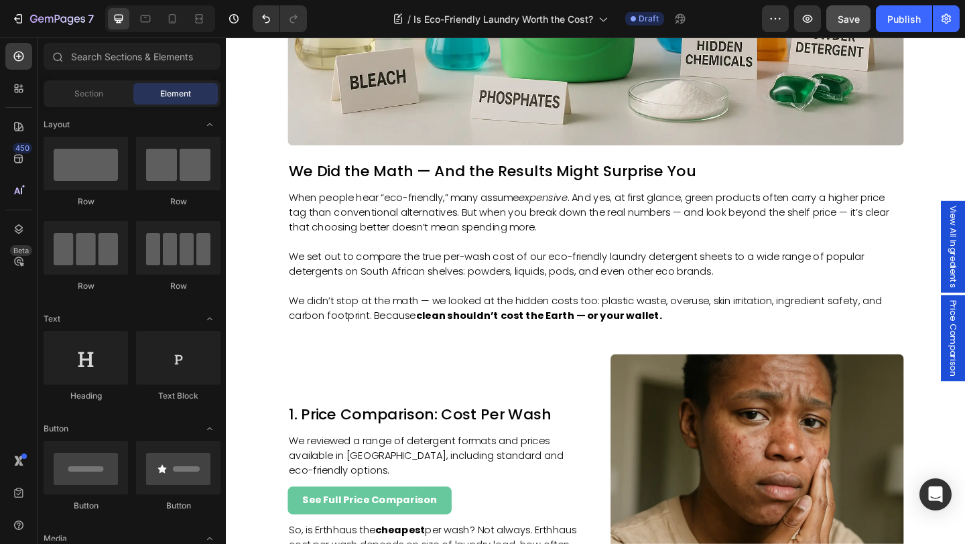
scroll to position [421, 0]
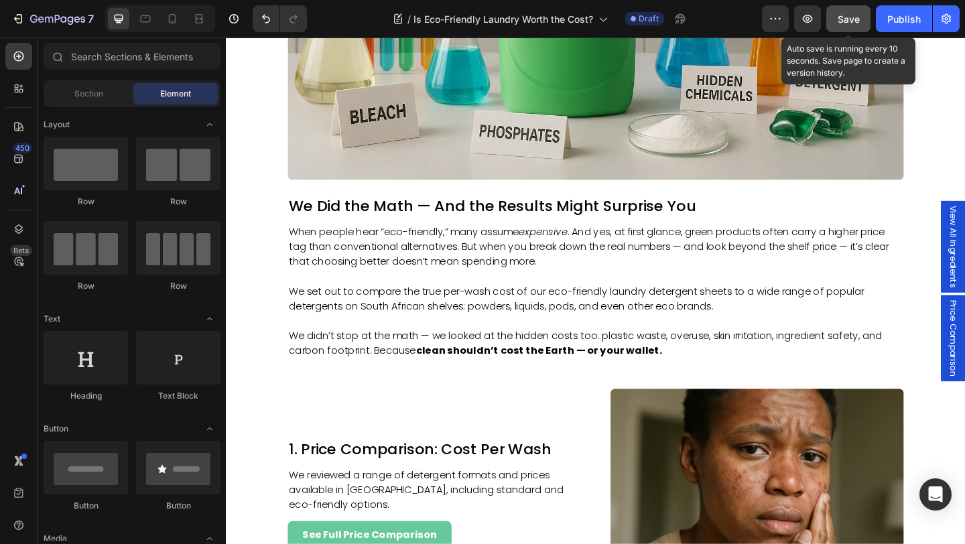
click at [840, 22] on span "Save" at bounding box center [848, 18] width 22 height 11
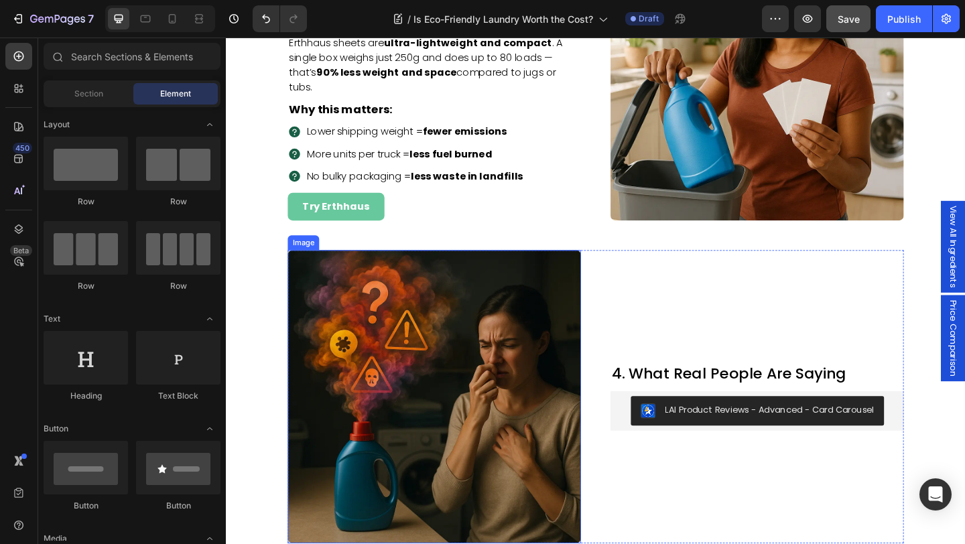
scroll to position [1701, 0]
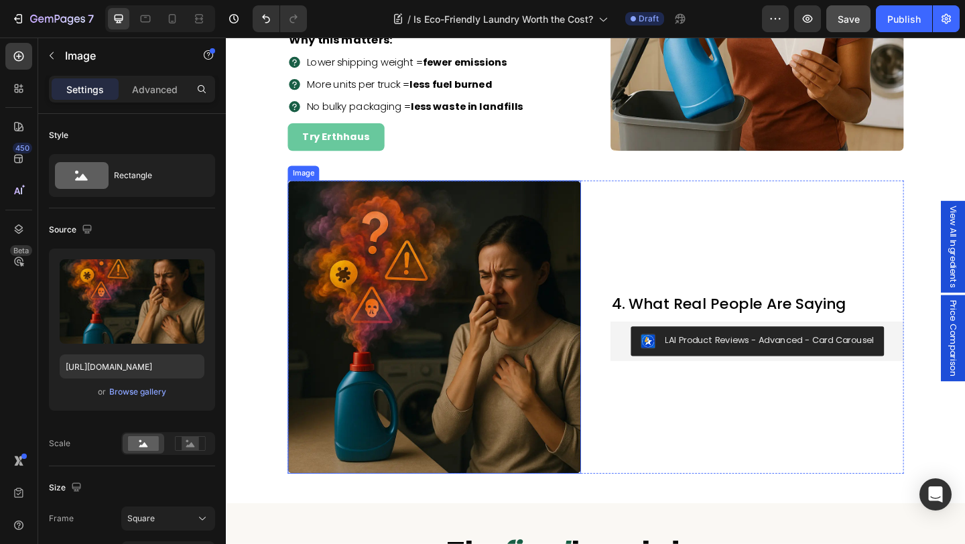
click at [397, 339] on img at bounding box center [452, 352] width 319 height 319
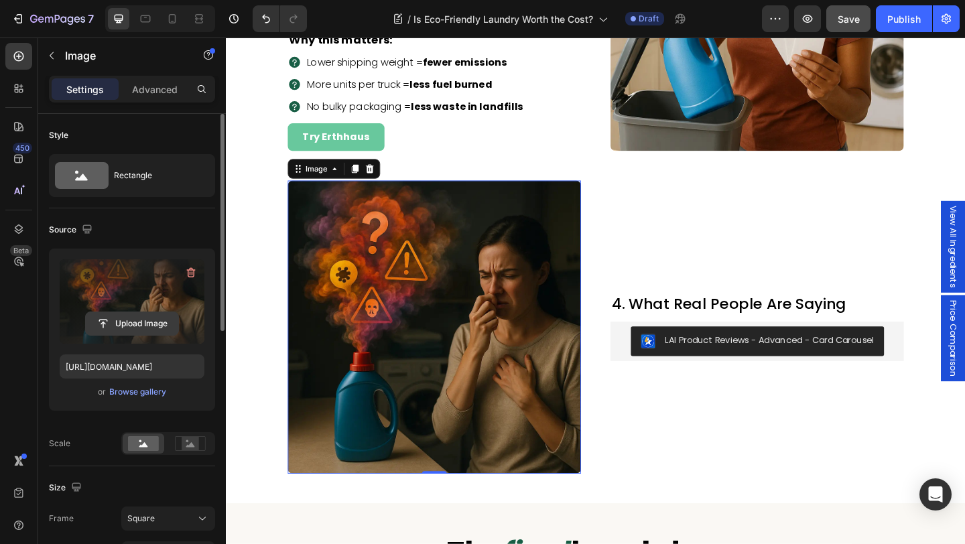
click at [138, 326] on input "file" at bounding box center [132, 323] width 92 height 23
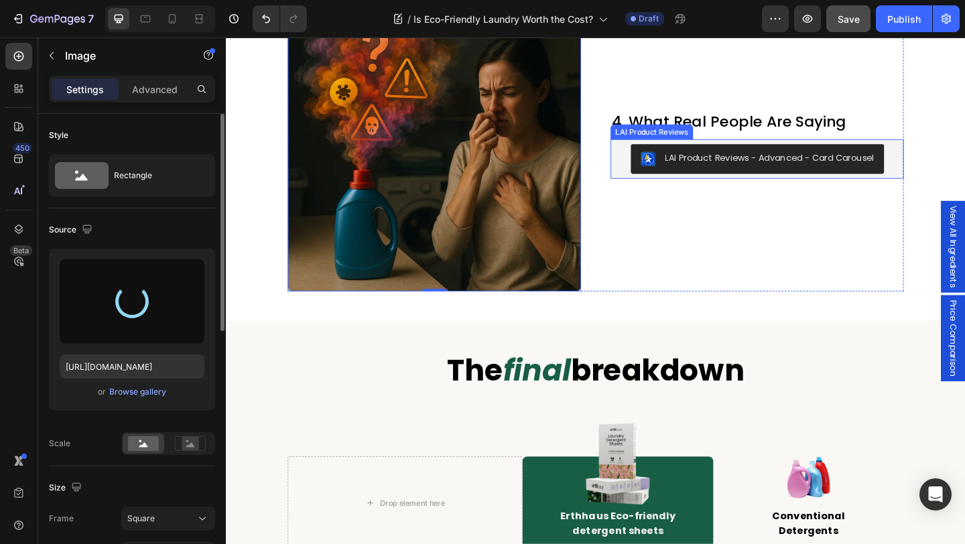
scroll to position [2036, 0]
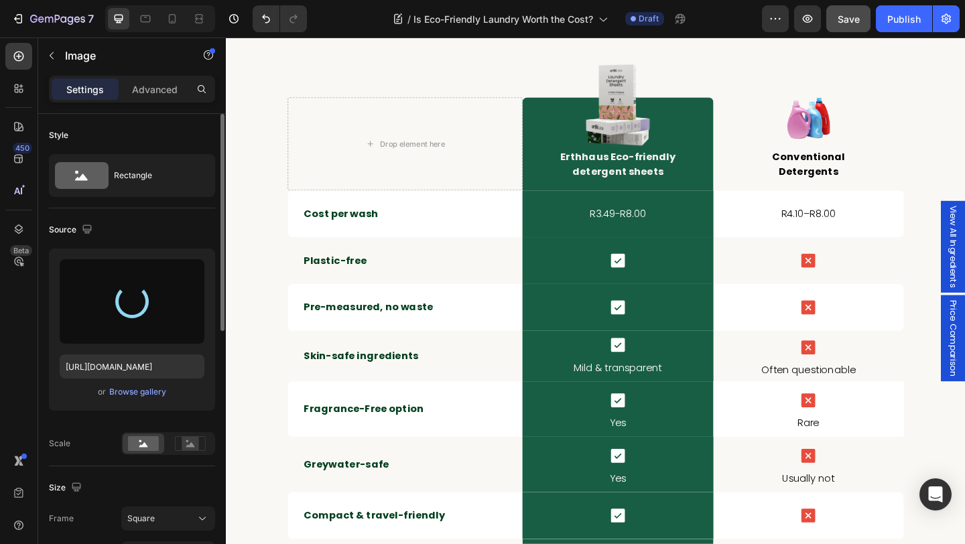
type input "[URL][DOMAIN_NAME]"
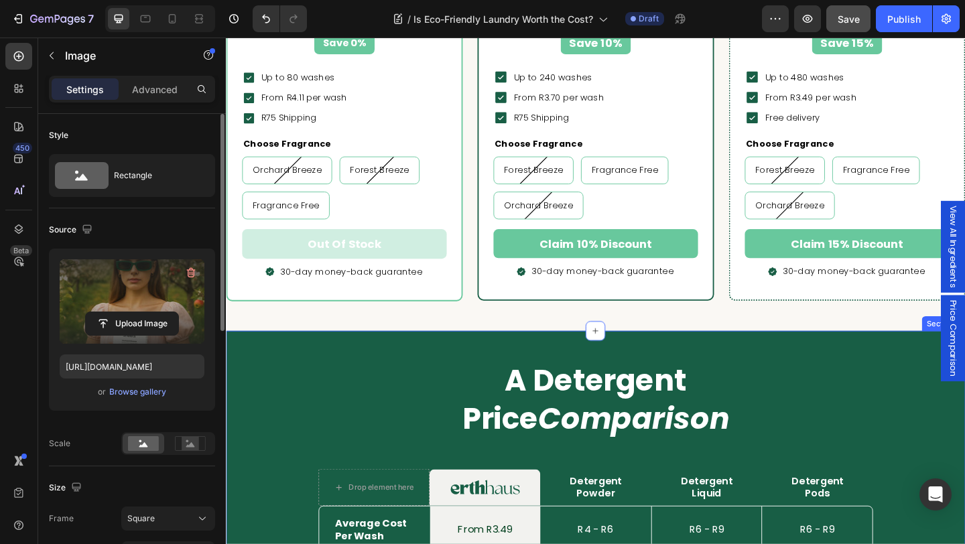
scroll to position [4003, 0]
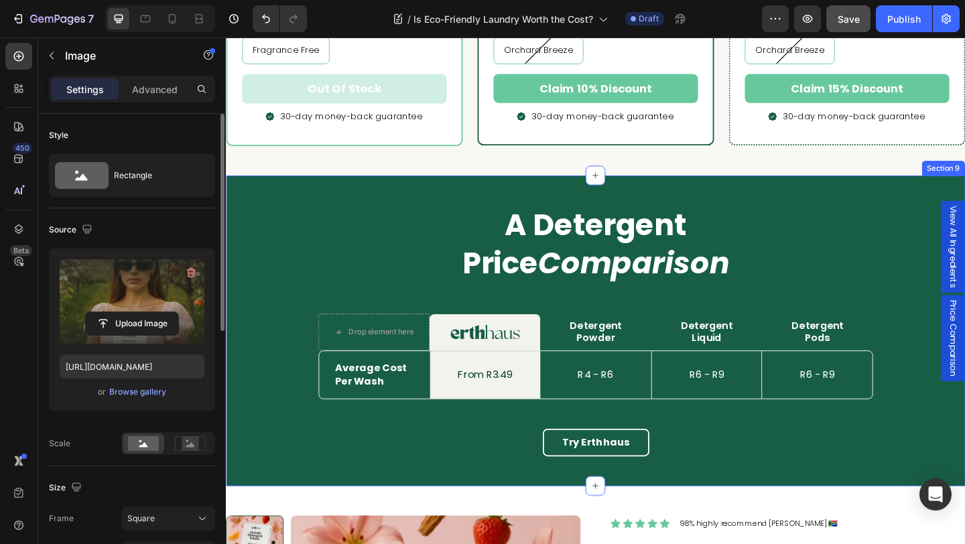
click at [421, 198] on div "A Detergent Price Comparison Heading Row Average Cost Per Wash Text Block Drop …" at bounding box center [628, 357] width 804 height 338
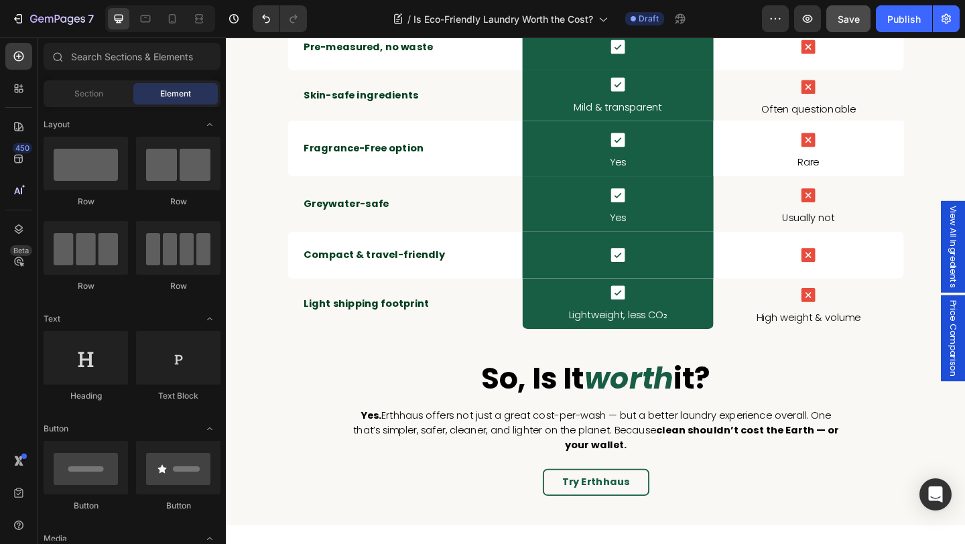
scroll to position [2556, 0]
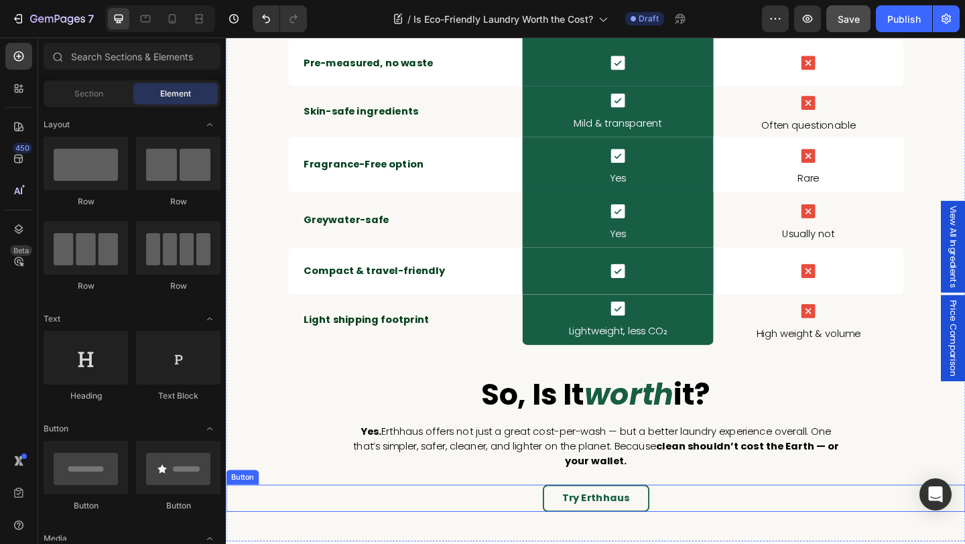
click at [697, 537] on div "Try Erthhaus Button" at bounding box center [628, 539] width 804 height 30
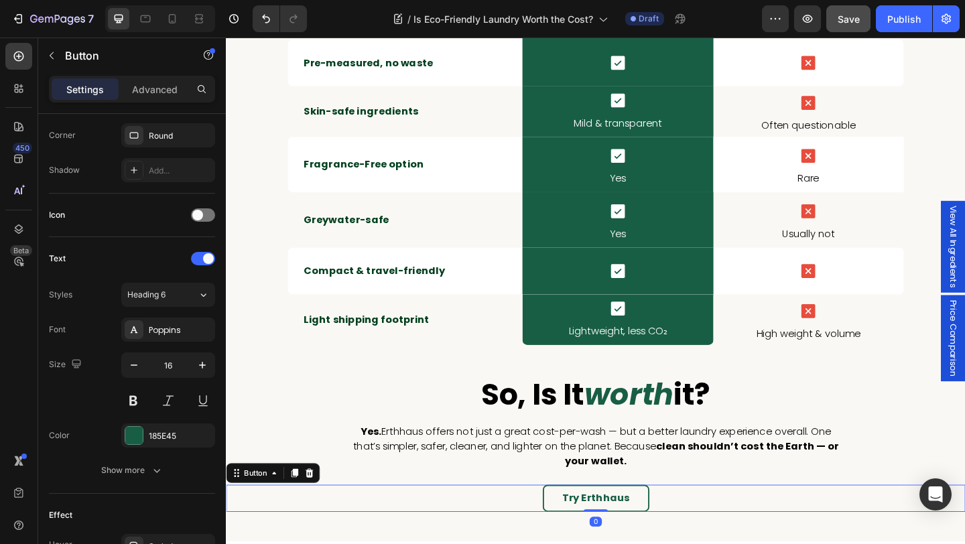
scroll to position [562, 0]
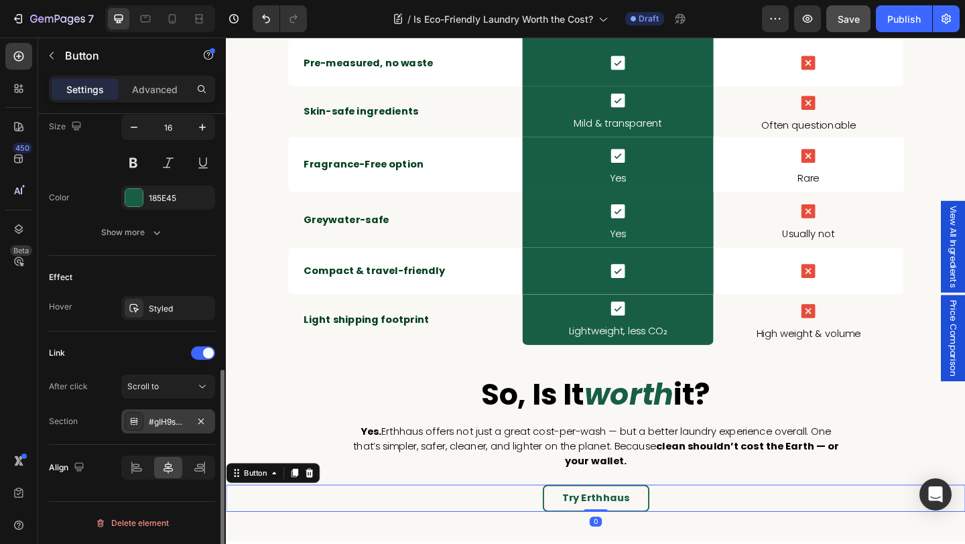
click at [165, 424] on div "#gIH9sMBIfU" at bounding box center [168, 422] width 39 height 12
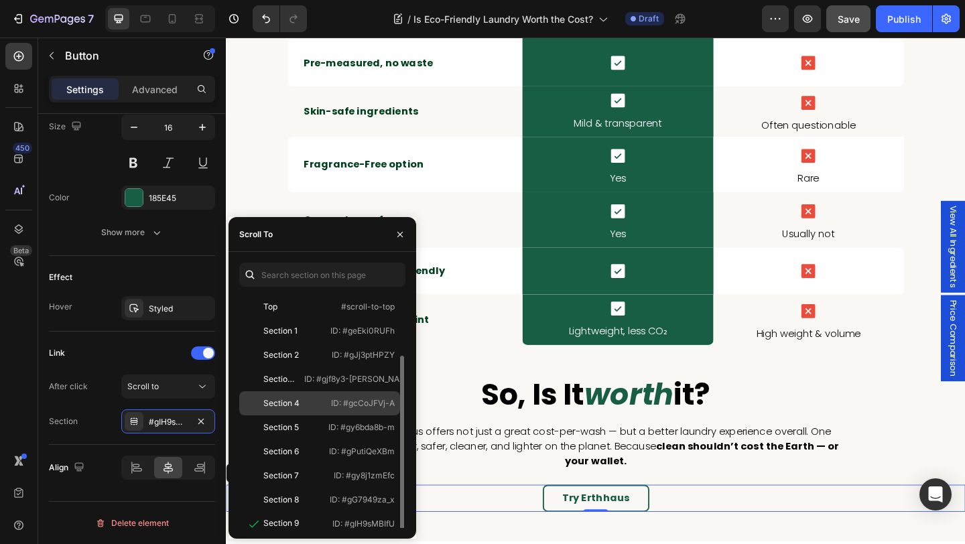
scroll to position [32, 0]
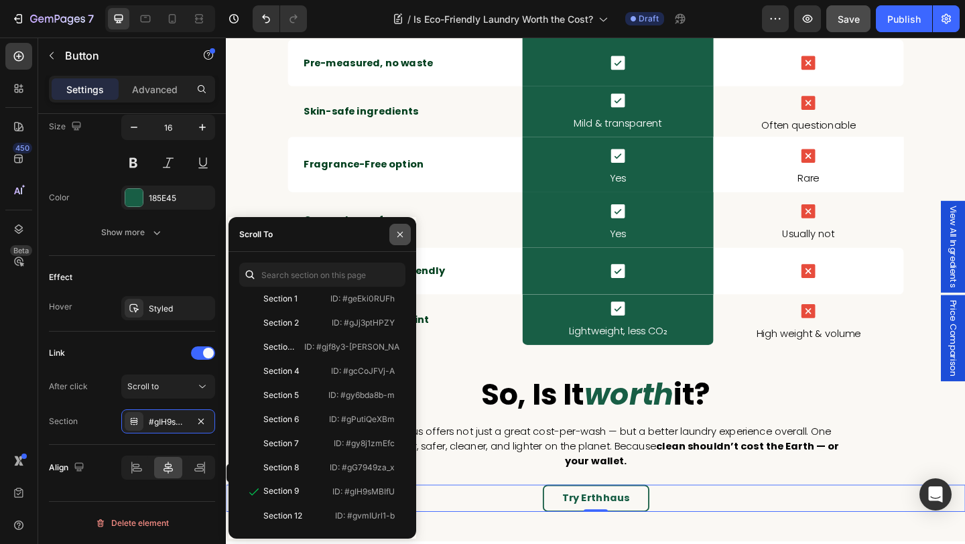
click at [405, 232] on icon "button" at bounding box center [400, 234] width 11 height 11
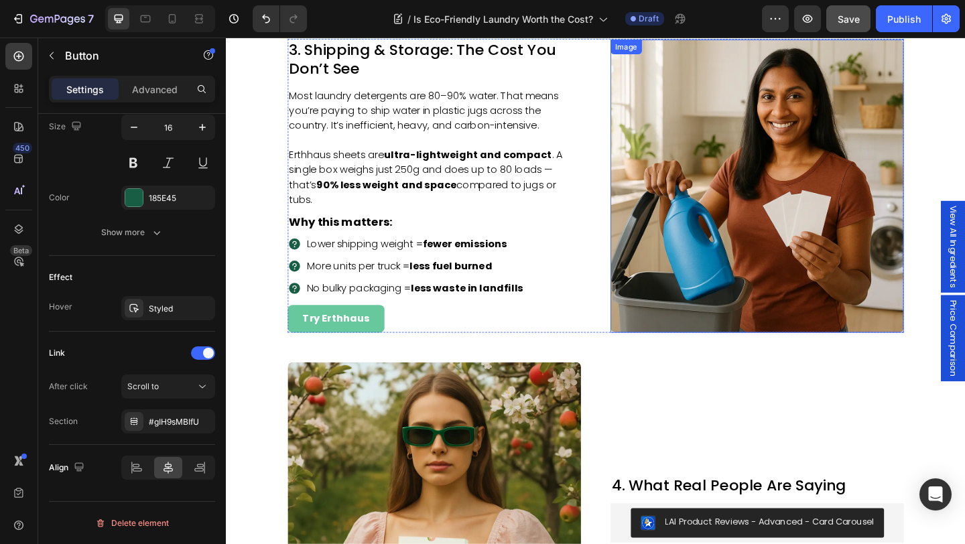
scroll to position [1396, 0]
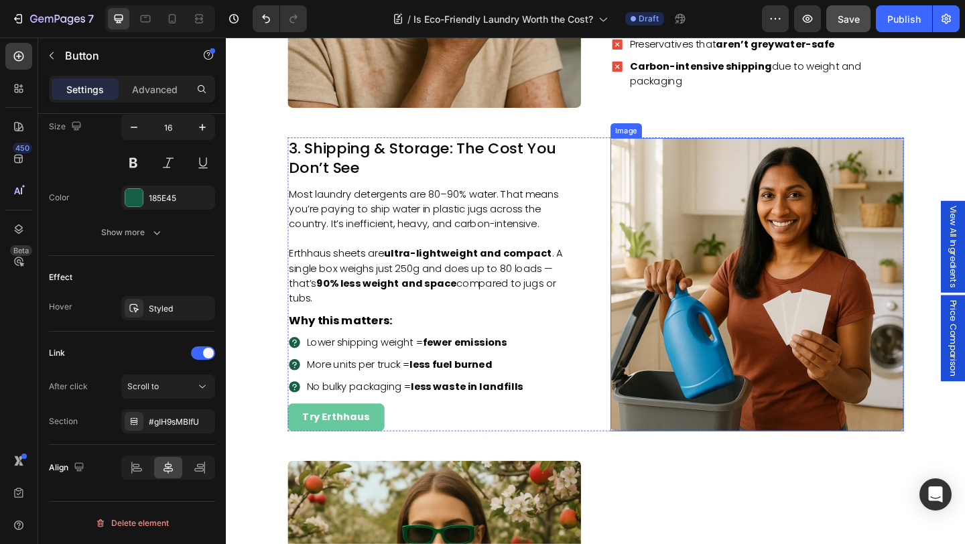
click at [744, 308] on img at bounding box center [803, 306] width 319 height 319
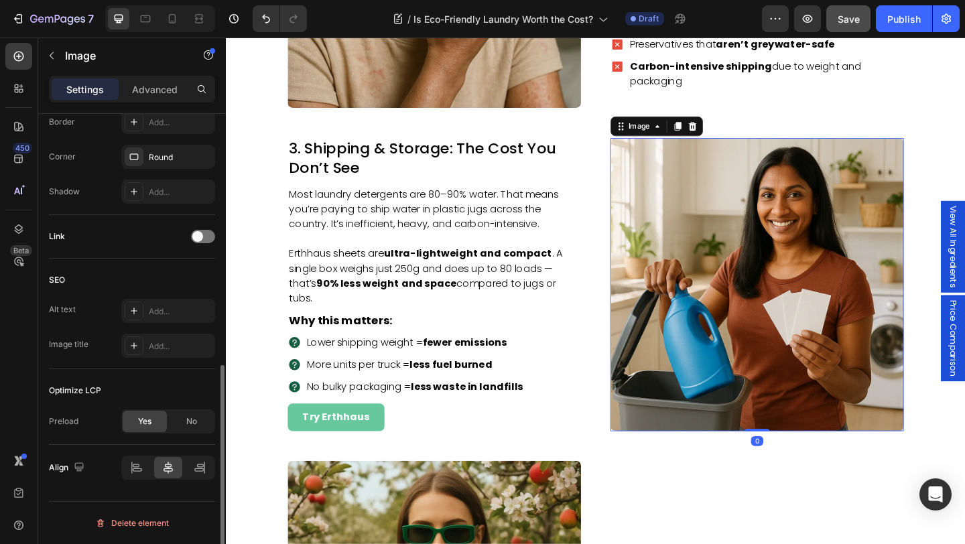
scroll to position [0, 0]
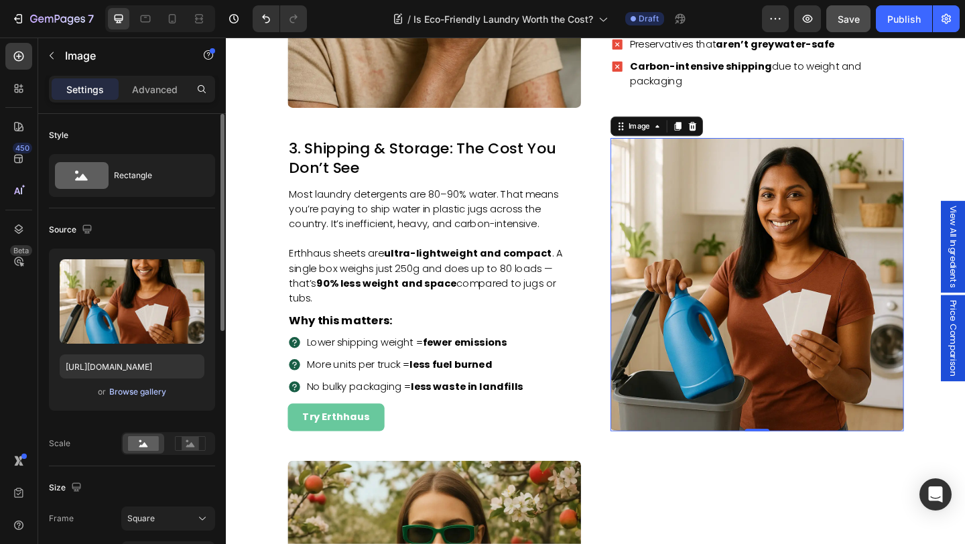
click at [145, 394] on div "Browse gallery" at bounding box center [137, 392] width 57 height 12
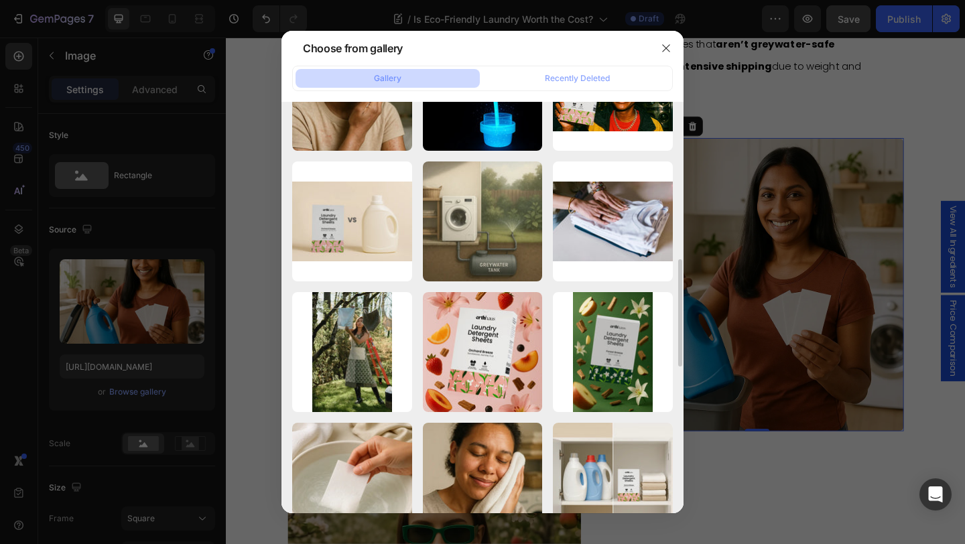
scroll to position [758, 0]
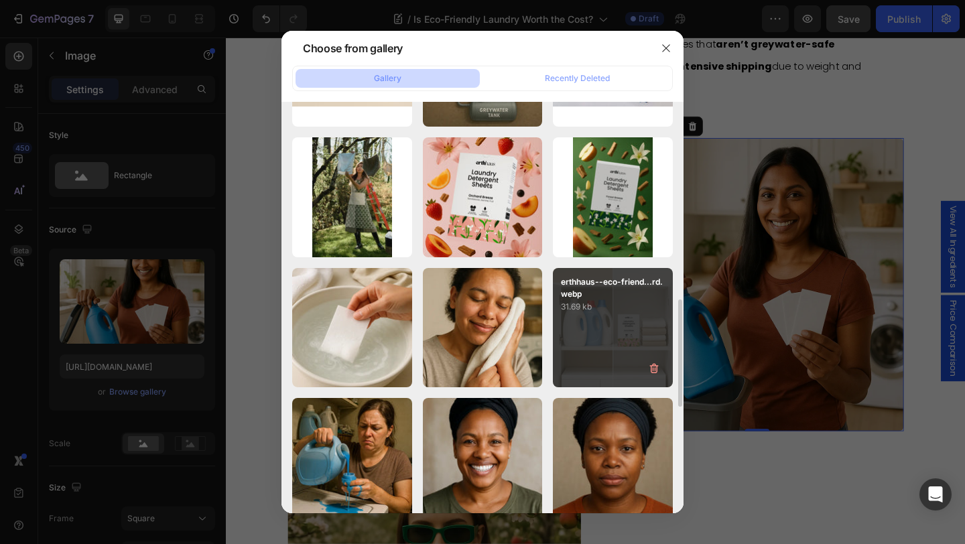
click at [617, 350] on div "erthhaus--eco-friend...rd.webp 31.69 kb" at bounding box center [613, 328] width 120 height 120
type input "[URL][DOMAIN_NAME]"
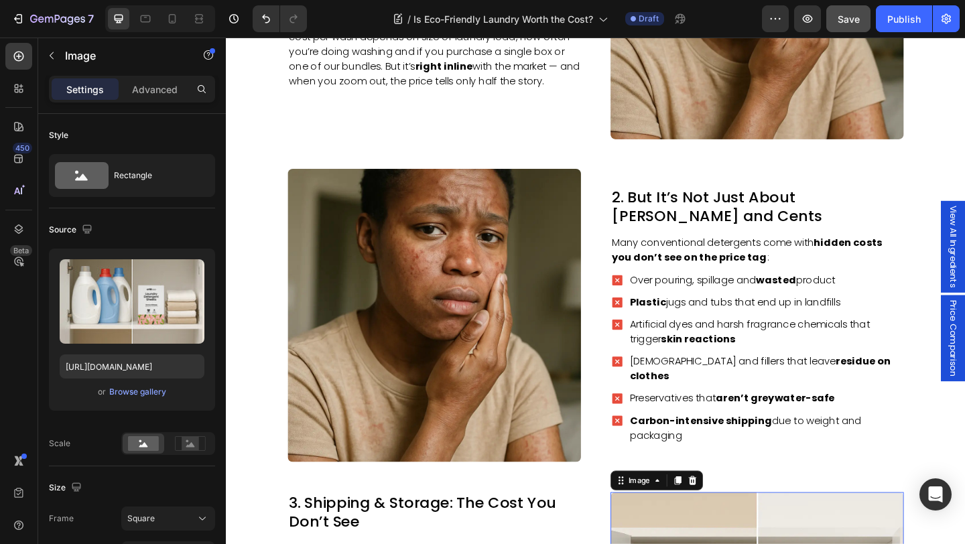
scroll to position [994, 0]
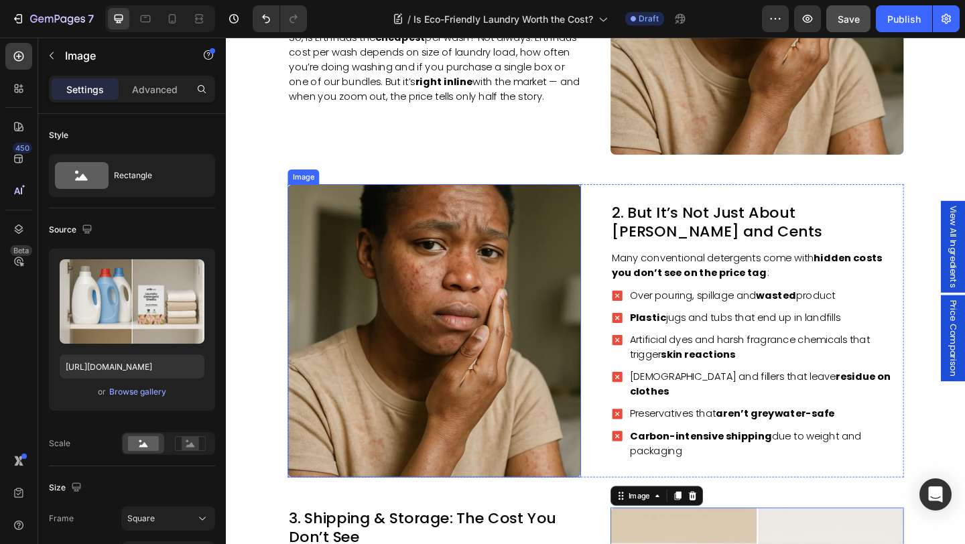
click at [584, 310] on img at bounding box center [452, 356] width 319 height 319
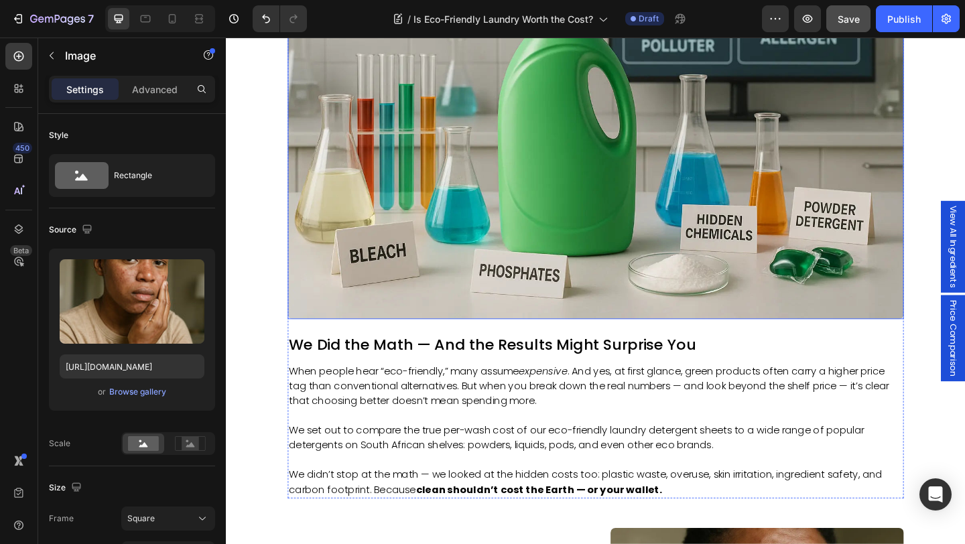
scroll to position [534, 0]
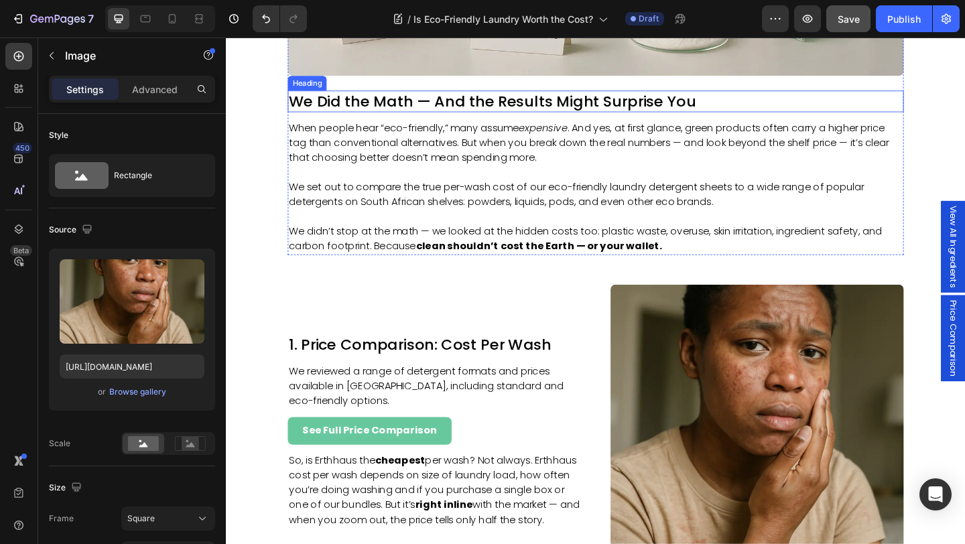
click at [334, 109] on h2 "We Did the Math — And the Results Might Surprise You" at bounding box center [628, 106] width 670 height 23
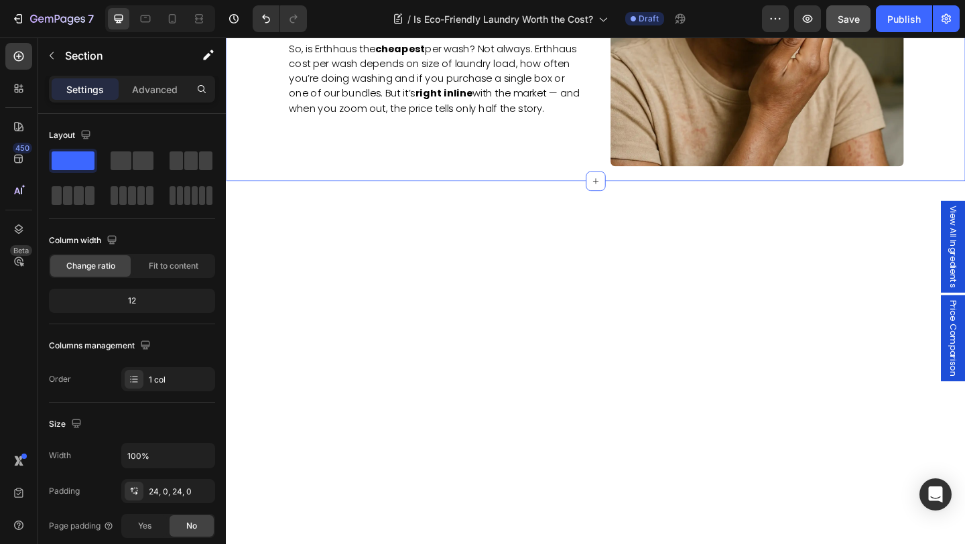
scroll to position [0, 0]
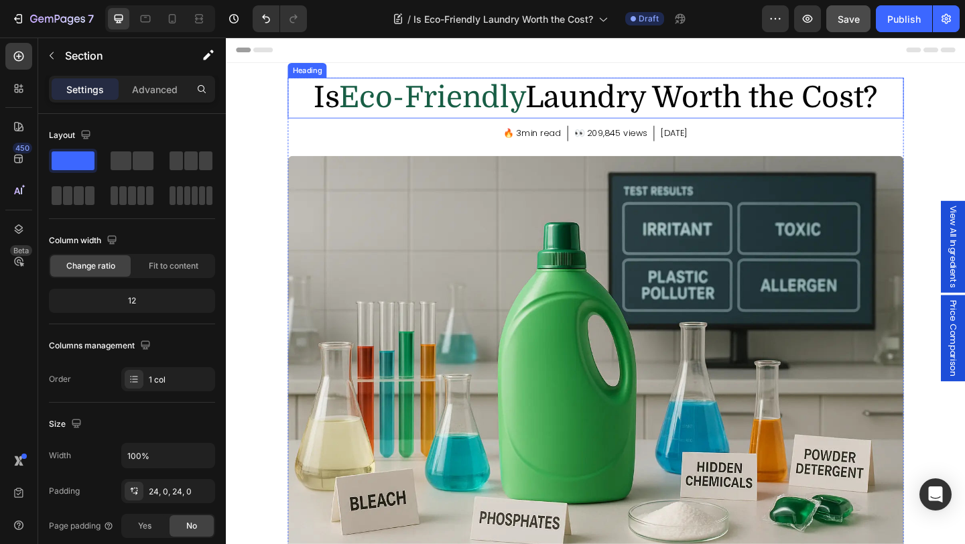
click at [478, 117] on span "Eco-Friendly" at bounding box center [450, 102] width 202 height 37
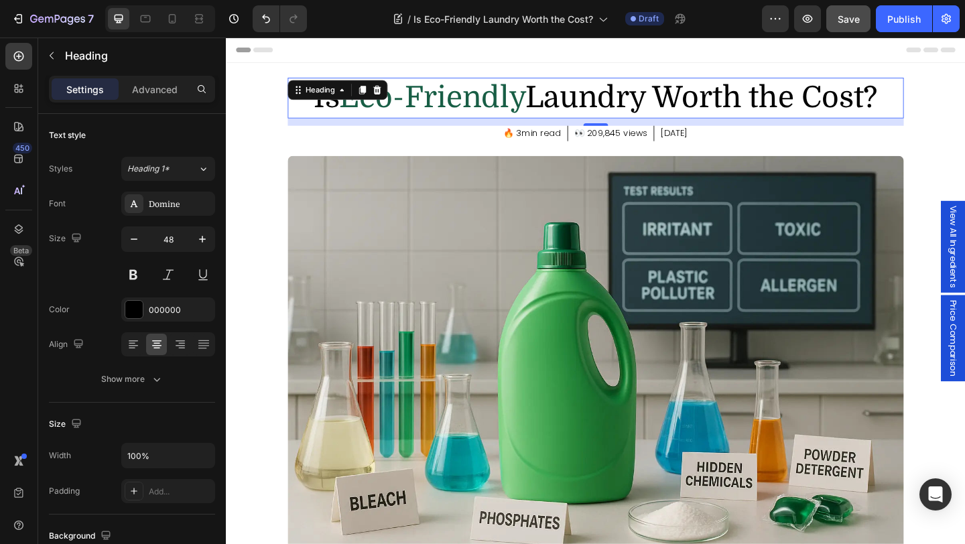
click at [478, 117] on span "Eco-Friendly" at bounding box center [450, 102] width 202 height 37
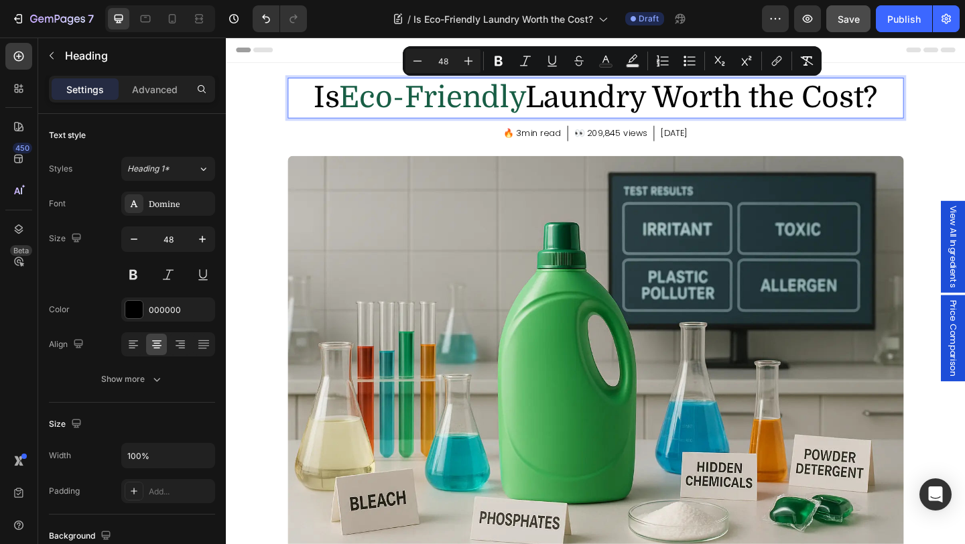
copy p "Is Eco-Friendly Laundry Worth the Cost?"
click at [255, 237] on div "Is Eco-Friendly Laundry Worth the Cost? Heading 12 🔥 3min read Text block Row 👀…" at bounding box center [628, 444] width 804 height 727
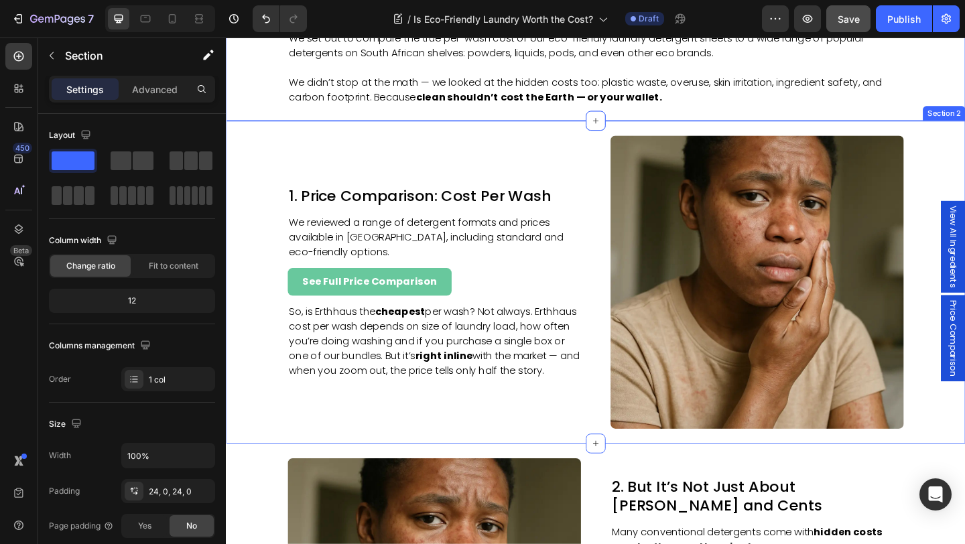
scroll to position [700, 0]
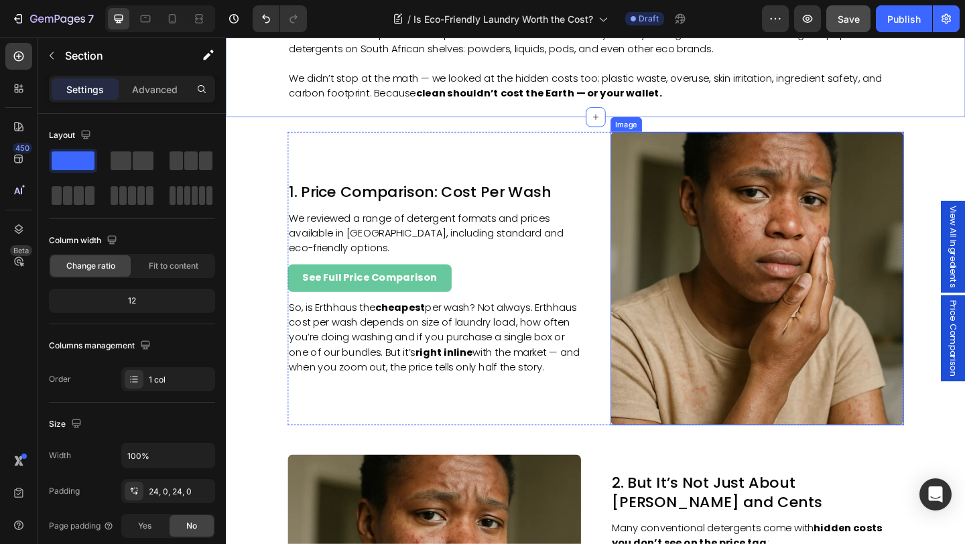
click at [787, 308] on img at bounding box center [803, 299] width 319 height 319
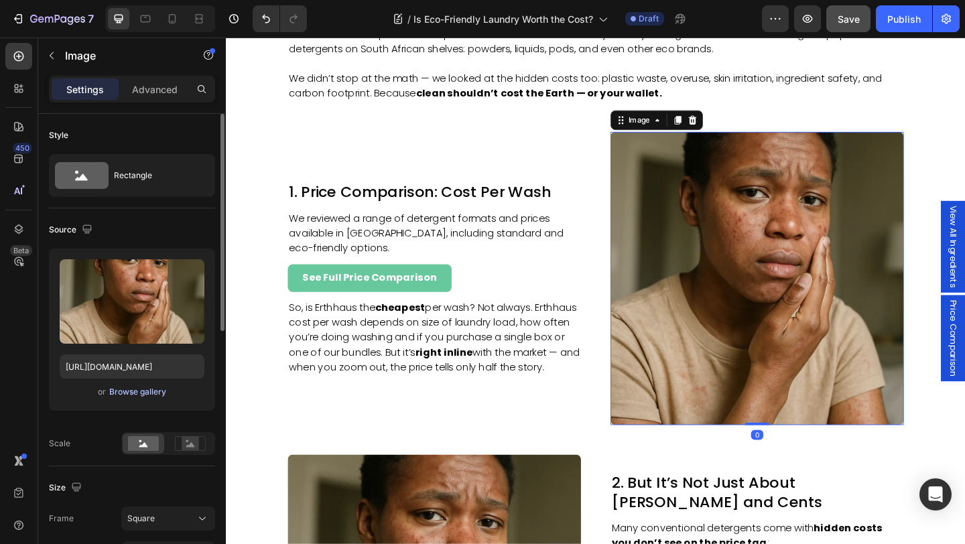
click at [146, 394] on div "Browse gallery" at bounding box center [137, 392] width 57 height 12
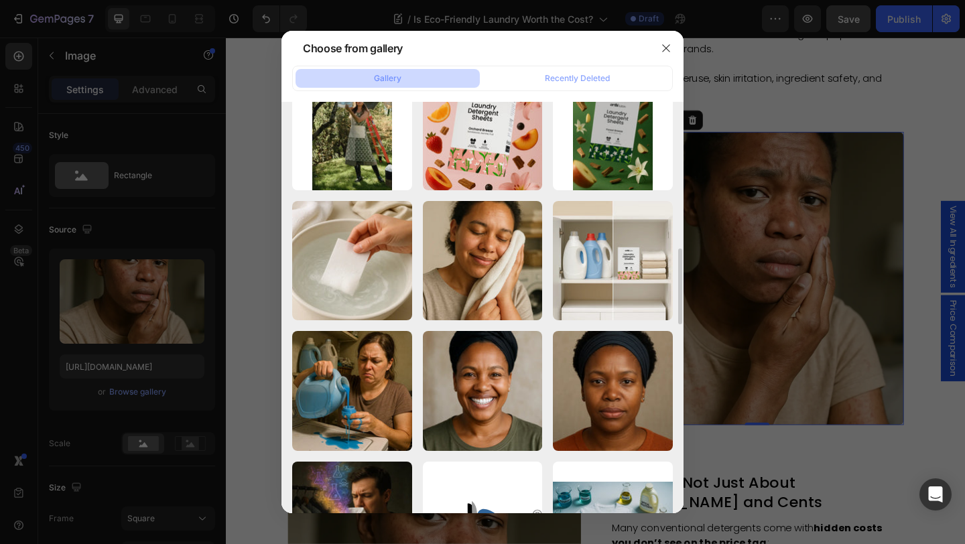
scroll to position [820, 0]
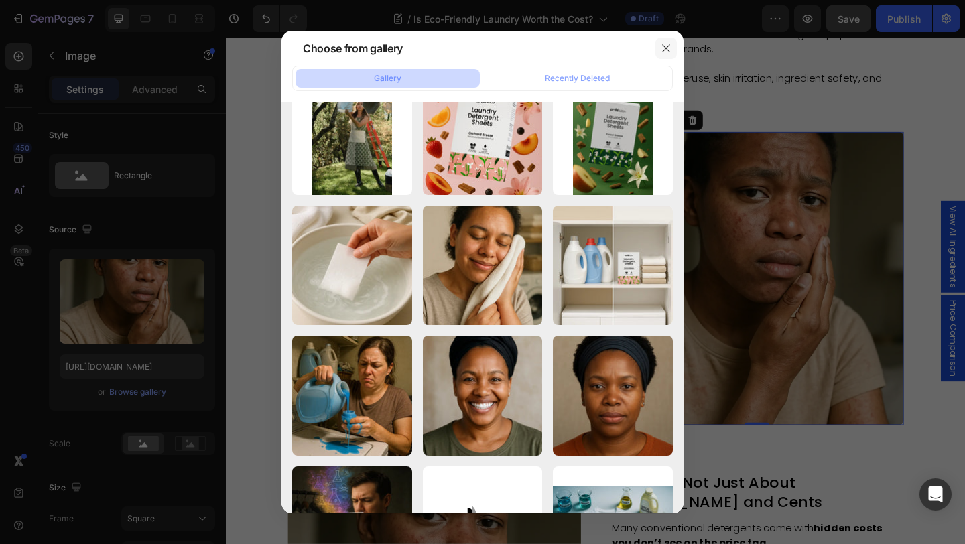
click at [664, 45] on icon "button" at bounding box center [666, 48] width 11 height 11
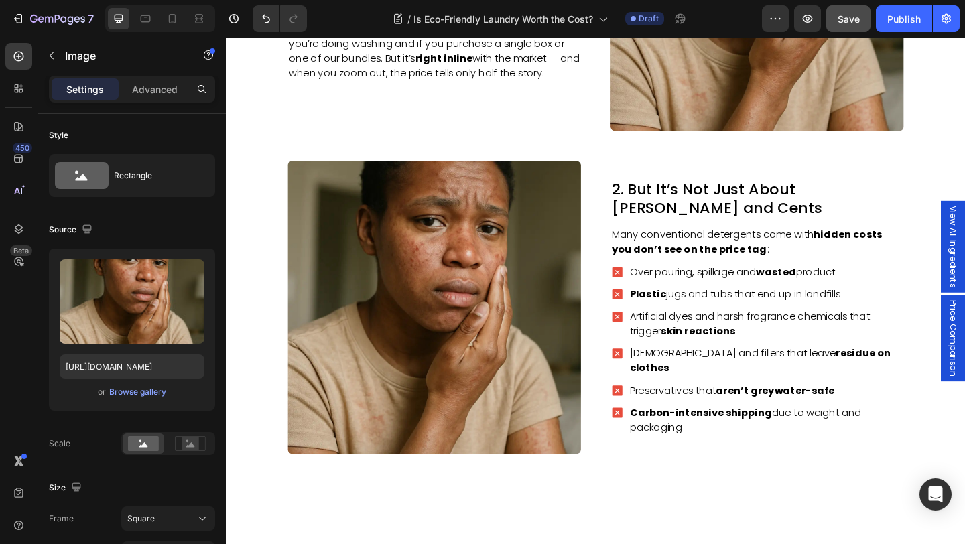
scroll to position [884, 0]
